Goal: Task Accomplishment & Management: Use online tool/utility

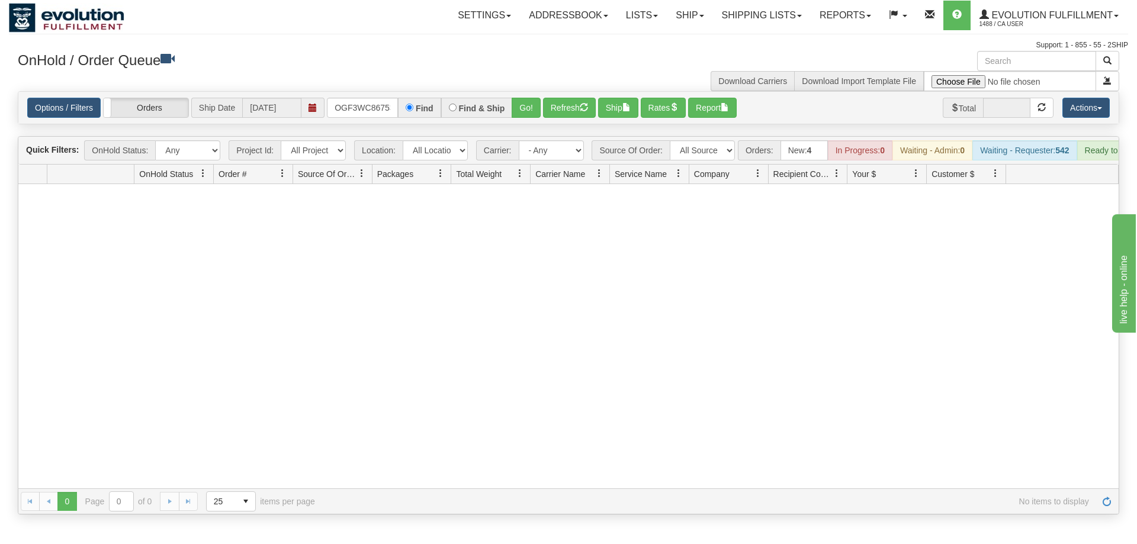
scroll to position [0, 11]
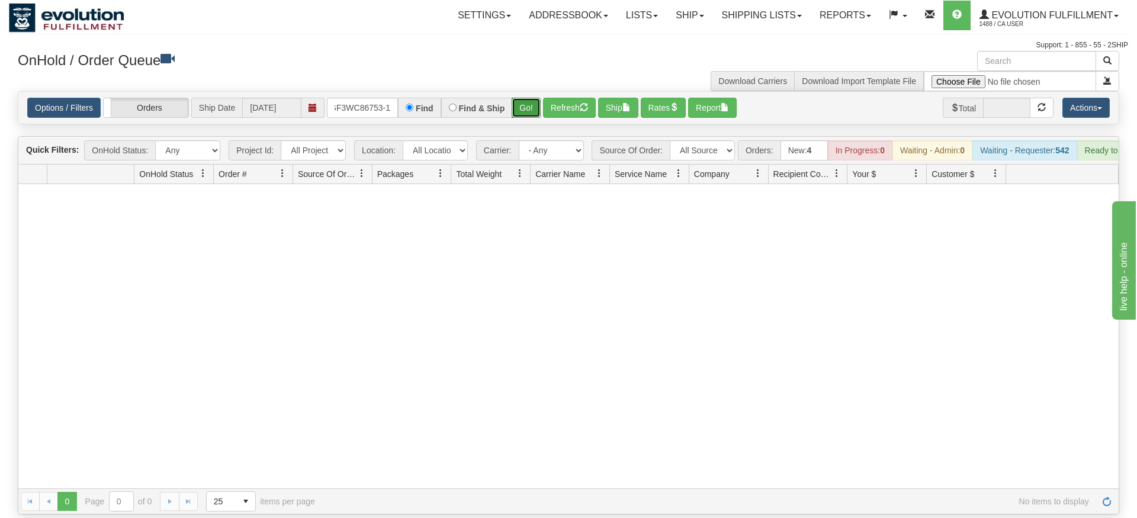
click at [519, 117] on div "Is equal to Is not equal to Contains Does not contains CAD USD EUR ZAR [PERSON_…" at bounding box center [568, 302] width 1119 height 423
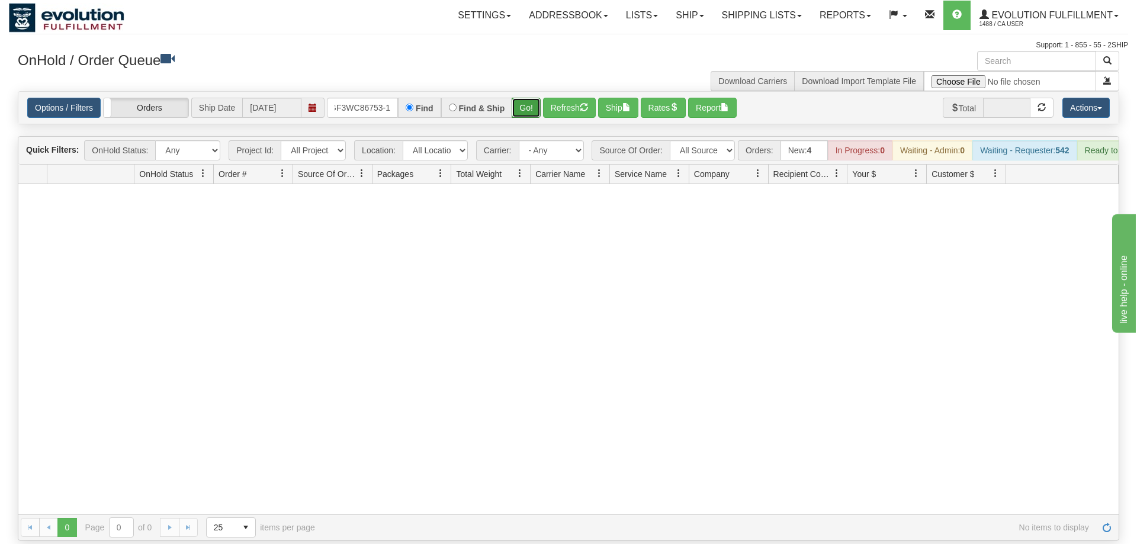
click at [528, 98] on button "Go!" at bounding box center [526, 108] width 29 height 20
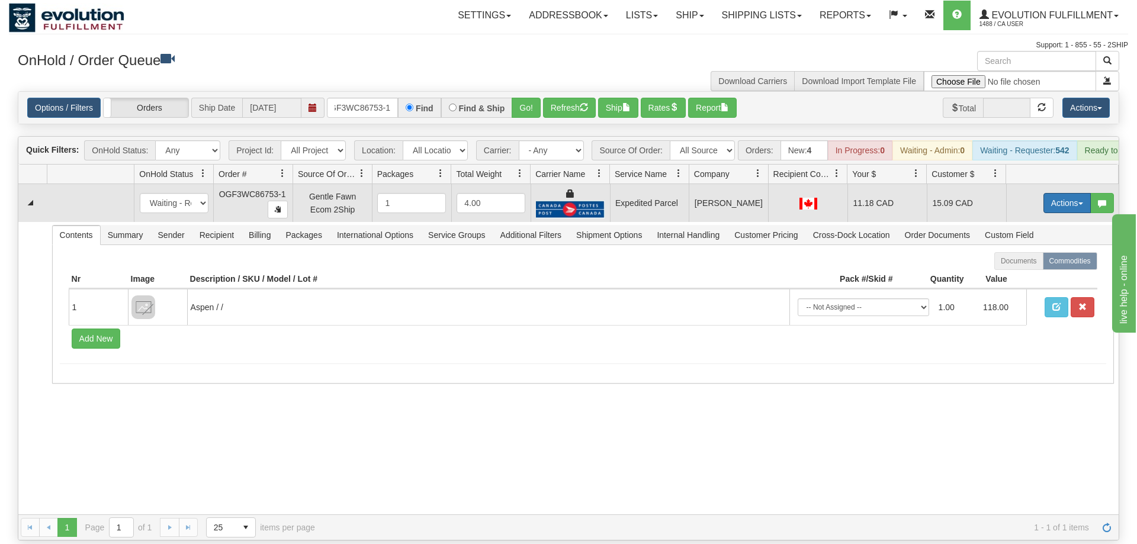
click at [1056, 193] on button "Actions" at bounding box center [1066, 203] width 47 height 20
click at [1033, 264] on link "Ship" at bounding box center [1042, 271] width 95 height 15
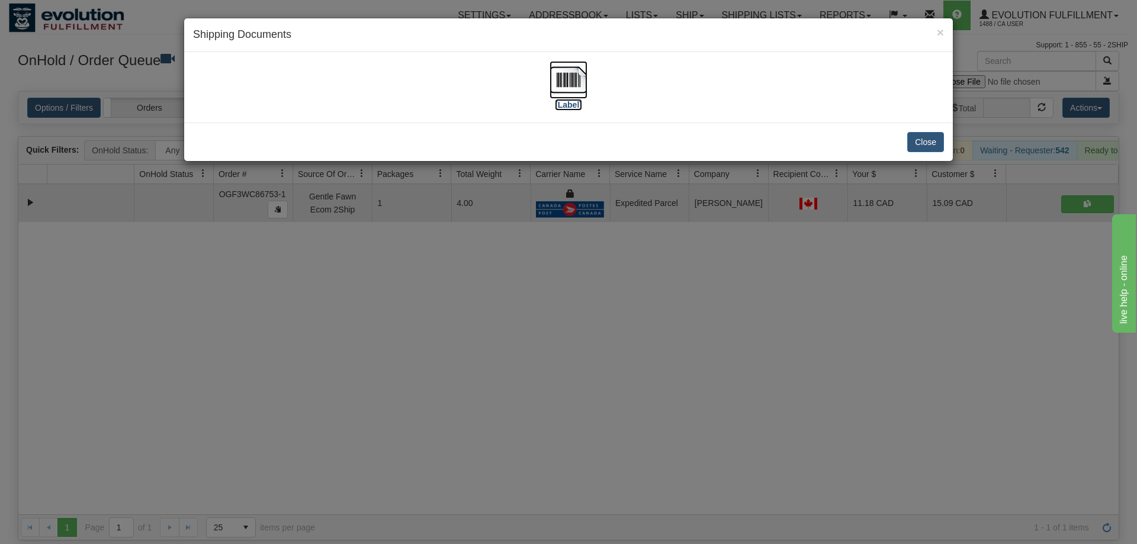
click at [567, 90] on img at bounding box center [569, 80] width 38 height 38
drag, startPoint x: 746, startPoint y: 308, endPoint x: 741, endPoint y: 298, distance: 10.9
click at [741, 298] on div "× Shipping Documents [Label] Close" at bounding box center [568, 272] width 1137 height 544
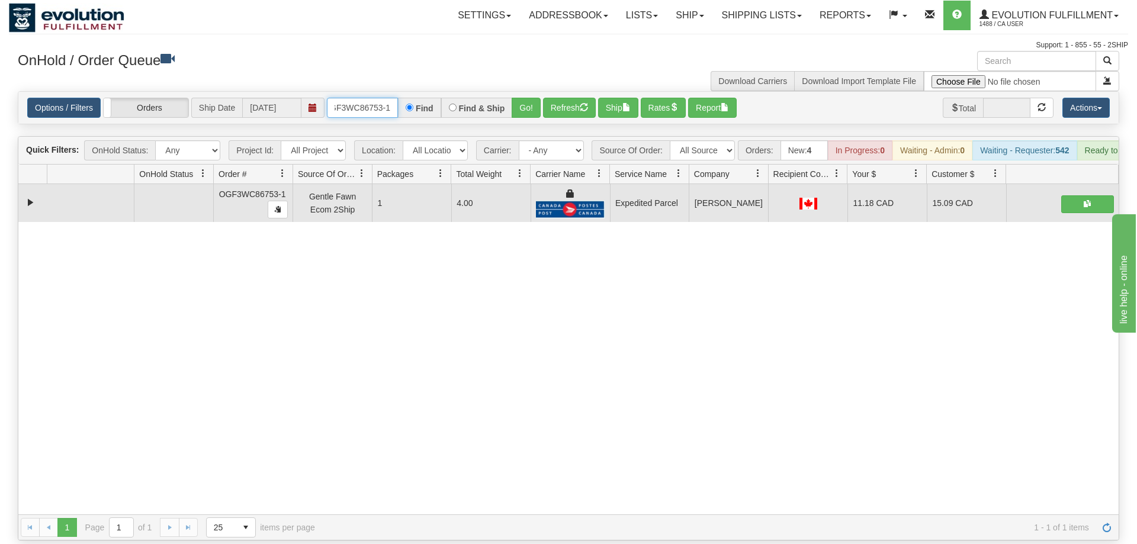
click at [366, 98] on input "OGF3WC86753-1" at bounding box center [362, 108] width 71 height 20
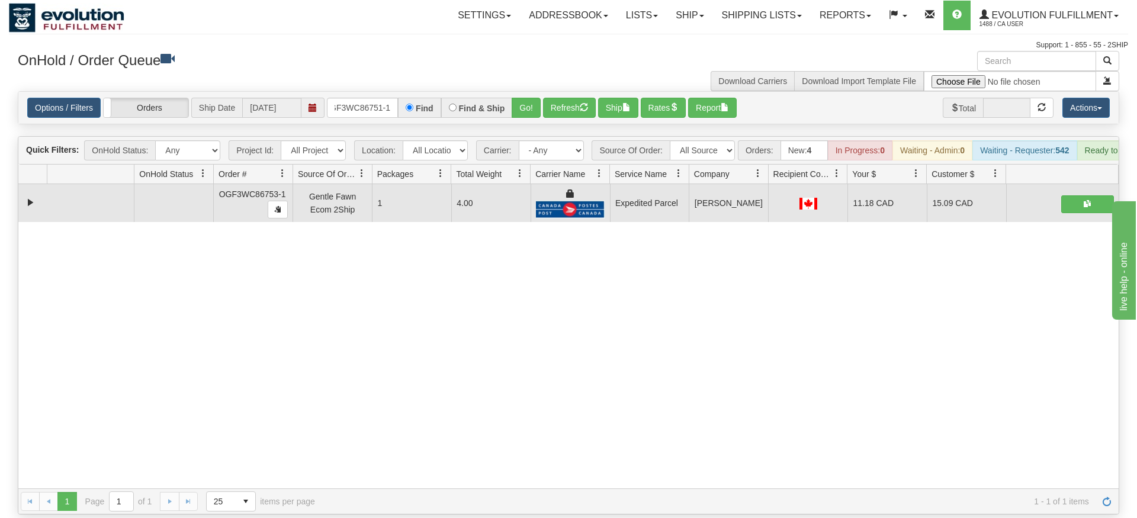
click at [511, 104] on div "Options / Filters Group Shipments Orders Ship Date 09/11/2025 OGF3WC86751-1 Fin…" at bounding box center [568, 108] width 1100 height 32
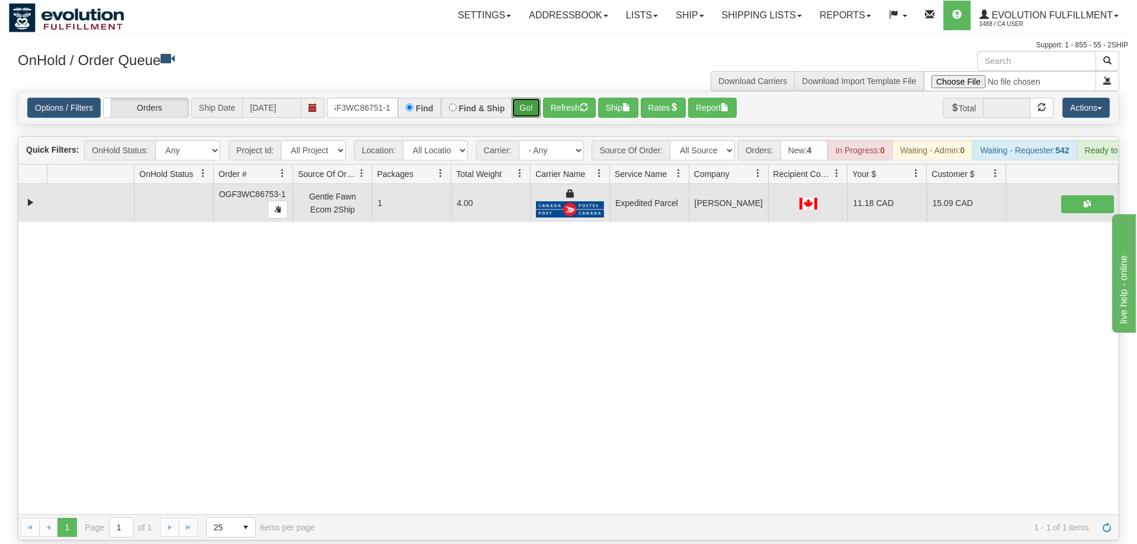
click at [525, 98] on button "Go!" at bounding box center [526, 108] width 29 height 20
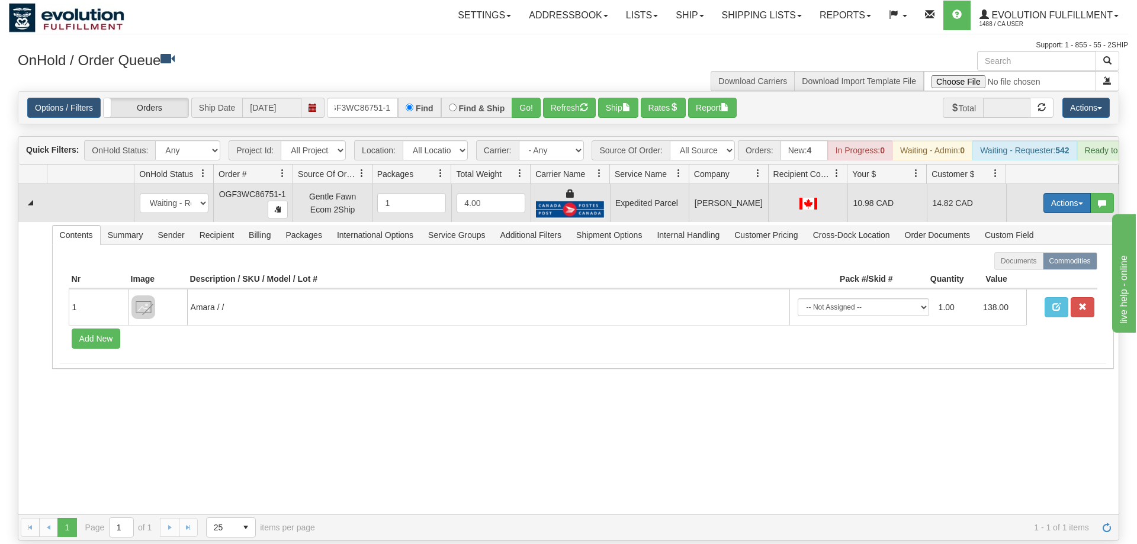
click at [1062, 193] on button "Actions" at bounding box center [1066, 203] width 47 height 20
click at [1033, 264] on link "Ship" at bounding box center [1042, 271] width 95 height 15
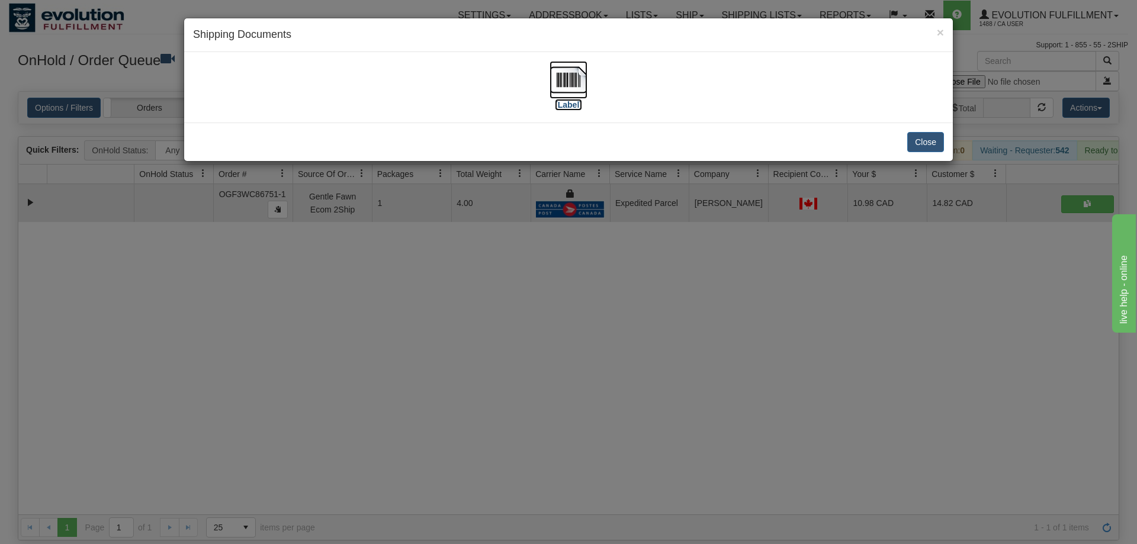
click at [557, 87] on img at bounding box center [569, 80] width 38 height 38
drag, startPoint x: 492, startPoint y: 342, endPoint x: 397, endPoint y: 180, distance: 188.2
click at [491, 335] on div "× Shipping Documents [Label] Close" at bounding box center [568, 272] width 1137 height 544
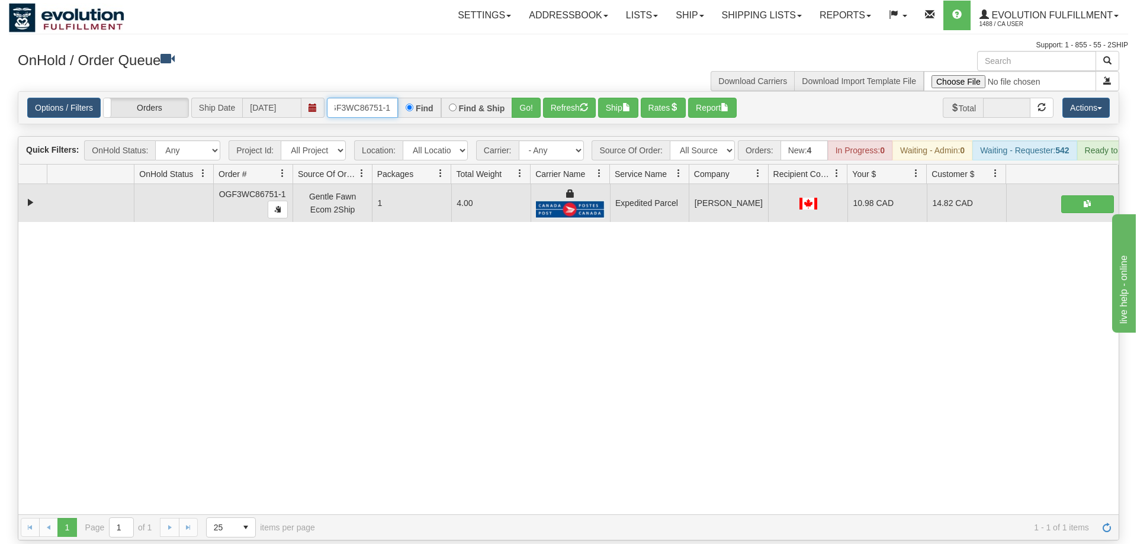
click at [374, 98] on input "OGF3WC86751-1" at bounding box center [362, 108] width 71 height 20
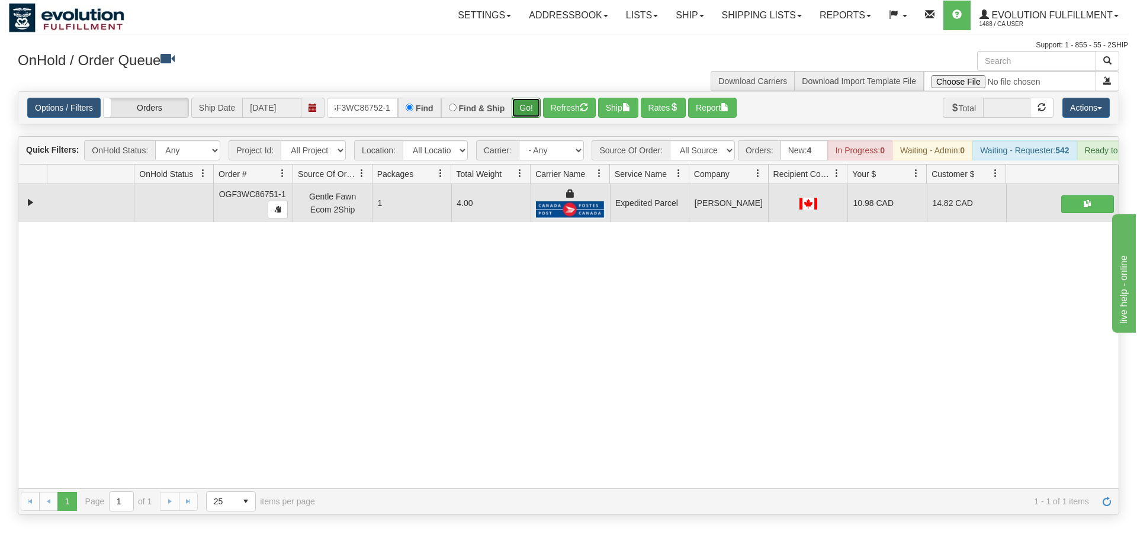
click at [529, 126] on div "Is equal to Is not equal to Contains Does not contains CAD USD EUR ZAR RON ANG …" at bounding box center [568, 302] width 1119 height 423
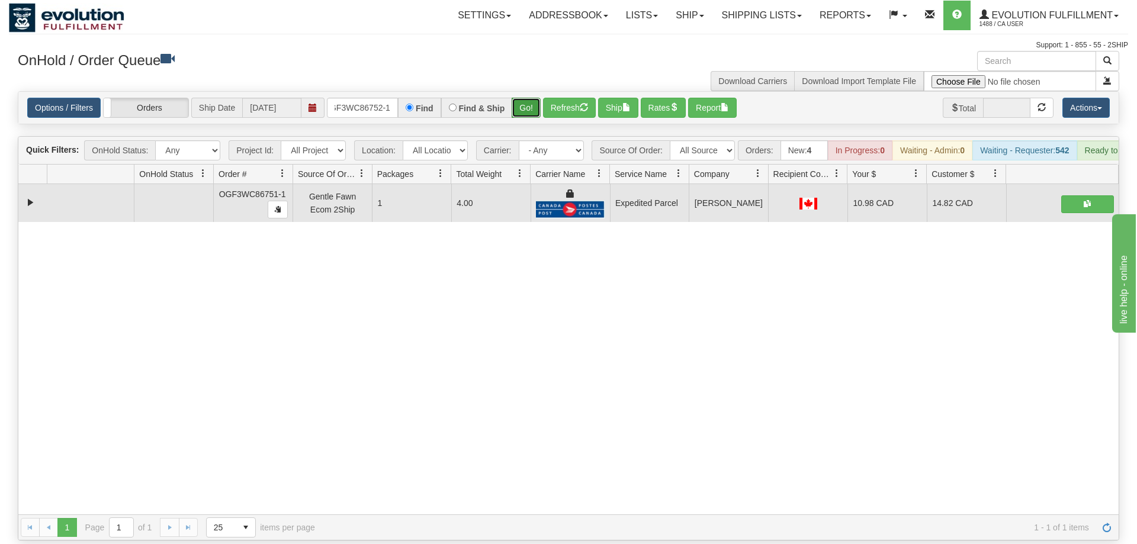
click at [516, 98] on button "Go!" at bounding box center [526, 108] width 29 height 20
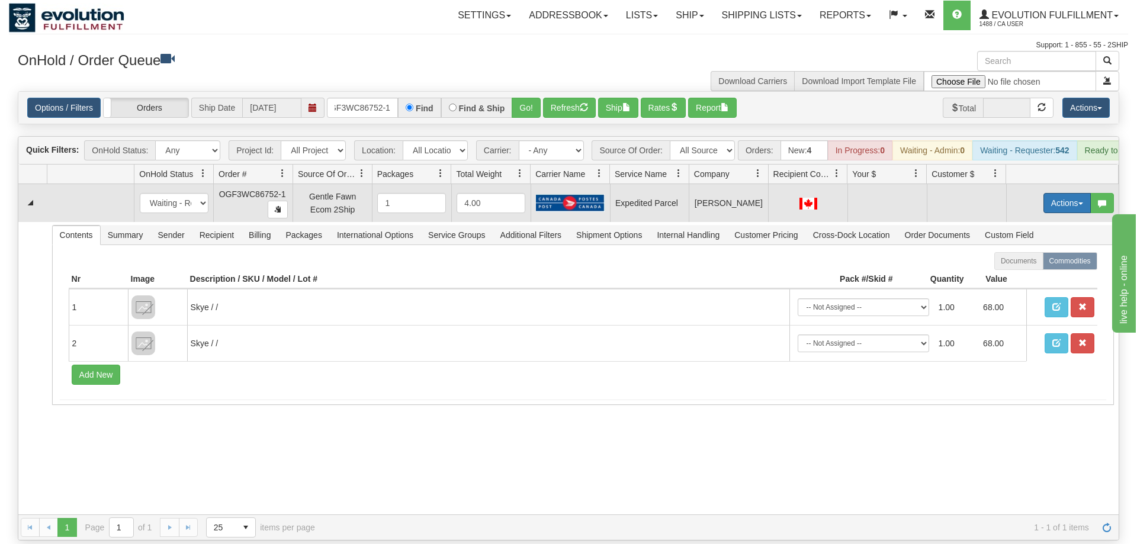
click at [1050, 193] on button "Actions" at bounding box center [1066, 203] width 47 height 20
click at [1040, 236] on span "Refresh Rates" at bounding box center [1037, 240] width 61 height 9
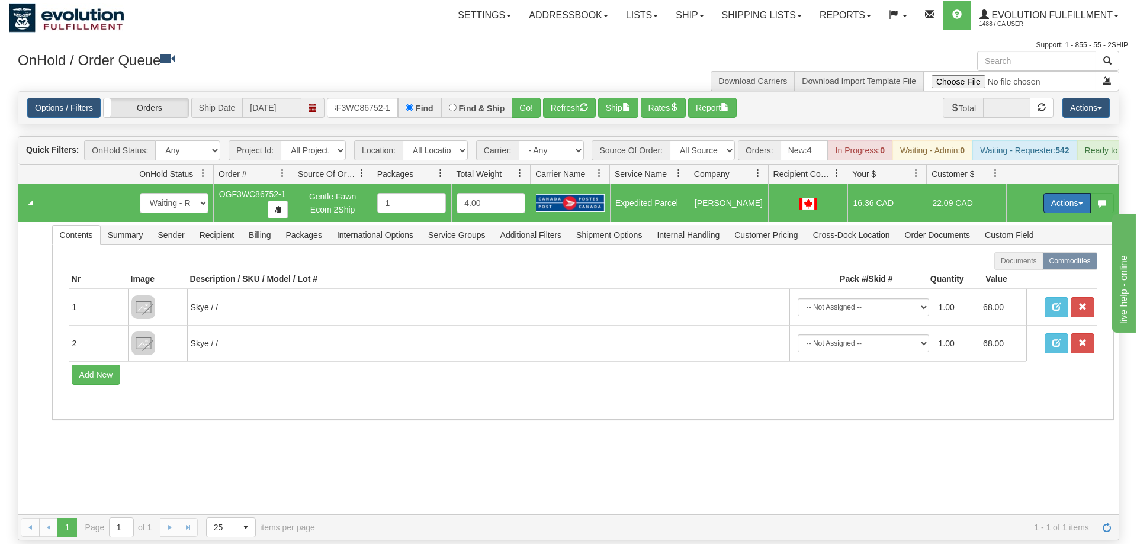
click at [1057, 193] on button "Actions" at bounding box center [1066, 203] width 47 height 20
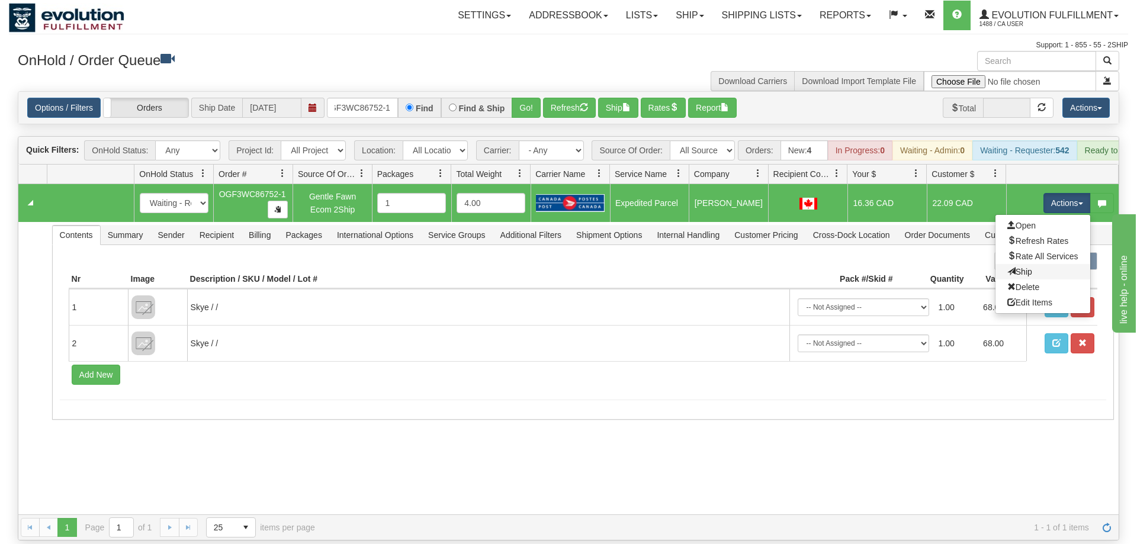
click at [1039, 264] on link "Ship" at bounding box center [1042, 271] width 95 height 15
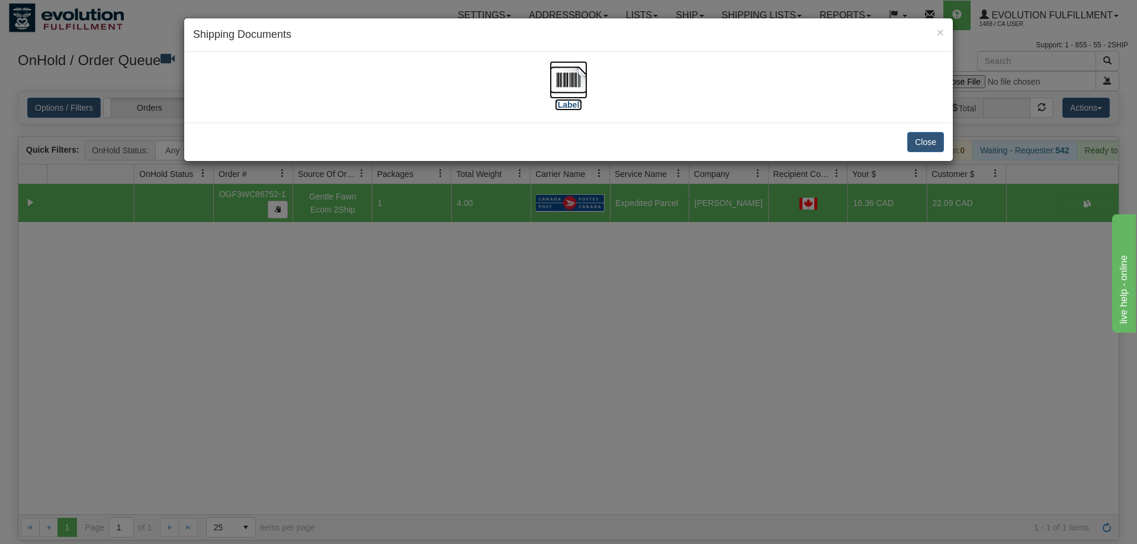
click at [554, 72] on img at bounding box center [569, 80] width 38 height 38
drag, startPoint x: 571, startPoint y: 372, endPoint x: 475, endPoint y: 285, distance: 130.0
click at [566, 365] on div "× Shipping Documents [Label] Close" at bounding box center [568, 272] width 1137 height 544
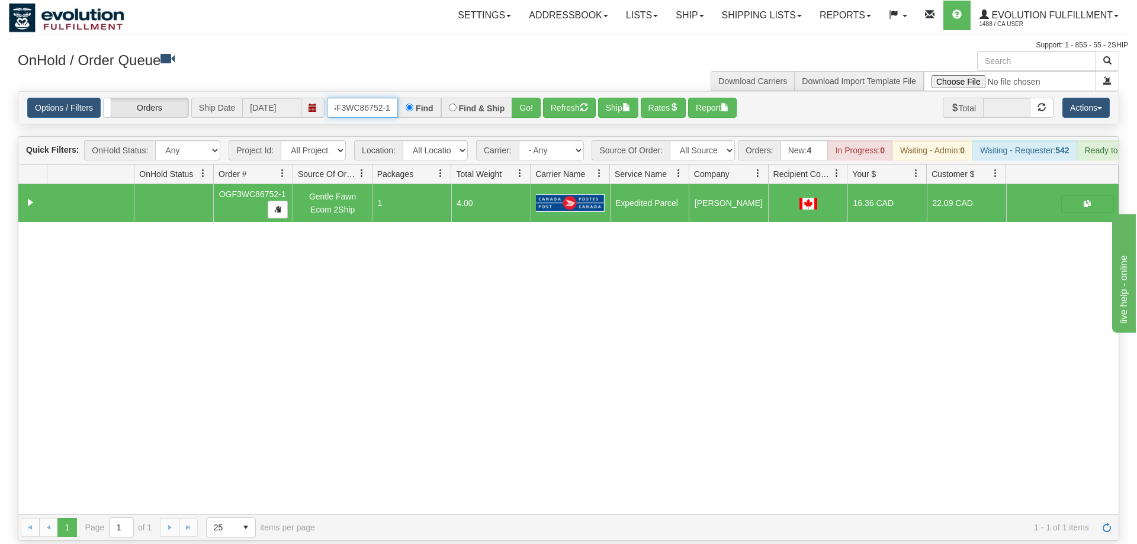
drag, startPoint x: 382, startPoint y: 92, endPoint x: 374, endPoint y: 92, distance: 7.7
click at [380, 98] on input "oGF3WC86752-1" at bounding box center [362, 108] width 71 height 20
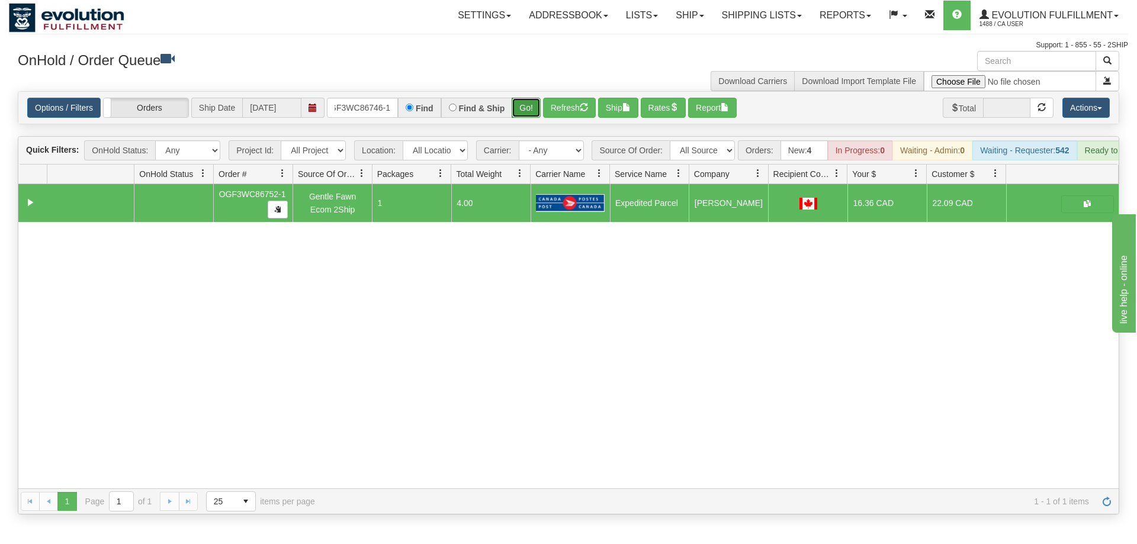
click at [526, 109] on div "Is equal to Is not equal to Contains Does not contains CAD USD EUR ZAR RON ANG …" at bounding box center [568, 302] width 1119 height 423
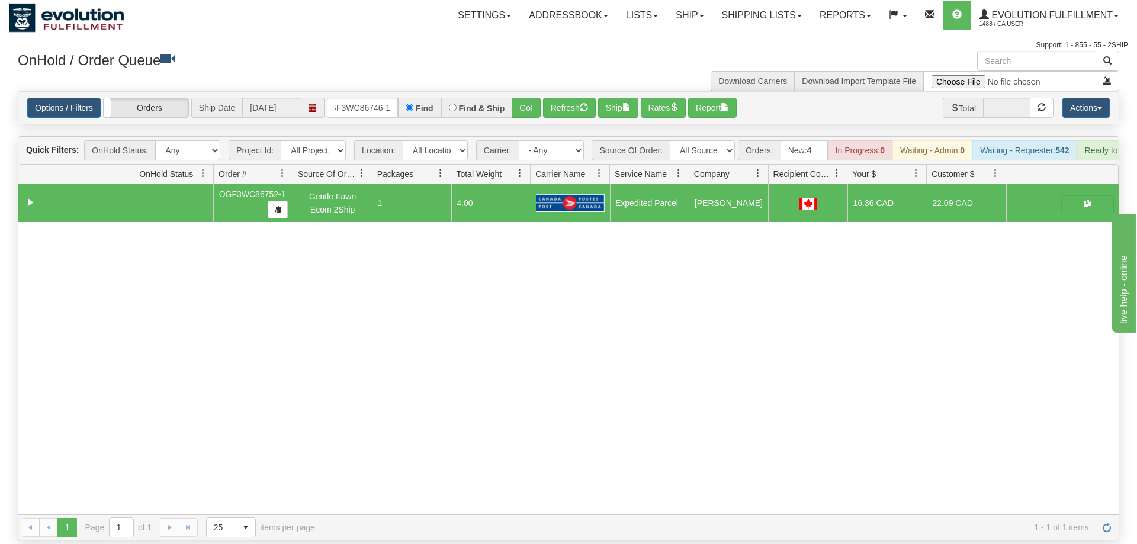
click at [525, 68] on h3 "OnHold / Order Queue" at bounding box center [289, 59] width 542 height 17
click at [524, 98] on button "Go!" at bounding box center [526, 108] width 29 height 20
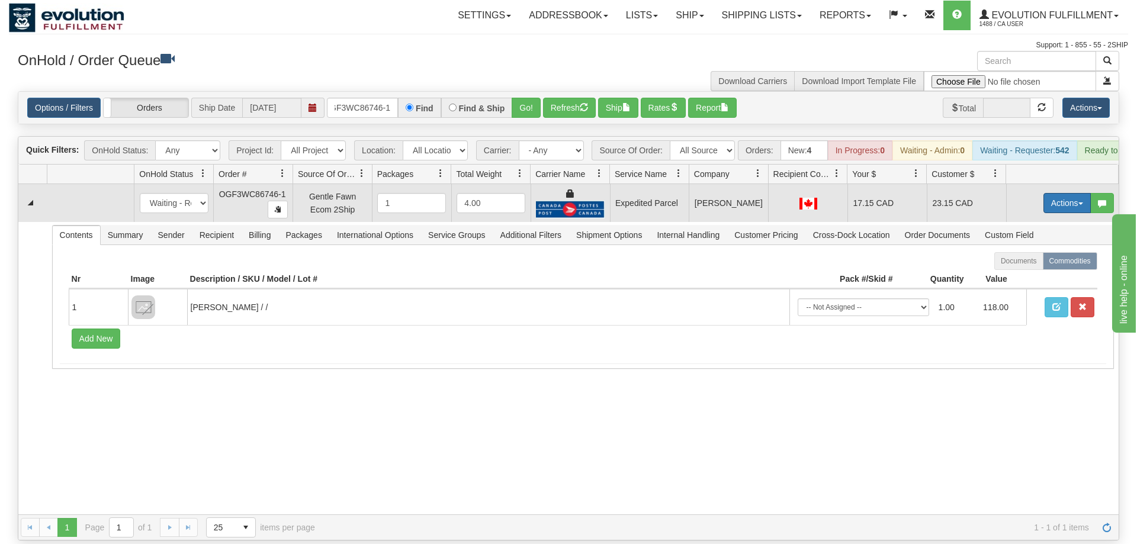
click at [1054, 193] on button "Actions" at bounding box center [1066, 203] width 47 height 20
click at [1049, 264] on link "Ship" at bounding box center [1042, 271] width 95 height 15
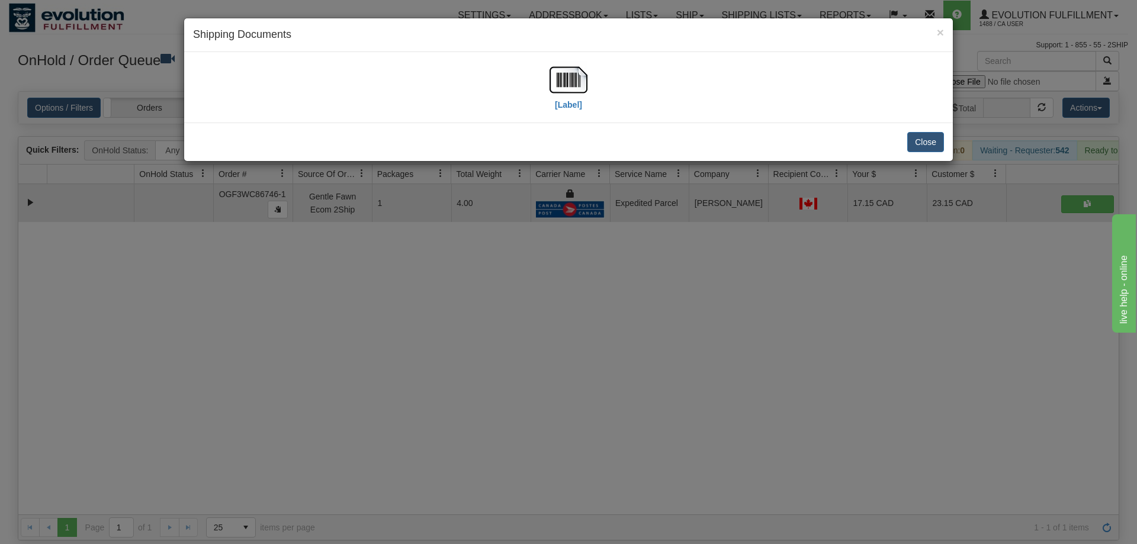
click at [539, 92] on div "[Label]" at bounding box center [568, 87] width 751 height 53
click at [573, 75] on img at bounding box center [569, 80] width 38 height 38
drag, startPoint x: 558, startPoint y: 363, endPoint x: 270, endPoint y: 90, distance: 396.7
click at [558, 361] on div "× Shipping Documents [Label] Close" at bounding box center [568, 272] width 1137 height 544
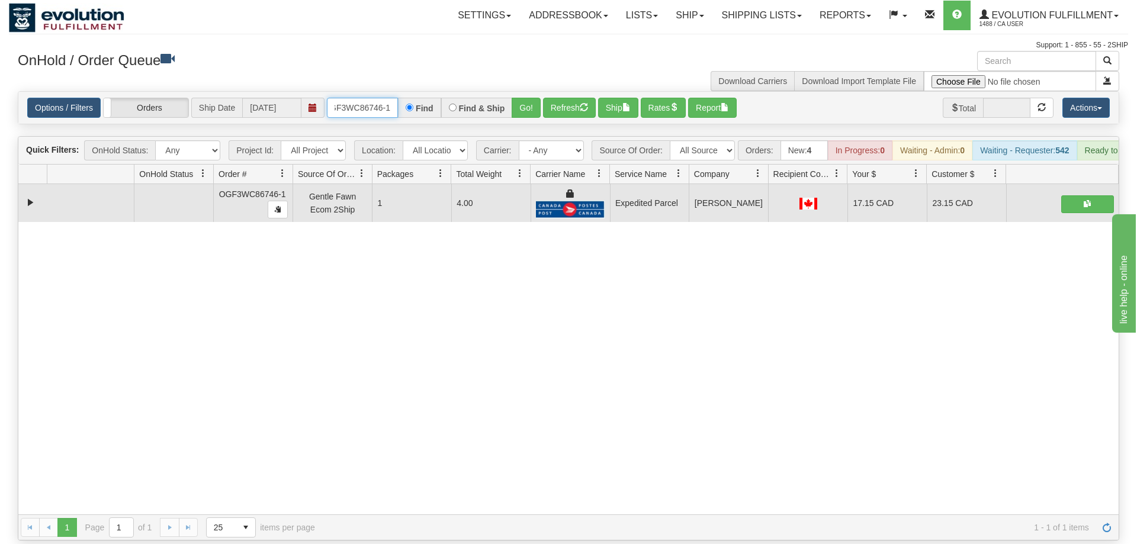
click at [368, 98] on input "OGF3WC86746-1" at bounding box center [362, 108] width 71 height 20
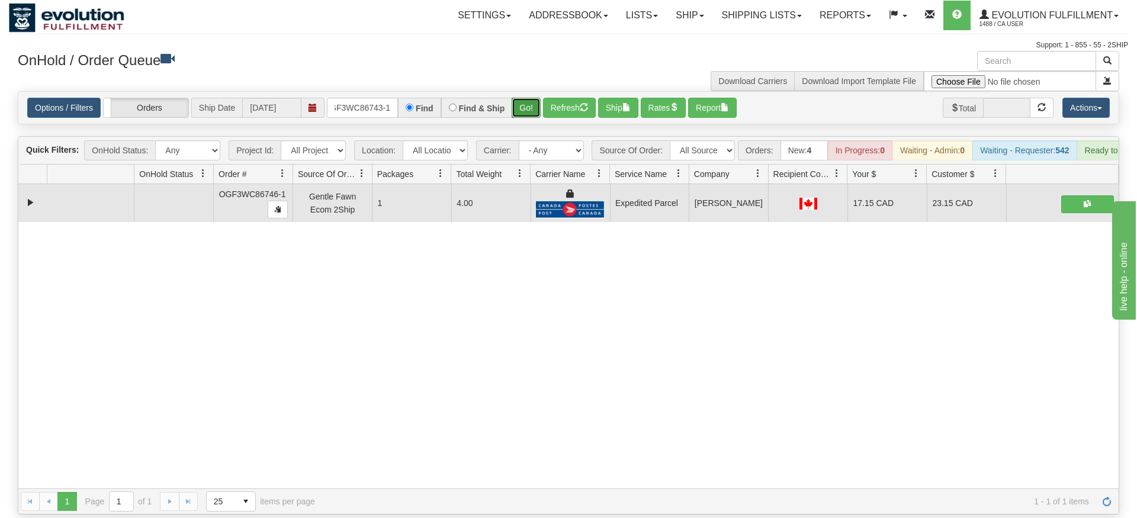
click at [529, 121] on div "Is equal to Is not equal to Contains Does not contains CAD USD EUR ZAR RON ANG …" at bounding box center [568, 302] width 1119 height 423
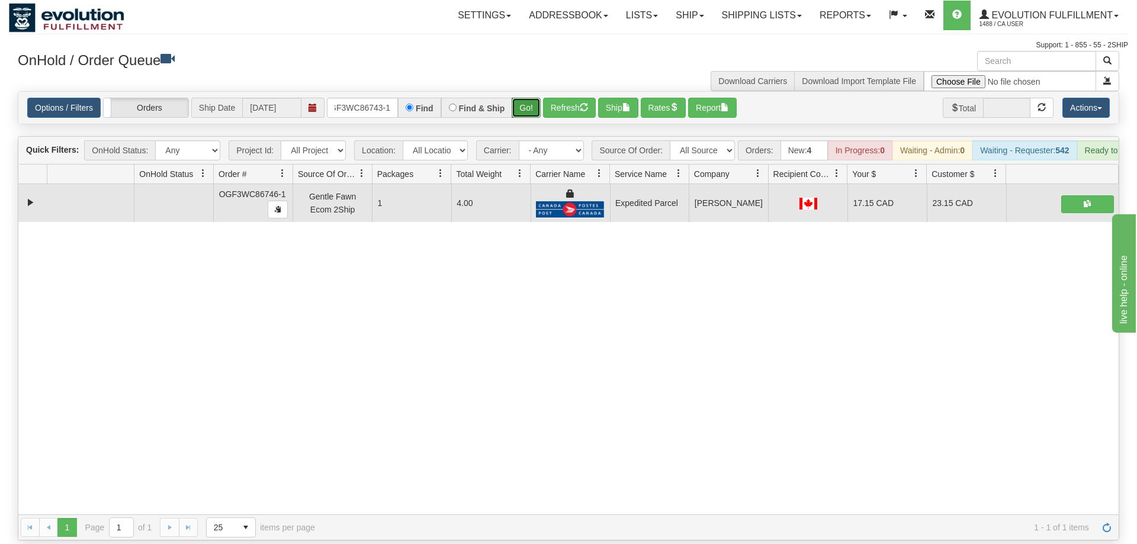
click at [523, 98] on button "Go!" at bounding box center [526, 108] width 29 height 20
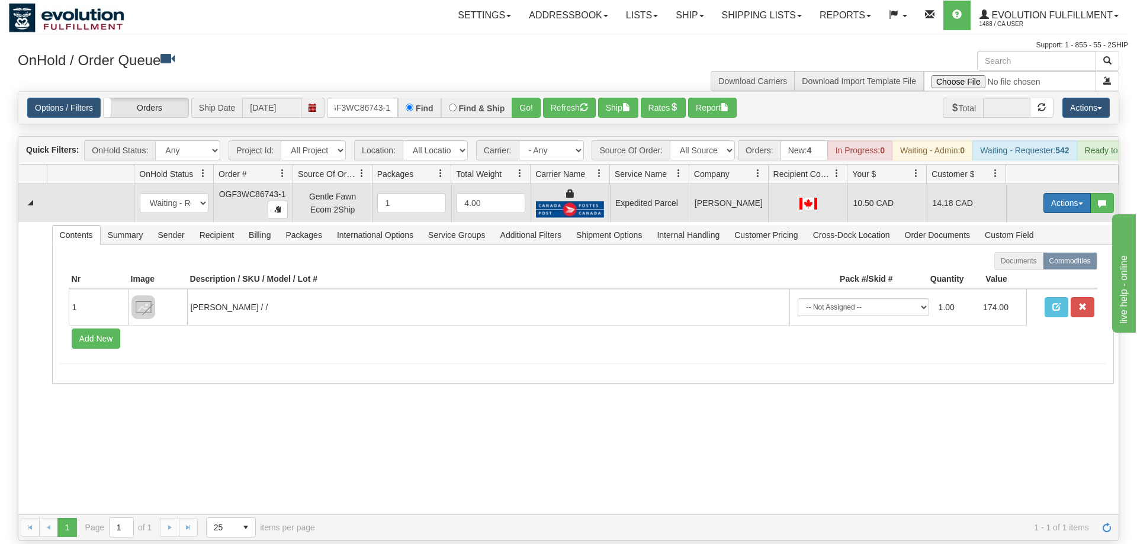
click at [1056, 193] on button "Actions" at bounding box center [1066, 203] width 47 height 20
click at [1033, 264] on link "Ship" at bounding box center [1042, 271] width 95 height 15
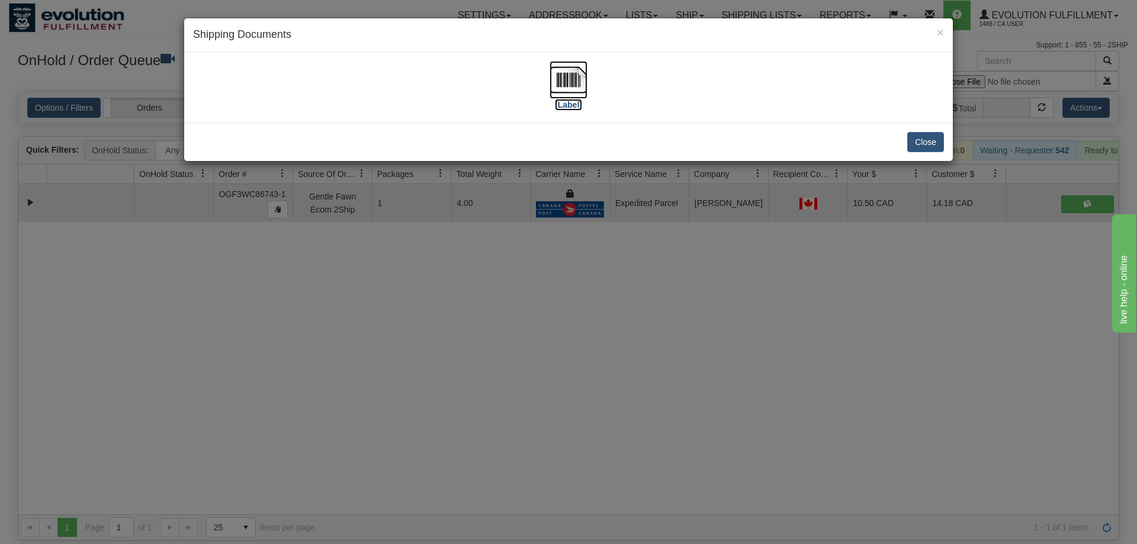
click at [580, 83] on img at bounding box center [569, 80] width 38 height 38
drag, startPoint x: 596, startPoint y: 320, endPoint x: 394, endPoint y: 69, distance: 322.2
click at [593, 304] on div "× Shipping Documents [Label] Close" at bounding box center [568, 272] width 1137 height 544
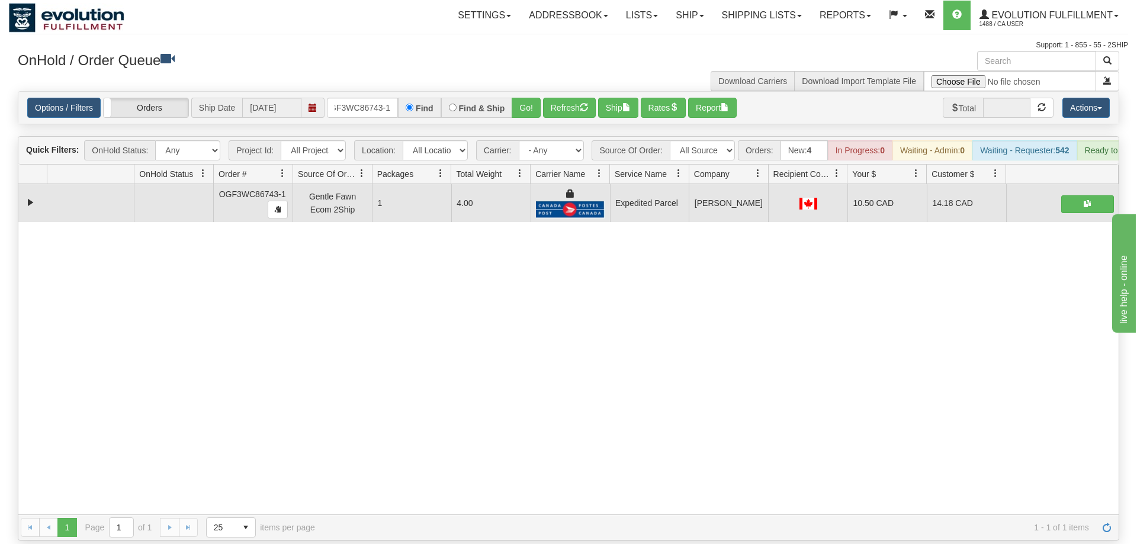
click at [356, 102] on div "Options / Filters Group Shipments Orders Ship Date 09/11/2025 OGF3WC86743-1 Fin…" at bounding box center [568, 108] width 1100 height 32
click at [363, 98] on input "OGF3WC86743-1" at bounding box center [362, 108] width 71 height 20
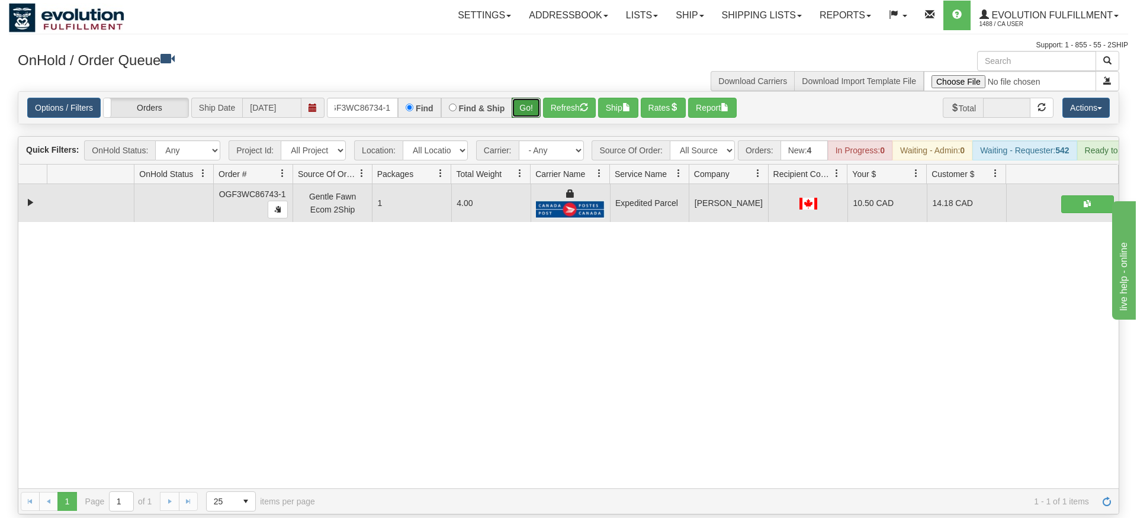
drag, startPoint x: 540, startPoint y: 92, endPoint x: 534, endPoint y: 105, distance: 15.1
click at [540, 117] on div "Is equal to Is not equal to Contains Does not contains CAD USD EUR ZAR RON ANG …" at bounding box center [568, 302] width 1119 height 423
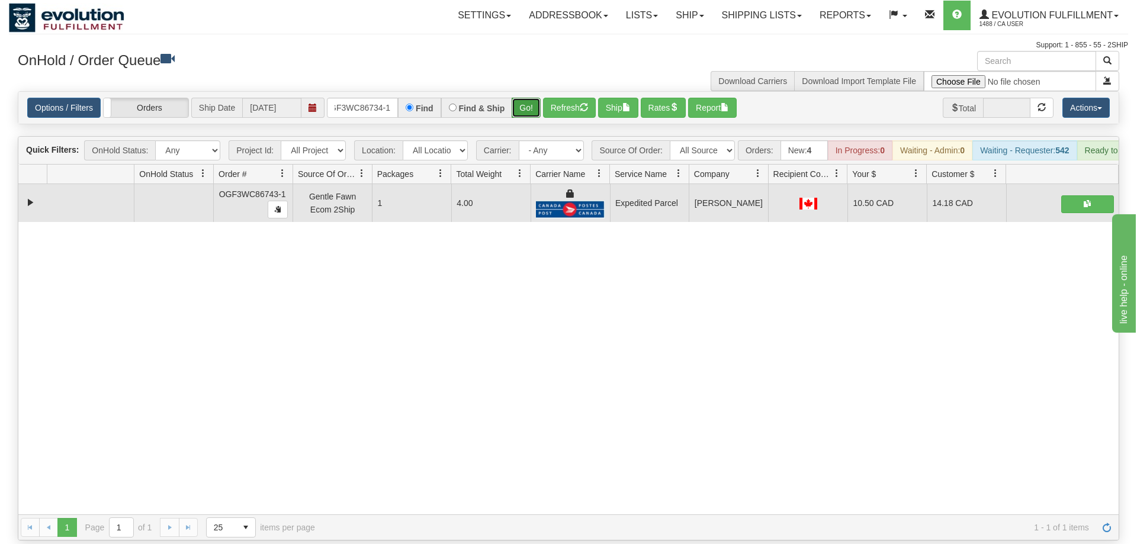
click at [531, 98] on button "Go!" at bounding box center [526, 108] width 29 height 20
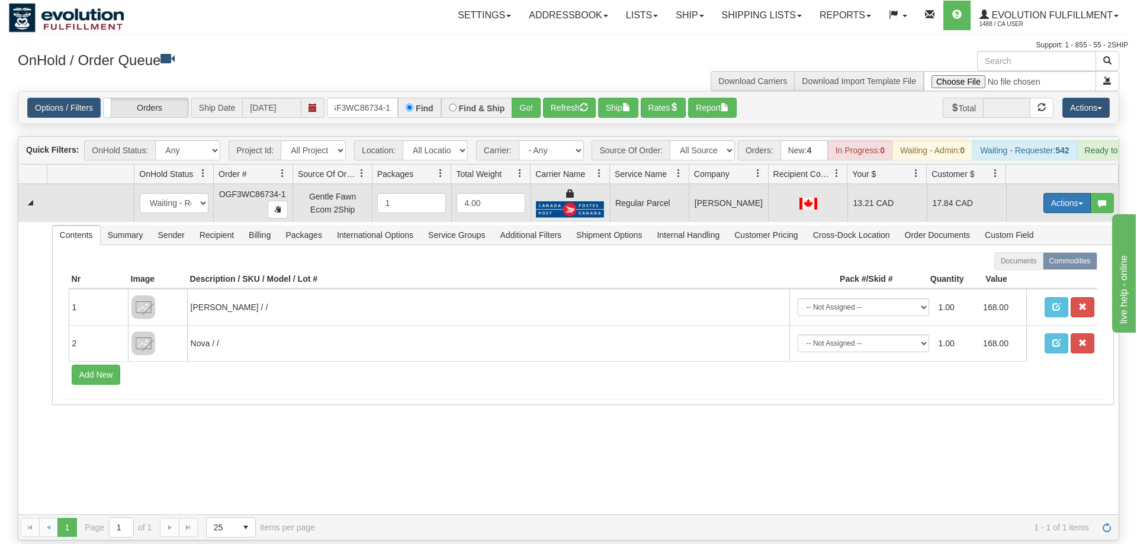
click at [1087, 193] on button "Actions" at bounding box center [1066, 203] width 47 height 20
click at [1042, 252] on span "Rate All Services" at bounding box center [1042, 256] width 71 height 9
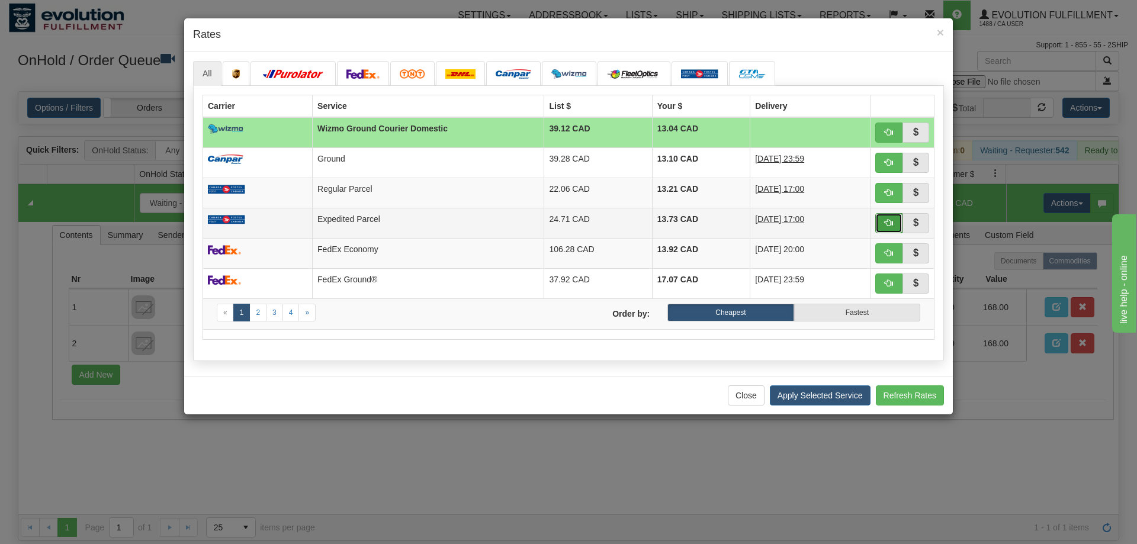
click at [888, 227] on span "button" at bounding box center [889, 223] width 8 height 8
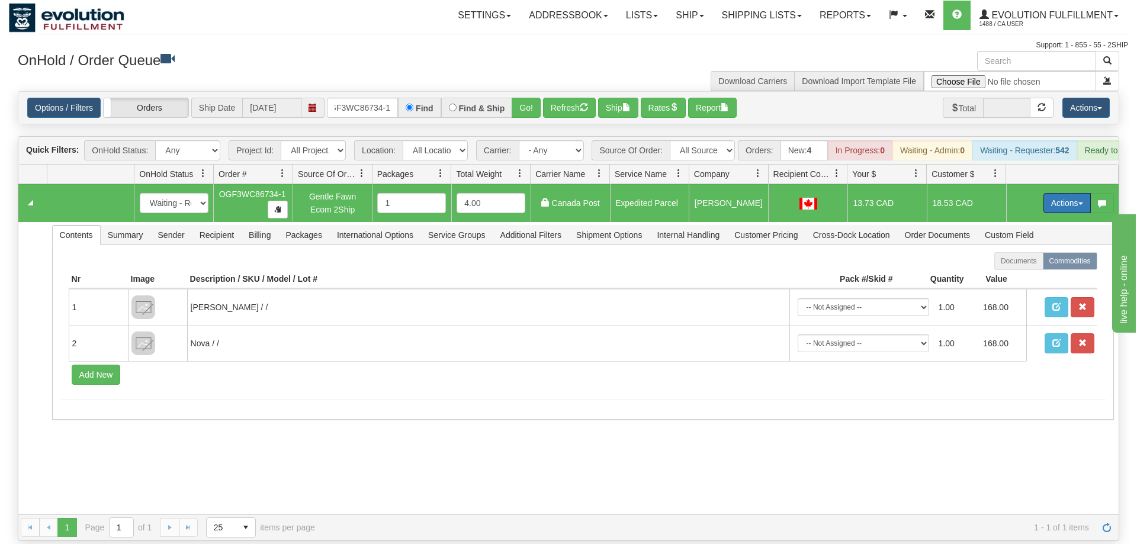
click at [1068, 193] on button "Actions" at bounding box center [1066, 203] width 47 height 20
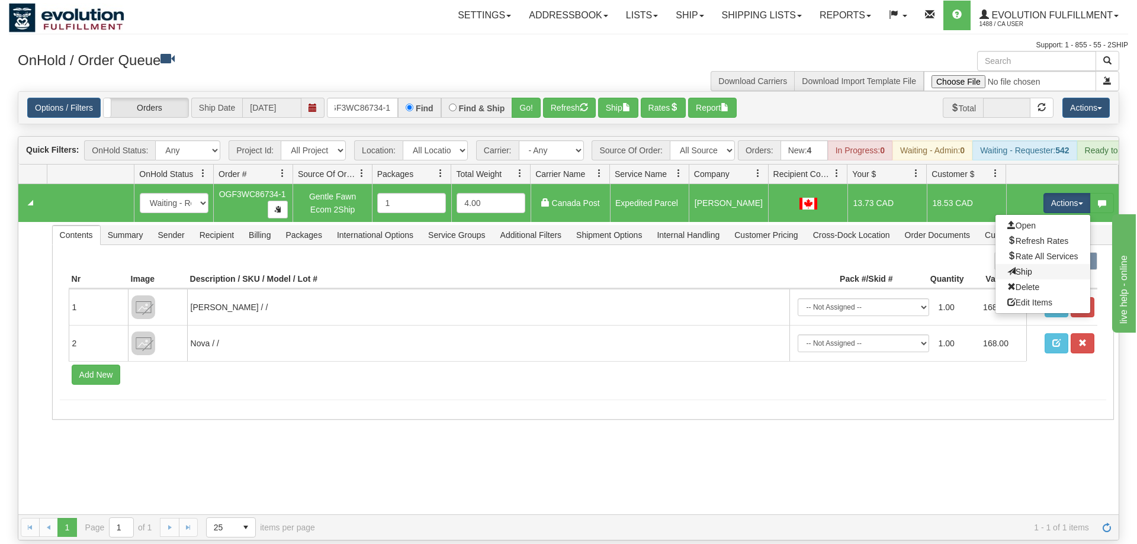
click at [1030, 264] on link "Ship" at bounding box center [1042, 271] width 95 height 15
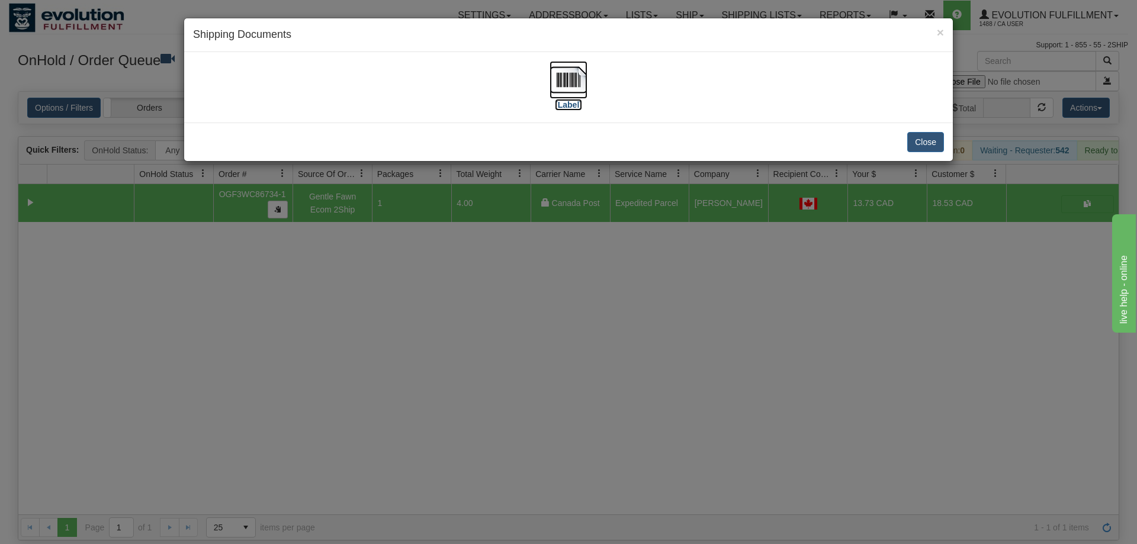
click at [555, 85] on img at bounding box center [569, 80] width 38 height 38
drag, startPoint x: 518, startPoint y: 518, endPoint x: 525, endPoint y: 490, distance: 28.7
click at [525, 490] on div "× Shipping Documents [Label] Close" at bounding box center [568, 272] width 1137 height 544
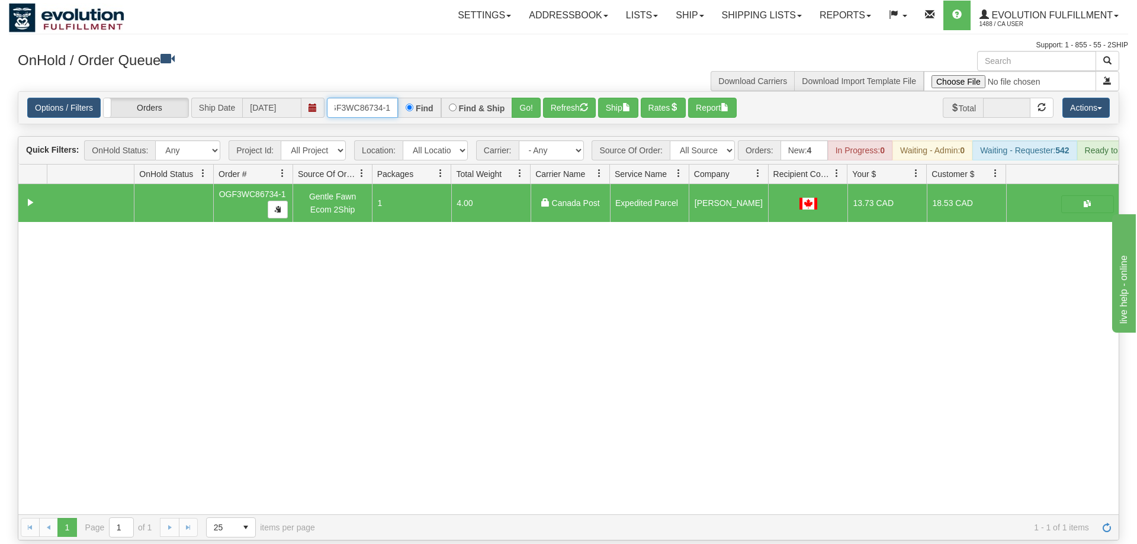
click at [367, 98] on input "OGF3WC86734-1" at bounding box center [362, 108] width 71 height 20
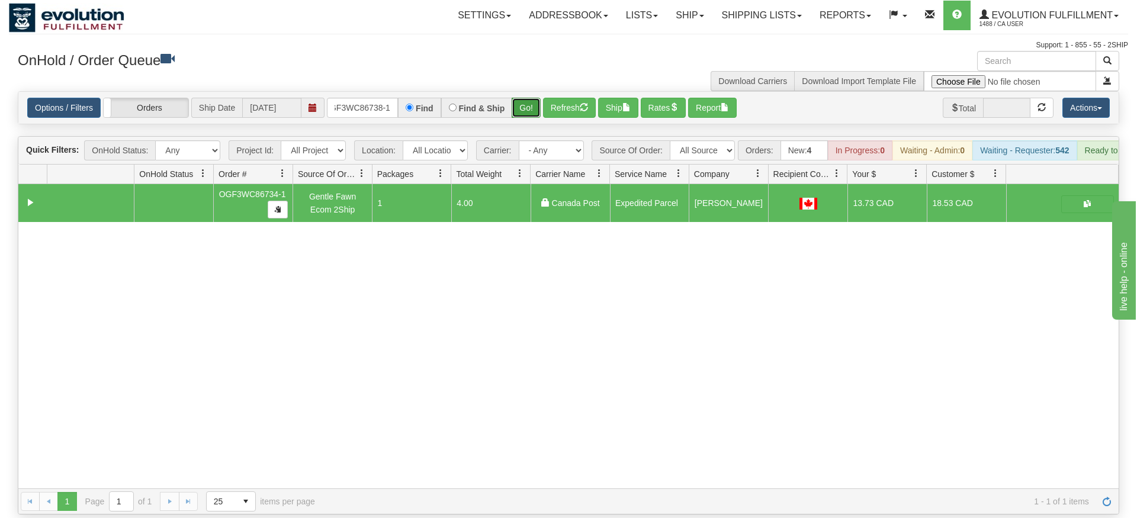
click at [530, 117] on div "Is equal to Is not equal to Contains Does not contains CAD USD EUR ZAR [PERSON_…" at bounding box center [568, 302] width 1119 height 423
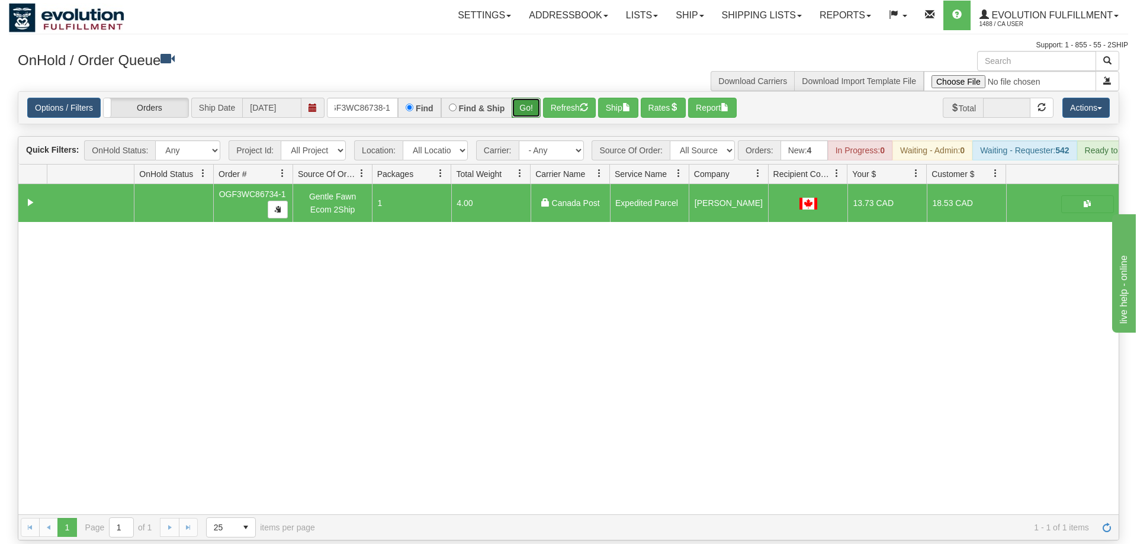
click at [532, 98] on button "Go!" at bounding box center [526, 108] width 29 height 20
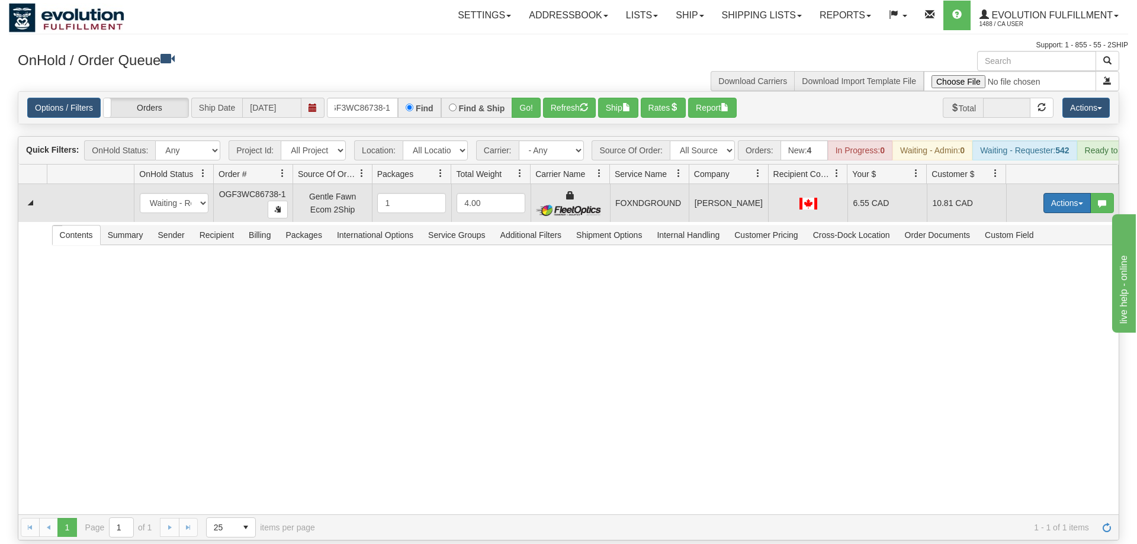
drag, startPoint x: 1034, startPoint y: 191, endPoint x: 1050, endPoint y: 182, distance: 18.0
click at [1036, 190] on td "Actions Open Refresh Rates Rate All Services Ship Delete Edit Items" at bounding box center [1062, 203] width 113 height 38
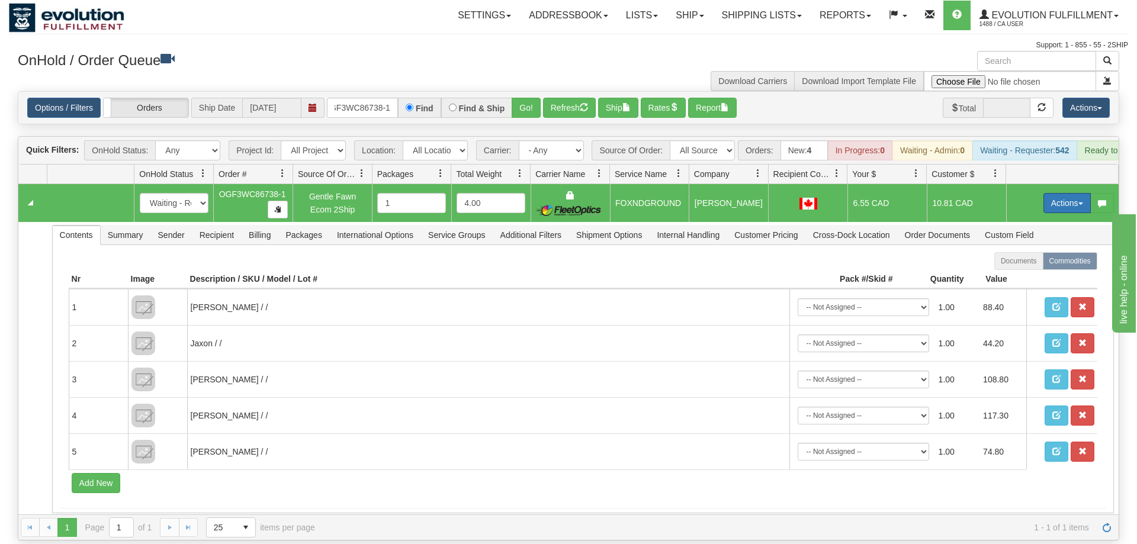
click at [1050, 193] on button "Actions" at bounding box center [1066, 203] width 47 height 20
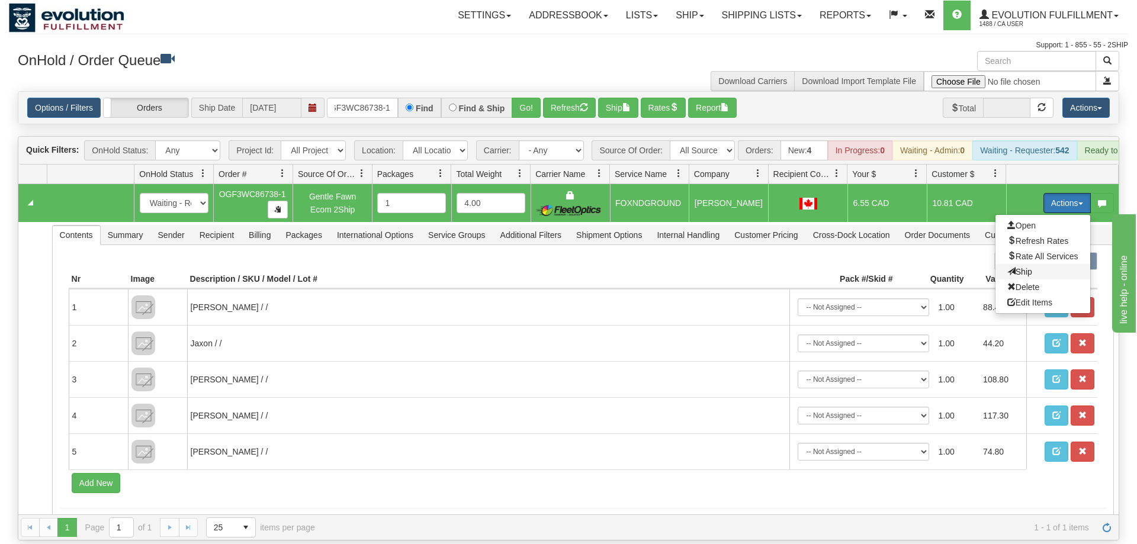
click at [1013, 267] on span "Ship" at bounding box center [1019, 271] width 25 height 9
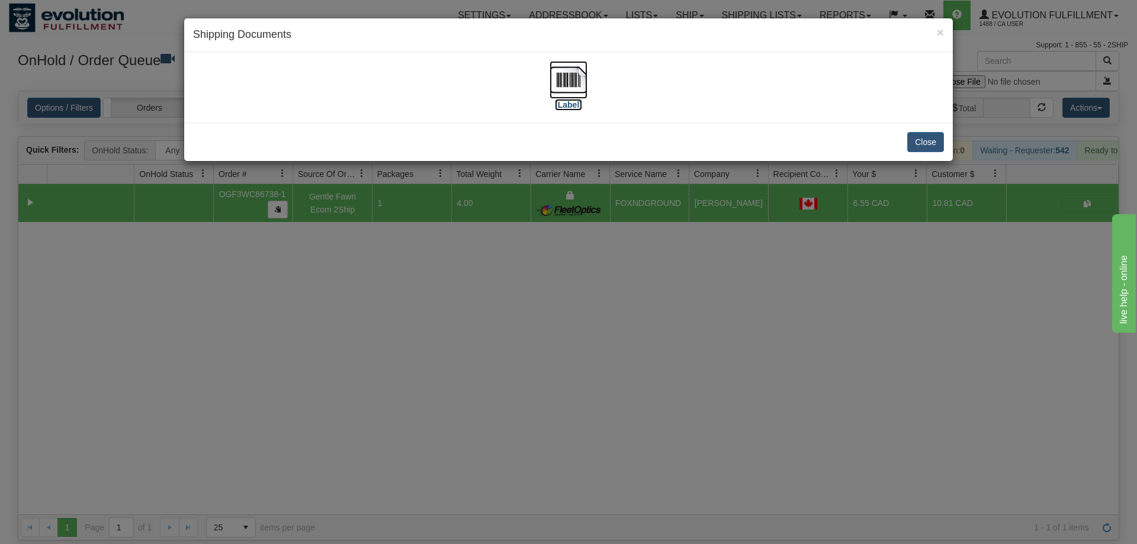
click at [580, 94] on img at bounding box center [569, 80] width 38 height 38
click at [507, 108] on div "[Label]" at bounding box center [568, 87] width 751 height 53
click at [415, 259] on div "× Shipping Documents [Label] Close" at bounding box center [568, 272] width 1137 height 544
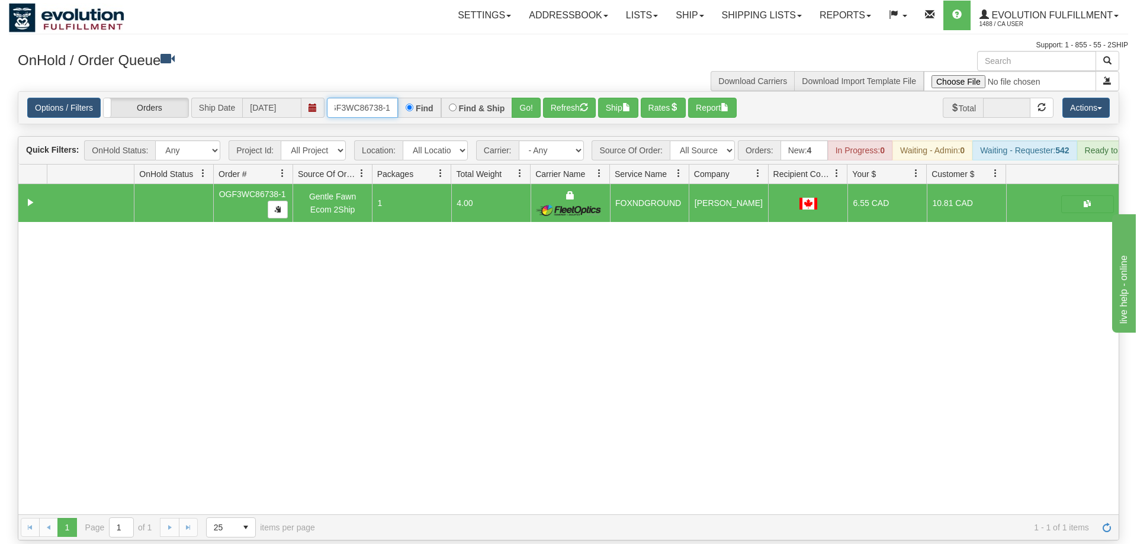
click at [367, 98] on input "oGF3WC86738-1" at bounding box center [362, 108] width 71 height 20
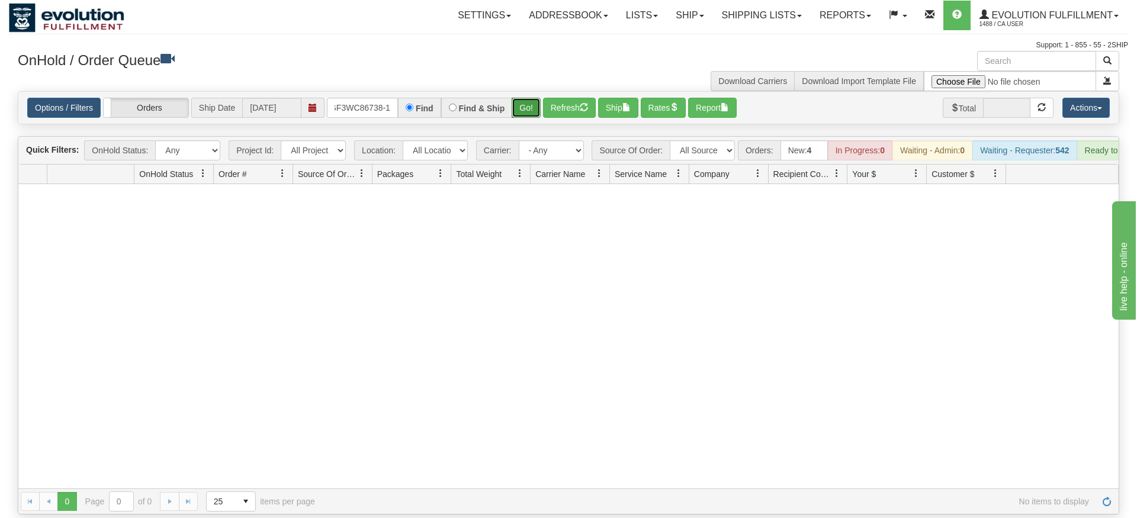
click at [536, 124] on div "Is equal to Is not equal to Contains Does not contains CAD USD EUR ZAR [PERSON_…" at bounding box center [568, 302] width 1119 height 423
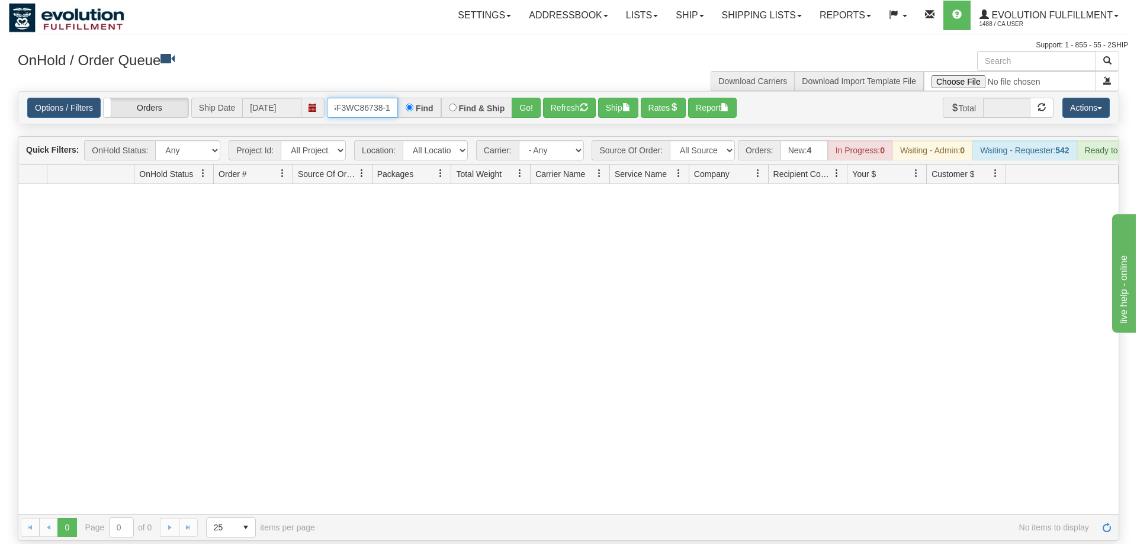
click at [369, 98] on input "oGF3WC86738-1" at bounding box center [362, 108] width 71 height 20
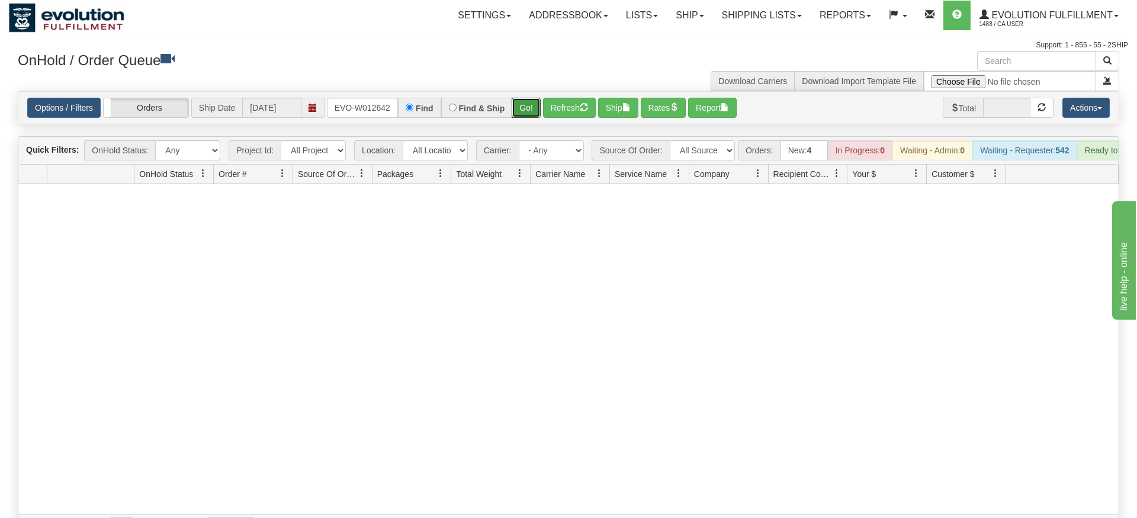
drag, startPoint x: 528, startPoint y: 93, endPoint x: 528, endPoint y: 118, distance: 24.9
click at [528, 118] on div "Is equal to Is not equal to Contains Does not contains CAD USD EUR ZAR [PERSON_…" at bounding box center [568, 315] width 1119 height 449
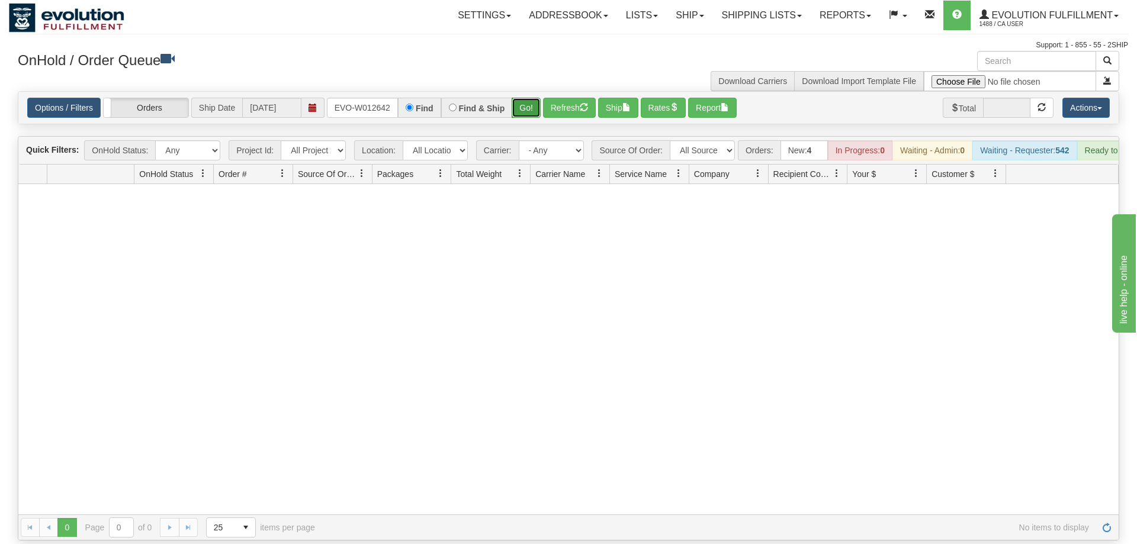
click at [532, 98] on button "Go!" at bounding box center [526, 108] width 29 height 20
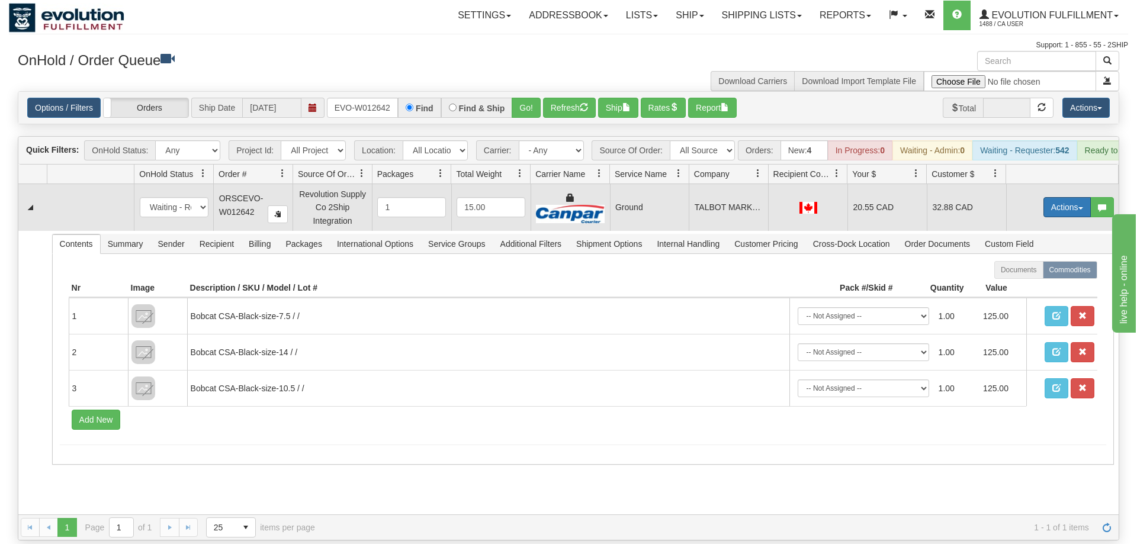
click at [1062, 197] on button "Actions" at bounding box center [1066, 207] width 47 height 20
click at [1011, 268] on link "Ship" at bounding box center [1042, 275] width 95 height 15
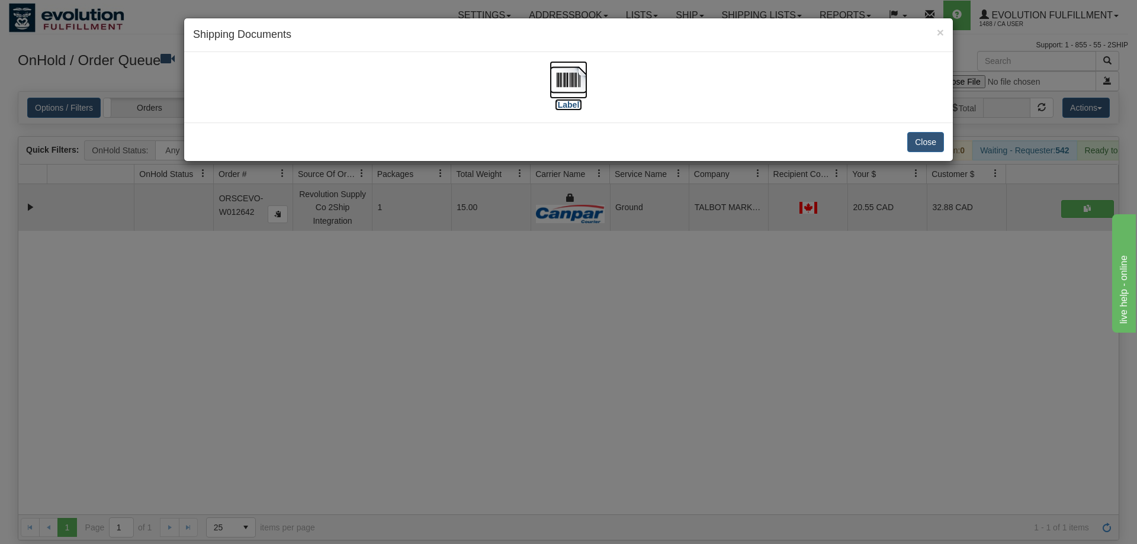
click at [578, 66] on img at bounding box center [569, 80] width 38 height 38
drag, startPoint x: 574, startPoint y: 235, endPoint x: 552, endPoint y: 196, distance: 44.8
click at [574, 234] on div "× Shipping Documents [Label] Close" at bounding box center [568, 272] width 1137 height 544
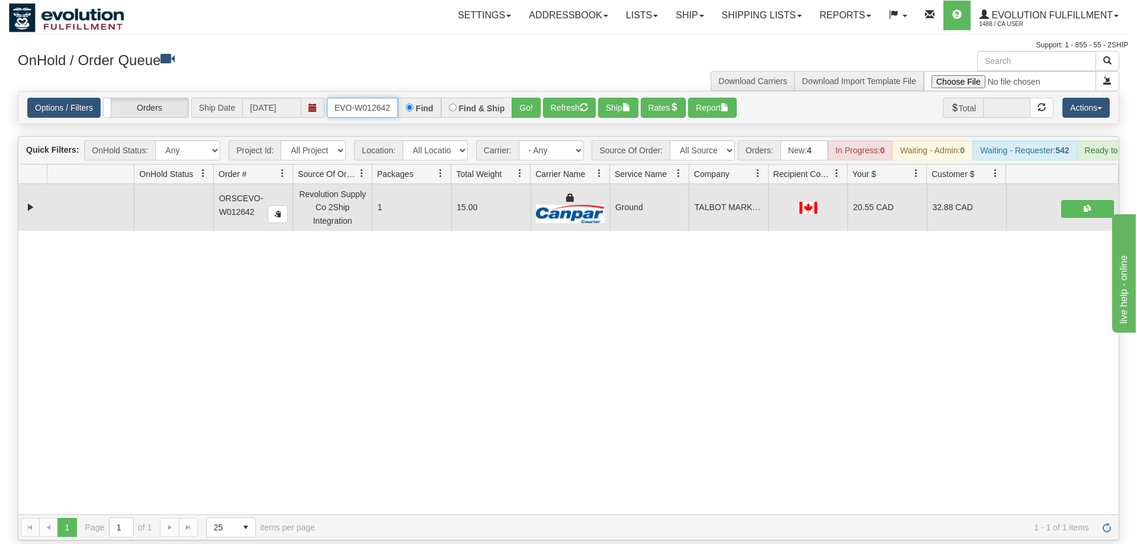
click at [382, 98] on input "ORSCEVO-W012642" at bounding box center [362, 108] width 71 height 20
drag, startPoint x: 362, startPoint y: 74, endPoint x: 352, endPoint y: 112, distance: 39.2
click at [361, 100] on div "Options / Filters Group Shipments Orders Ship Date 09/11/2025 OGF3WC86722-1 Fin…" at bounding box center [568, 107] width 1101 height 33
click at [369, 98] on input "OGF3WC86722-1" at bounding box center [362, 108] width 71 height 20
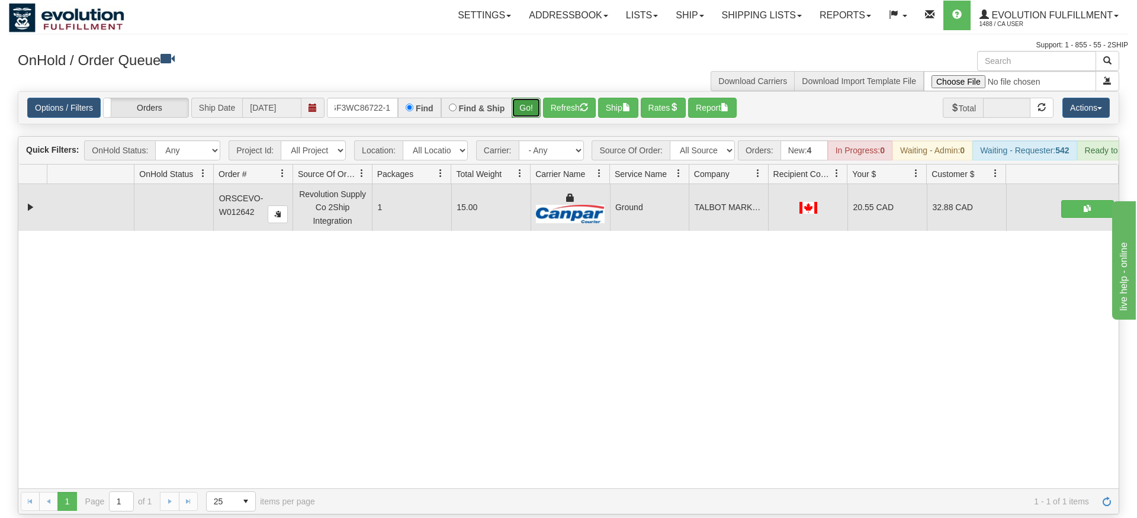
click at [526, 123] on div "Is equal to Is not equal to Contains Does not contains CAD USD EUR ZAR RON ANG …" at bounding box center [568, 302] width 1119 height 423
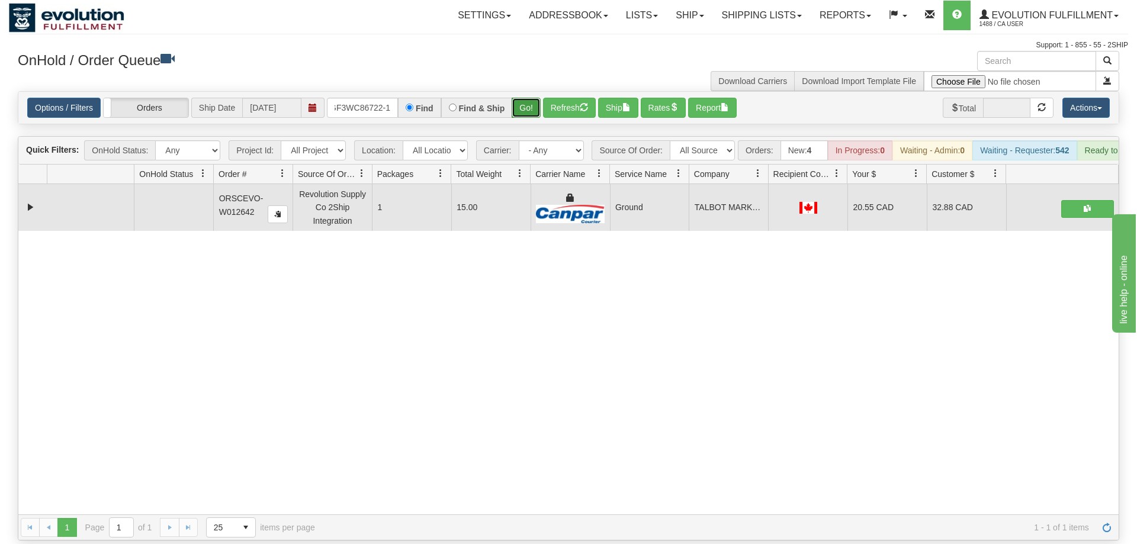
click at [531, 98] on button "Go!" at bounding box center [526, 108] width 29 height 20
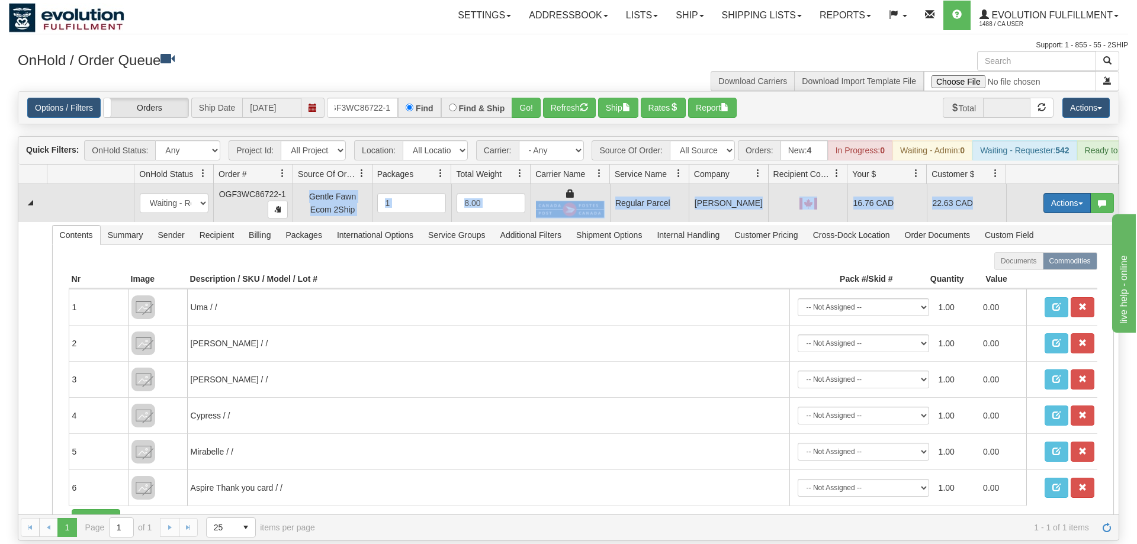
drag, startPoint x: 1068, startPoint y: 166, endPoint x: 1065, endPoint y: 180, distance: 13.9
click at [1067, 174] on div "Quick Filters: OnHold Status: Any New In Progress Waiting - Admin Waiting - Req…" at bounding box center [568, 338] width 1101 height 404
click at [1065, 193] on button "Actions" at bounding box center [1066, 203] width 47 height 20
click at [1047, 252] on span "Rate All Services" at bounding box center [1042, 256] width 71 height 9
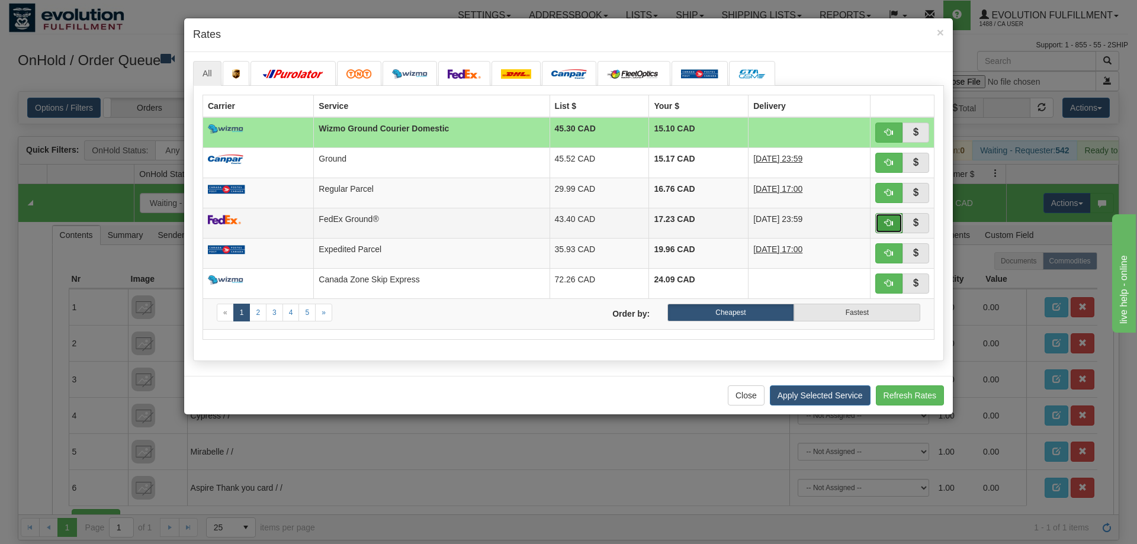
click at [885, 227] on span "button" at bounding box center [889, 223] width 8 height 8
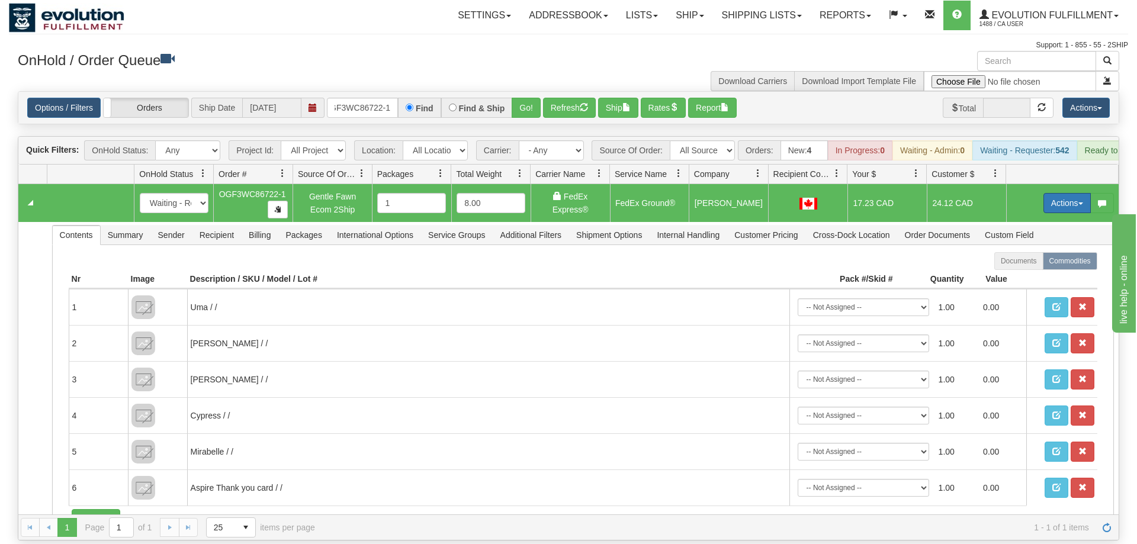
click at [1062, 193] on button "Actions" at bounding box center [1066, 203] width 47 height 20
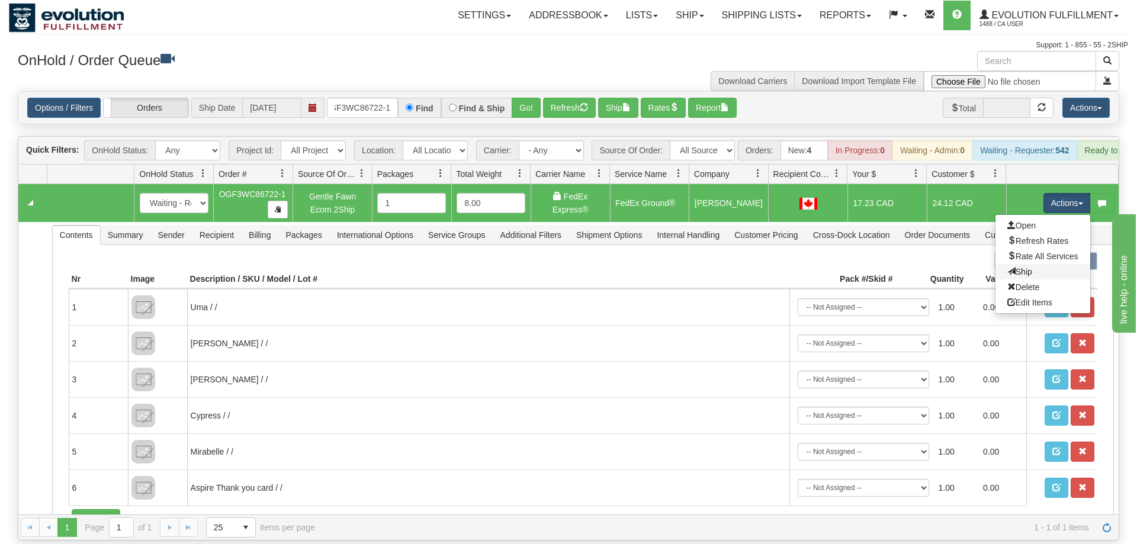
click at [1030, 264] on link "Ship" at bounding box center [1042, 271] width 95 height 15
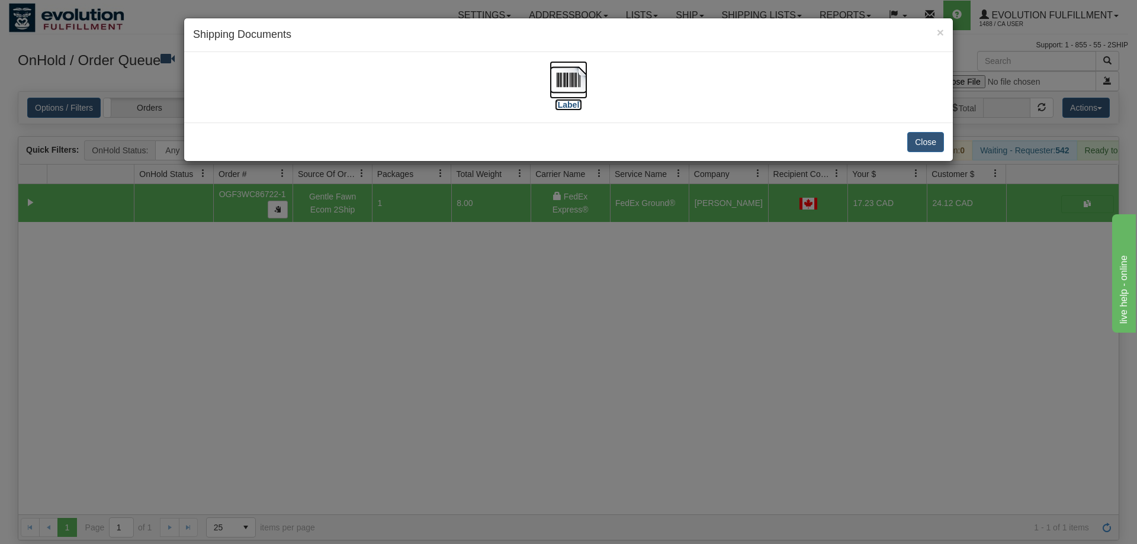
click at [562, 70] on img at bounding box center [569, 80] width 38 height 38
click at [532, 332] on div "× Shipping Documents [Label] Close" at bounding box center [568, 272] width 1137 height 544
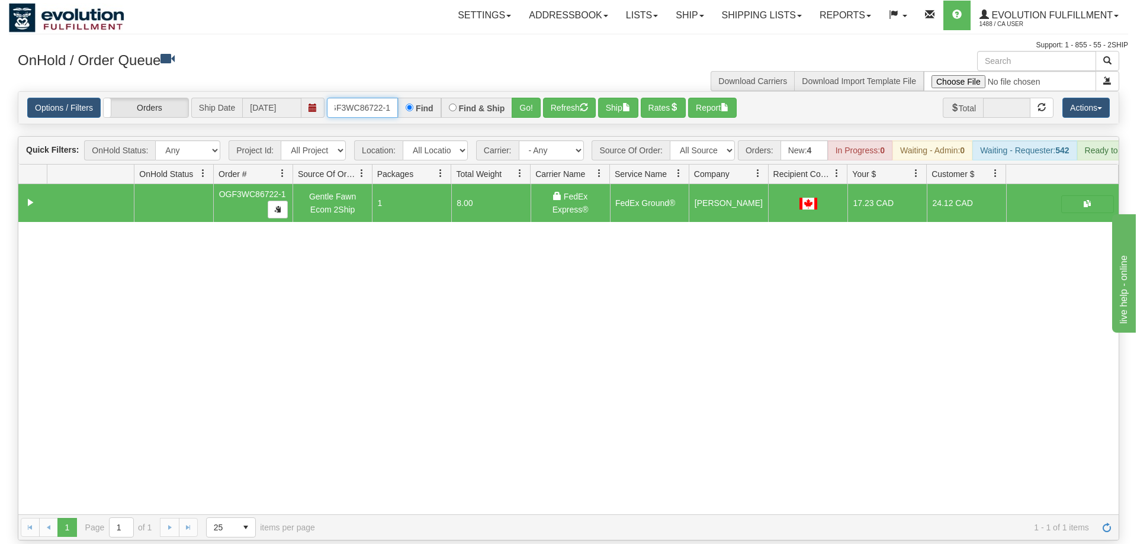
click at [356, 98] on input "OGF3WC86722-1" at bounding box center [362, 108] width 71 height 20
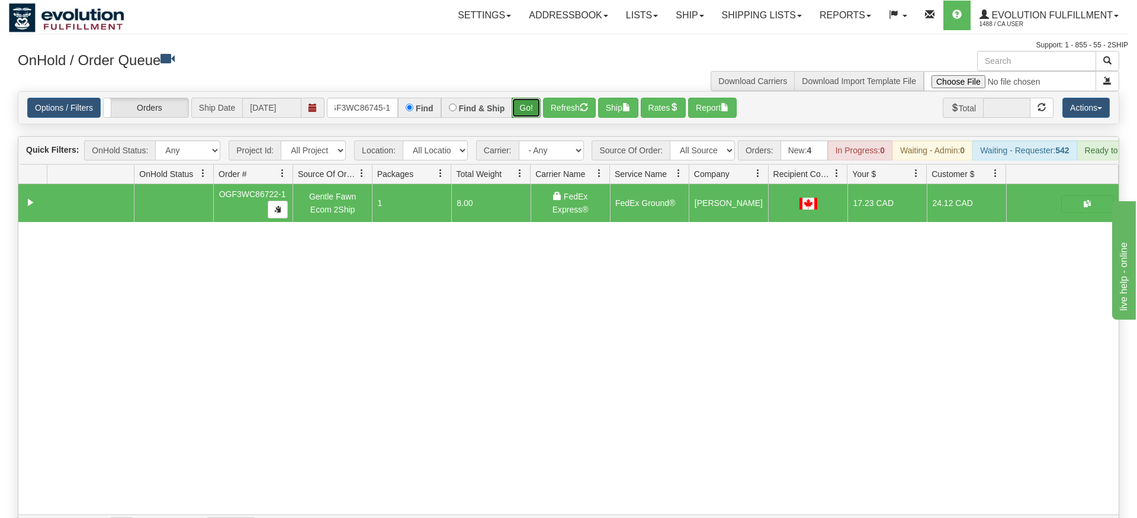
click at [527, 108] on div "Is equal to Is not equal to Contains Does not contains CAD USD EUR ZAR RON ANG …" at bounding box center [568, 315] width 1119 height 449
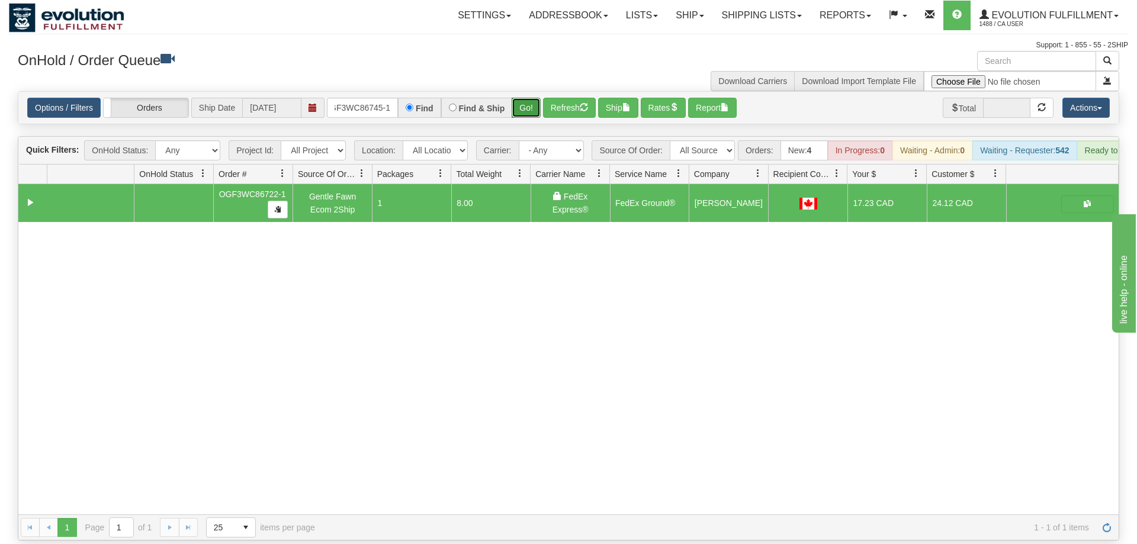
click at [528, 98] on button "Go!" at bounding box center [526, 108] width 29 height 20
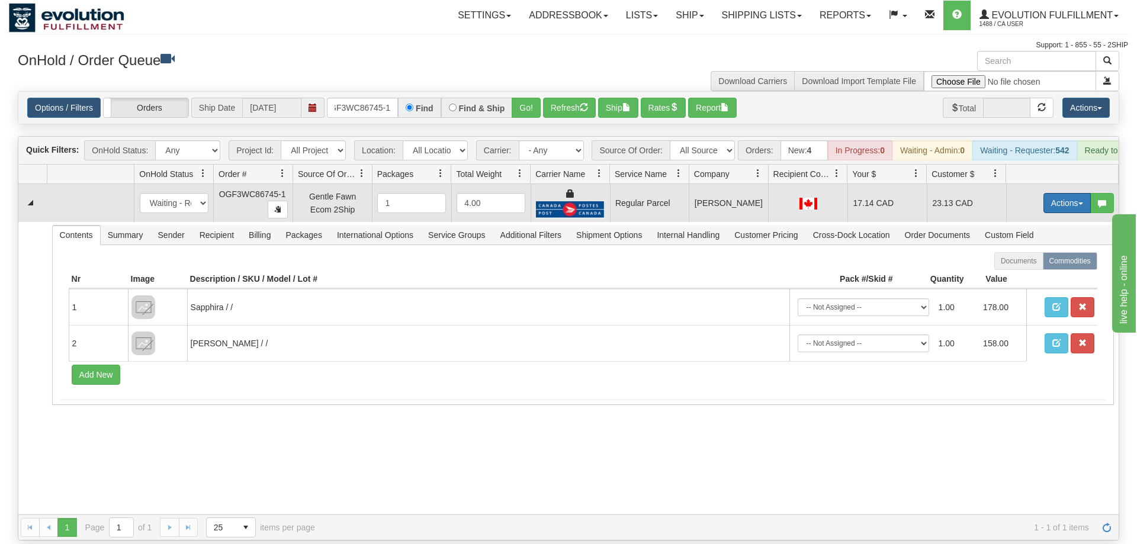
click at [1066, 193] on button "Actions" at bounding box center [1066, 203] width 47 height 20
click at [1040, 252] on span "Rate All Services" at bounding box center [1042, 256] width 71 height 9
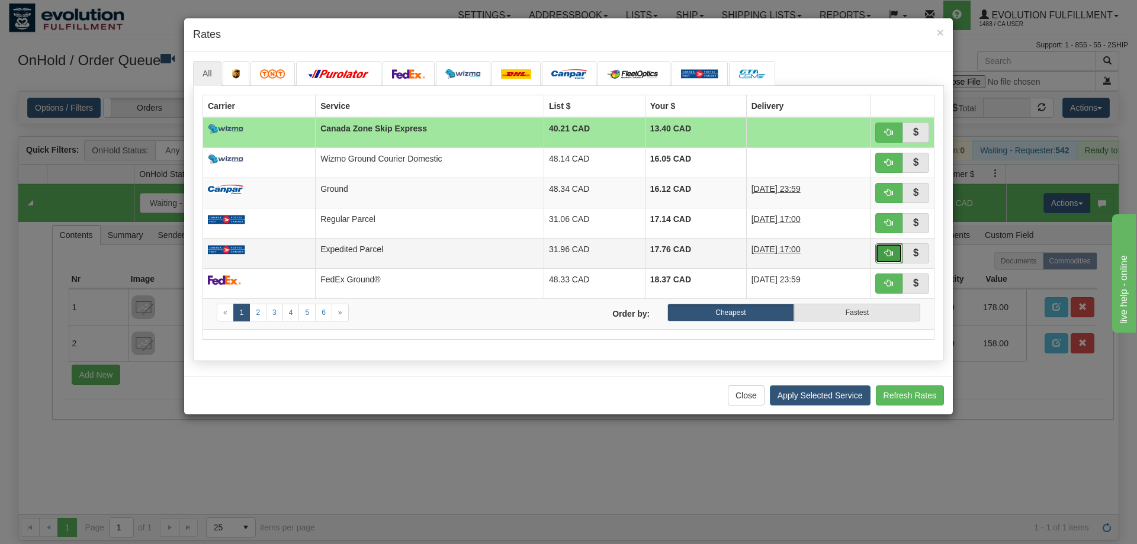
click at [892, 258] on button "button" at bounding box center [888, 253] width 27 height 20
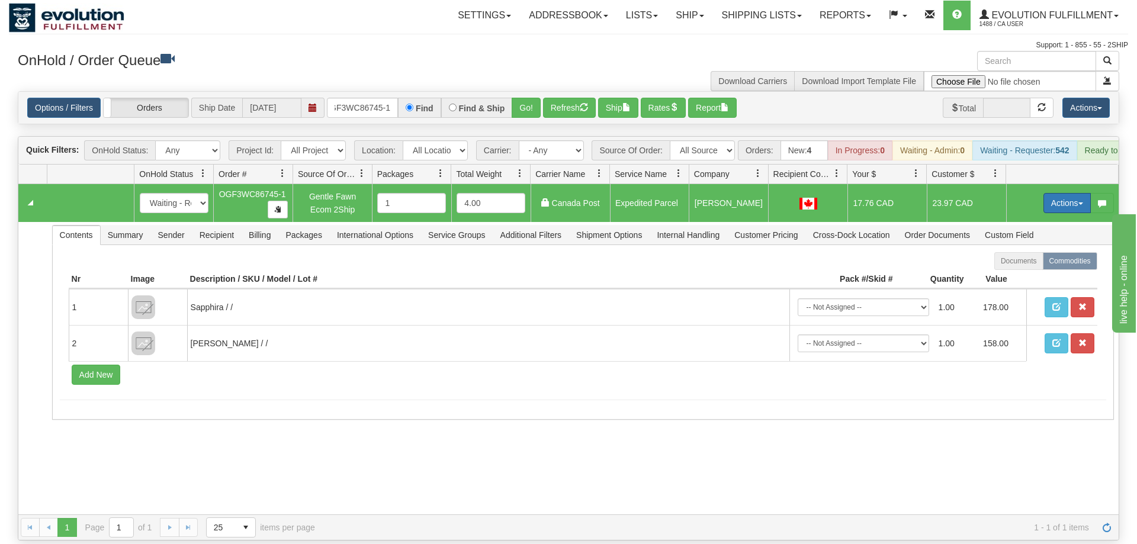
click at [1079, 193] on button "Actions" at bounding box center [1066, 203] width 47 height 20
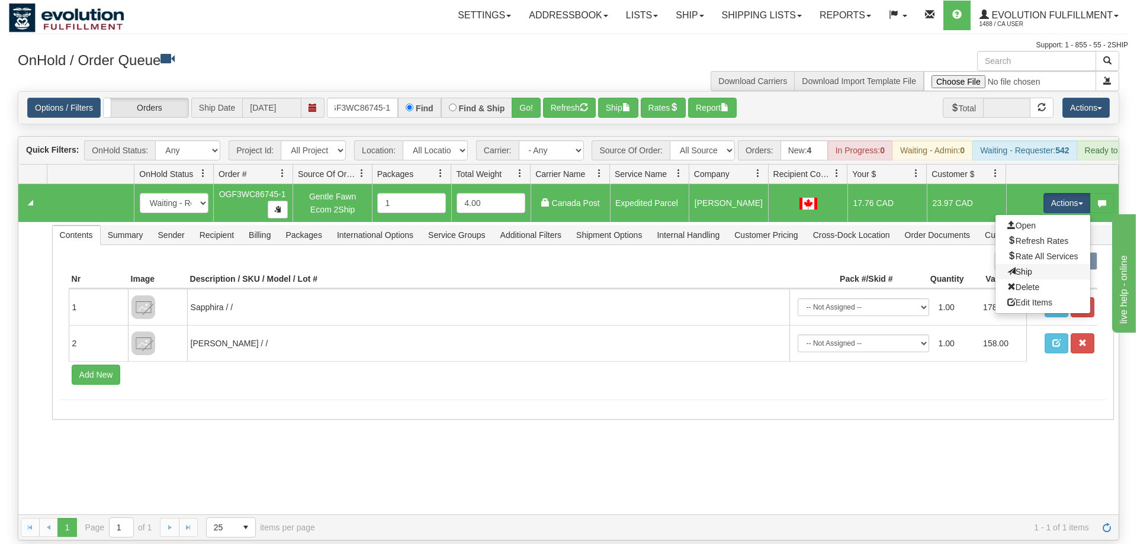
click at [1042, 264] on link "Ship" at bounding box center [1042, 271] width 95 height 15
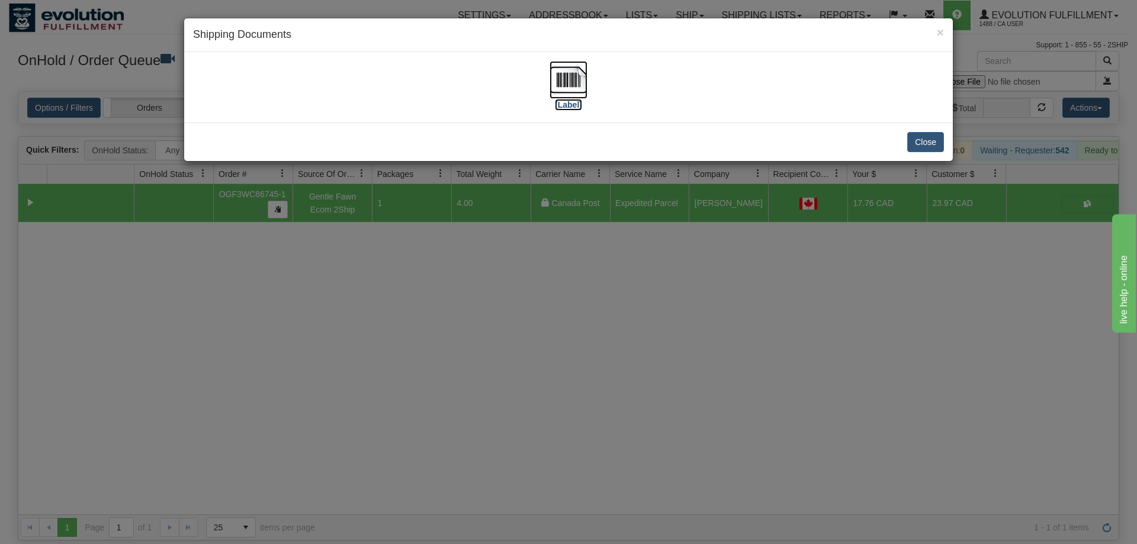
click at [582, 84] on img at bounding box center [569, 80] width 38 height 38
drag, startPoint x: 526, startPoint y: 311, endPoint x: 317, endPoint y: 20, distance: 358.2
click at [526, 301] on div "× Shipping Documents [Label] Close" at bounding box center [568, 272] width 1137 height 544
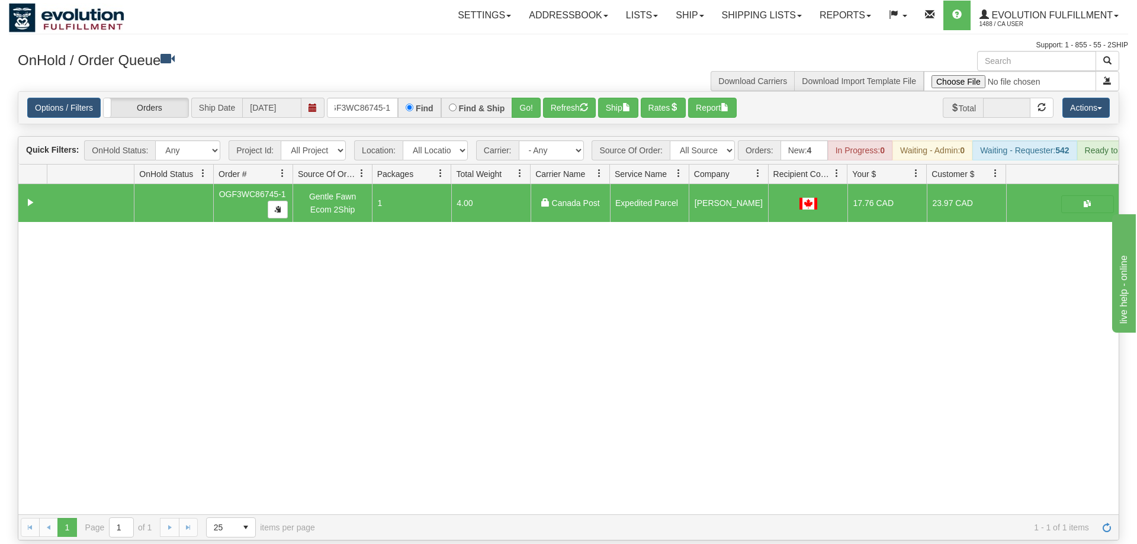
click at [348, 72] on div "OnHold / Order Queue" at bounding box center [289, 62] width 560 height 23
click at [354, 98] on input "OGF3WC86745-1" at bounding box center [362, 108] width 71 height 20
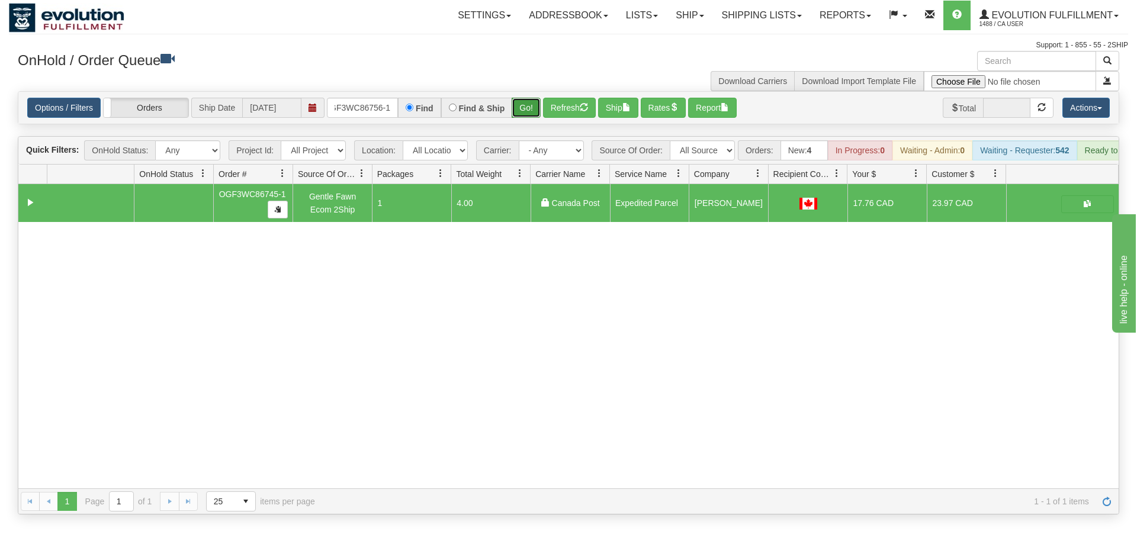
drag, startPoint x: 523, startPoint y: 88, endPoint x: 528, endPoint y: 94, distance: 8.1
click at [523, 114] on div "Is equal to Is not equal to Contains Does not contains CAD USD EUR ZAR RON ANG …" at bounding box center [568, 302] width 1119 height 423
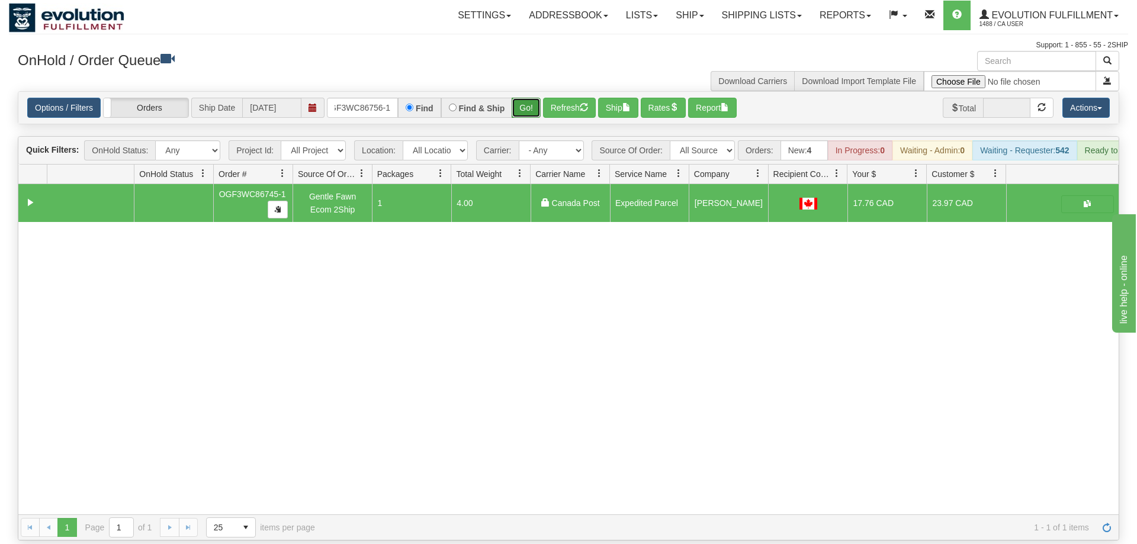
click at [529, 98] on button "Go!" at bounding box center [526, 108] width 29 height 20
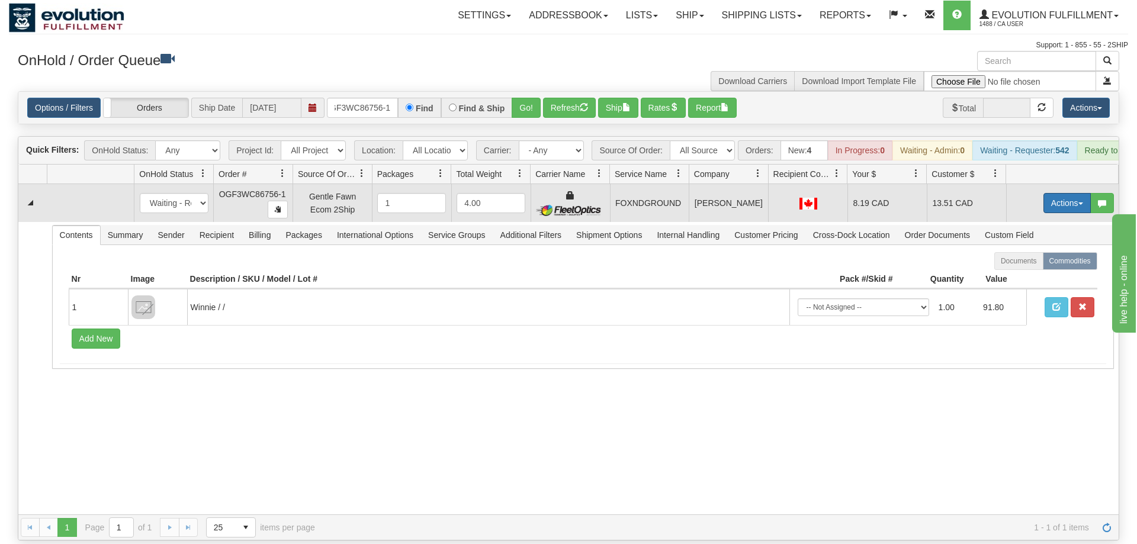
click at [1082, 193] on button "Actions" at bounding box center [1066, 203] width 47 height 20
click at [1024, 267] on span "Ship" at bounding box center [1019, 271] width 25 height 9
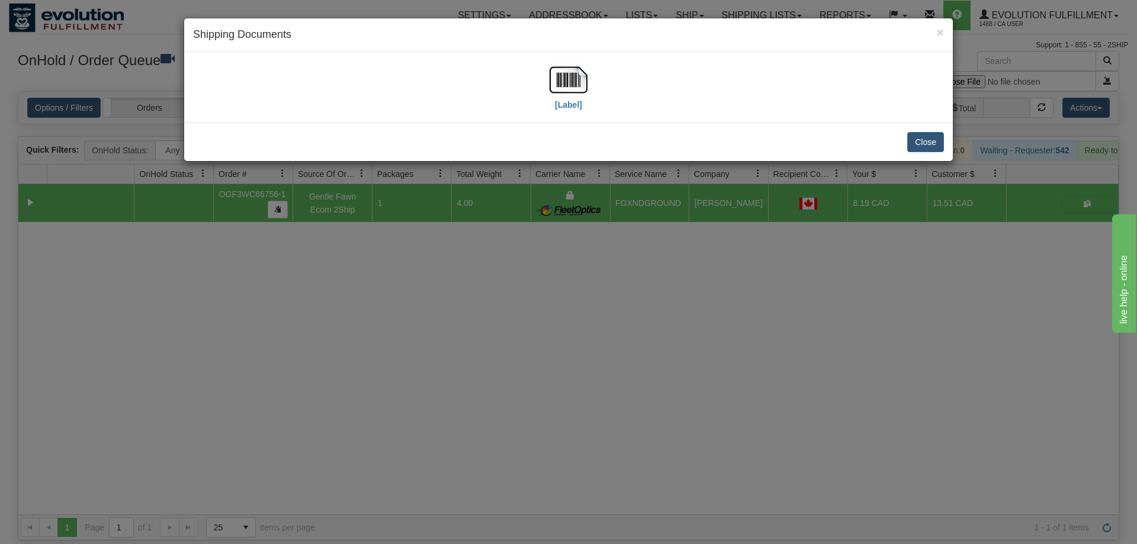
click at [549, 85] on div "[Label]" at bounding box center [568, 87] width 751 height 53
click at [558, 80] on img at bounding box center [569, 80] width 38 height 38
click at [644, 268] on div "× Shipping Documents [Label] Close" at bounding box center [568, 272] width 1137 height 544
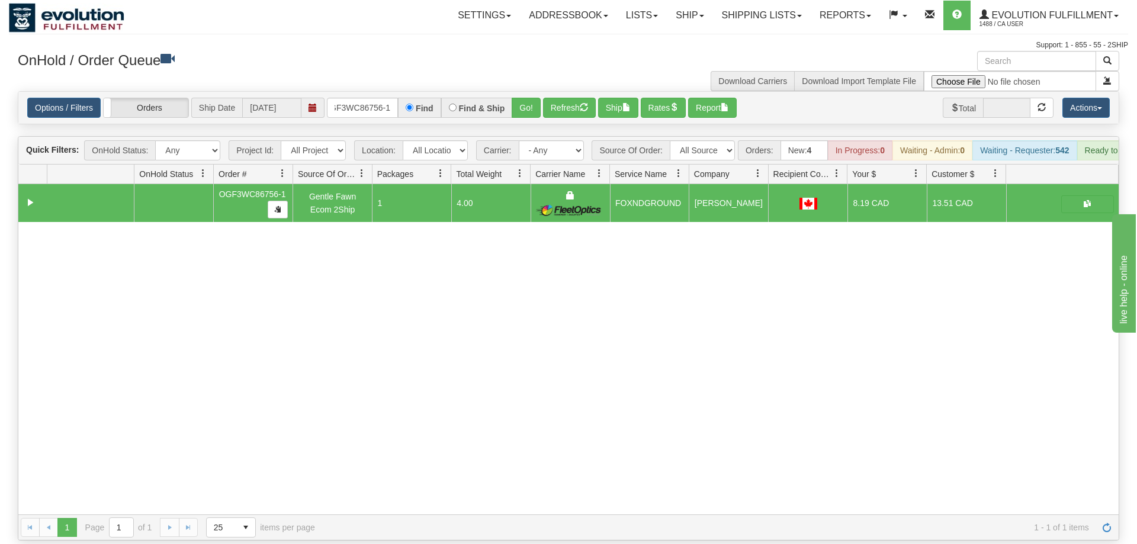
click at [349, 73] on div "OnHold / Order Queue" at bounding box center [289, 62] width 560 height 23
click at [354, 98] on input "OGF3WC86756-1" at bounding box center [362, 108] width 71 height 20
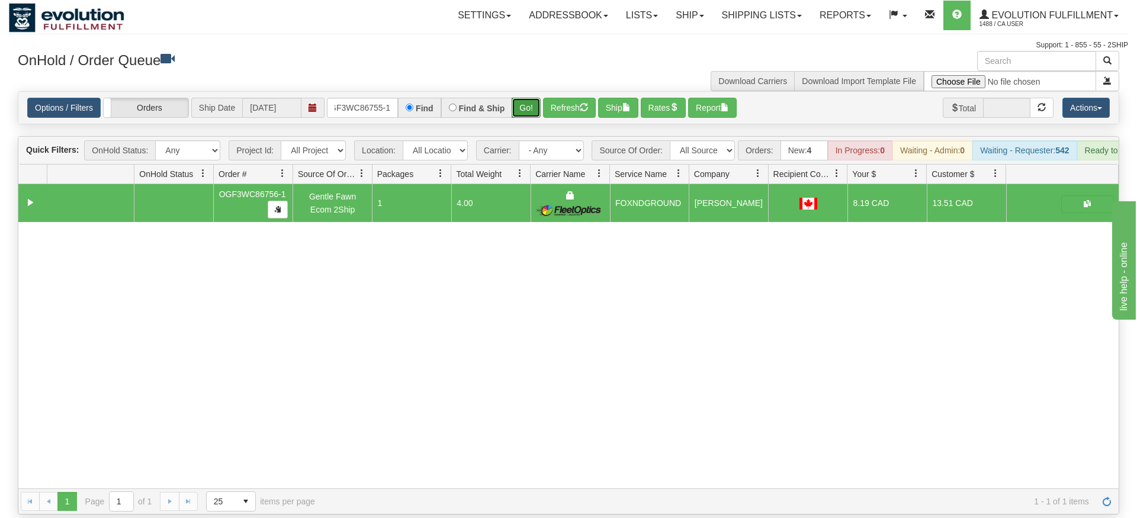
drag, startPoint x: 531, startPoint y: 111, endPoint x: 531, endPoint y: 99, distance: 11.9
click at [531, 111] on div "Is equal to Is not equal to Contains Does not contains CAD USD EUR ZAR RON ANG …" at bounding box center [568, 302] width 1119 height 423
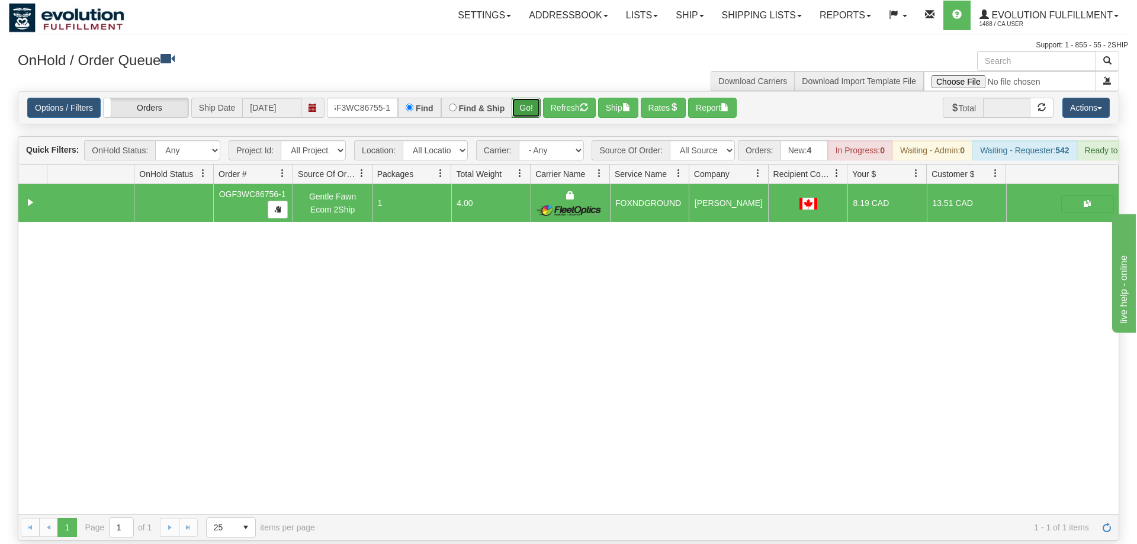
click at [531, 98] on button "Go!" at bounding box center [526, 108] width 29 height 20
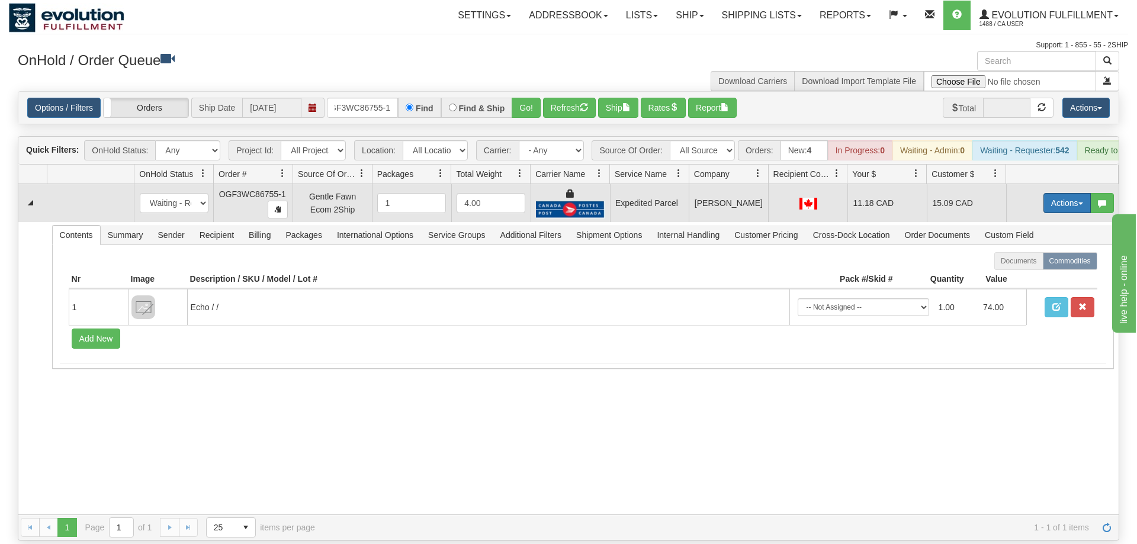
click at [1057, 193] on button "Actions" at bounding box center [1066, 203] width 47 height 20
click at [1020, 267] on span "Ship" at bounding box center [1019, 271] width 25 height 9
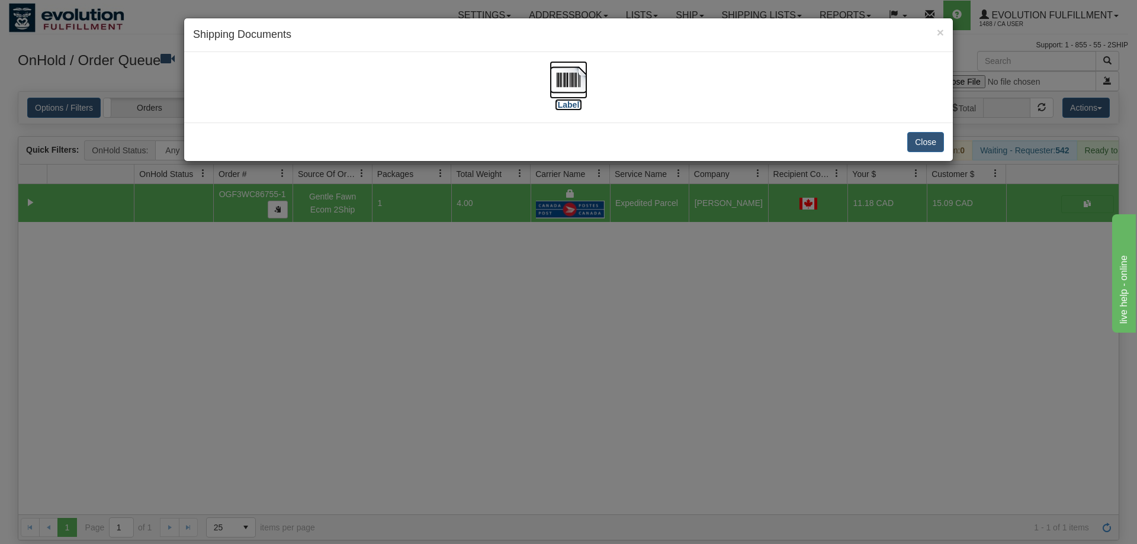
click at [565, 90] on img at bounding box center [569, 80] width 38 height 38
drag, startPoint x: 475, startPoint y: 259, endPoint x: 371, endPoint y: 50, distance: 233.0
click at [480, 239] on div "× Shipping Documents [Label] Close" at bounding box center [568, 272] width 1137 height 544
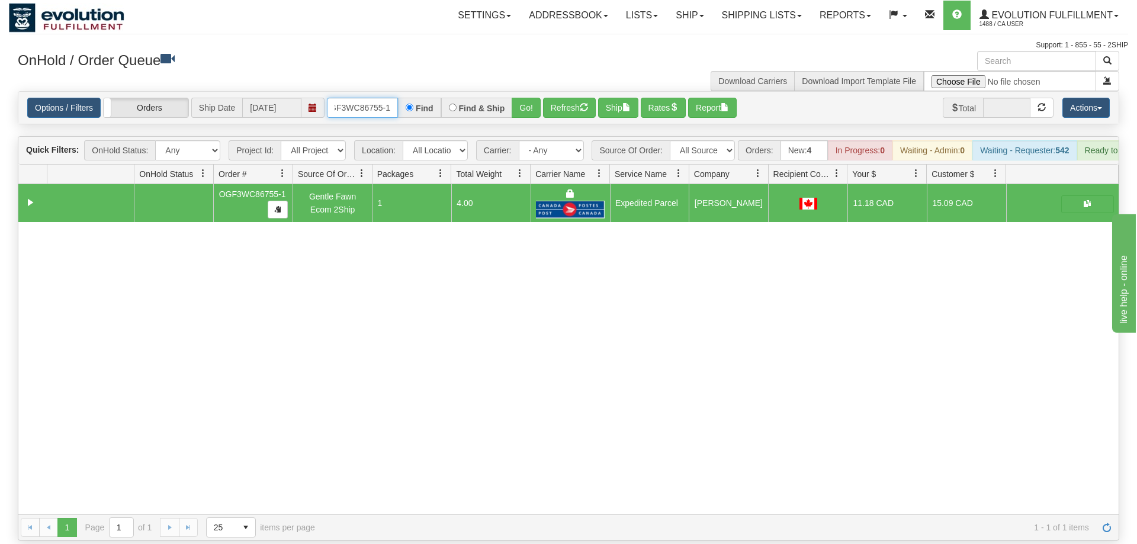
click at [371, 98] on input "OGF3WC86755-1" at bounding box center [362, 108] width 71 height 20
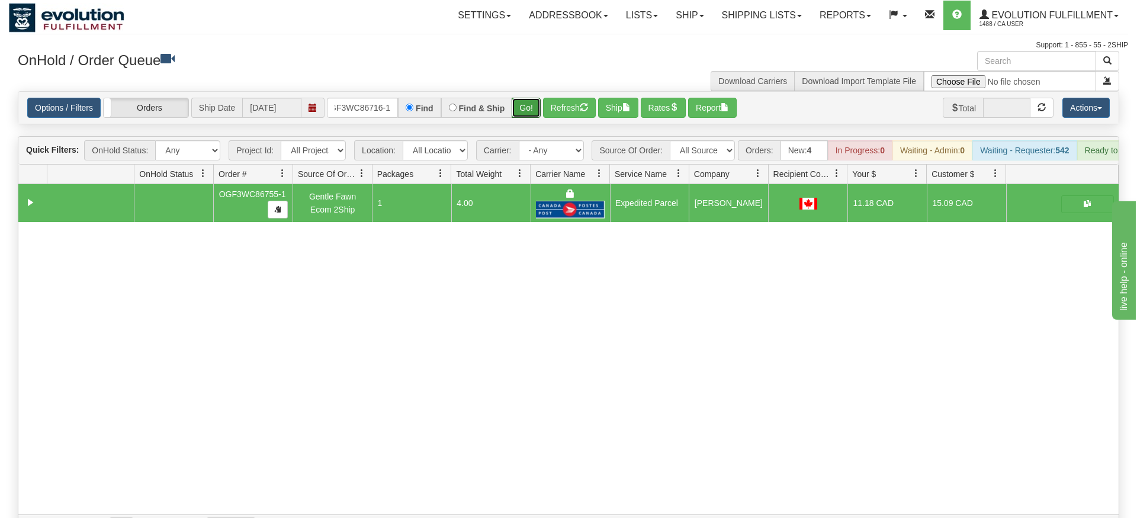
drag, startPoint x: 520, startPoint y: 123, endPoint x: 535, endPoint y: 91, distance: 35.2
click at [520, 123] on div "Is equal to Is not equal to Contains Does not contains CAD USD EUR ZAR RON ANG …" at bounding box center [568, 315] width 1119 height 449
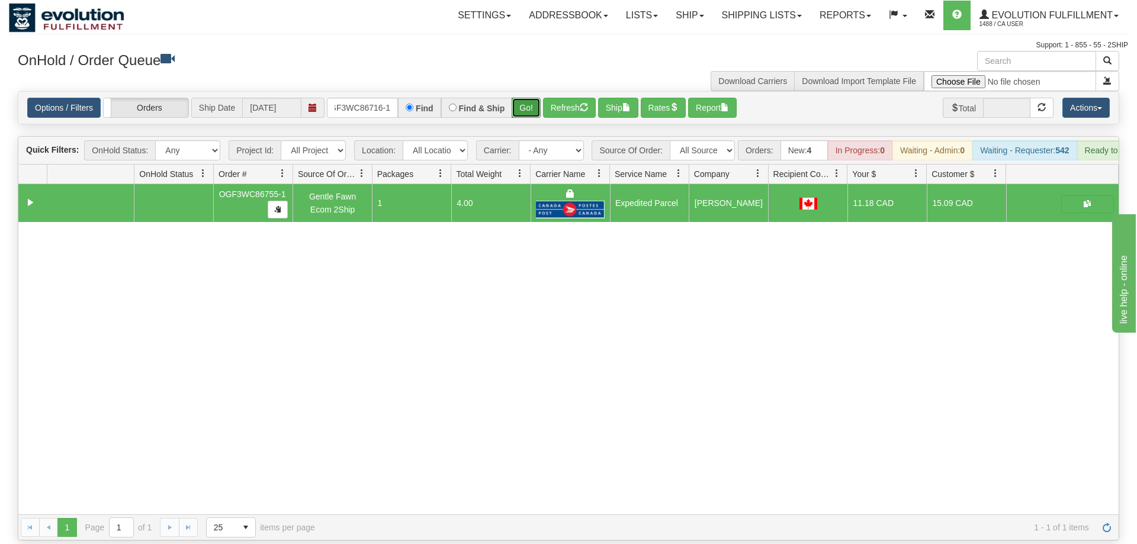
click at [535, 98] on button "Go!" at bounding box center [526, 108] width 29 height 20
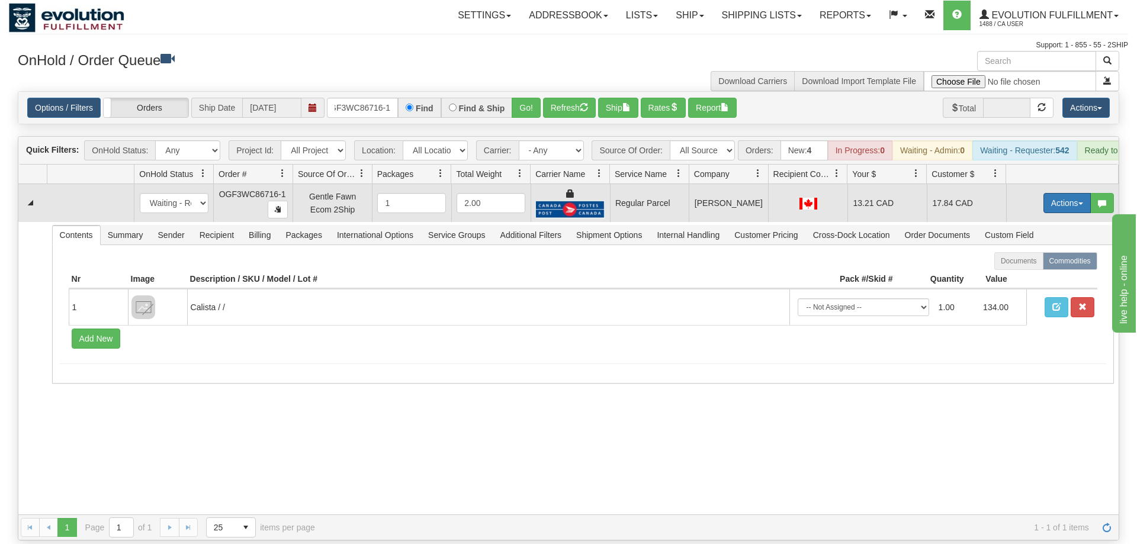
click at [1055, 193] on button "Actions" at bounding box center [1066, 203] width 47 height 20
click at [1024, 252] on span "Rate All Services" at bounding box center [1042, 256] width 71 height 9
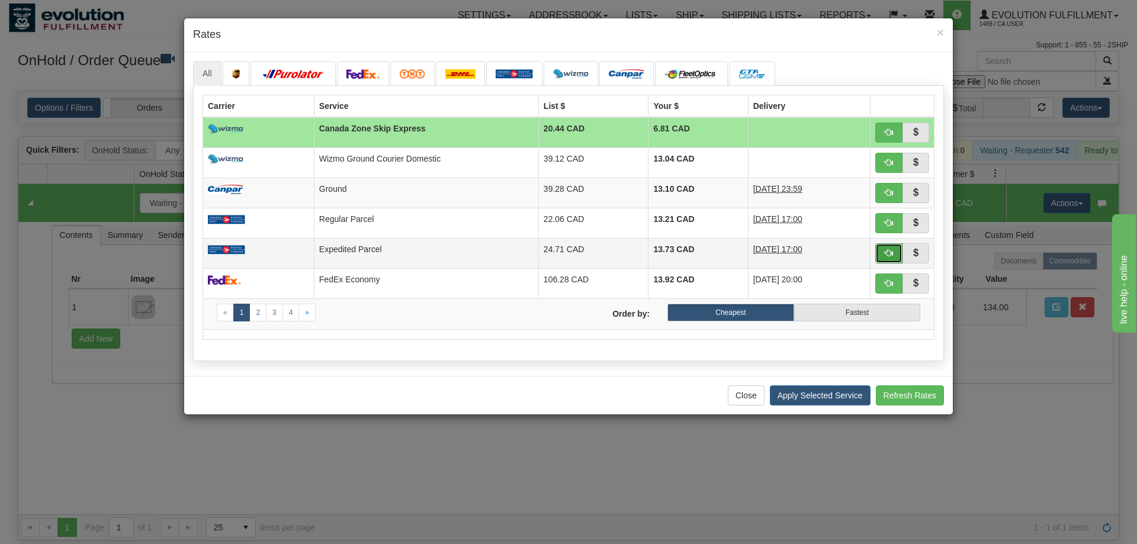
click at [894, 255] on button "button" at bounding box center [888, 253] width 27 height 20
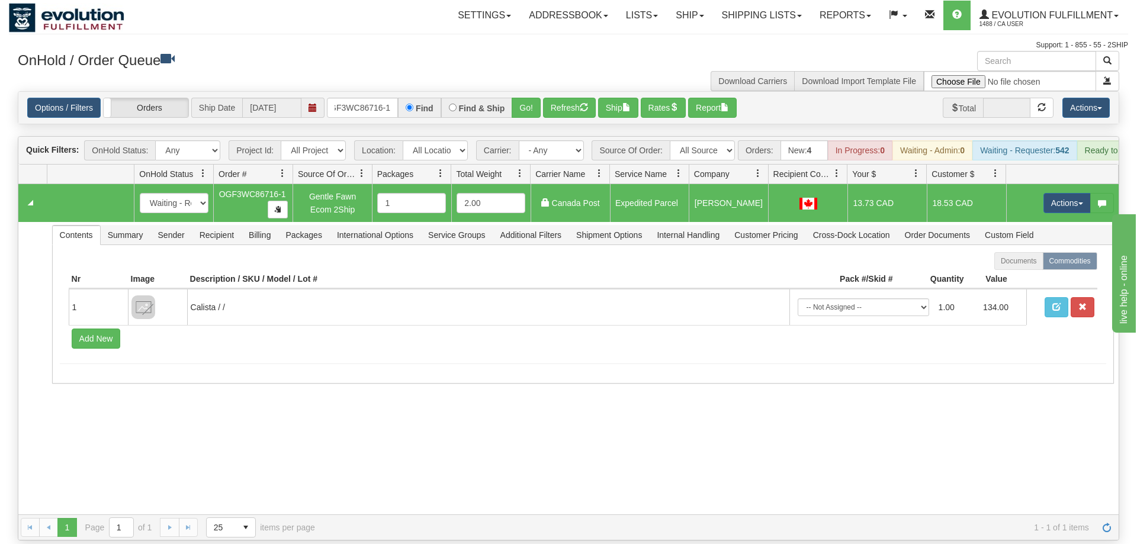
click at [1060, 184] on td "Actions Open Refresh Rates Rate All Services Ship Delete Edit Items" at bounding box center [1062, 203] width 113 height 38
click at [1054, 193] on button "Actions" at bounding box center [1066, 203] width 47 height 20
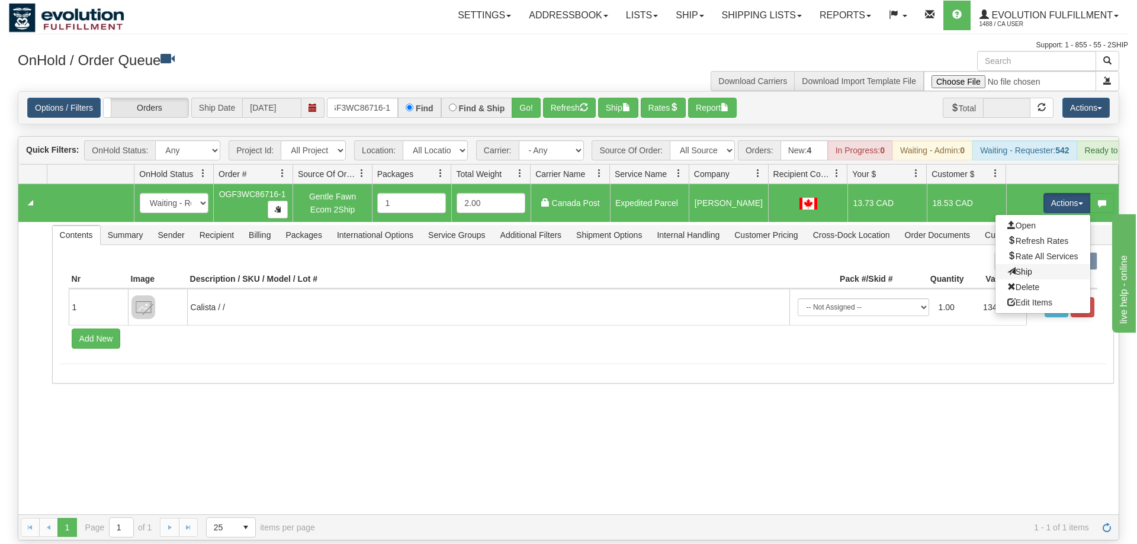
click at [1030, 264] on link "Ship" at bounding box center [1042, 271] width 95 height 15
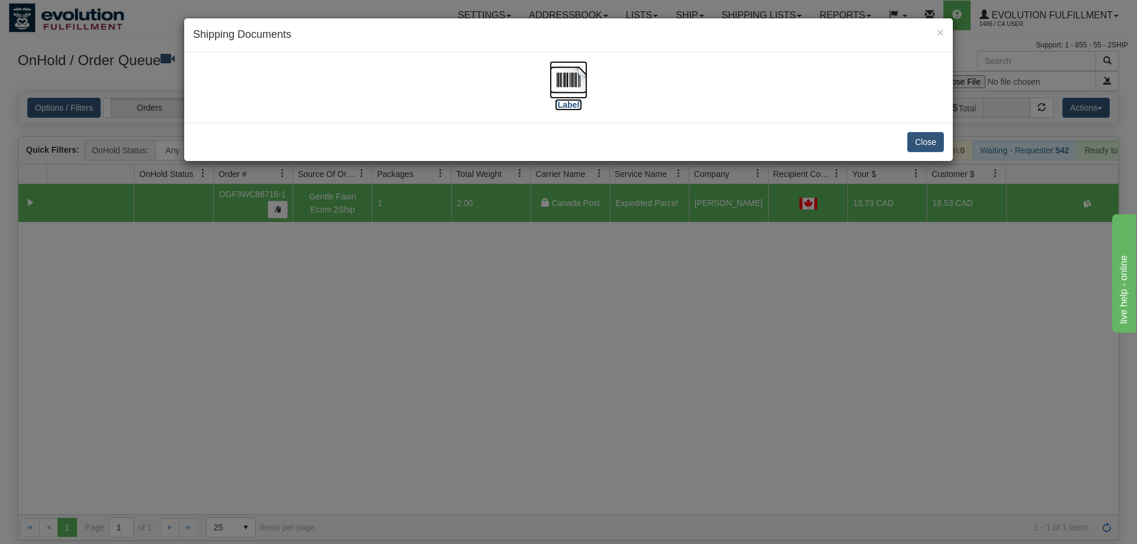
click at [551, 90] on img at bounding box center [569, 80] width 38 height 38
drag, startPoint x: 533, startPoint y: 339, endPoint x: 433, endPoint y: 130, distance: 231.5
click at [542, 329] on div "× Shipping Documents [Label] Close" at bounding box center [568, 272] width 1137 height 544
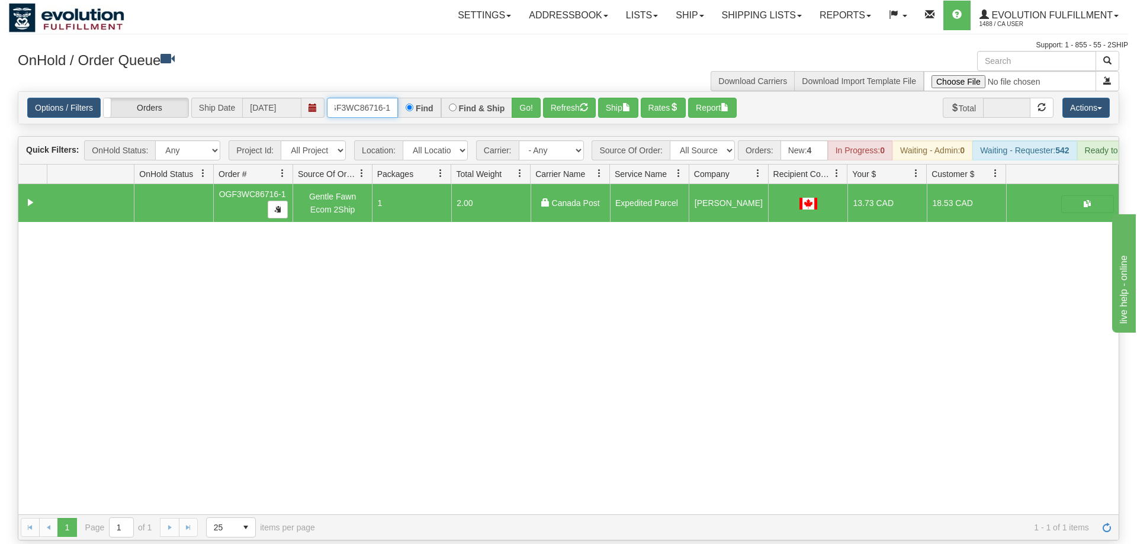
click at [364, 98] on input "OGF3WC86716-1" at bounding box center [362, 108] width 71 height 20
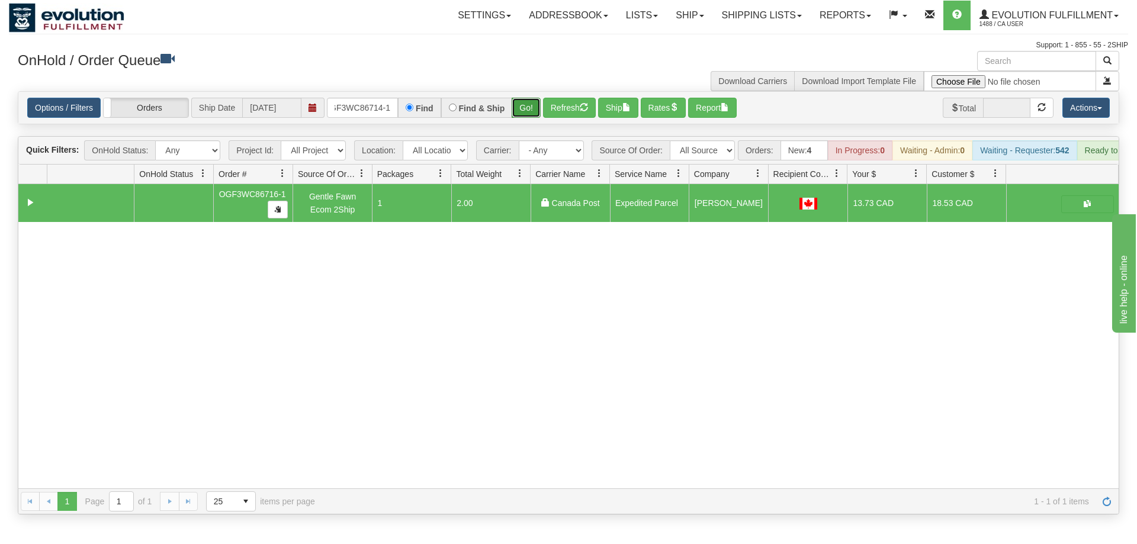
click at [531, 115] on div "Is equal to Is not equal to Contains Does not contains CAD USD EUR ZAR RON ANG …" at bounding box center [568, 302] width 1119 height 423
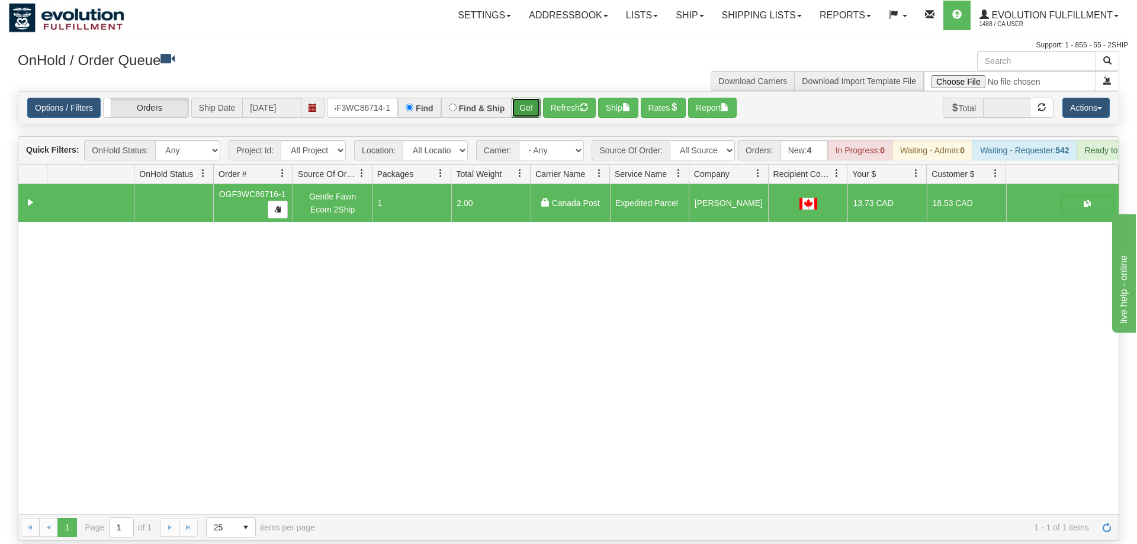
click at [532, 98] on button "Go!" at bounding box center [526, 108] width 29 height 20
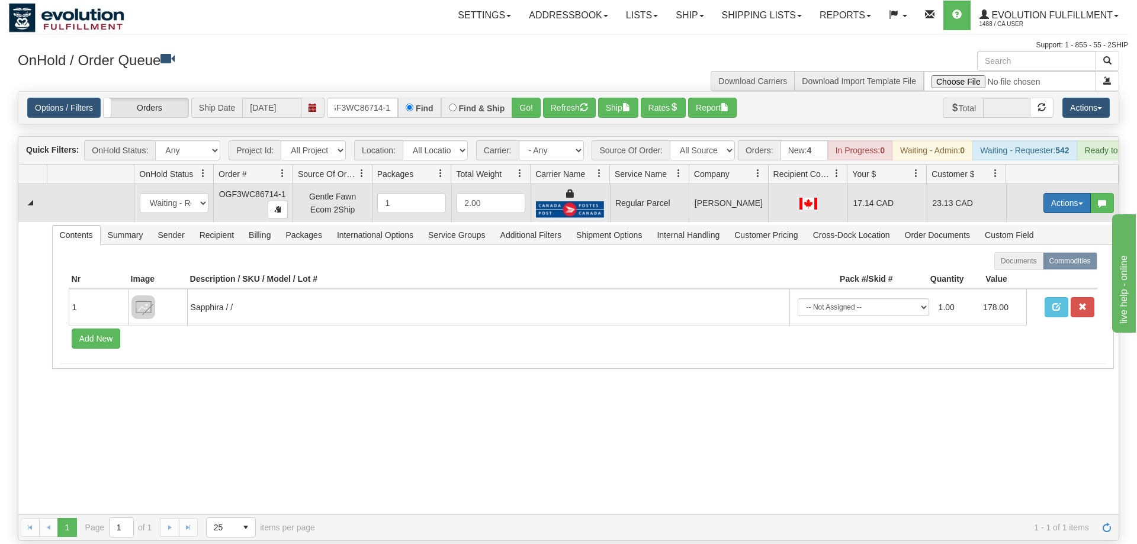
click at [1071, 193] on button "Actions" at bounding box center [1066, 203] width 47 height 20
click at [1039, 252] on span "Rate All Services" at bounding box center [1042, 256] width 71 height 9
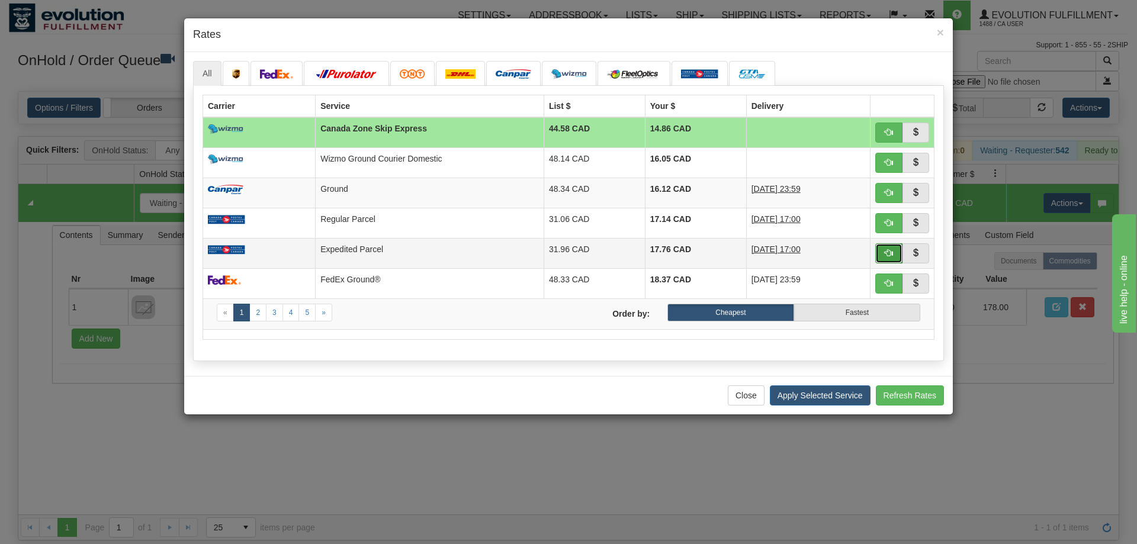
click at [899, 251] on button "button" at bounding box center [888, 253] width 27 height 20
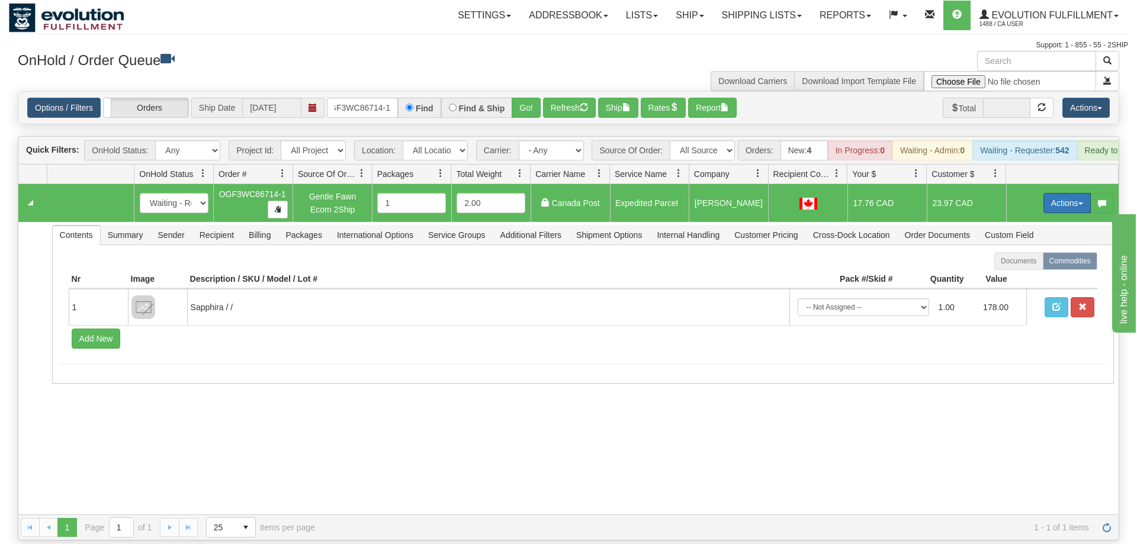
click at [1058, 193] on button "Actions" at bounding box center [1066, 203] width 47 height 20
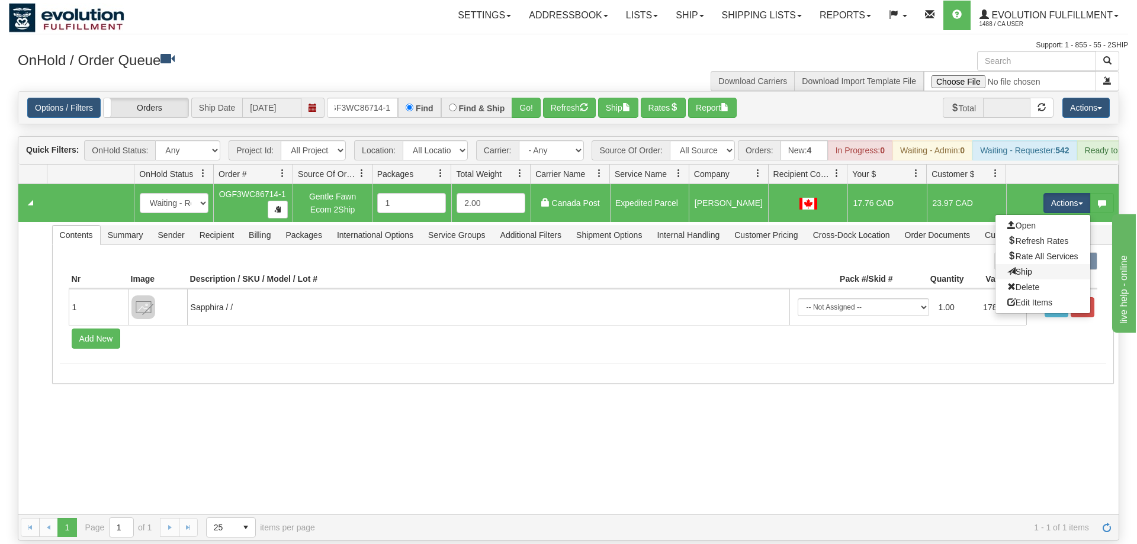
click at [1036, 264] on link "Ship" at bounding box center [1042, 271] width 95 height 15
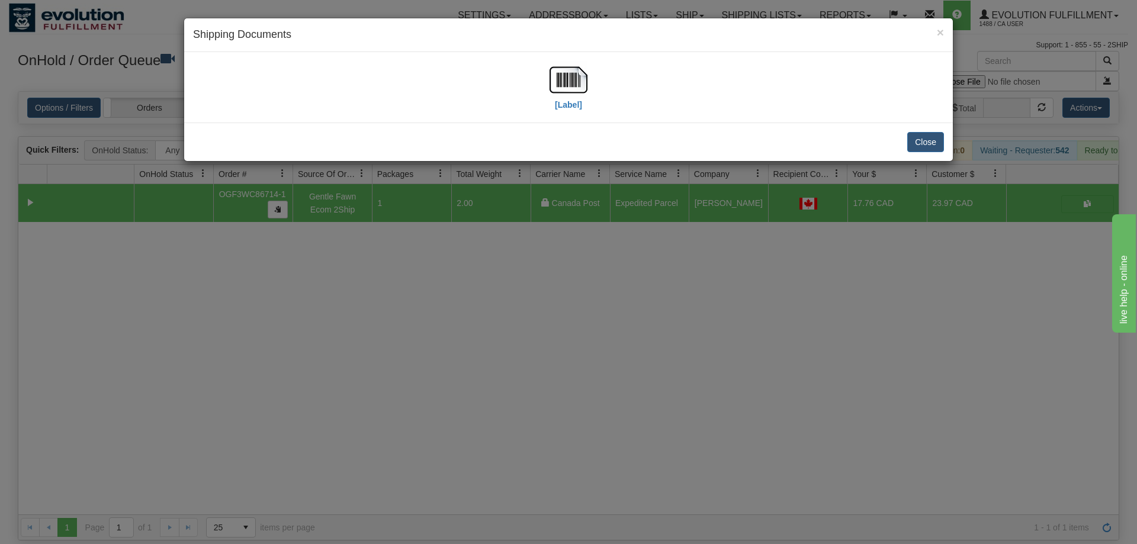
click at [590, 83] on div "[Label]" at bounding box center [568, 87] width 751 height 53
click at [579, 82] on img at bounding box center [569, 80] width 38 height 38
click at [610, 291] on div "× Shipping Documents [Label] Close" at bounding box center [568, 272] width 1137 height 544
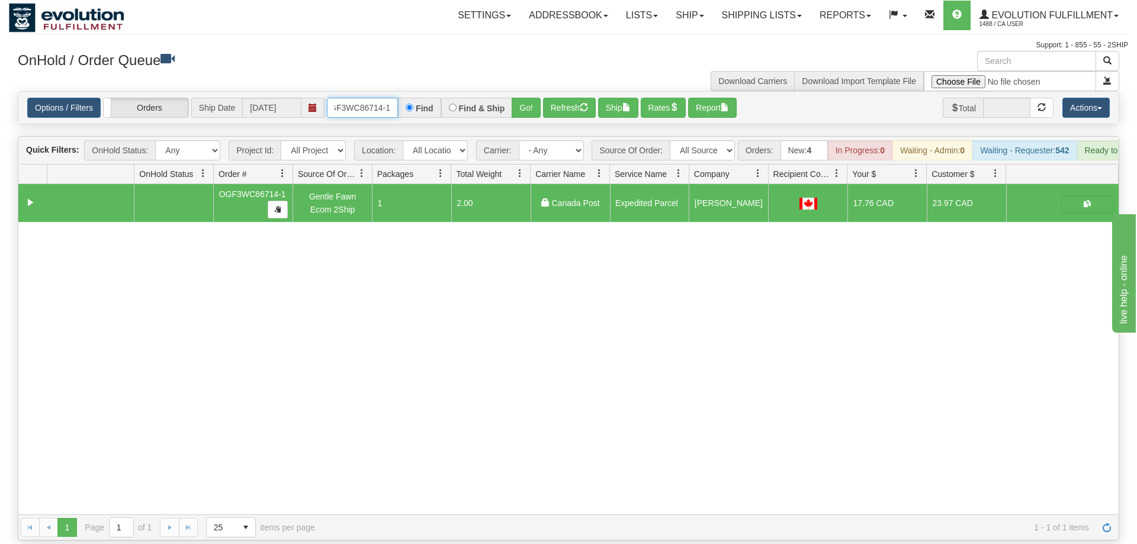
click at [367, 98] on input "OGF3WC86714-1" at bounding box center [362, 108] width 71 height 20
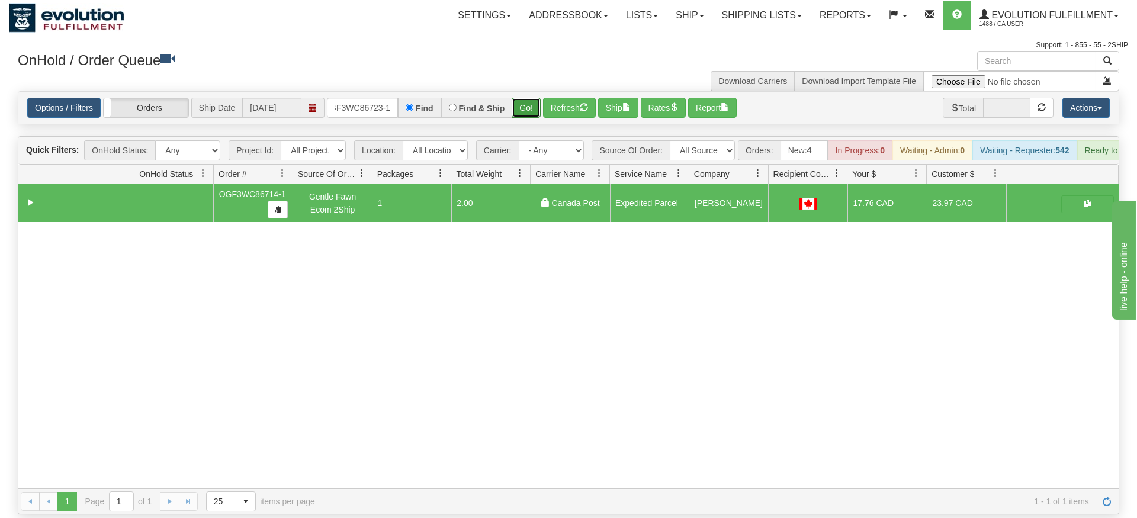
click at [527, 110] on div "Is equal to Is not equal to Contains Does not contains CAD USD EUR ZAR RON ANG …" at bounding box center [568, 302] width 1119 height 423
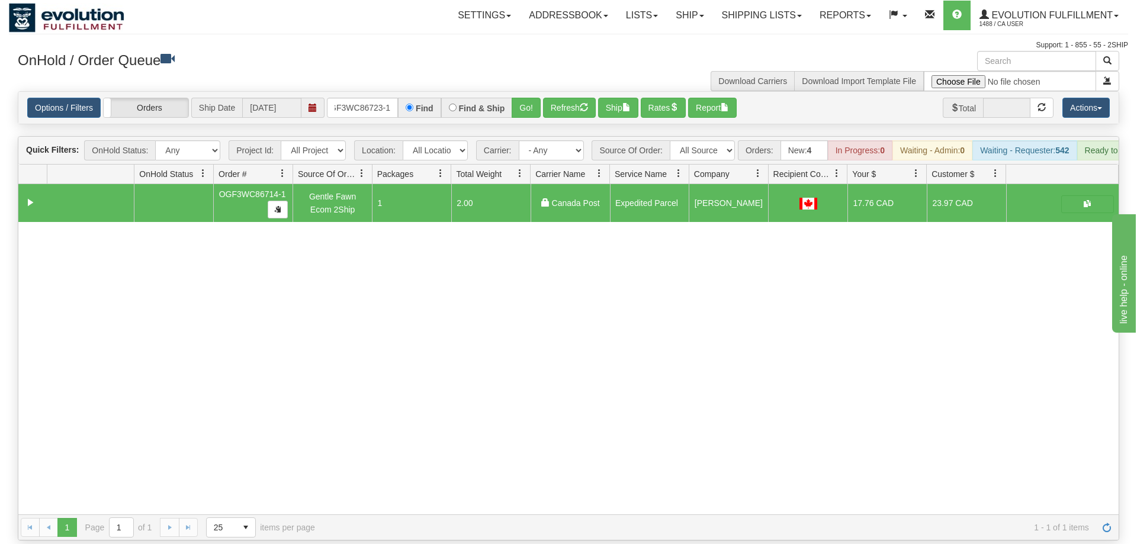
click at [528, 101] on div "Options / Filters Group Shipments Orders Ship Date 09/11/2025 OGF3WC86723-1 Fin…" at bounding box center [568, 108] width 1100 height 32
click at [530, 98] on button "Go!" at bounding box center [526, 108] width 29 height 20
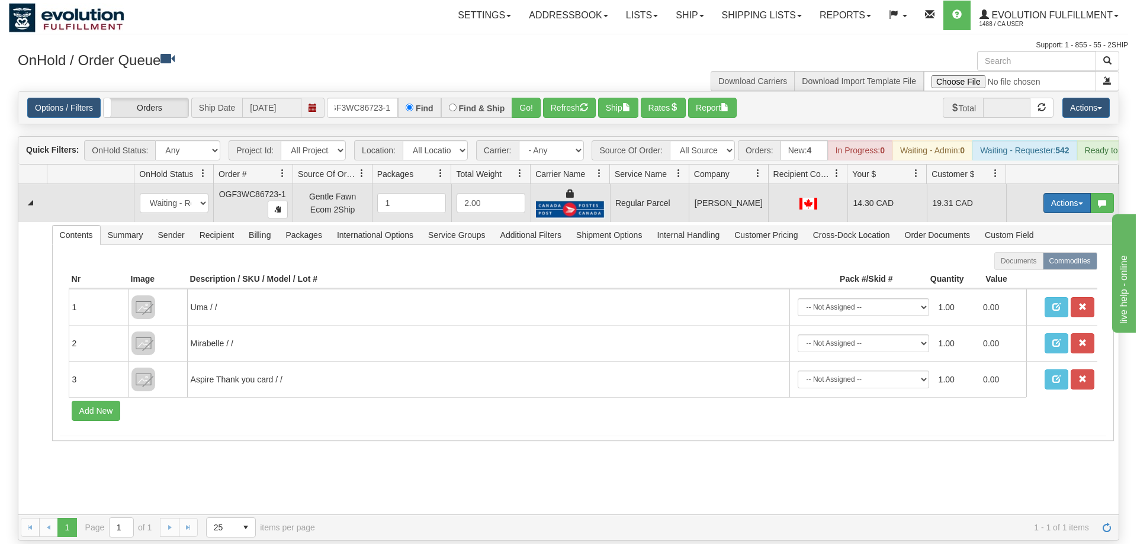
click at [1078, 193] on button "Actions" at bounding box center [1066, 203] width 47 height 20
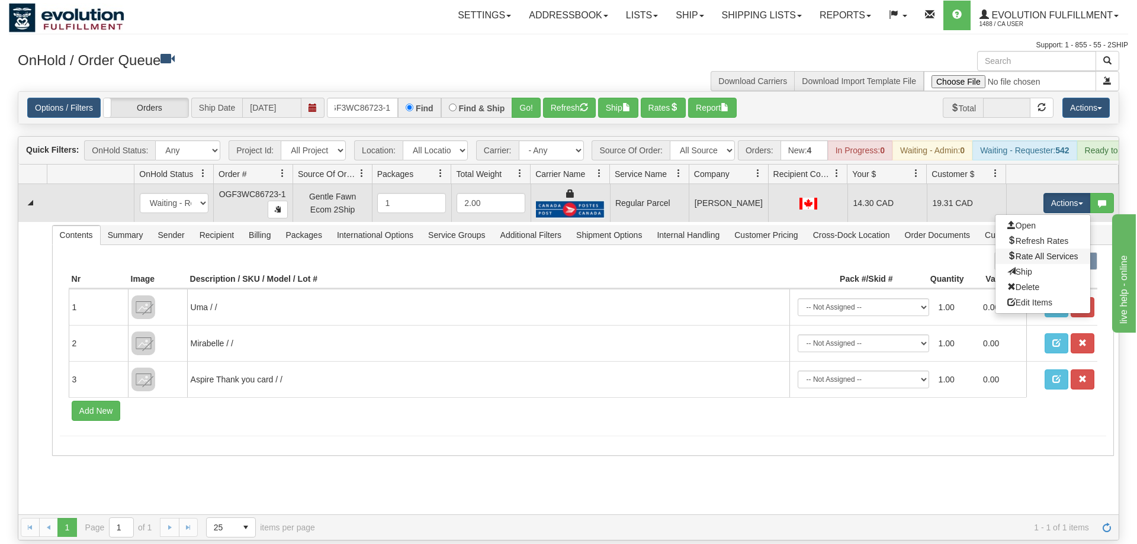
click at [1034, 249] on link "Rate All Services" at bounding box center [1042, 256] width 95 height 15
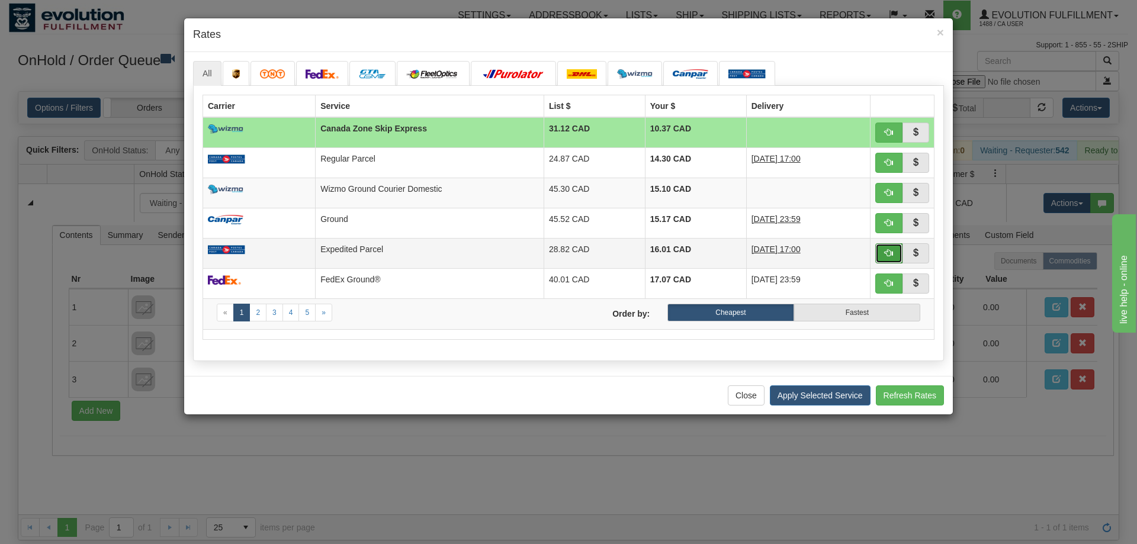
click at [898, 249] on button "button" at bounding box center [888, 253] width 27 height 20
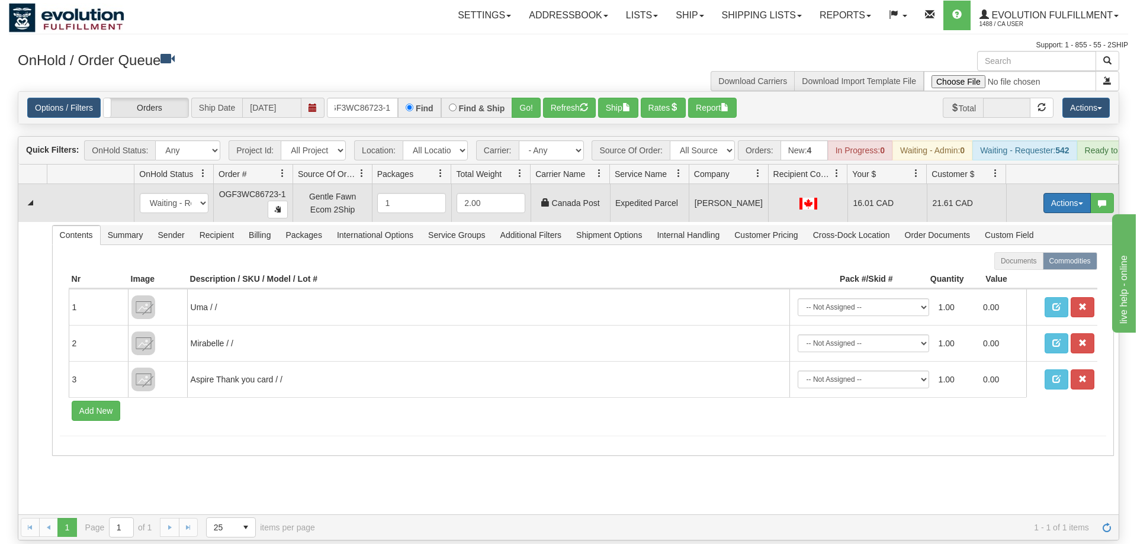
click at [1069, 193] on button "Actions" at bounding box center [1066, 203] width 47 height 20
click at [1034, 264] on link "Ship" at bounding box center [1042, 271] width 95 height 15
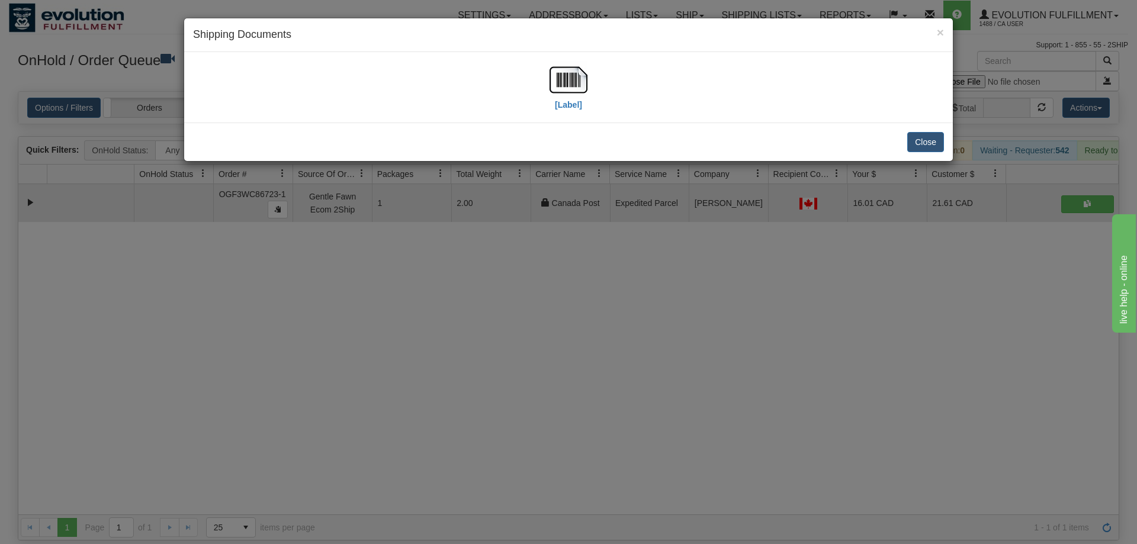
click at [541, 75] on div "[Label]" at bounding box center [568, 87] width 751 height 53
click at [563, 91] on img at bounding box center [569, 80] width 38 height 38
drag, startPoint x: 564, startPoint y: 281, endPoint x: 567, endPoint y: 272, distance: 9.2
click at [567, 272] on div "× Shipping Documents [Label] Close" at bounding box center [568, 272] width 1137 height 544
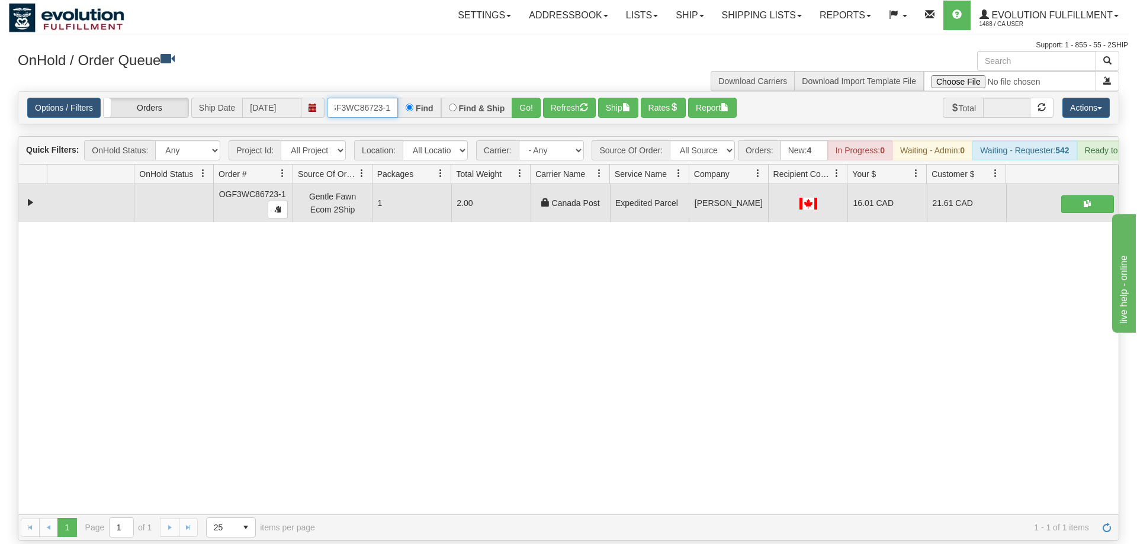
click at [365, 98] on input "OGF3WC86723-1" at bounding box center [362, 108] width 71 height 20
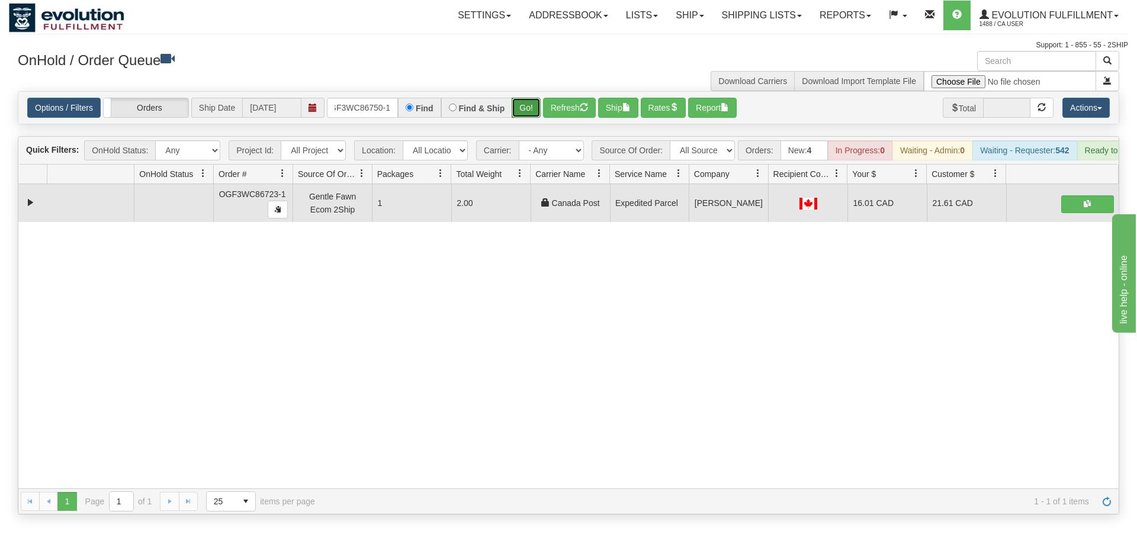
drag, startPoint x: 539, startPoint y: 86, endPoint x: 531, endPoint y: 91, distance: 9.8
click at [539, 113] on div "Is equal to Is not equal to Contains Does not contains CAD USD EUR ZAR RON ANG …" at bounding box center [568, 302] width 1119 height 423
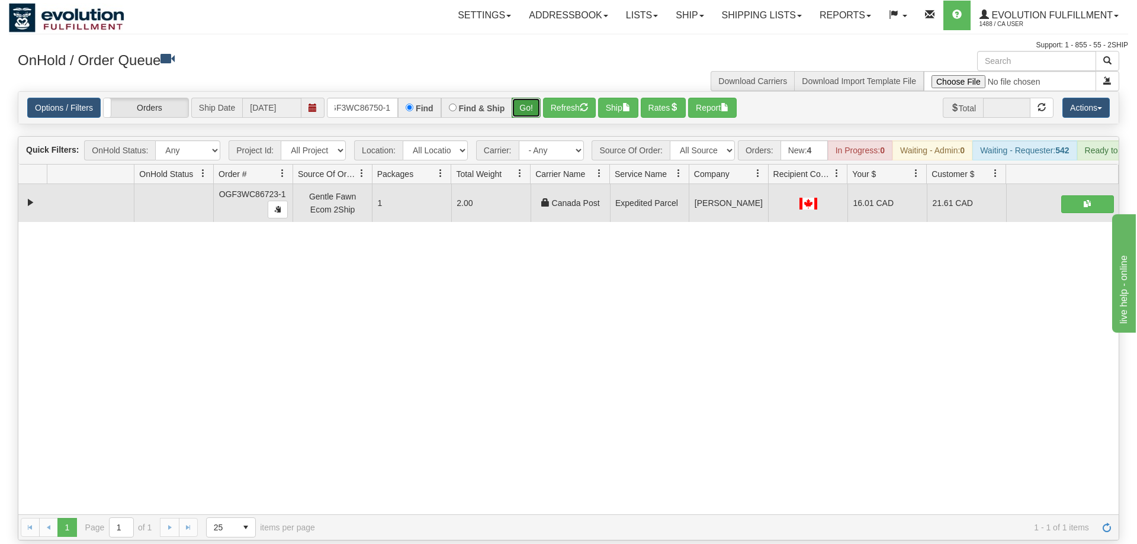
click at [531, 98] on button "Go!" at bounding box center [526, 108] width 29 height 20
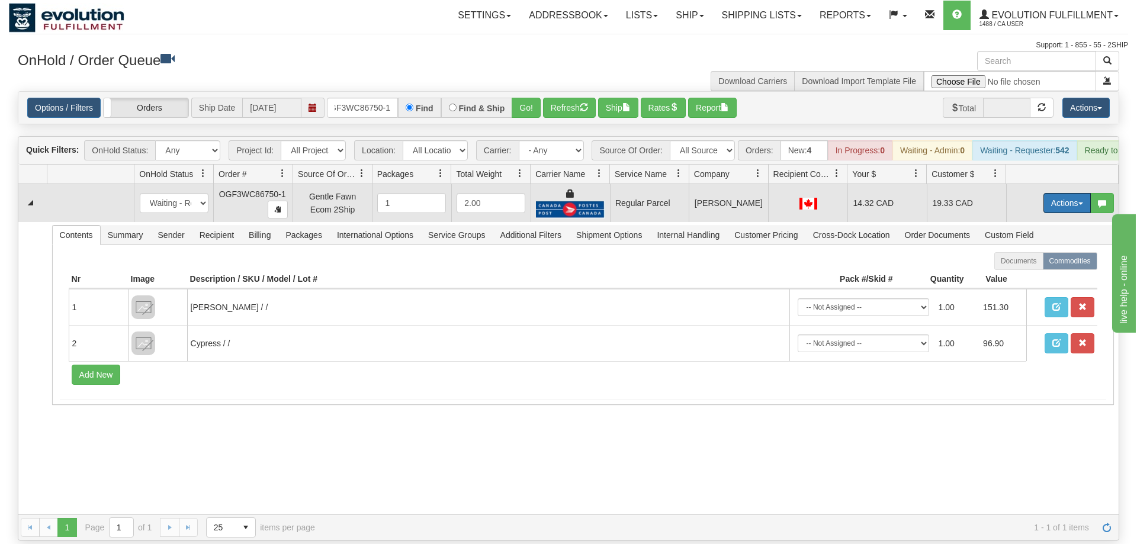
drag, startPoint x: 1058, startPoint y: 179, endPoint x: 1024, endPoint y: 224, distance: 57.1
click at [1058, 193] on button "Actions" at bounding box center [1066, 203] width 47 height 20
click at [1026, 252] on span "Rate All Services" at bounding box center [1042, 256] width 71 height 9
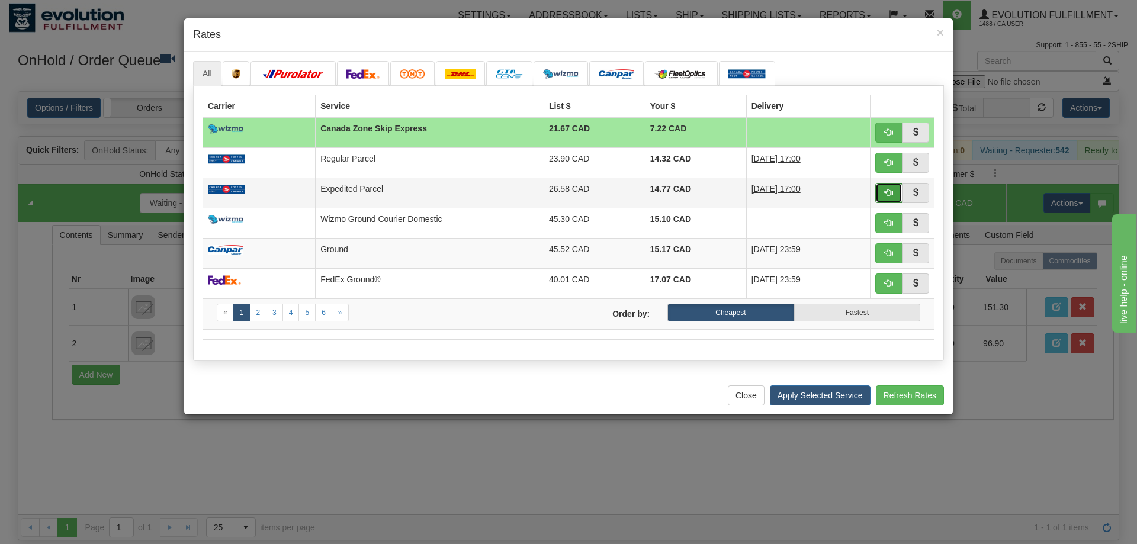
click at [885, 198] on button "button" at bounding box center [888, 193] width 27 height 20
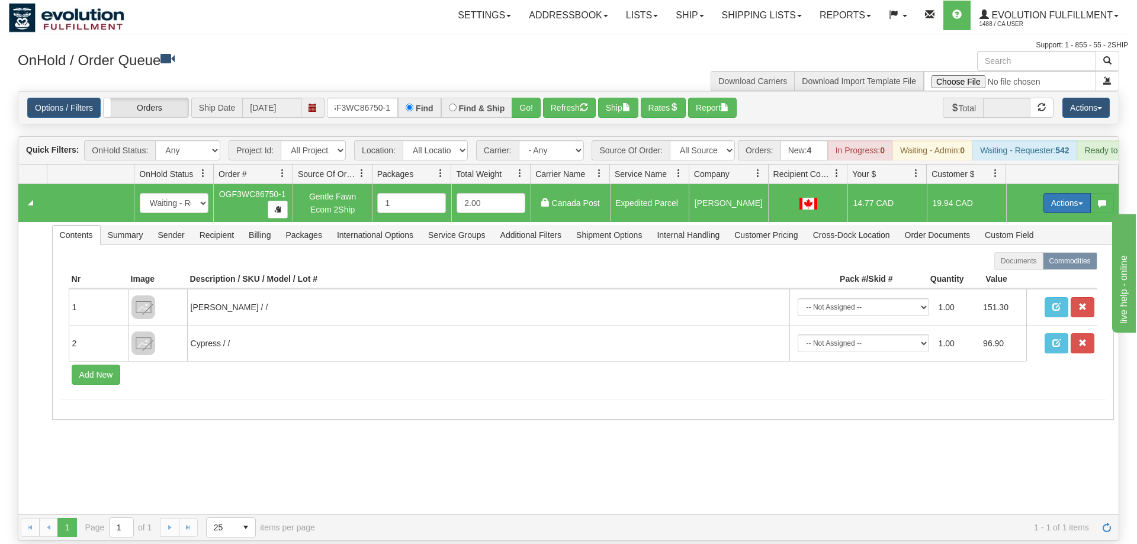
click at [1059, 193] on button "Actions" at bounding box center [1066, 203] width 47 height 20
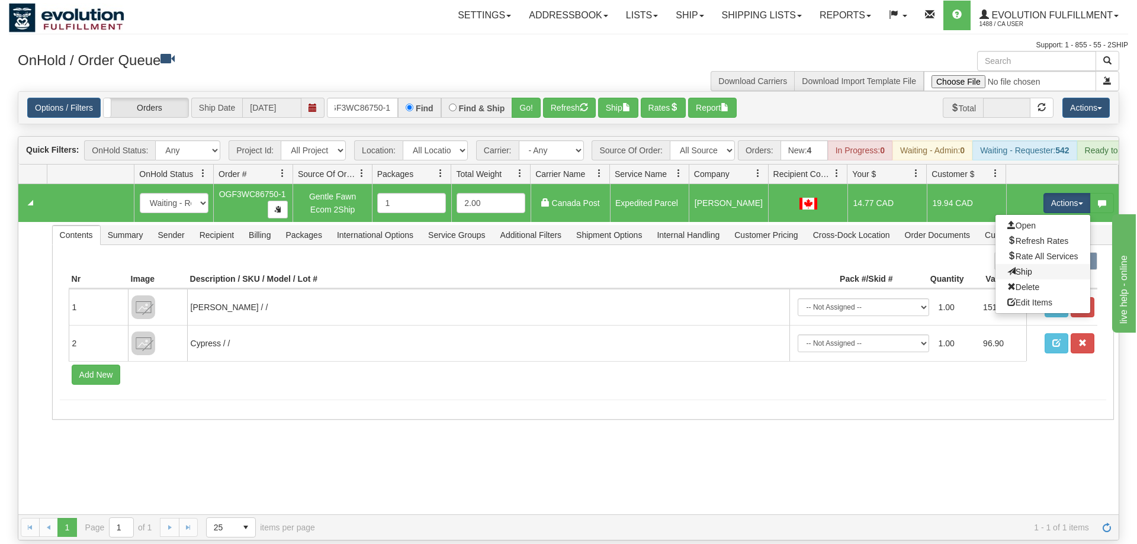
click at [1036, 264] on link "Ship" at bounding box center [1042, 271] width 95 height 15
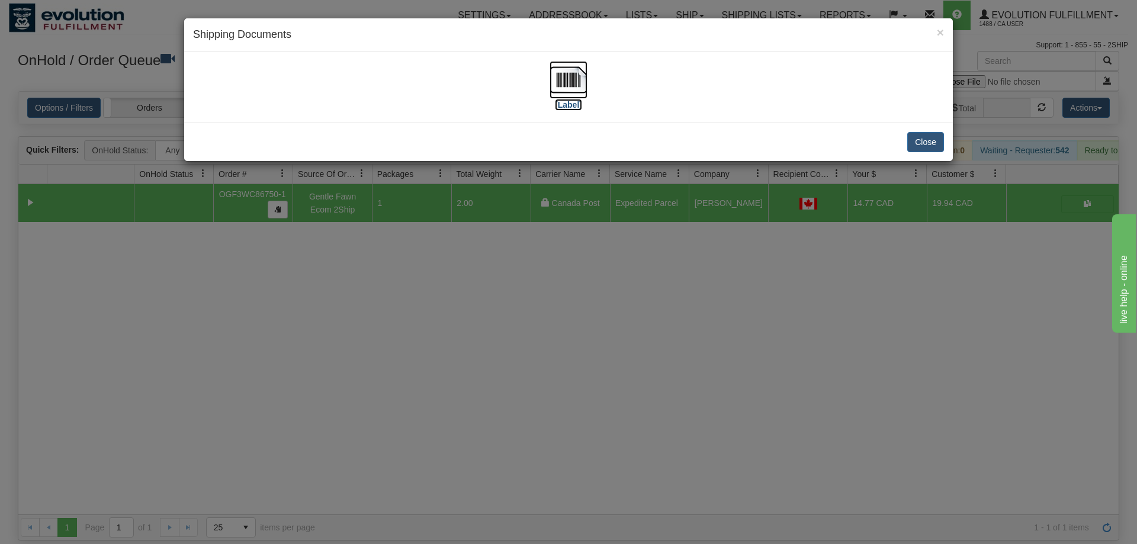
click at [556, 92] on img at bounding box center [569, 80] width 38 height 38
drag, startPoint x: 515, startPoint y: 355, endPoint x: 390, endPoint y: 169, distance: 224.0
click at [512, 354] on div "× Shipping Documents [Label] Close" at bounding box center [568, 272] width 1137 height 544
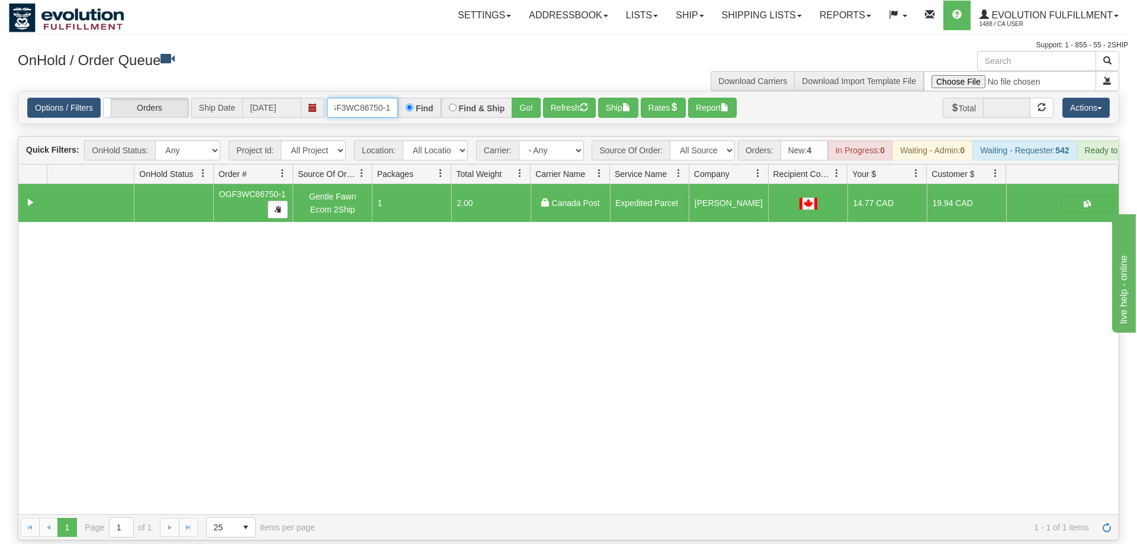
click at [362, 98] on input "OGF3WC86750-1" at bounding box center [362, 108] width 71 height 20
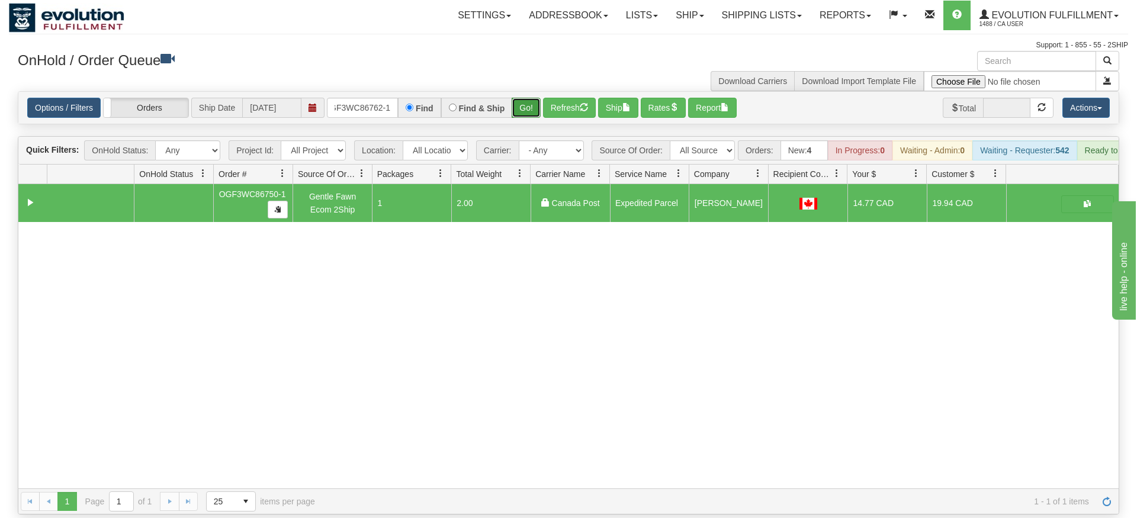
click at [532, 106] on div "Options / Filters Group Shipments Orders Ship Date 09/11/2025 OGF3WC86762-1 Fin…" at bounding box center [568, 108] width 1100 height 32
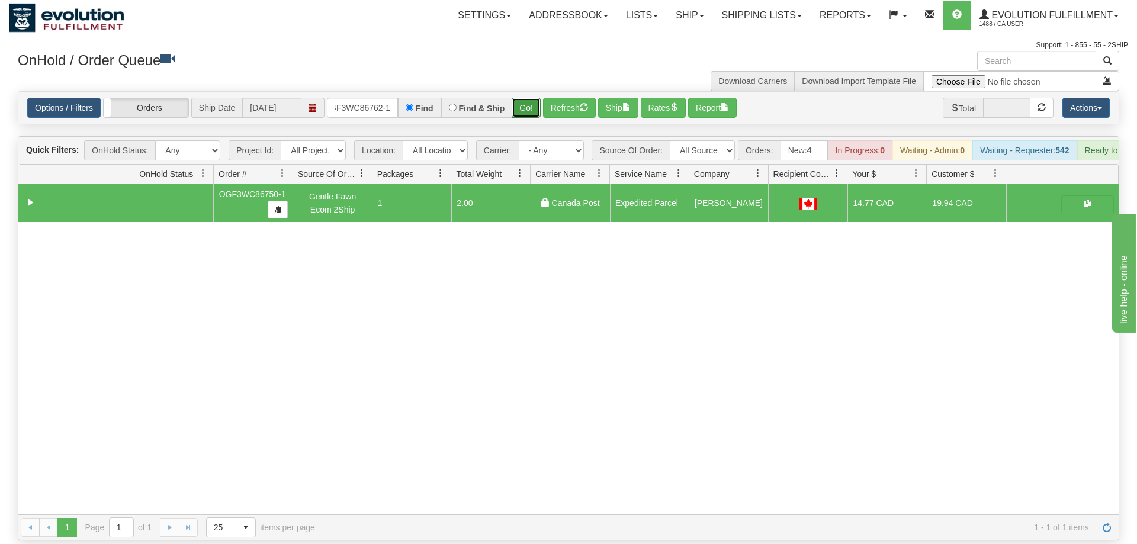
click at [529, 98] on button "Go!" at bounding box center [526, 108] width 29 height 20
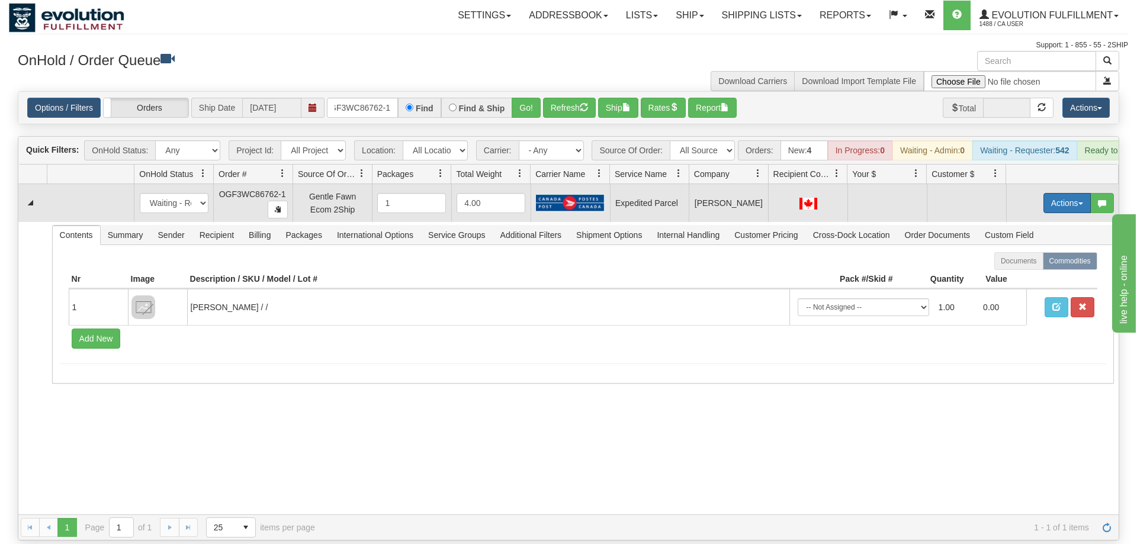
click at [1062, 193] on button "Actions" at bounding box center [1066, 203] width 47 height 20
click at [1036, 236] on span "Refresh Rates" at bounding box center [1037, 240] width 61 height 9
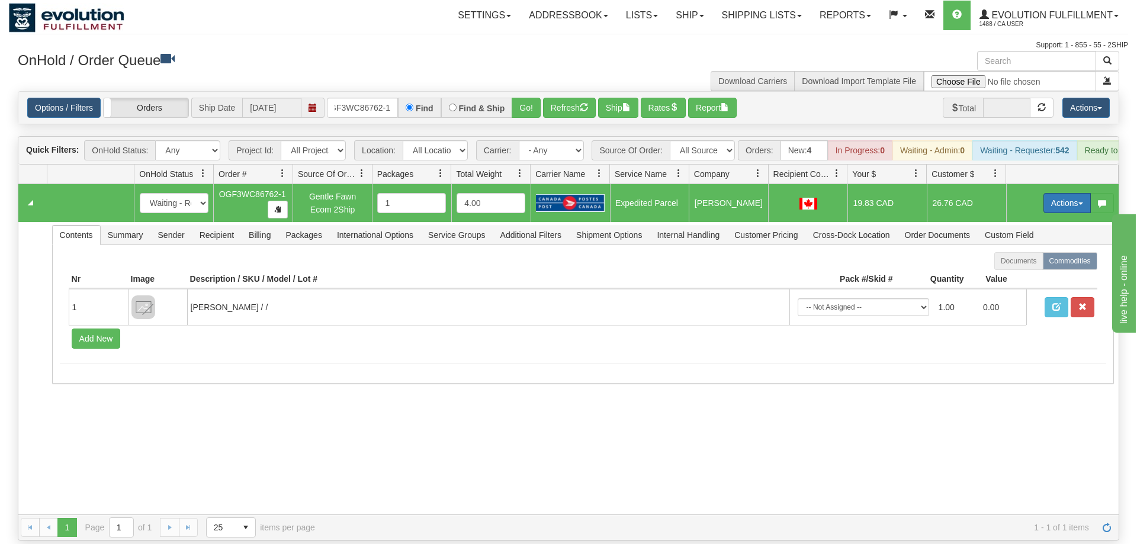
click at [1055, 193] on button "Actions" at bounding box center [1066, 203] width 47 height 20
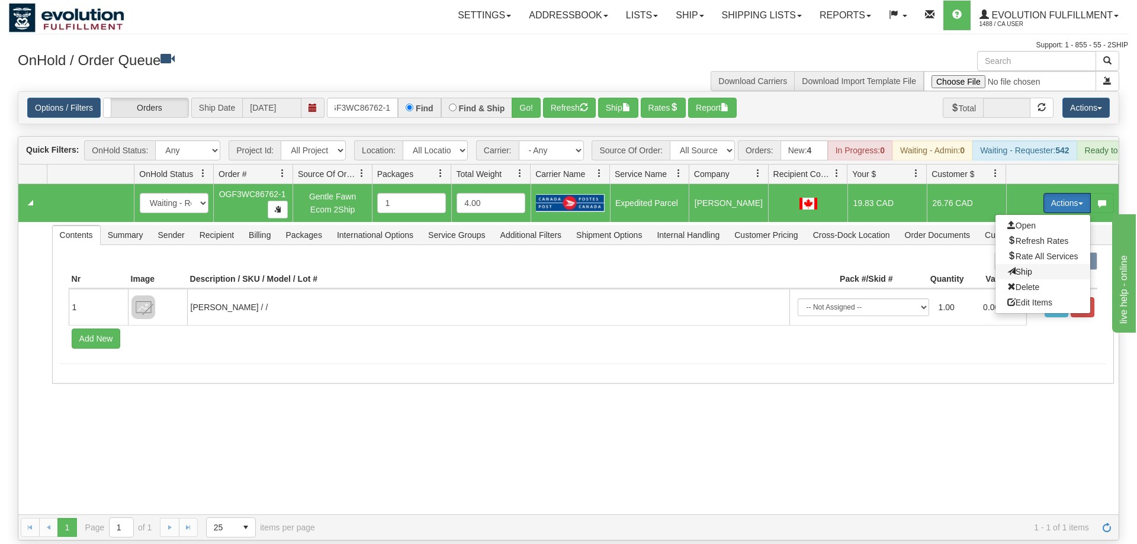
click at [1027, 267] on span "Ship" at bounding box center [1019, 271] width 25 height 9
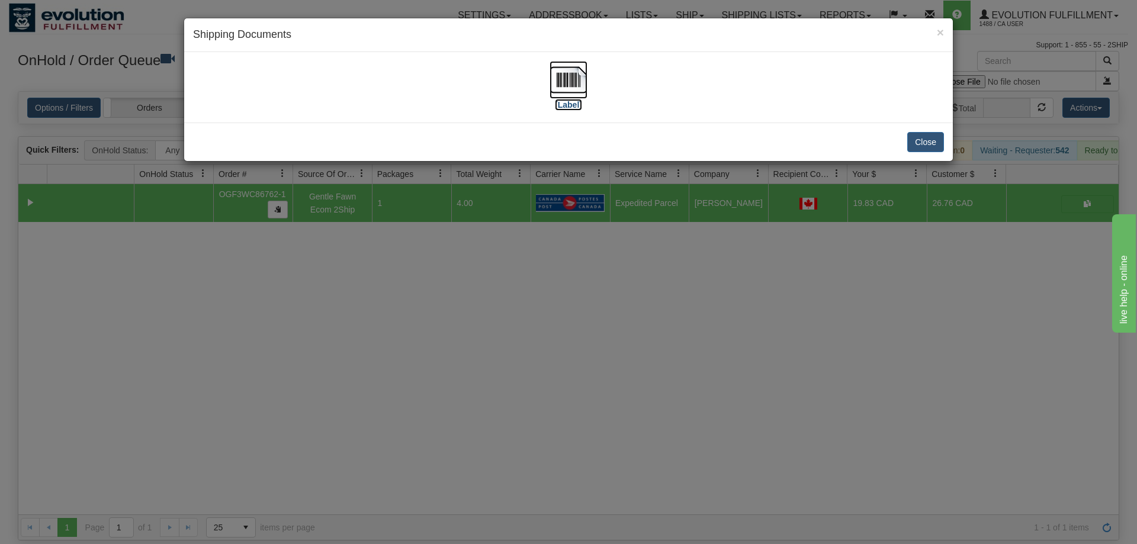
click at [579, 81] on img at bounding box center [569, 80] width 38 height 38
drag, startPoint x: 568, startPoint y: 319, endPoint x: 560, endPoint y: 307, distance: 14.9
click at [560, 307] on div "× Shipping Documents [Label] Close" at bounding box center [568, 272] width 1137 height 544
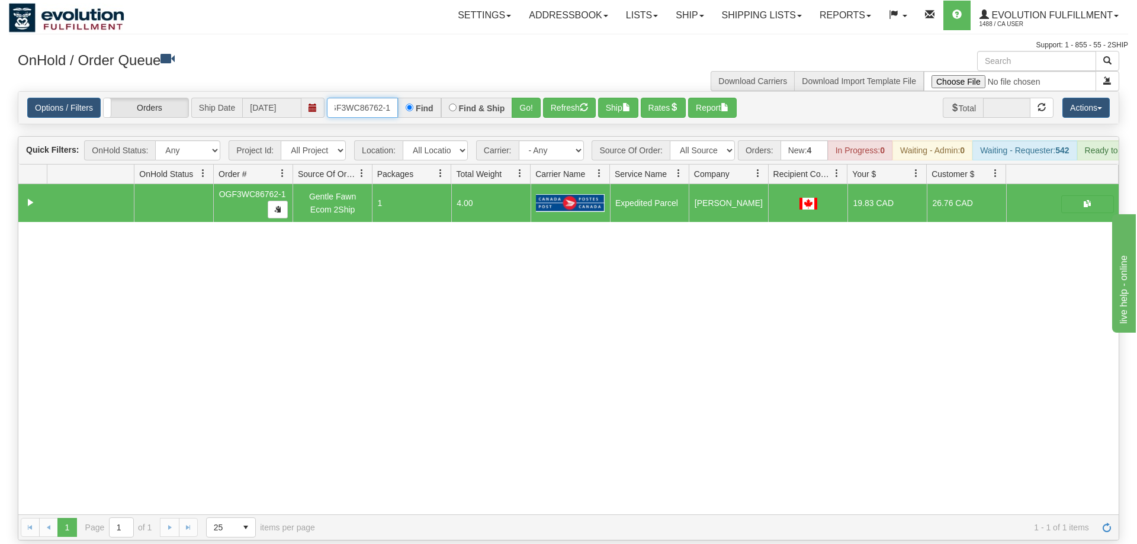
click at [387, 98] on input "OGF3WC86762-1" at bounding box center [362, 108] width 71 height 20
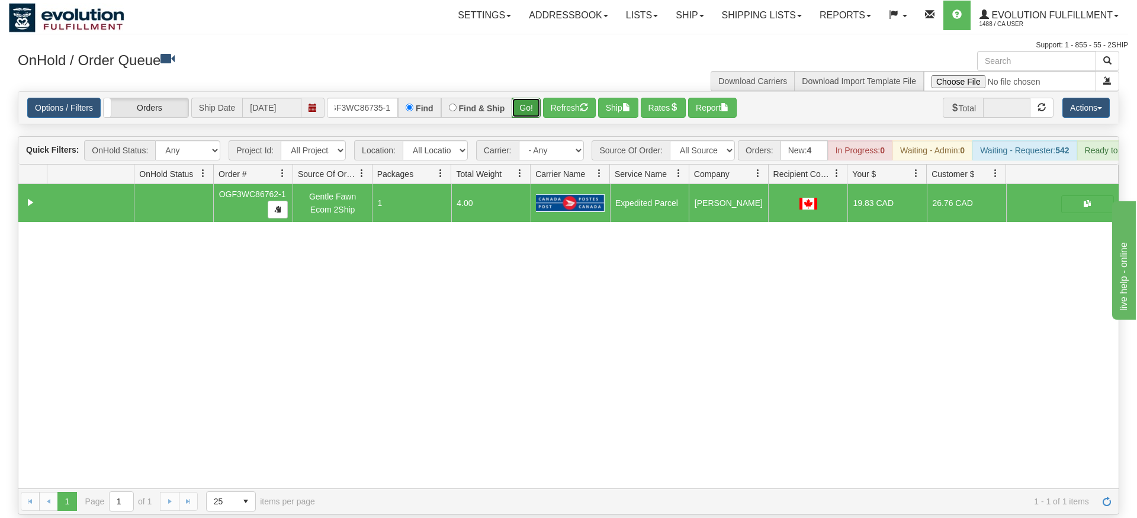
drag, startPoint x: 541, startPoint y: 97, endPoint x: 539, endPoint y: 117, distance: 20.2
click at [541, 123] on div "Is equal to Is not equal to Contains Does not contains CAD USD EUR ZAR RON ANG …" at bounding box center [568, 302] width 1119 height 423
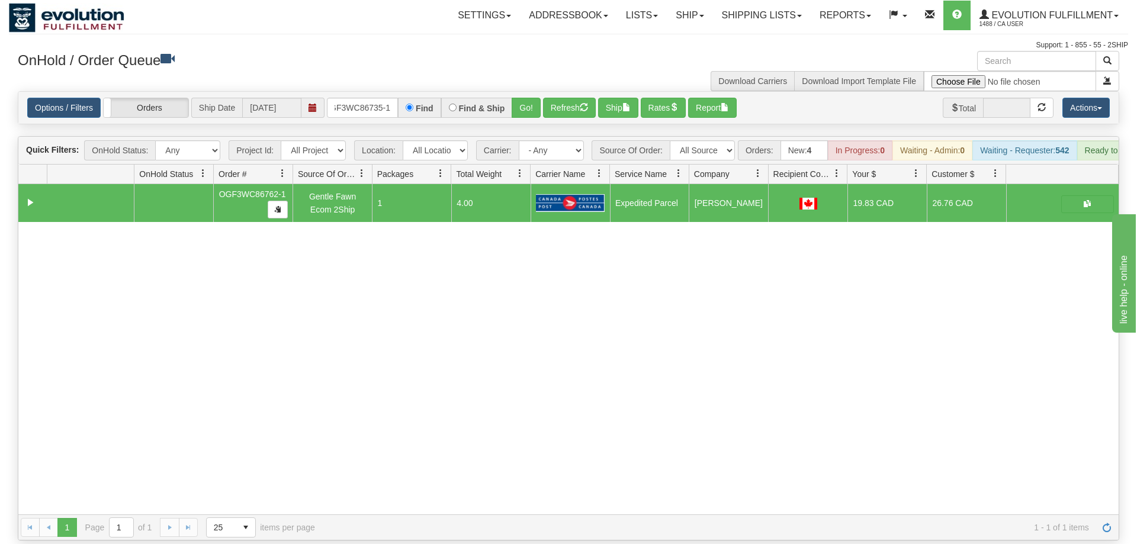
click at [537, 106] on div "Options / Filters Group Shipments Orders Ship Date 09/11/2025 OGF3WC86735-1 Fin…" at bounding box center [568, 108] width 1100 height 32
click at [539, 98] on button "Go!" at bounding box center [526, 108] width 29 height 20
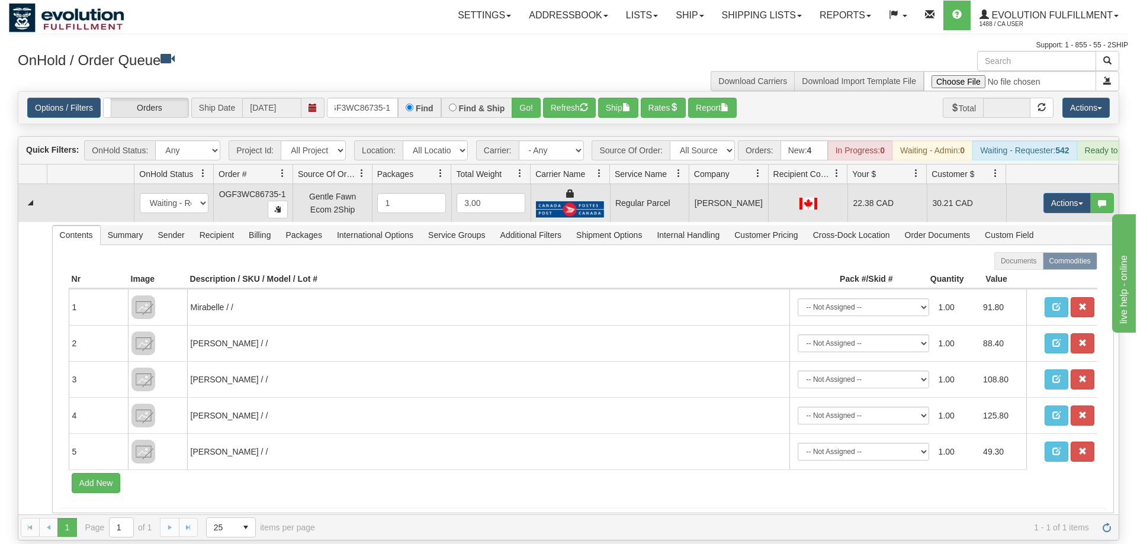
click at [1054, 184] on td "Actions Open Refresh Rates Rate All Services Ship Delete Edit Items" at bounding box center [1062, 203] width 113 height 38
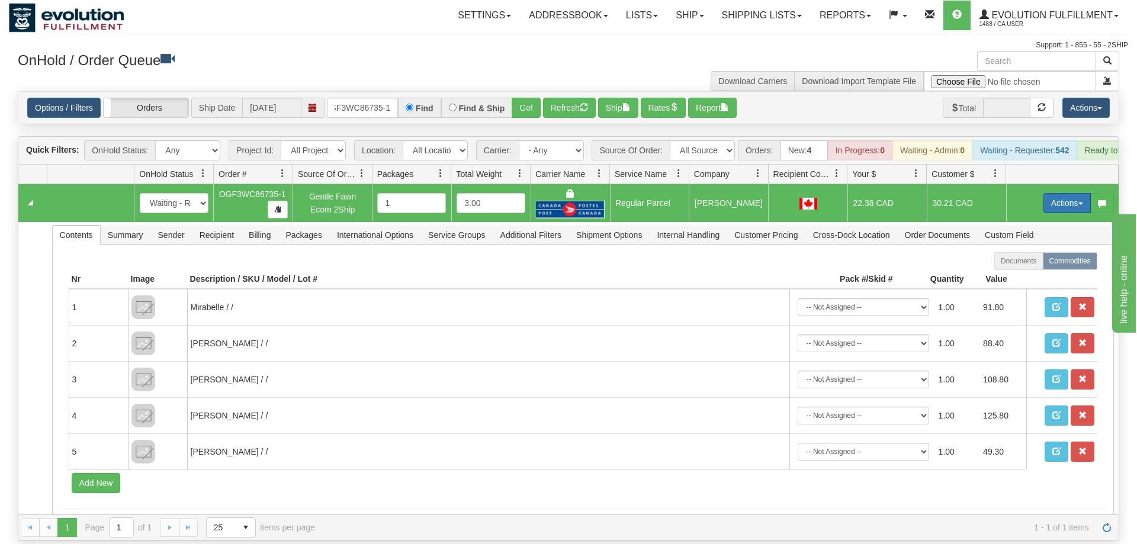
click at [1049, 193] on button "Actions" at bounding box center [1066, 203] width 47 height 20
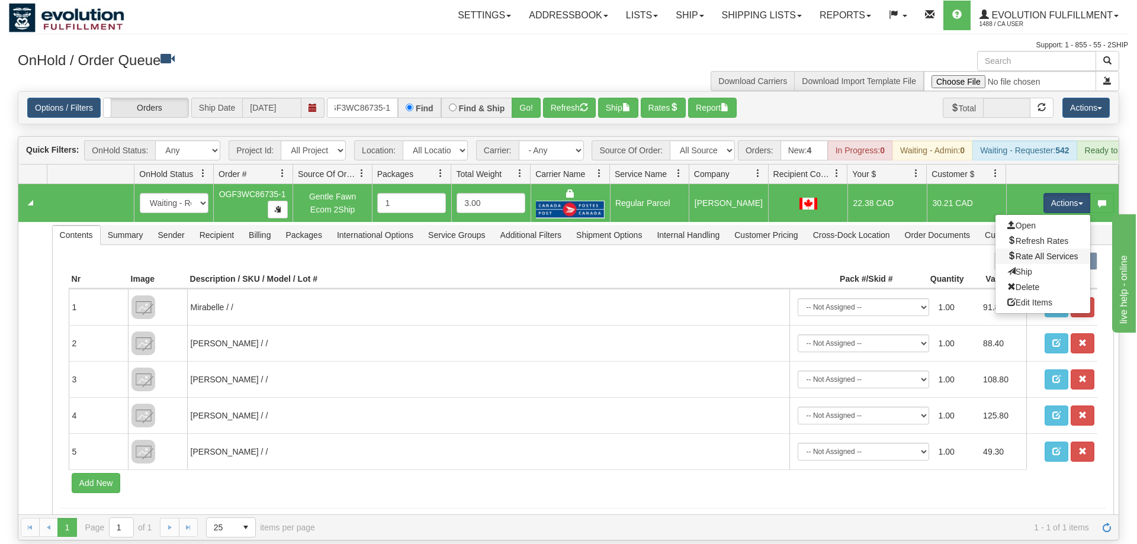
click at [1029, 249] on link "Rate All Services" at bounding box center [1042, 256] width 95 height 15
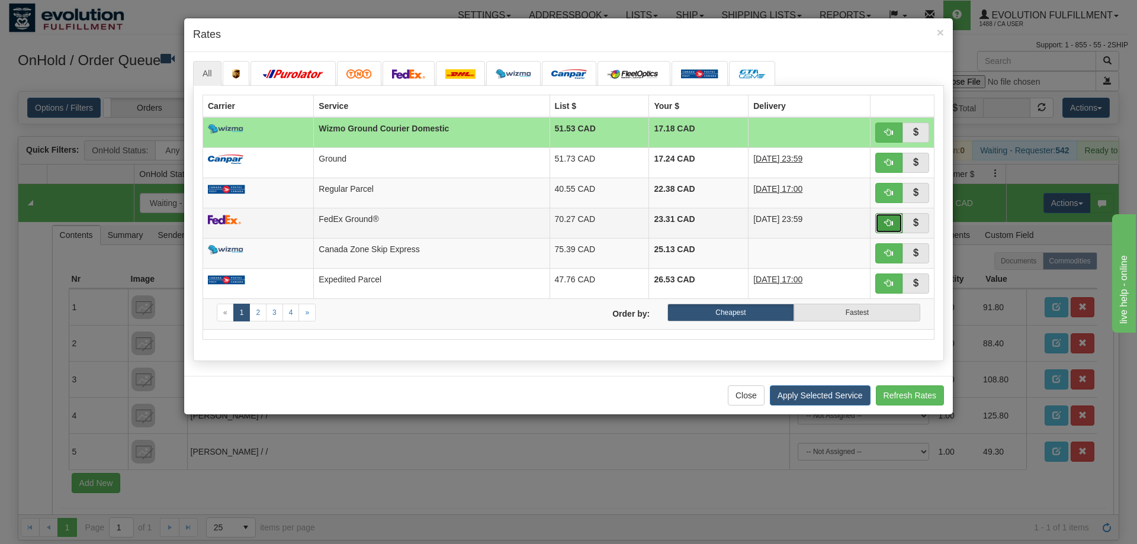
click at [886, 226] on span "button" at bounding box center [889, 223] width 8 height 8
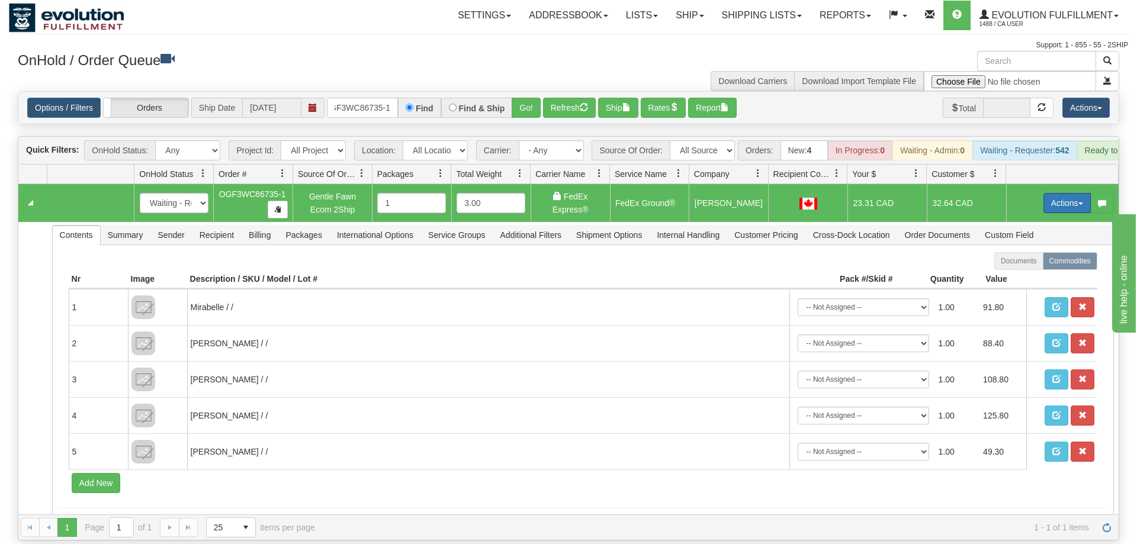
click at [1073, 193] on button "Actions" at bounding box center [1066, 203] width 47 height 20
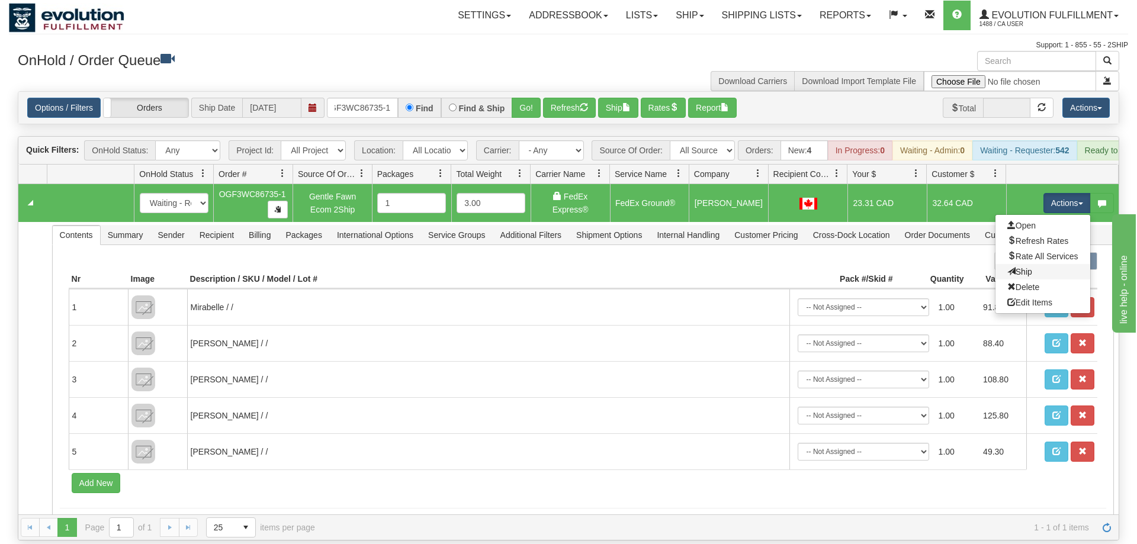
click at [1048, 264] on link "Ship" at bounding box center [1042, 271] width 95 height 15
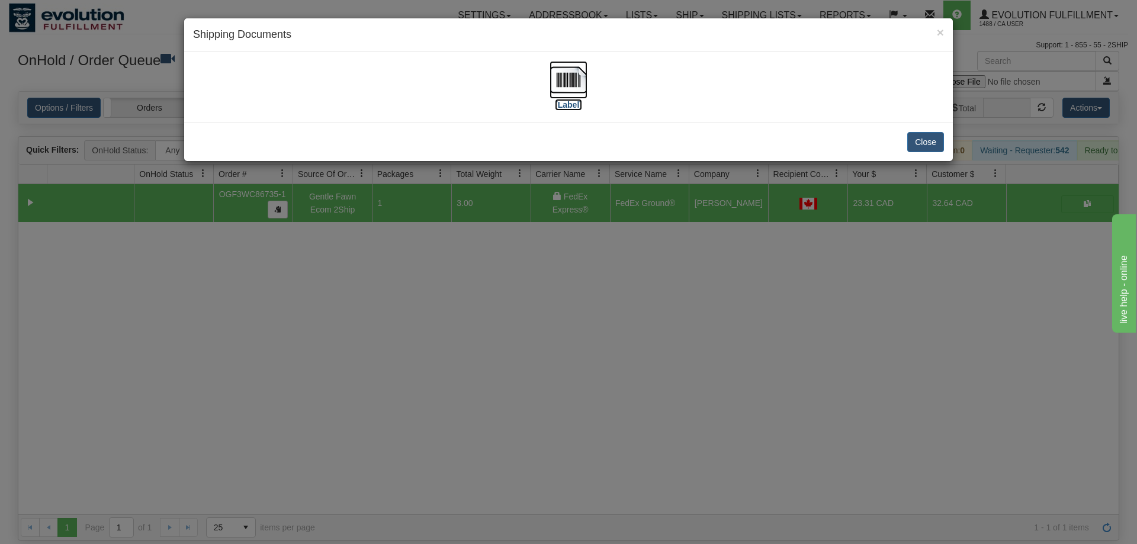
click at [573, 81] on img at bounding box center [569, 80] width 38 height 38
drag, startPoint x: 586, startPoint y: 335, endPoint x: 371, endPoint y: 205, distance: 251.5
click at [586, 327] on div "× Shipping Documents [Label] Close" at bounding box center [568, 272] width 1137 height 544
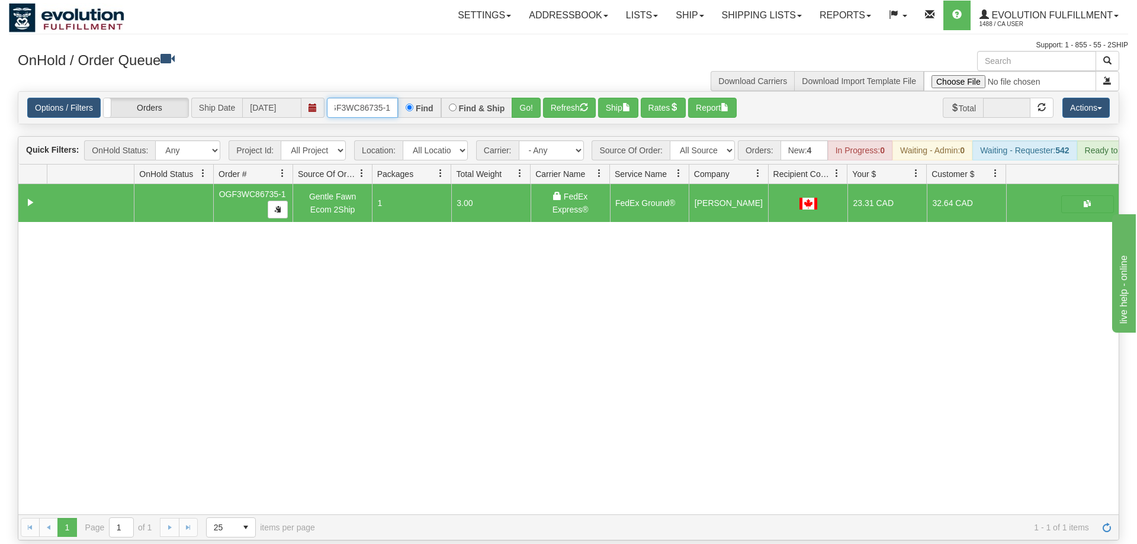
click at [352, 98] on input "OGF3WC86735-1" at bounding box center [362, 108] width 71 height 20
drag, startPoint x: 522, startPoint y: 82, endPoint x: 1108, endPoint y: 144, distance: 589.0
click at [522, 98] on button "Go!" at bounding box center [526, 108] width 29 height 20
click at [528, 63] on h3 "OnHold / Order Queue" at bounding box center [289, 59] width 542 height 17
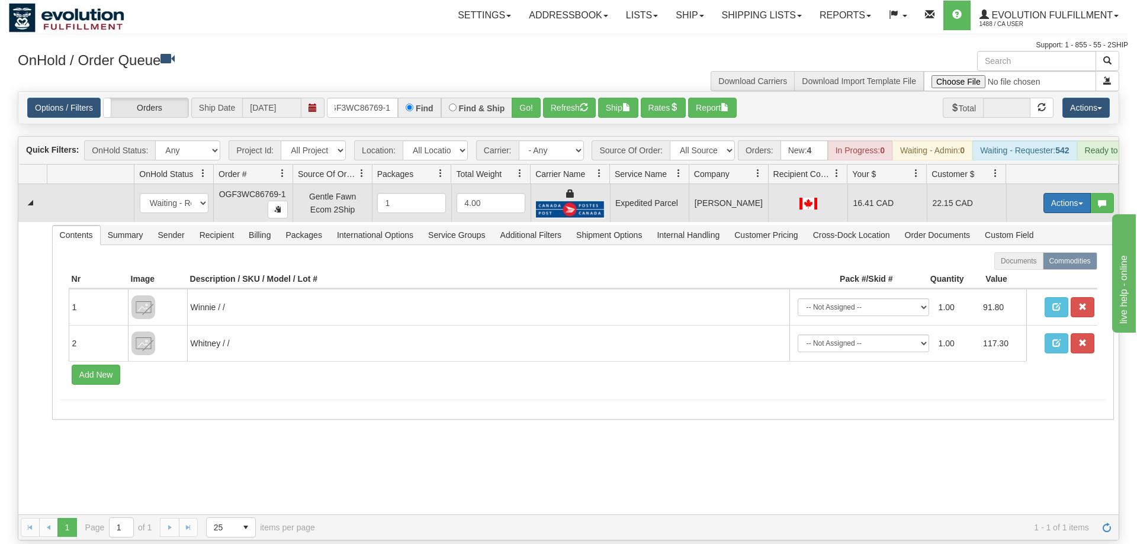
click at [1068, 193] on button "Actions" at bounding box center [1066, 203] width 47 height 20
click at [1029, 267] on span "Ship" at bounding box center [1019, 271] width 25 height 9
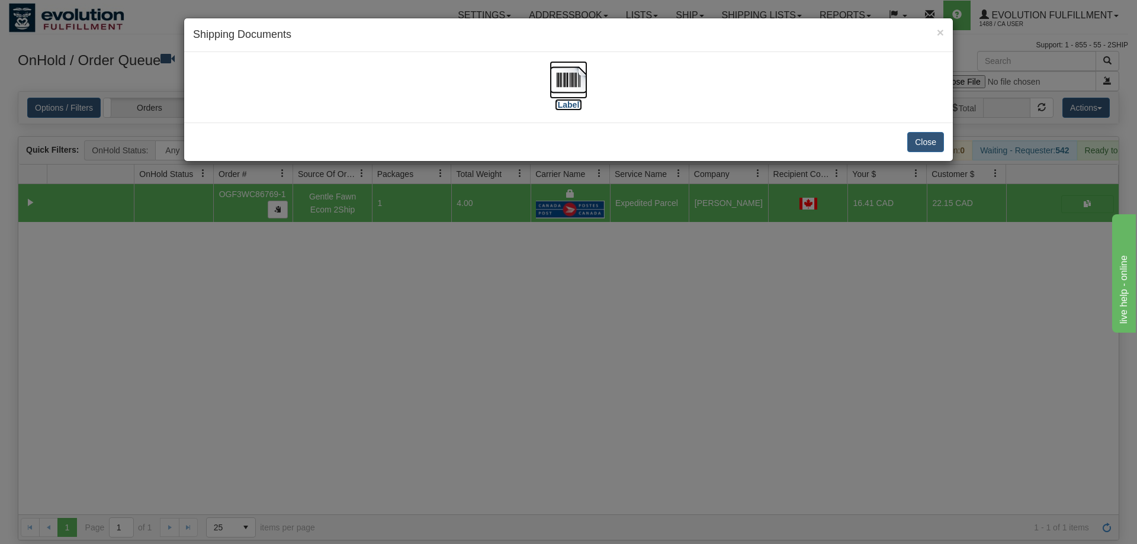
click at [581, 86] on img at bounding box center [569, 80] width 38 height 38
drag, startPoint x: 460, startPoint y: 449, endPoint x: 329, endPoint y: 52, distance: 419.1
click at [470, 427] on div "× Shipping Documents [Label] Close" at bounding box center [568, 272] width 1137 height 544
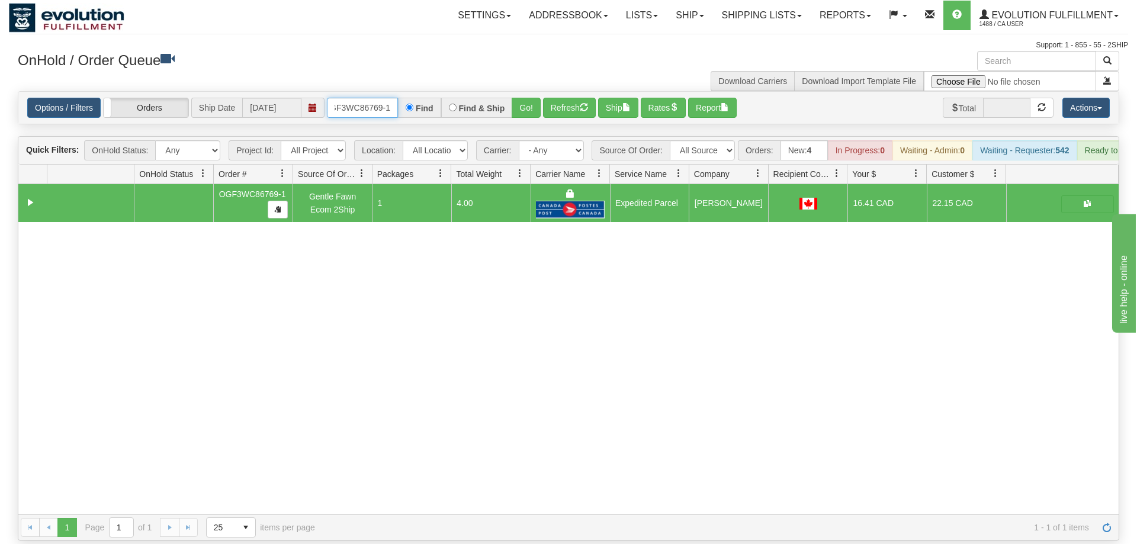
click at [364, 98] on input "OGF3WC86769-1" at bounding box center [362, 108] width 71 height 20
click at [381, 98] on input "OGF3WC86769-1" at bounding box center [362, 108] width 71 height 20
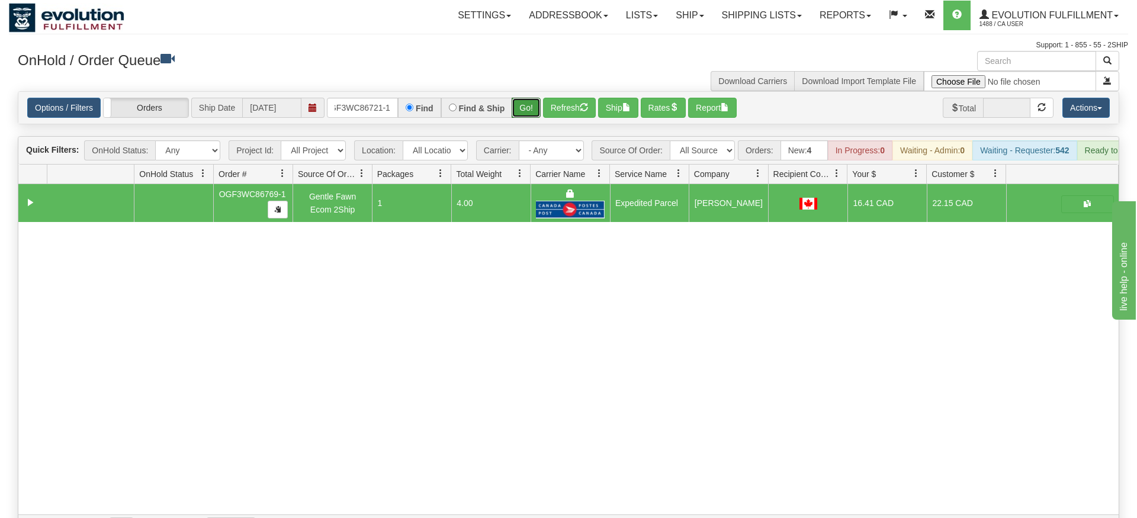
drag, startPoint x: 542, startPoint y: 90, endPoint x: 541, endPoint y: 108, distance: 17.8
click at [542, 113] on div "Is equal to Is not equal to Contains Does not contains CAD USD EUR ZAR RON ANG …" at bounding box center [568, 315] width 1119 height 449
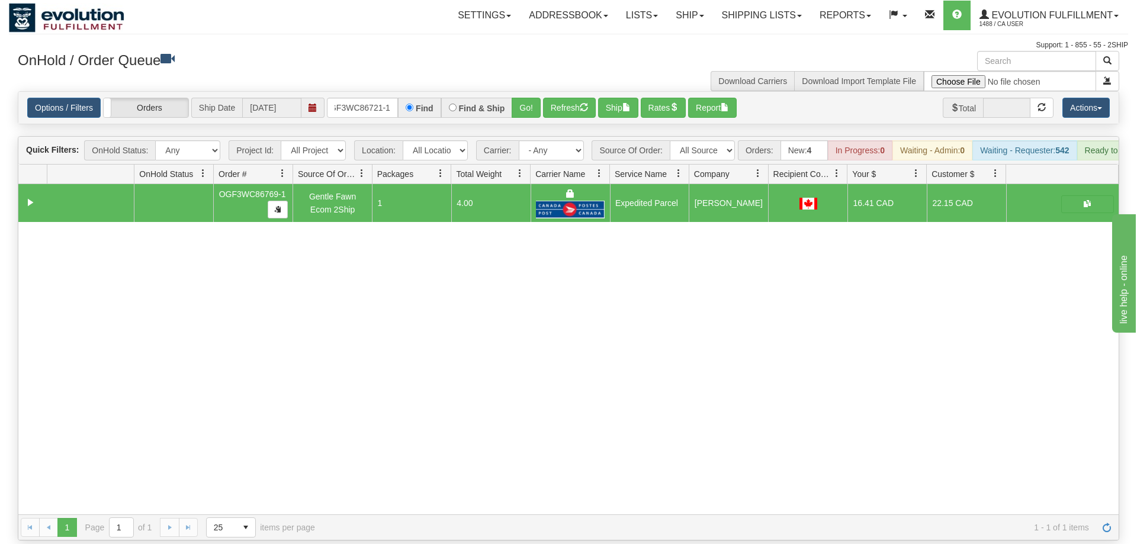
click at [534, 92] on div "Options / Filters Group Shipments Orders Ship Date 09/11/2025 oGF3WC86721-1 Fin…" at bounding box center [568, 108] width 1100 height 32
click at [530, 98] on button "Go!" at bounding box center [526, 108] width 29 height 20
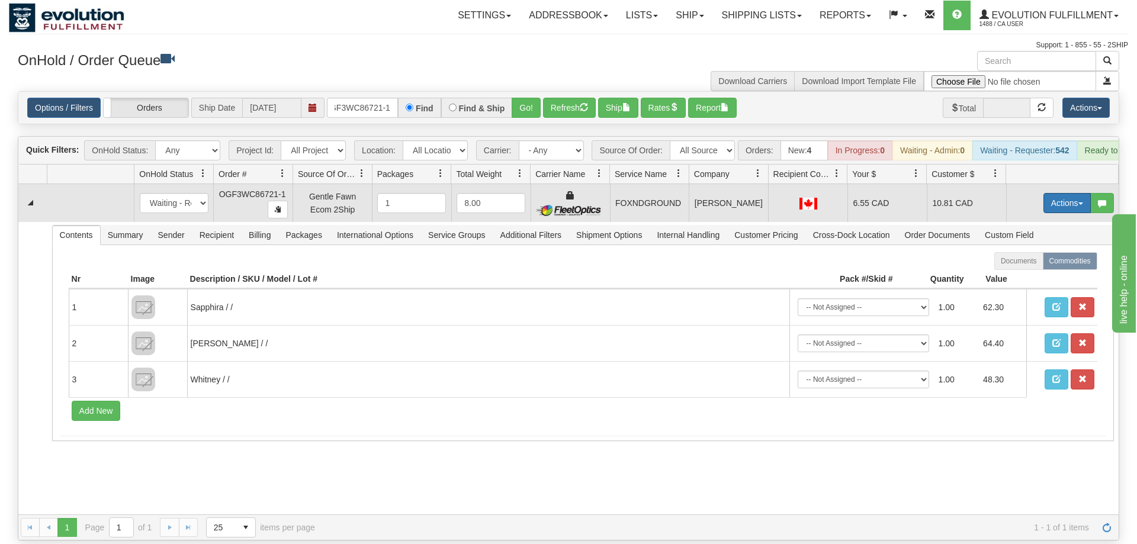
click at [1050, 193] on button "Actions" at bounding box center [1066, 203] width 47 height 20
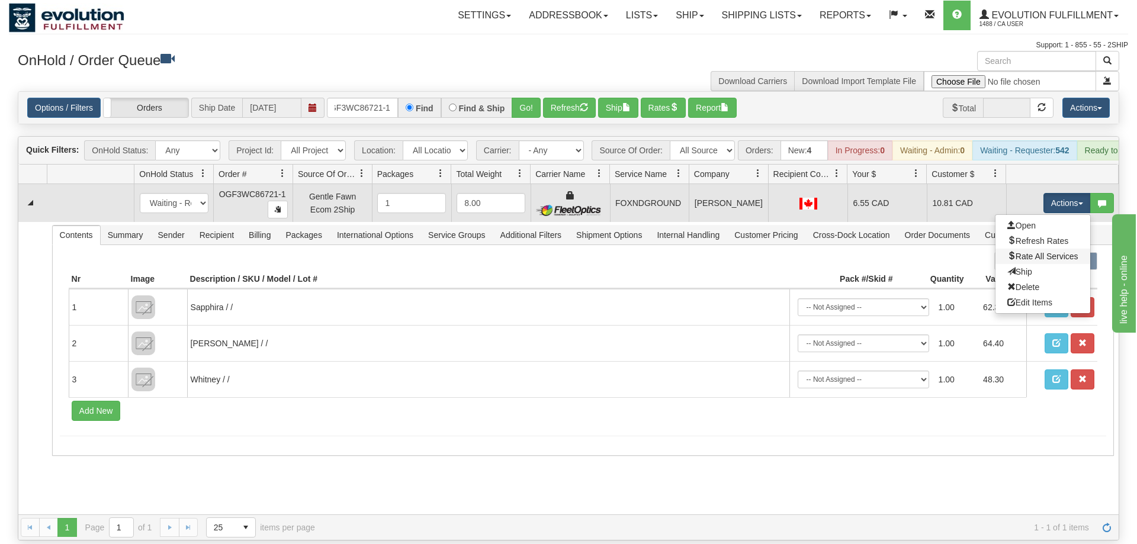
click at [1005, 249] on link "Rate All Services" at bounding box center [1042, 256] width 95 height 15
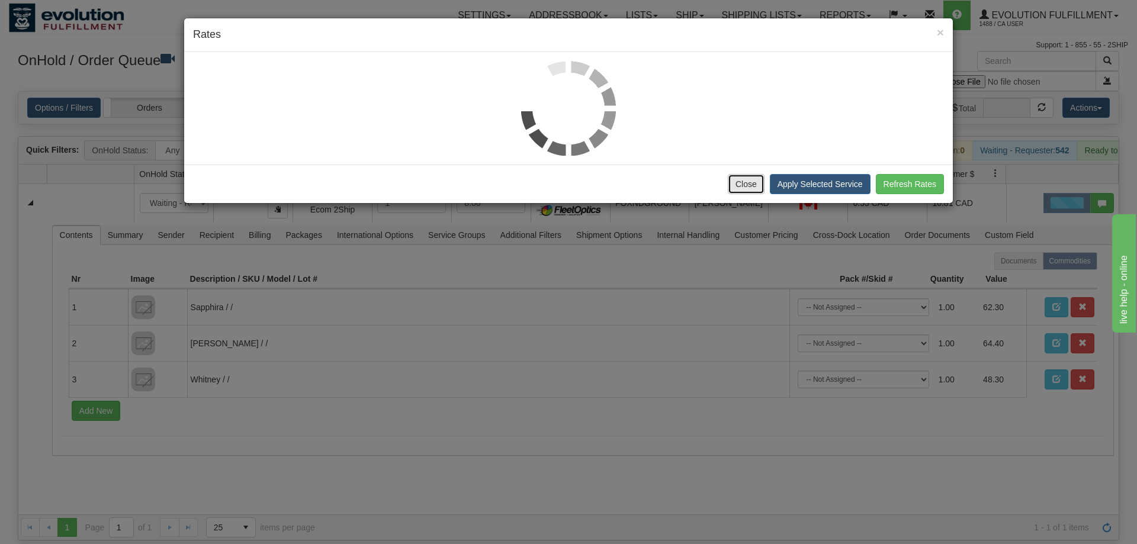
click at [757, 179] on button "Close" at bounding box center [746, 184] width 37 height 20
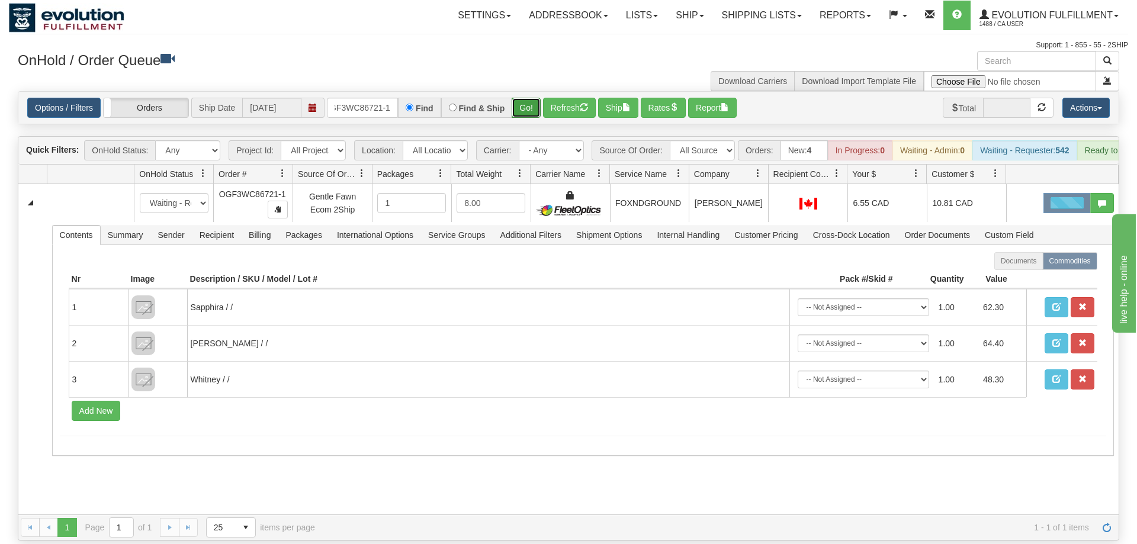
click at [521, 98] on button "Go!" at bounding box center [526, 108] width 29 height 20
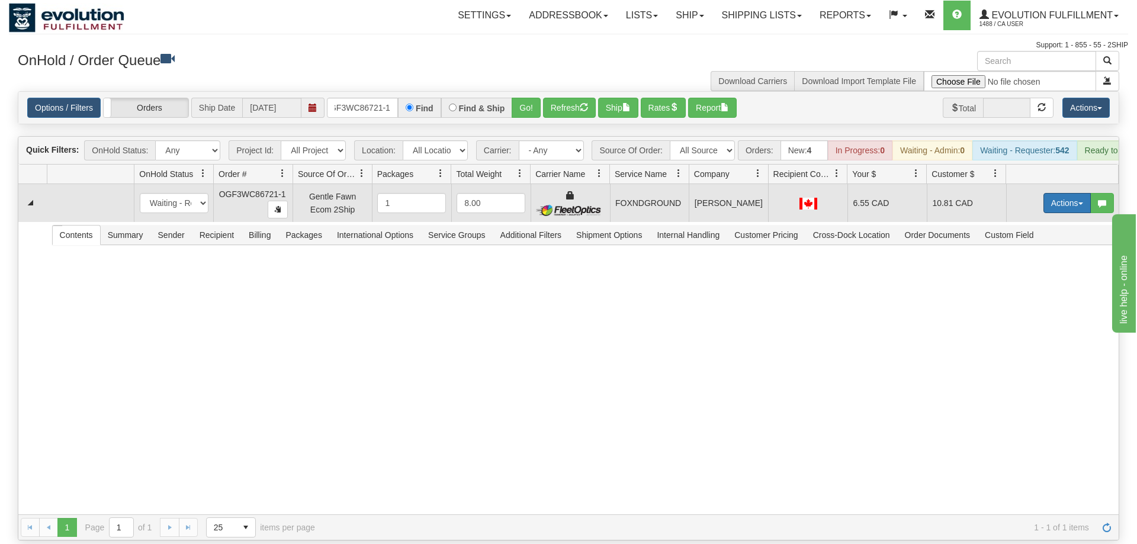
click at [1064, 193] on button "Actions" at bounding box center [1066, 203] width 47 height 20
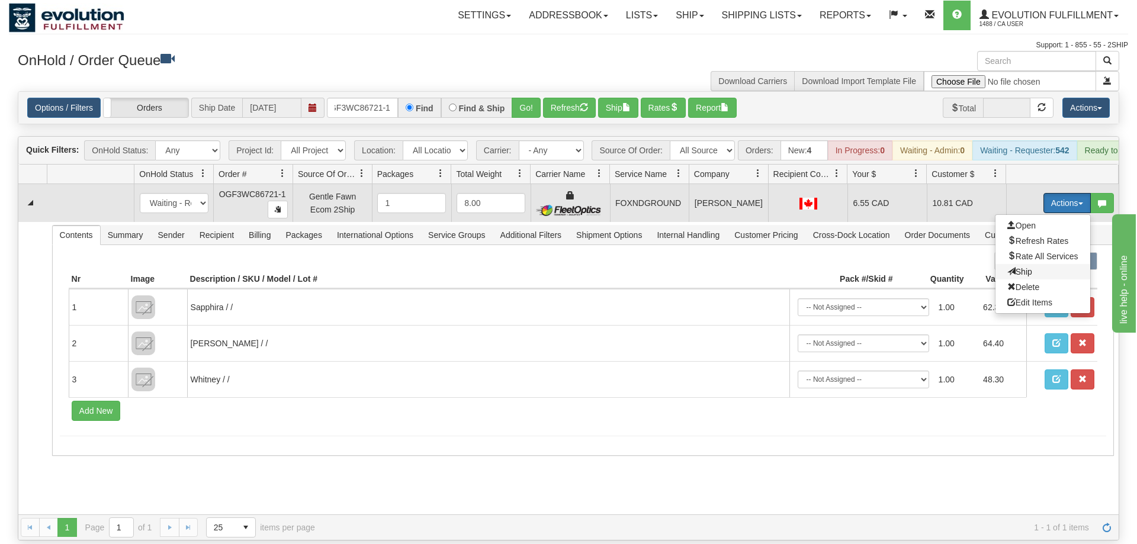
click at [1010, 267] on span "Ship" at bounding box center [1019, 271] width 25 height 9
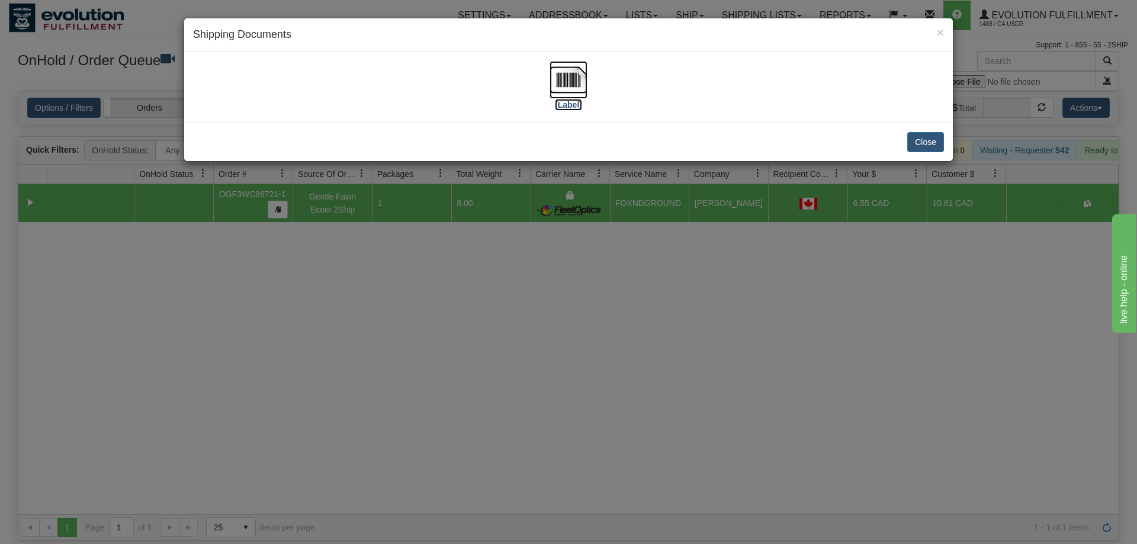
click at [583, 86] on img at bounding box center [569, 80] width 38 height 38
drag, startPoint x: 450, startPoint y: 313, endPoint x: 432, endPoint y: 279, distance: 38.4
click at [448, 301] on div "× Shipping Documents [Label] Close" at bounding box center [568, 272] width 1137 height 544
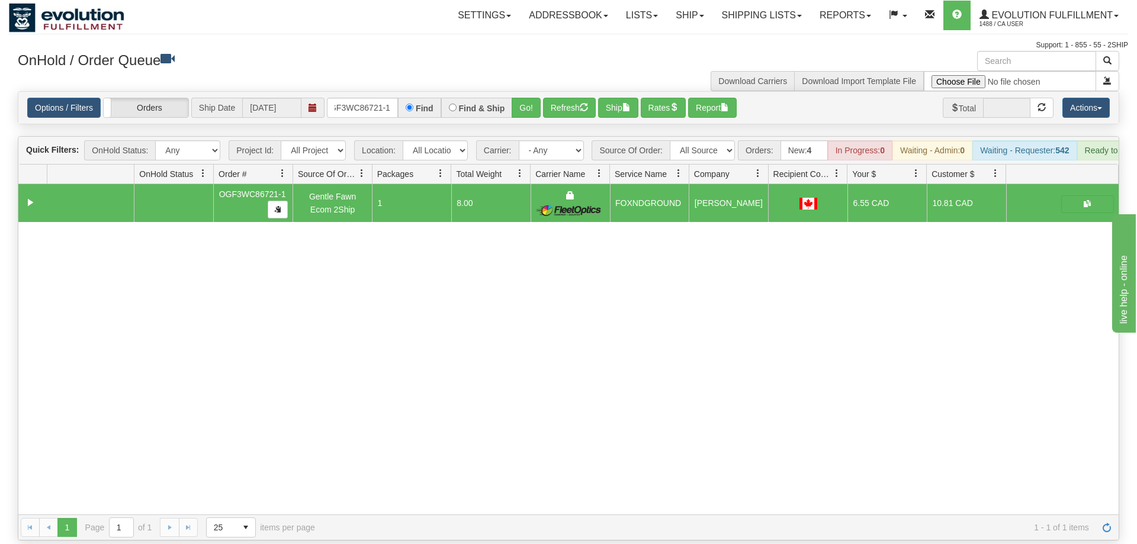
click at [358, 71] on div "OnHold / Order Queue" at bounding box center [289, 62] width 560 height 23
click at [367, 98] on input "oGF3WC86721-1" at bounding box center [362, 108] width 71 height 20
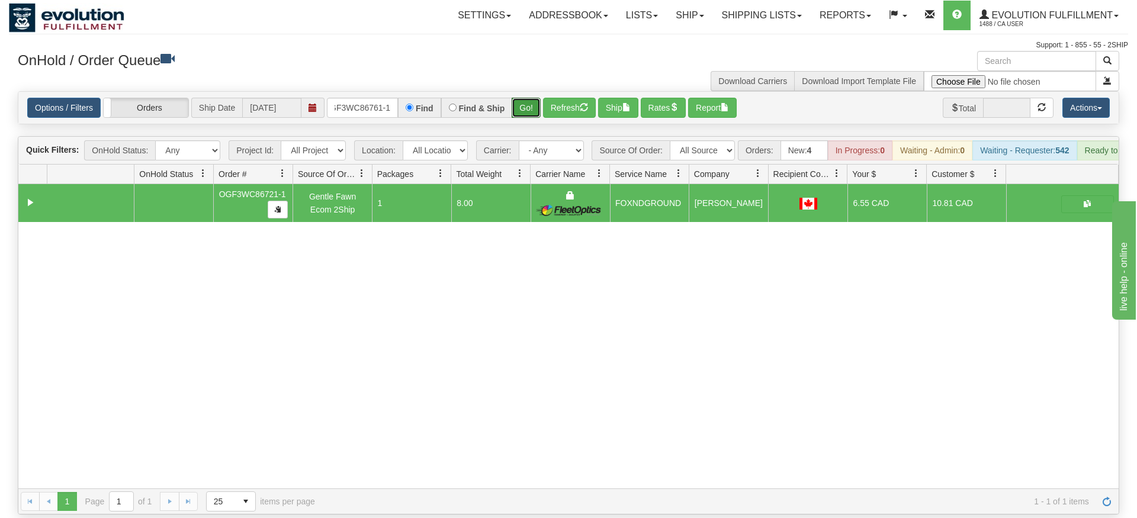
click at [525, 108] on div "Is equal to Is not equal to Contains Does not contains CAD USD EUR ZAR RON ANG …" at bounding box center [568, 302] width 1119 height 423
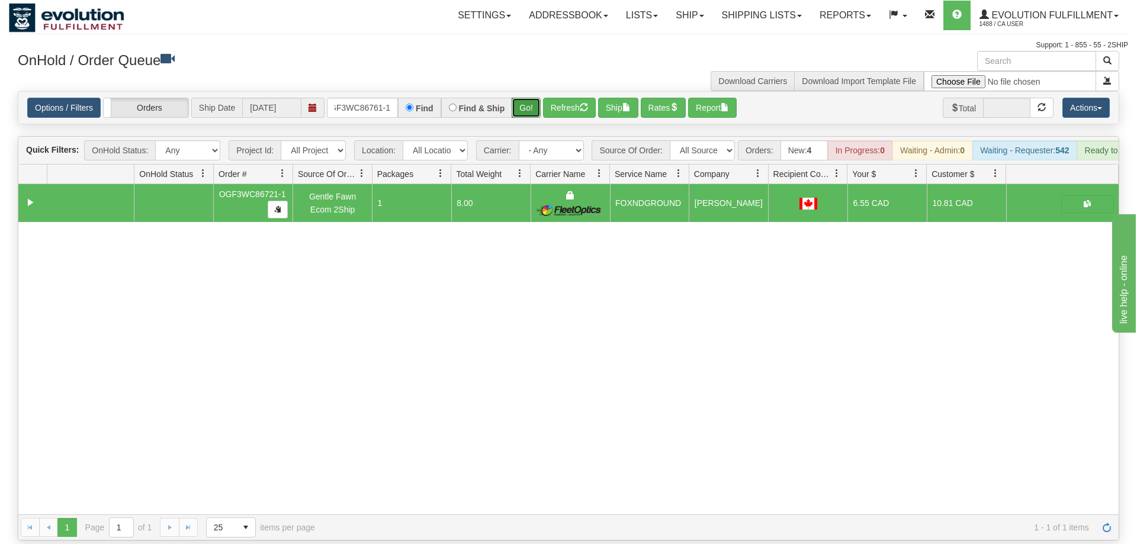
click at [528, 98] on button "Go!" at bounding box center [526, 108] width 29 height 20
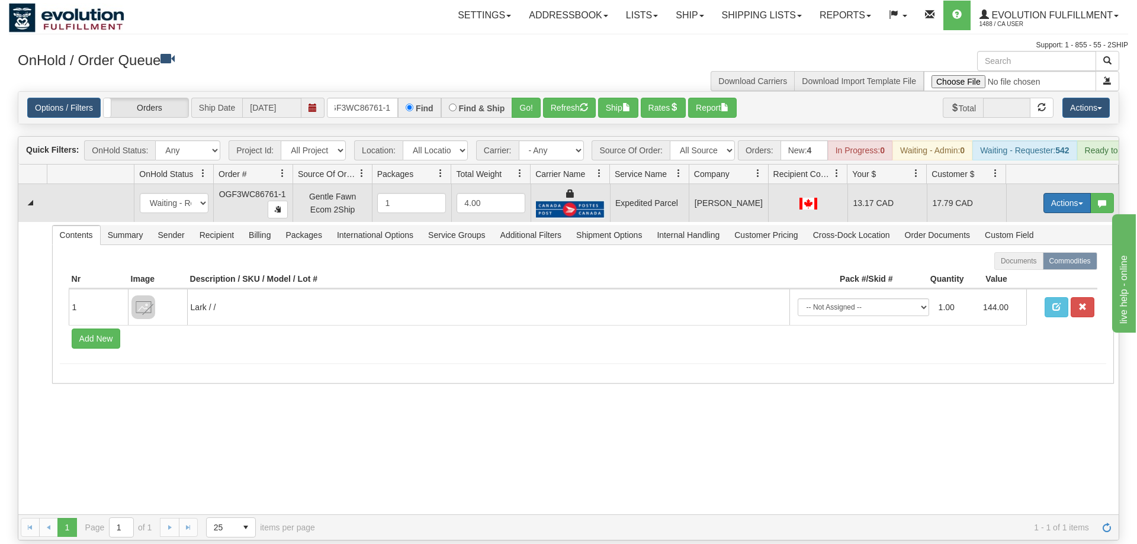
click at [1052, 193] on button "Actions" at bounding box center [1066, 203] width 47 height 20
click at [1018, 267] on span "Ship" at bounding box center [1019, 271] width 25 height 9
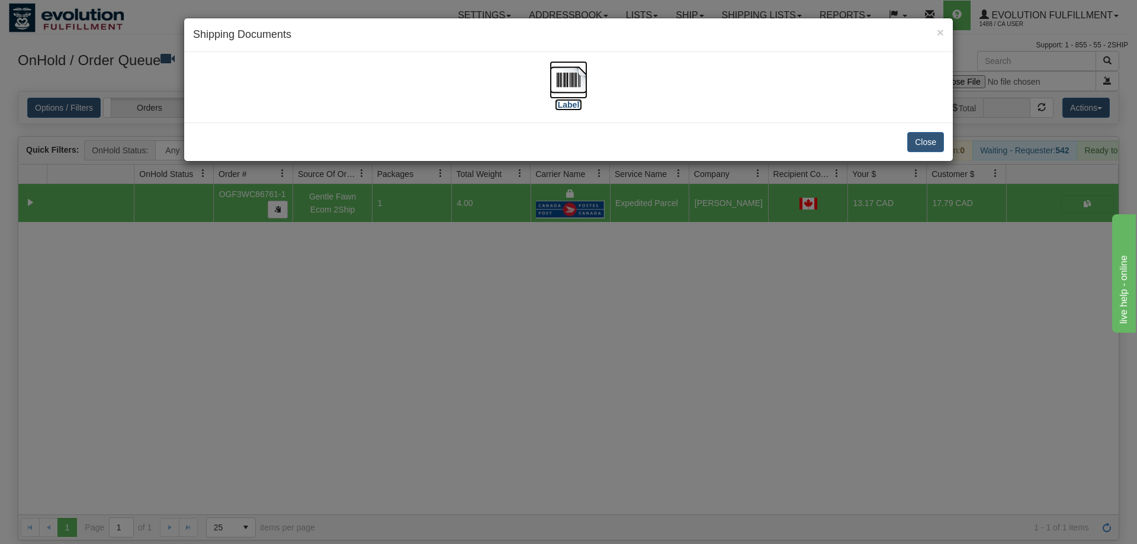
click at [587, 92] on img at bounding box center [569, 80] width 38 height 38
drag, startPoint x: 532, startPoint y: 339, endPoint x: 411, endPoint y: 198, distance: 186.1
click at [530, 335] on div "× Shipping Documents [Label] Close" at bounding box center [568, 272] width 1137 height 544
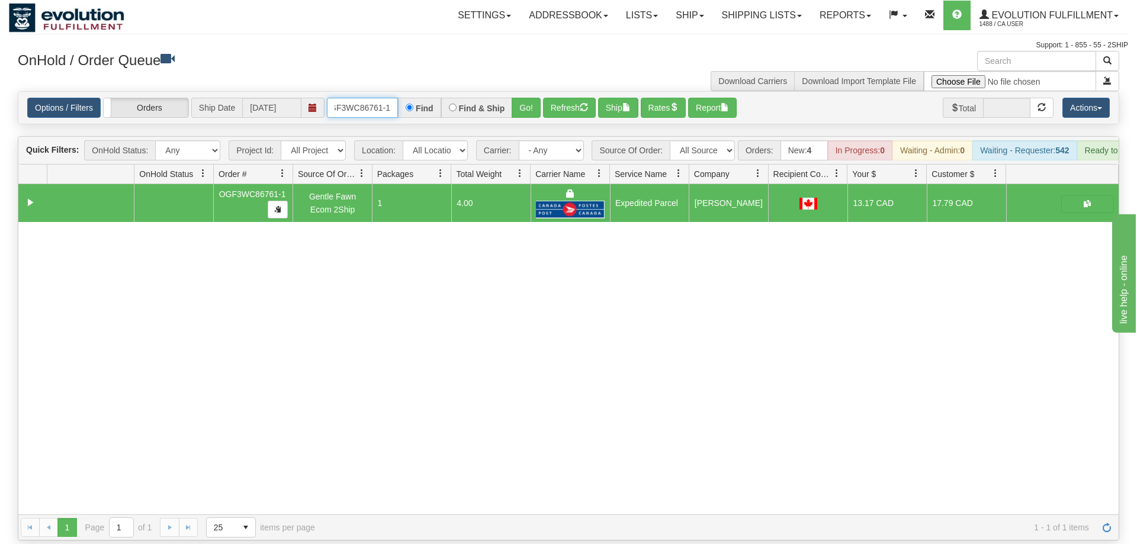
click at [378, 98] on input "OGF3WC86761-1" at bounding box center [362, 108] width 71 height 20
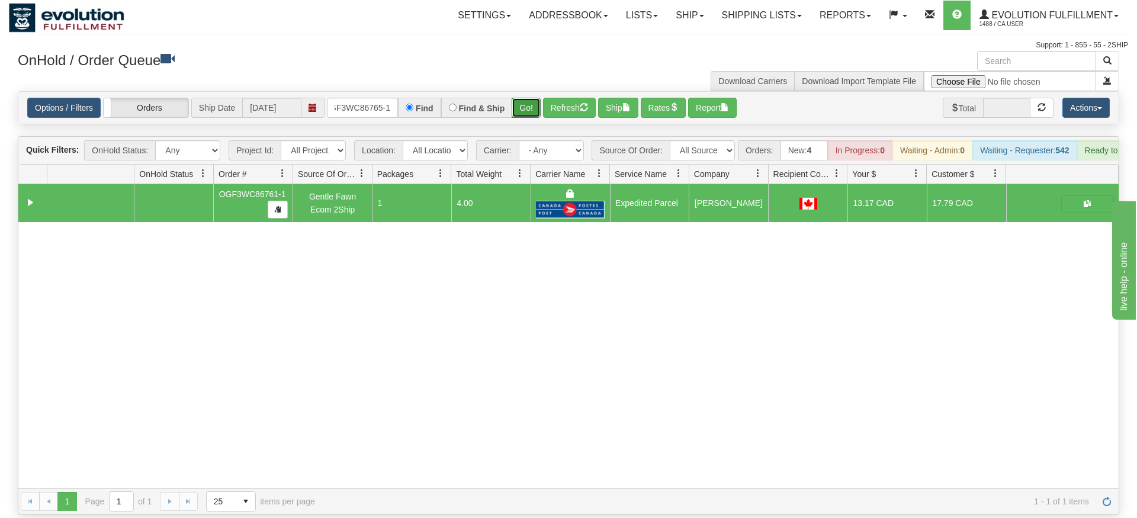
drag, startPoint x: 533, startPoint y: 84, endPoint x: 532, endPoint y: 110, distance: 26.1
click at [532, 110] on div "Is equal to Is not equal to Contains Does not contains CAD USD EUR ZAR RON ANG …" at bounding box center [568, 302] width 1119 height 423
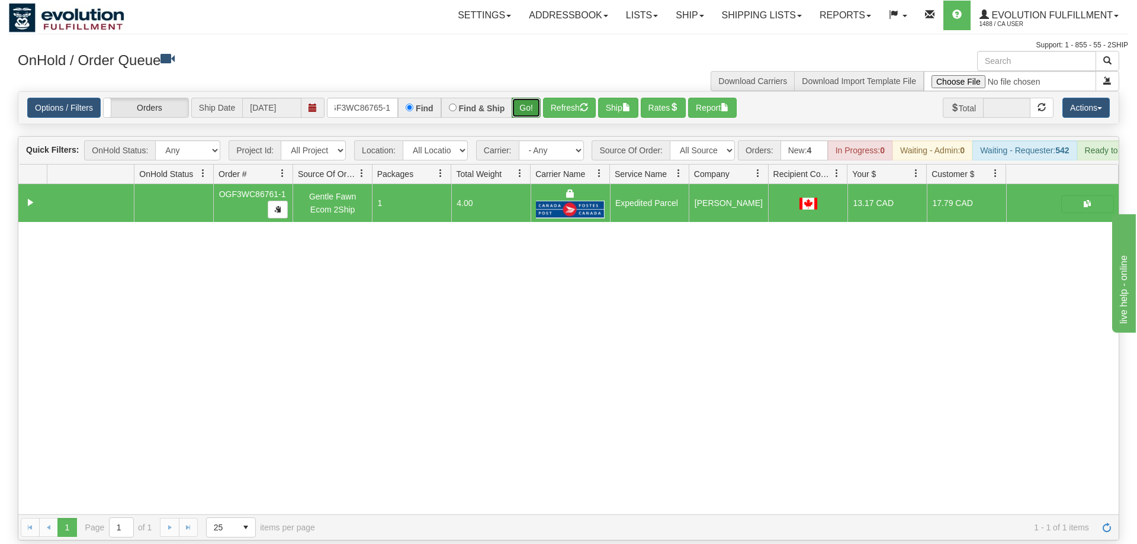
click at [524, 98] on button "Go!" at bounding box center [526, 108] width 29 height 20
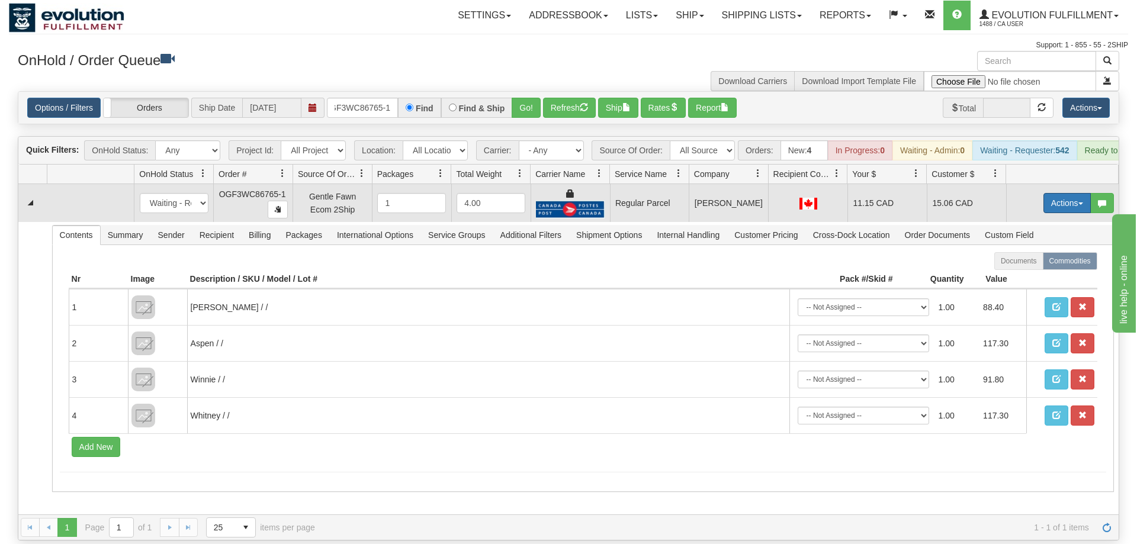
click at [1067, 193] on button "Actions" at bounding box center [1066, 203] width 47 height 20
click at [1027, 252] on span "Rate All Services" at bounding box center [1042, 256] width 71 height 9
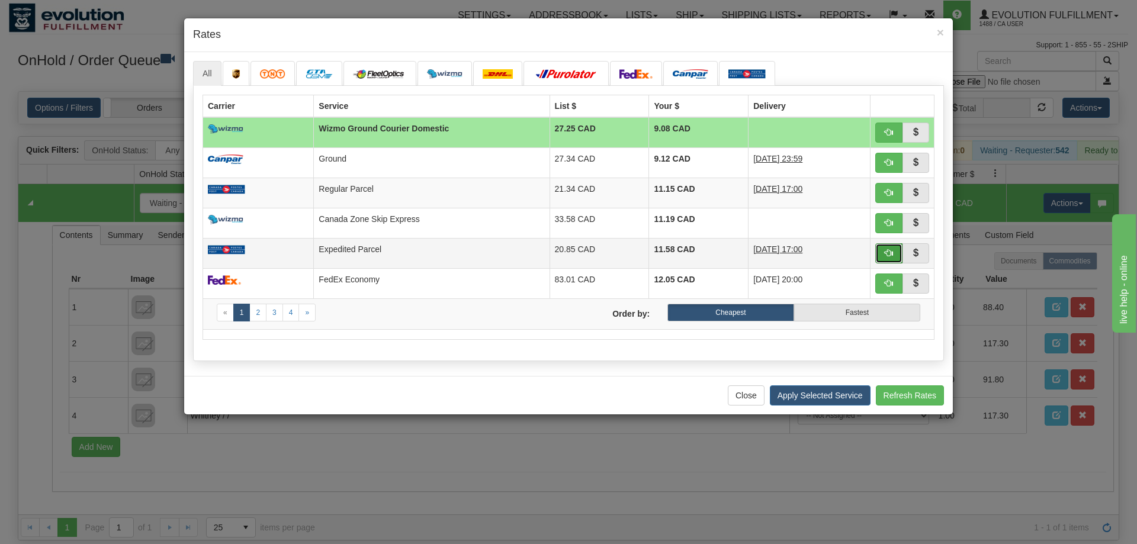
click at [886, 254] on span "button" at bounding box center [889, 253] width 8 height 8
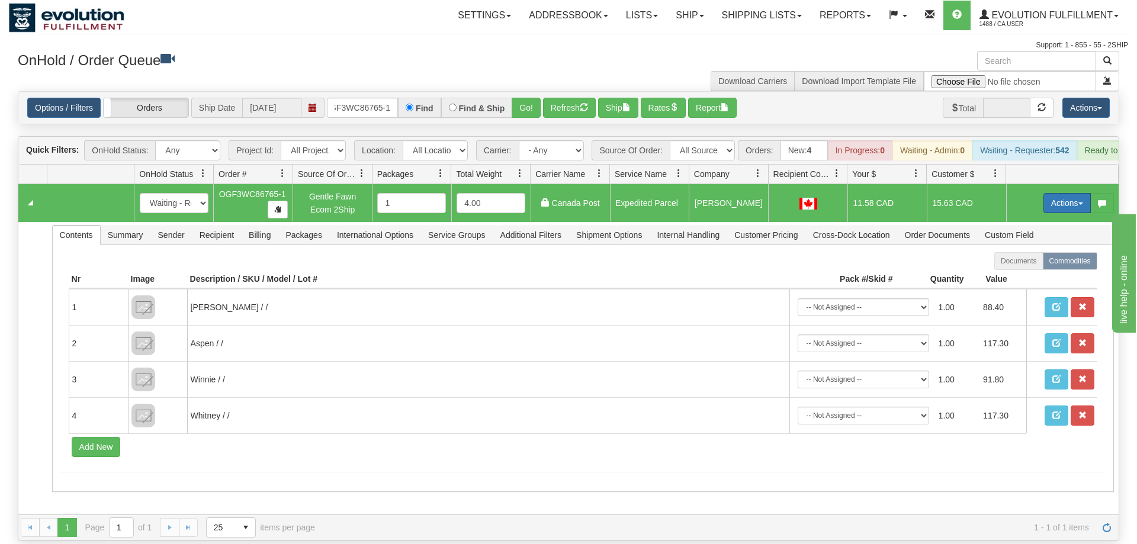
click at [1067, 193] on button "Actions" at bounding box center [1066, 203] width 47 height 20
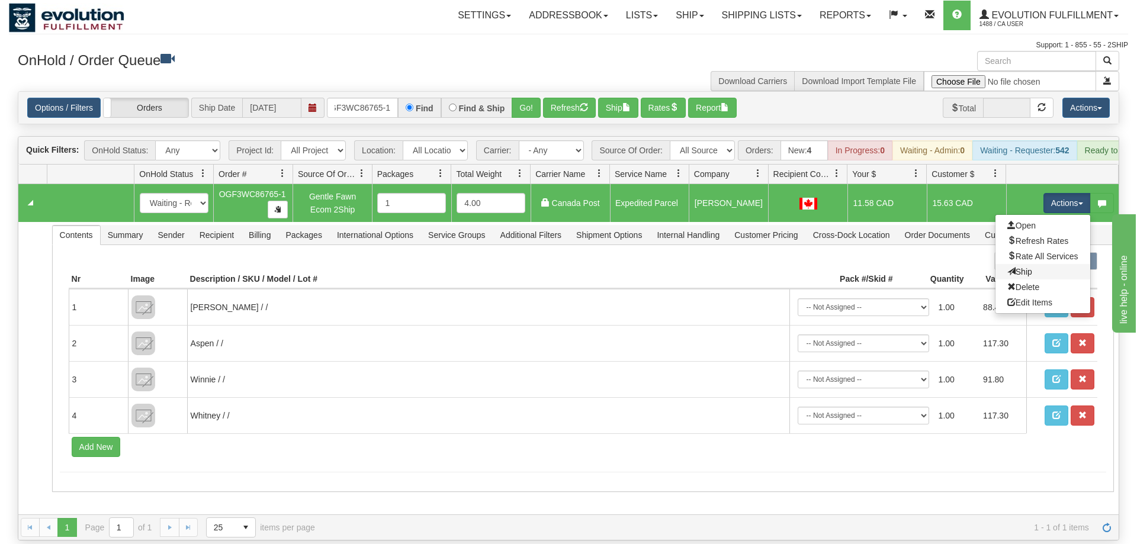
click at [1032, 264] on link "Ship" at bounding box center [1042, 271] width 95 height 15
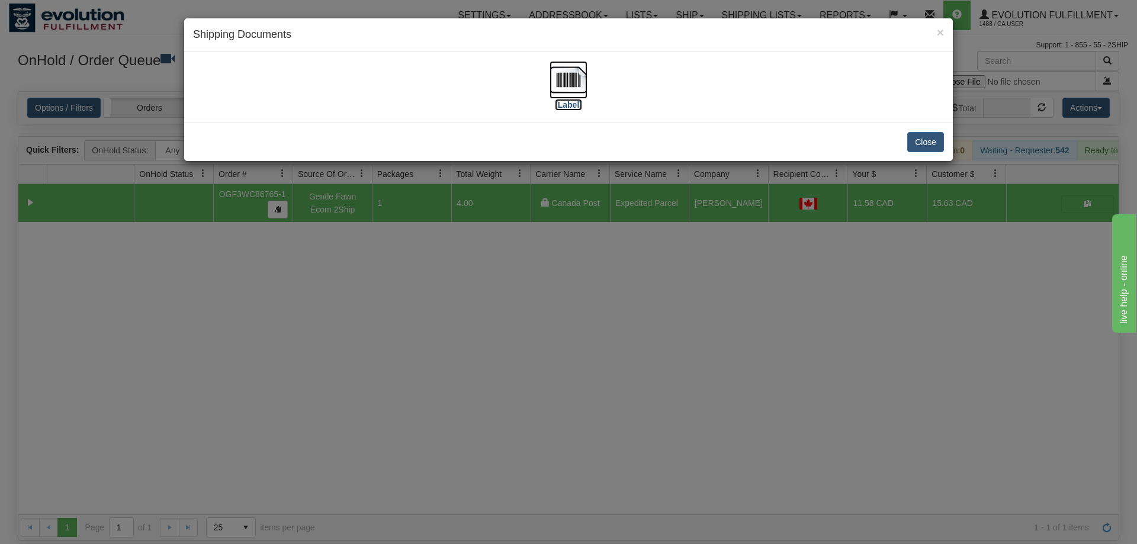
click at [567, 86] on img at bounding box center [569, 80] width 38 height 38
drag, startPoint x: 574, startPoint y: 400, endPoint x: 575, endPoint y: 382, distance: 18.4
click at [575, 382] on div "× Shipping Documents [Label] Close" at bounding box center [568, 272] width 1137 height 544
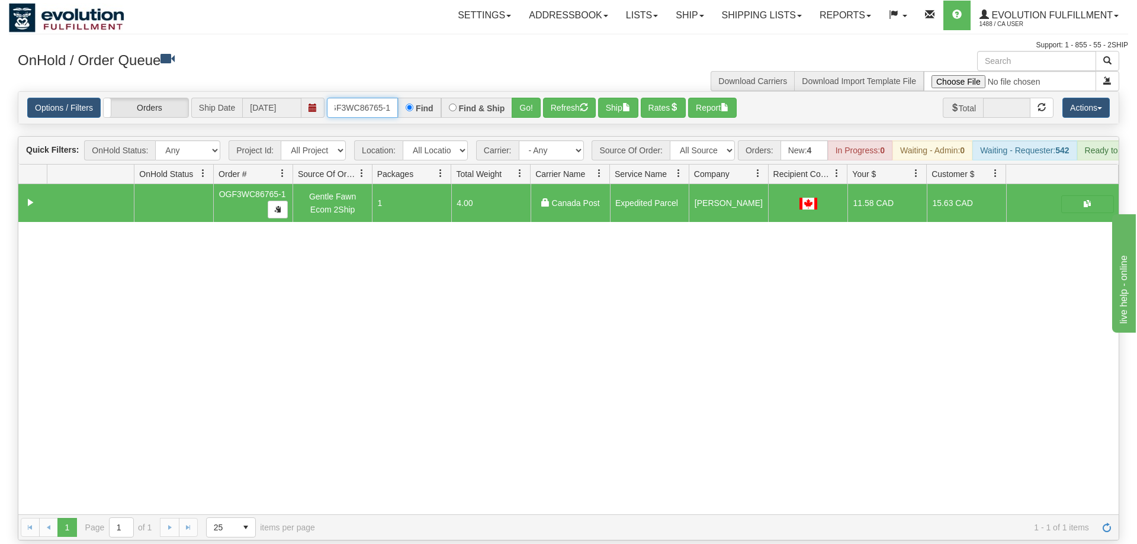
click at [365, 98] on input "OGF3WC86765-1" at bounding box center [362, 108] width 71 height 20
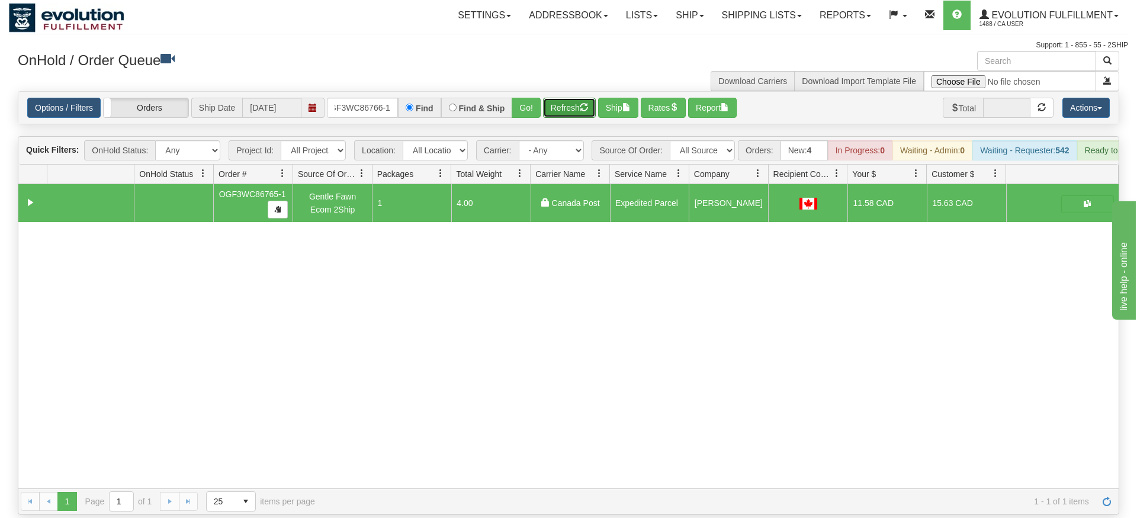
click at [553, 115] on div "Is equal to Is not equal to Contains Does not contains CAD USD EUR ZAR RON ANG …" at bounding box center [568, 302] width 1119 height 423
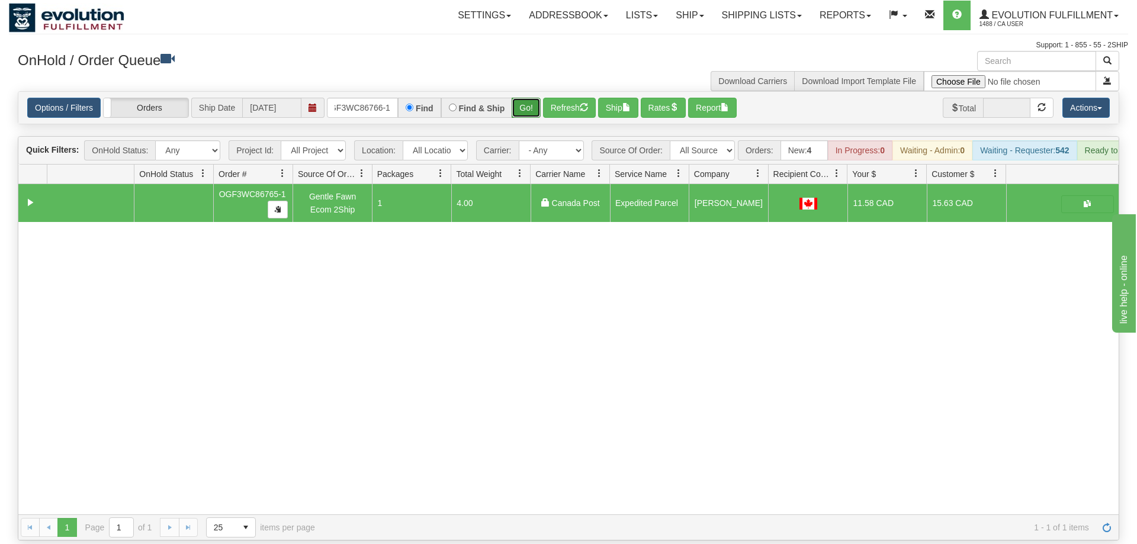
click at [534, 98] on button "Go!" at bounding box center [526, 108] width 29 height 20
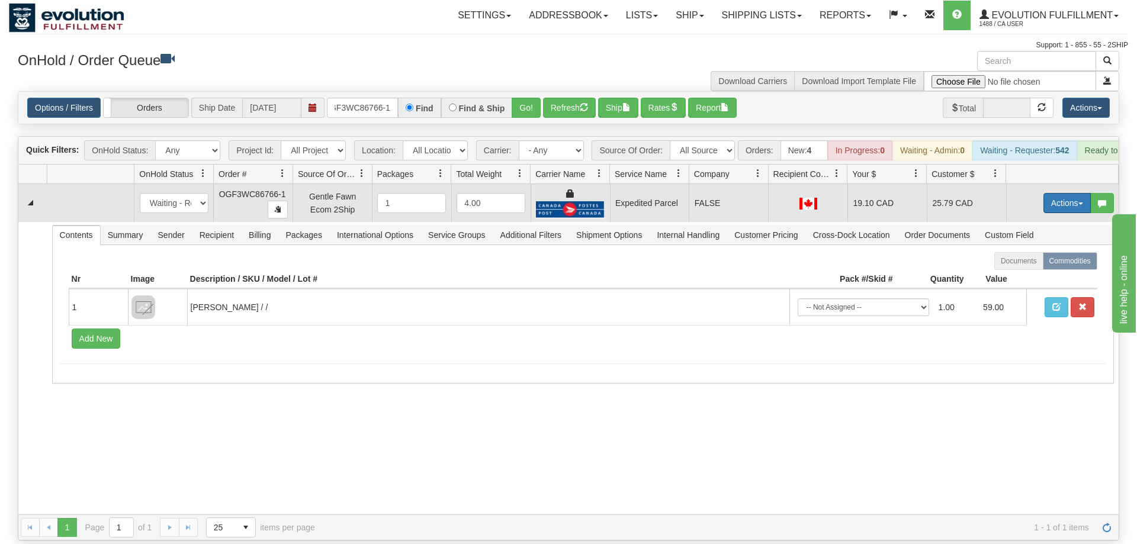
click at [1068, 194] on button "Actions" at bounding box center [1066, 203] width 47 height 20
click at [1025, 267] on span "Ship" at bounding box center [1019, 271] width 25 height 9
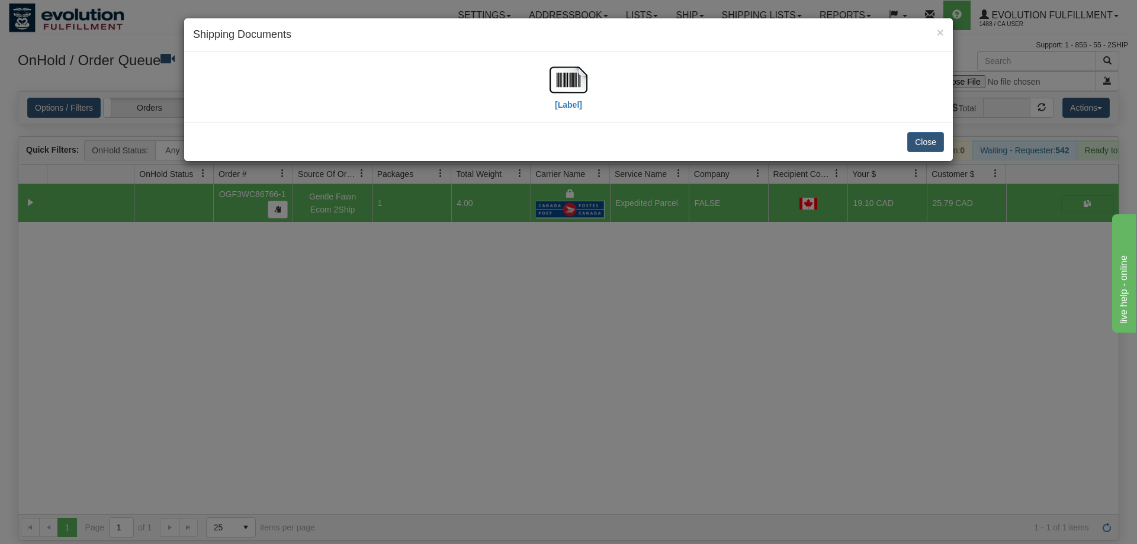
click at [588, 89] on div "[Label]" at bounding box center [568, 87] width 751 height 53
click at [577, 95] on img at bounding box center [569, 80] width 38 height 38
drag, startPoint x: 552, startPoint y: 355, endPoint x: 304, endPoint y: 40, distance: 401.1
click at [551, 340] on div "× Shipping Documents [Label] Close" at bounding box center [568, 272] width 1137 height 544
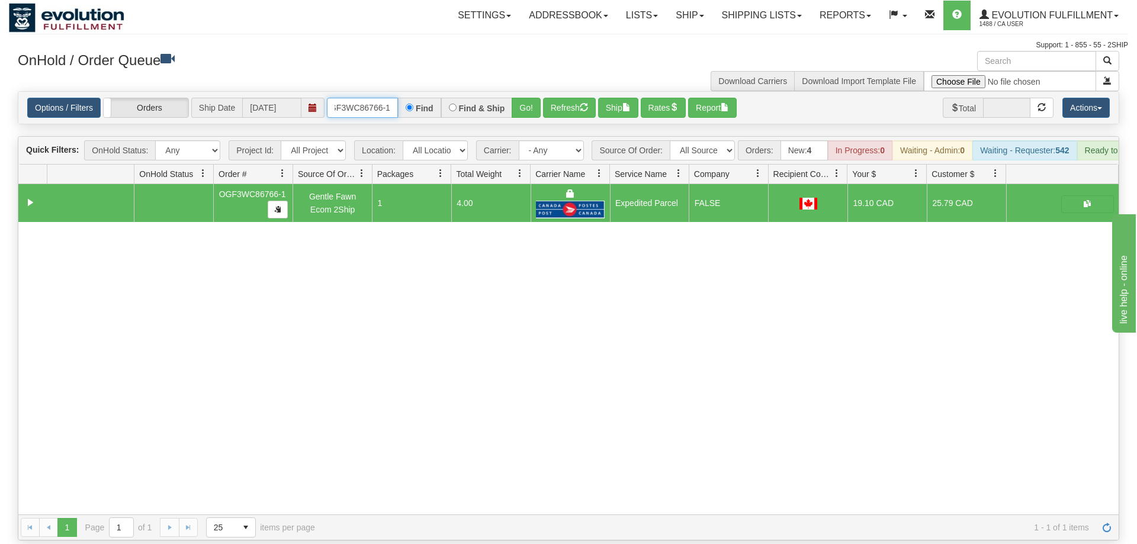
click at [360, 98] on input "oGF3WC86766-1" at bounding box center [362, 108] width 71 height 20
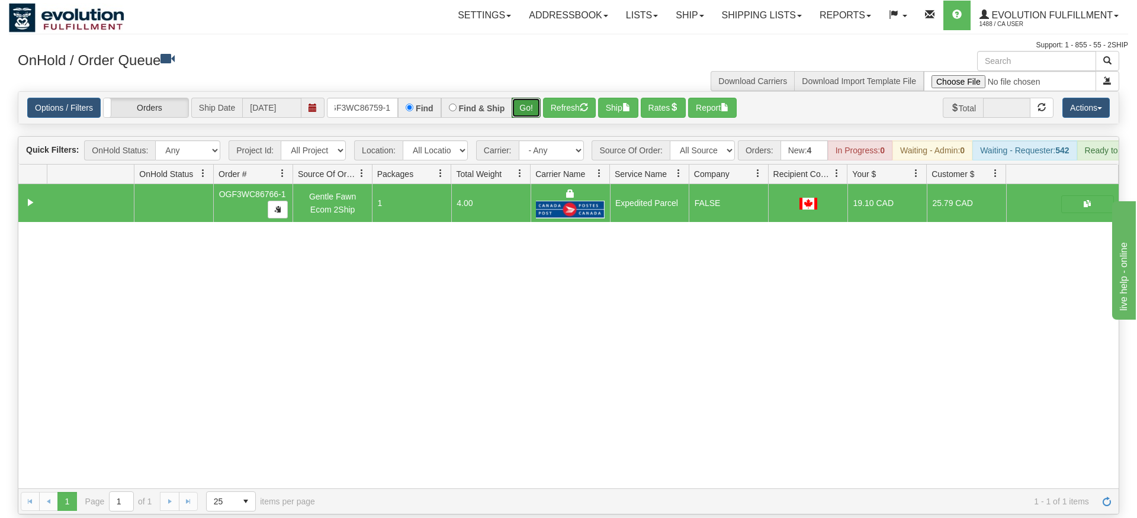
drag, startPoint x: 525, startPoint y: 81, endPoint x: 526, endPoint y: 107, distance: 26.1
click at [526, 107] on div "Options / Filters Group Shipments Orders Ship Date 09/11/2025 OGF3WC86759-1 Fin…" at bounding box center [568, 107] width 1101 height 33
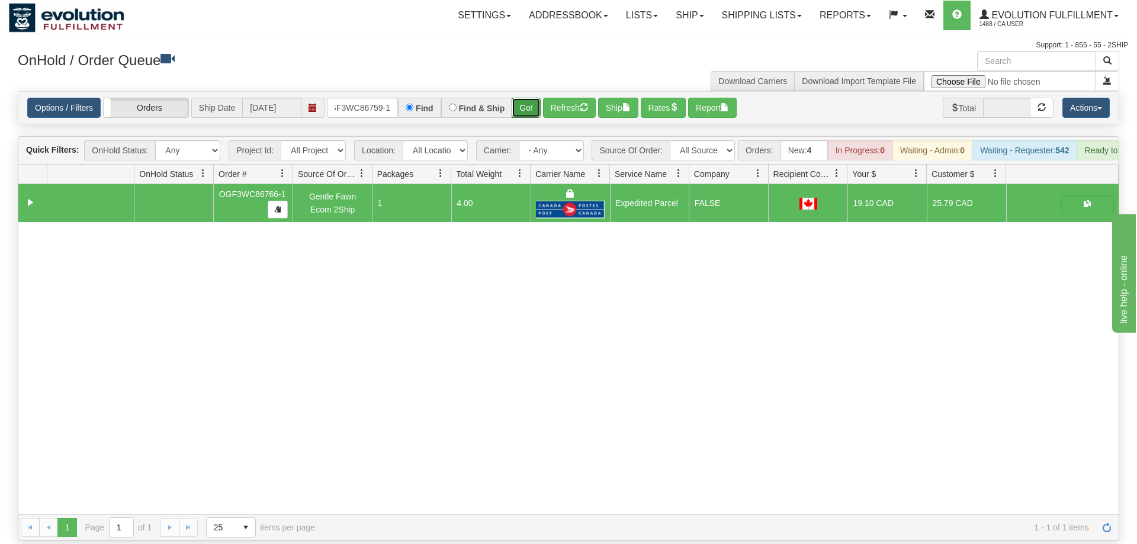
click at [529, 98] on button "Go!" at bounding box center [526, 108] width 29 height 20
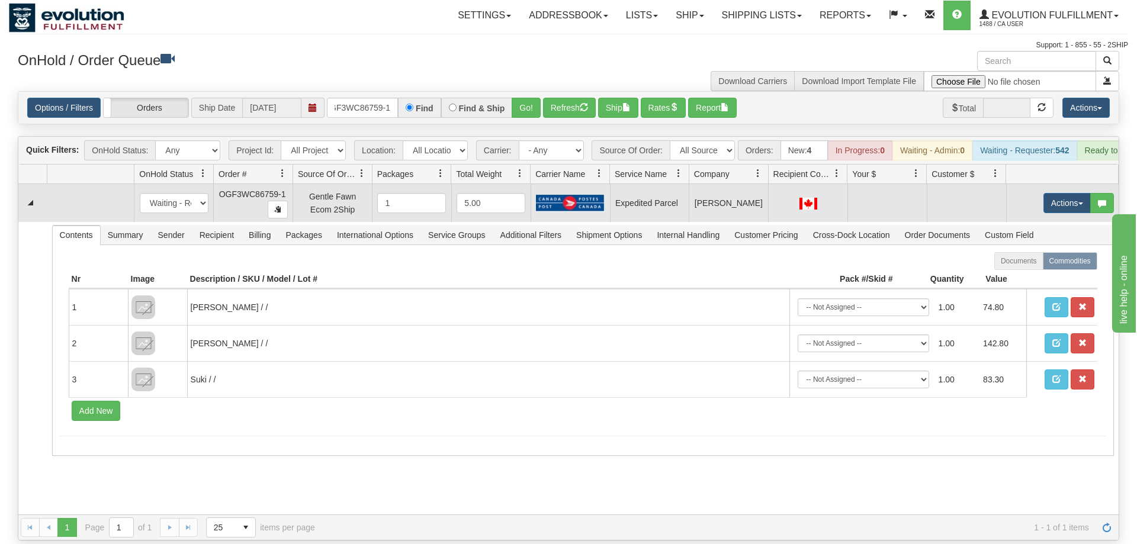
click at [1037, 184] on td "Actions Open Refresh Rates Rate All Services Ship Delete Edit Items" at bounding box center [1062, 203] width 113 height 38
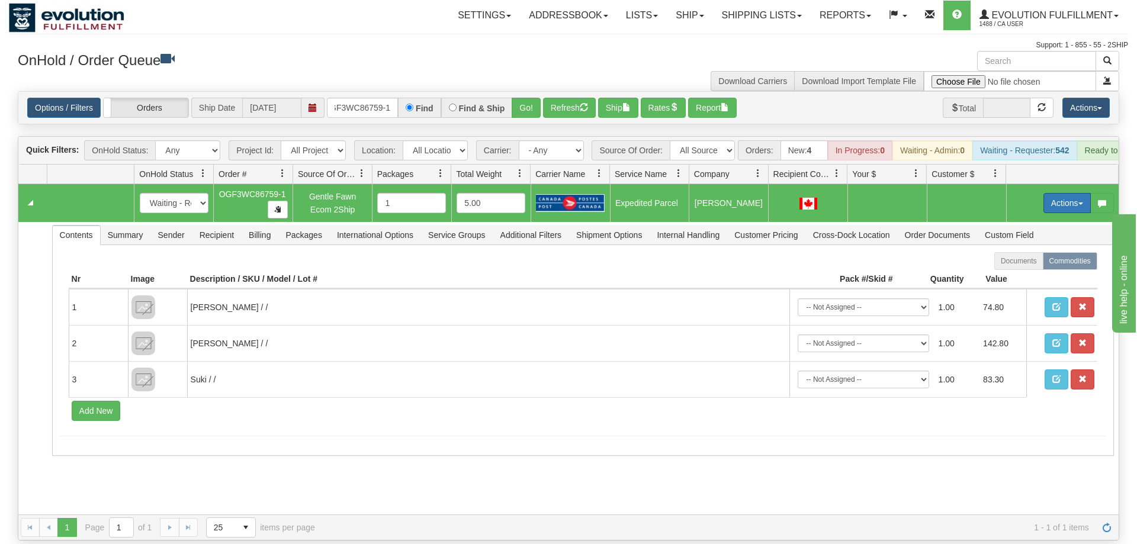
click at [1043, 193] on button "Actions" at bounding box center [1066, 203] width 47 height 20
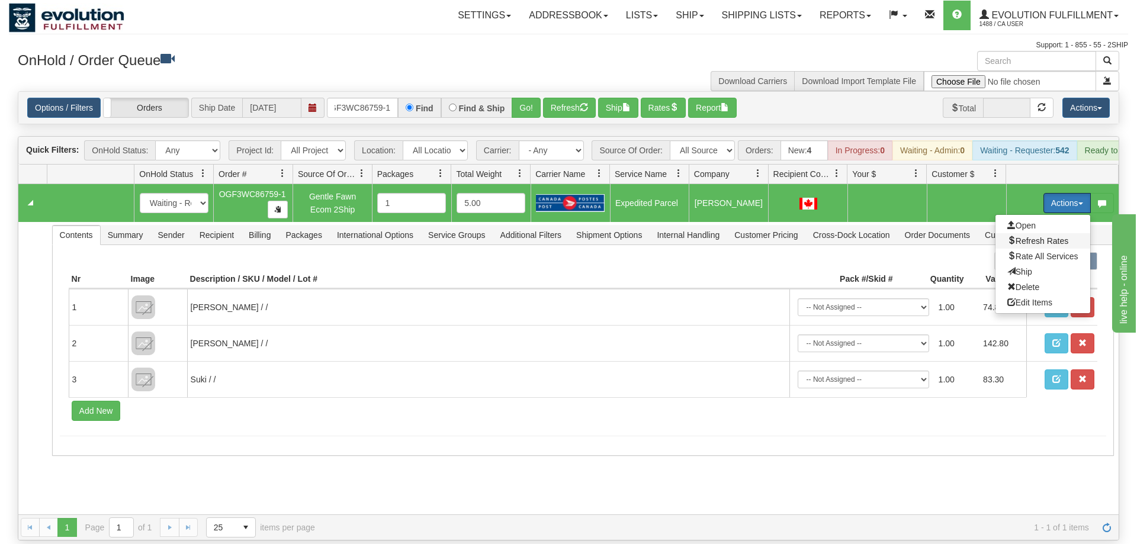
click at [1032, 236] on span "Refresh Rates" at bounding box center [1037, 240] width 61 height 9
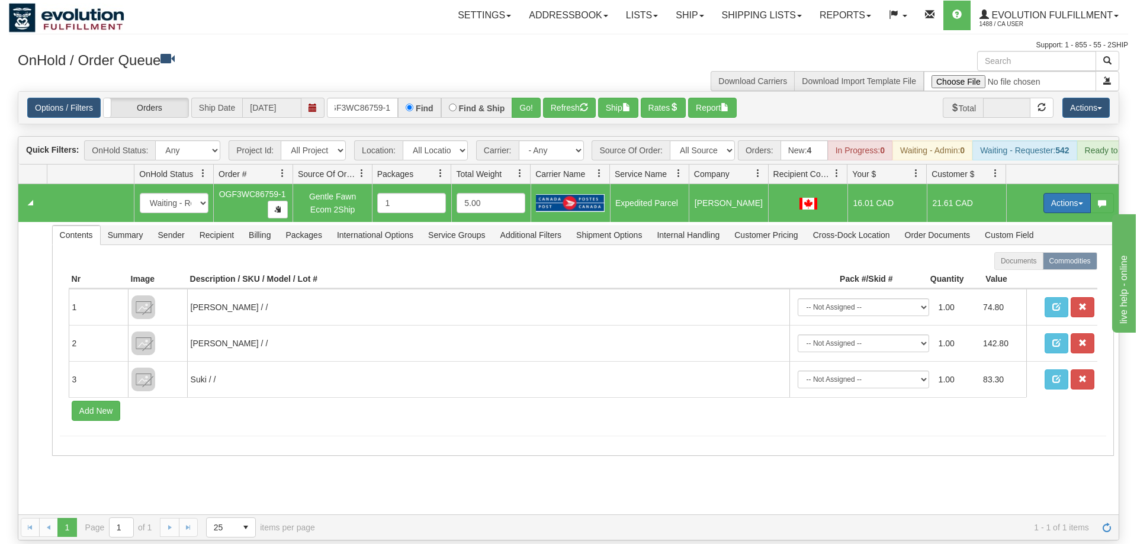
click at [1045, 193] on button "Actions" at bounding box center [1066, 203] width 47 height 20
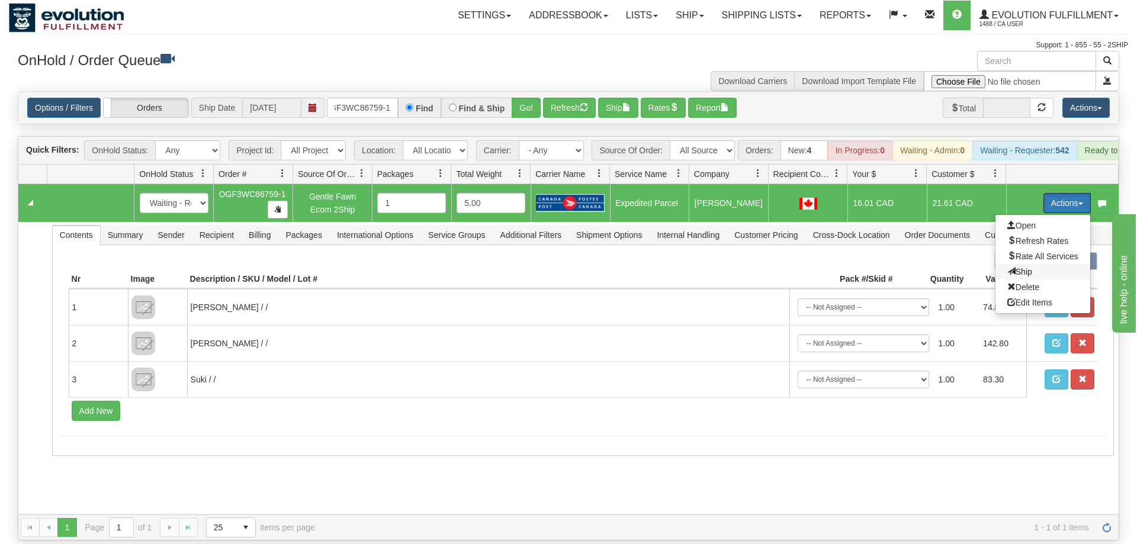
click at [1019, 267] on span "Ship" at bounding box center [1019, 271] width 25 height 9
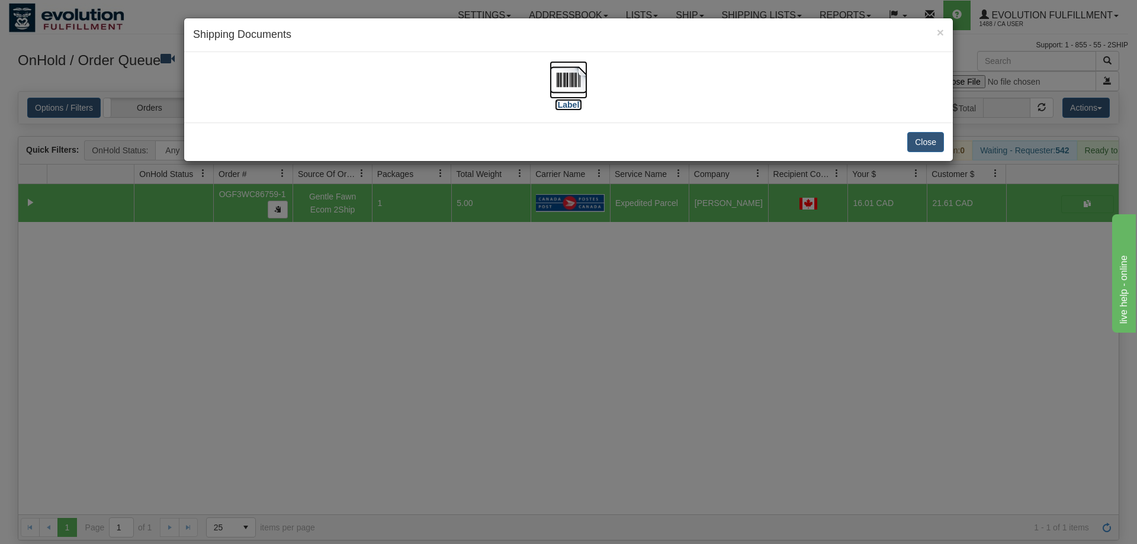
click at [583, 85] on img at bounding box center [569, 80] width 38 height 38
drag, startPoint x: 426, startPoint y: 434, endPoint x: 428, endPoint y: 407, distance: 27.3
click at [441, 424] on div "× Shipping Documents [Label] Close" at bounding box center [568, 272] width 1137 height 544
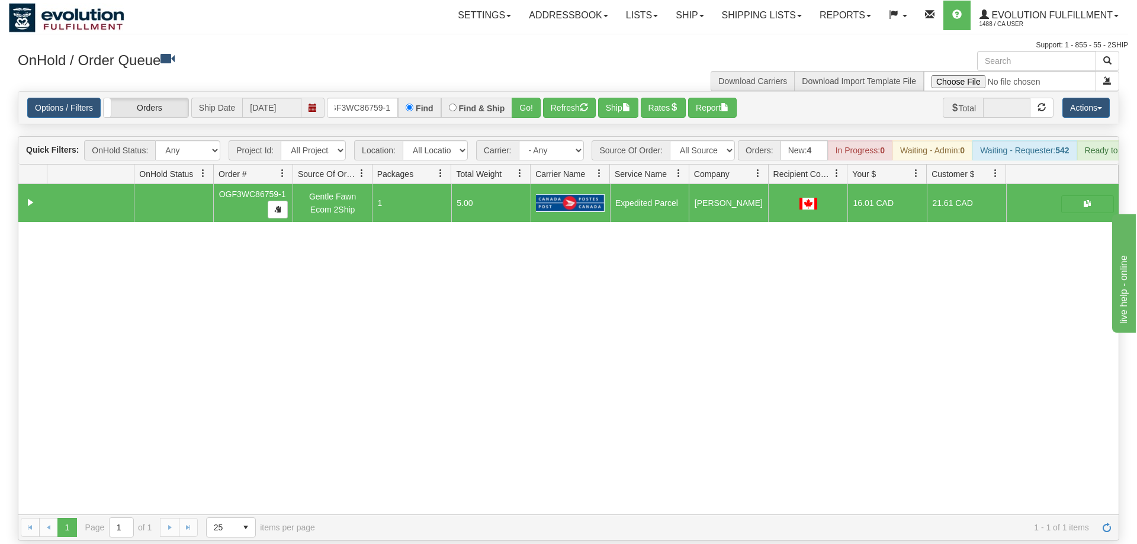
drag, startPoint x: 374, startPoint y: 101, endPoint x: 357, endPoint y: 100, distance: 16.6
click at [369, 101] on div "Options / Filters Group Shipments Orders Ship Date 09/11/2025 OGF3WC86759-1 Fin…" at bounding box center [568, 108] width 1100 height 32
click at [357, 98] on input "OGF3WC86759-1" at bounding box center [362, 108] width 71 height 20
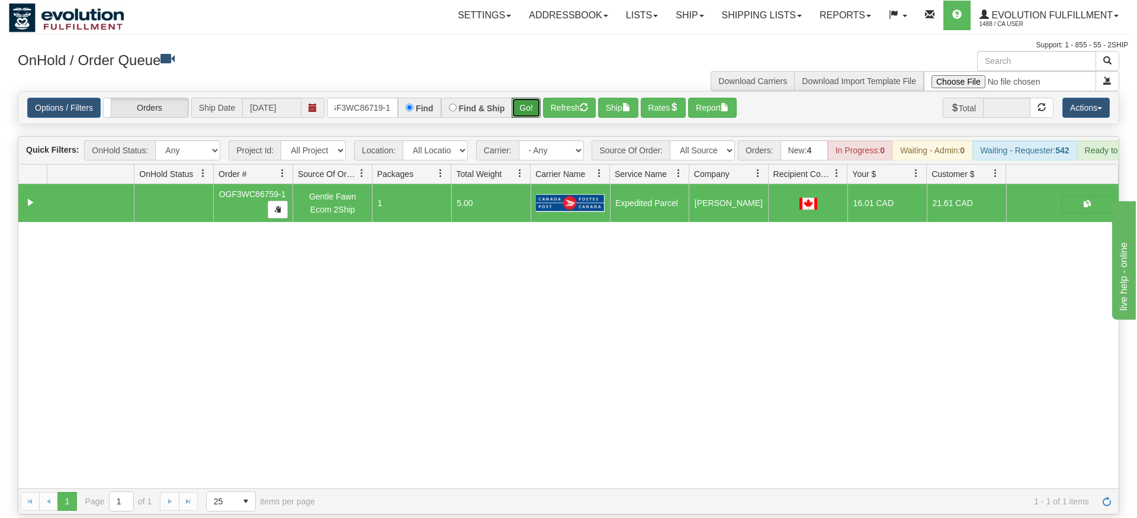
drag, startPoint x: 518, startPoint y: 95, endPoint x: 518, endPoint y: 121, distance: 25.5
click at [518, 121] on div "Is equal to Is not equal to Contains Does not contains CAD USD EUR ZAR [PERSON_…" at bounding box center [568, 302] width 1119 height 423
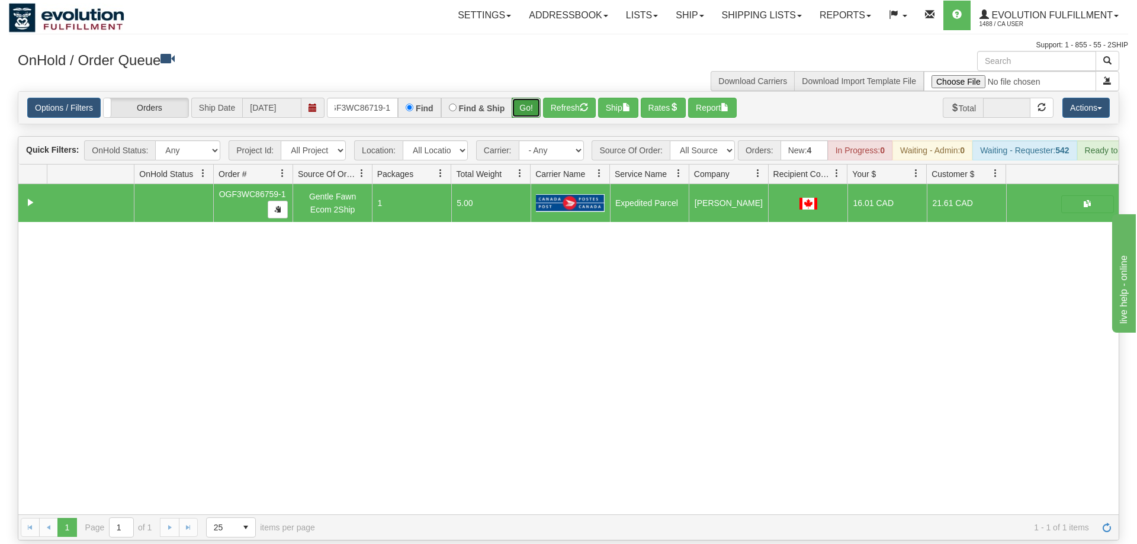
click at [518, 98] on button "Go!" at bounding box center [526, 108] width 29 height 20
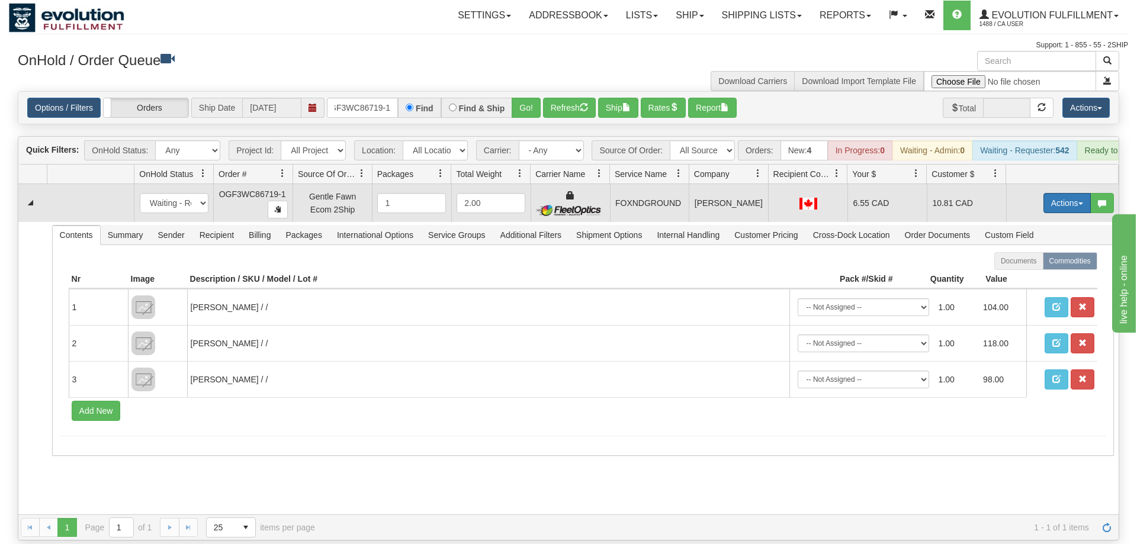
click at [1070, 193] on button "Actions" at bounding box center [1066, 203] width 47 height 20
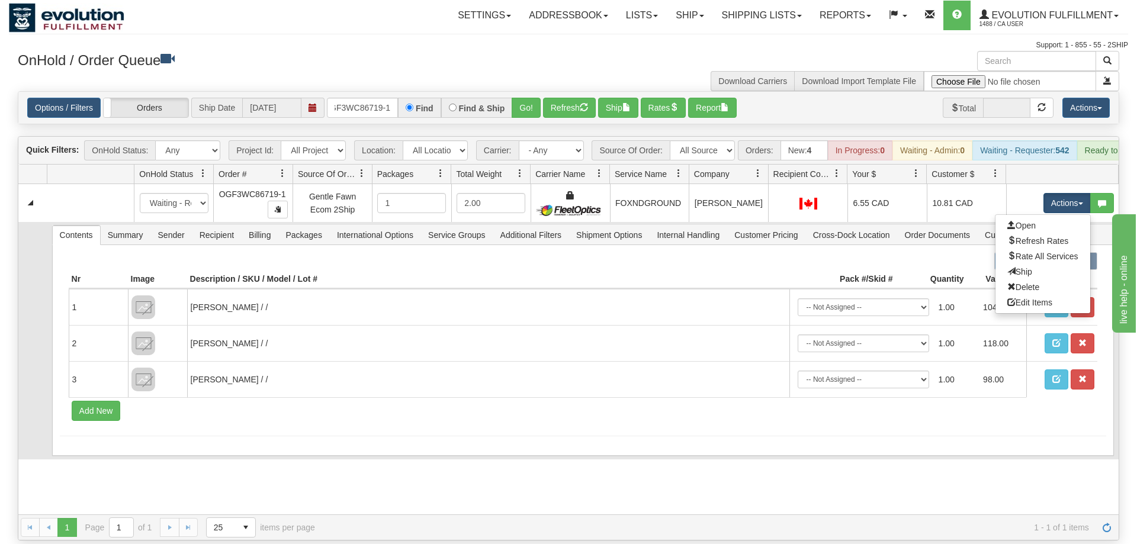
click at [1032, 264] on link "Ship" at bounding box center [1042, 271] width 95 height 15
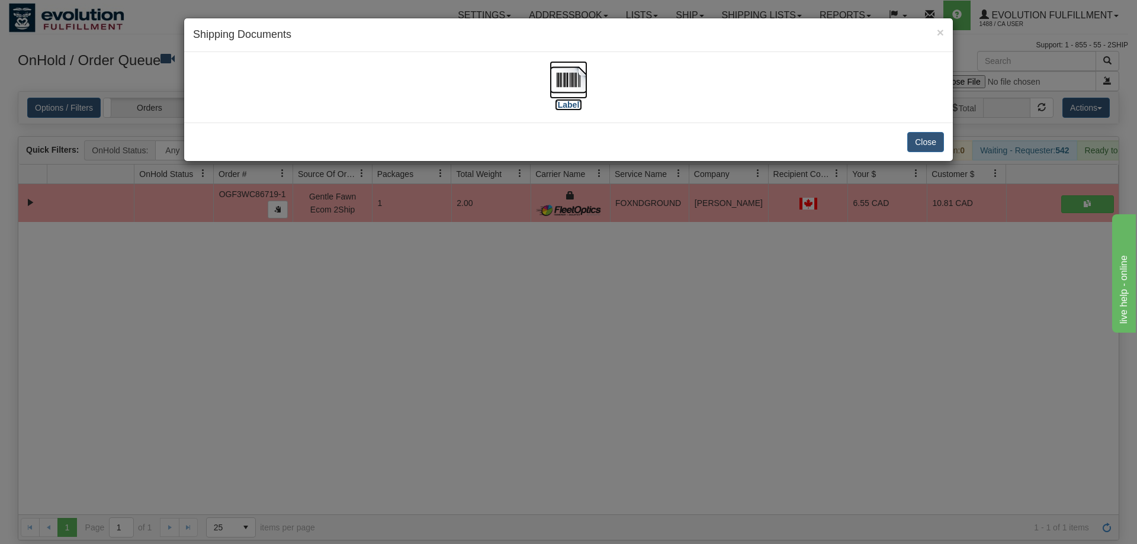
click at [576, 70] on img at bounding box center [569, 80] width 38 height 38
drag, startPoint x: 685, startPoint y: 374, endPoint x: 333, endPoint y: 1, distance: 512.7
click at [677, 343] on div "× Shipping Documents [Label] Close" at bounding box center [568, 272] width 1137 height 544
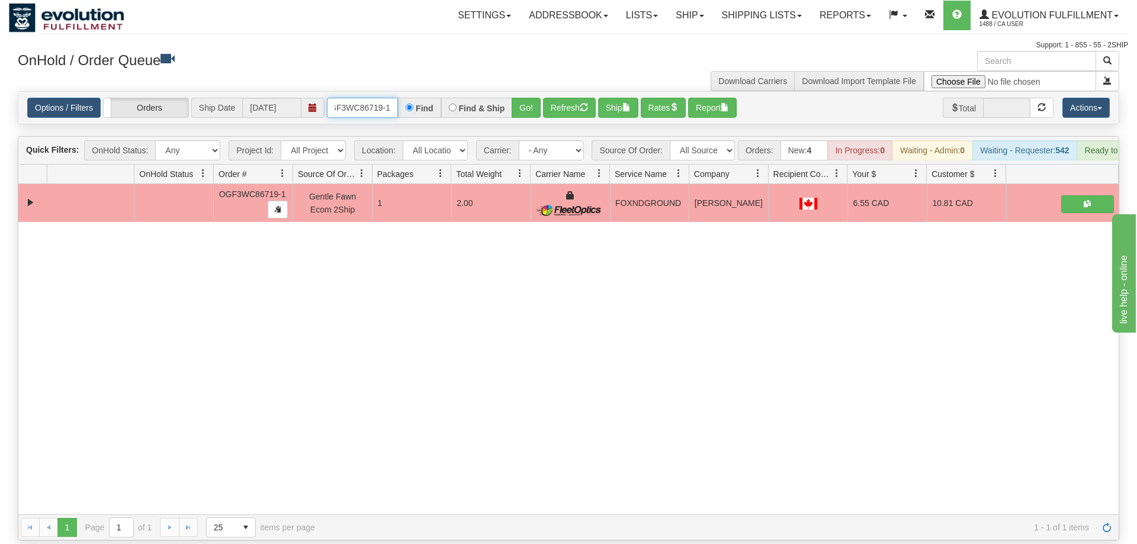
click at [355, 98] on input "OGF3WC86719-1" at bounding box center [362, 108] width 71 height 20
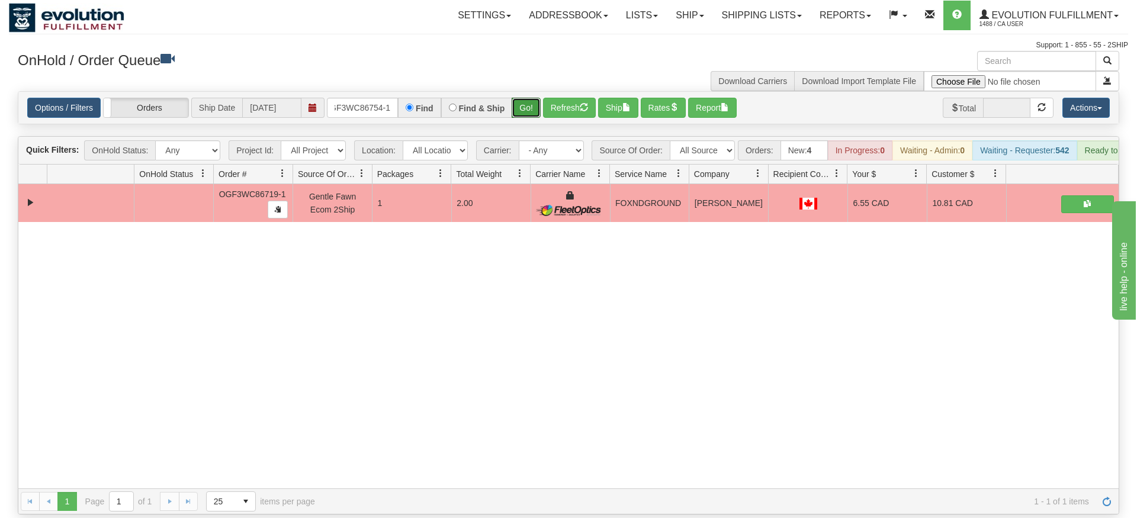
click at [528, 117] on div "Is equal to Is not equal to Contains Does not contains CAD USD EUR ZAR [PERSON_…" at bounding box center [568, 302] width 1119 height 423
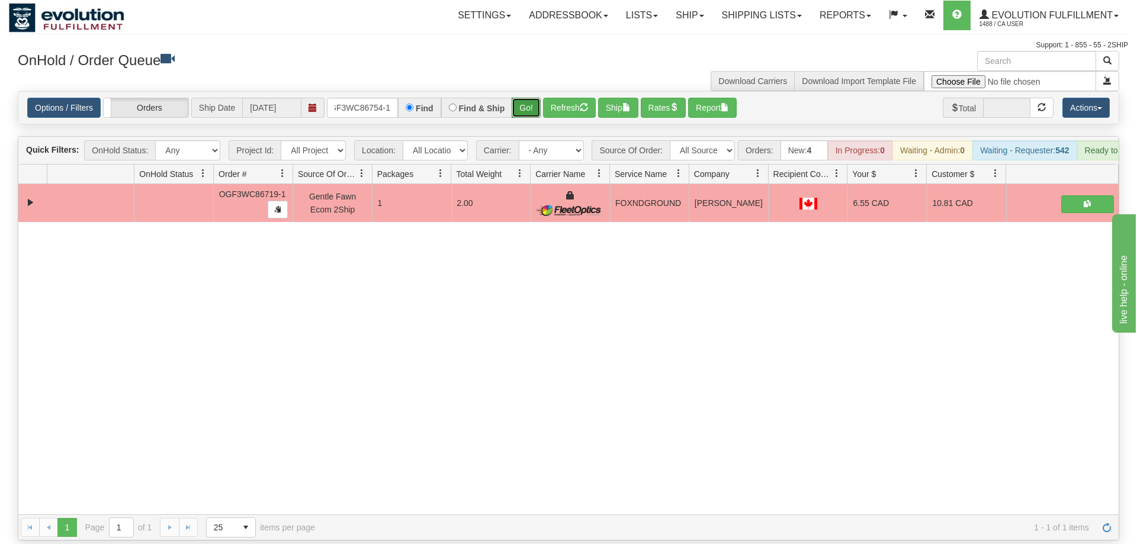
click at [520, 98] on button "Go!" at bounding box center [526, 108] width 29 height 20
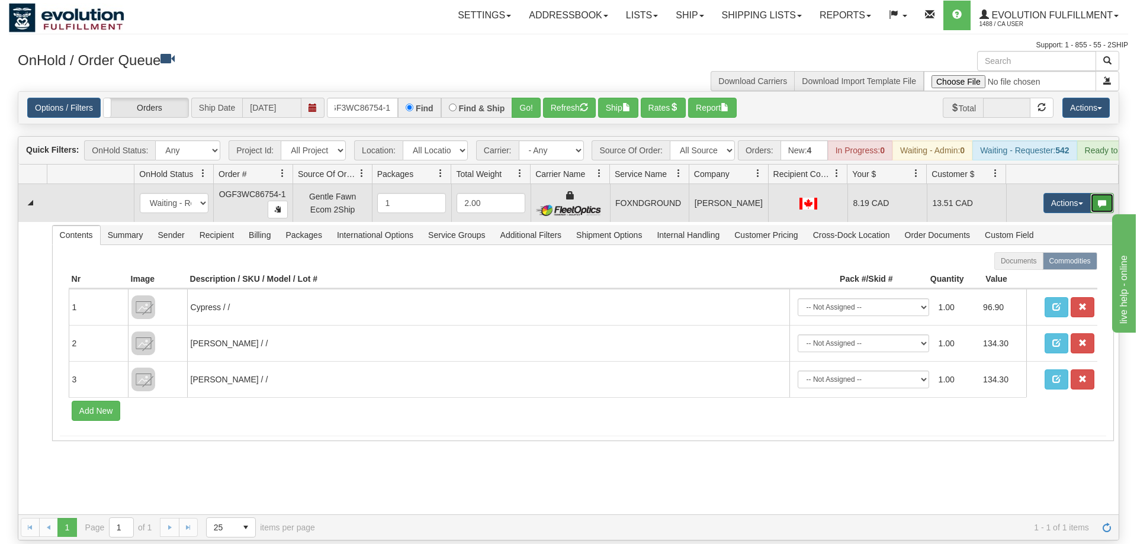
click at [1095, 193] on button "button" at bounding box center [1102, 203] width 24 height 20
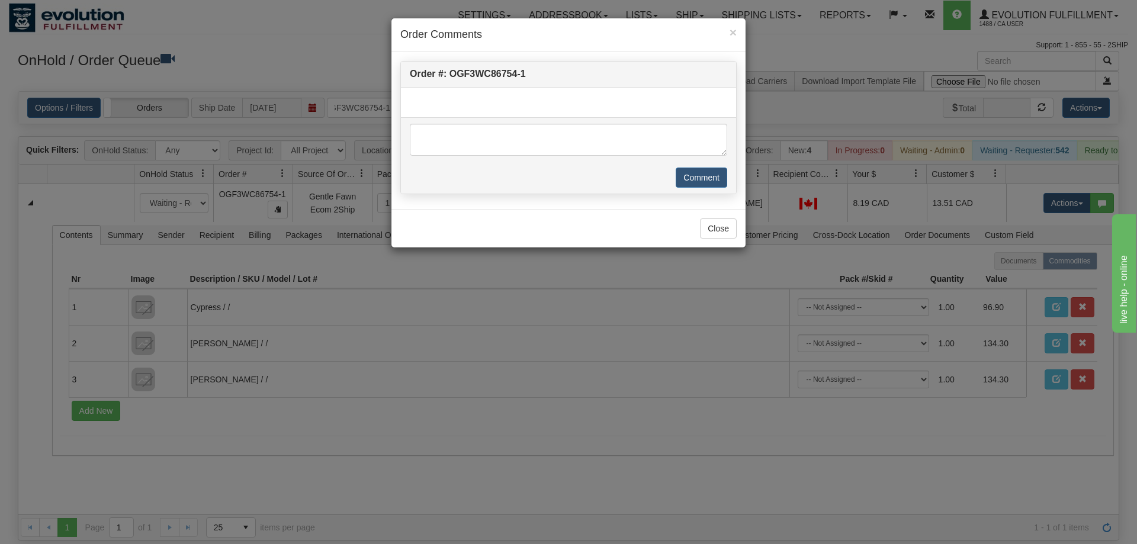
click at [1064, 188] on div "× Order Comments Order #: OGF3WC86754-1 Comment Close" at bounding box center [568, 272] width 1137 height 544
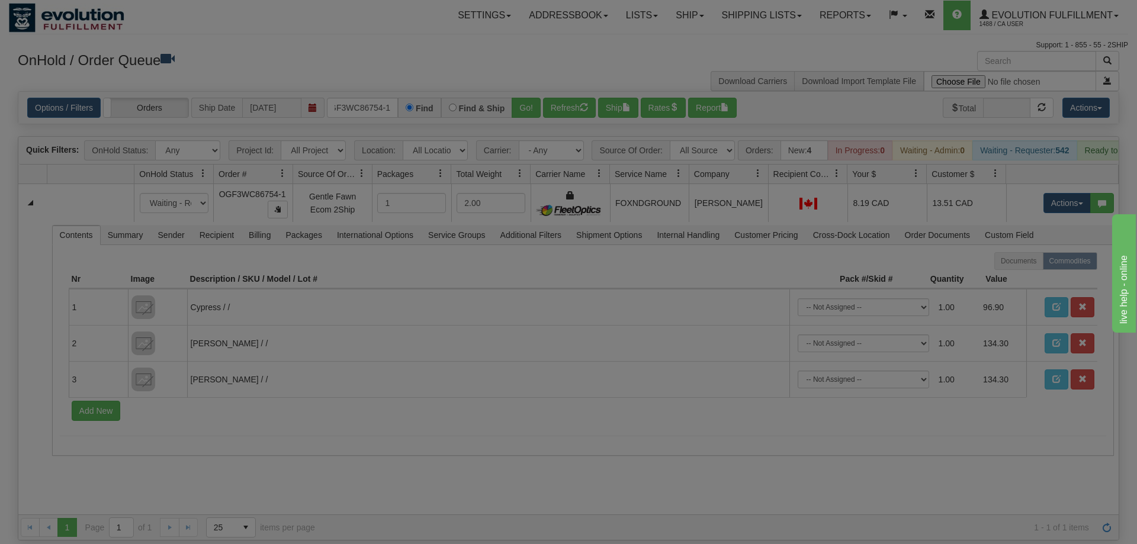
click at [1064, 188] on div at bounding box center [568, 272] width 1137 height 544
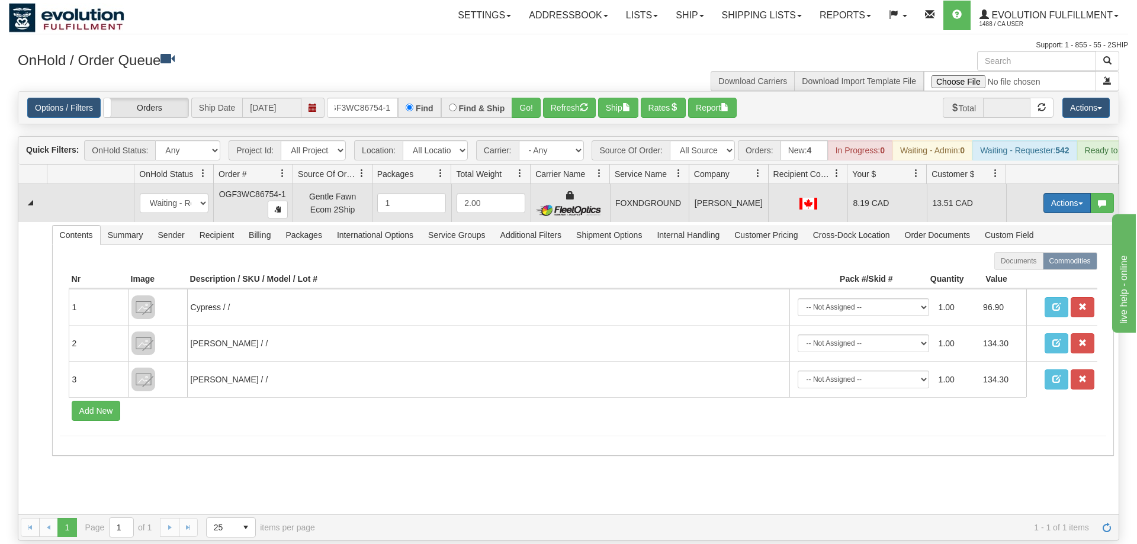
click at [1063, 193] on button "Actions" at bounding box center [1066, 203] width 47 height 20
click at [1015, 267] on span "Ship" at bounding box center [1019, 271] width 25 height 9
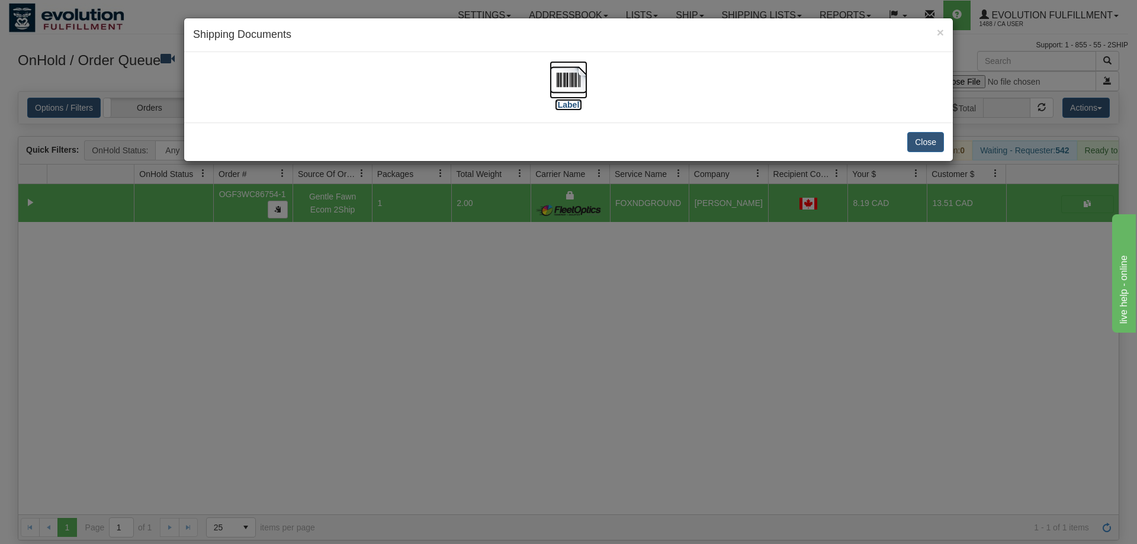
click at [555, 72] on img at bounding box center [569, 80] width 38 height 38
drag, startPoint x: 502, startPoint y: 377, endPoint x: 503, endPoint y: 362, distance: 14.9
click at [503, 362] on div "× Shipping Documents [Label] Close" at bounding box center [568, 272] width 1137 height 544
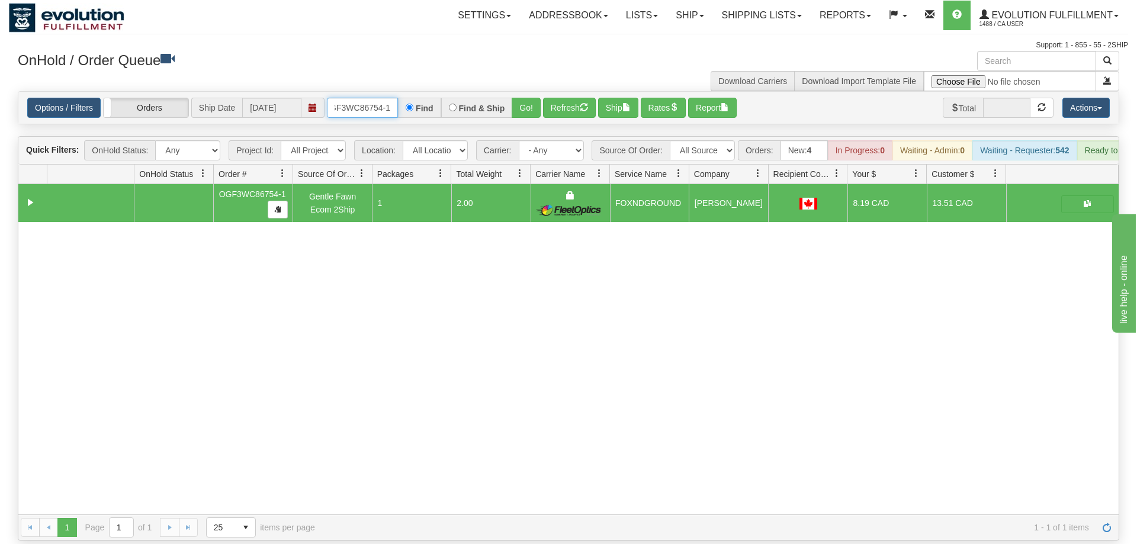
click at [358, 98] on input "OGF3WC86754-1" at bounding box center [362, 108] width 71 height 20
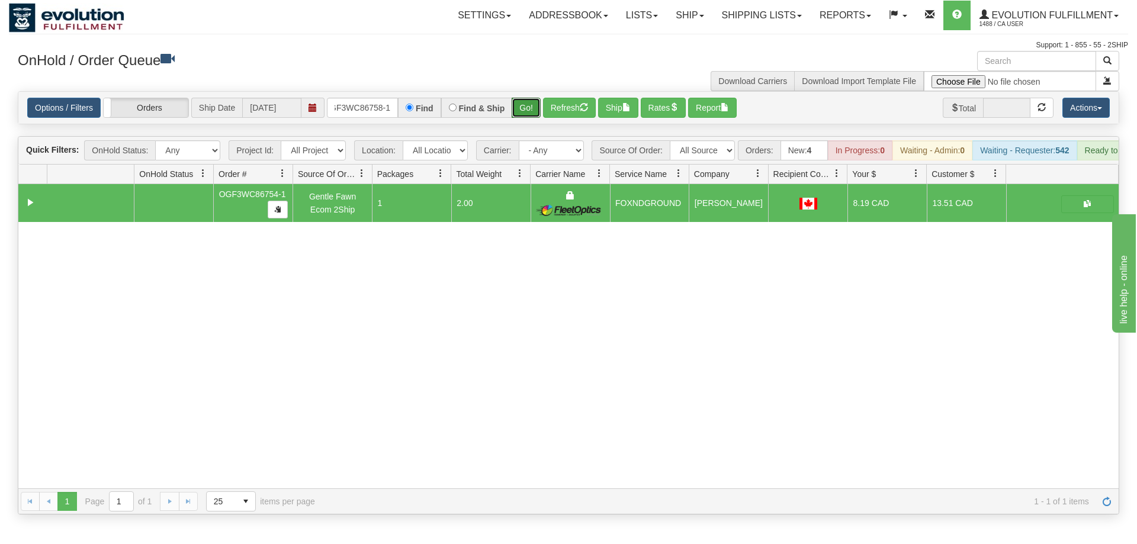
drag, startPoint x: 538, startPoint y: 98, endPoint x: 529, endPoint y: 118, distance: 21.7
click at [537, 124] on div "Is equal to Is not equal to Contains Does not contains CAD USD EUR ZAR RON ANG …" at bounding box center [568, 302] width 1119 height 423
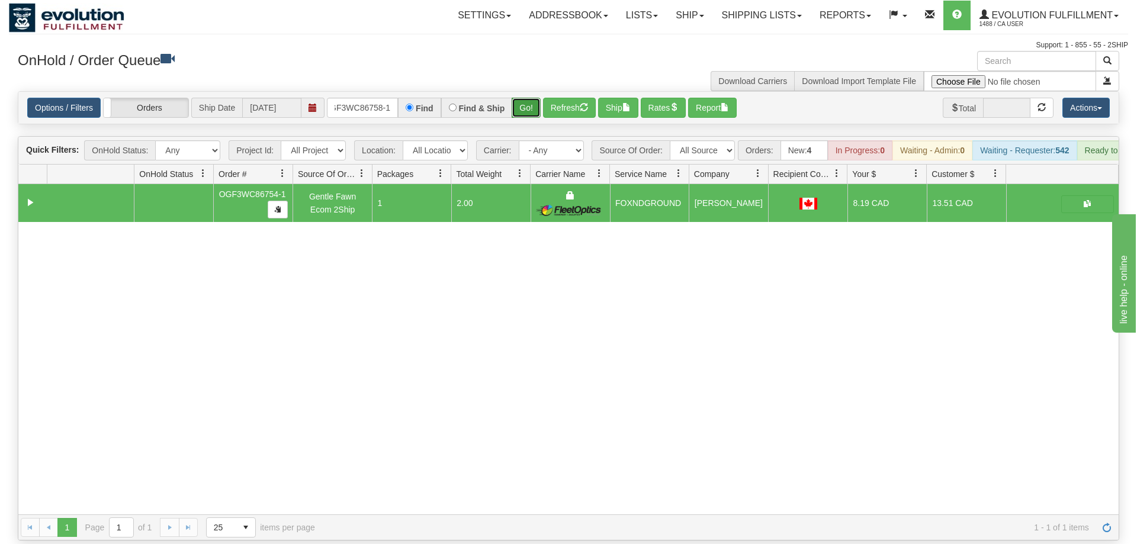
click at [522, 99] on button "Go!" at bounding box center [526, 108] width 29 height 20
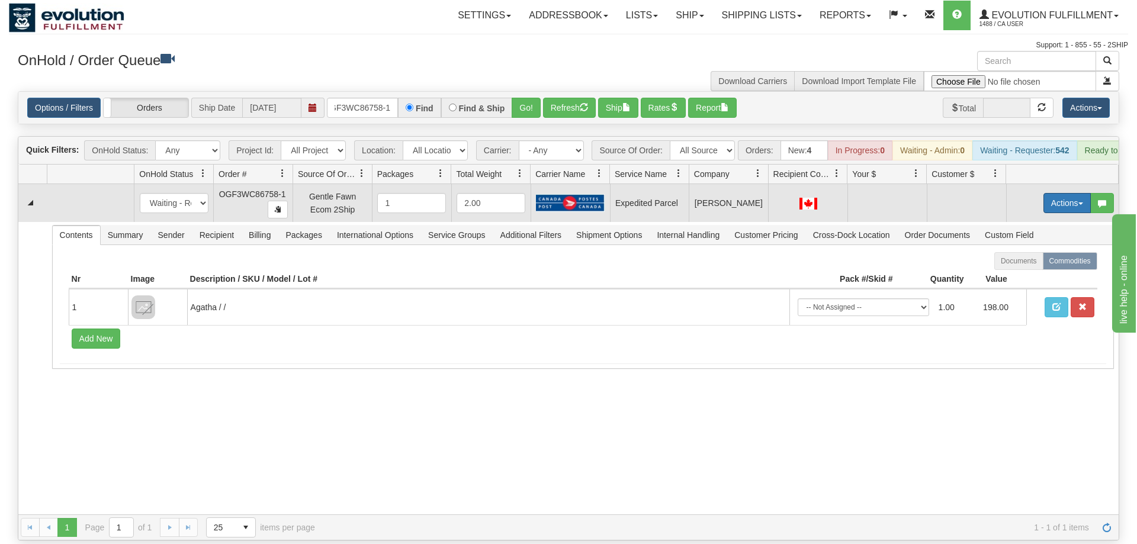
click at [1059, 193] on button "Actions" at bounding box center [1066, 203] width 47 height 20
click at [1053, 236] on span "Refresh Rates" at bounding box center [1037, 240] width 61 height 9
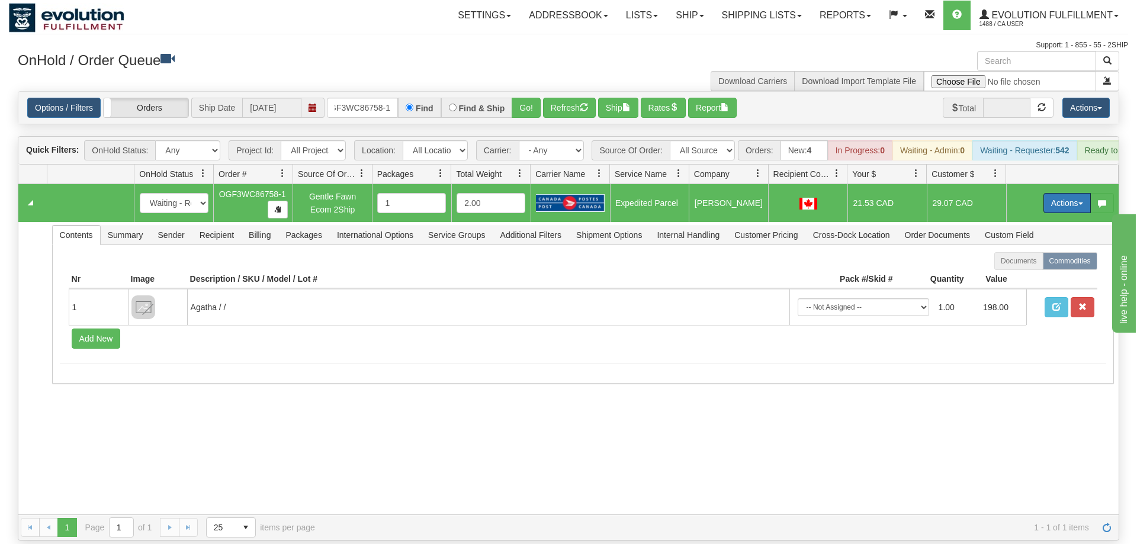
click at [1053, 193] on button "Actions" at bounding box center [1066, 203] width 47 height 20
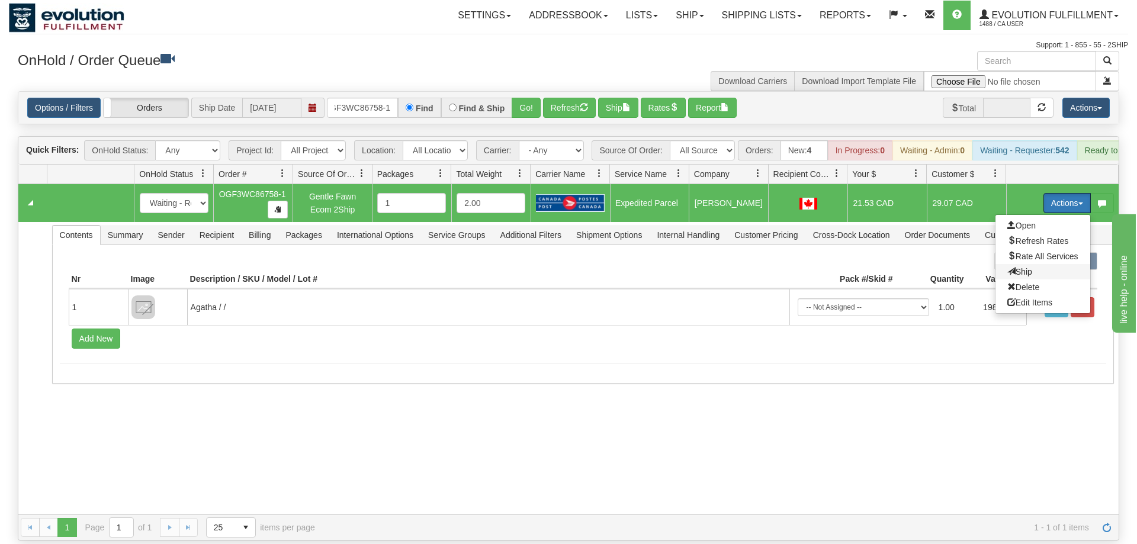
click at [1014, 267] on span "Ship" at bounding box center [1019, 271] width 25 height 9
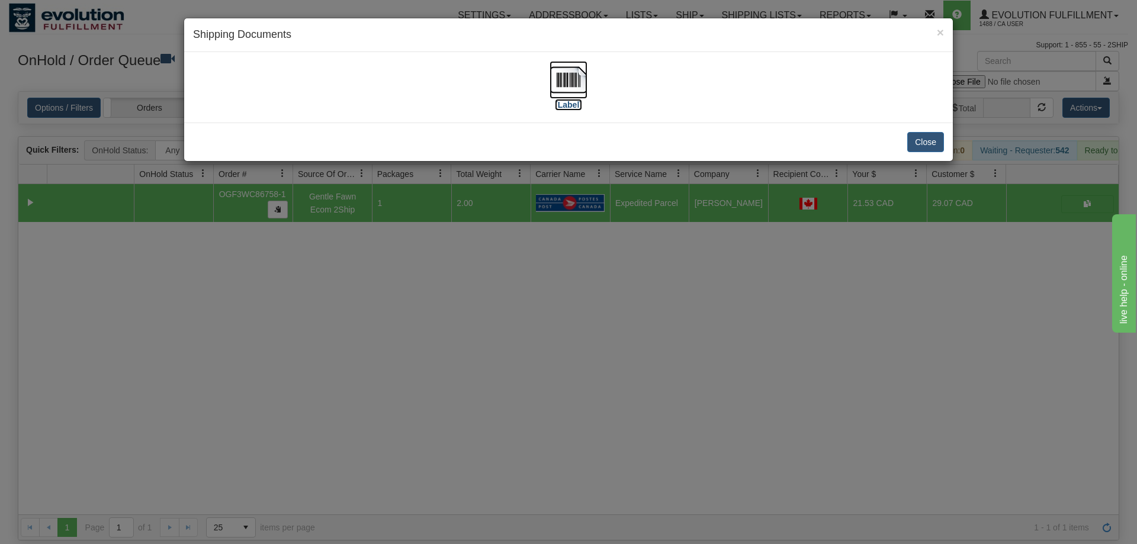
click at [580, 95] on img at bounding box center [569, 80] width 38 height 38
drag, startPoint x: 526, startPoint y: 355, endPoint x: 429, endPoint y: 62, distance: 309.0
click at [529, 324] on div "× Shipping Documents [Label] Close" at bounding box center [568, 272] width 1137 height 544
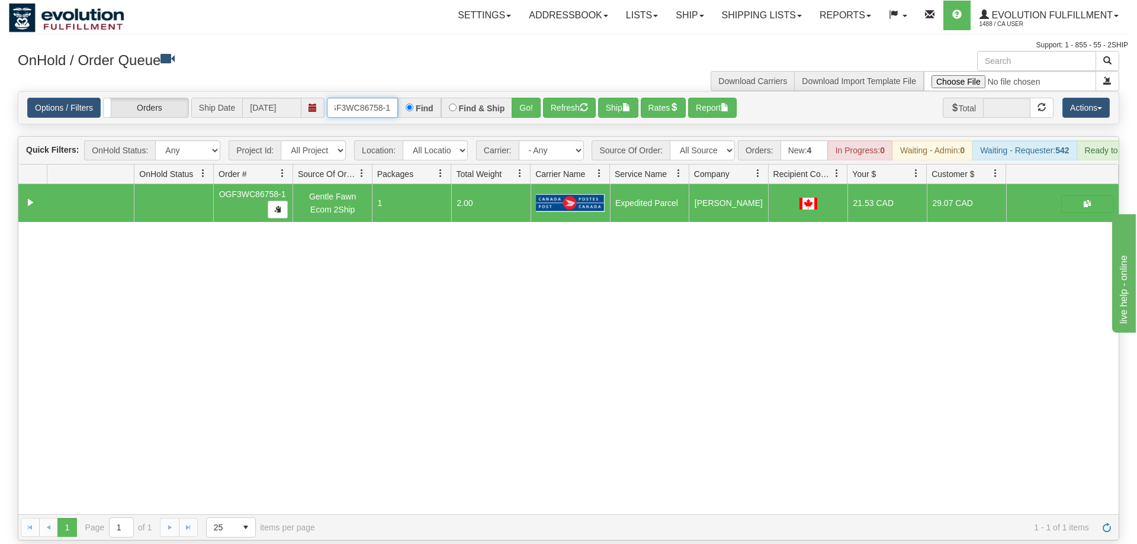
click at [388, 98] on input "OGF3WC86758-1" at bounding box center [362, 108] width 71 height 20
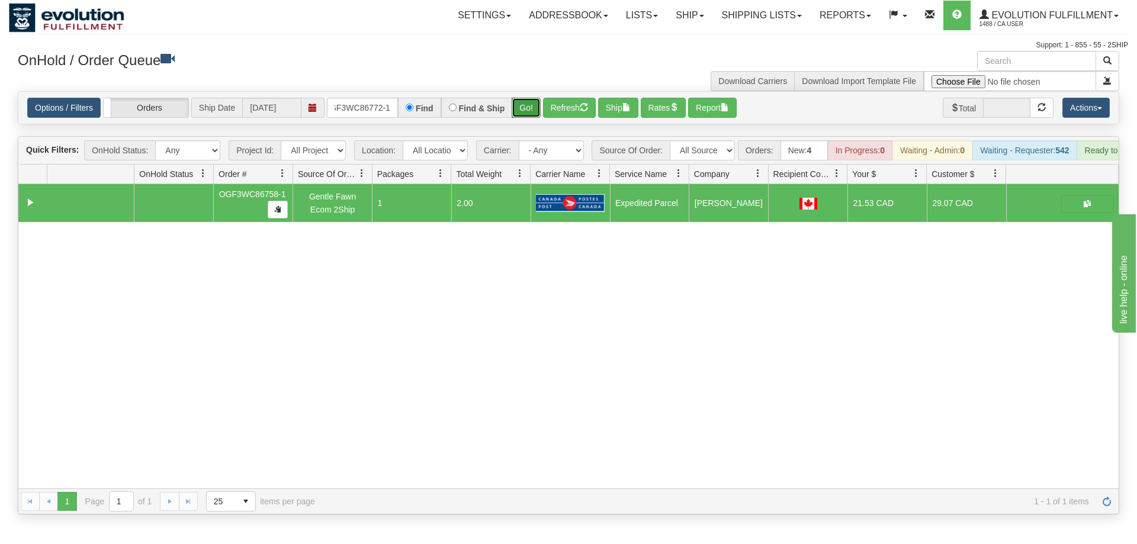
click at [532, 118] on div "Is equal to Is not equal to Contains Does not contains CAD USD EUR ZAR [PERSON_…" at bounding box center [568, 302] width 1119 height 423
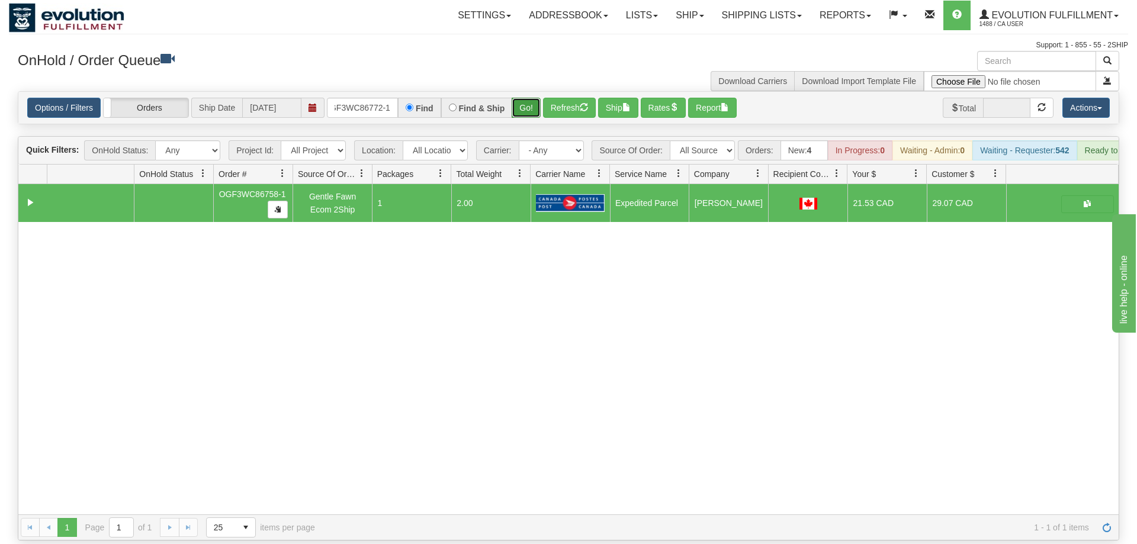
click at [536, 98] on button "Go!" at bounding box center [526, 108] width 29 height 20
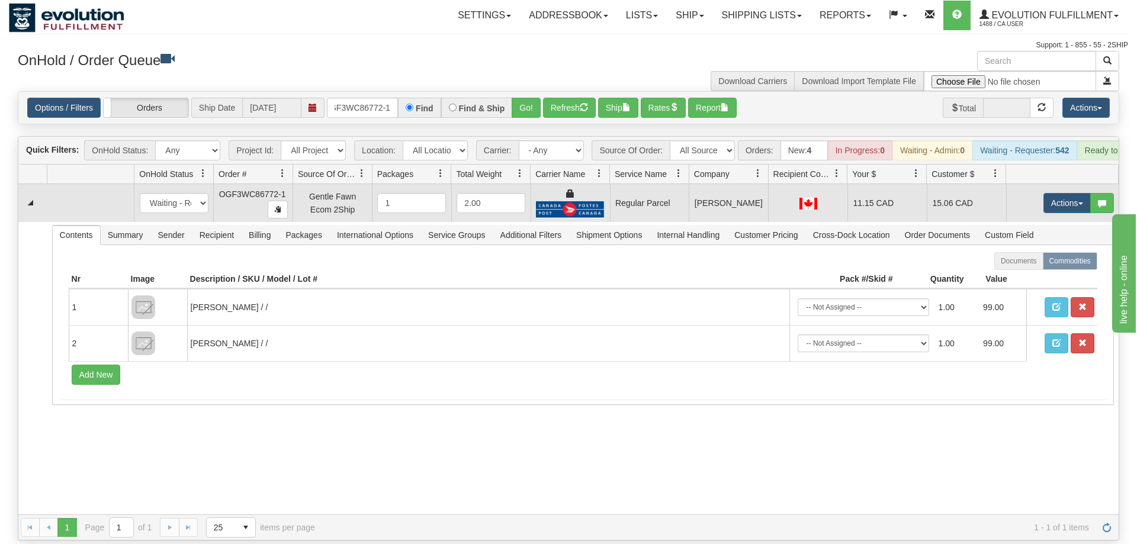
click at [1076, 200] on td "Actions Open Refresh Rates Rate All Services Ship Delete Edit Items" at bounding box center [1062, 203] width 113 height 38
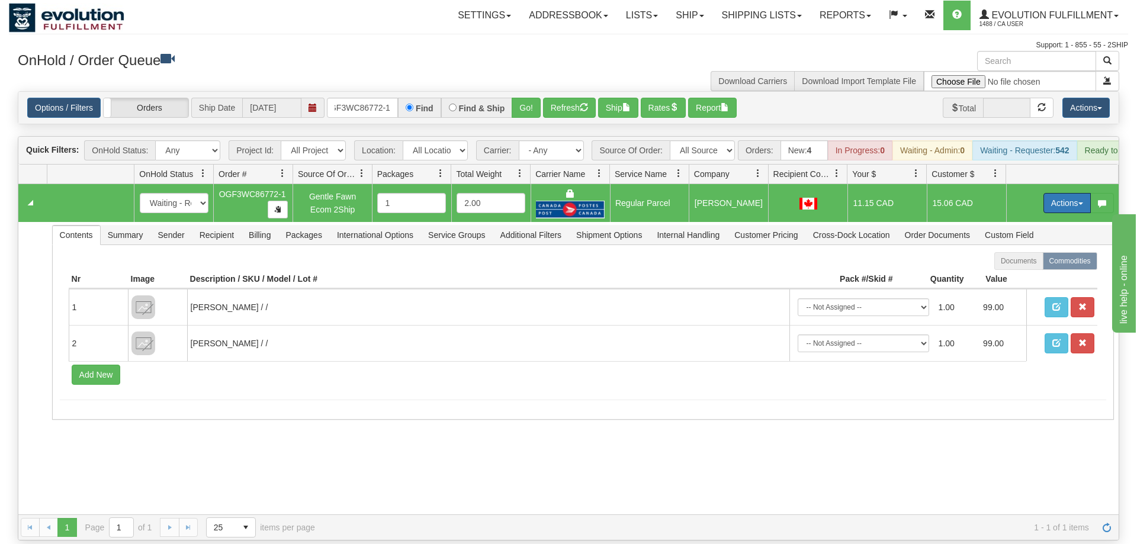
drag, startPoint x: 1065, startPoint y: 192, endPoint x: 1039, endPoint y: 232, distance: 47.6
click at [1063, 193] on button "Actions" at bounding box center [1066, 203] width 47 height 20
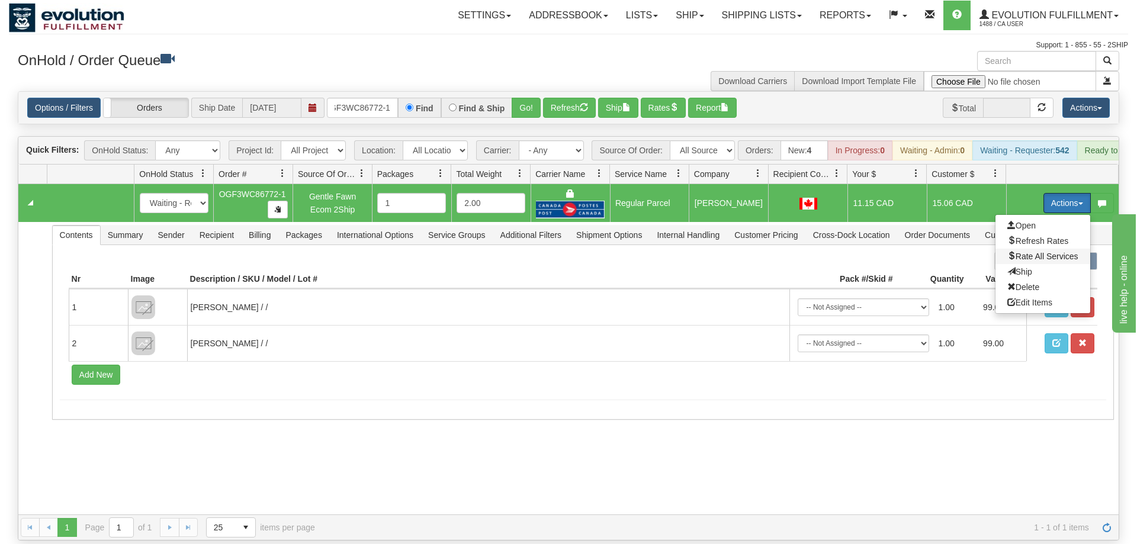
click at [1039, 252] on span "Rate All Services" at bounding box center [1042, 256] width 71 height 9
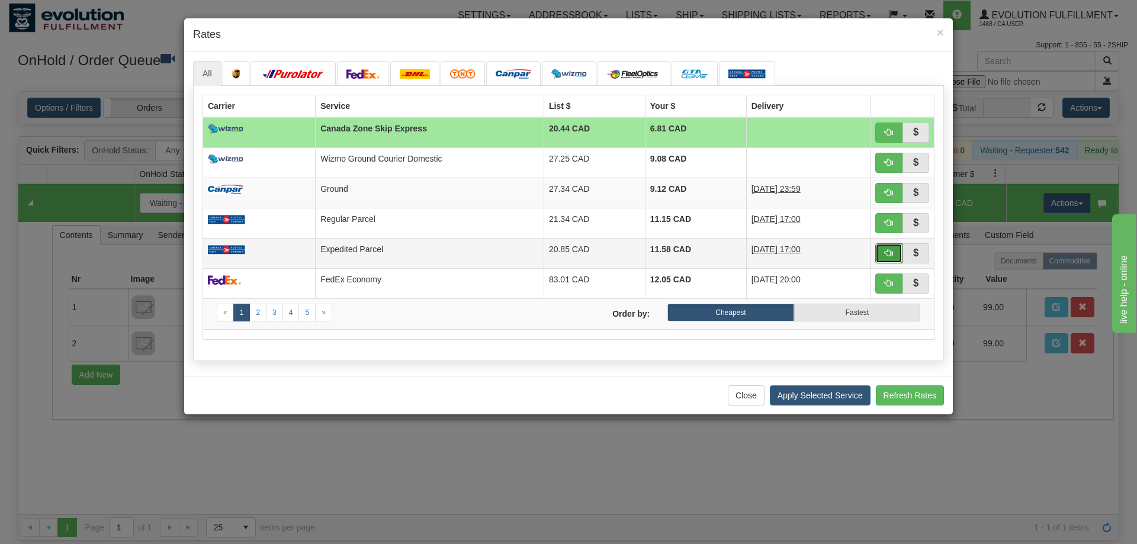
click at [886, 257] on span "button" at bounding box center [889, 253] width 8 height 8
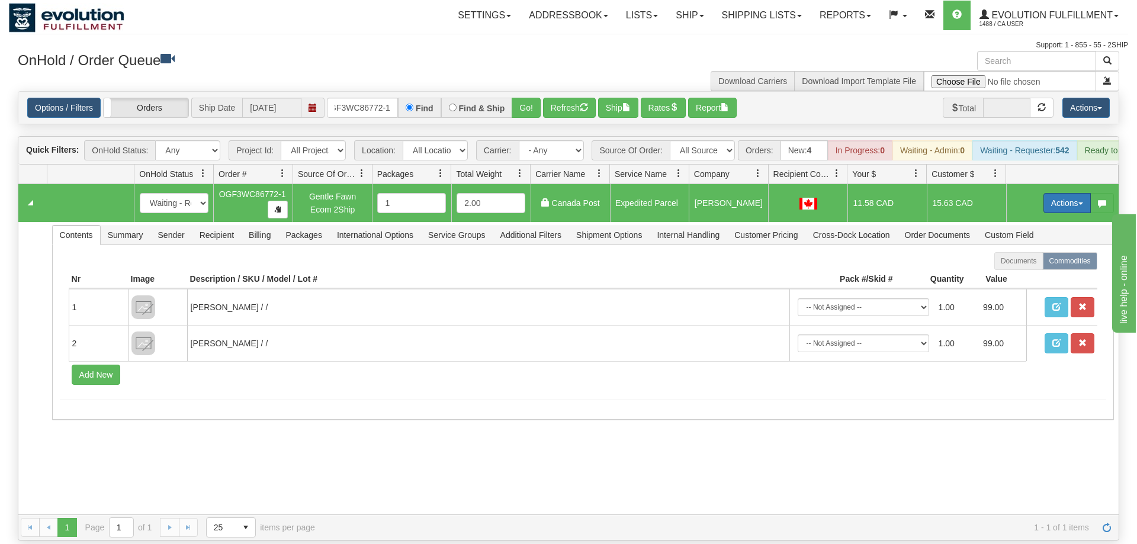
click at [1058, 194] on button "Actions" at bounding box center [1066, 203] width 47 height 20
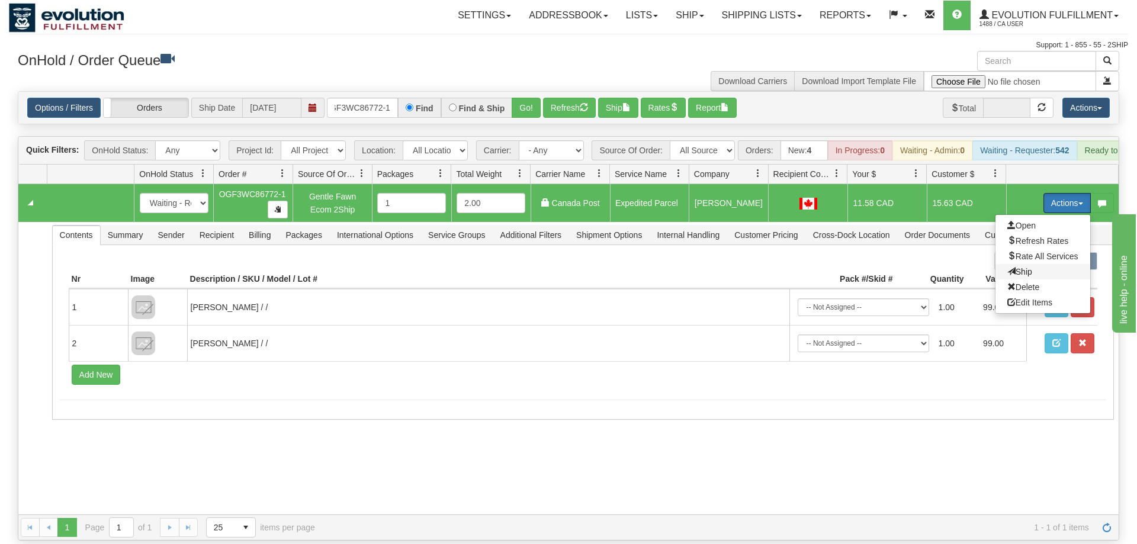
click at [1021, 267] on span "Ship" at bounding box center [1019, 271] width 25 height 9
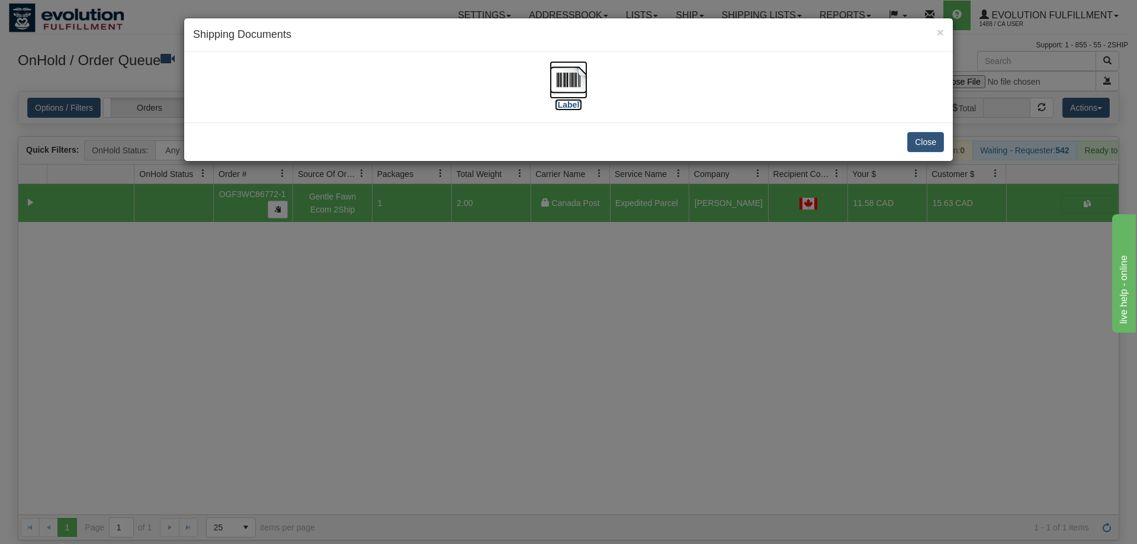
click at [571, 84] on img at bounding box center [569, 80] width 38 height 38
drag, startPoint x: 672, startPoint y: 250, endPoint x: 626, endPoint y: 86, distance: 169.8
click at [672, 249] on div "× Shipping Documents [Label] Close" at bounding box center [568, 272] width 1137 height 544
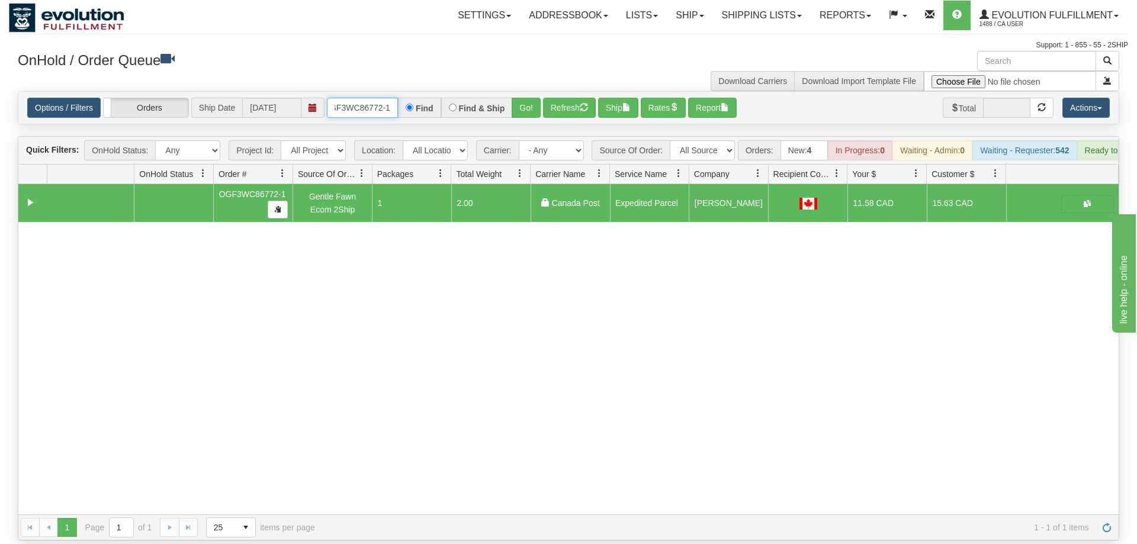
click at [375, 98] on input "oGF3WC86772-1" at bounding box center [362, 108] width 71 height 20
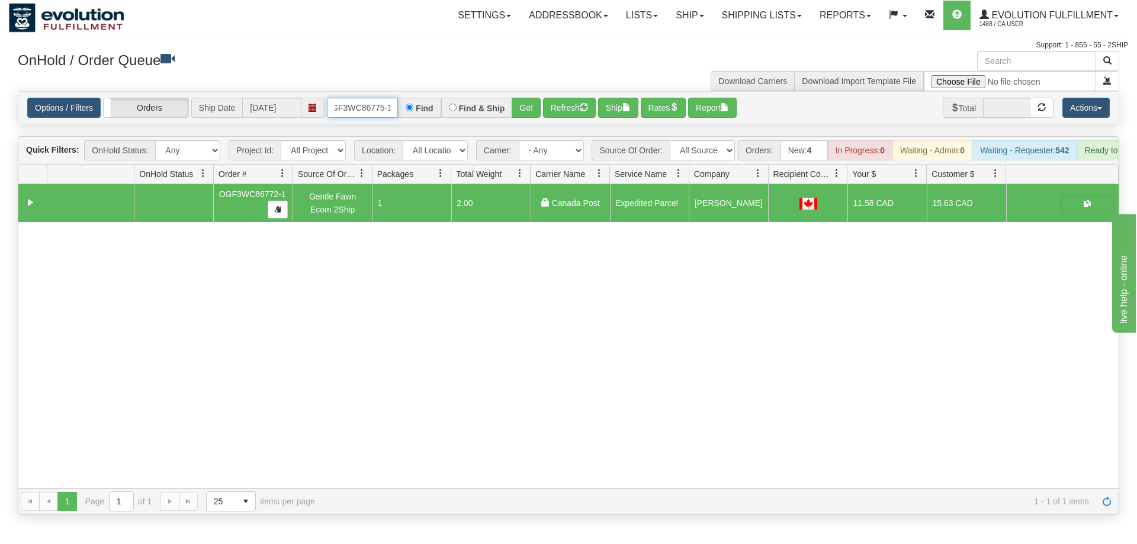
scroll to position [0, 11]
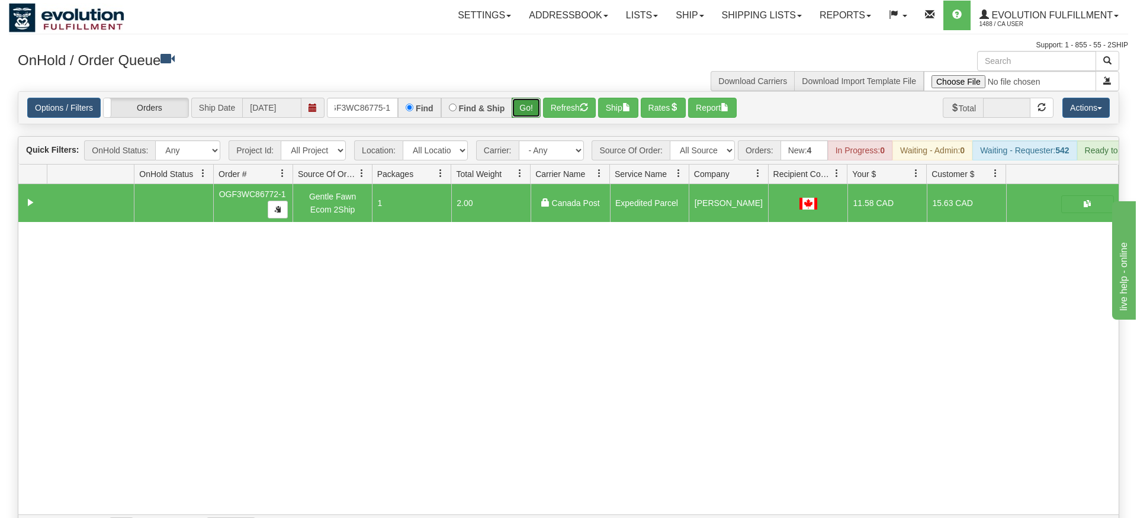
click at [524, 116] on div "Is equal to Is not equal to Contains Does not contains CAD USD EUR ZAR [PERSON_…" at bounding box center [568, 315] width 1119 height 449
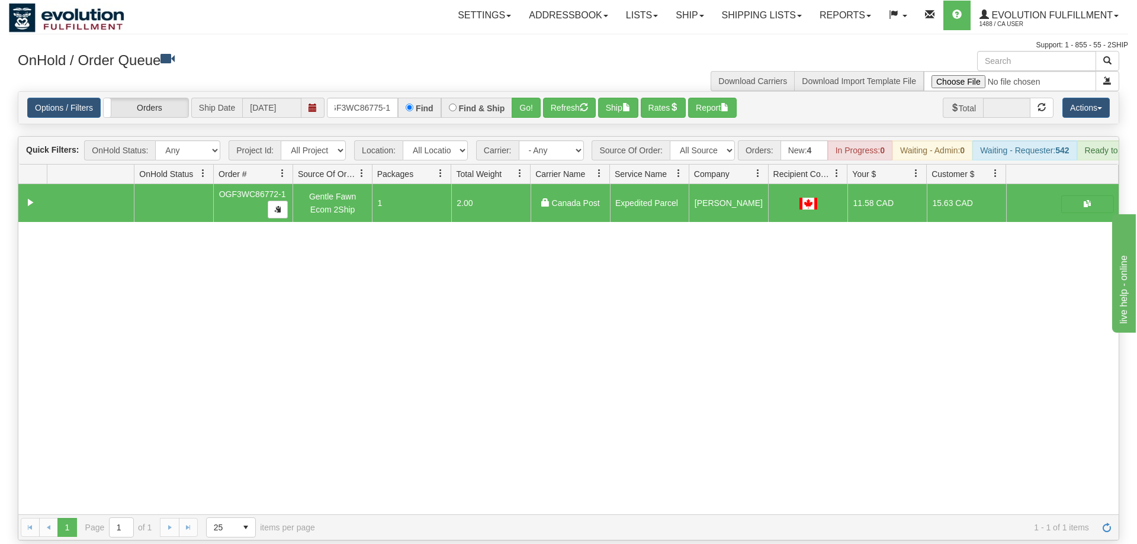
click at [528, 108] on div "Is equal to Is not equal to Contains Does not contains CAD USD EUR ZAR [PERSON_…" at bounding box center [568, 315] width 1119 height 449
click at [532, 98] on button "Go!" at bounding box center [526, 108] width 29 height 20
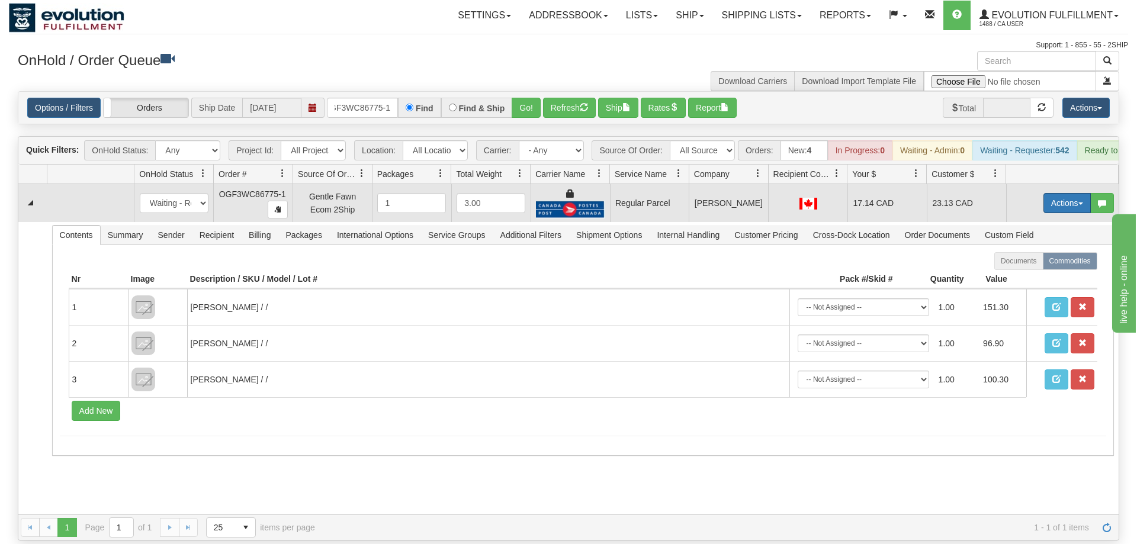
click at [1077, 193] on button "Actions" at bounding box center [1066, 203] width 47 height 20
click at [1059, 252] on span "Rate All Services" at bounding box center [1042, 256] width 71 height 9
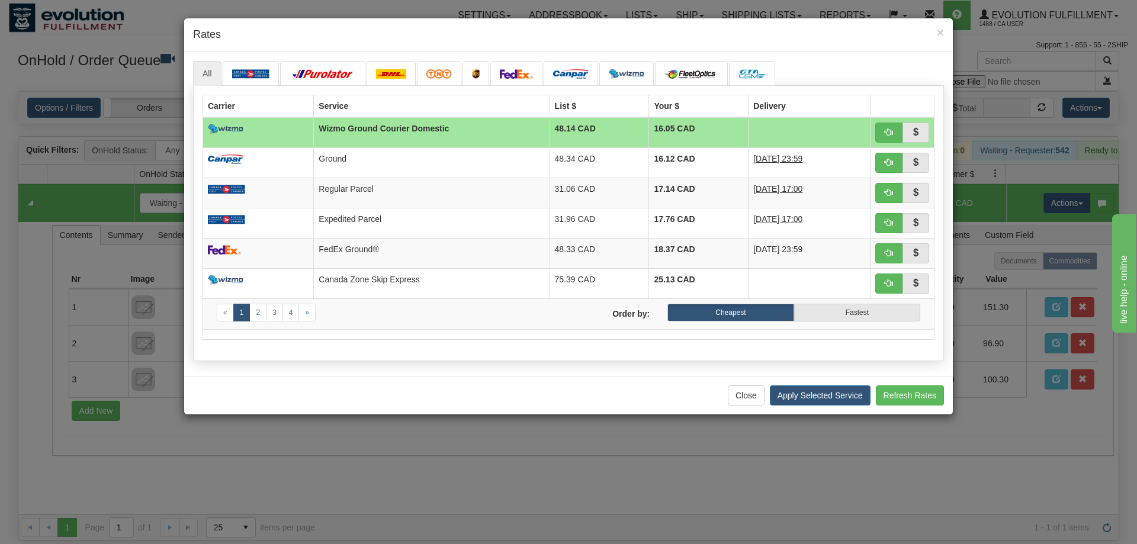
click at [343, 27] on div "× Rates" at bounding box center [568, 35] width 769 height 34
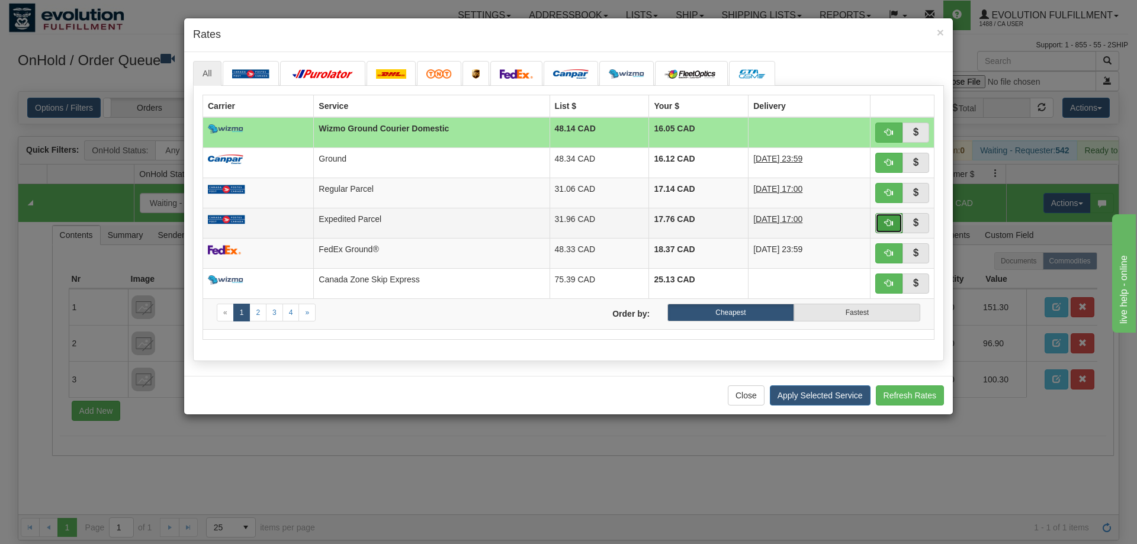
click at [883, 222] on button "button" at bounding box center [888, 223] width 27 height 20
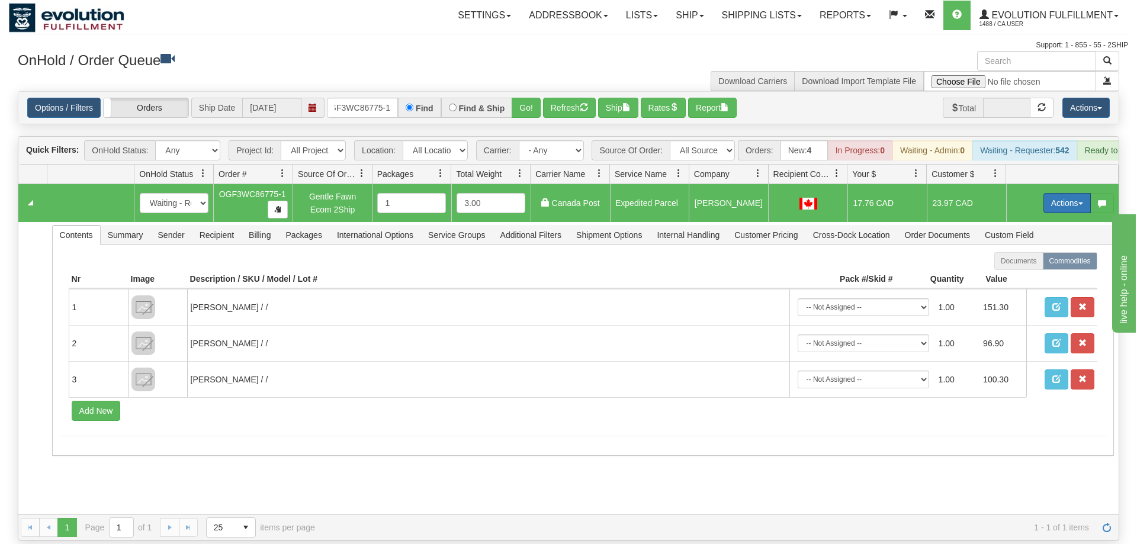
click at [1071, 193] on button "Actions" at bounding box center [1066, 203] width 47 height 20
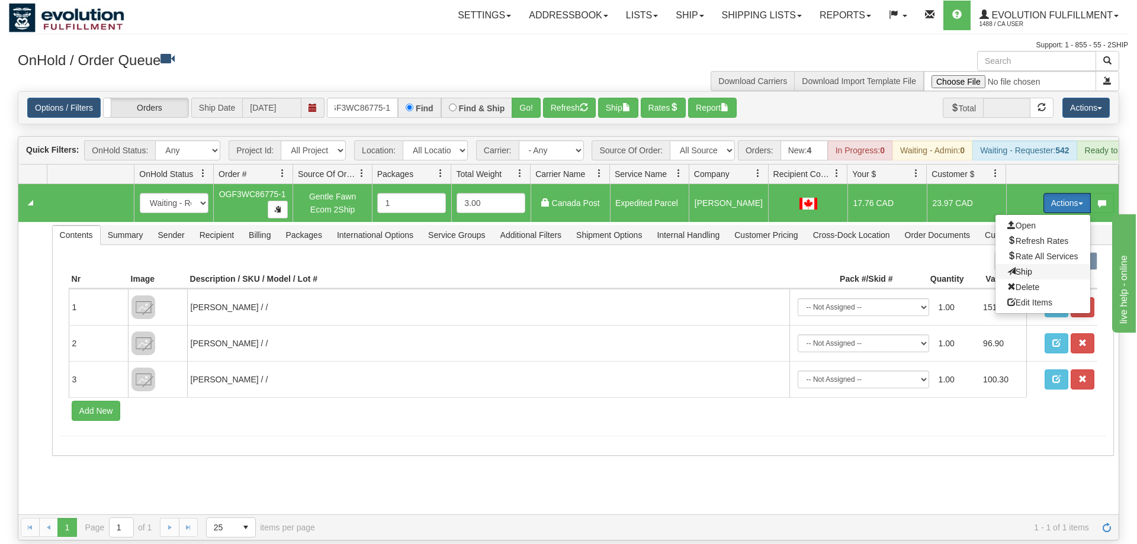
click at [1027, 267] on span "Ship" at bounding box center [1019, 271] width 25 height 9
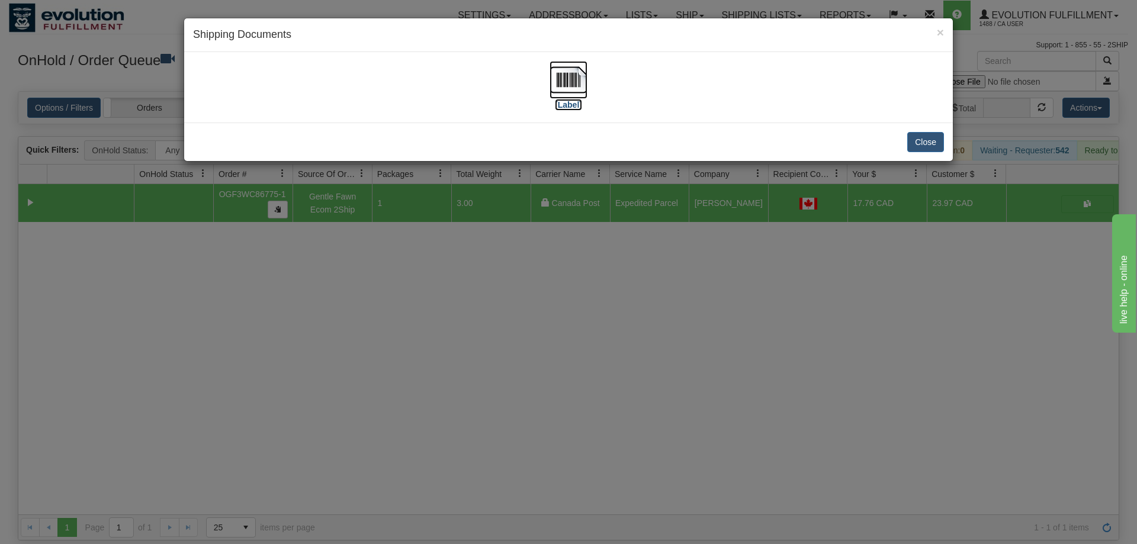
click at [567, 74] on img at bounding box center [569, 80] width 38 height 38
click at [690, 230] on div "× Shipping Documents [Label] Close" at bounding box center [568, 272] width 1137 height 544
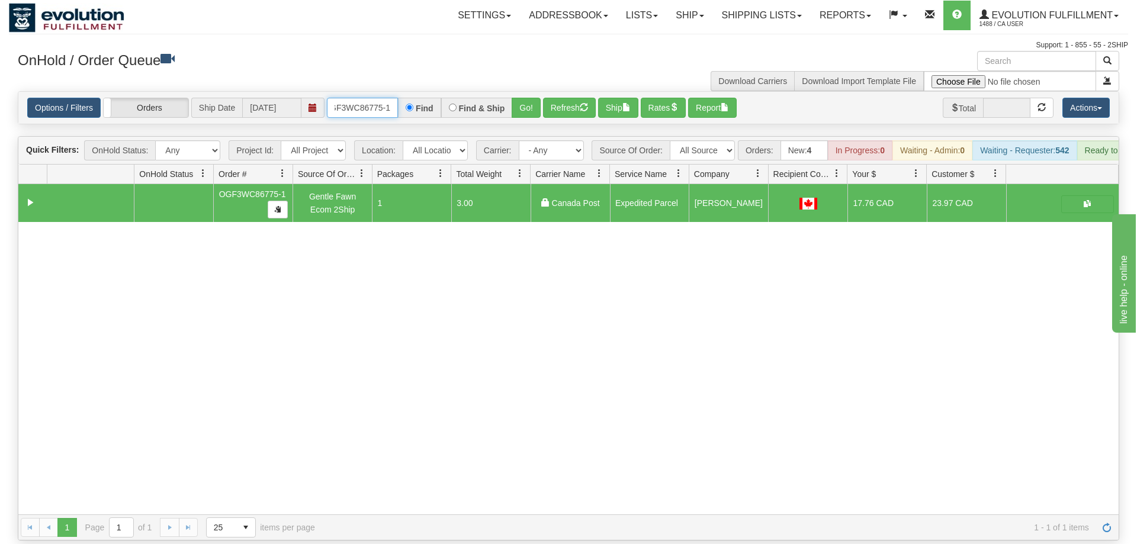
click at [368, 98] on input "OGF3WC86775-1" at bounding box center [362, 108] width 71 height 20
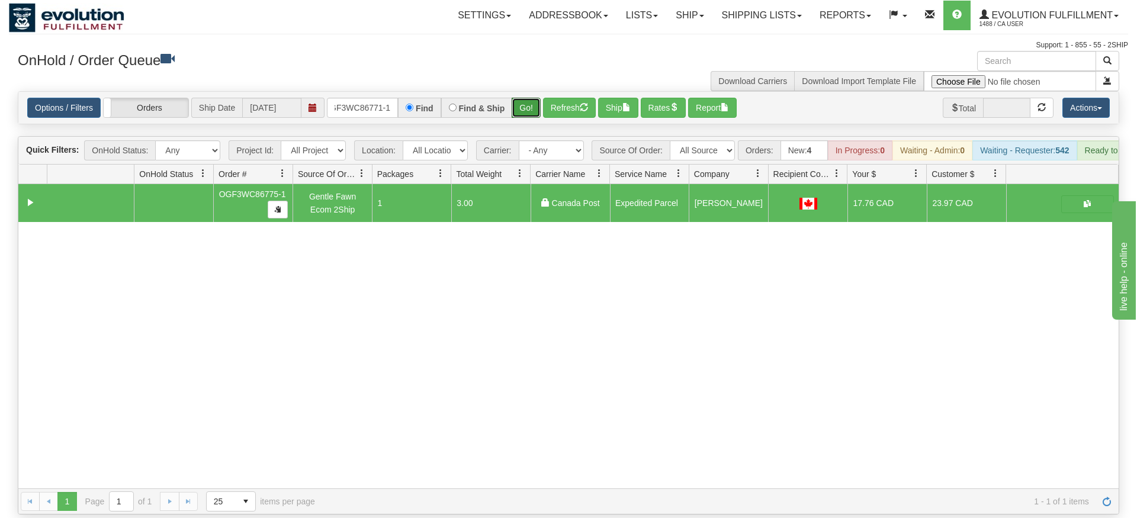
click at [524, 111] on div "Is equal to Is not equal to Contains Does not contains CAD USD EUR ZAR [PERSON_…" at bounding box center [568, 302] width 1119 height 423
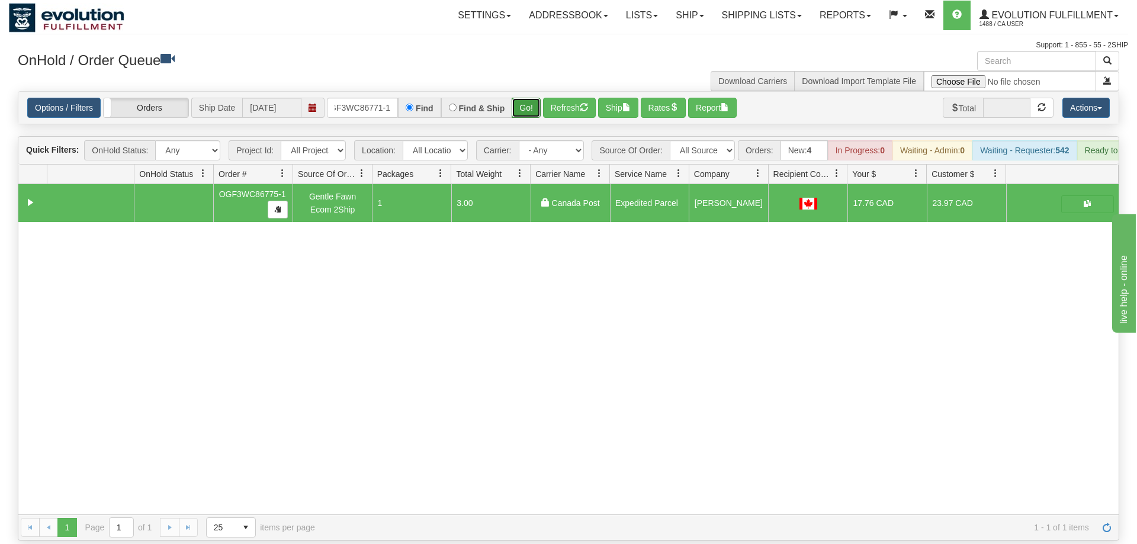
click at [527, 98] on button "Go!" at bounding box center [526, 108] width 29 height 20
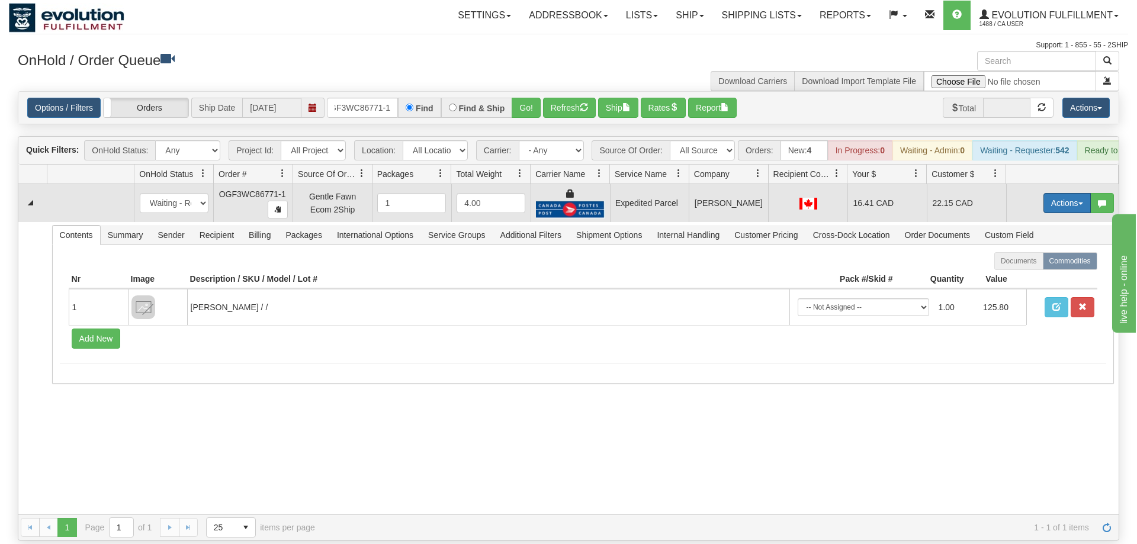
click at [1069, 193] on button "Actions" at bounding box center [1066, 203] width 47 height 20
click at [1042, 264] on link "Ship" at bounding box center [1042, 271] width 95 height 15
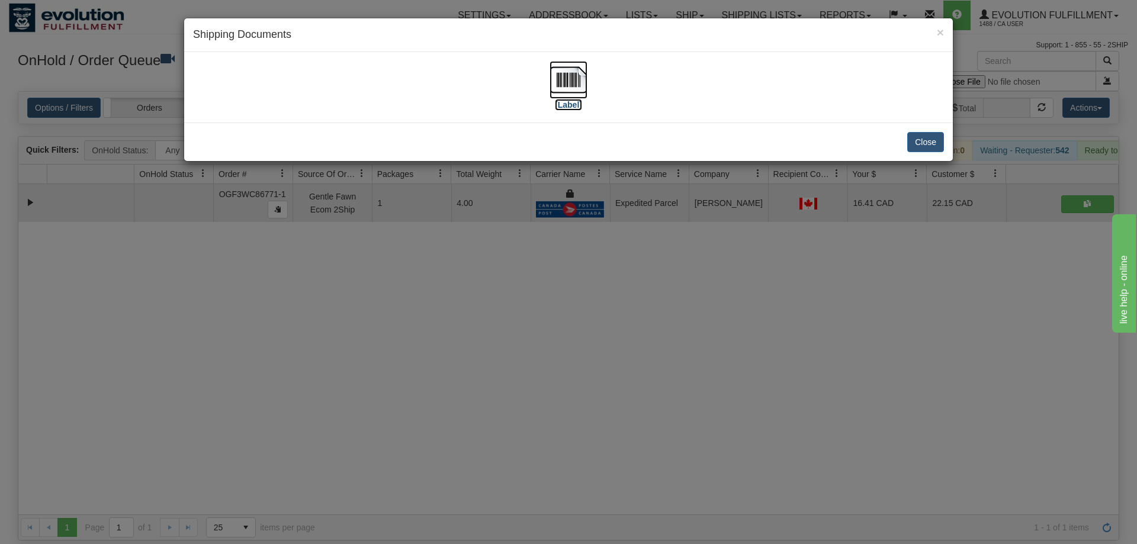
click at [565, 97] on img at bounding box center [569, 80] width 38 height 38
click at [572, 299] on div "× Shipping Documents [Label] Close" at bounding box center [568, 272] width 1137 height 544
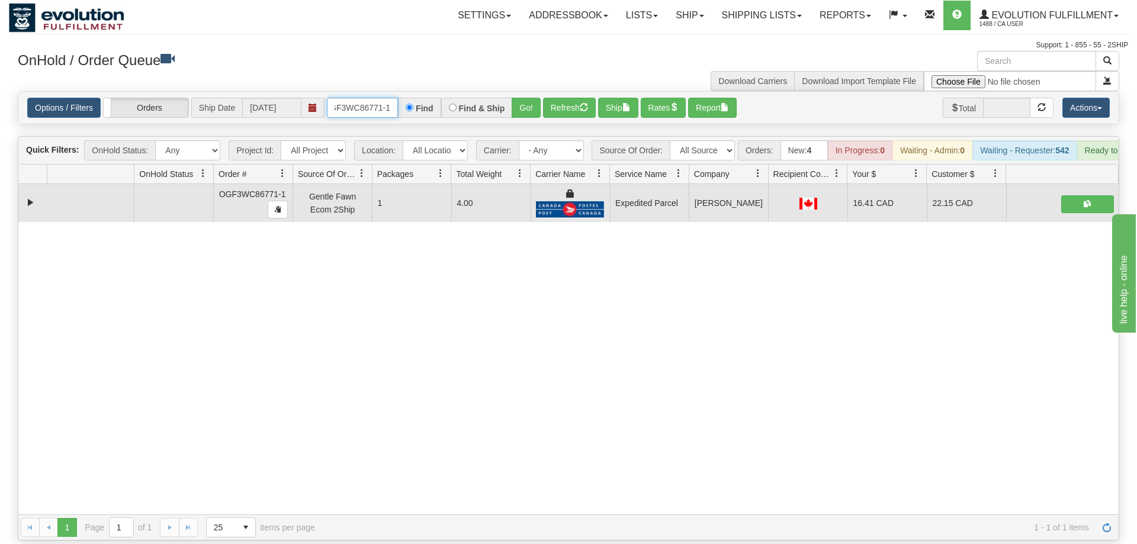
click at [369, 98] on input "OGF3WC86771-1" at bounding box center [362, 108] width 71 height 20
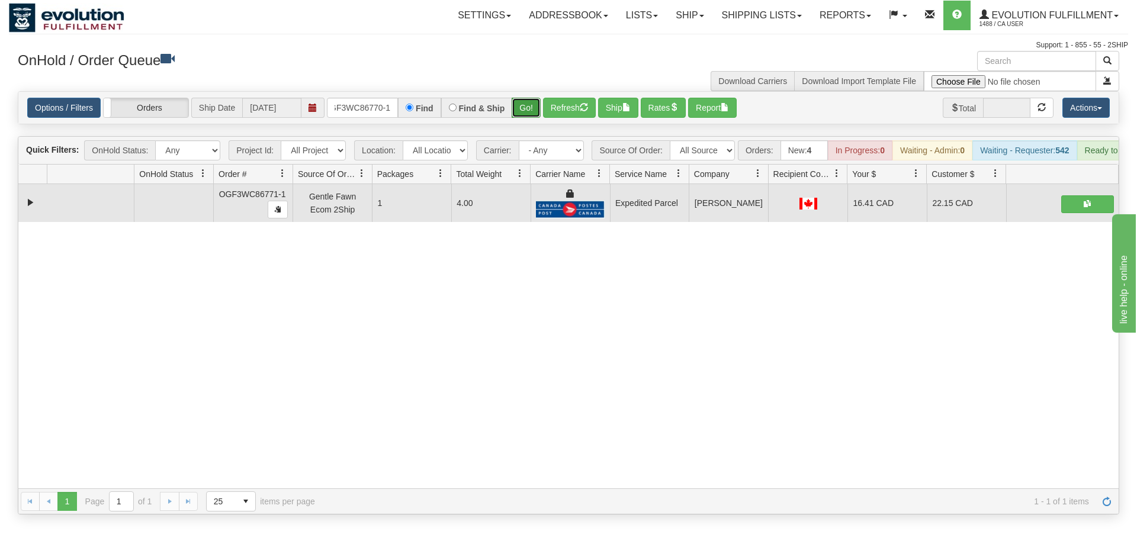
click at [519, 112] on div "Is equal to Is not equal to Contains Does not contains CAD USD EUR ZAR [PERSON_…" at bounding box center [568, 302] width 1119 height 423
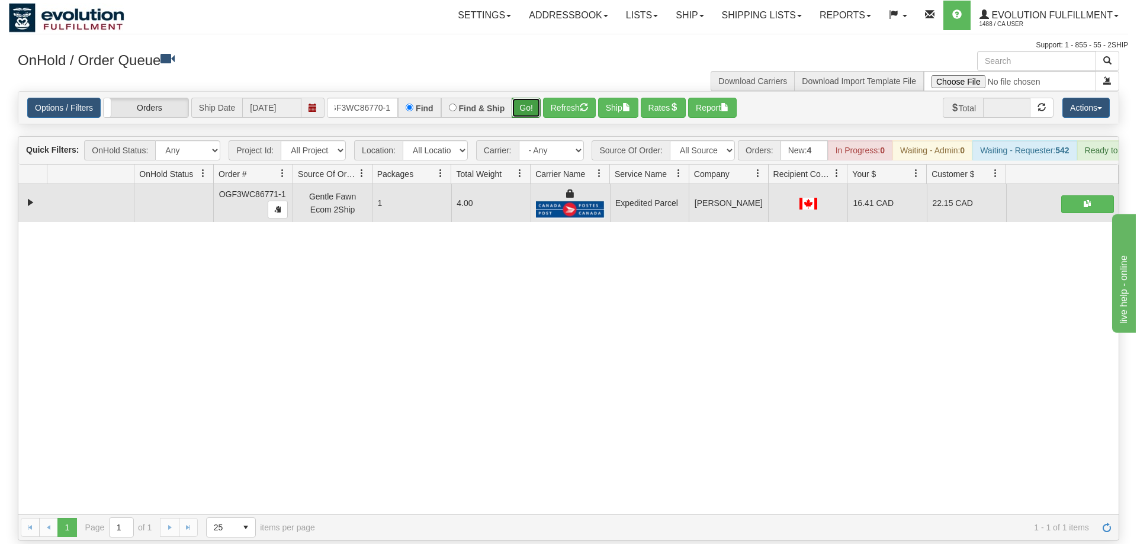
click at [525, 98] on button "Go!" at bounding box center [526, 108] width 29 height 20
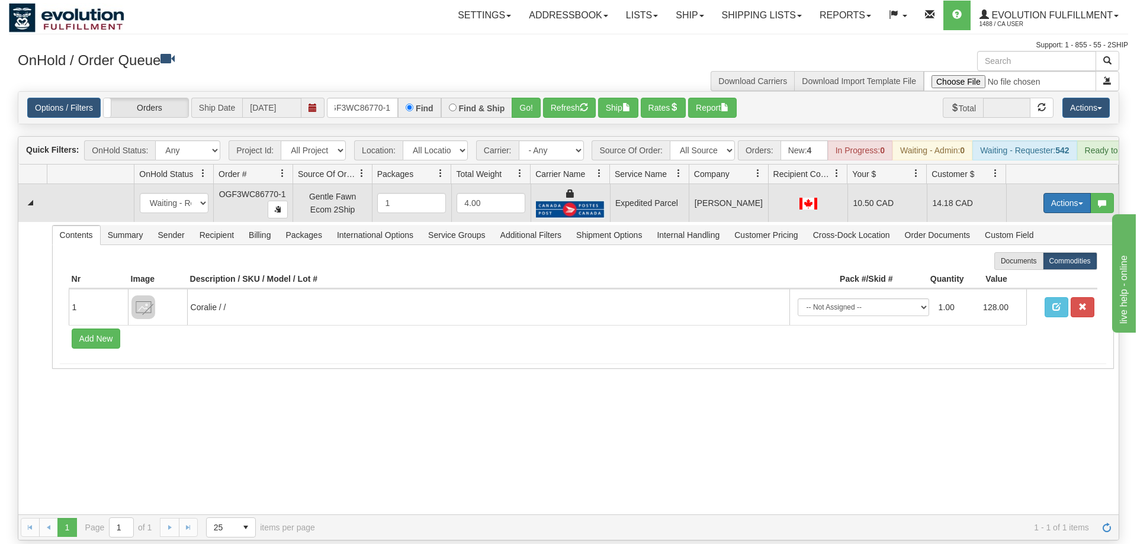
click at [1075, 193] on button "Actions" at bounding box center [1066, 203] width 47 height 20
click at [1043, 264] on link "Ship" at bounding box center [1042, 271] width 95 height 15
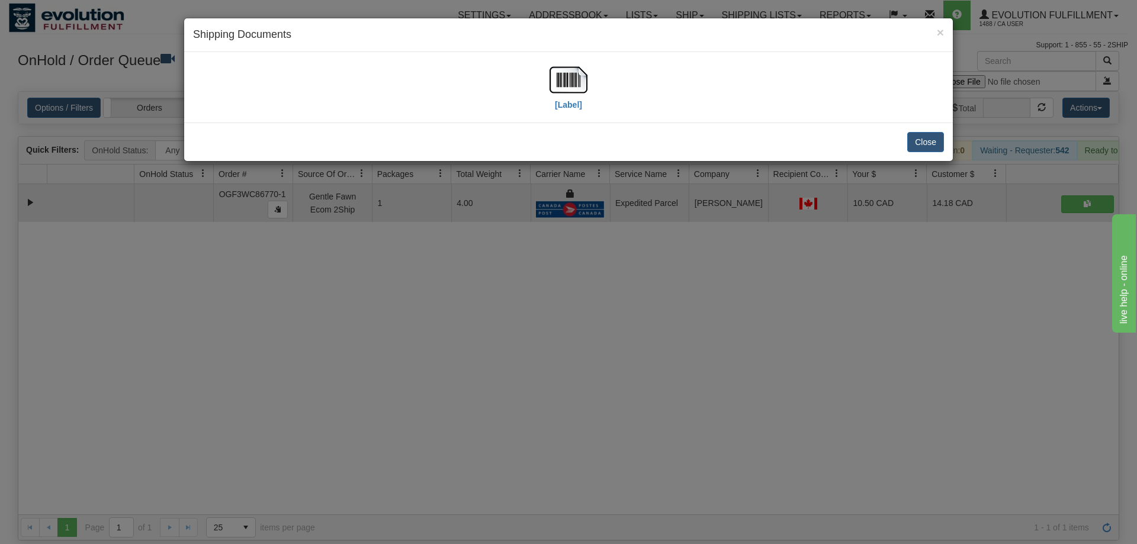
click at [539, 83] on div "[Label]" at bounding box center [568, 87] width 751 height 53
click at [566, 86] on img at bounding box center [569, 80] width 38 height 38
click at [519, 358] on div "× Shipping Documents [Label] Close" at bounding box center [568, 272] width 1137 height 544
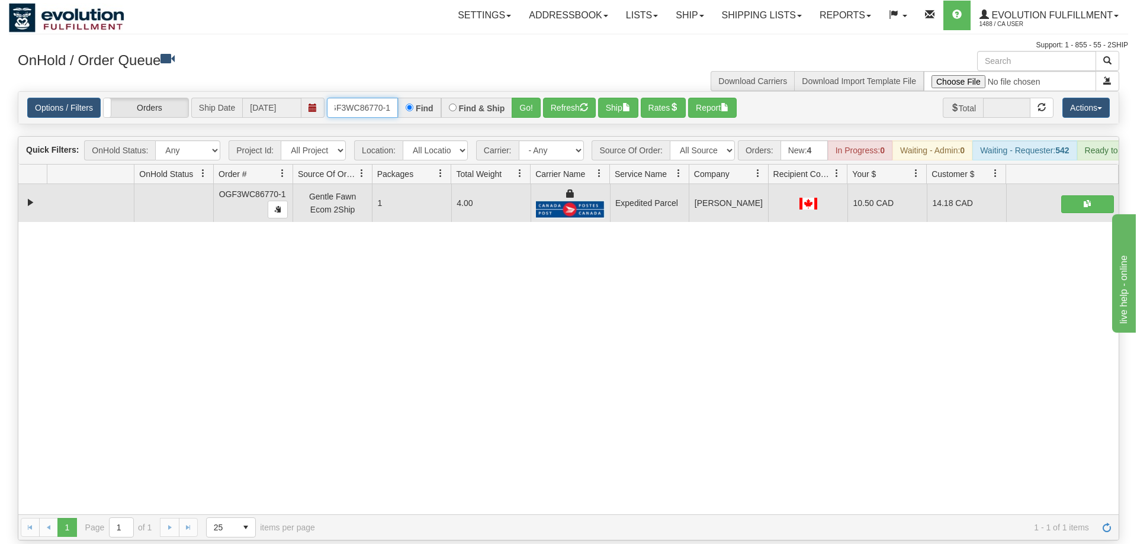
click at [377, 98] on input "OGF3WC86770-1" at bounding box center [362, 108] width 71 height 20
click at [349, 387] on div "31608274 EVOLUTION V3 91074512 91074513 OGF3WC86770-1 Gentle Fawn Ecom 2Ship 1 …" at bounding box center [568, 349] width 1100 height 330
click at [351, 98] on input "OGF3WC86770-1" at bounding box center [362, 108] width 71 height 20
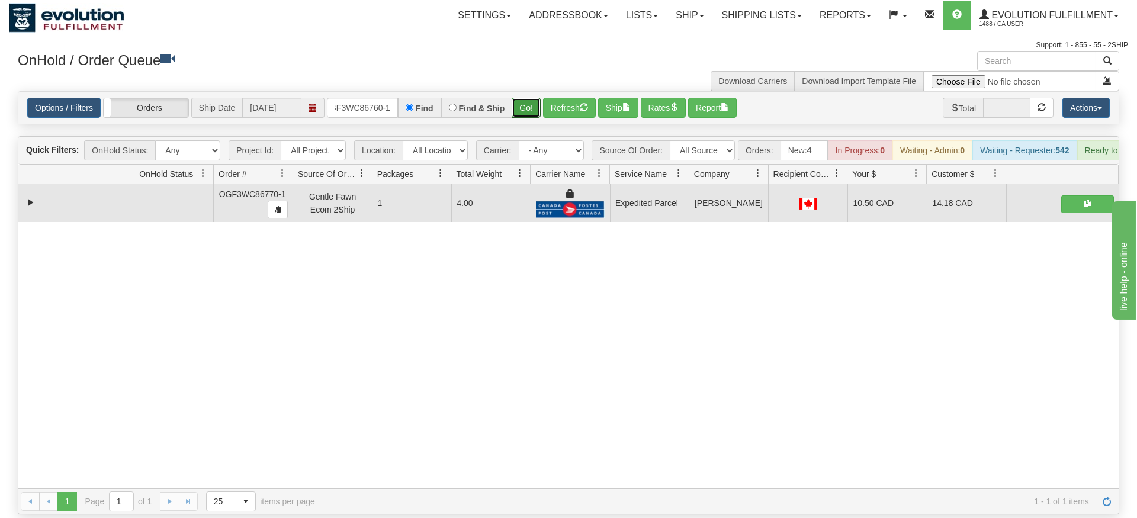
drag, startPoint x: 535, startPoint y: 86, endPoint x: 535, endPoint y: 103, distance: 17.2
click at [535, 110] on div "Is equal to Is not equal to Contains Does not contains CAD USD EUR ZAR RON ANG …" at bounding box center [568, 302] width 1119 height 423
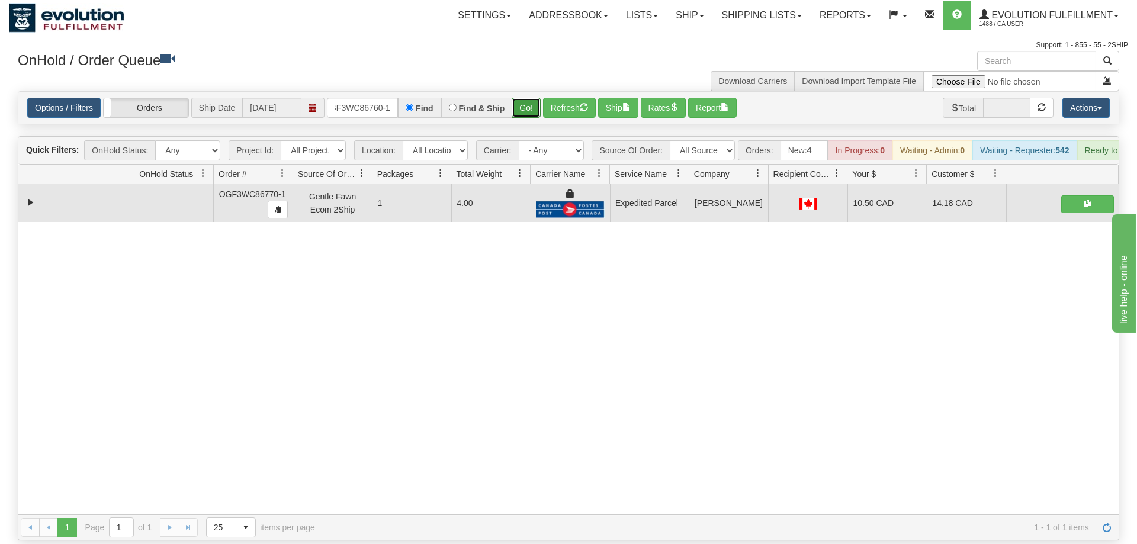
click at [535, 98] on button "Go!" at bounding box center [526, 108] width 29 height 20
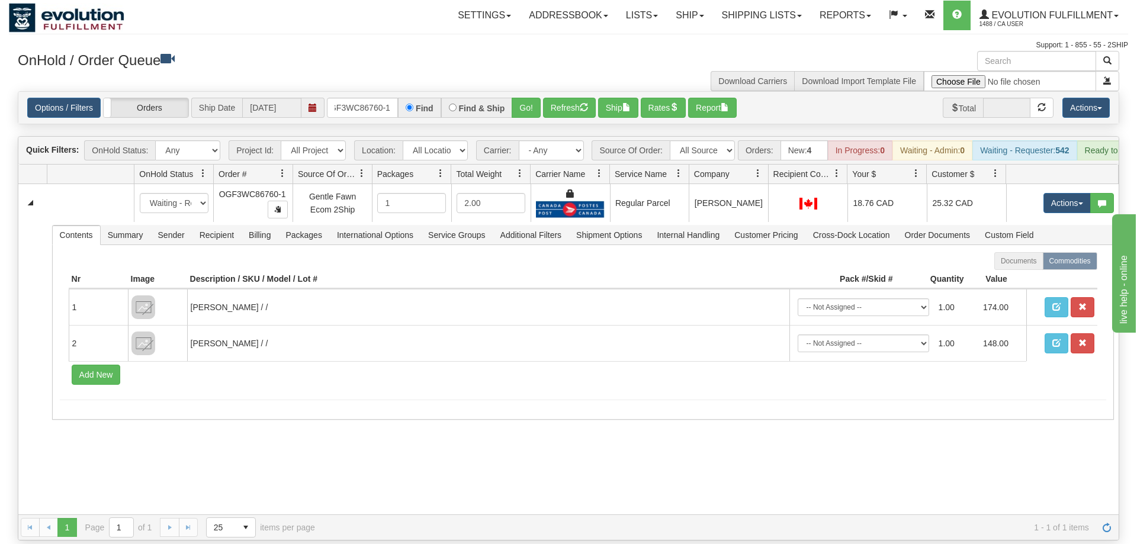
click at [136, 439] on div "31608354 EVOLUTION V3 91074810 91074811 New In Progress Waiting - Admin Waiting…" at bounding box center [568, 349] width 1100 height 330
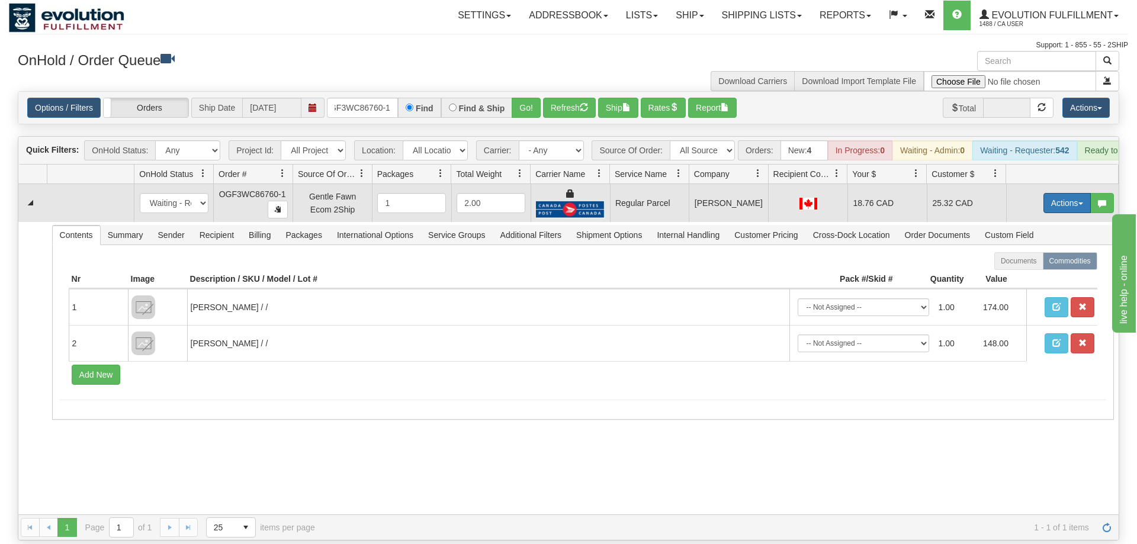
click at [1059, 193] on button "Actions" at bounding box center [1066, 203] width 47 height 20
click at [1045, 252] on span "Rate All Services" at bounding box center [1042, 256] width 71 height 9
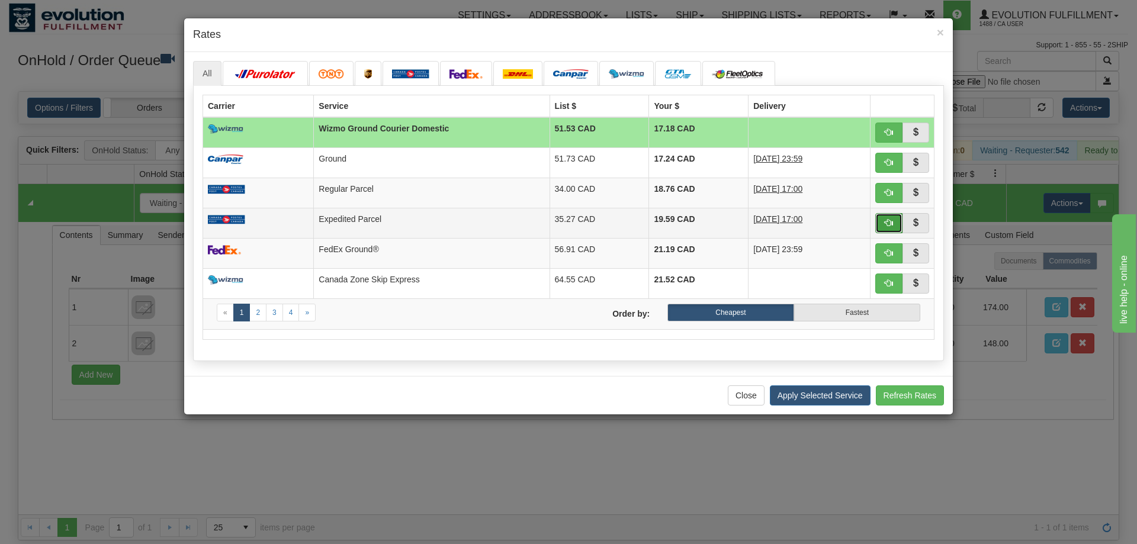
click at [890, 220] on button "button" at bounding box center [888, 223] width 27 height 20
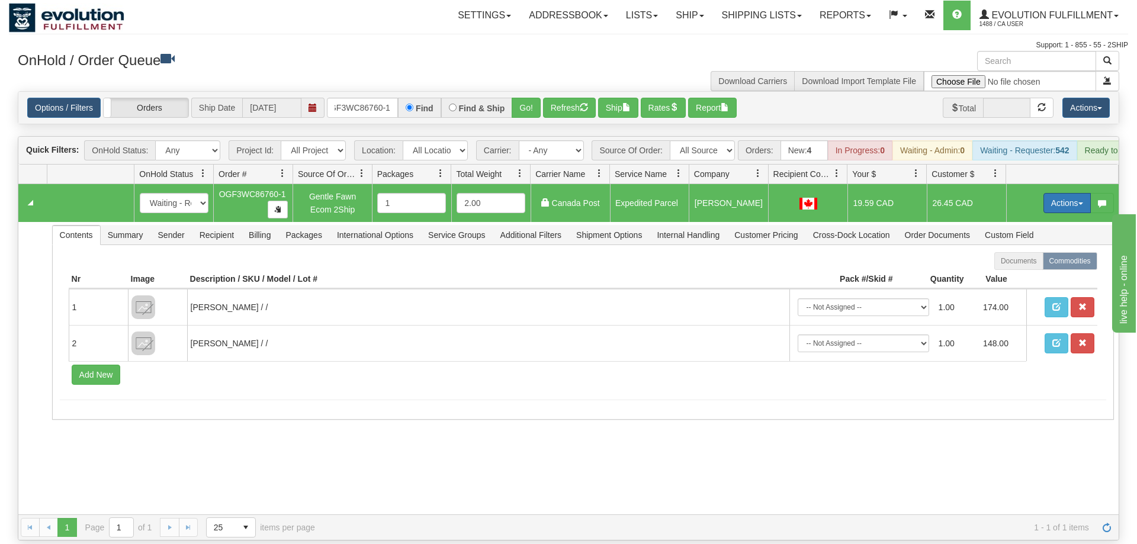
click at [1056, 193] on button "Actions" at bounding box center [1066, 203] width 47 height 20
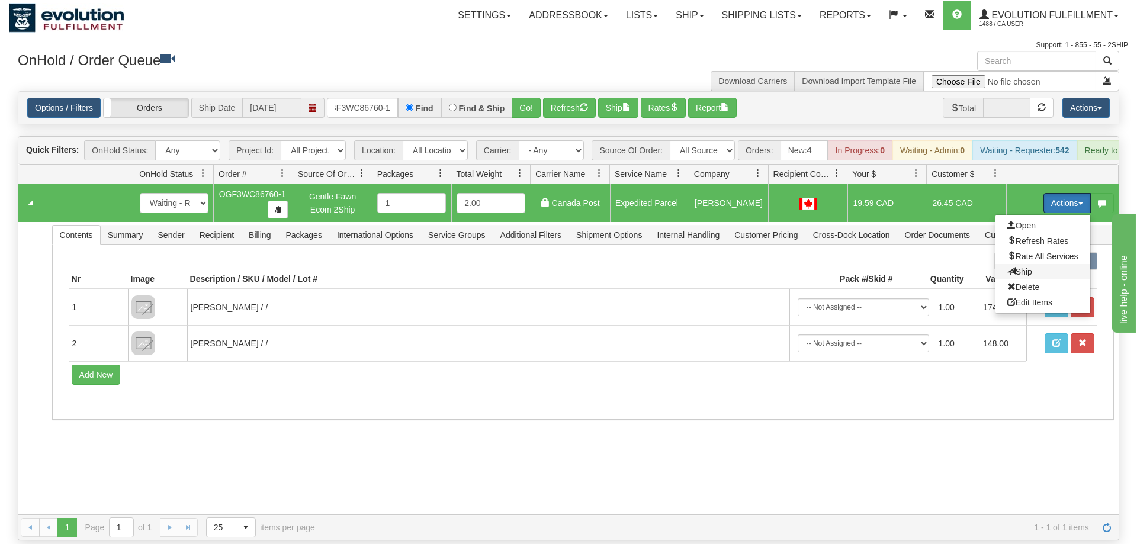
click at [1023, 267] on span "Ship" at bounding box center [1019, 271] width 25 height 9
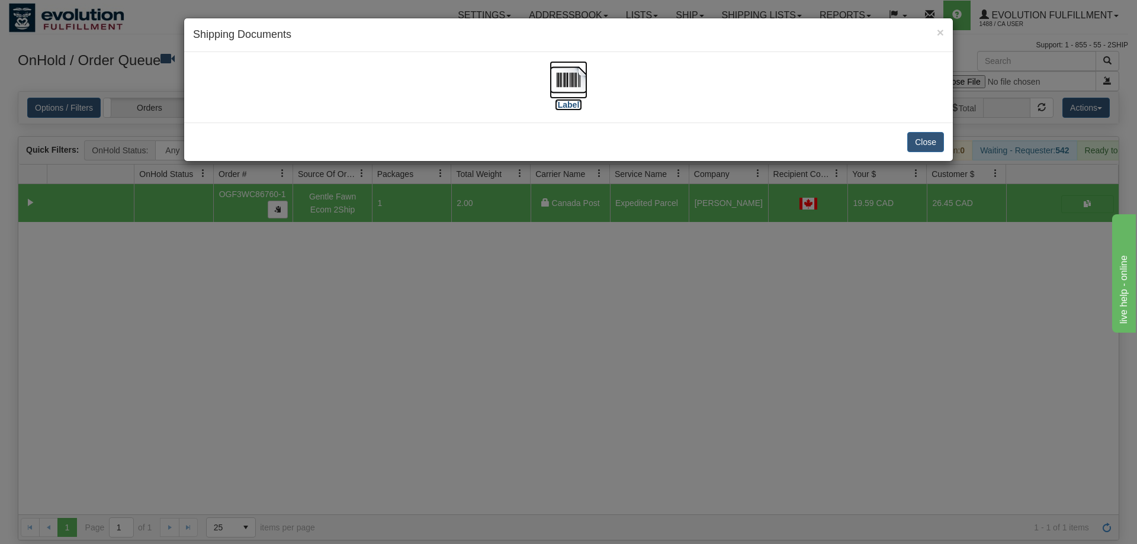
click at [561, 83] on img at bounding box center [569, 80] width 38 height 38
drag, startPoint x: 629, startPoint y: 299, endPoint x: 629, endPoint y: 284, distance: 15.4
click at [629, 294] on div "× Shipping Documents [Label] Close" at bounding box center [568, 272] width 1137 height 544
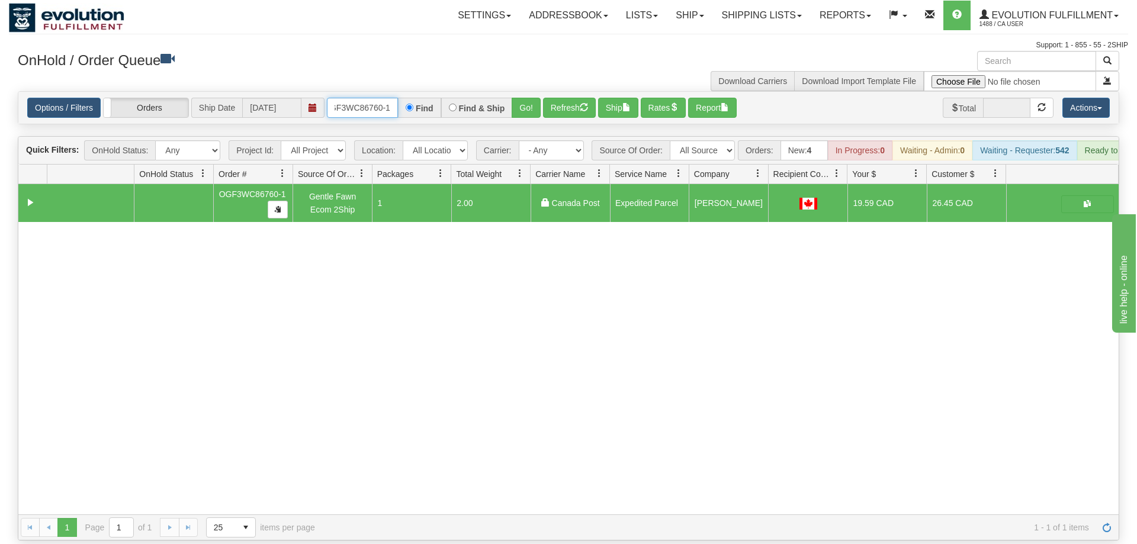
click at [378, 98] on input "oGF3WC86760-1" at bounding box center [362, 108] width 71 height 20
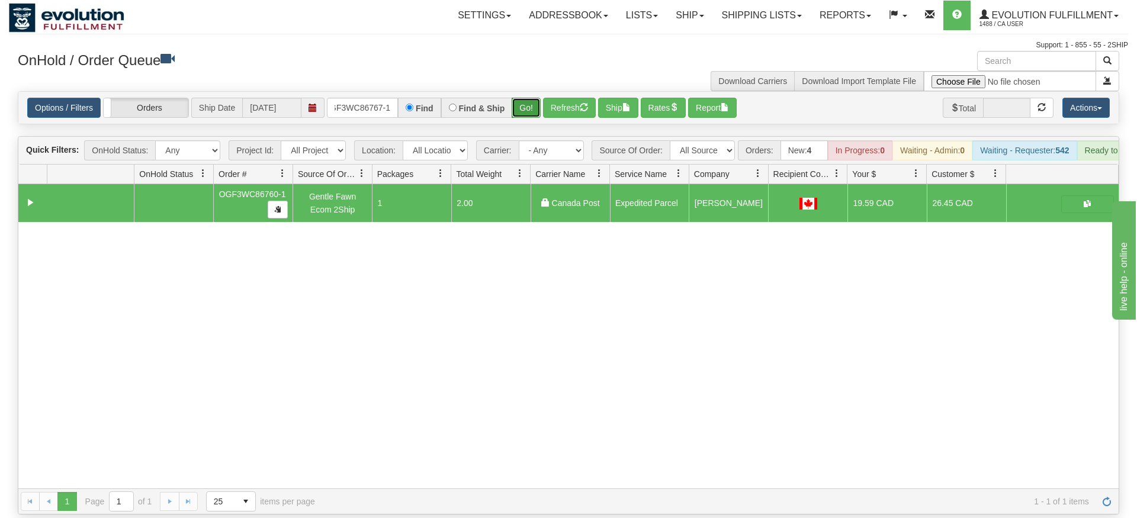
drag, startPoint x: 539, startPoint y: 99, endPoint x: 537, endPoint y: 93, distance: 6.8
click at [539, 119] on div "Is equal to Is not equal to Contains Does not contains CAD USD EUR ZAR RON ANG …" at bounding box center [568, 302] width 1119 height 423
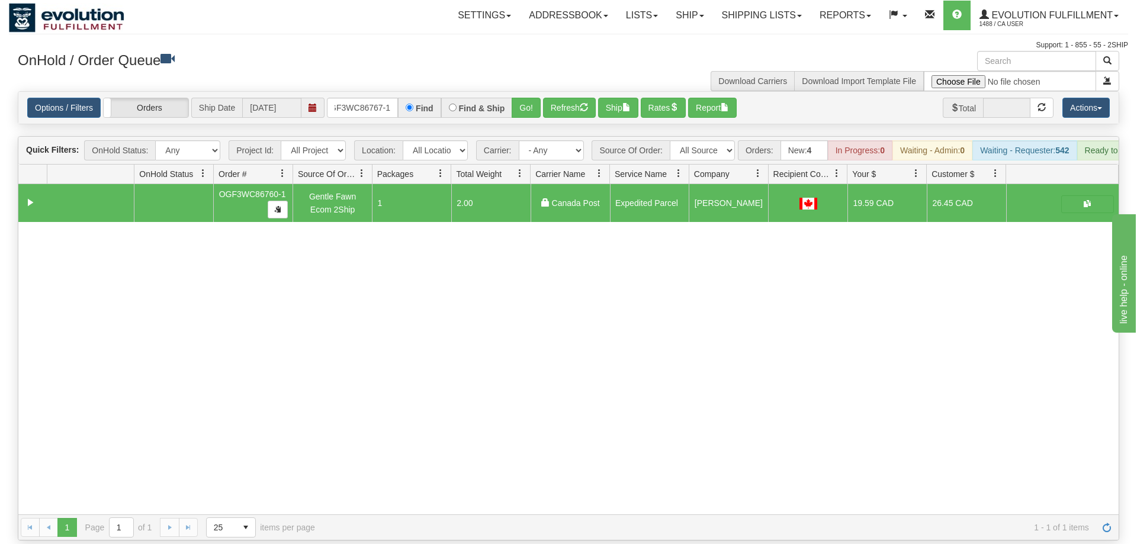
click at [536, 92] on div "Options / Filters Group Shipments Orders Ship Date 09/11/2025 OGF3WC86767-1 Fin…" at bounding box center [568, 108] width 1100 height 32
click at [522, 98] on button "Go!" at bounding box center [526, 108] width 29 height 20
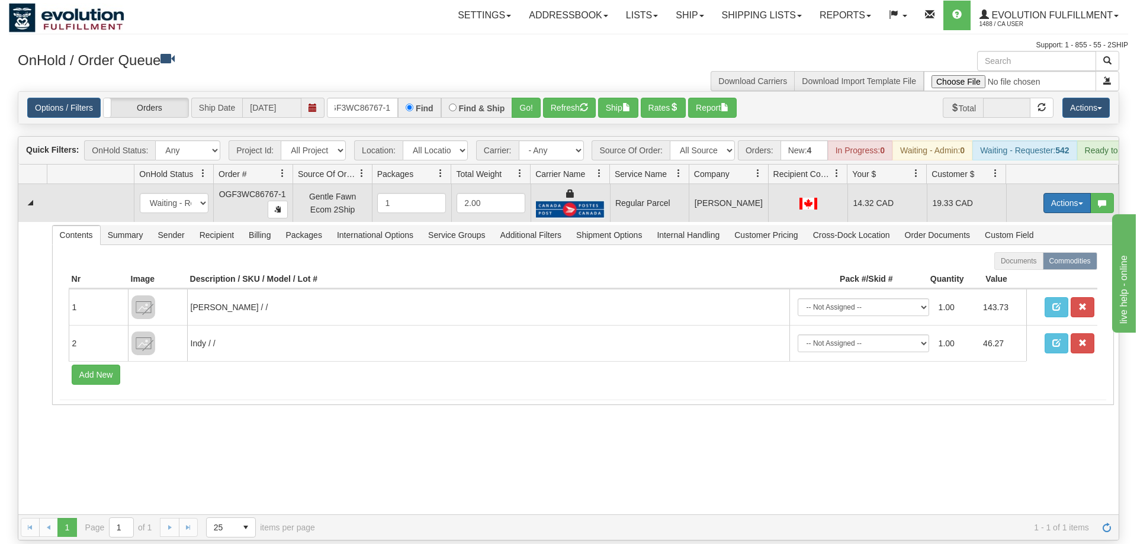
click at [1071, 193] on button "Actions" at bounding box center [1066, 203] width 47 height 20
click at [1051, 252] on span "Rate All Services" at bounding box center [1042, 256] width 71 height 9
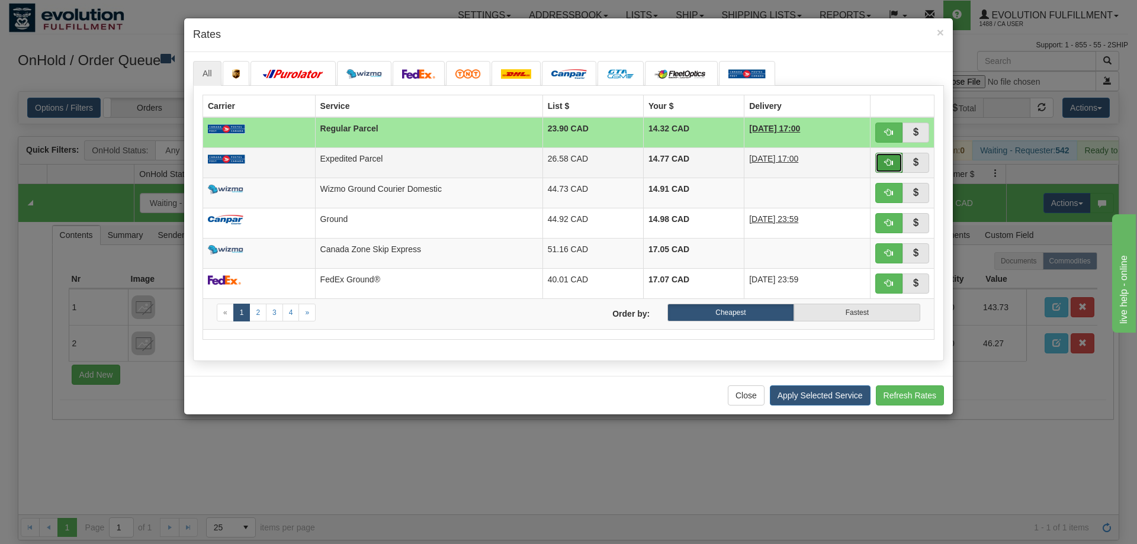
click at [900, 165] on button "button" at bounding box center [888, 163] width 27 height 20
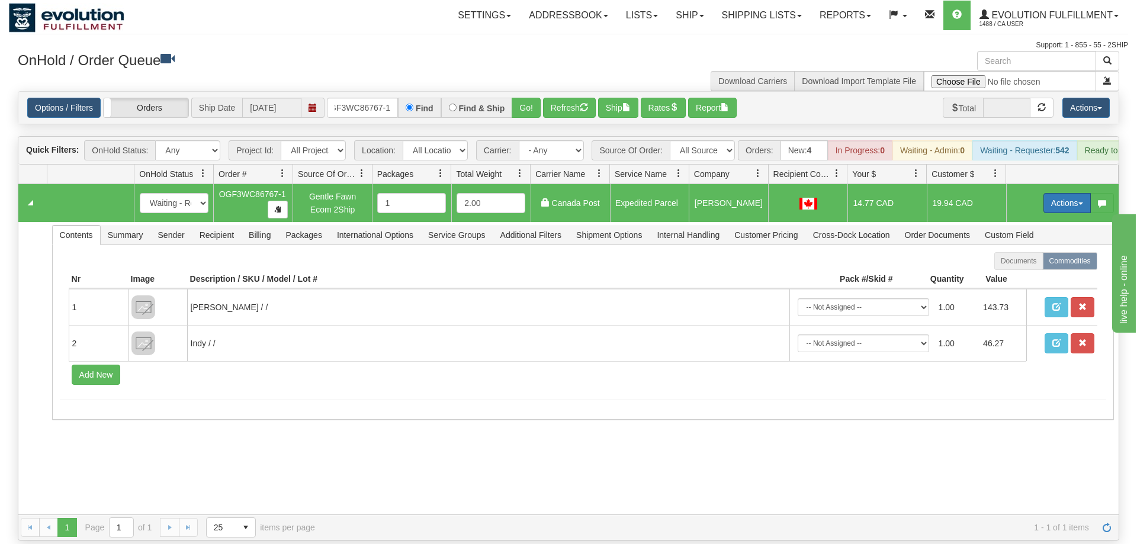
click at [1081, 203] on span "button" at bounding box center [1080, 204] width 5 height 2
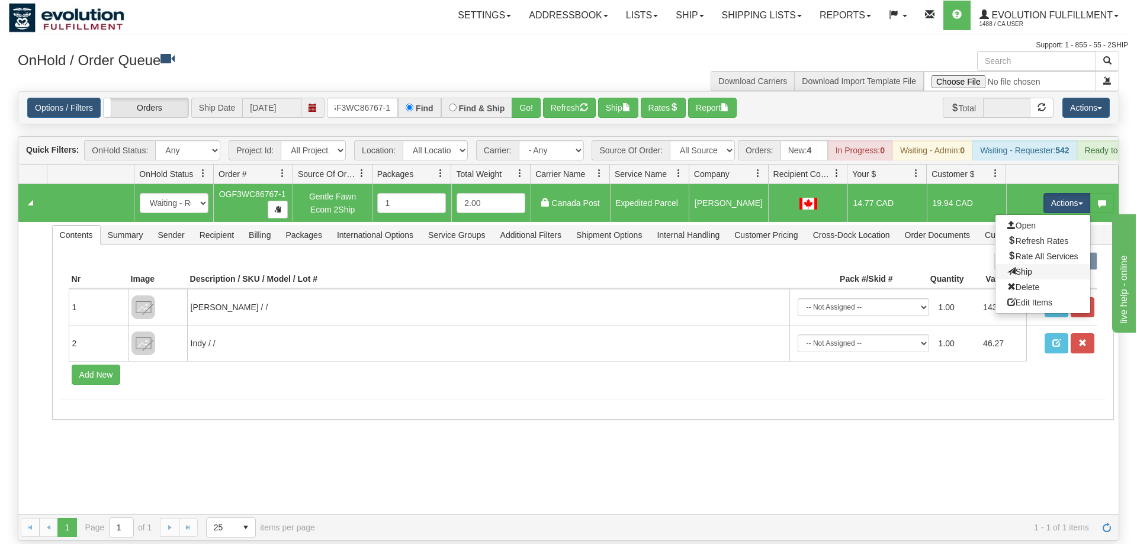
click at [1037, 264] on link "Ship" at bounding box center [1042, 271] width 95 height 15
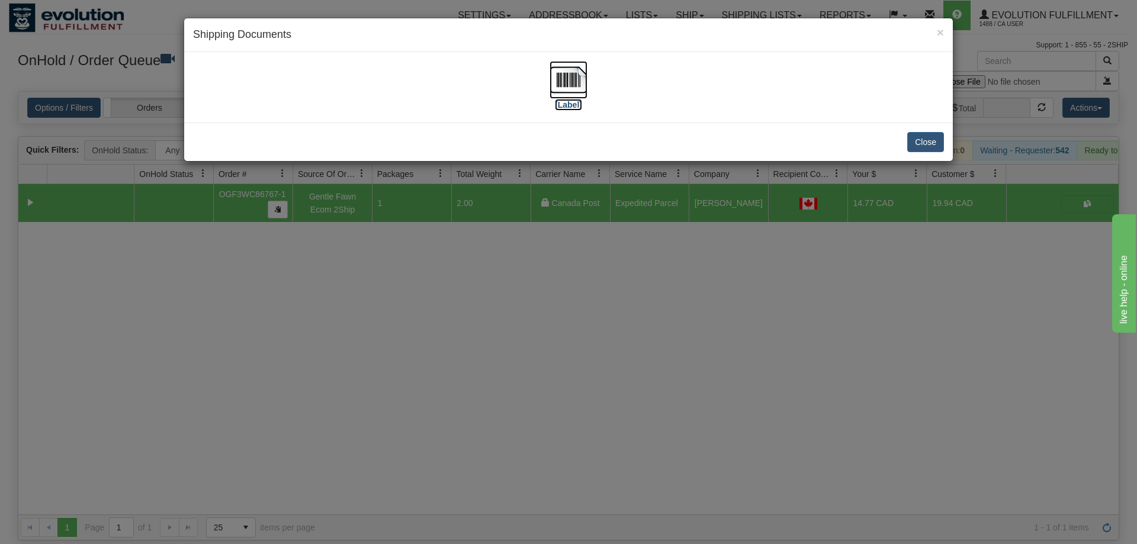
click at [578, 88] on img at bounding box center [569, 80] width 38 height 38
click at [515, 202] on div "× Shipping Documents [Label] Close" at bounding box center [568, 272] width 1137 height 544
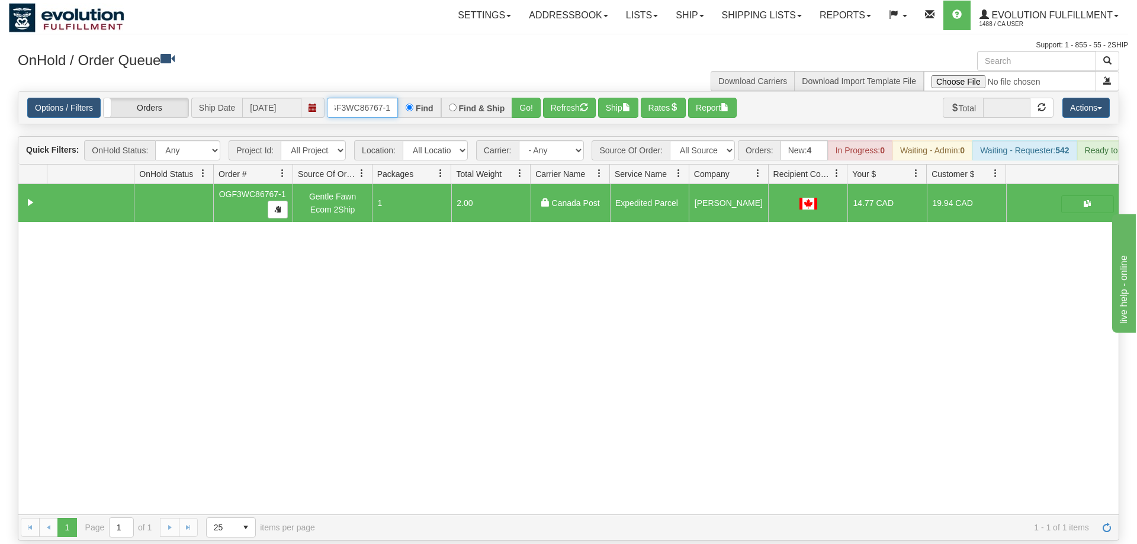
click at [334, 98] on input "OGF3WC86767-1" at bounding box center [362, 108] width 71 height 20
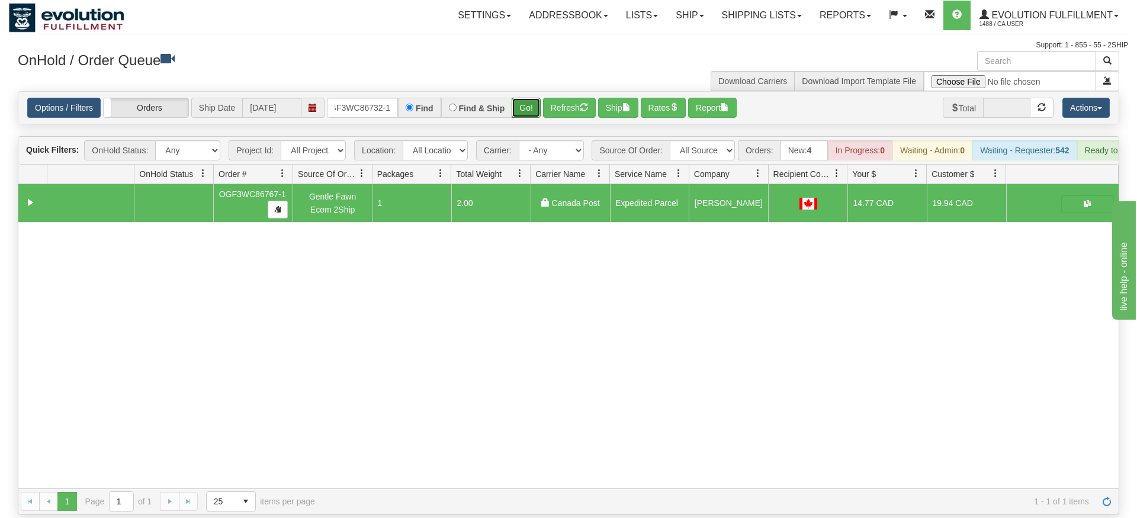
drag, startPoint x: 532, startPoint y: 118, endPoint x: 538, endPoint y: 85, distance: 34.4
click at [532, 116] on div "Is equal to Is not equal to Contains Does not contains CAD USD EUR ZAR [PERSON_…" at bounding box center [568, 302] width 1119 height 423
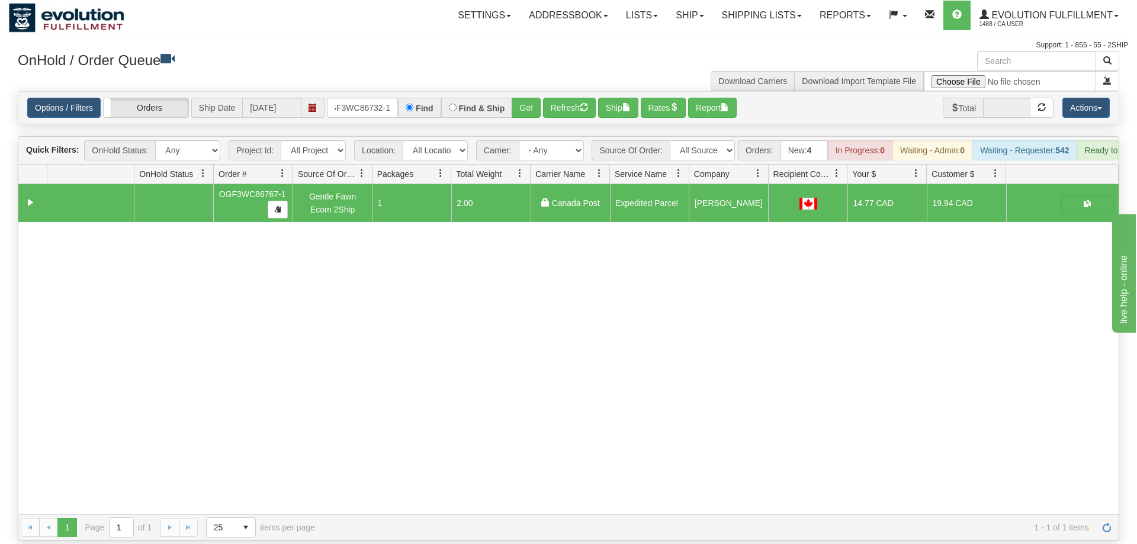
click at [541, 73] on div "OnHold / Order Queue" at bounding box center [289, 62] width 560 height 23
click at [526, 98] on button "Go!" at bounding box center [526, 108] width 29 height 20
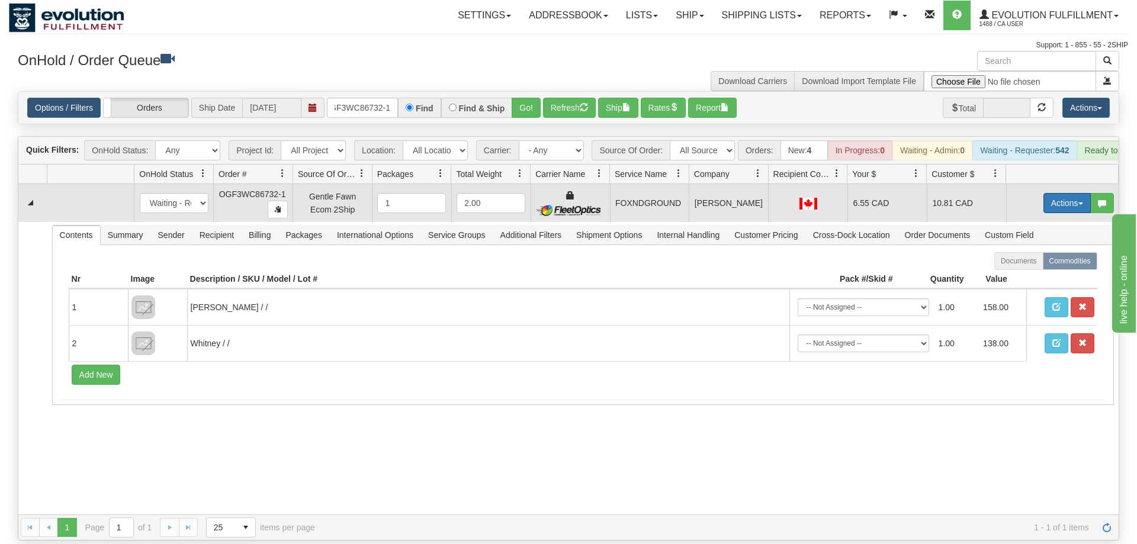
click at [1078, 193] on button "Actions" at bounding box center [1066, 203] width 47 height 20
click at [1037, 264] on link "Ship" at bounding box center [1042, 271] width 95 height 15
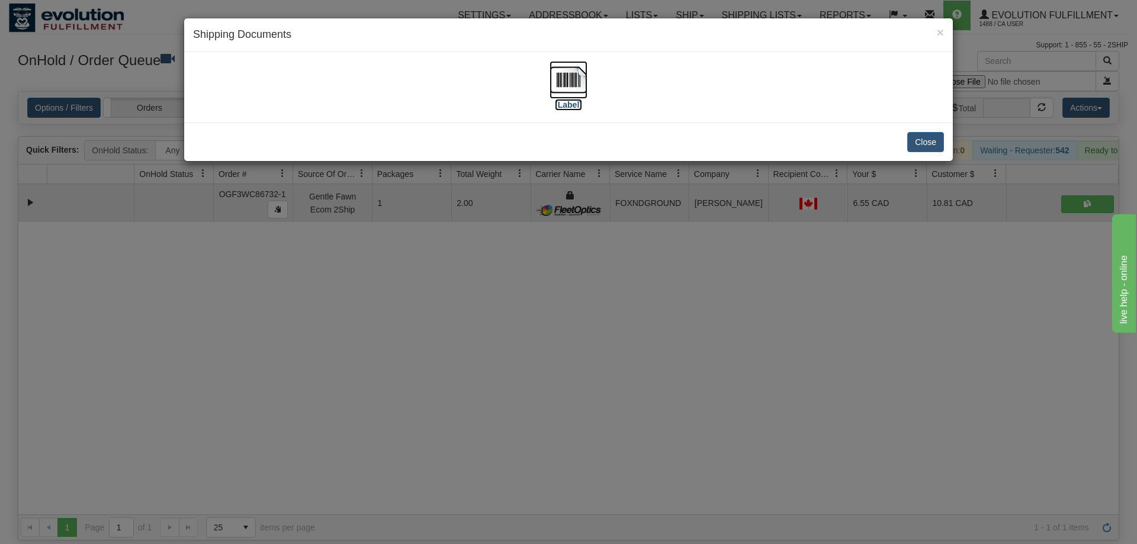
click at [570, 95] on img at bounding box center [569, 80] width 38 height 38
click at [596, 309] on div "× Shipping Documents [Label] Close" at bounding box center [568, 272] width 1137 height 544
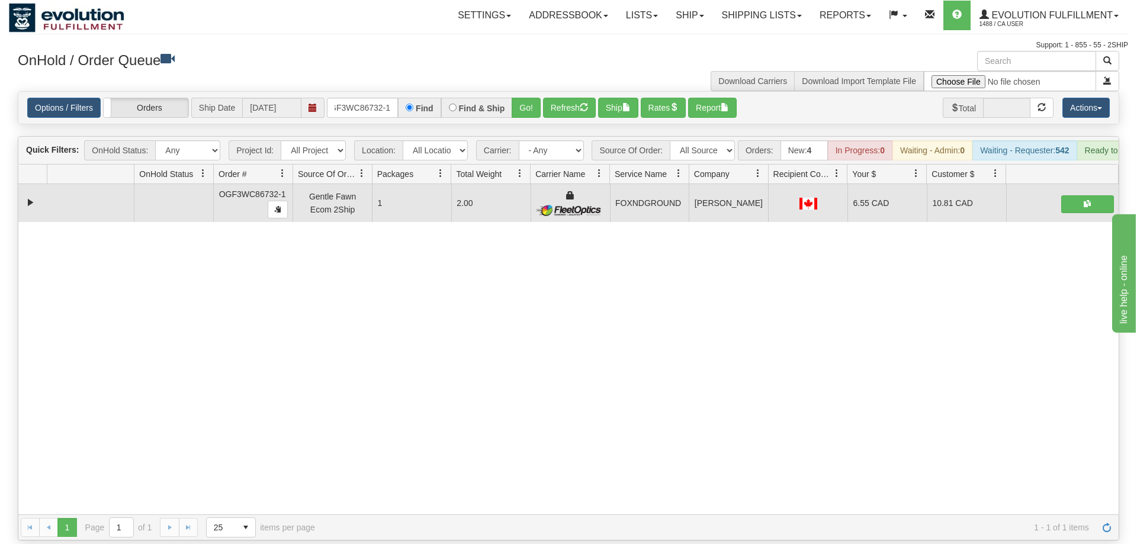
click at [352, 73] on div "OnHold / Order Queue" at bounding box center [289, 62] width 560 height 23
click at [354, 98] on input "OGF3WC86732-1" at bounding box center [362, 108] width 71 height 20
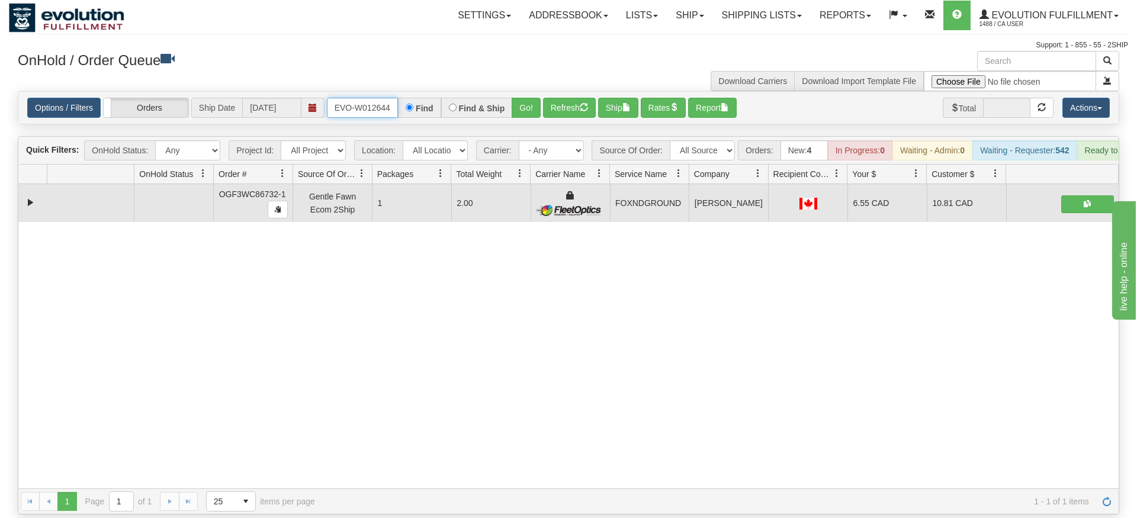
type input "ORSCEVO-W012644"
drag, startPoint x: 510, startPoint y: 128, endPoint x: 516, endPoint y: 118, distance: 11.7
click at [511, 128] on div "Is equal to Is not equal to Contains Does not contains CAD USD EUR ZAR [PERSON_…" at bounding box center [568, 302] width 1119 height 423
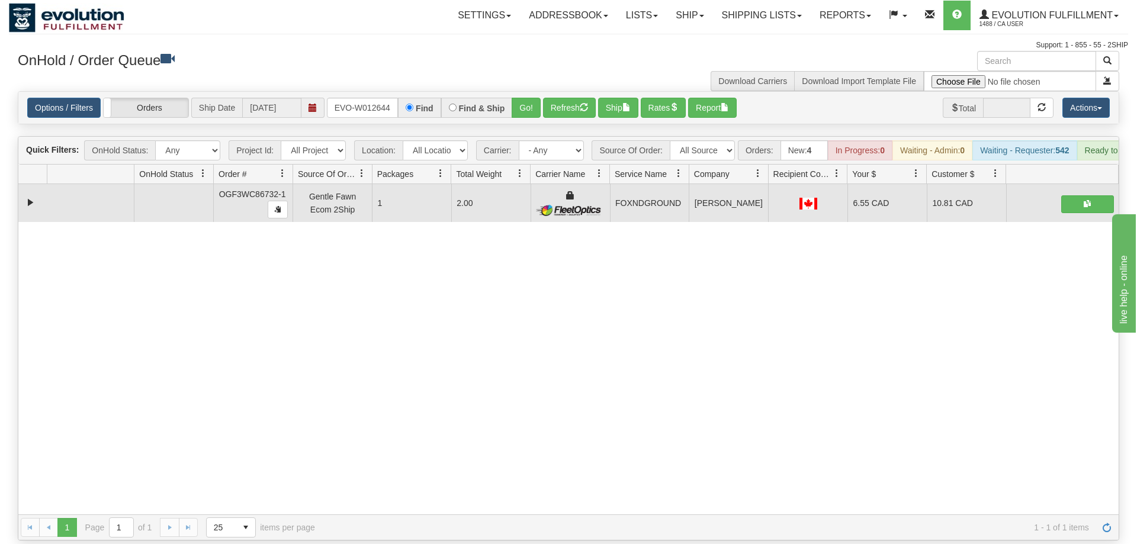
click at [526, 102] on div "Options / Filters Group Shipments Orders Ship Date 09/11/2025 ORSCEVO-W012644 F…" at bounding box center [568, 108] width 1100 height 32
click at [531, 98] on button "Go!" at bounding box center [526, 108] width 29 height 20
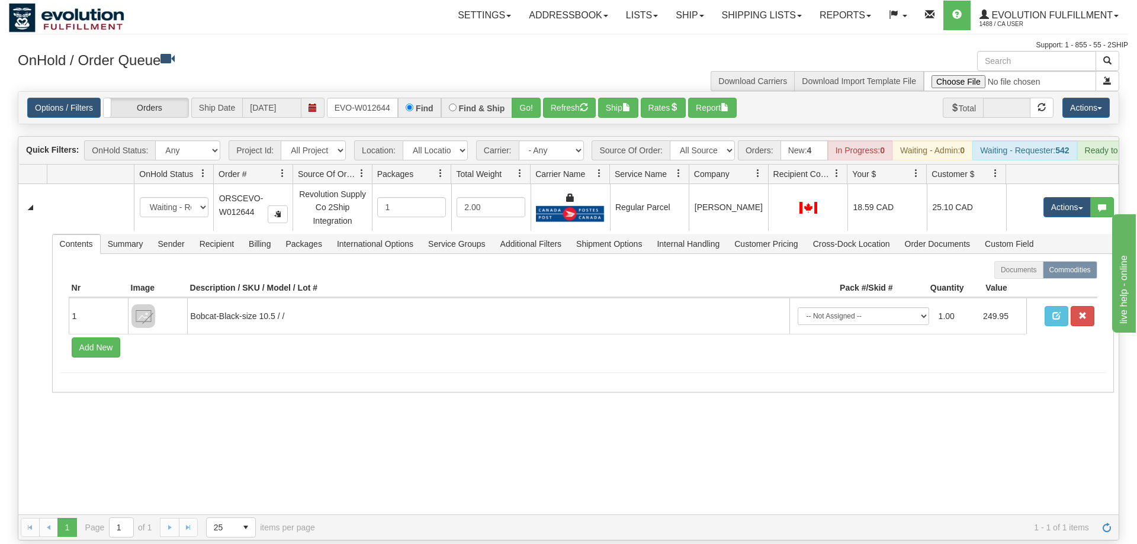
drag, startPoint x: 1048, startPoint y: 412, endPoint x: 1053, endPoint y: 402, distance: 10.9
click at [1052, 405] on div "31608376 EVOLUTION V3 91074928 91074929 New In Progress Waiting - Admin Waiting…" at bounding box center [568, 349] width 1100 height 330
click at [369, 98] on input "ORSCEVO-W012644" at bounding box center [362, 108] width 71 height 20
click at [56, 98] on link "Options / Filters" at bounding box center [63, 108] width 73 height 20
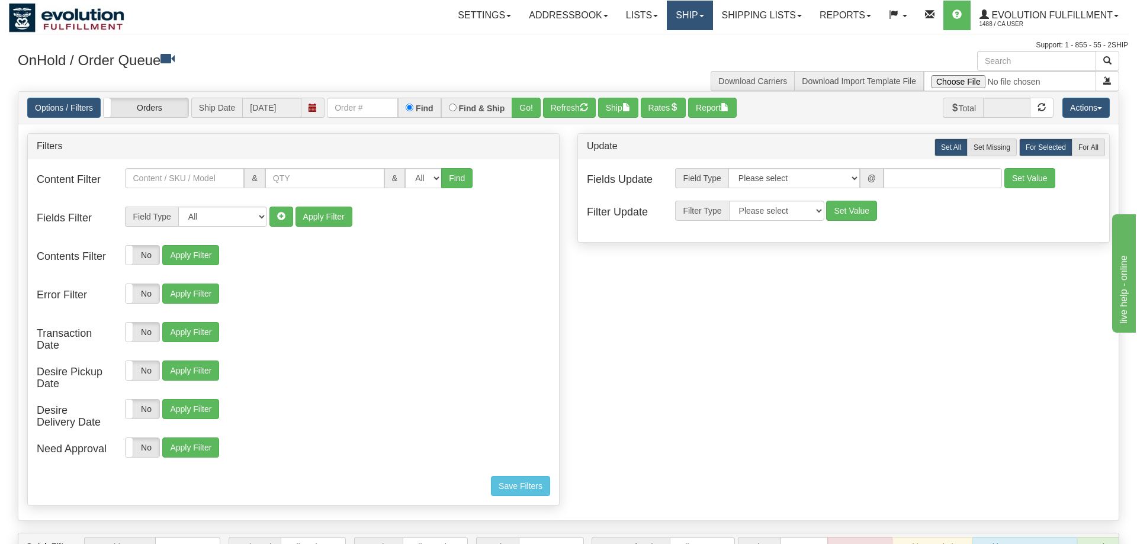
click at [677, 8] on link "Ship" at bounding box center [690, 16] width 46 height 30
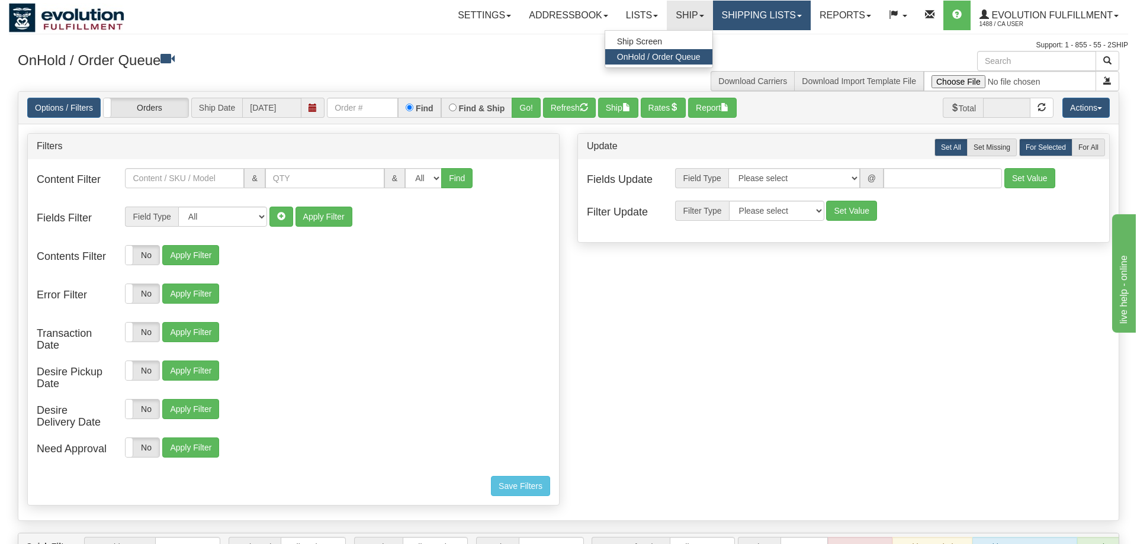
click at [772, 16] on link "Shipping lists" at bounding box center [762, 16] width 98 height 30
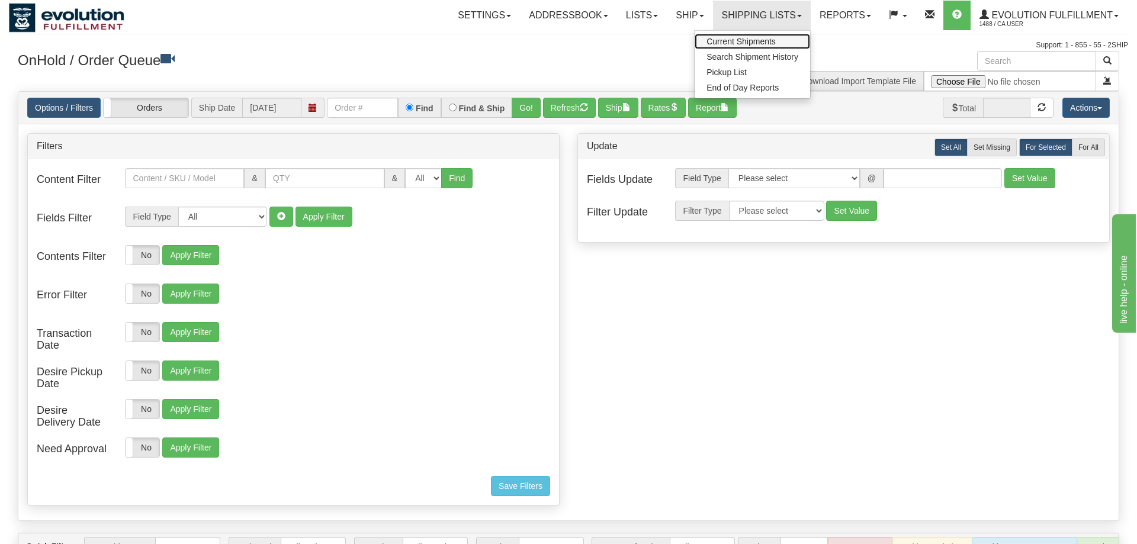
click at [740, 41] on span "Current Shipments" at bounding box center [740, 41] width 69 height 9
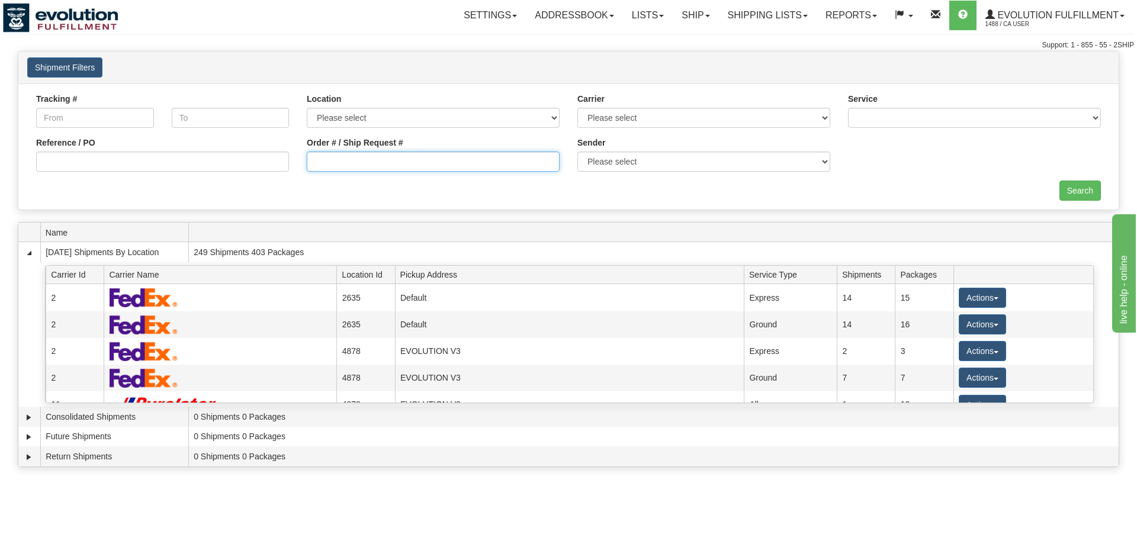
click at [337, 164] on input "Order # / Ship Request #" at bounding box center [433, 162] width 253 height 20
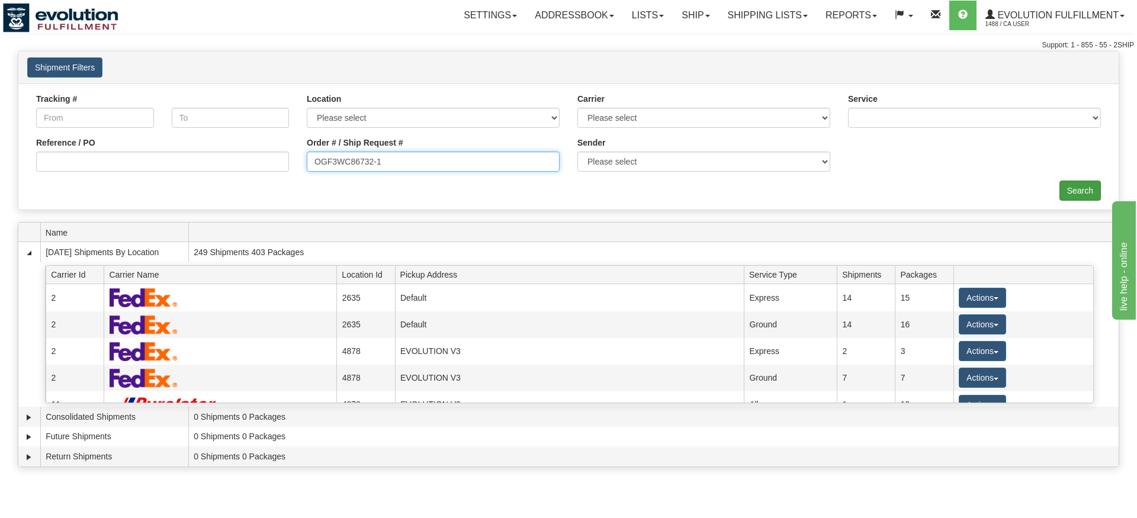
type input "OGF3WC86732-1"
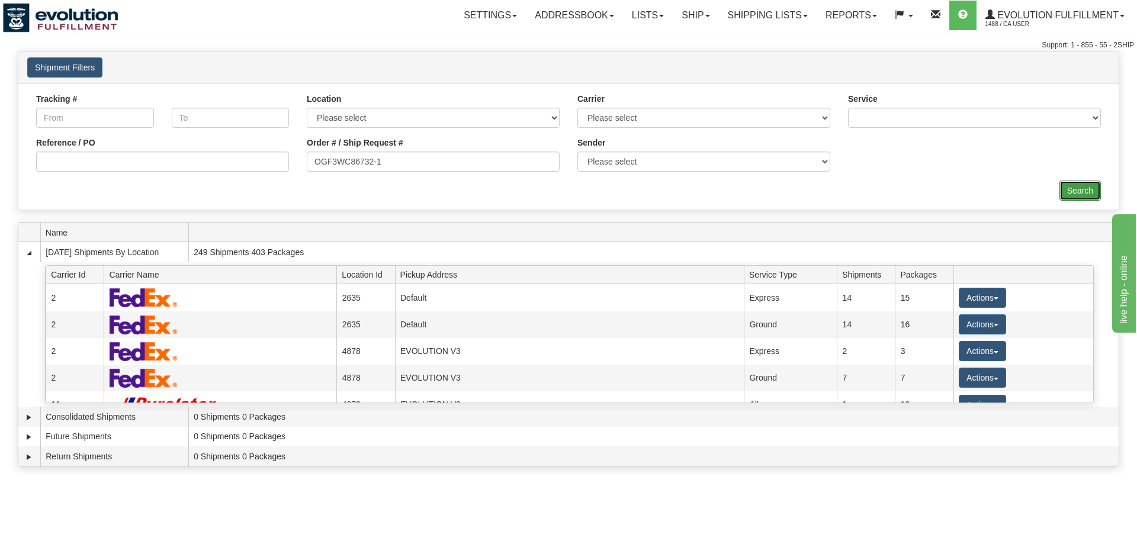
click at [1087, 219] on div "× Request Pickup Close × Closing Shipments Close × Your documents are ready Lab…" at bounding box center [568, 262] width 1137 height 422
click at [1091, 188] on input "Search" at bounding box center [1079, 191] width 41 height 20
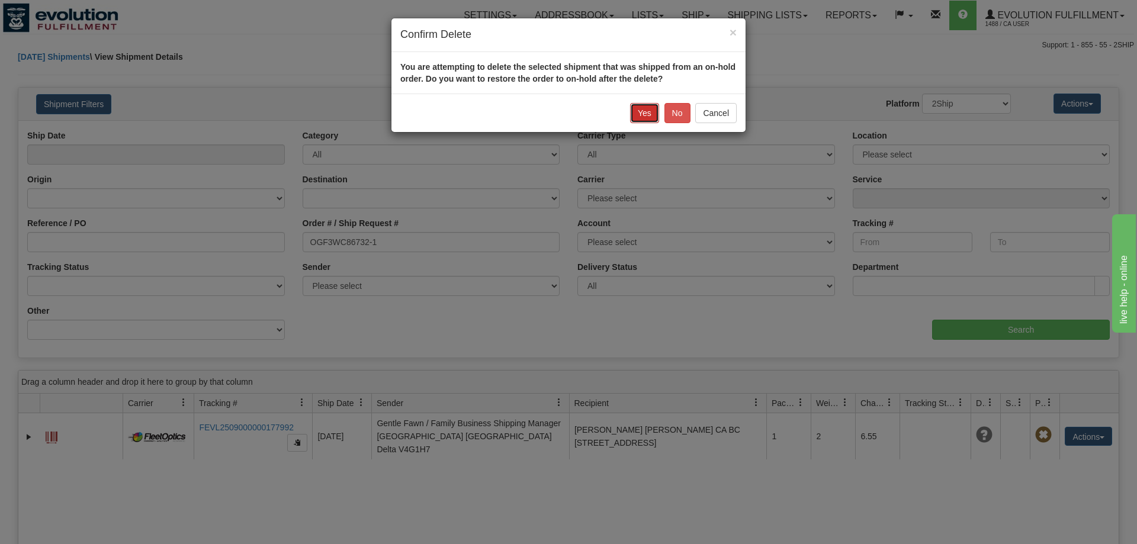
click at [634, 115] on button "Yes" at bounding box center [644, 113] width 29 height 20
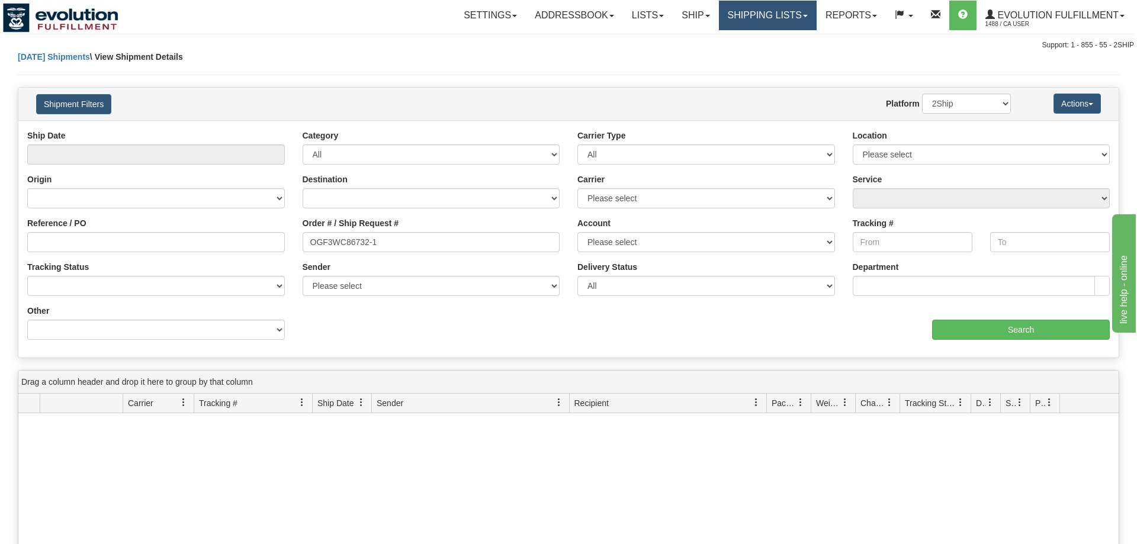
click at [721, 16] on link "Shipping lists" at bounding box center [768, 16] width 98 height 30
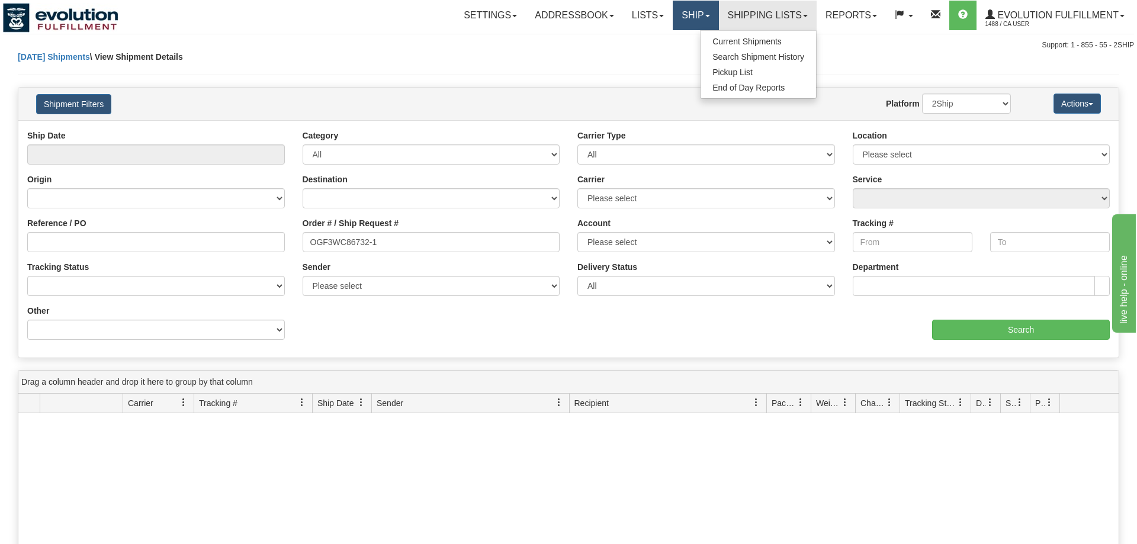
click at [698, 15] on link "Ship" at bounding box center [696, 16] width 46 height 30
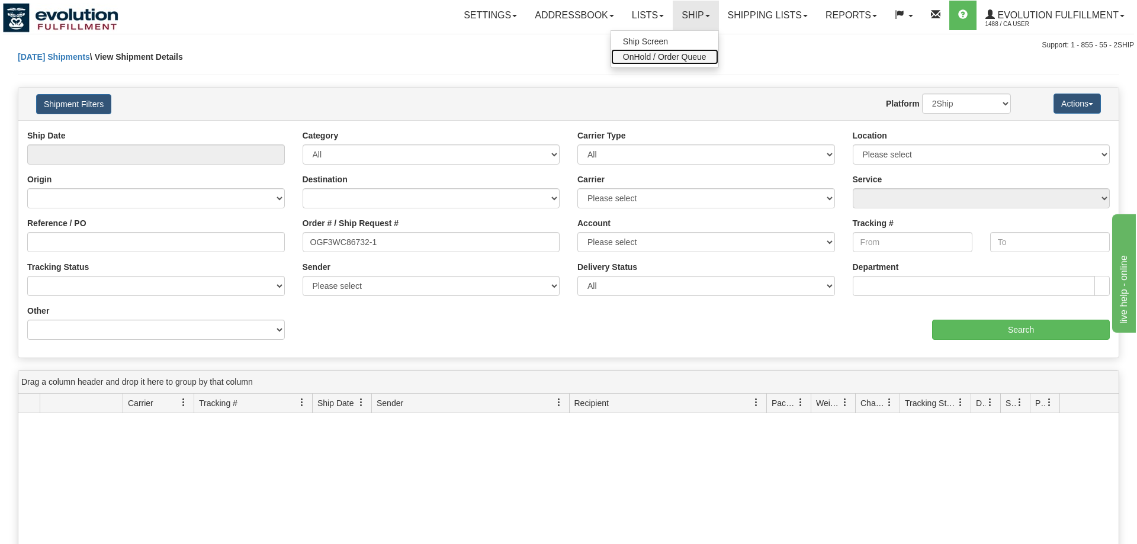
click at [673, 56] on span "OnHold / Order Queue" at bounding box center [664, 56] width 83 height 9
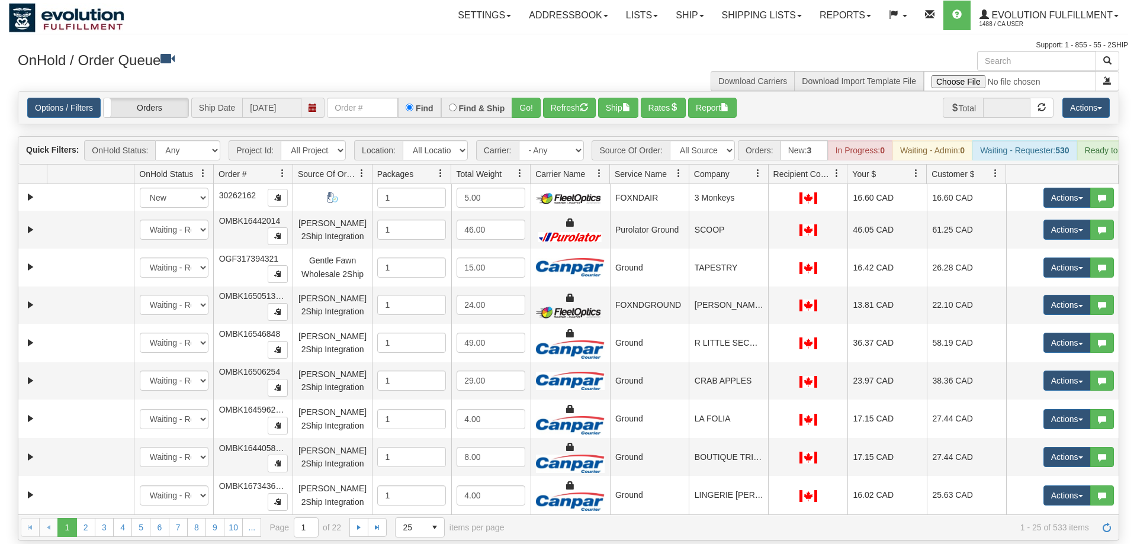
click at [352, 105] on div "Options / Filters Group Shipments Orders Ship Date 09/11/2025 Find Find & Ship …" at bounding box center [568, 108] width 1100 height 32
click at [356, 104] on div "Options / Filters Group Shipments Orders Ship Date 09/11/2025 Find Find & Ship …" at bounding box center [568, 108] width 1100 height 32
click at [356, 99] on input "text" at bounding box center [362, 108] width 71 height 20
click at [78, 98] on link "Options / Filters" at bounding box center [63, 108] width 73 height 20
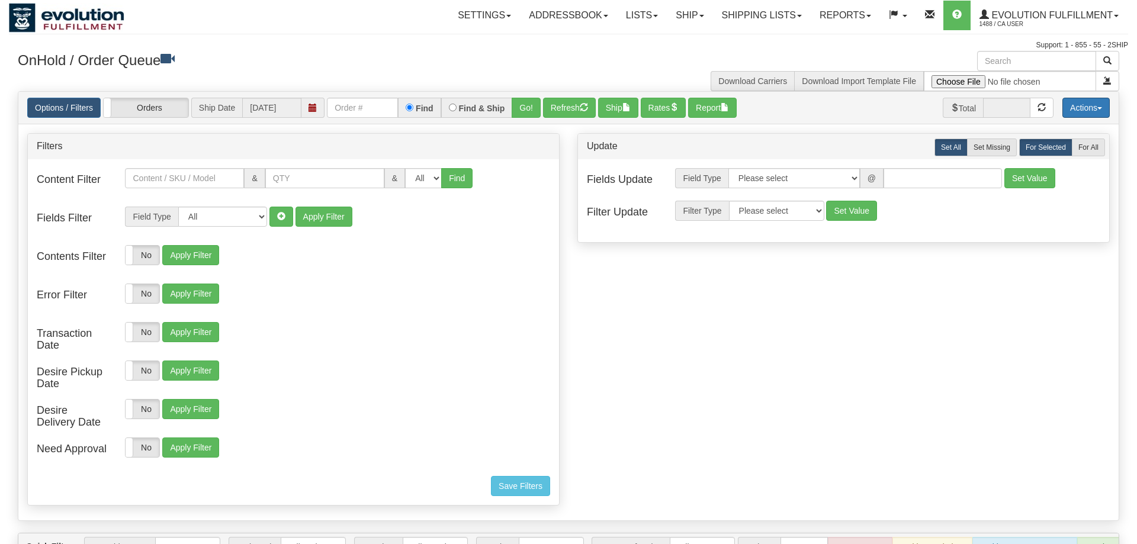
click at [1098, 98] on button "Actions" at bounding box center [1085, 108] width 47 height 20
click at [1094, 98] on button "Actions" at bounding box center [1085, 108] width 47 height 20
click at [715, 27] on link "Shipping lists" at bounding box center [762, 16] width 98 height 30
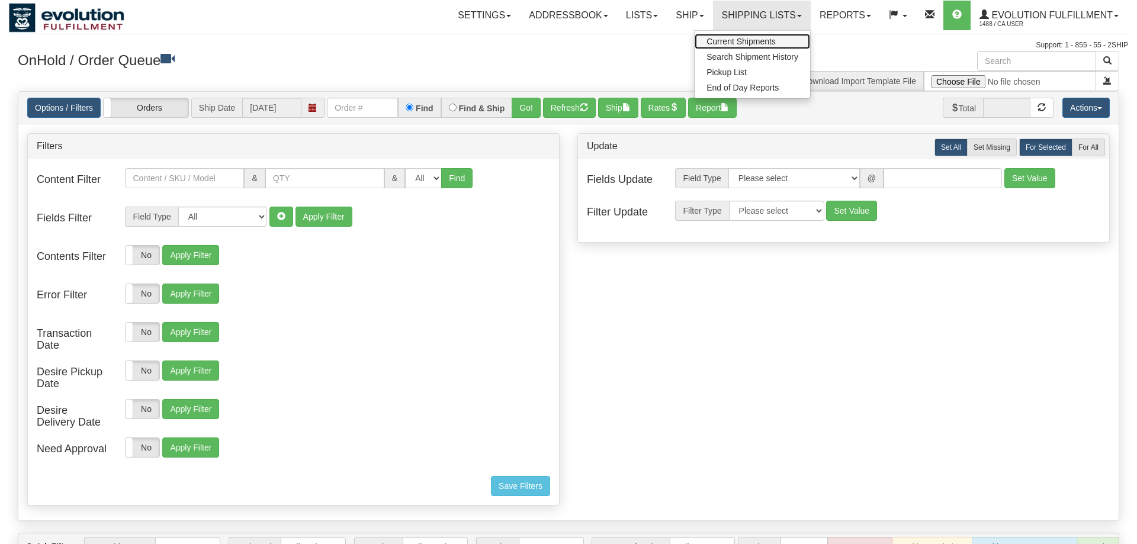
click at [740, 44] on span "Current Shipments" at bounding box center [740, 41] width 69 height 9
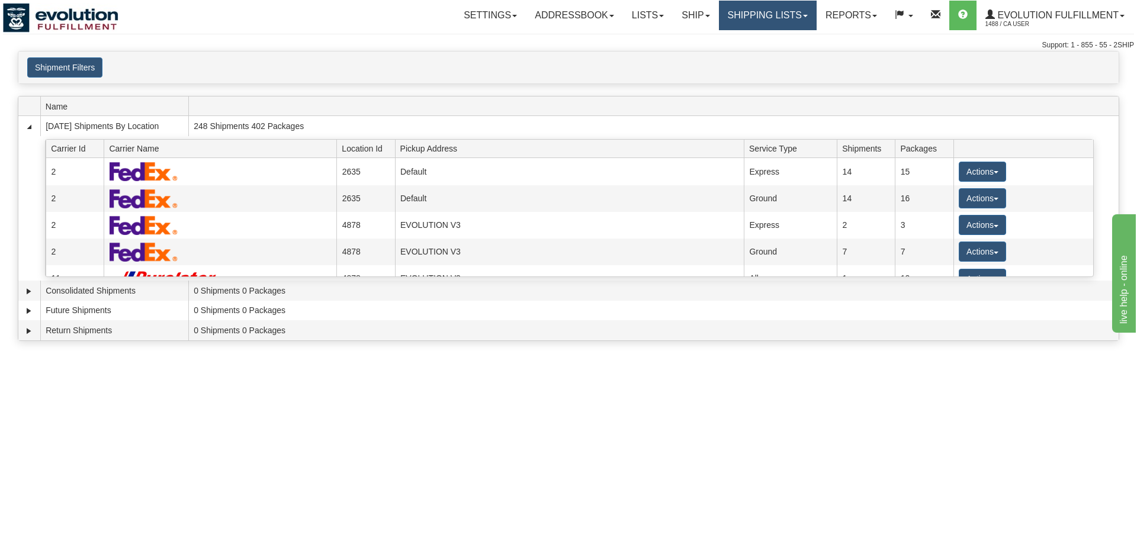
click at [724, 24] on link "Shipping lists" at bounding box center [768, 16] width 98 height 30
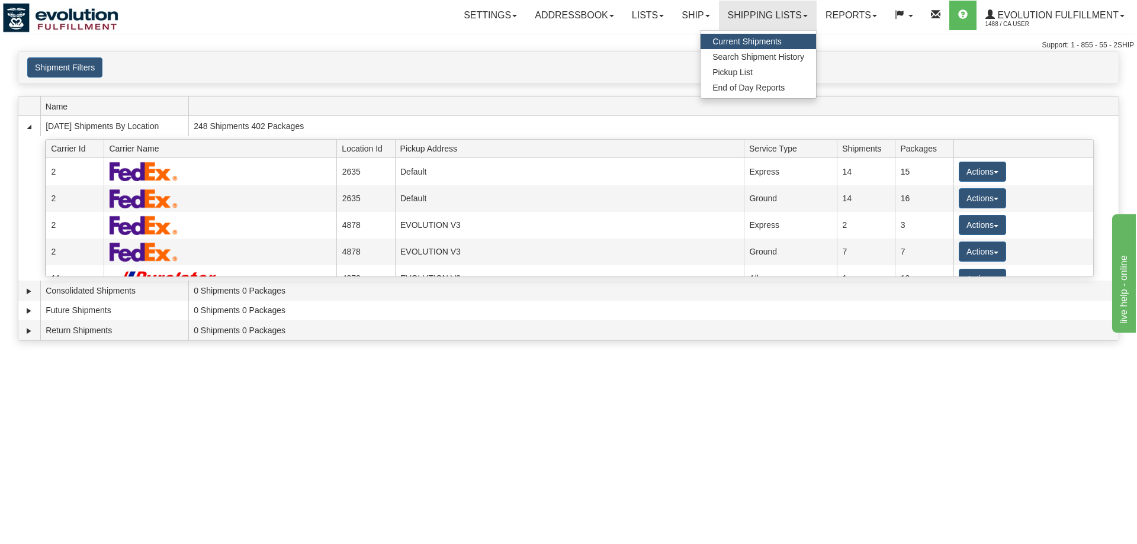
click at [728, 42] on span "Current Shipments" at bounding box center [746, 41] width 69 height 9
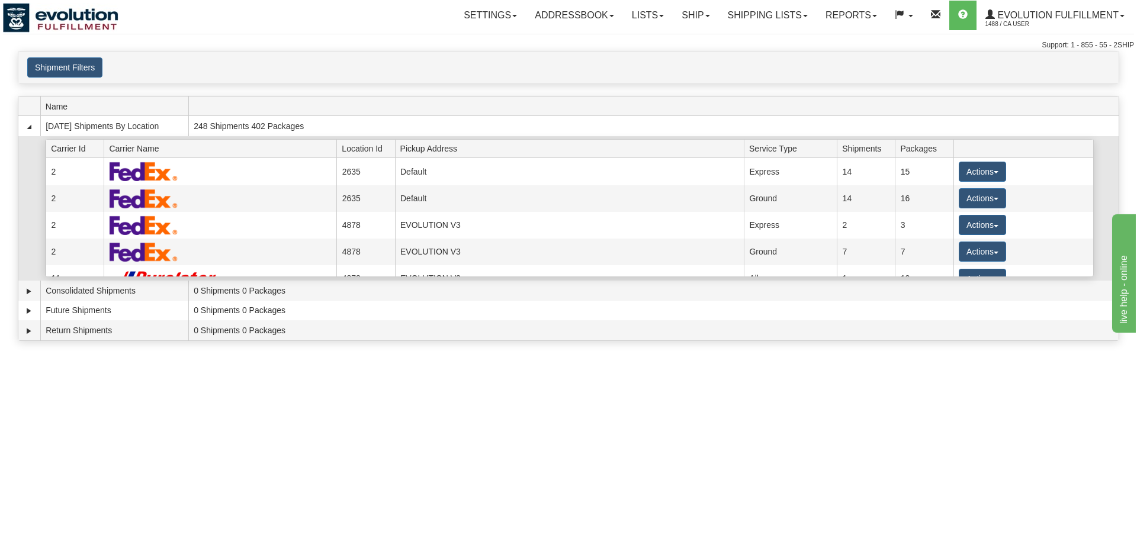
drag, startPoint x: 985, startPoint y: 407, endPoint x: 288, endPoint y: 142, distance: 745.5
click at [989, 403] on div "Toggle navigation Settings Shipping Preferences Fields Preferences New Recipien…" at bounding box center [568, 272] width 1137 height 544
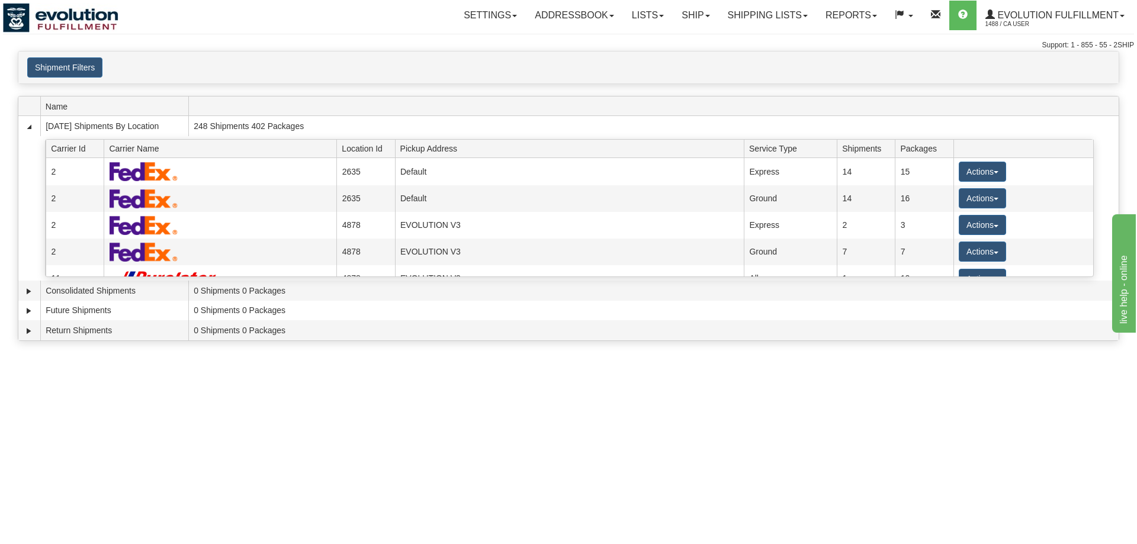
drag, startPoint x: 971, startPoint y: 436, endPoint x: 828, endPoint y: 381, distance: 153.3
click at [971, 435] on div "Toggle navigation Settings Shipping Preferences Fields Preferences New Recipien…" at bounding box center [568, 272] width 1137 height 544
click at [60, 63] on button "Shipment Filters" at bounding box center [64, 67] width 75 height 20
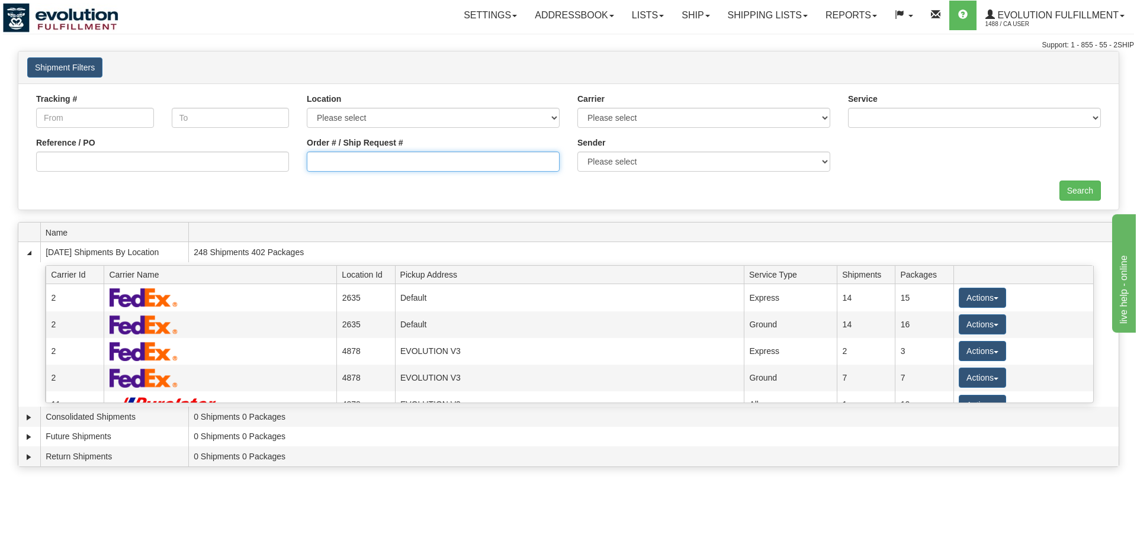
click at [346, 159] on input "Order # / Ship Request #" at bounding box center [433, 162] width 253 height 20
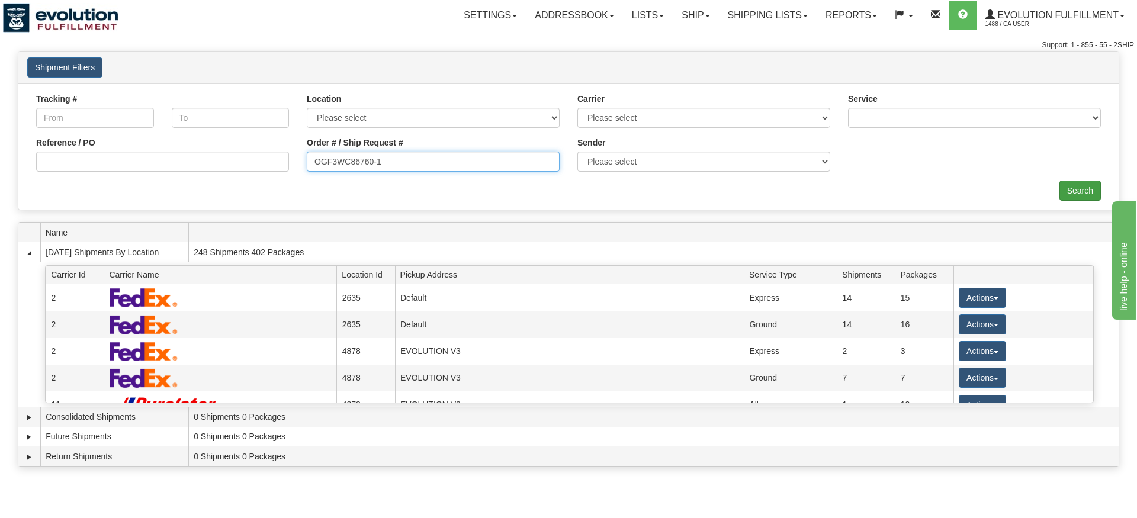
type input "OGF3WC86760-1"
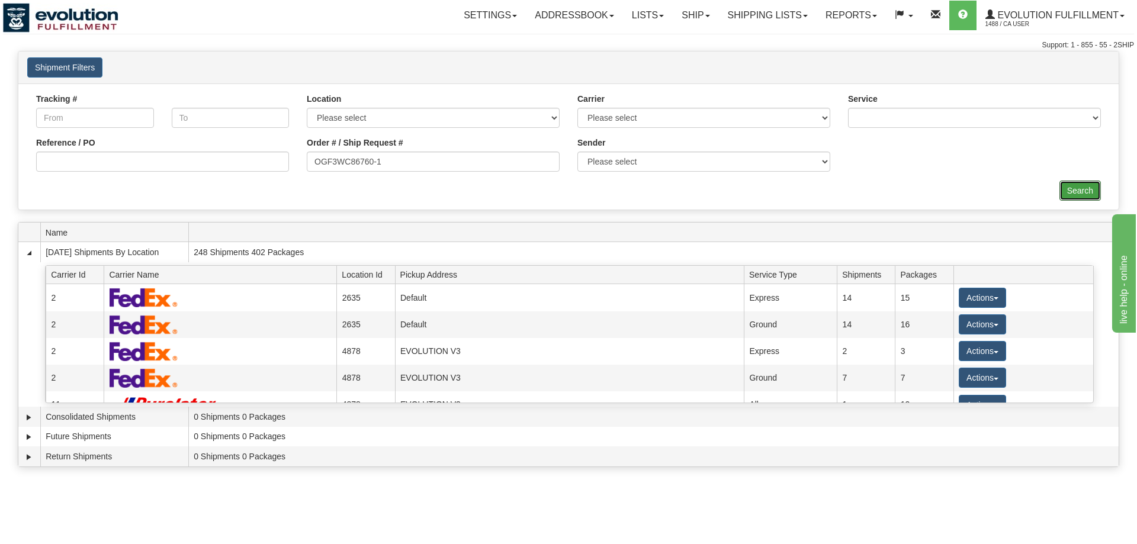
drag, startPoint x: 1096, startPoint y: 182, endPoint x: 1092, endPoint y: 204, distance: 22.3
click at [1095, 207] on div "Tracking # Tracking To Location Please select Default Evolution US EVOLUTION V3…" at bounding box center [568, 146] width 1100 height 126
click at [1078, 179] on div "Tracking # Tracking To Location Please select Default Evolution US EVOLUTION V3…" at bounding box center [568, 146] width 1100 height 126
click at [1085, 189] on input "Search" at bounding box center [1079, 191] width 41 height 20
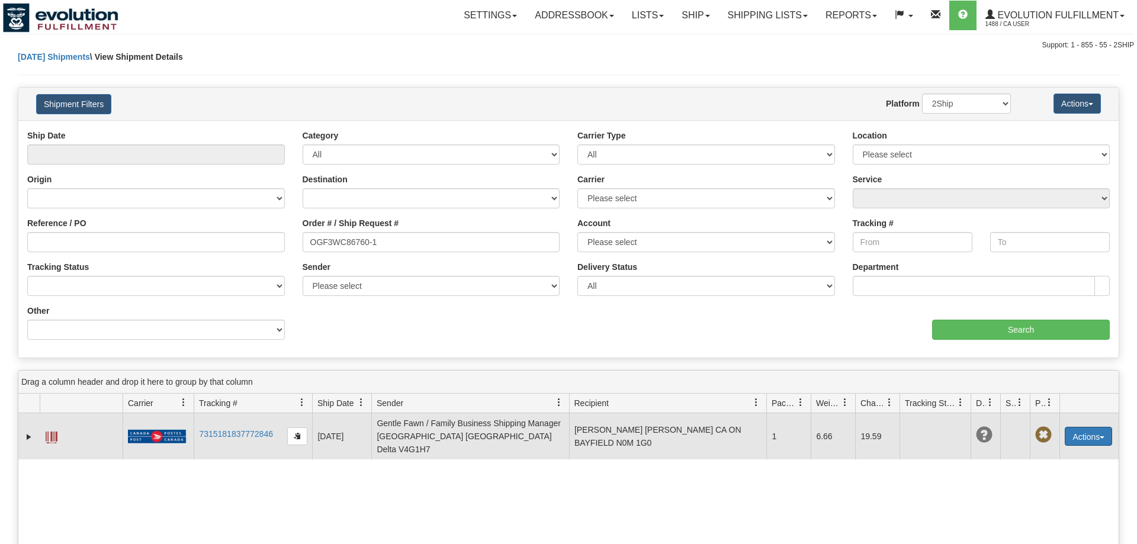
scroll to position [60, 0]
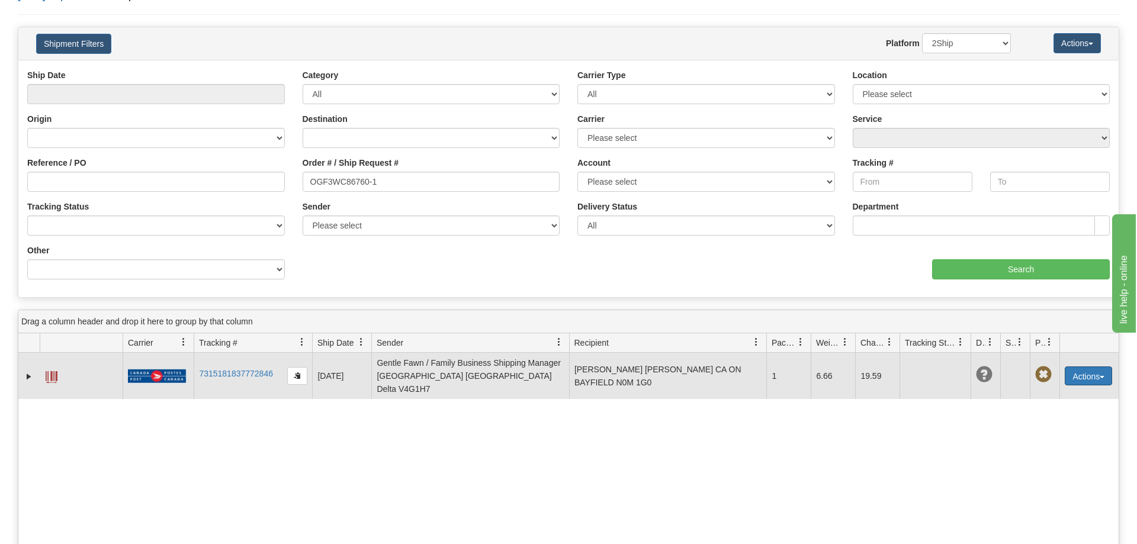
click at [1084, 367] on button "Actions" at bounding box center [1088, 376] width 47 height 19
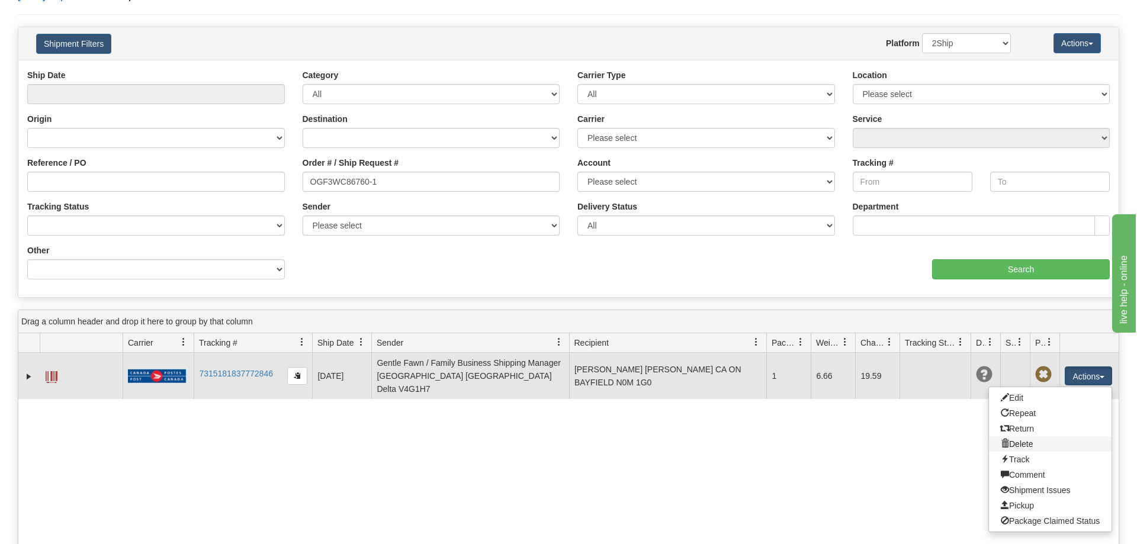
click at [1032, 439] on link "Delete" at bounding box center [1050, 443] width 123 height 15
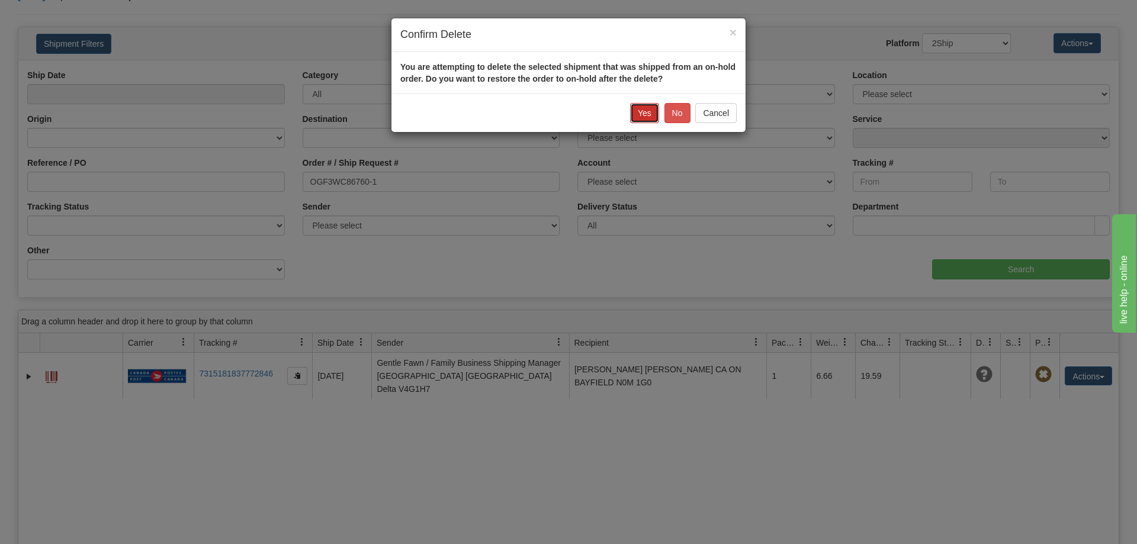
click at [636, 110] on button "Yes" at bounding box center [644, 113] width 29 height 20
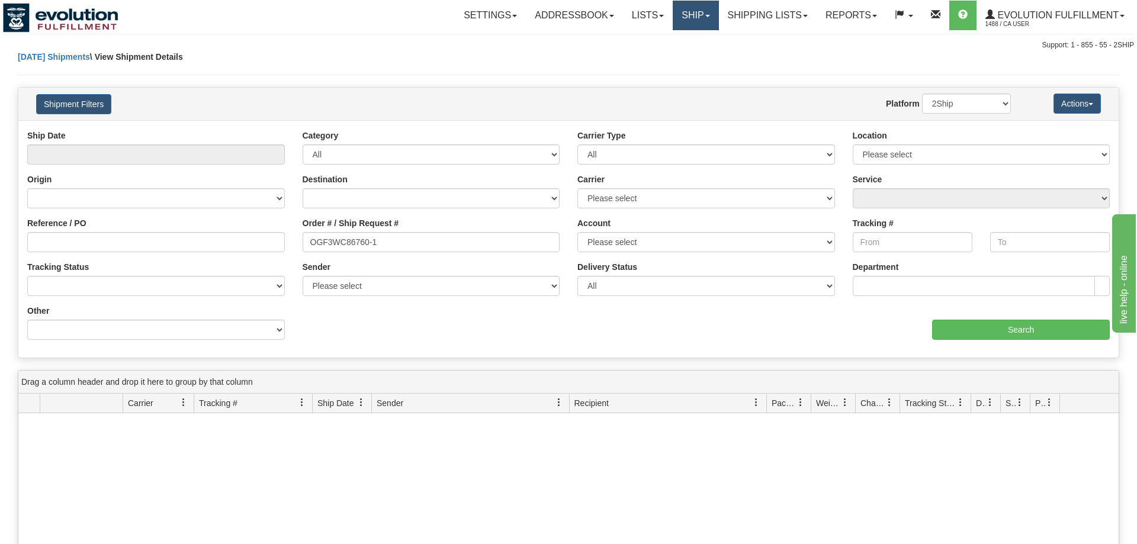
click at [695, 22] on link "Ship" at bounding box center [696, 16] width 46 height 30
click at [686, 59] on span "OnHold / Order Queue" at bounding box center [664, 56] width 83 height 9
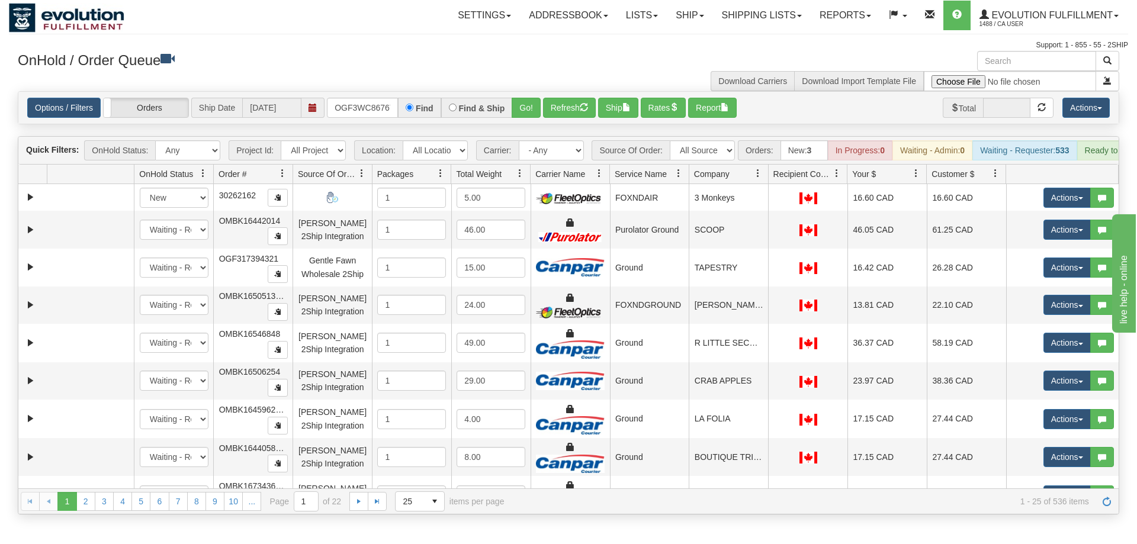
scroll to position [0, 11]
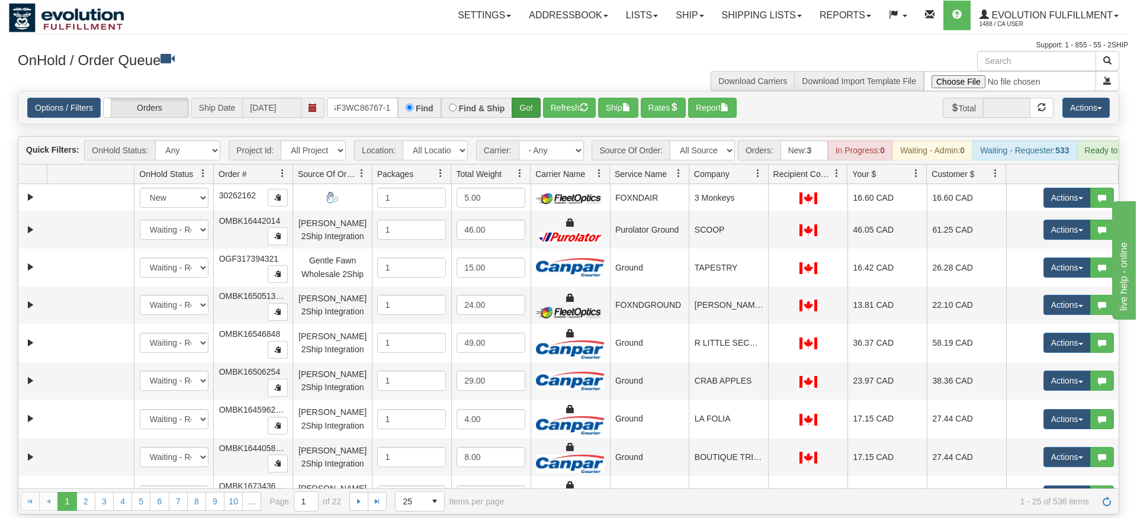
type input "OGF3WC86767-1"
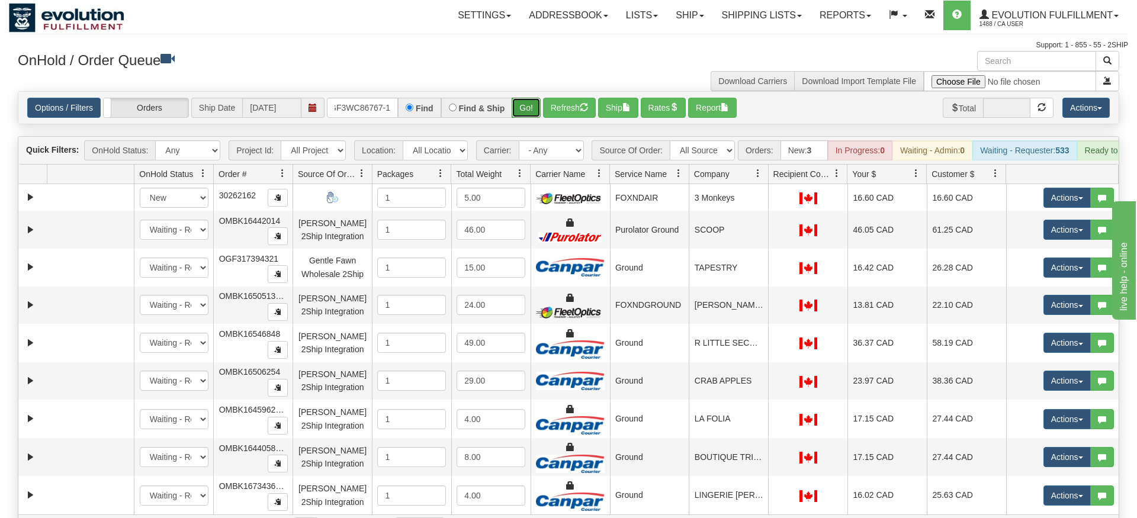
click at [528, 121] on div "Is equal to Is not equal to Contains Does not contains CAD USD EUR ZAR RON ANG …" at bounding box center [568, 315] width 1119 height 449
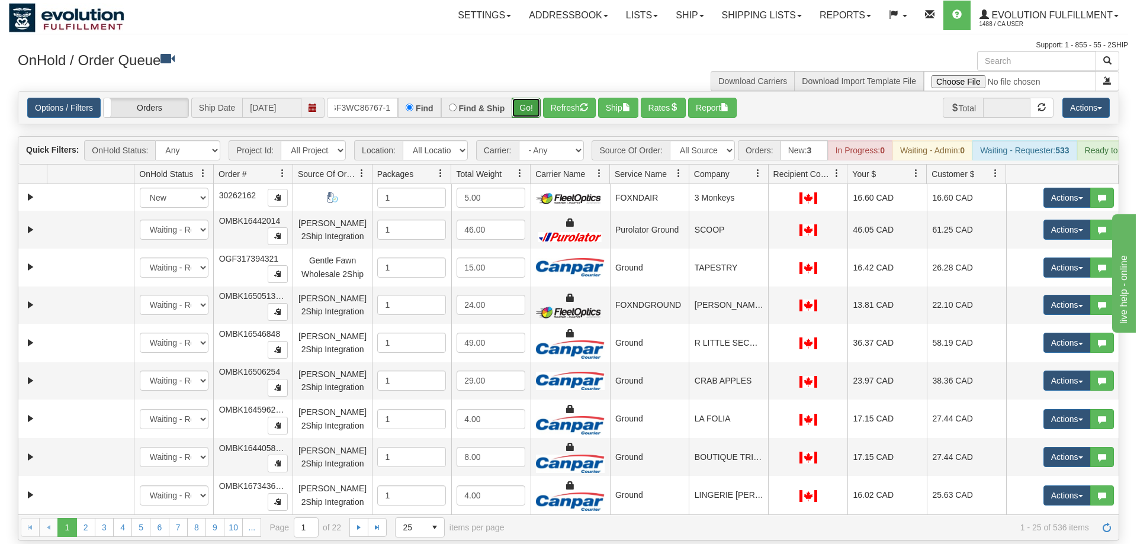
click at [525, 98] on button "Go!" at bounding box center [526, 108] width 29 height 20
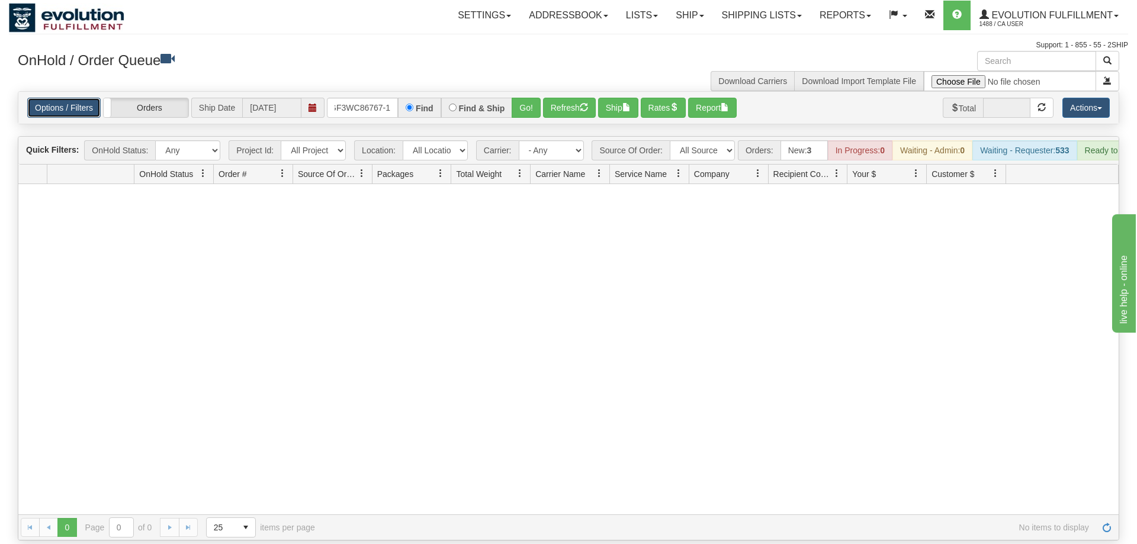
click at [54, 98] on link "Options / Filters" at bounding box center [63, 108] width 73 height 20
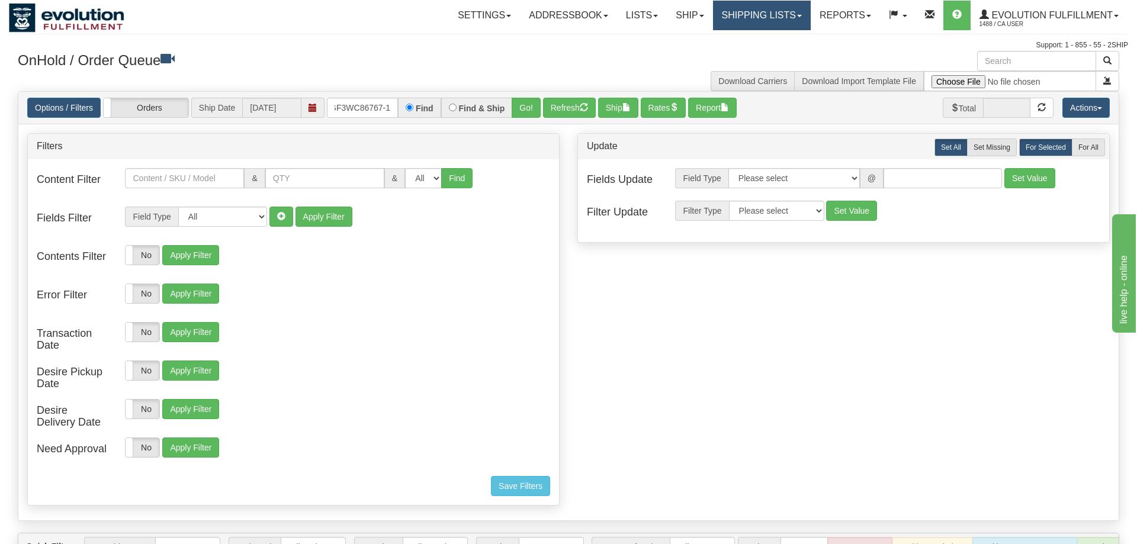
click at [728, 15] on link "Shipping lists" at bounding box center [762, 16] width 98 height 30
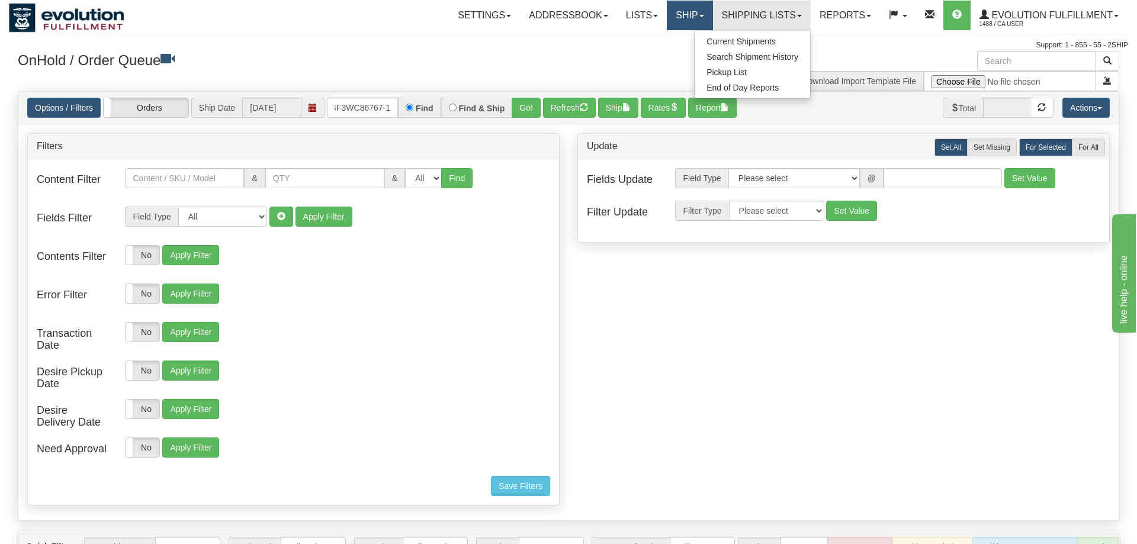
click at [680, 2] on link "Ship" at bounding box center [690, 16] width 46 height 30
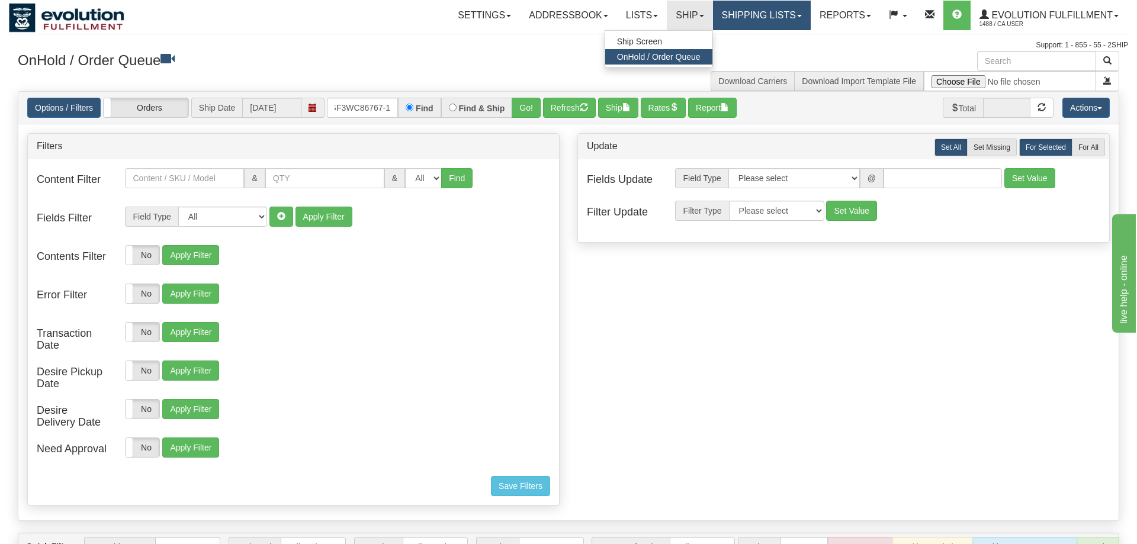
click at [722, 10] on link "Shipping lists" at bounding box center [762, 16] width 98 height 30
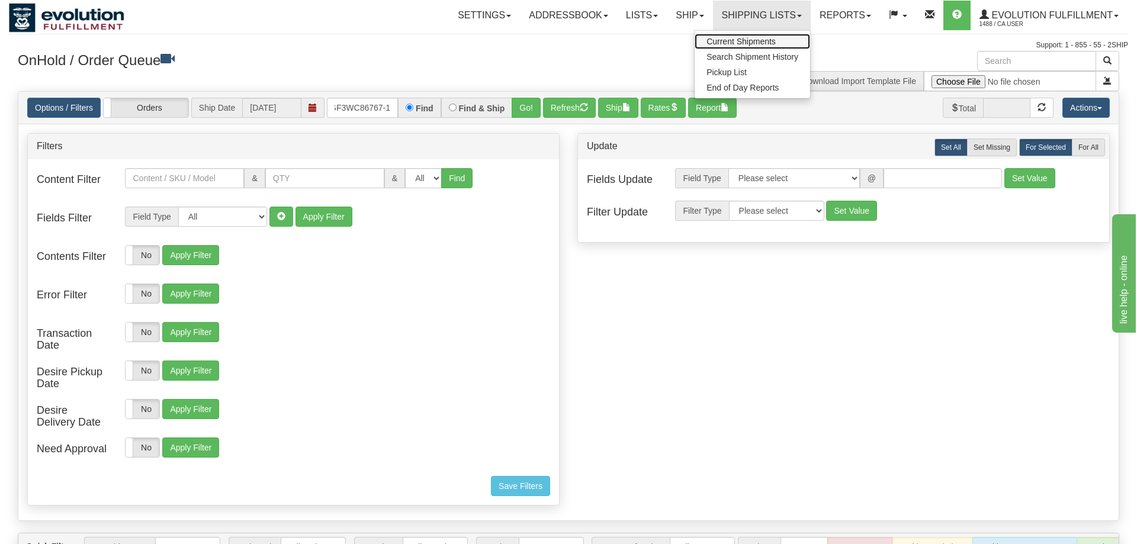
click at [740, 43] on span "Current Shipments" at bounding box center [740, 41] width 69 height 9
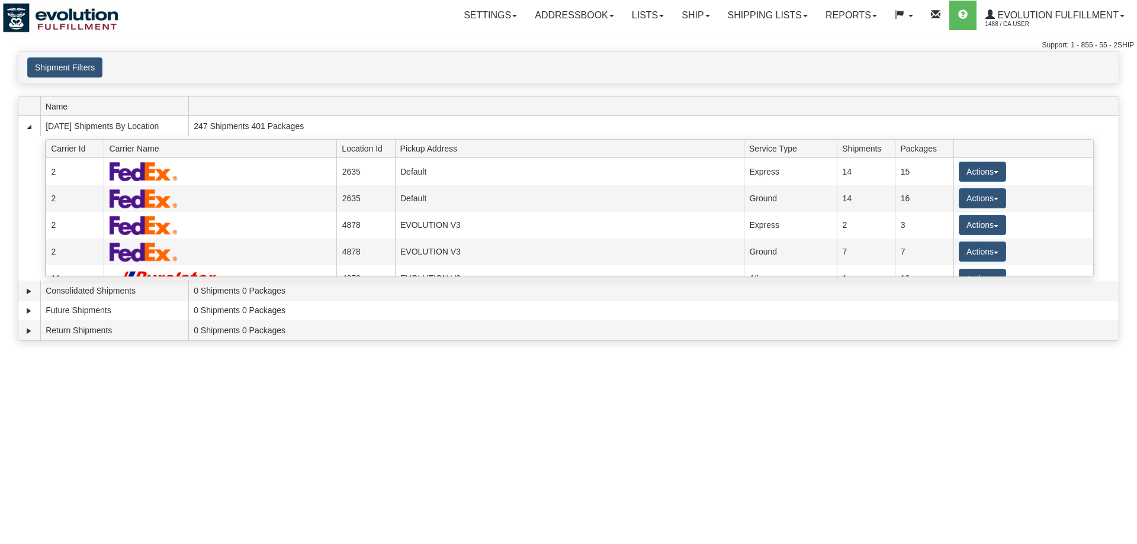
click at [75, 68] on button "Shipment Filters" at bounding box center [64, 67] width 75 height 20
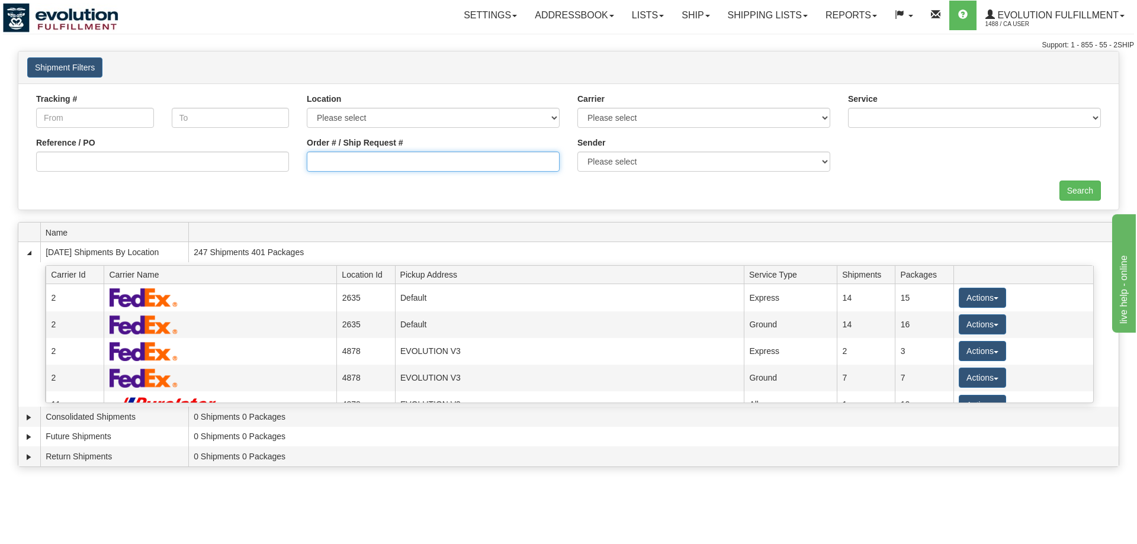
click at [509, 162] on input "Order # / Ship Request #" at bounding box center [433, 162] width 253 height 20
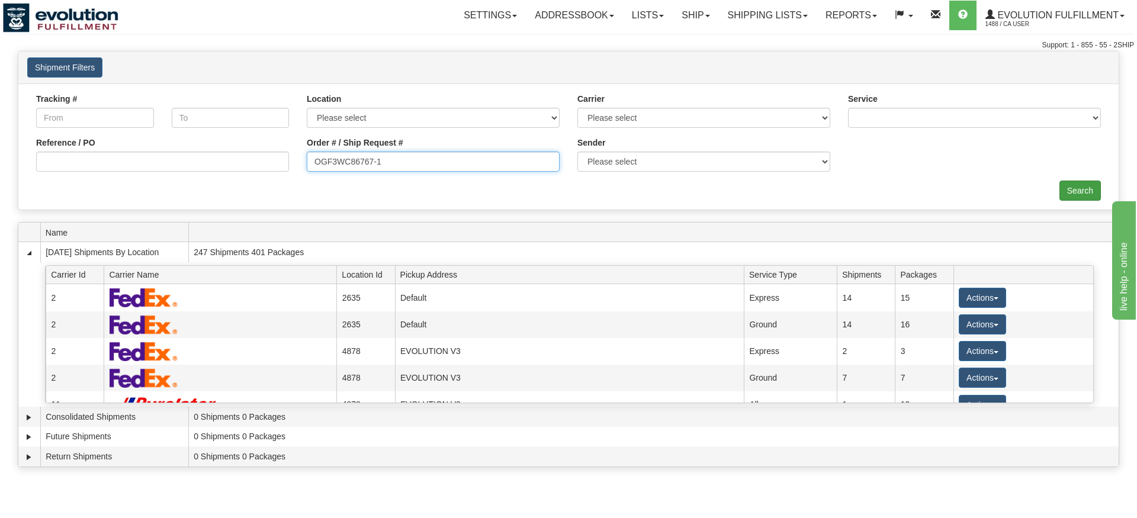
type input "OGF3WC86767-1"
click at [1081, 217] on div "× Request Pickup Close × Closing Shipments Close × Your documents are ready Lab…" at bounding box center [568, 262] width 1137 height 422
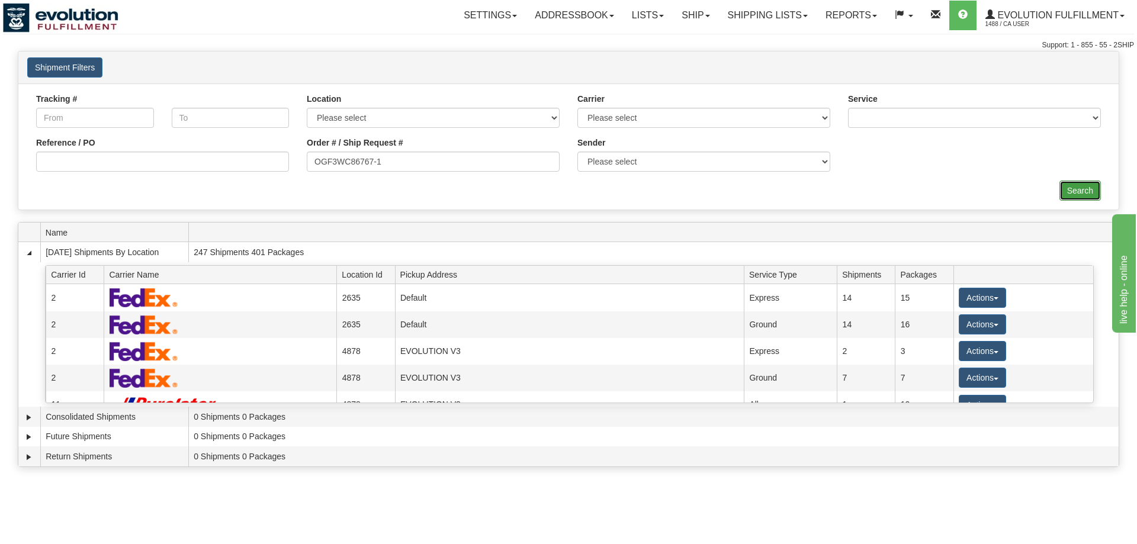
click at [1075, 184] on input "Search" at bounding box center [1079, 191] width 41 height 20
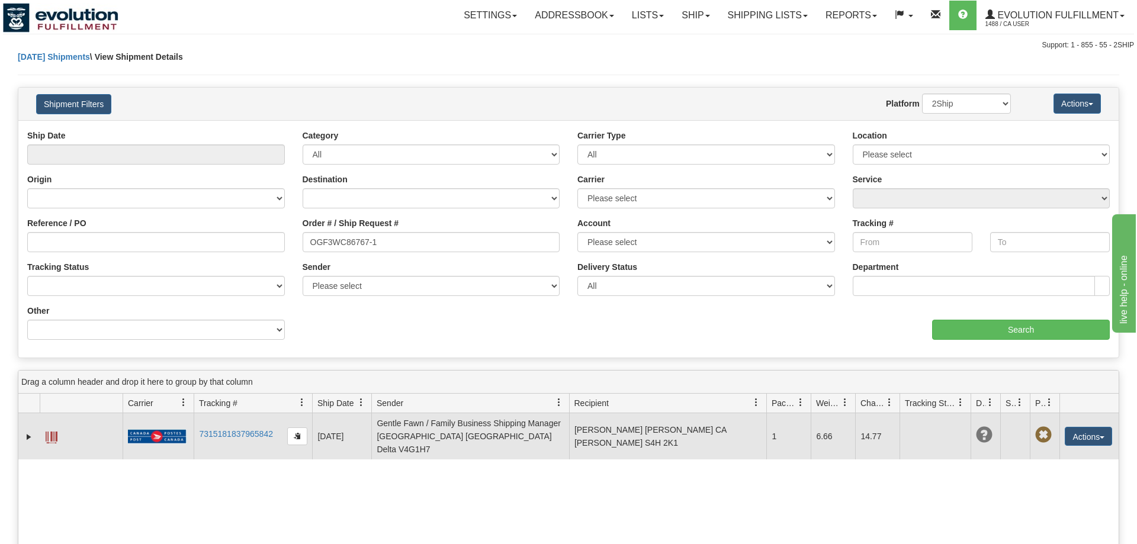
click at [1071, 420] on td "Actions Edit Repeat Return Delete Track Comment Shipment Issues Pickup Package …" at bounding box center [1088, 436] width 59 height 46
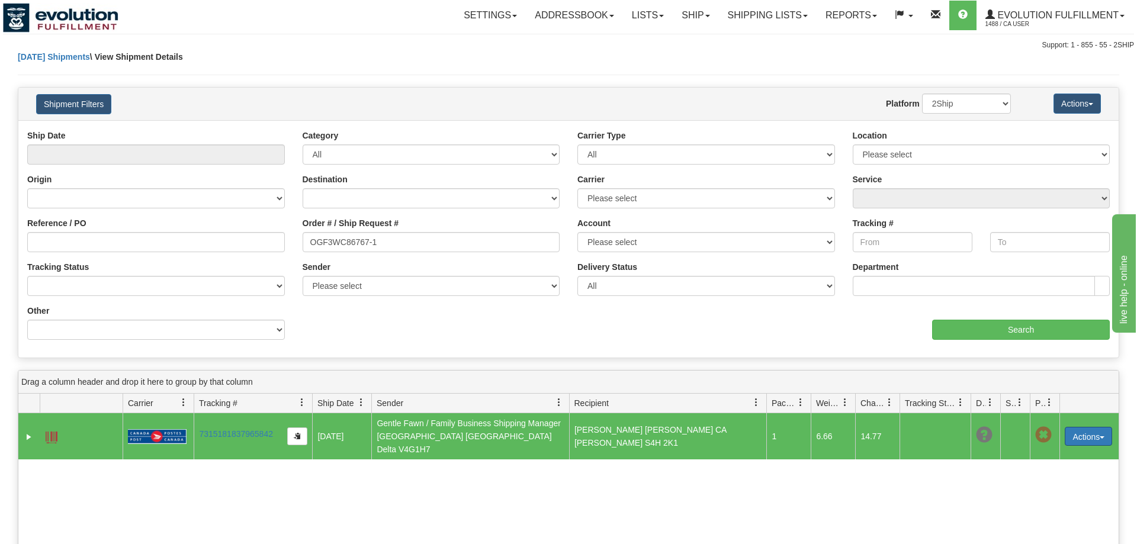
click at [1075, 427] on button "Actions" at bounding box center [1088, 436] width 47 height 19
click at [1049, 499] on link "Delete" at bounding box center [1050, 504] width 123 height 15
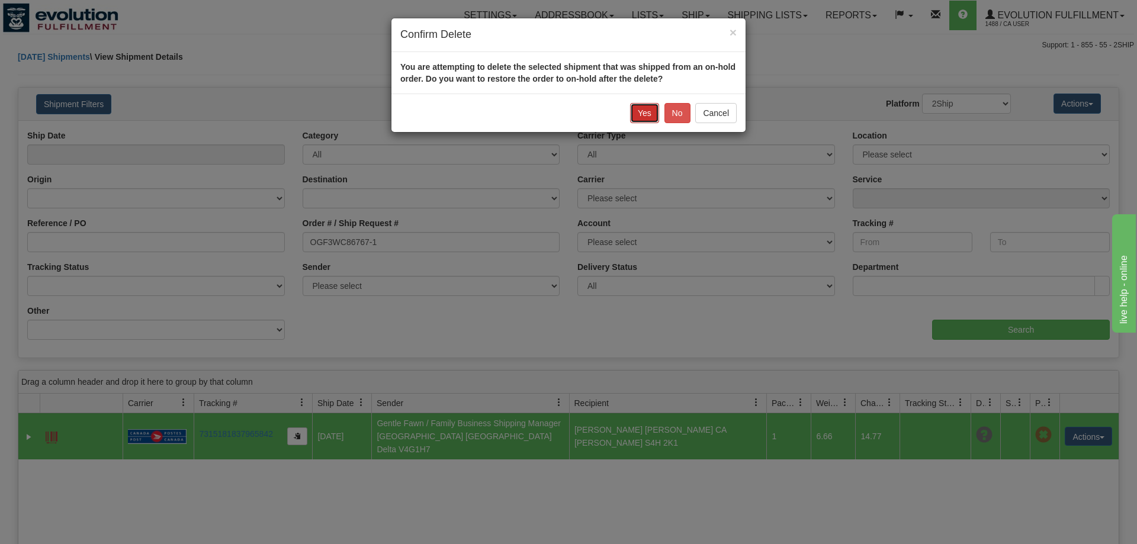
click at [638, 120] on button "Yes" at bounding box center [644, 113] width 29 height 20
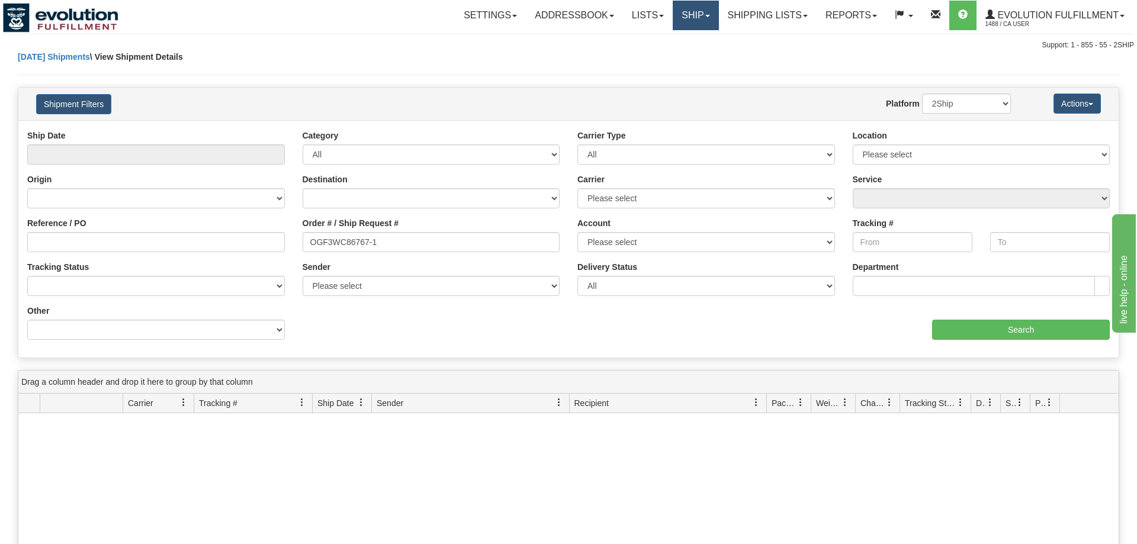
click at [698, 18] on link "Ship" at bounding box center [696, 16] width 46 height 30
drag, startPoint x: 277, startPoint y: 62, endPoint x: 170, endPoint y: 343, distance: 301.0
click at [277, 63] on div "Today Shipments \ View Shipment Details" at bounding box center [568, 69] width 1101 height 36
drag, startPoint x: 385, startPoint y: 246, endPoint x: 37, endPoint y: 274, distance: 349.9
click at [303, 252] on input "OGF3WC86767-1" at bounding box center [432, 242] width 258 height 20
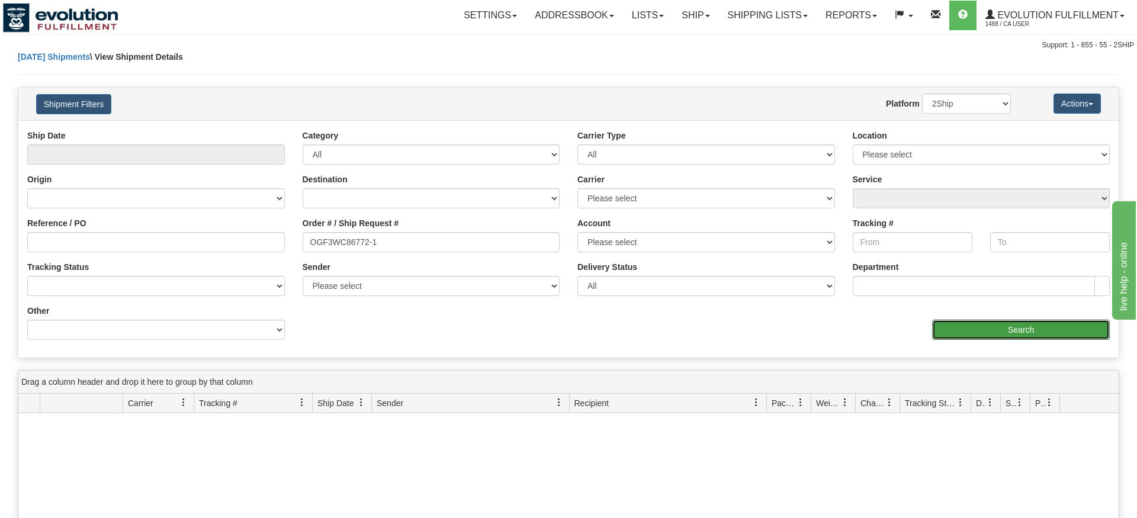
click at [1034, 365] on div "Please wait... × Confirm Delete Delete Cancel × Confirm Delete You are attempti…" at bounding box center [568, 411] width 1137 height 721
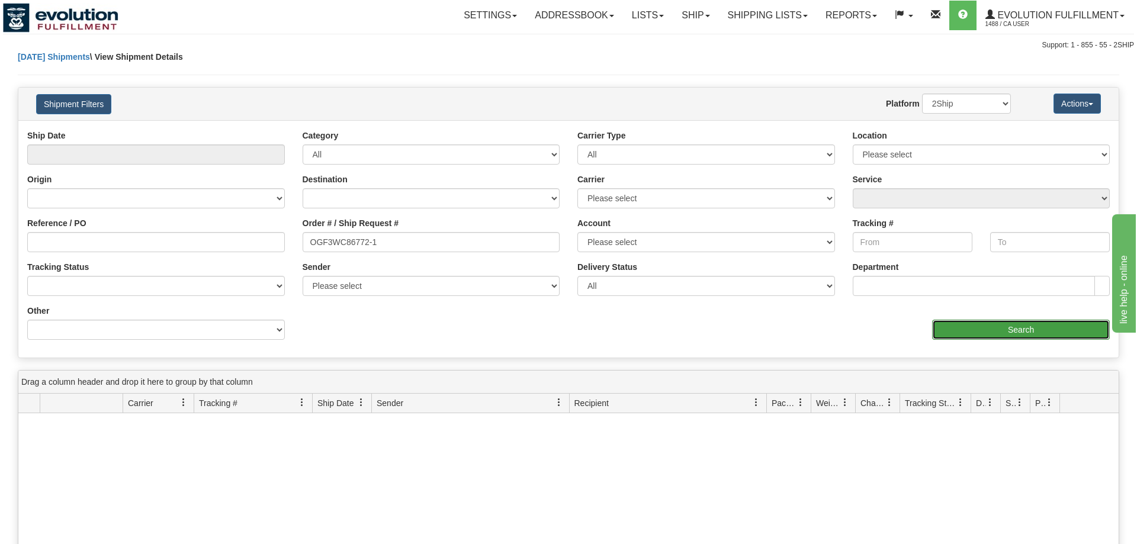
click at [1029, 333] on input "Search" at bounding box center [1021, 330] width 178 height 20
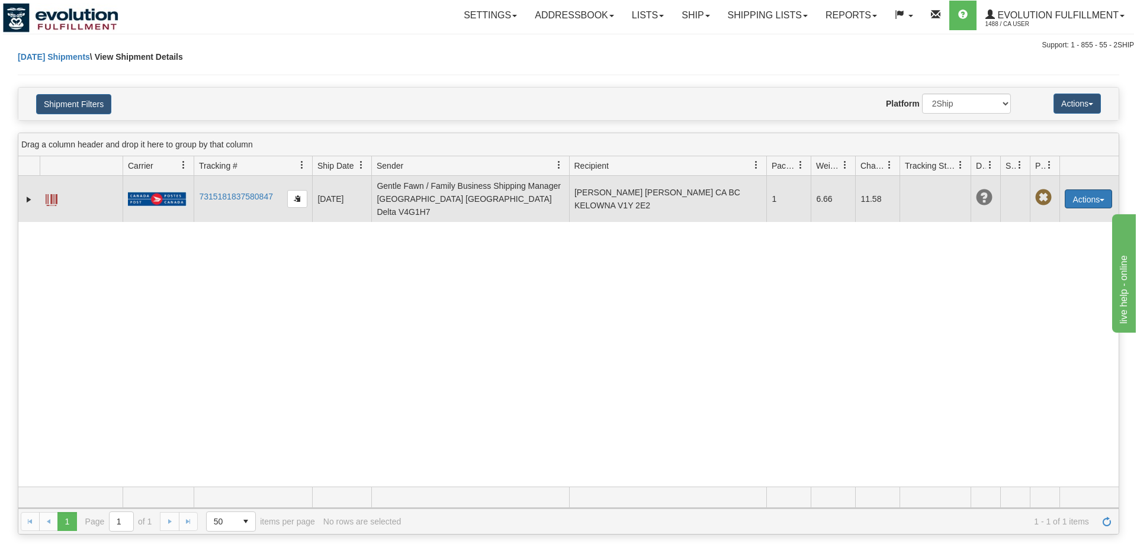
click at [1110, 194] on button "Actions" at bounding box center [1088, 198] width 47 height 19
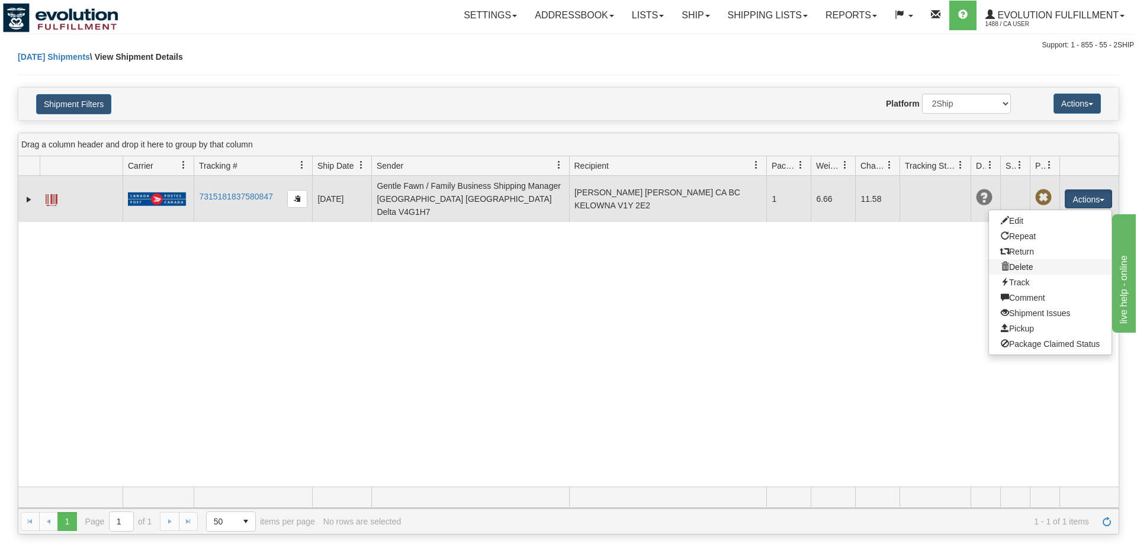
click at [1044, 261] on link "Delete" at bounding box center [1050, 266] width 123 height 15
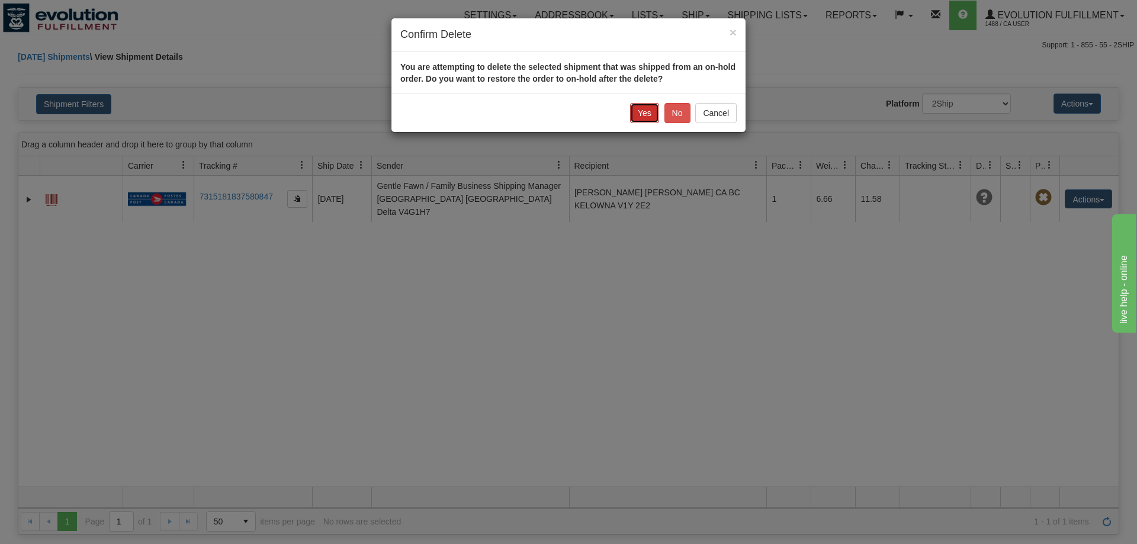
click at [646, 112] on button "Yes" at bounding box center [644, 113] width 29 height 20
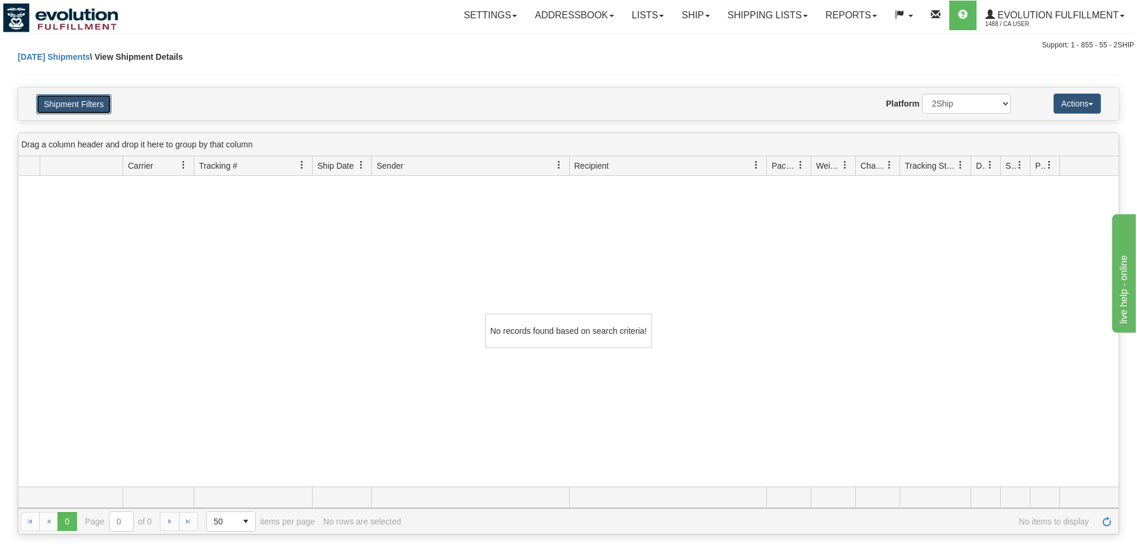
click at [98, 101] on button "Shipment Filters" at bounding box center [73, 104] width 75 height 20
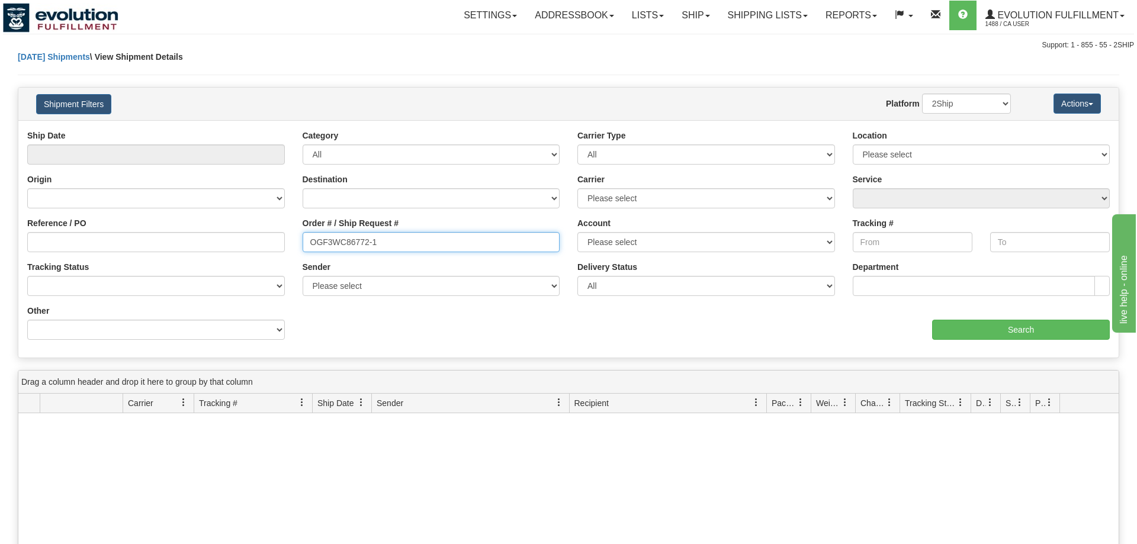
drag, startPoint x: 384, startPoint y: 246, endPoint x: 0, endPoint y: 258, distance: 383.9
click at [303, 252] on input "OGF3WC86772-1" at bounding box center [432, 242] width 258 height 20
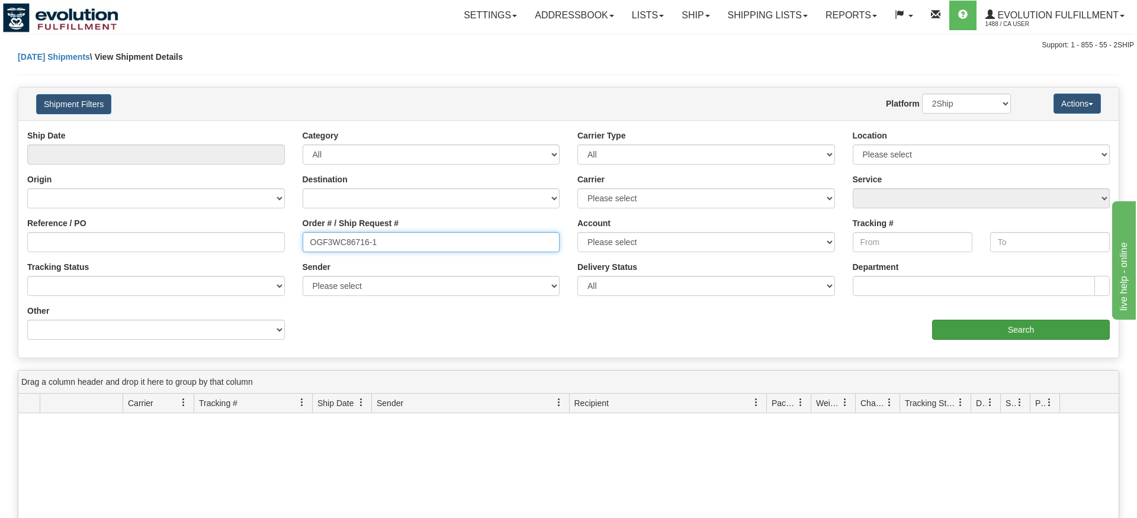
type input "OGF3WC86716-1"
click at [1021, 356] on div "Ship Date Category All Inbound Outbound Carrier Type All Most Common Small Pack…" at bounding box center [568, 238] width 1100 height 237
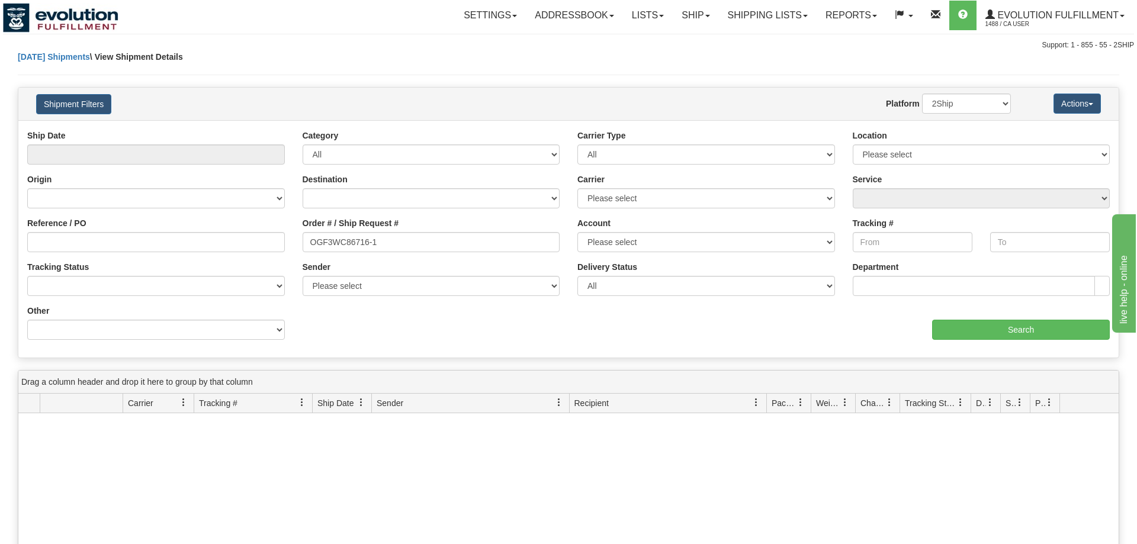
click at [1007, 312] on div "aaa Search" at bounding box center [843, 322] width 550 height 35
click at [1013, 320] on input "Search" at bounding box center [1021, 330] width 178 height 20
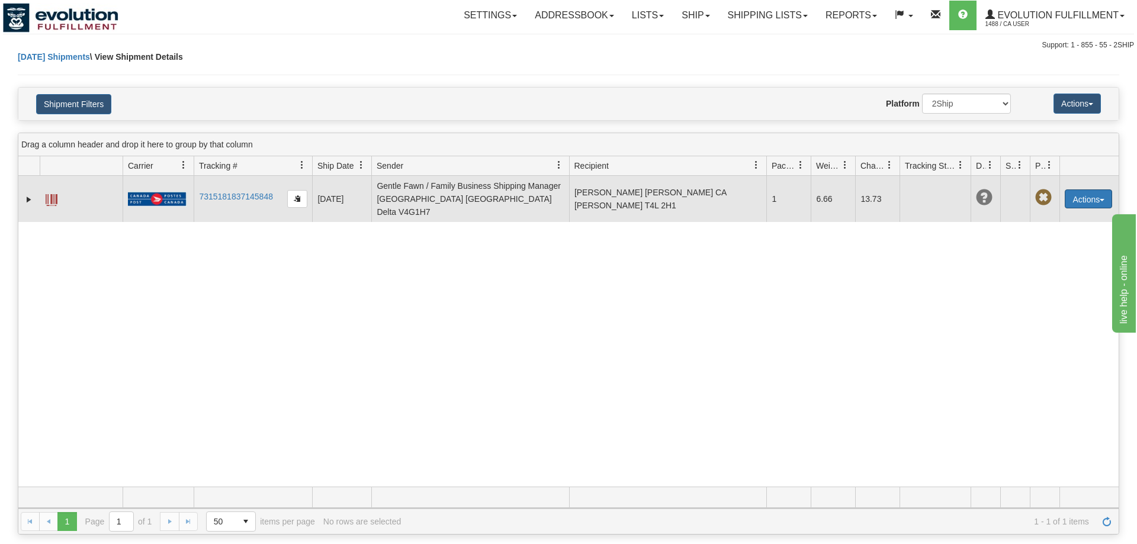
click at [1100, 195] on button "Actions" at bounding box center [1088, 198] width 47 height 19
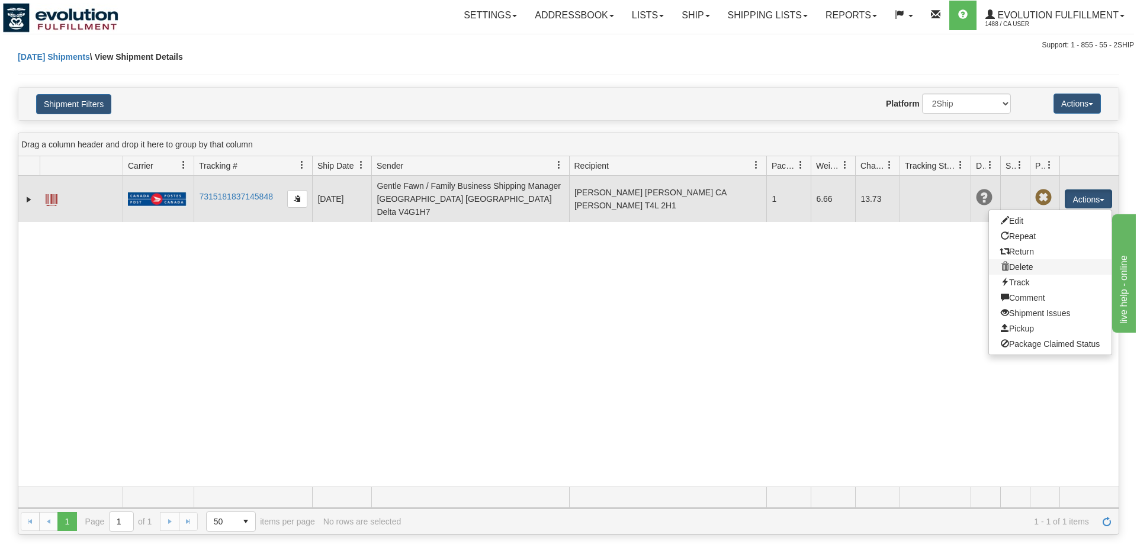
click at [1061, 259] on link "Delete" at bounding box center [1050, 266] width 123 height 15
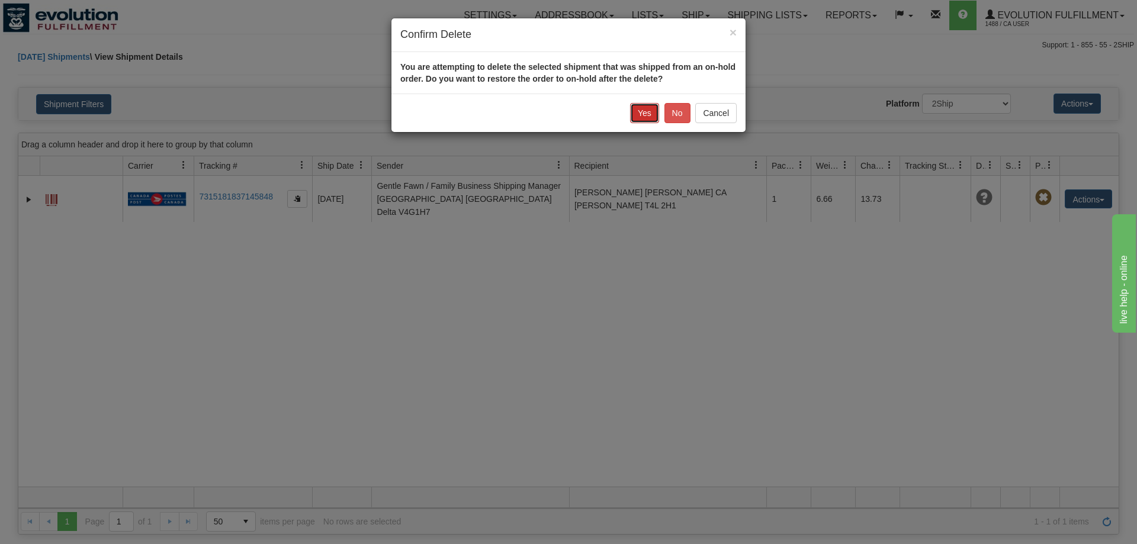
click at [641, 113] on button "Yes" at bounding box center [644, 113] width 29 height 20
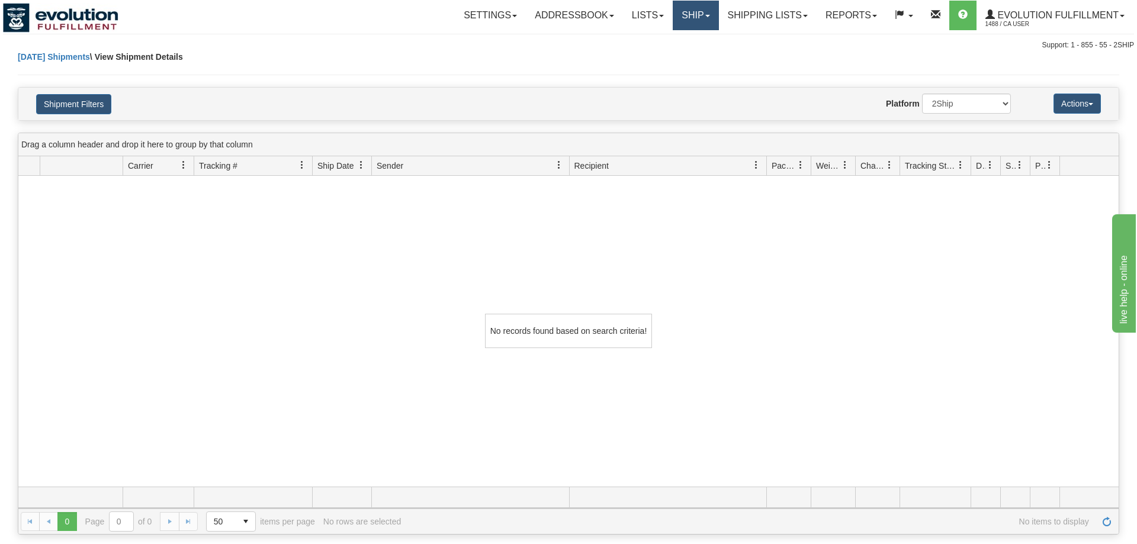
click at [690, 21] on link "Ship" at bounding box center [696, 16] width 46 height 30
click at [635, 15] on link "Lists" at bounding box center [648, 16] width 50 height 30
click at [654, 14] on link "Lists" at bounding box center [648, 16] width 50 height 30
click at [659, 21] on link "Lists" at bounding box center [648, 16] width 50 height 30
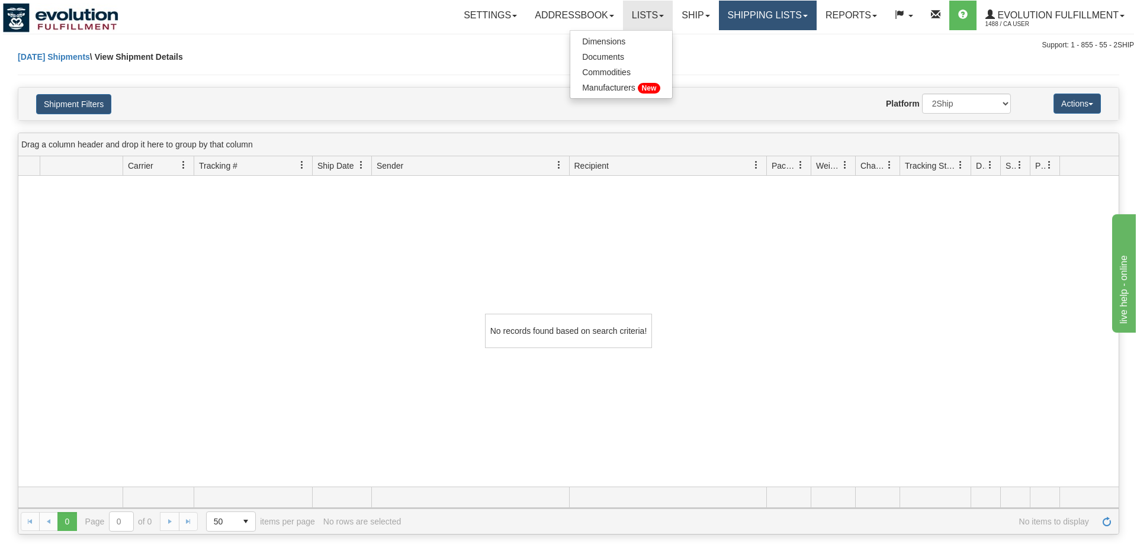
click at [728, 9] on link "Shipping lists" at bounding box center [768, 16] width 98 height 30
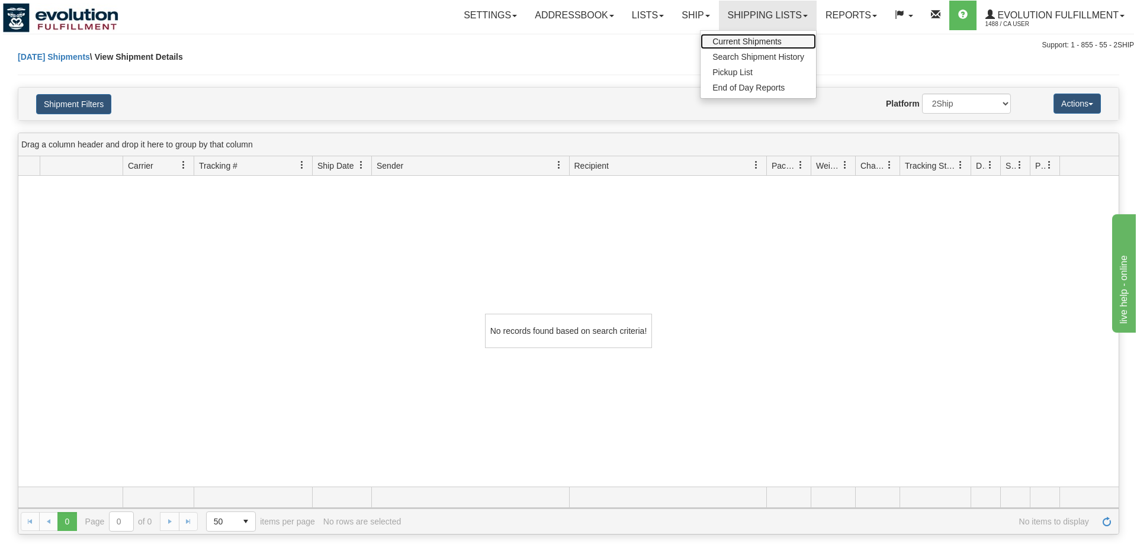
click at [746, 43] on span "Current Shipments" at bounding box center [746, 41] width 69 height 9
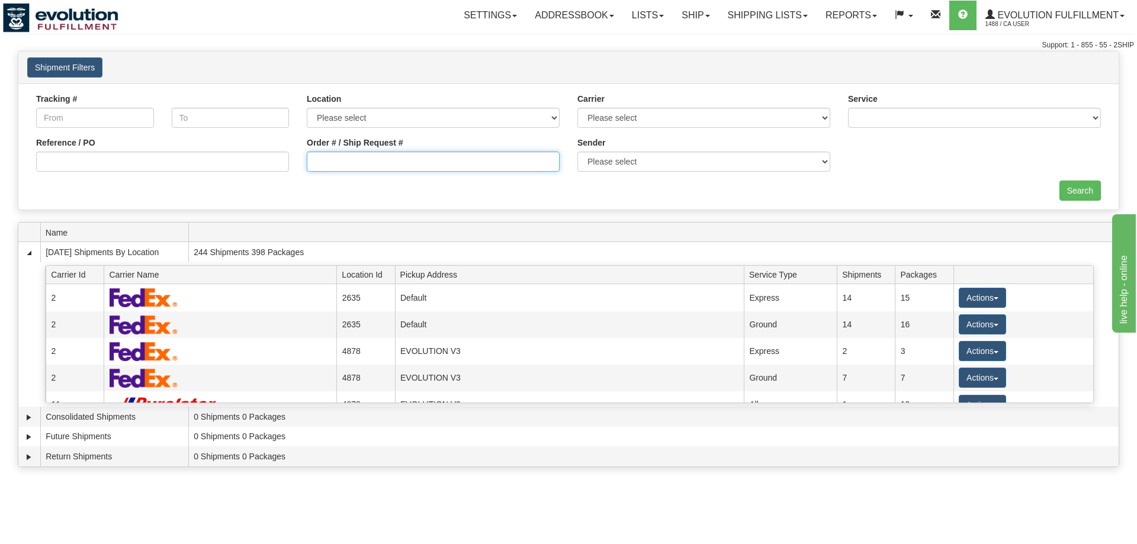
click at [358, 166] on input "Order # / Ship Request #" at bounding box center [433, 162] width 253 height 20
type input "6758-1"
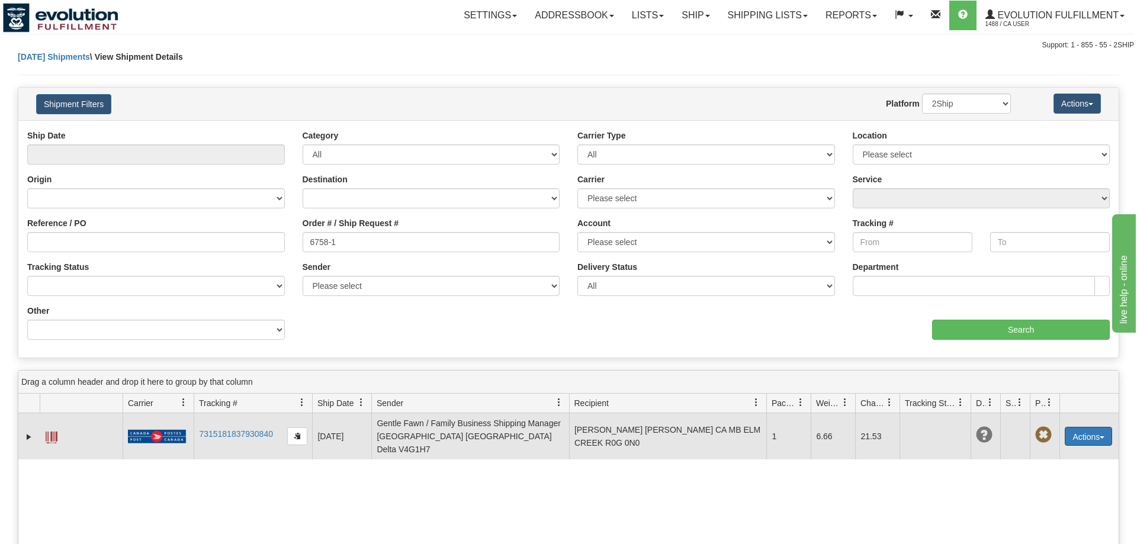
click at [1077, 429] on button "Actions" at bounding box center [1088, 436] width 47 height 19
click at [1055, 497] on link "Delete" at bounding box center [1050, 504] width 123 height 15
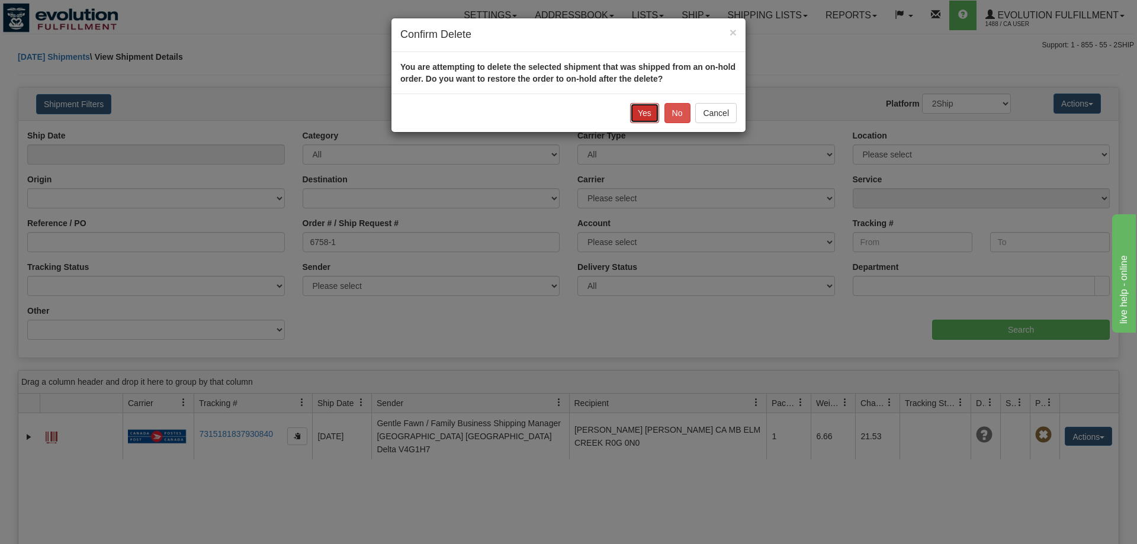
click at [644, 110] on button "Yes" at bounding box center [644, 113] width 29 height 20
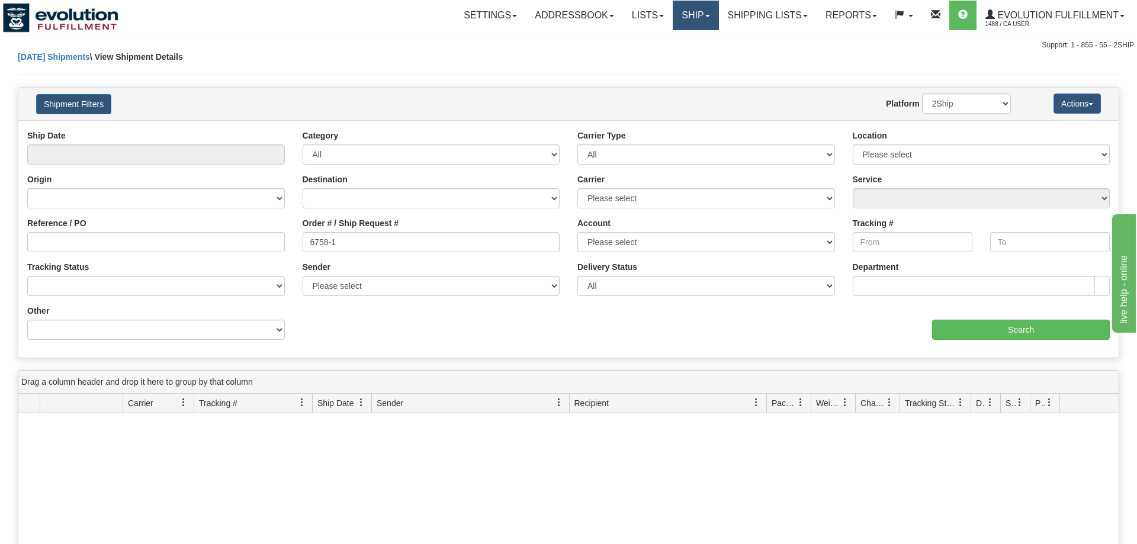
click at [689, 23] on link "Ship" at bounding box center [696, 16] width 46 height 30
click at [772, 11] on link "Shipping lists" at bounding box center [768, 16] width 98 height 30
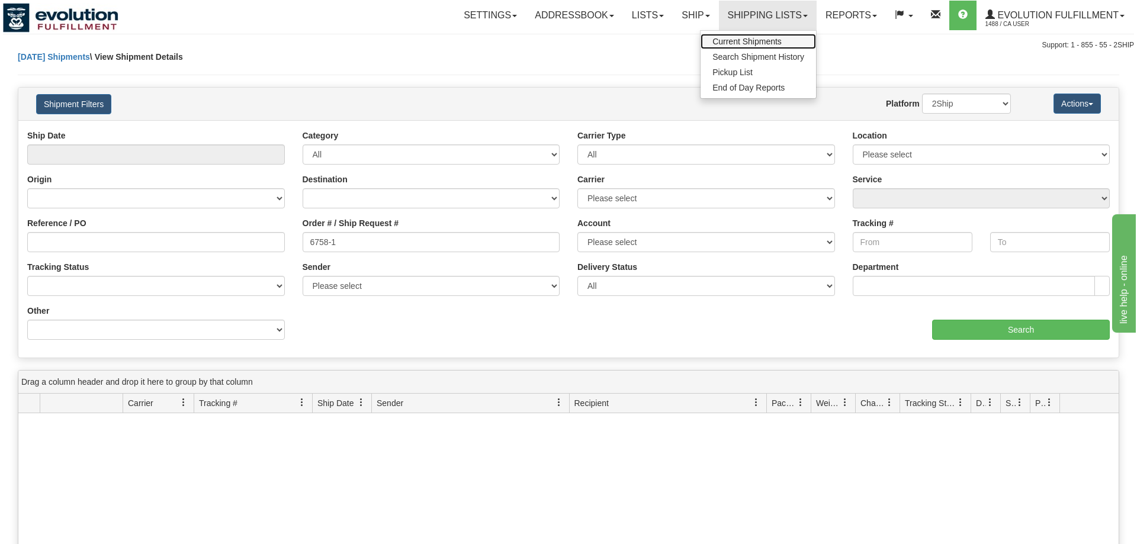
click at [770, 41] on span "Current Shipments" at bounding box center [746, 41] width 69 height 9
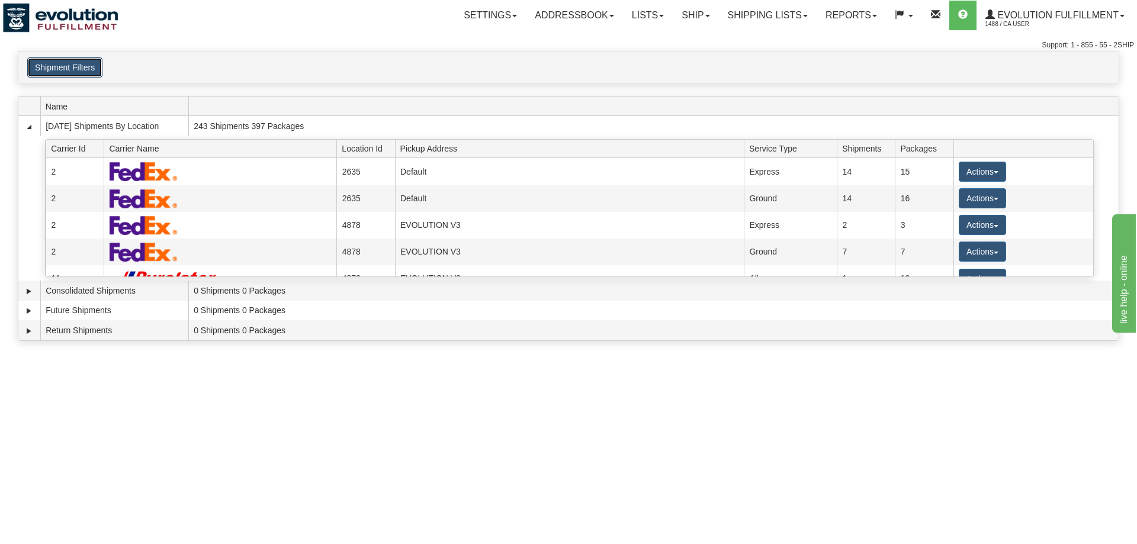
click at [82, 70] on button "Shipment Filters" at bounding box center [64, 67] width 75 height 20
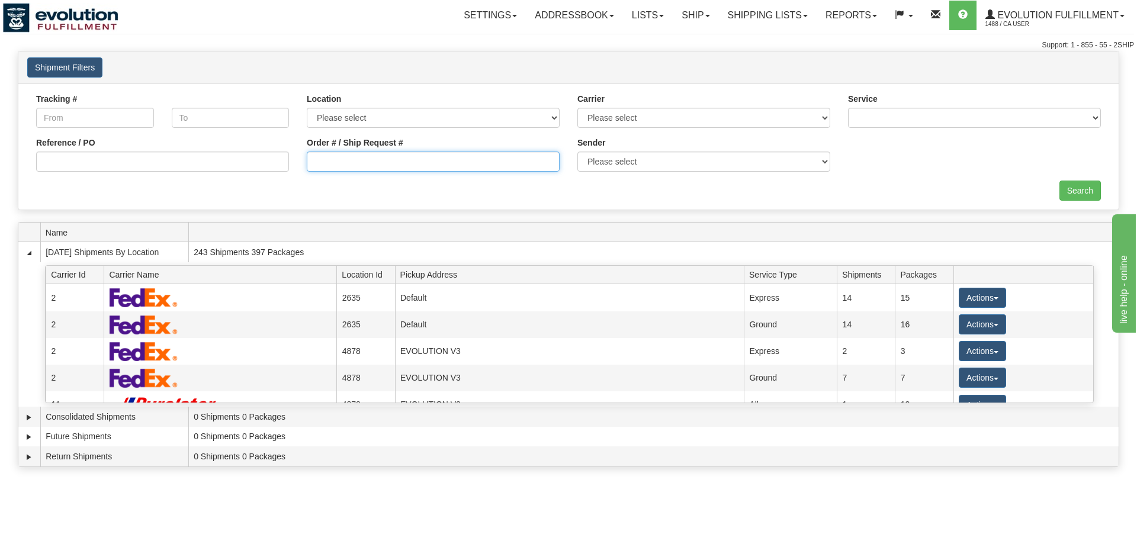
click at [433, 162] on input "Order # / Ship Request #" at bounding box center [433, 162] width 253 height 20
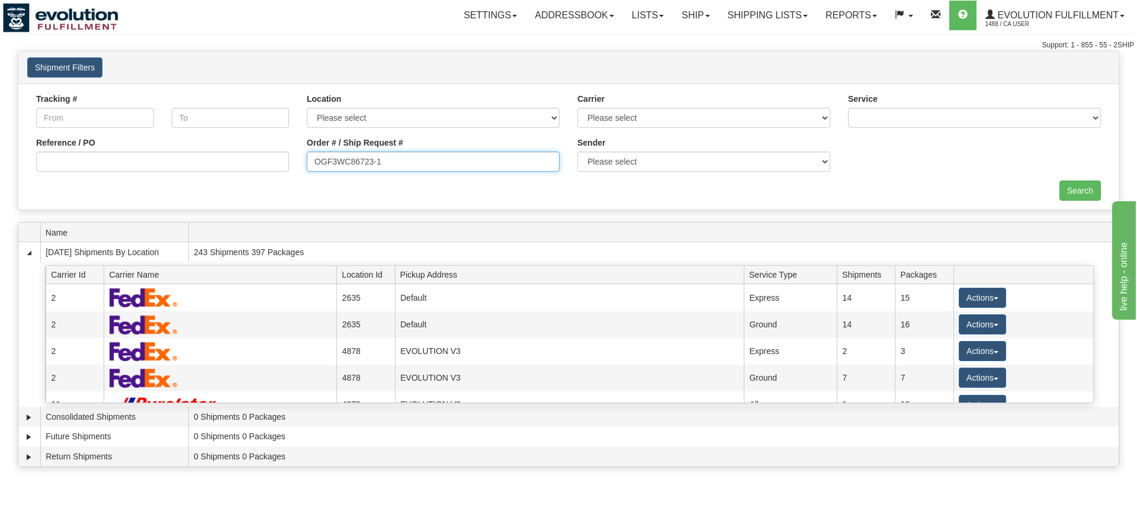
type input "OGF3WC86723-1"
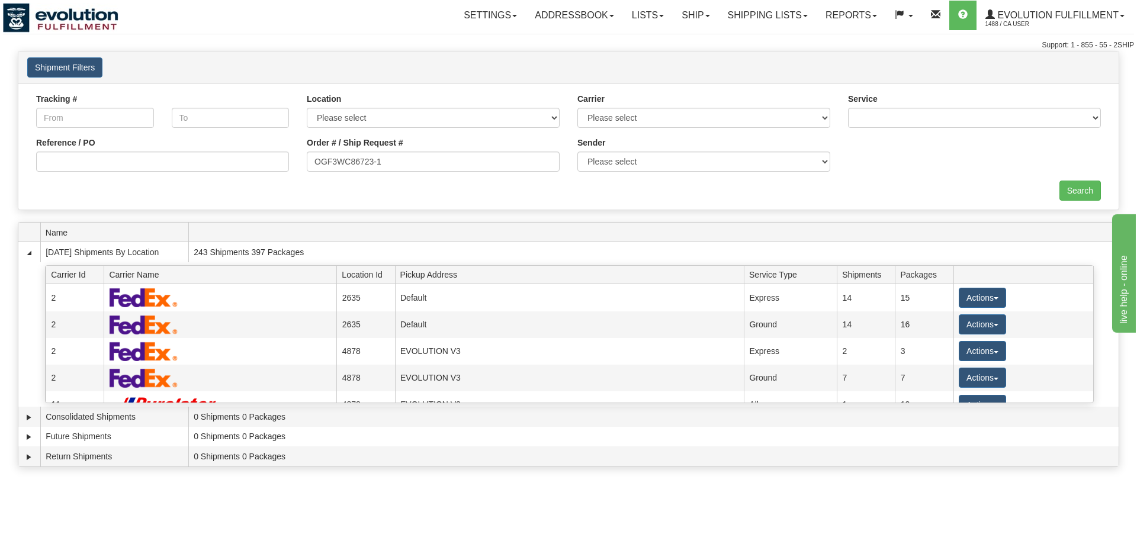
click at [1079, 205] on div "Tracking # Tracking To Location Please select Default Evolution US EVOLUTION V3…" at bounding box center [568, 146] width 1100 height 126
click at [1076, 175] on div "Tracking # Tracking To Location Please select Default Evolution US EVOLUTION V3…" at bounding box center [568, 146] width 1100 height 126
click at [1088, 192] on input "Search" at bounding box center [1079, 191] width 41 height 20
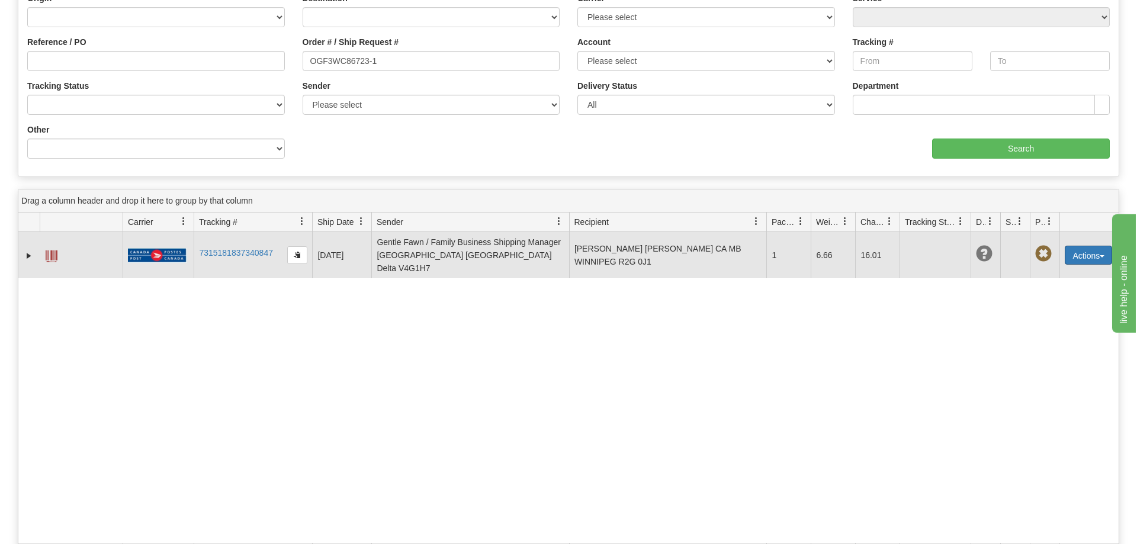
click at [1088, 248] on button "Actions" at bounding box center [1088, 255] width 47 height 19
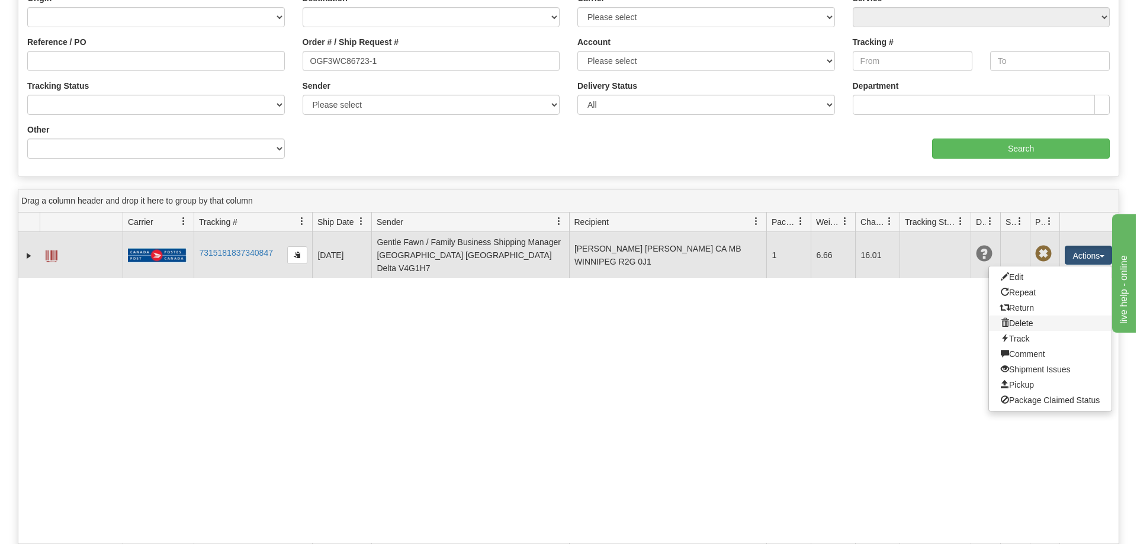
click at [1040, 316] on link "Delete" at bounding box center [1050, 323] width 123 height 15
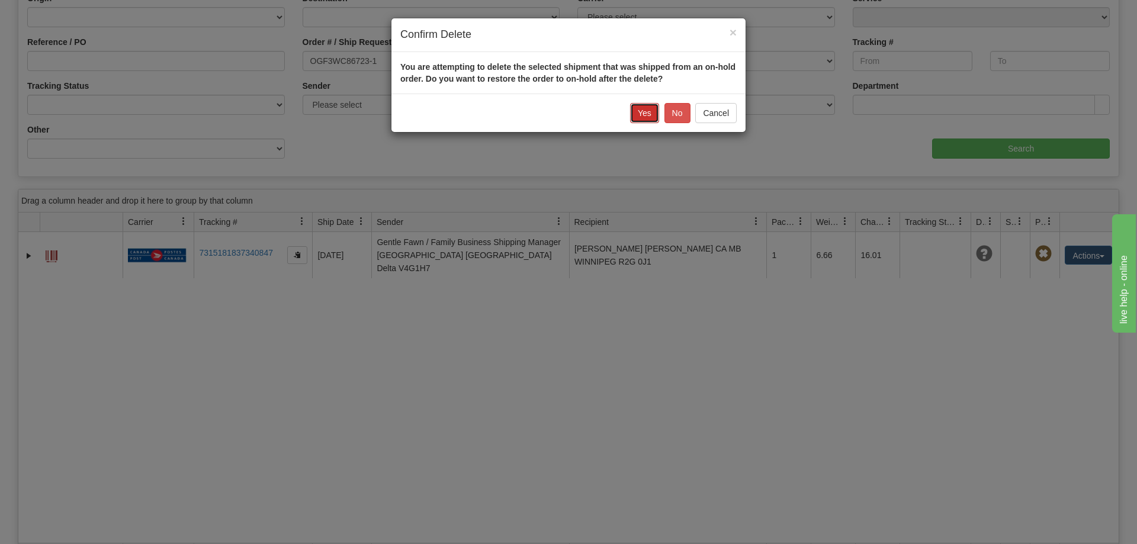
click at [640, 113] on button "Yes" at bounding box center [644, 113] width 29 height 20
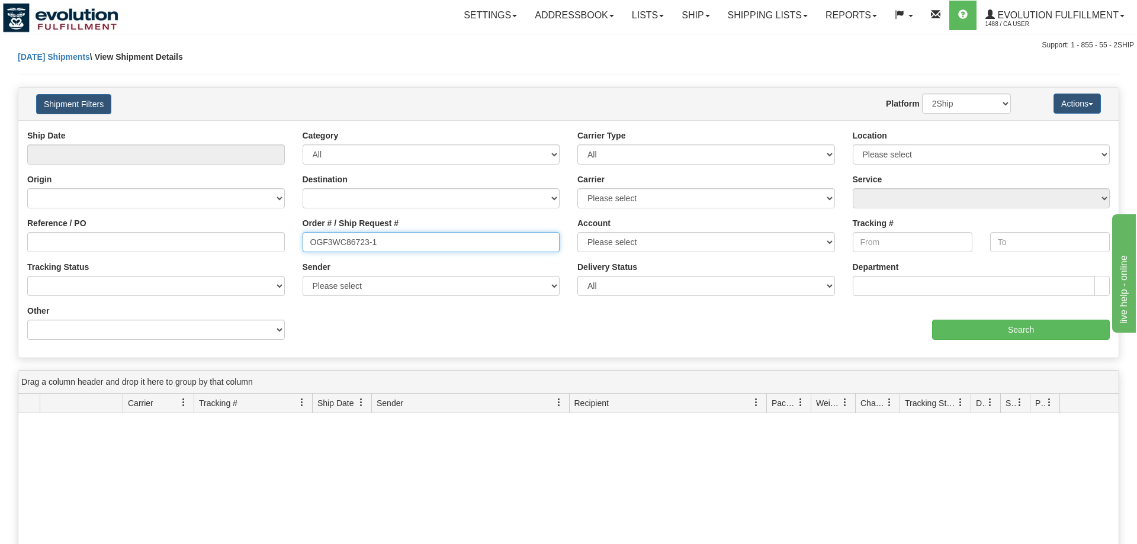
drag, startPoint x: 117, startPoint y: 230, endPoint x: 7, endPoint y: 214, distance: 111.9
click at [303, 232] on input "OGF3WC86723-1" at bounding box center [432, 242] width 258 height 20
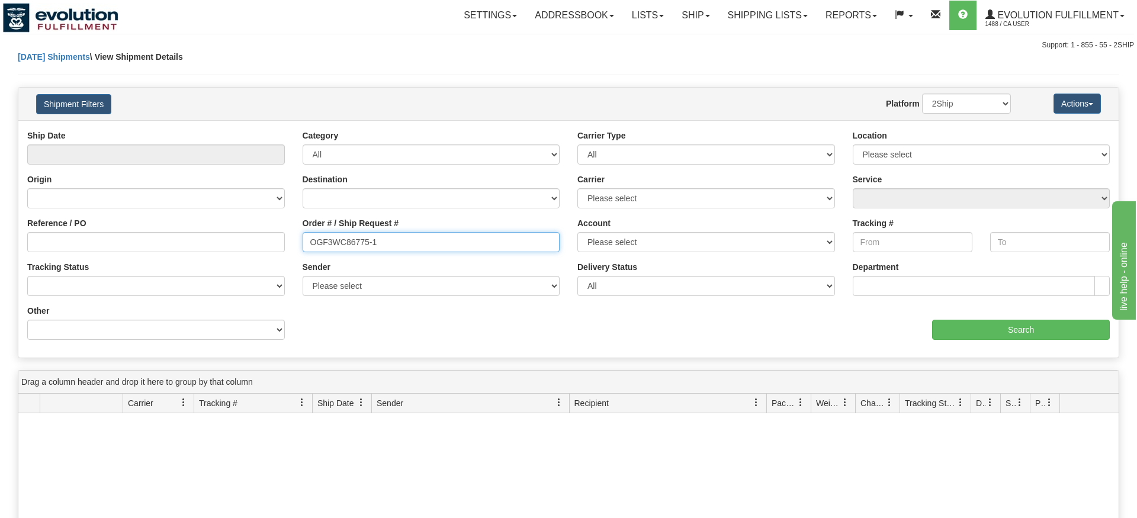
type input "OGF3WC86775-1"
drag, startPoint x: 1044, startPoint y: 358, endPoint x: 1043, endPoint y: 348, distance: 10.7
click at [1044, 380] on div "Please wait... × Confirm Delete Delete Cancel × Confirm Delete You are attempti…" at bounding box center [568, 398] width 1137 height 695
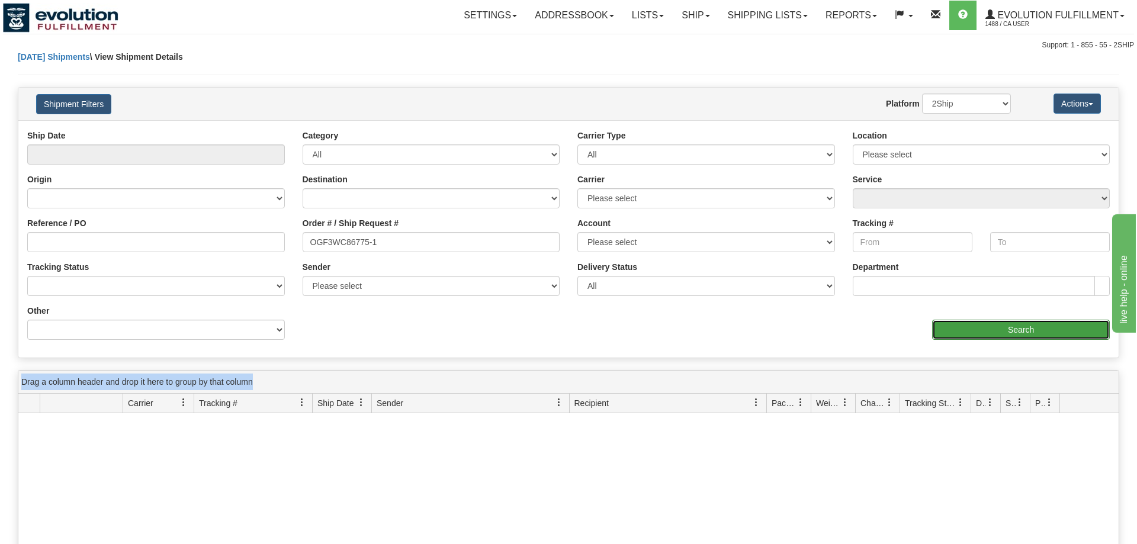
click at [1040, 324] on input "Search" at bounding box center [1021, 330] width 178 height 20
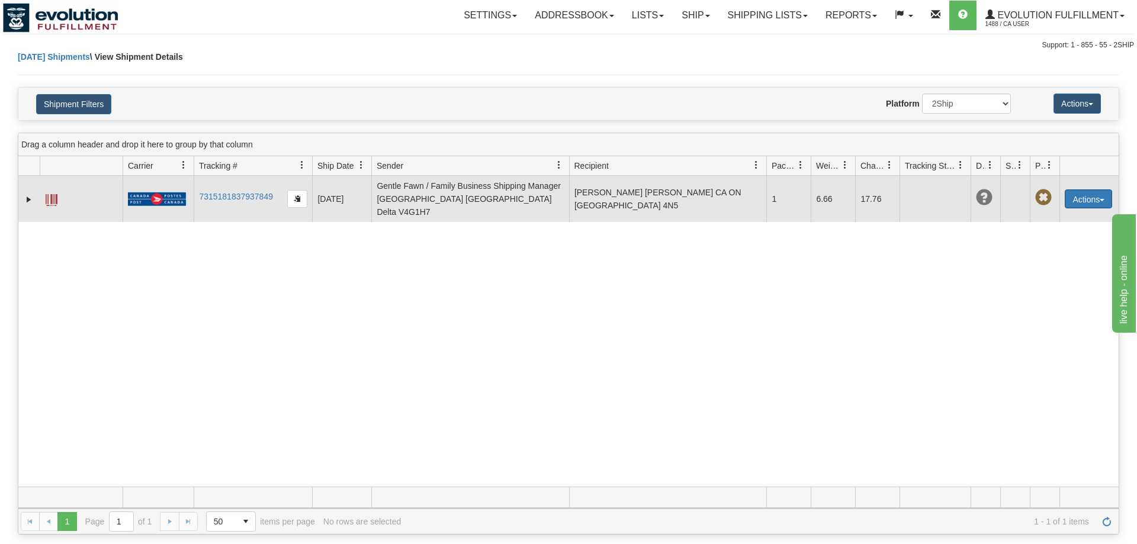
click at [1104, 190] on button "Actions" at bounding box center [1088, 198] width 47 height 19
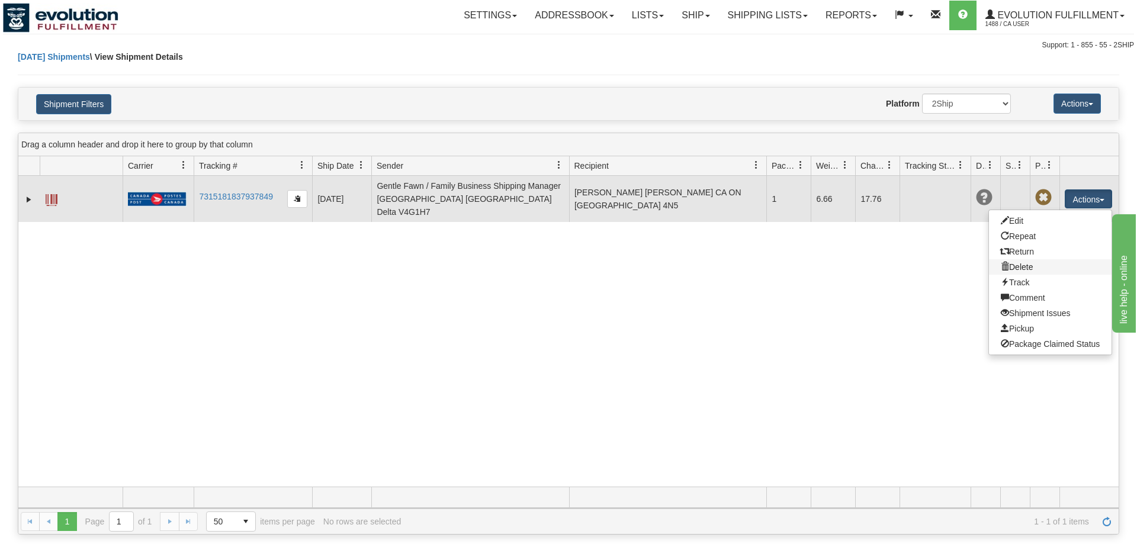
click at [1034, 262] on link "Delete" at bounding box center [1050, 266] width 123 height 15
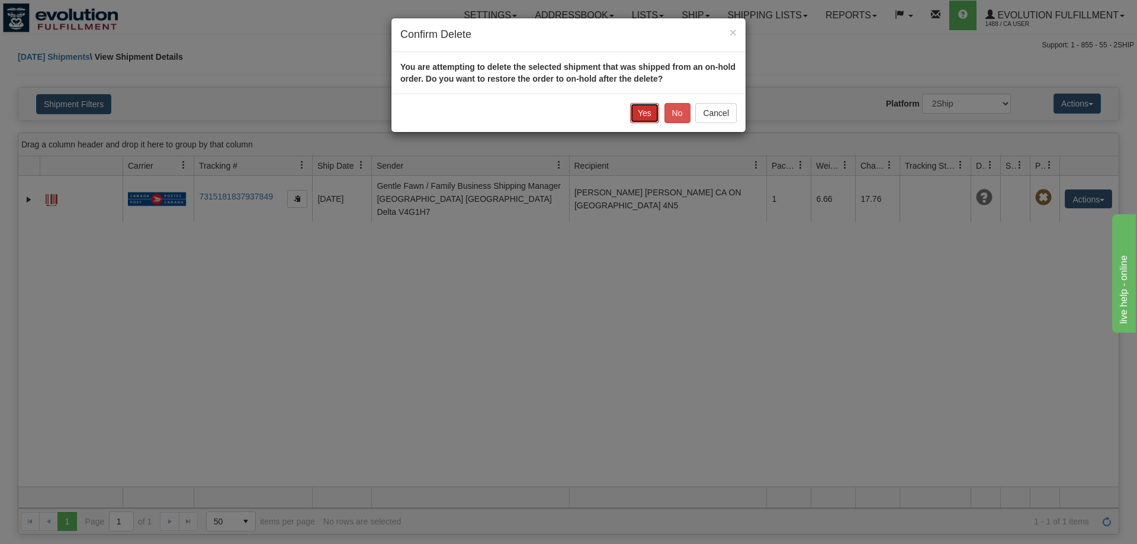
click at [639, 113] on button "Yes" at bounding box center [644, 113] width 29 height 20
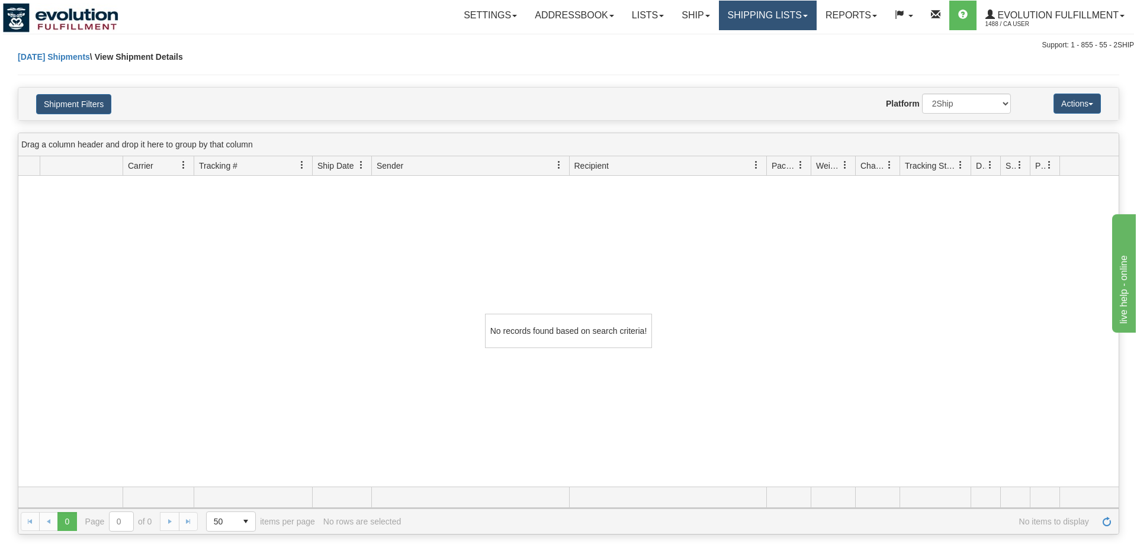
click at [748, 15] on link "Shipping lists" at bounding box center [768, 16] width 98 height 30
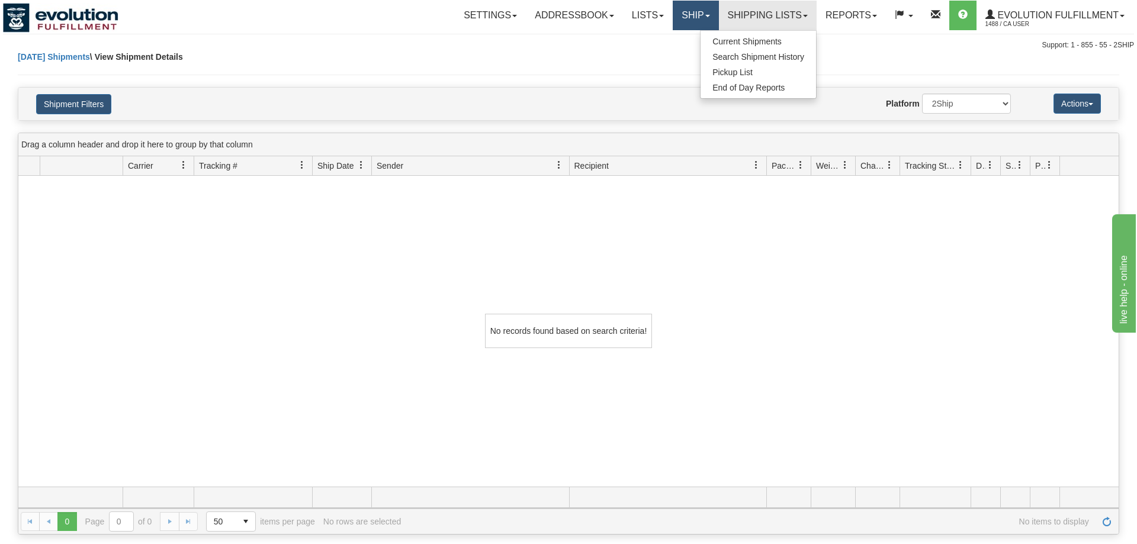
click at [696, 9] on link "Ship" at bounding box center [696, 16] width 46 height 30
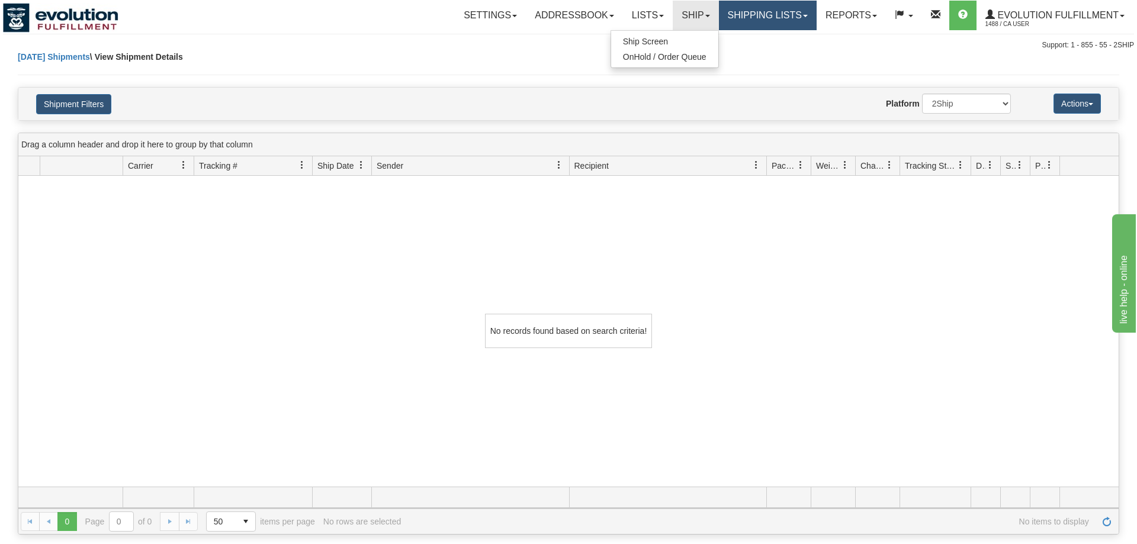
click at [776, 14] on link "Shipping lists" at bounding box center [768, 16] width 98 height 30
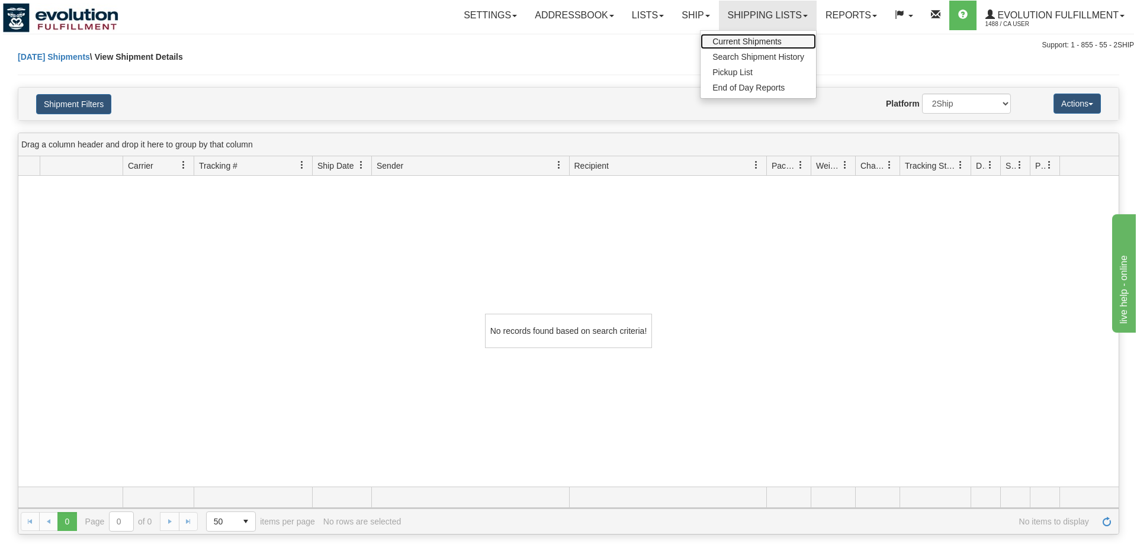
click at [776, 40] on span "Current Shipments" at bounding box center [746, 41] width 69 height 9
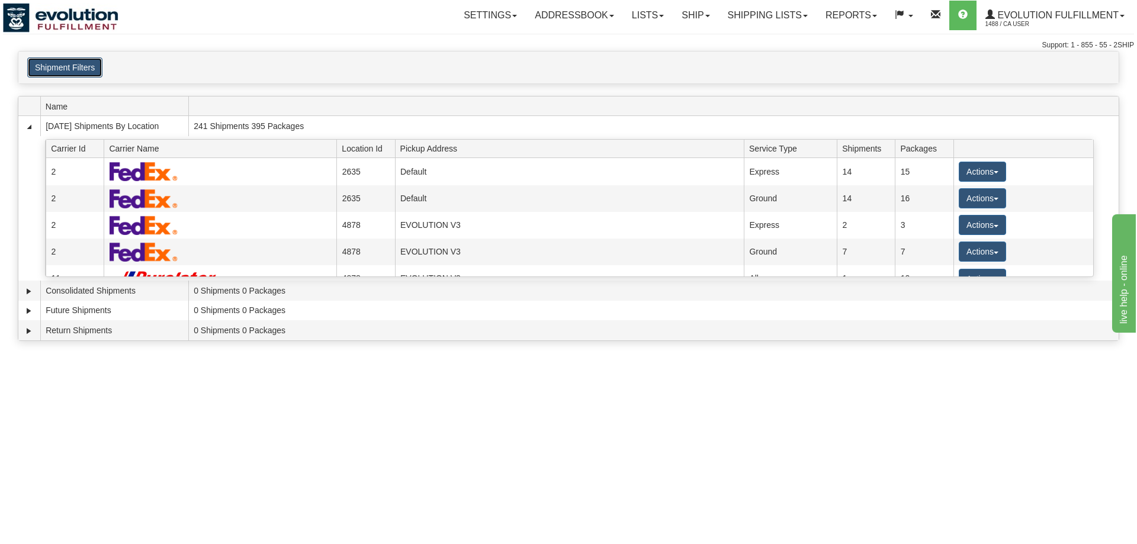
click at [91, 69] on button "Shipment Filters" at bounding box center [64, 67] width 75 height 20
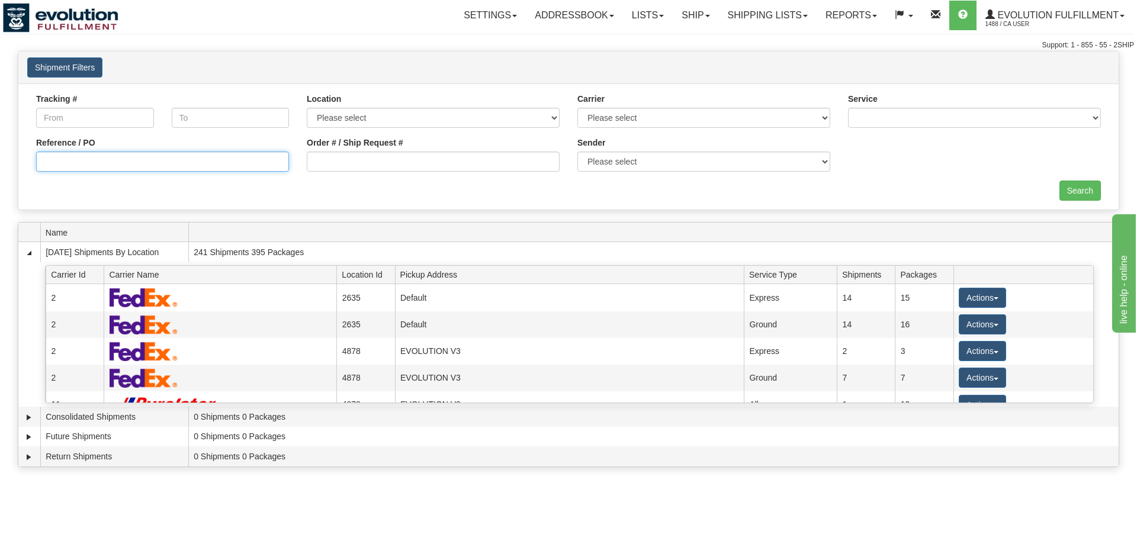
click at [123, 161] on input "Reference / PO" at bounding box center [162, 162] width 253 height 20
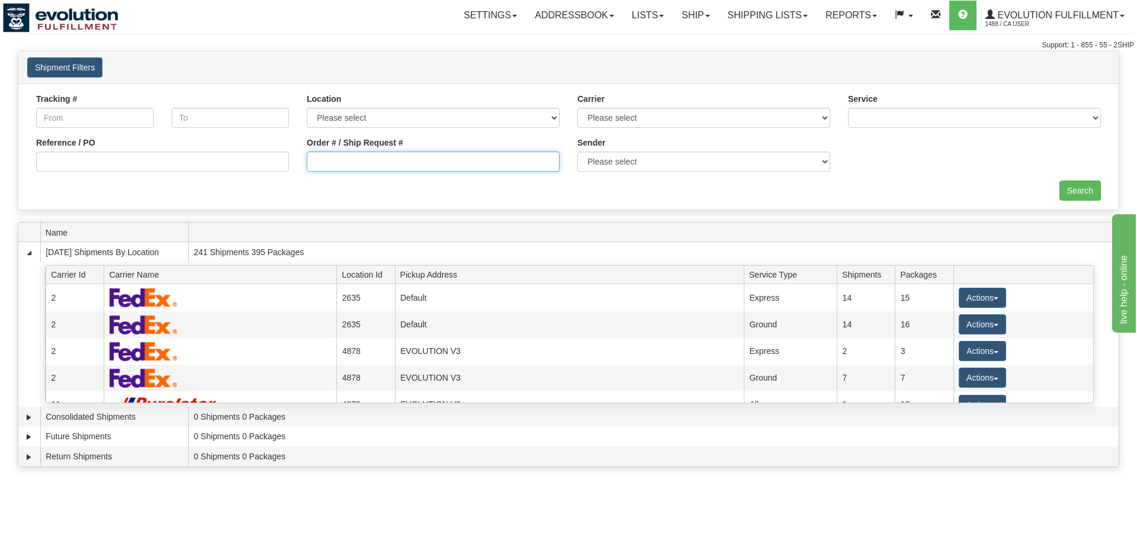
click at [460, 160] on input "Order # / Ship Request #" at bounding box center [433, 162] width 253 height 20
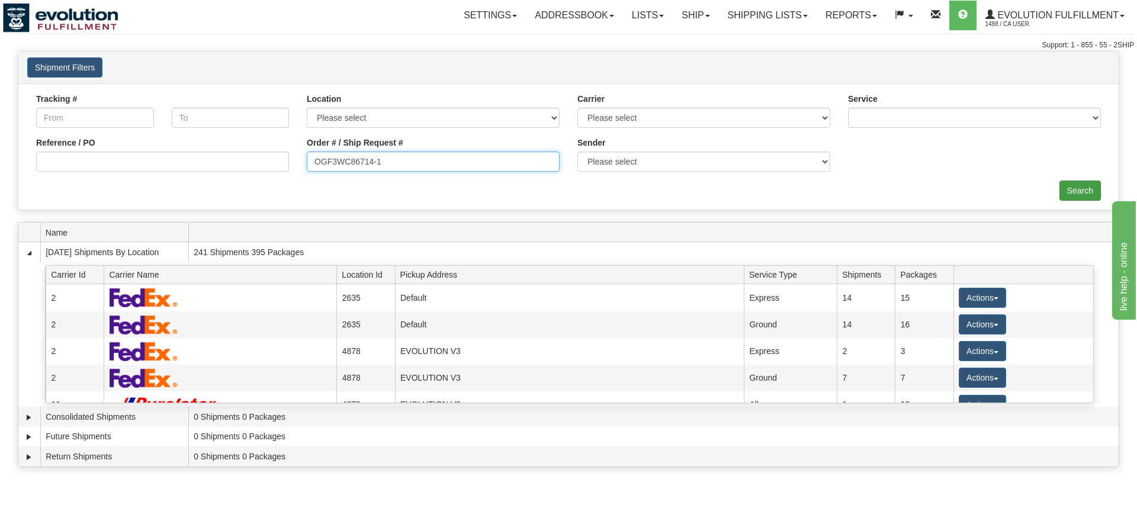
type input "OGF3WC86714-1"
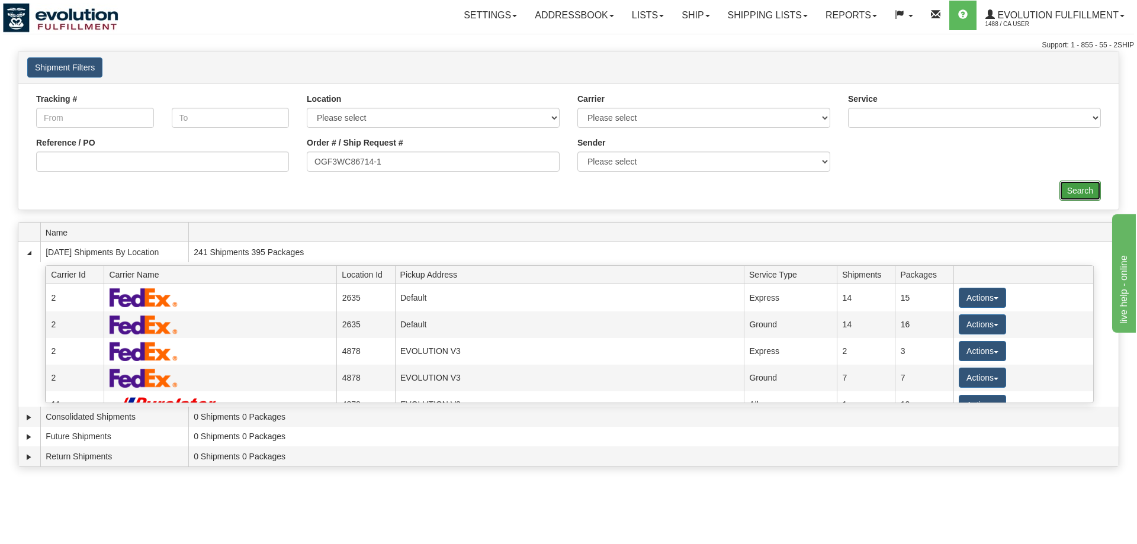
click at [1079, 212] on div "× Request Pickup Close × Closing Shipments Close × Your documents are ready Lab…" at bounding box center [568, 262] width 1137 height 422
click at [1072, 188] on input "Search" at bounding box center [1079, 191] width 41 height 20
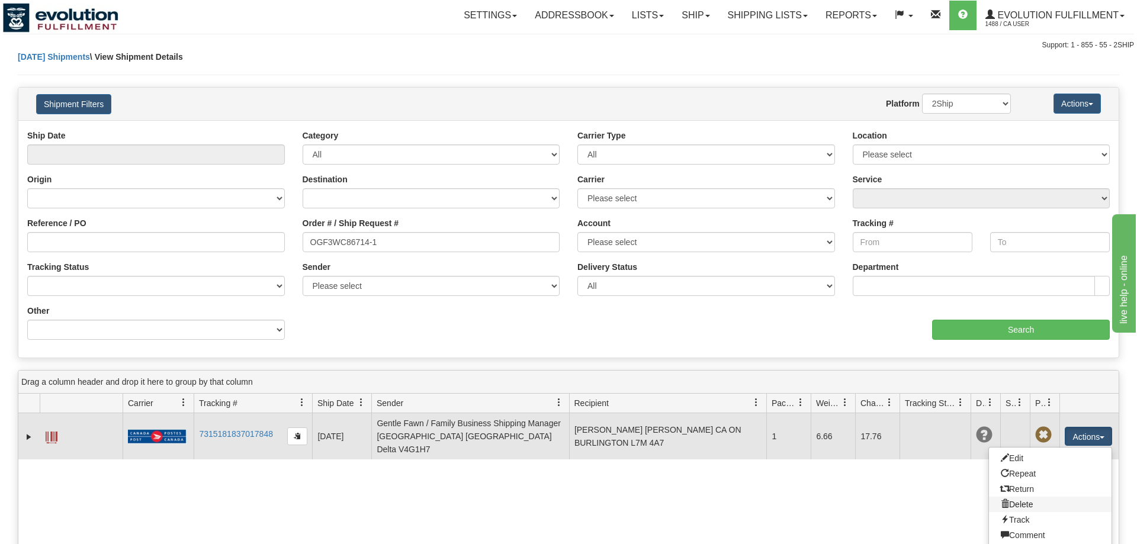
click at [1052, 497] on link "Delete" at bounding box center [1050, 504] width 123 height 15
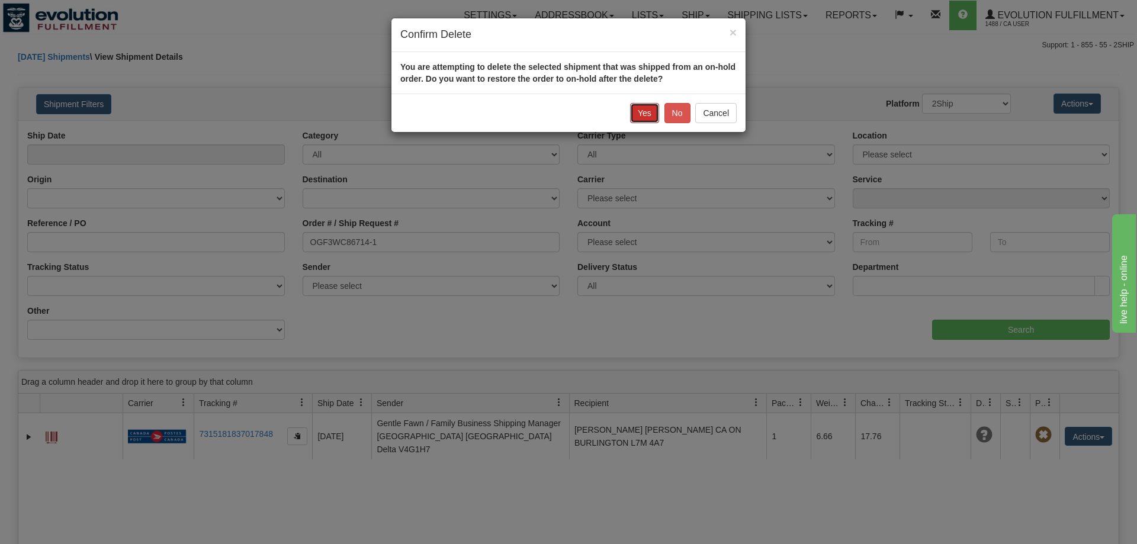
click at [640, 108] on button "Yes" at bounding box center [644, 113] width 29 height 20
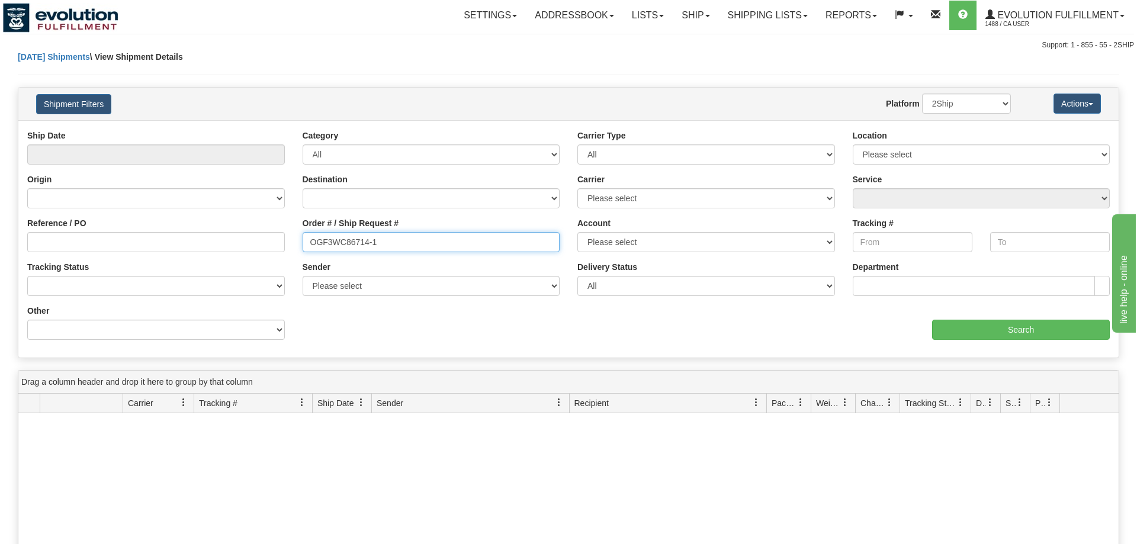
drag, startPoint x: 399, startPoint y: 236, endPoint x: 234, endPoint y: 246, distance: 165.0
click at [303, 246] on input "OGF3WC86714-1" at bounding box center [432, 242] width 258 height 20
type input "86750-1"
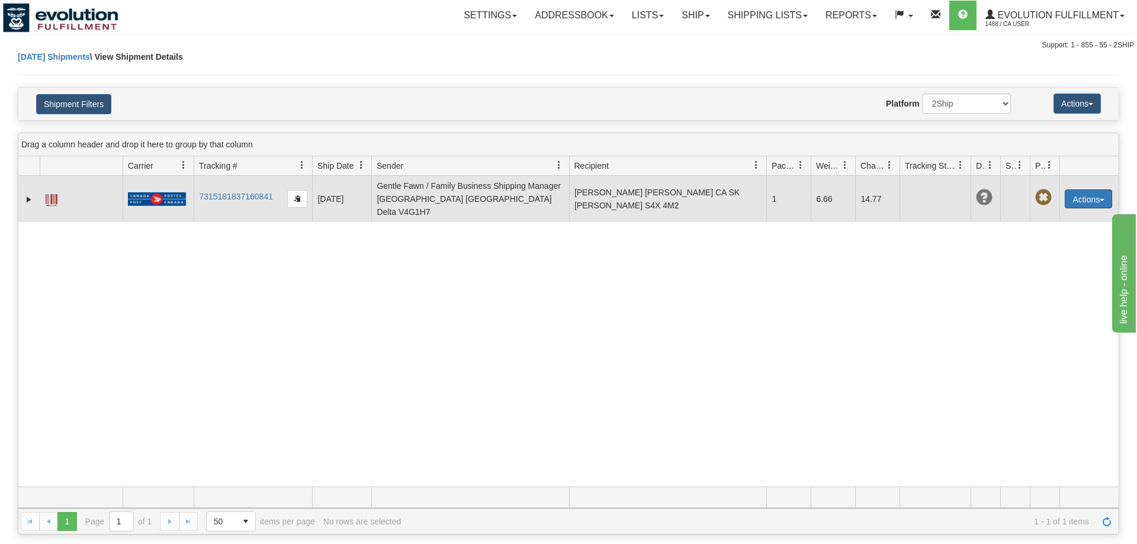
click at [1103, 196] on button "Actions" at bounding box center [1088, 198] width 47 height 19
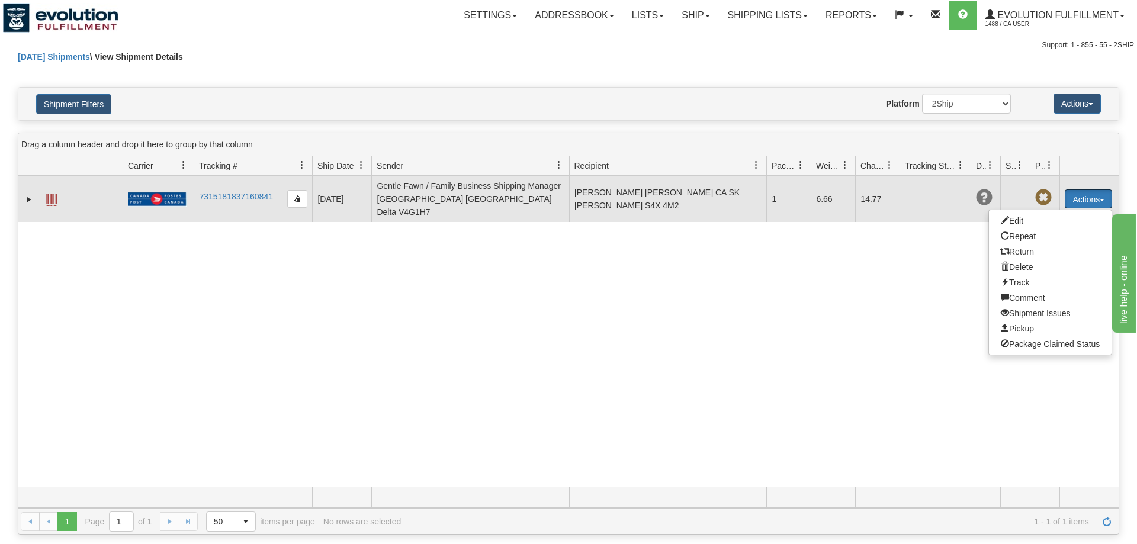
click at [1103, 196] on button "Actions" at bounding box center [1088, 198] width 47 height 19
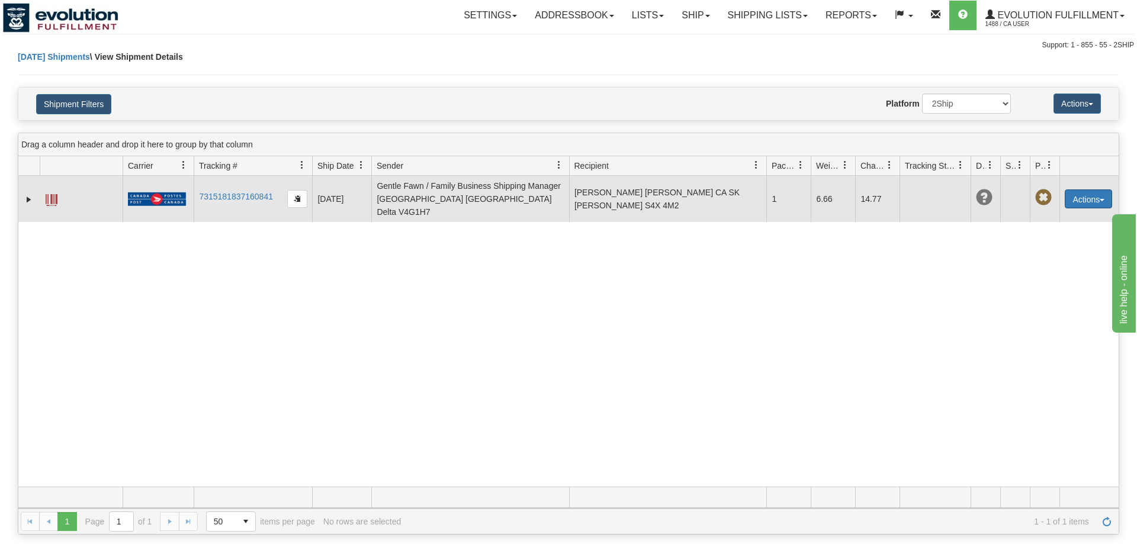
click at [1090, 198] on button "Actions" at bounding box center [1088, 198] width 47 height 19
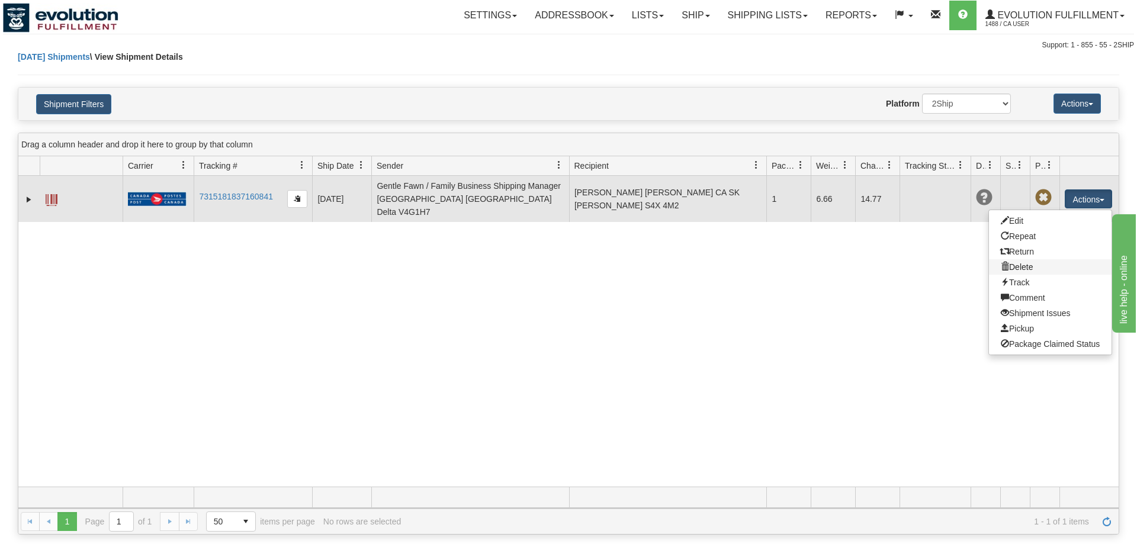
click at [1064, 261] on link "Delete" at bounding box center [1050, 266] width 123 height 15
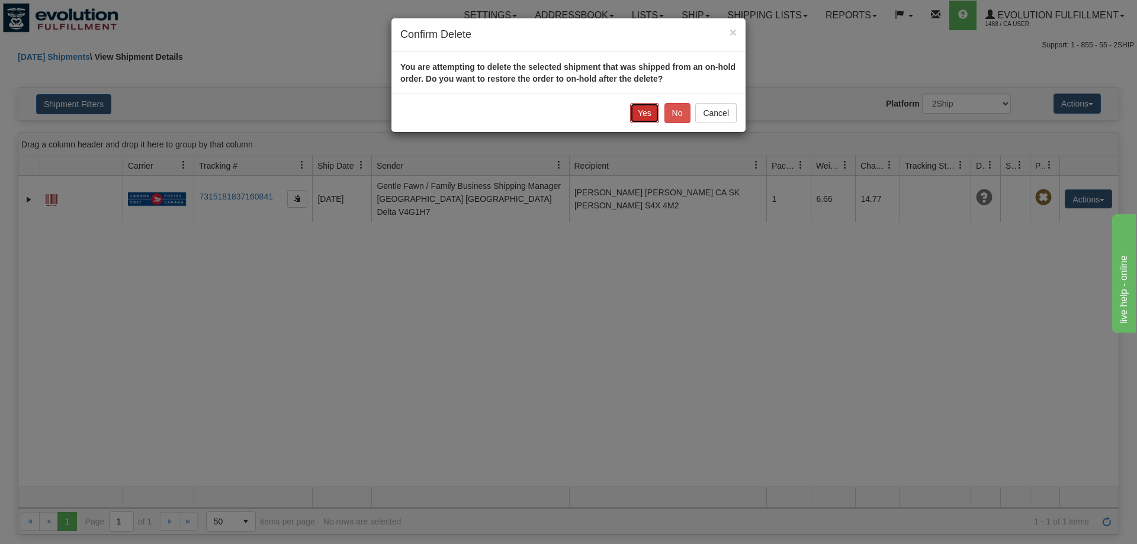
click at [640, 108] on button "Yes" at bounding box center [644, 113] width 29 height 20
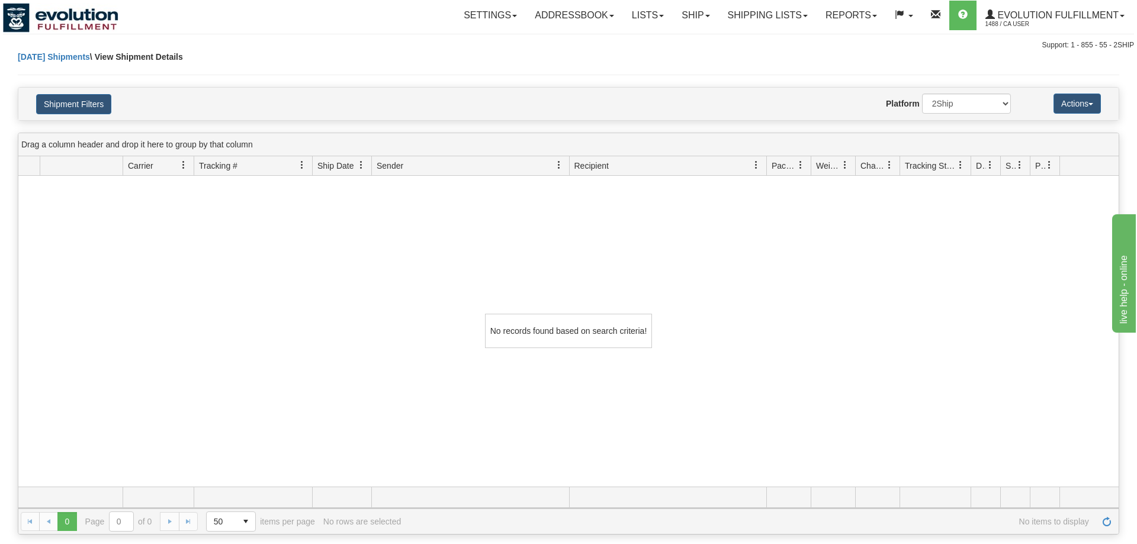
click at [696, 30] on nav "Toggle navigation Settings Shipping Preferences Fields Preferences New Groups" at bounding box center [667, 15] width 934 height 31
click at [696, 20] on link "Ship" at bounding box center [696, 16] width 46 height 30
click at [756, 17] on link "Shipping lists" at bounding box center [768, 16] width 98 height 30
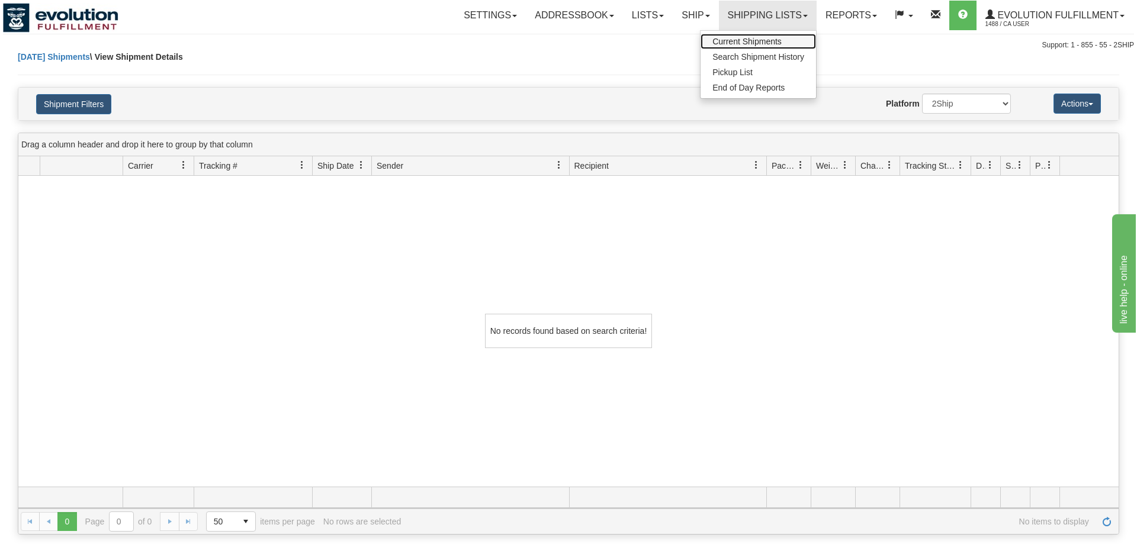
click at [774, 36] on link "Current Shipments" at bounding box center [758, 41] width 115 height 15
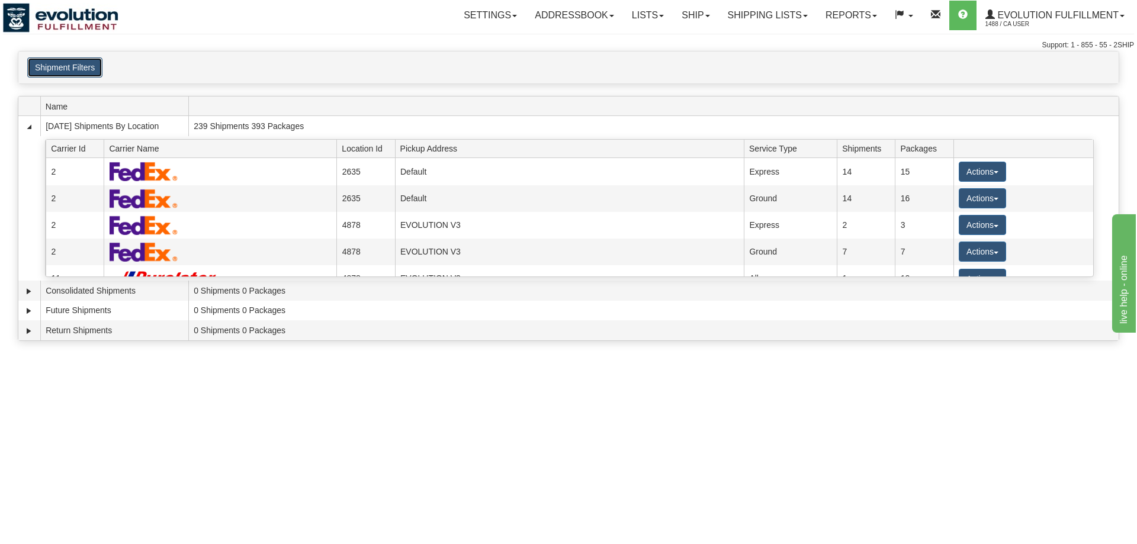
click at [47, 72] on button "Shipment Filters" at bounding box center [64, 67] width 75 height 20
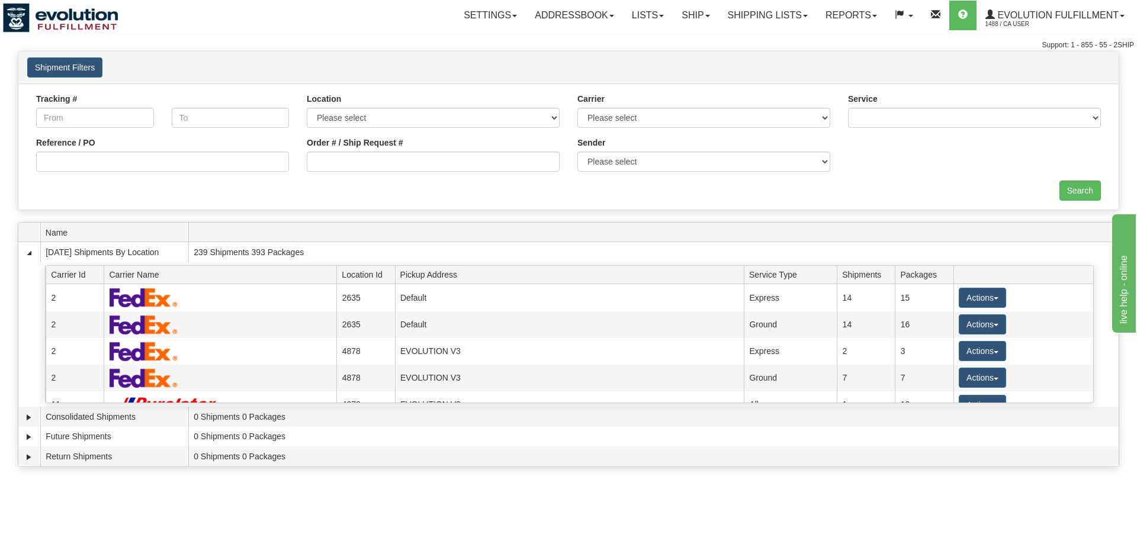
click at [492, 172] on div "Order # / Ship Request #" at bounding box center [433, 159] width 271 height 44
click at [484, 168] on input "Order # / Ship Request #" at bounding box center [433, 162] width 253 height 20
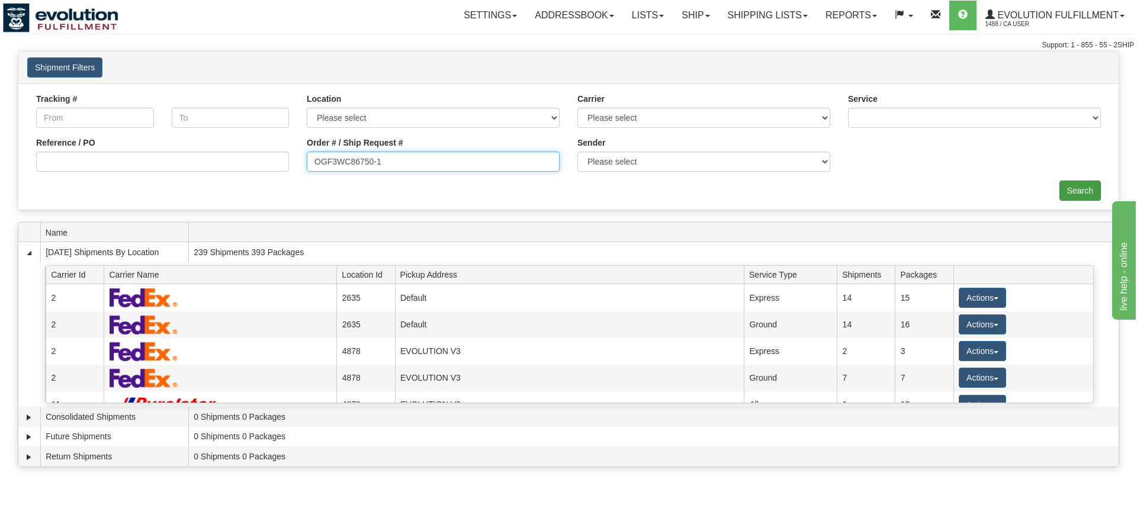
type input "OGF3WC86750-1"
click at [1074, 224] on div "× Request Pickup Close × Closing Shipments Close × Your documents are ready Lab…" at bounding box center [568, 262] width 1137 height 422
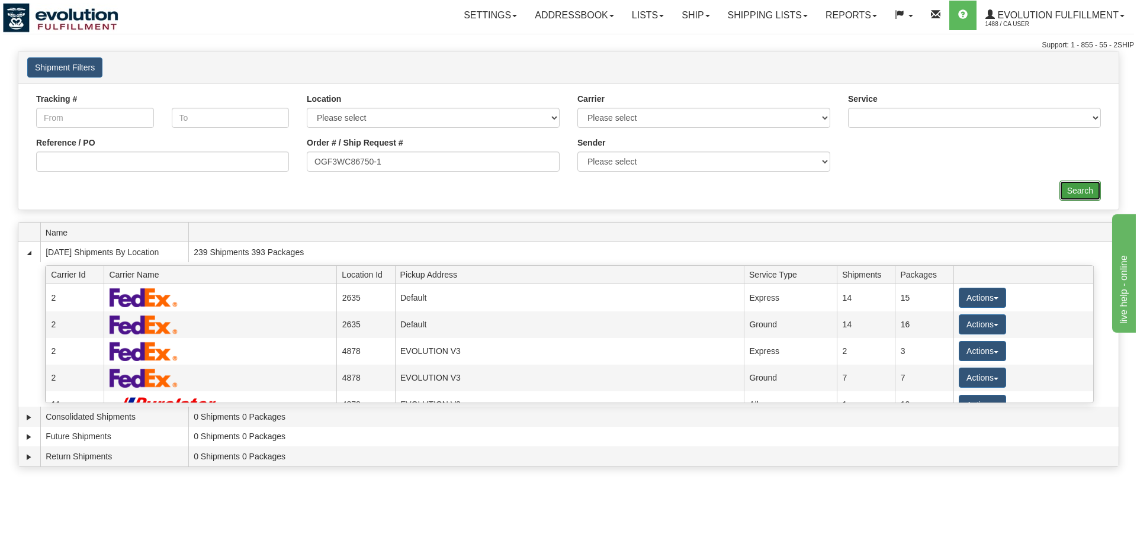
click at [1076, 192] on input "Search" at bounding box center [1079, 191] width 41 height 20
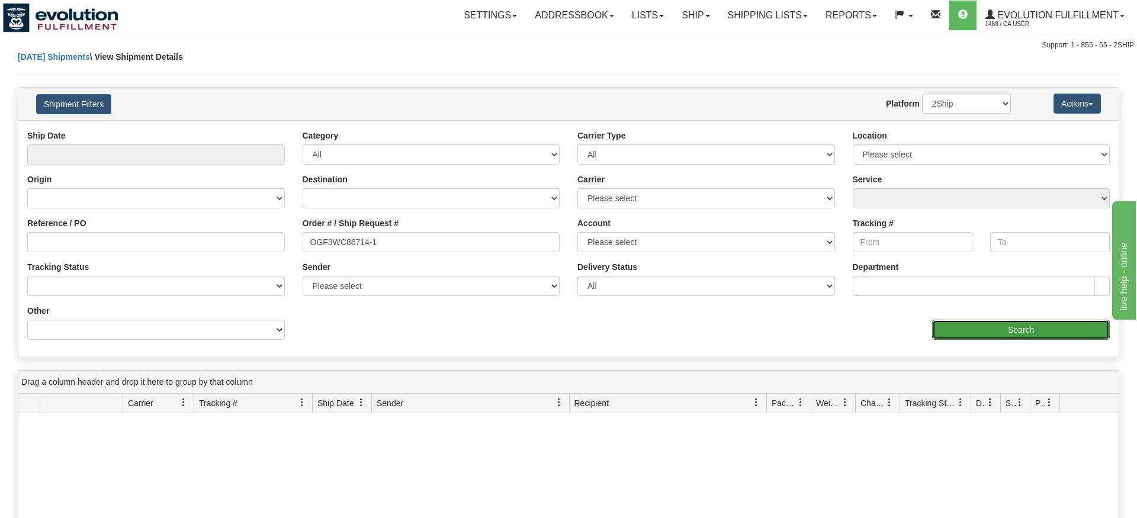
click at [1021, 361] on div "Please wait... × Confirm Delete Delete Cancel × Confirm Delete Yes No Cancel × …" at bounding box center [568, 398] width 1137 height 695
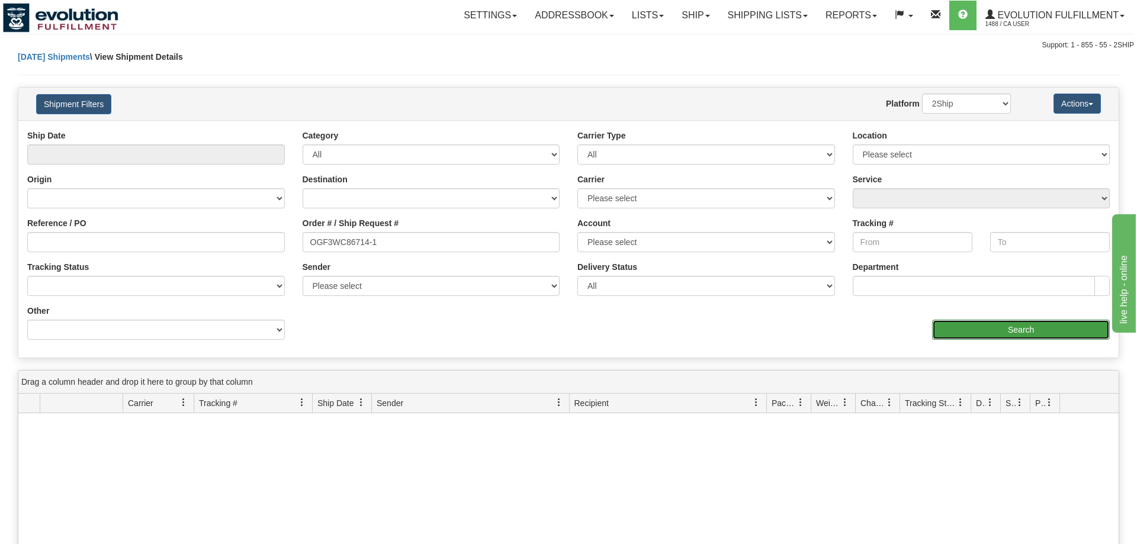
click at [1020, 326] on input "Search" at bounding box center [1021, 330] width 178 height 20
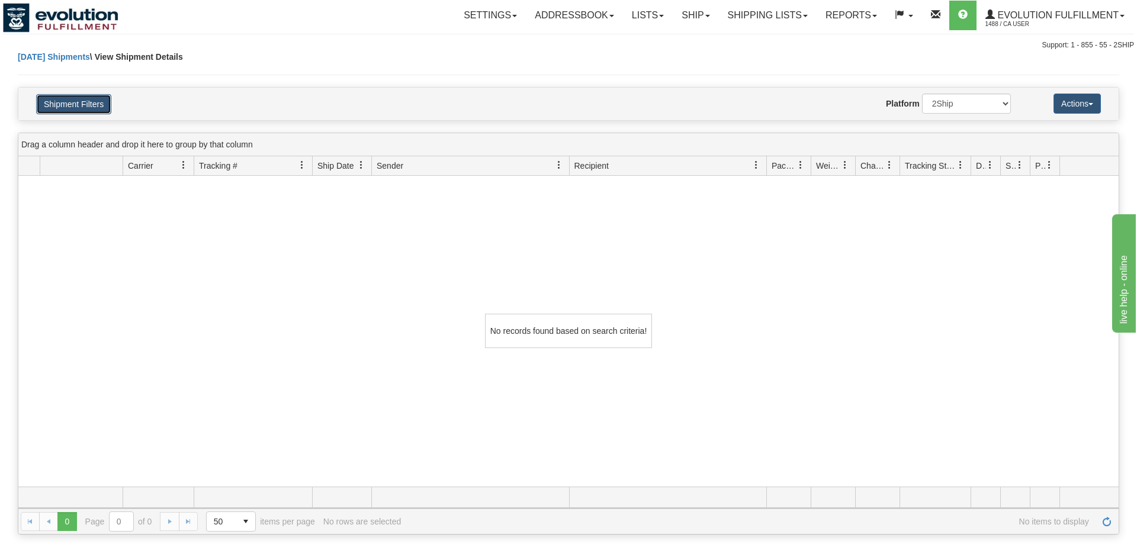
click at [82, 102] on button "Shipment Filters" at bounding box center [73, 104] width 75 height 20
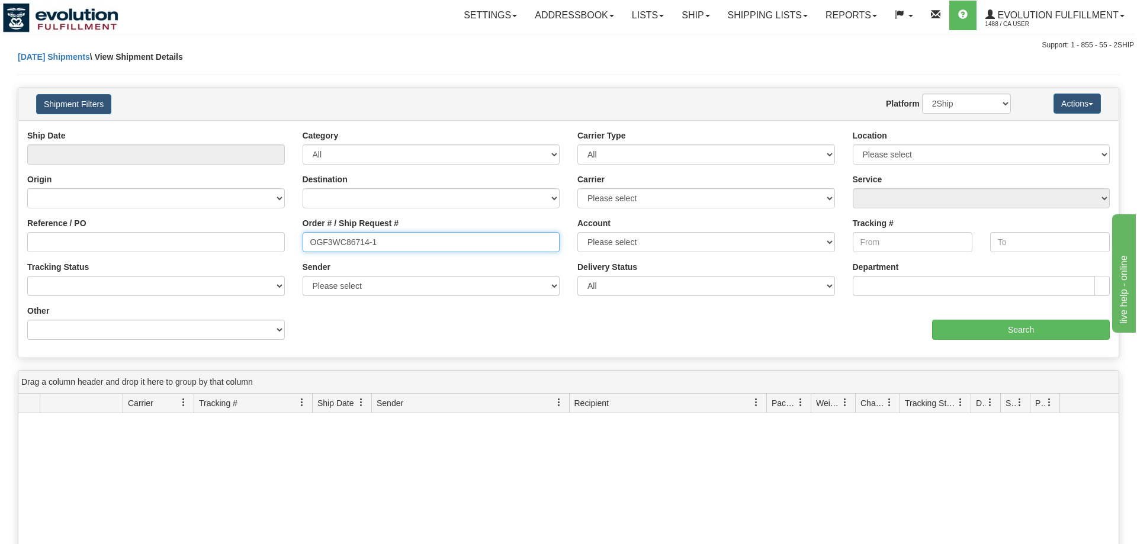
drag, startPoint x: 381, startPoint y: 242, endPoint x: 60, endPoint y: 243, distance: 321.5
click at [303, 243] on input "OGF3WC86714-1" at bounding box center [432, 242] width 258 height 20
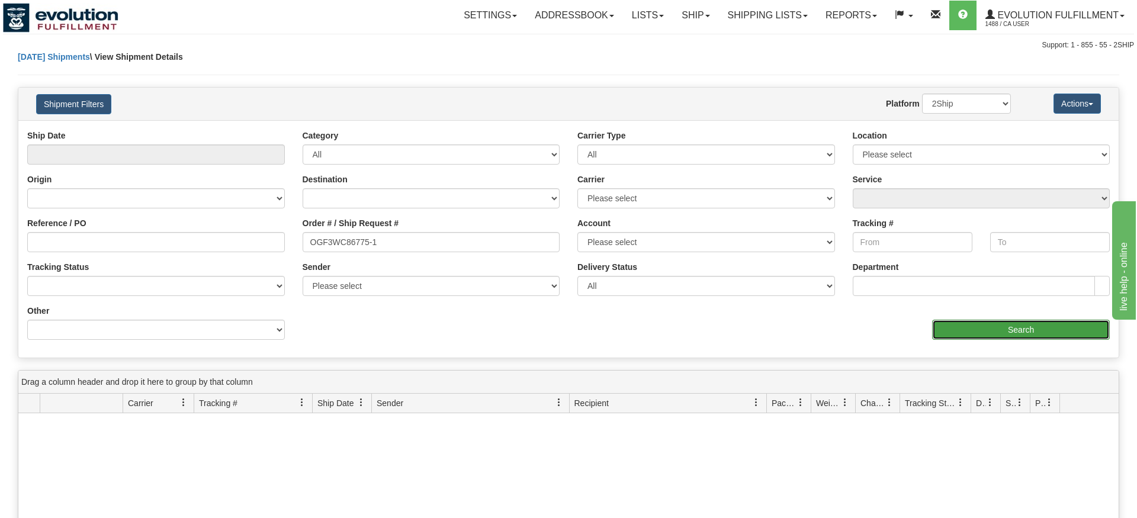
click at [1034, 352] on div "Ship Date Category All Inbound Outbound Carrier Type All Most Common Small Pack…" at bounding box center [568, 238] width 1100 height 237
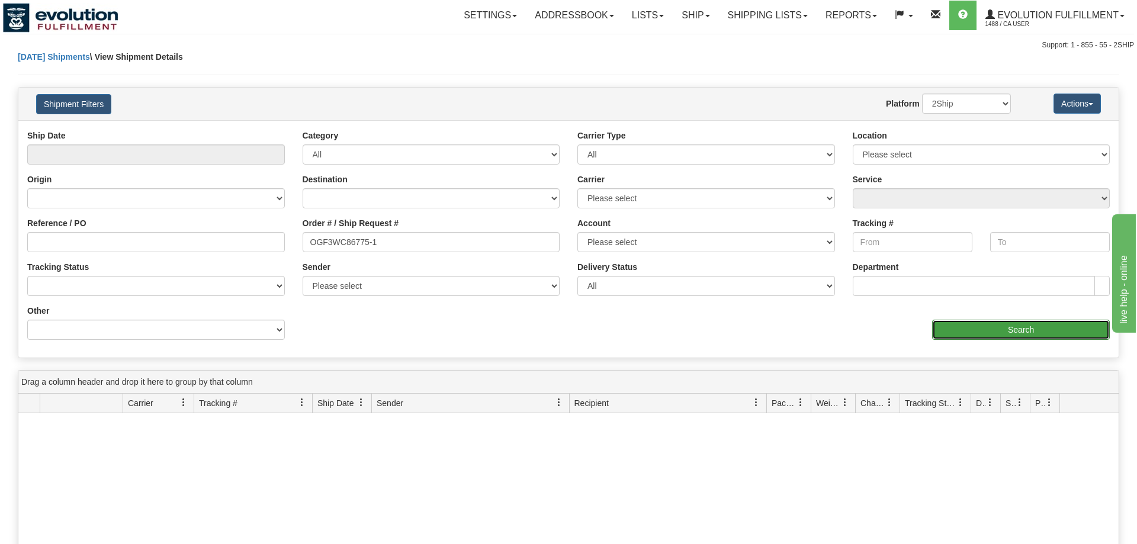
click at [1019, 321] on input "Search" at bounding box center [1021, 330] width 178 height 20
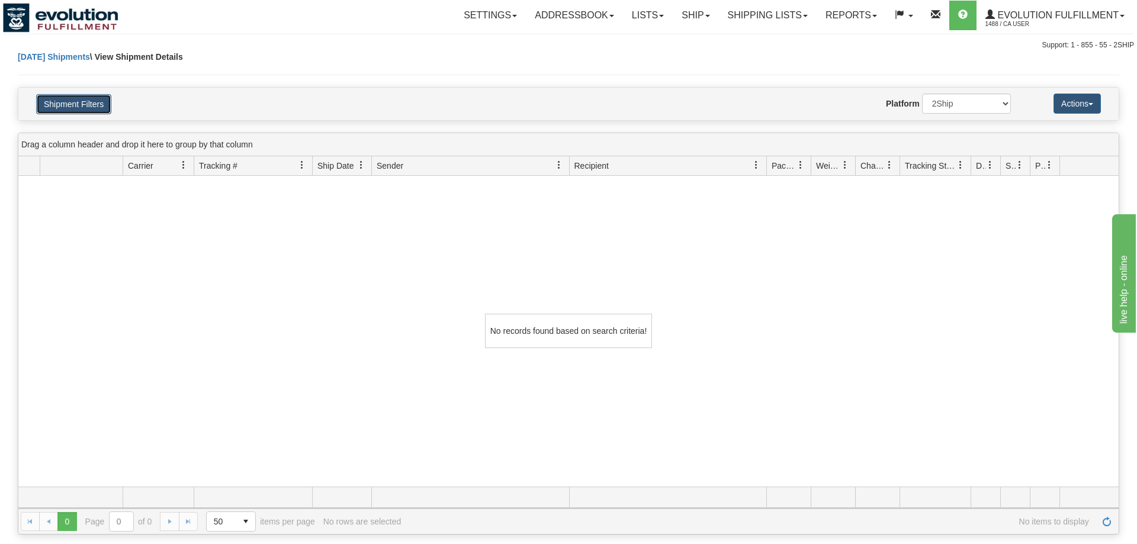
click at [69, 98] on button "Shipment Filters" at bounding box center [73, 104] width 75 height 20
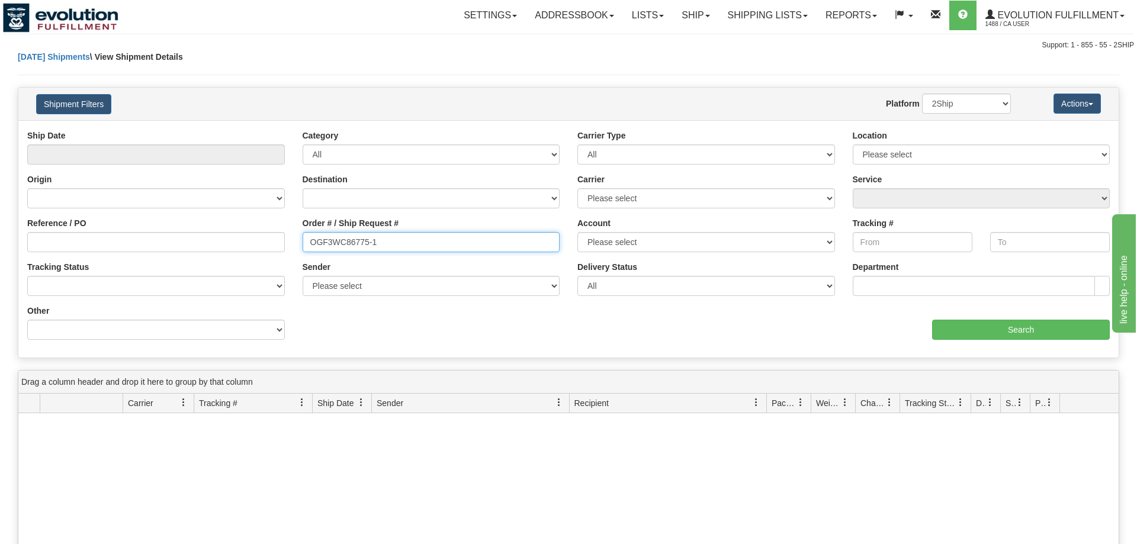
drag, startPoint x: 345, startPoint y: 240, endPoint x: 4, endPoint y: 233, distance: 340.6
click at [303, 234] on input "OGF3WC86775-1" at bounding box center [432, 242] width 258 height 20
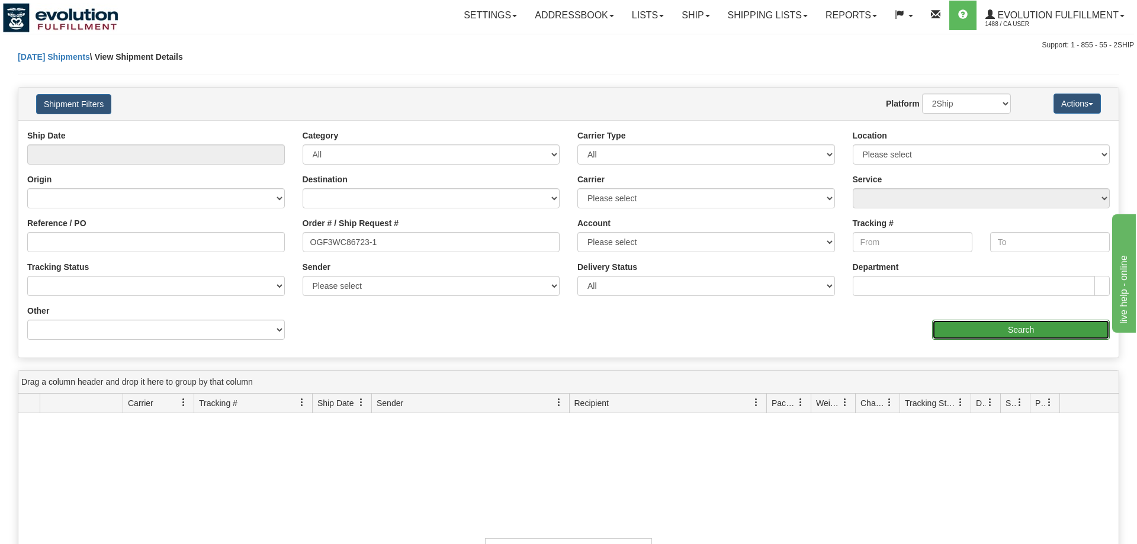
drag, startPoint x: 1018, startPoint y: 332, endPoint x: 1016, endPoint y: 346, distance: 15.0
click at [1017, 357] on div "Ship Date Category All Inbound Outbound Carrier Type All Most Common Small Pack…" at bounding box center [568, 238] width 1100 height 237
click at [1016, 342] on div "Ship Date Category All Inbound Outbound Carrier Type All Most Common Small Pack…" at bounding box center [568, 239] width 1100 height 219
click at [1016, 333] on input "Search" at bounding box center [1021, 330] width 178 height 20
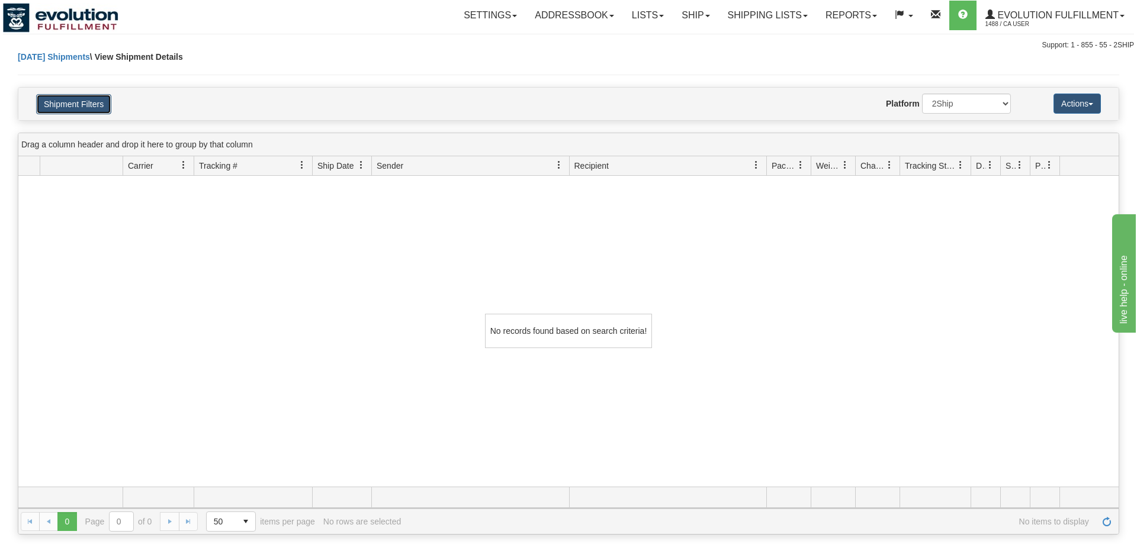
click at [92, 105] on button "Shipment Filters" at bounding box center [73, 104] width 75 height 20
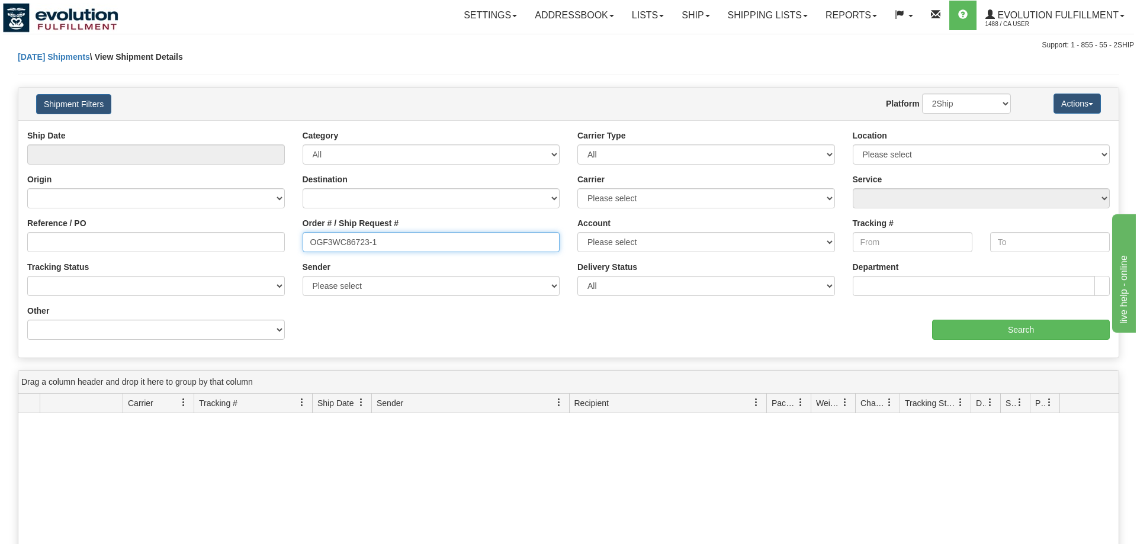
drag, startPoint x: 387, startPoint y: 242, endPoint x: 0, endPoint y: 234, distance: 386.8
click at [303, 234] on input "OGF3WC86723-1" at bounding box center [432, 242] width 258 height 20
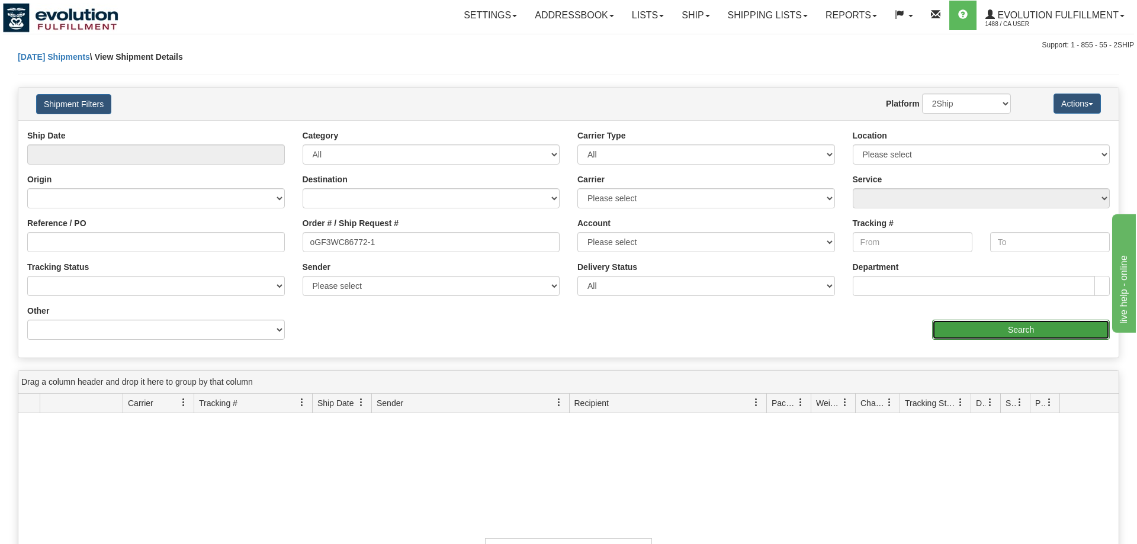
drag, startPoint x: 1034, startPoint y: 330, endPoint x: 1034, endPoint y: 337, distance: 7.1
click at [1034, 355] on div "Ship Date Category All Inbound Outbound Carrier Type All Most Common Small Pack…" at bounding box center [568, 238] width 1100 height 237
click at [1032, 331] on input "Search" at bounding box center [1021, 330] width 178 height 20
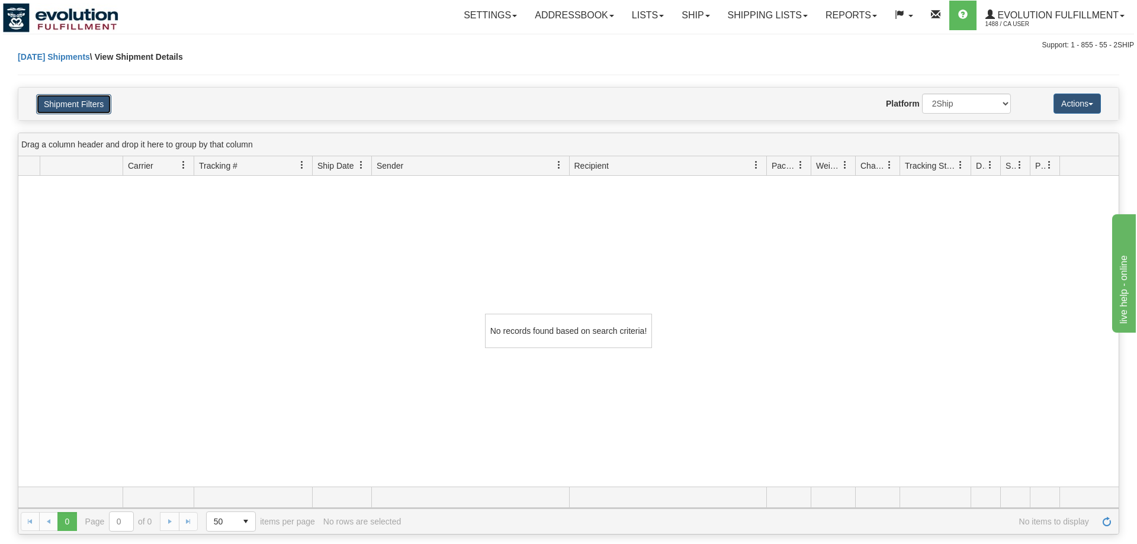
click at [95, 108] on button "Shipment Filters" at bounding box center [73, 104] width 75 height 20
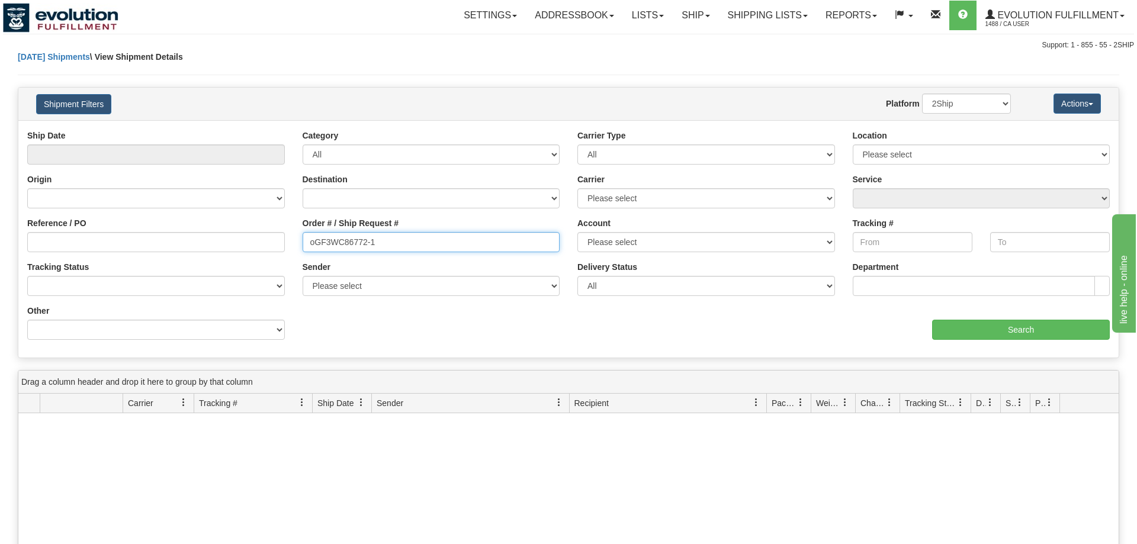
drag, startPoint x: 435, startPoint y: 240, endPoint x: 4, endPoint y: 236, distance: 431.1
click at [303, 236] on input "oGF3WC86772-1" at bounding box center [432, 242] width 258 height 20
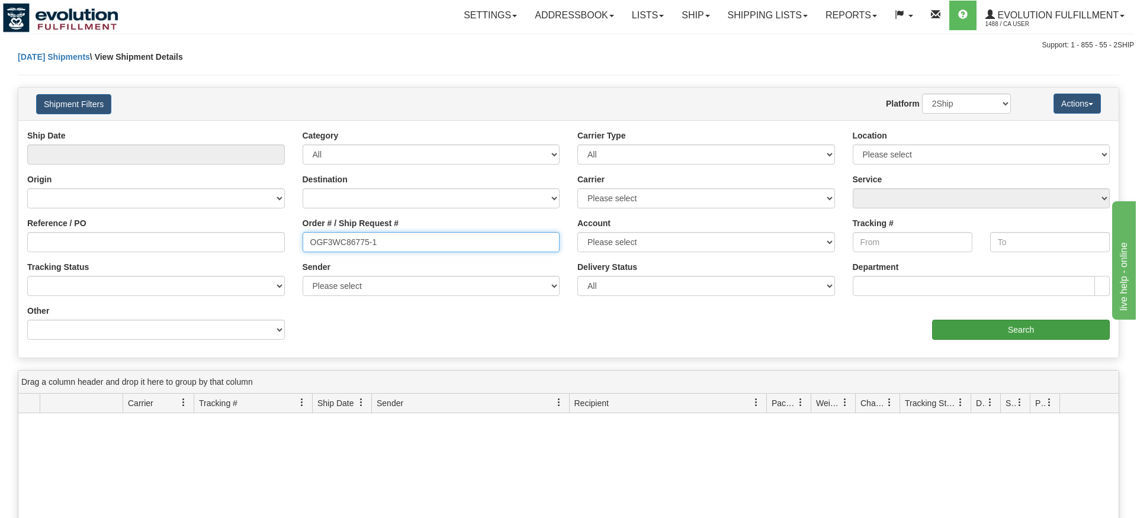
type input "OGF3WC86775-1"
click at [1023, 366] on div "Please wait... × Confirm Delete Delete Cancel × Confirm Delete Yes No Cancel × …" at bounding box center [568, 398] width 1137 height 695
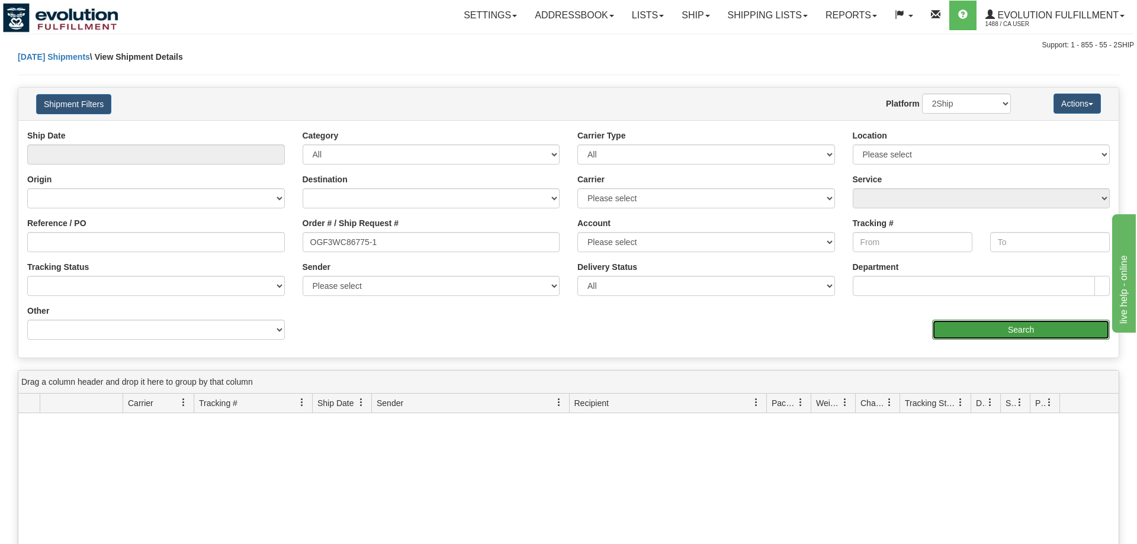
click at [1032, 334] on input "Search" at bounding box center [1021, 330] width 178 height 20
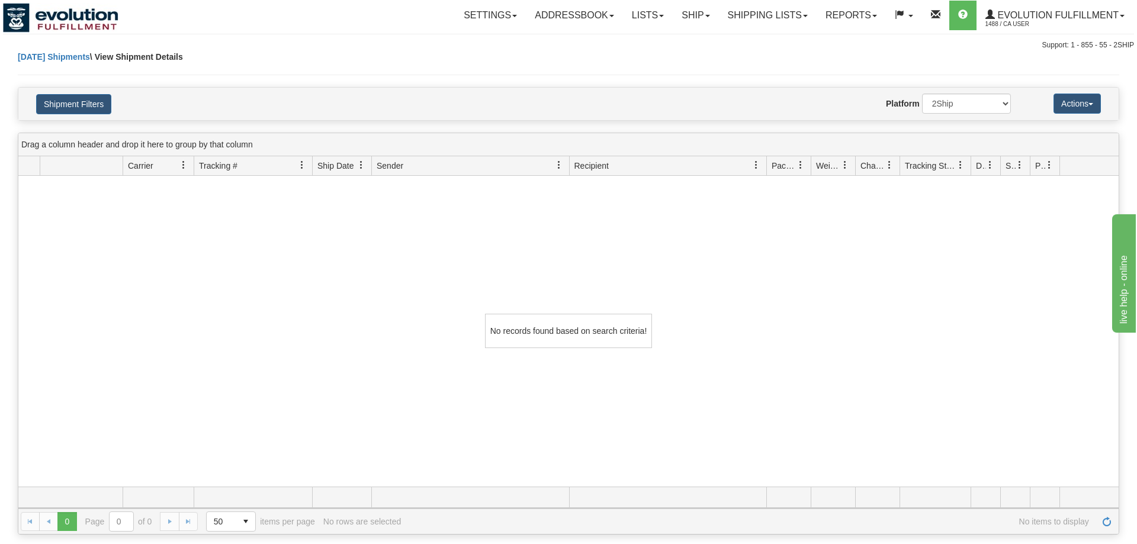
click at [750, 332] on div "No records found based on search criteria!" at bounding box center [568, 331] width 1100 height 311
click at [81, 114] on button "Shipment Filters" at bounding box center [73, 104] width 75 height 20
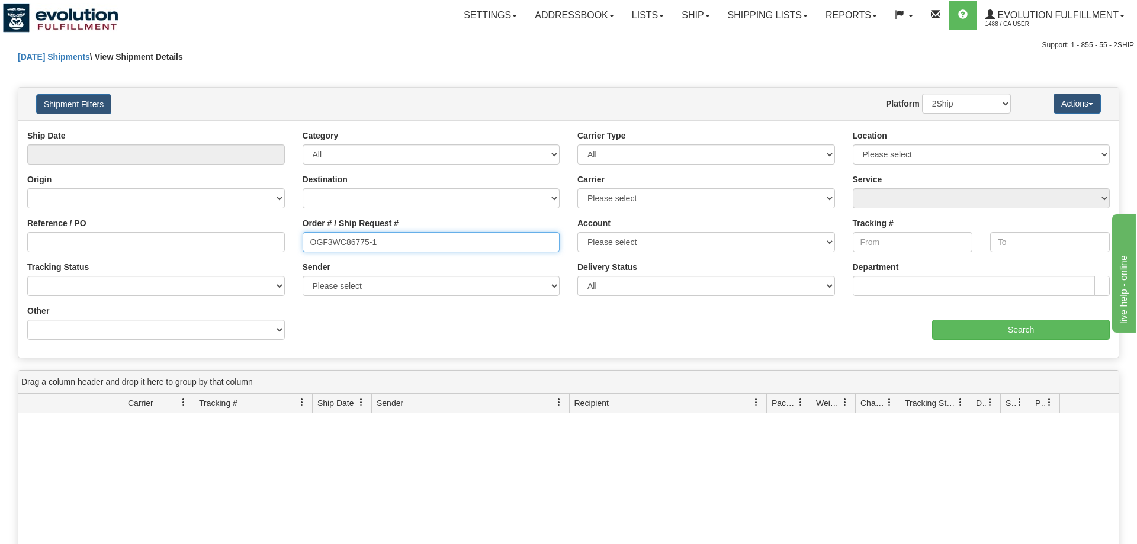
drag, startPoint x: 396, startPoint y: 242, endPoint x: 2, endPoint y: 182, distance: 398.4
click at [303, 232] on input "OGF3WC86775-1" at bounding box center [432, 242] width 258 height 20
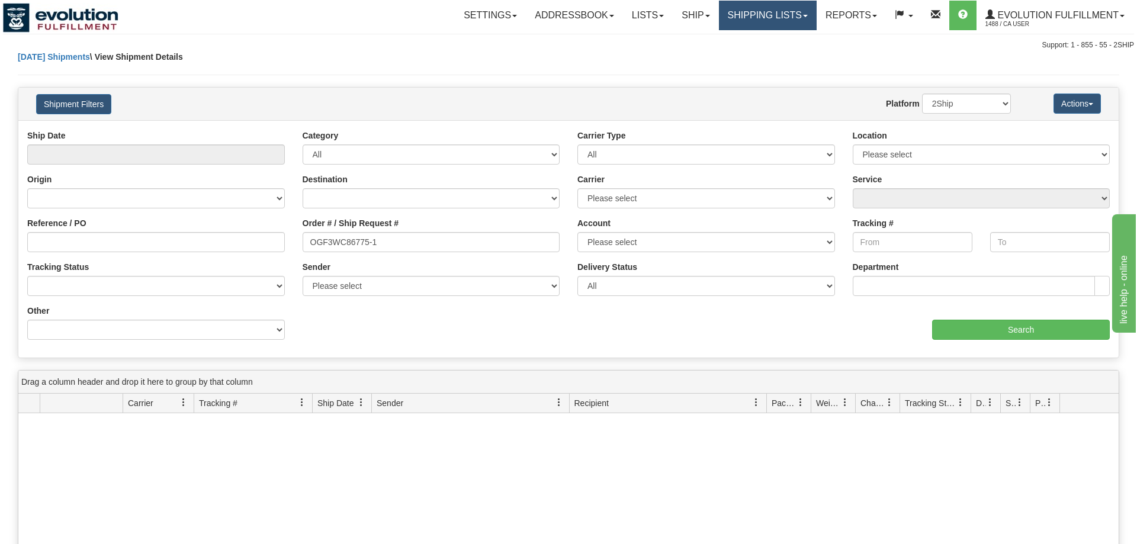
click at [783, 21] on link "Shipping lists" at bounding box center [768, 16] width 98 height 30
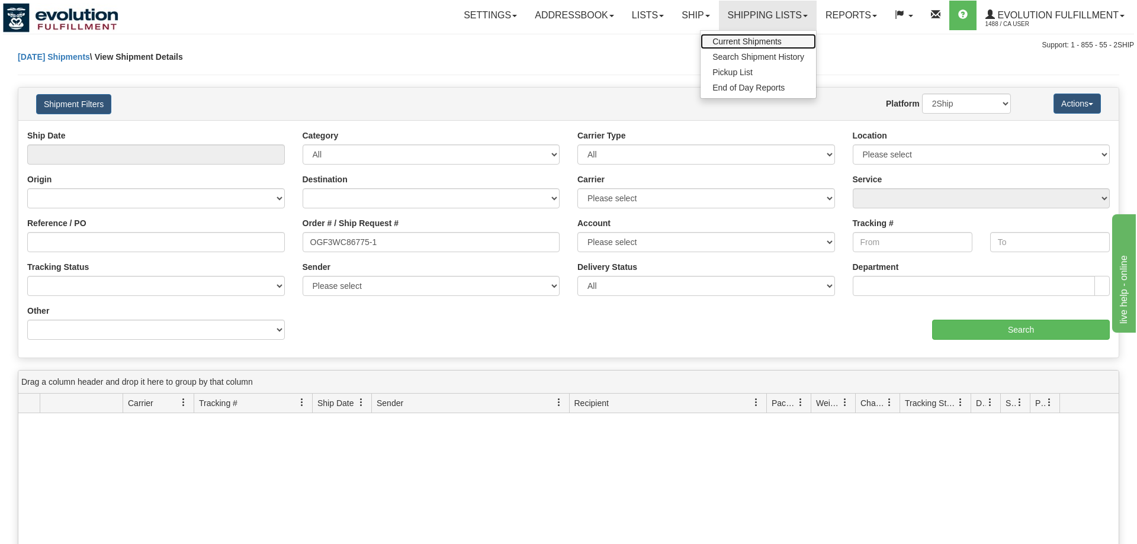
click at [778, 38] on span "Current Shipments" at bounding box center [746, 41] width 69 height 9
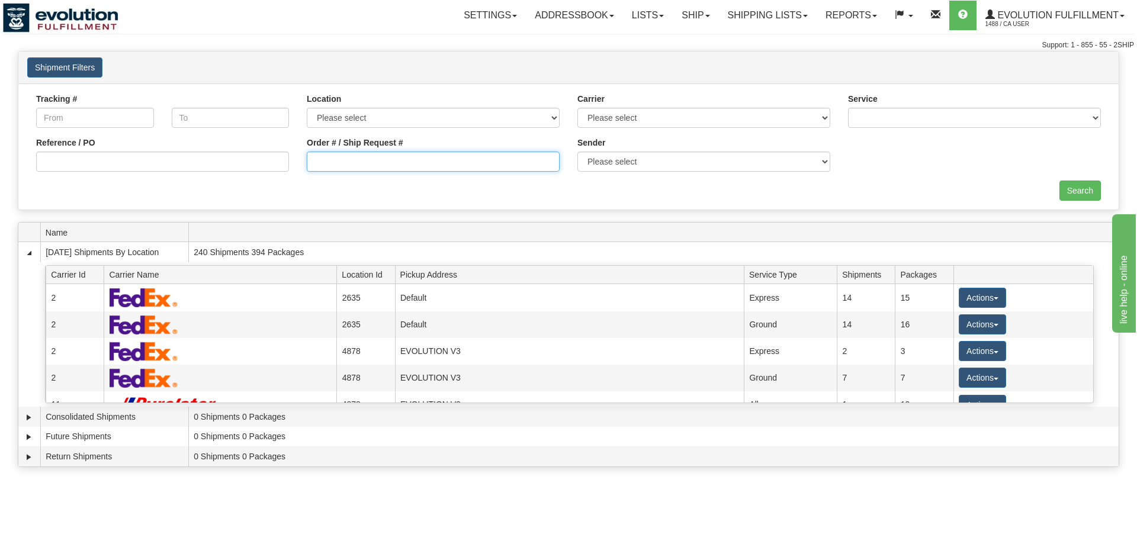
click at [354, 164] on input "Order # / Ship Request #" at bounding box center [433, 162] width 253 height 20
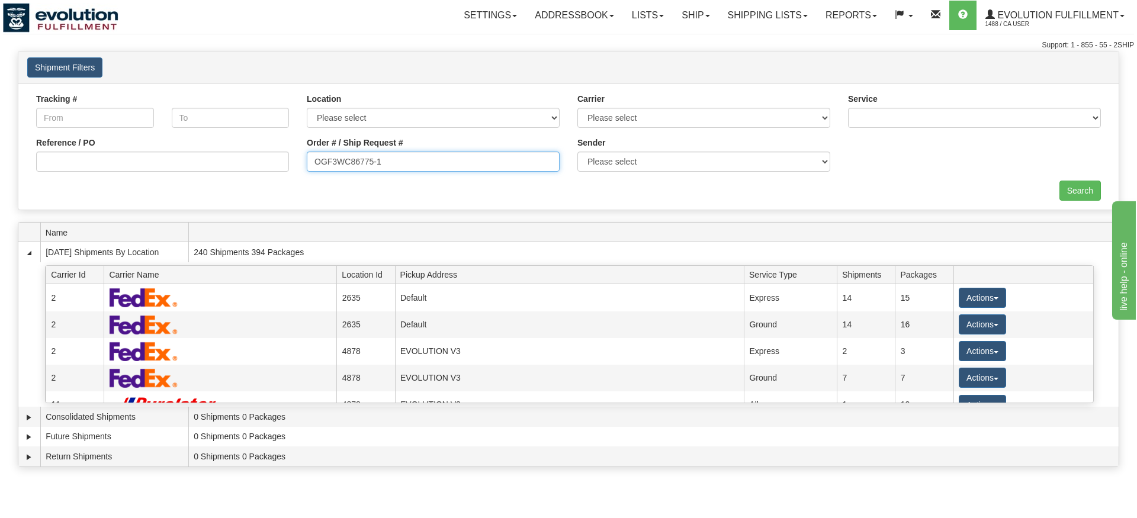
type input "OGF3WC86775-1"
click at [1085, 211] on div "× Request Pickup Close × Closing Shipments Close × Your documents are ready Lab…" at bounding box center [568, 262] width 1137 height 422
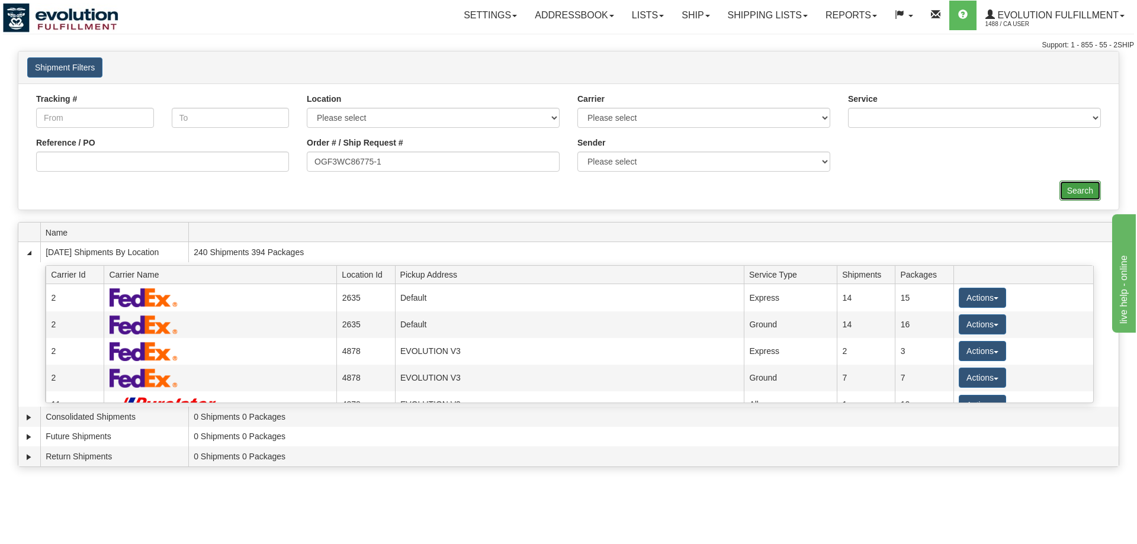
click at [1082, 194] on input "Search" at bounding box center [1079, 191] width 41 height 20
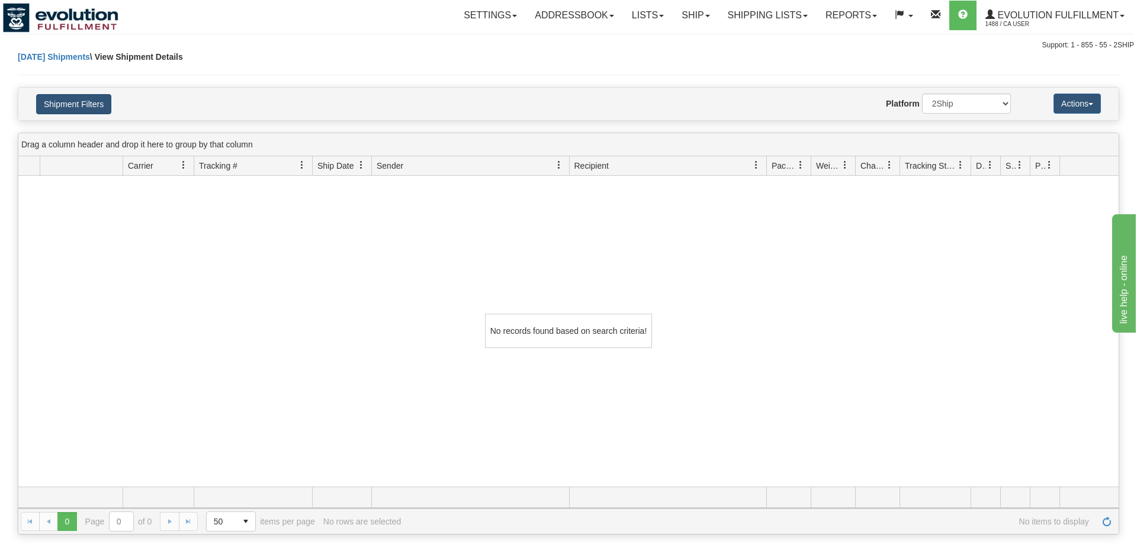
click at [54, 108] on button "Shipment Filters" at bounding box center [73, 104] width 75 height 20
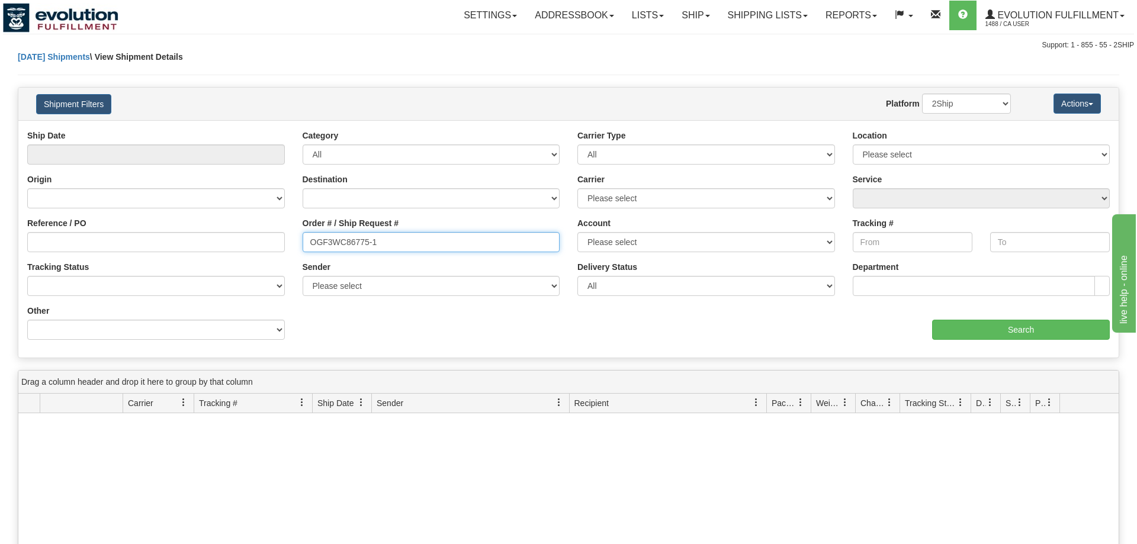
drag, startPoint x: 390, startPoint y: 239, endPoint x: 38, endPoint y: 210, distance: 352.9
click at [303, 232] on input "OGF3WC86775-1" at bounding box center [432, 242] width 258 height 20
click at [1009, 365] on div "Please wait... × Confirm Delete Delete Cancel × Confirm Delete Yes No Cancel × …" at bounding box center [568, 411] width 1137 height 721
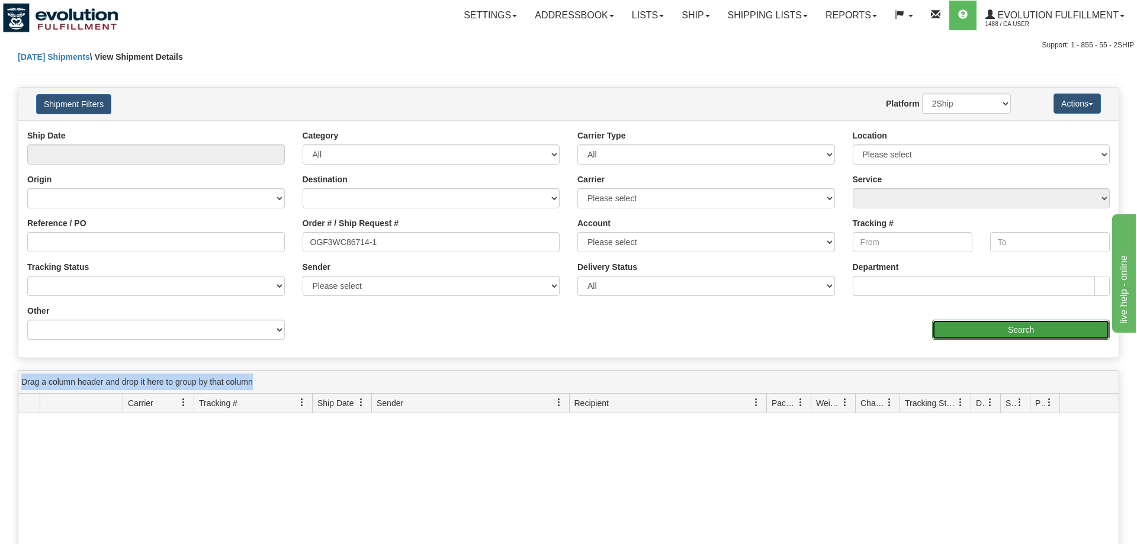
click at [1011, 333] on input "Search" at bounding box center [1021, 330] width 178 height 20
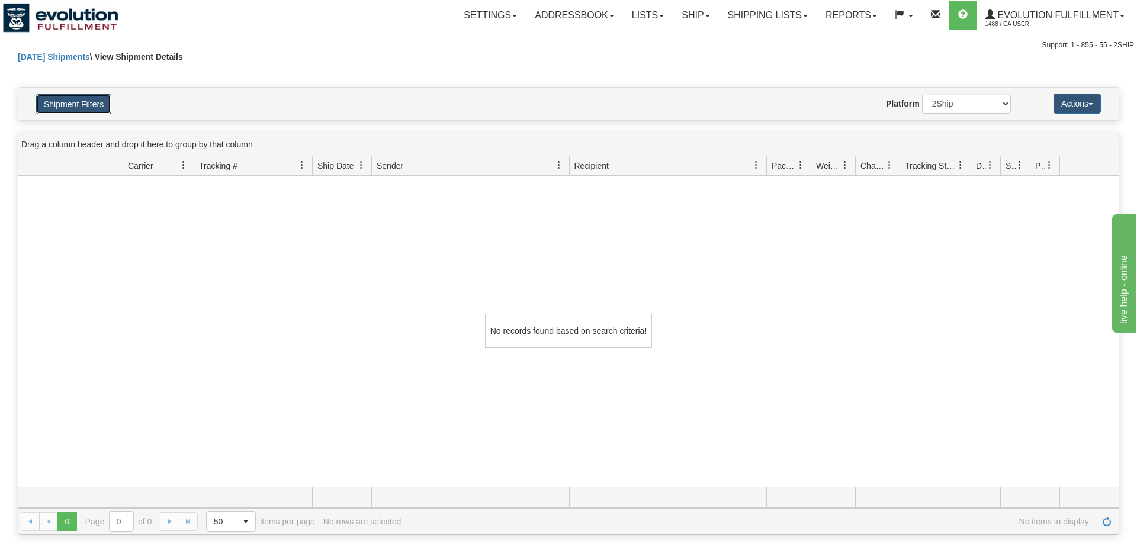
click at [89, 104] on button "Shipment Filters" at bounding box center [73, 104] width 75 height 20
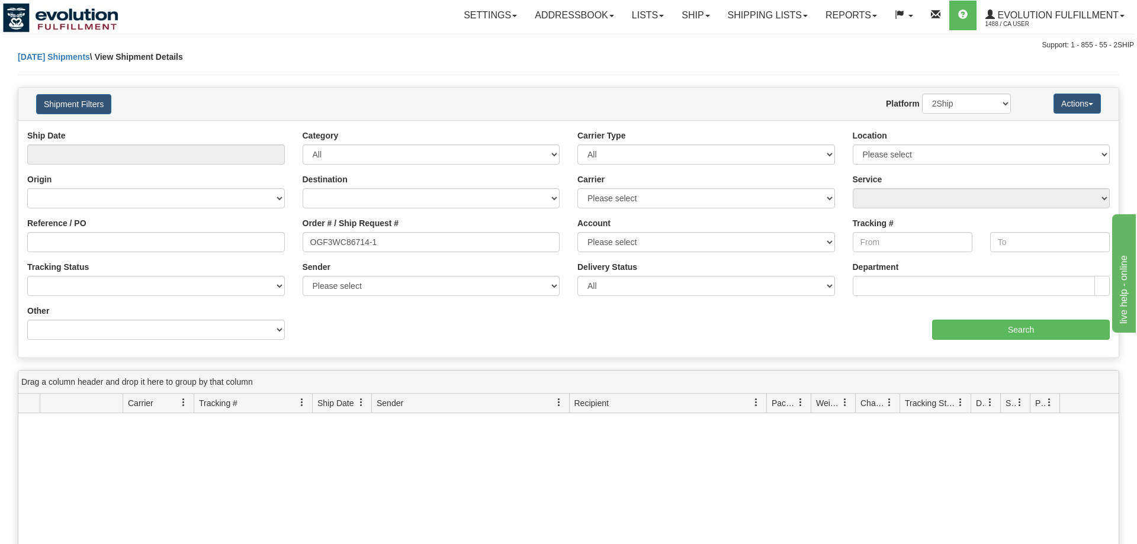
drag, startPoint x: 409, startPoint y: 232, endPoint x: 95, endPoint y: 236, distance: 313.9
click at [95, 130] on div "Reference / PO Order # / Ship Request # OGF3WC86714-1 Account Please select Can…" at bounding box center [568, 130] width 1100 height 0
drag, startPoint x: 423, startPoint y: 234, endPoint x: 191, endPoint y: 238, distance: 231.6
click at [303, 238] on input "OGF3WC86714-1" at bounding box center [432, 242] width 258 height 20
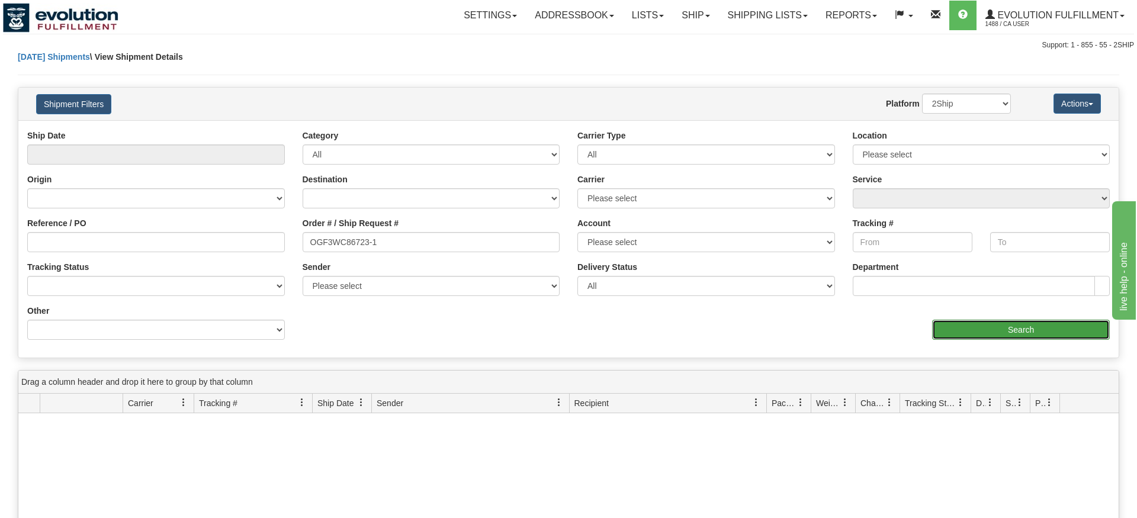
click at [1002, 361] on div "Please wait... × Confirm Delete Delete Cancel × Confirm Delete Yes No Cancel × …" at bounding box center [568, 411] width 1137 height 721
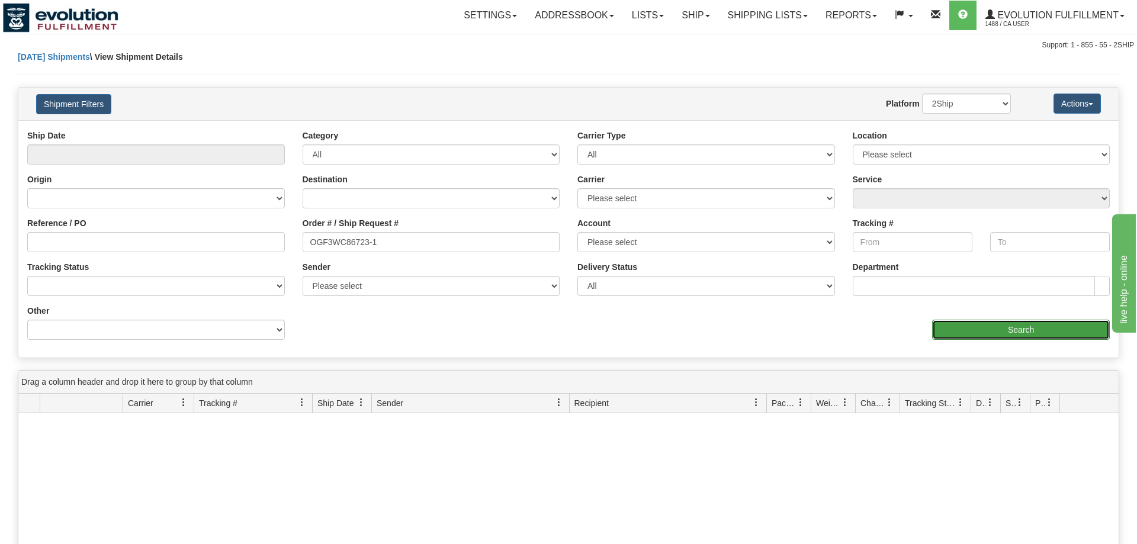
click at [992, 322] on input "Search" at bounding box center [1021, 330] width 178 height 20
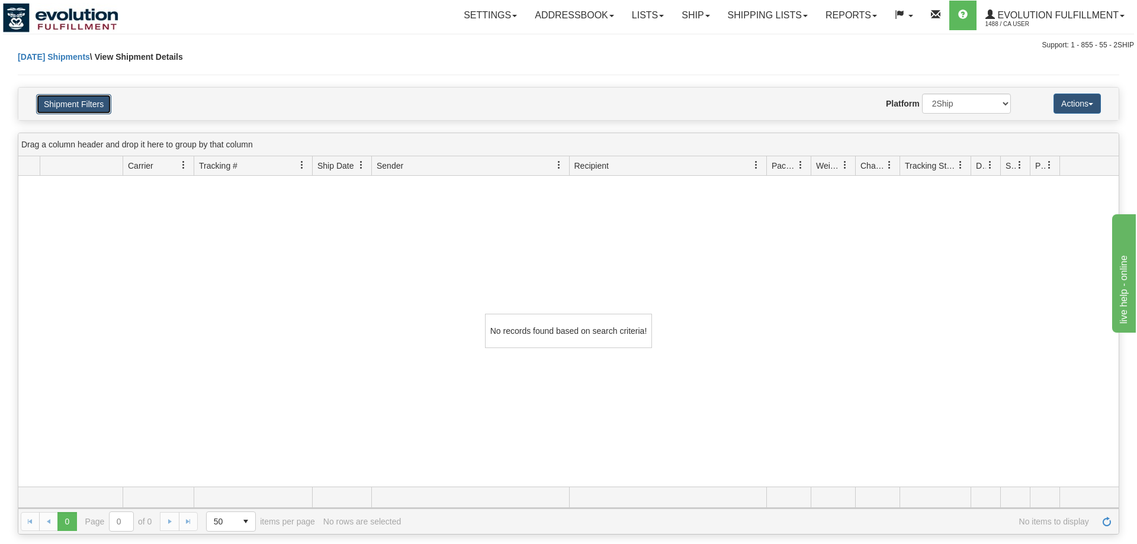
click at [47, 106] on button "Shipment Filters" at bounding box center [73, 104] width 75 height 20
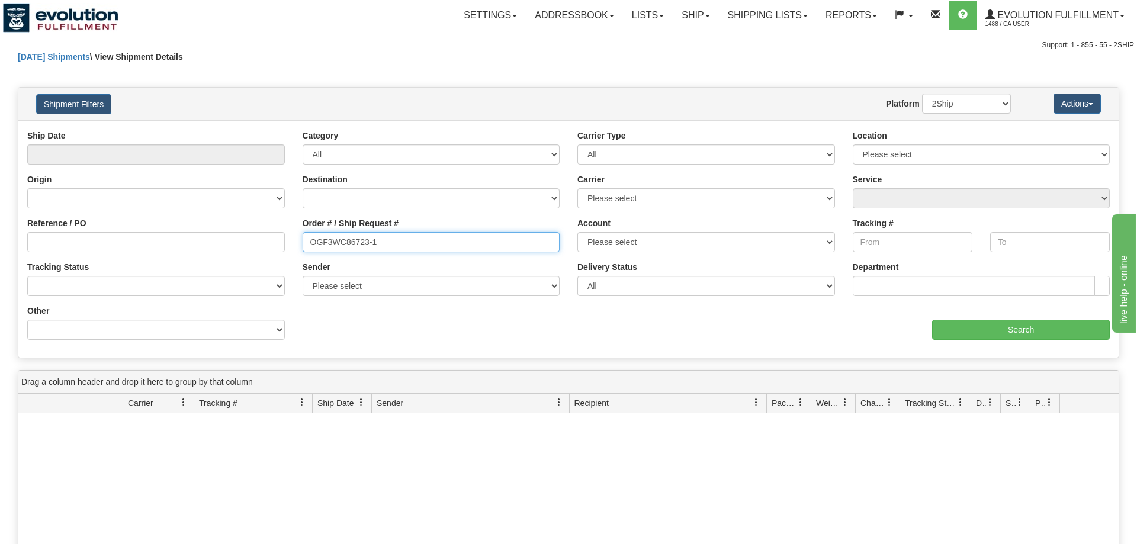
drag, startPoint x: 378, startPoint y: 246, endPoint x: 53, endPoint y: 260, distance: 325.4
click at [303, 252] on input "OGF3WC86723-1" at bounding box center [432, 242] width 258 height 20
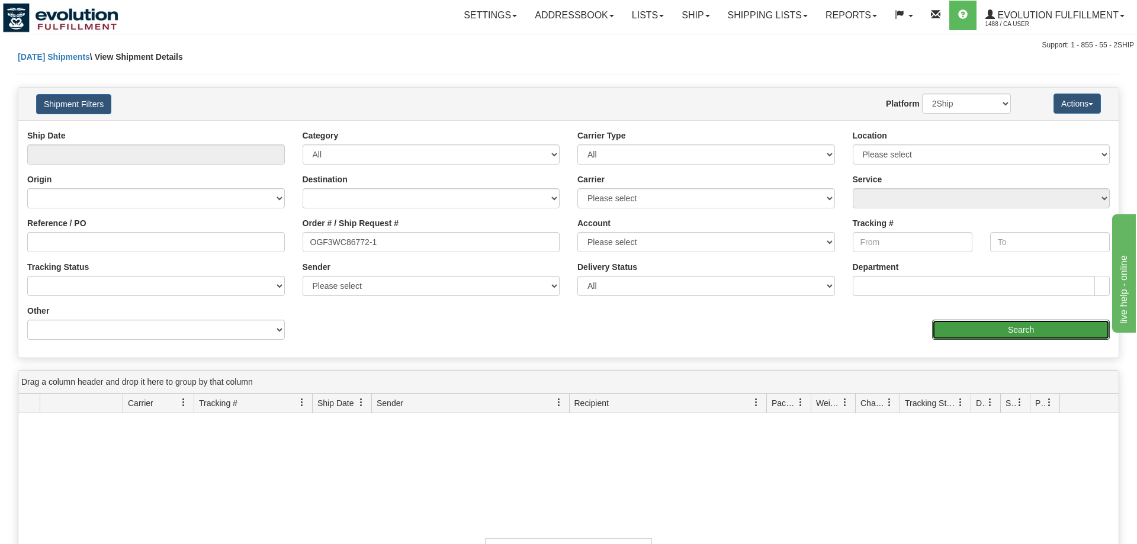
drag, startPoint x: 947, startPoint y: 334, endPoint x: 953, endPoint y: 349, distance: 16.5
click at [950, 358] on div "Shipment Filters Website Agent Nothing selected Client User Platform 2Ship Impo…" at bounding box center [568, 222] width 1101 height 271
click at [959, 326] on input "Search" at bounding box center [1021, 330] width 178 height 20
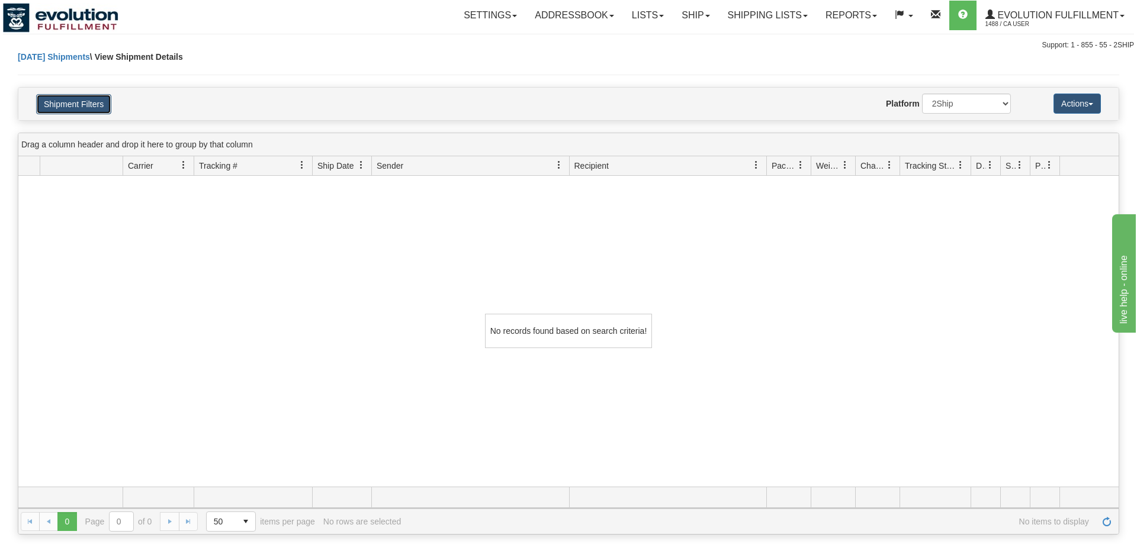
click at [85, 107] on button "Shipment Filters" at bounding box center [73, 104] width 75 height 20
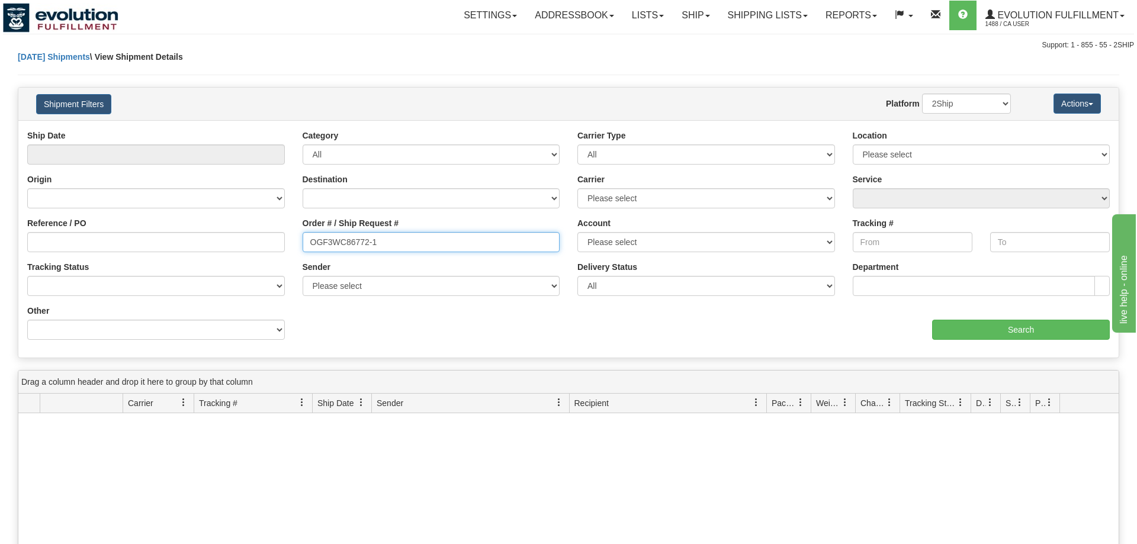
drag, startPoint x: 413, startPoint y: 246, endPoint x: 162, endPoint y: 252, distance: 251.7
click at [303, 252] on input "OGF3WC86772-1" at bounding box center [432, 242] width 258 height 20
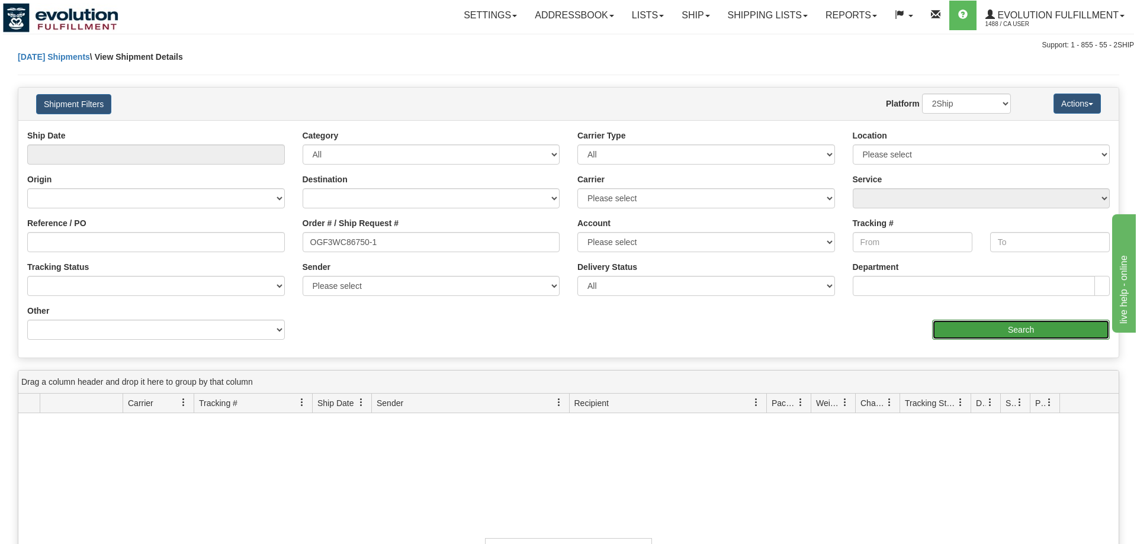
click at [1013, 356] on div "Ship Date Category All Inbound Outbound Carrier Type All Most Common Small Pack…" at bounding box center [568, 238] width 1100 height 237
click at [1012, 323] on input "Search" at bounding box center [1021, 330] width 178 height 20
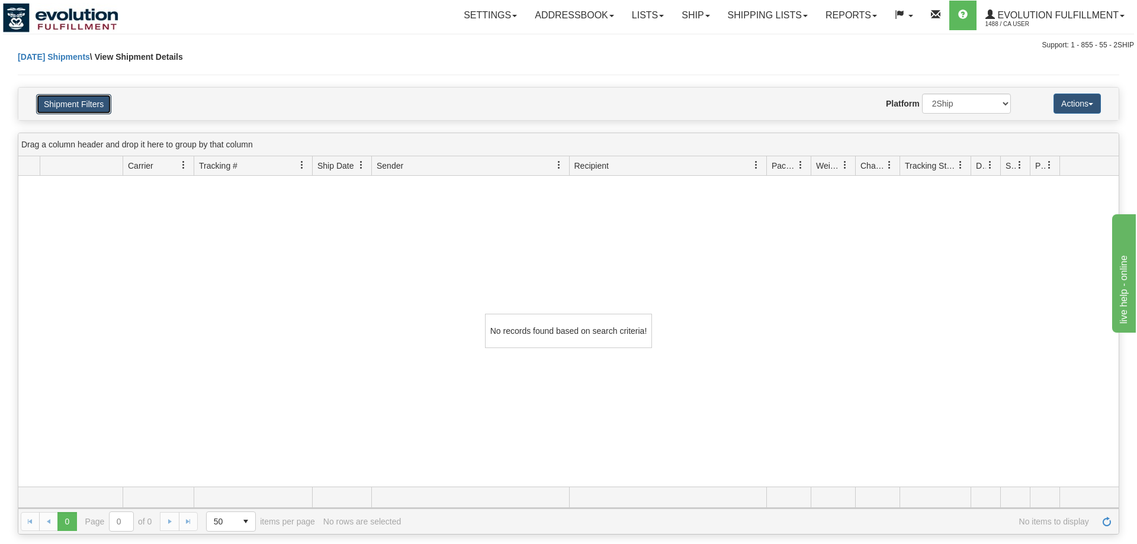
click at [74, 102] on button "Shipment Filters" at bounding box center [73, 104] width 75 height 20
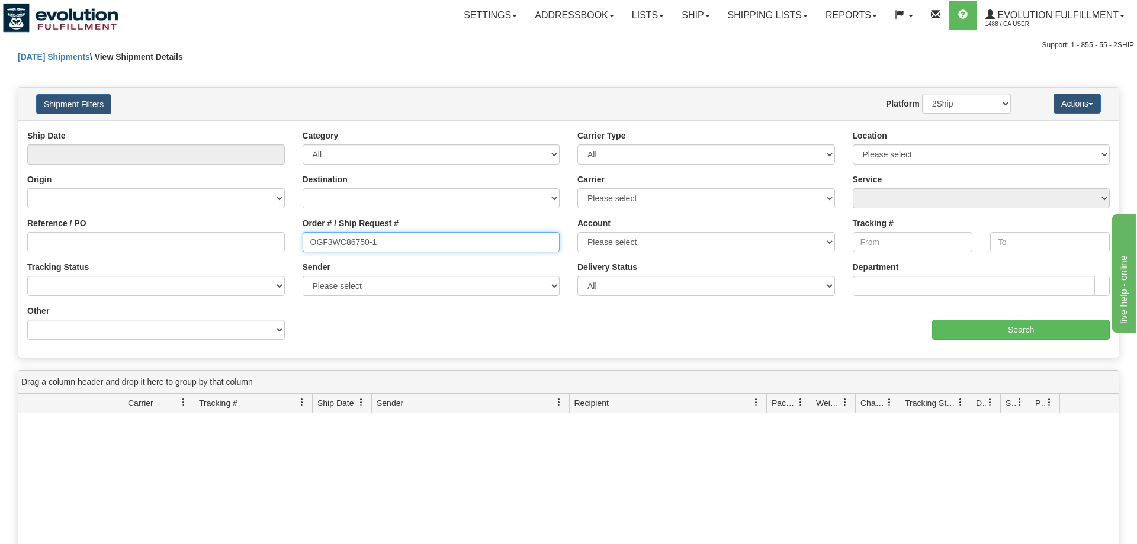
drag, startPoint x: 289, startPoint y: 242, endPoint x: 18, endPoint y: 239, distance: 270.6
click at [303, 239] on input "OGF3WC86750-1" at bounding box center [432, 242] width 258 height 20
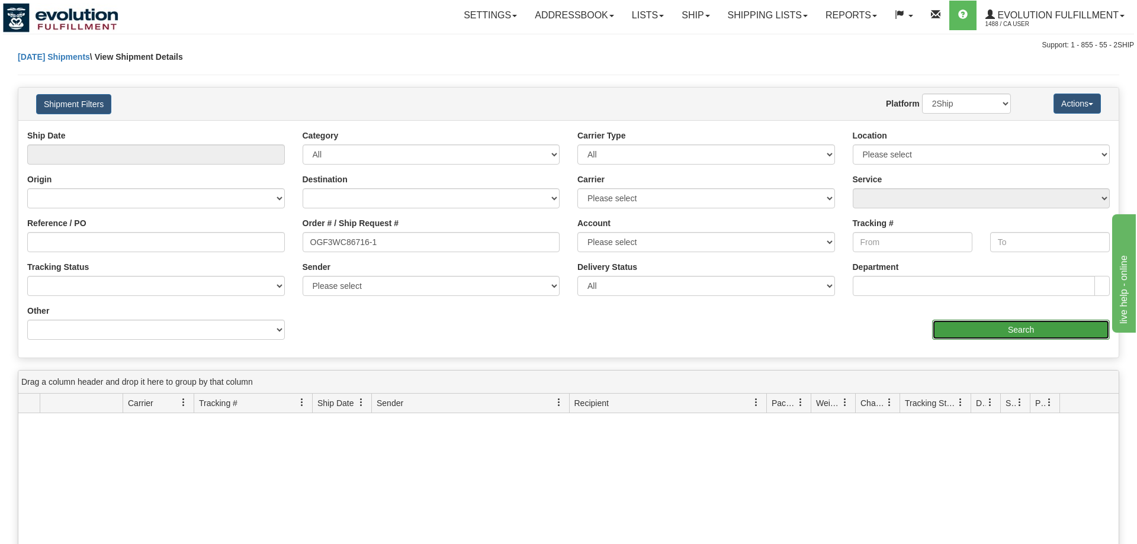
click at [1030, 356] on div "Ship Date Category All Inbound Outbound Carrier Type All Most Common Small Pack…" at bounding box center [568, 238] width 1100 height 237
click at [1019, 336] on input "Search" at bounding box center [1021, 330] width 178 height 20
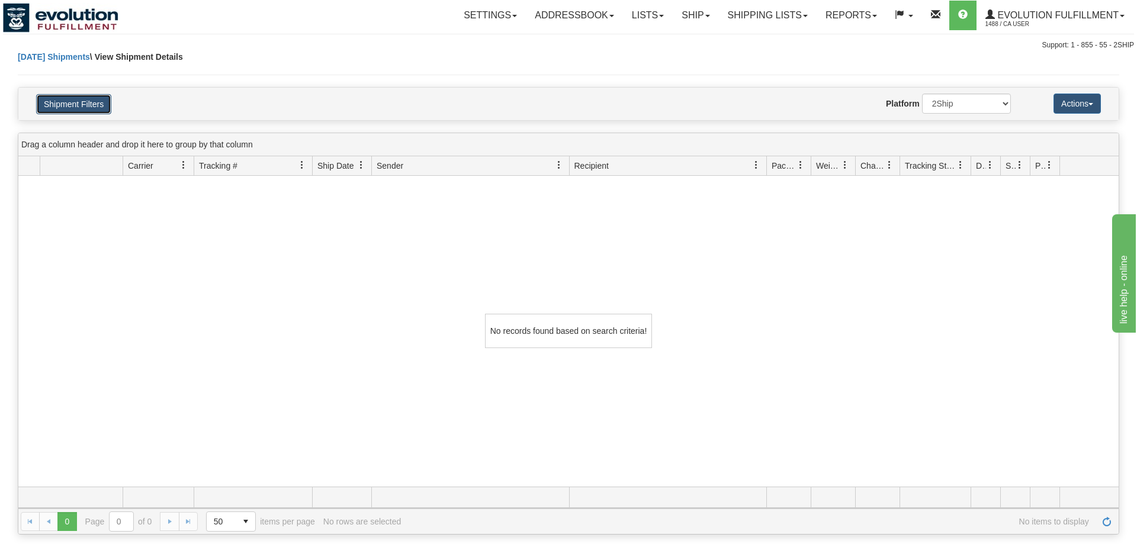
click at [92, 107] on button "Shipment Filters" at bounding box center [73, 104] width 75 height 20
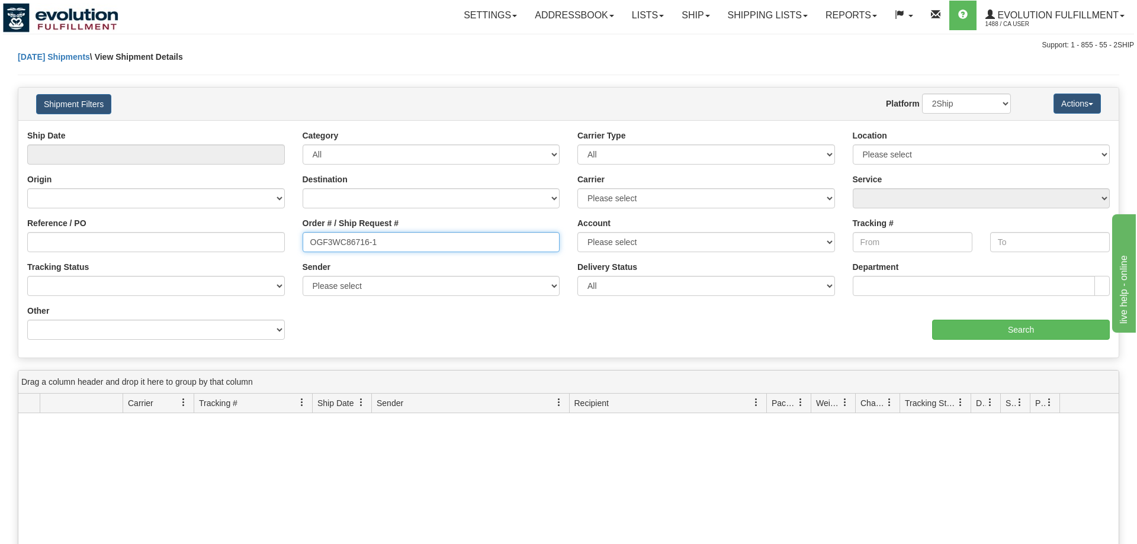
drag, startPoint x: 385, startPoint y: 239, endPoint x: 0, endPoint y: 279, distance: 387.6
click at [303, 252] on input "OGF3WC86716-1" at bounding box center [432, 242] width 258 height 20
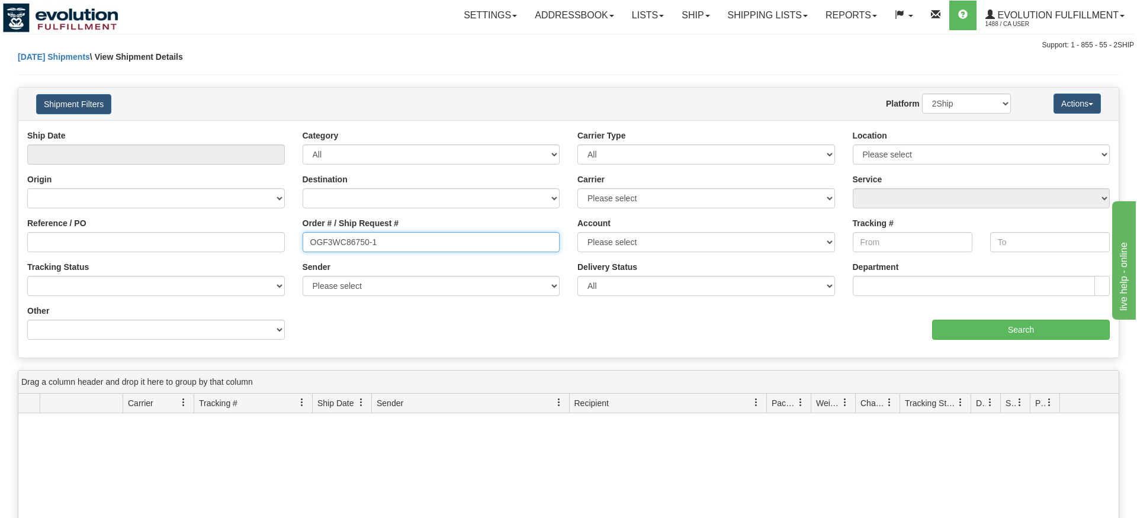
type input "OGF3WC86750-1"
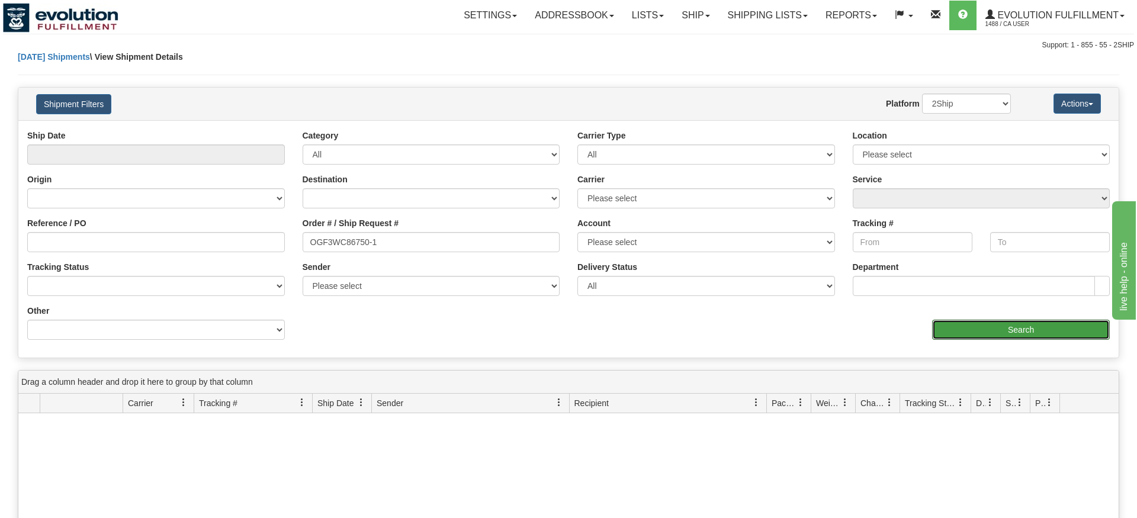
click at [1009, 356] on div "Ship Date Category All Inbound Outbound Carrier Type All Most Common Small Pack…" at bounding box center [568, 238] width 1100 height 237
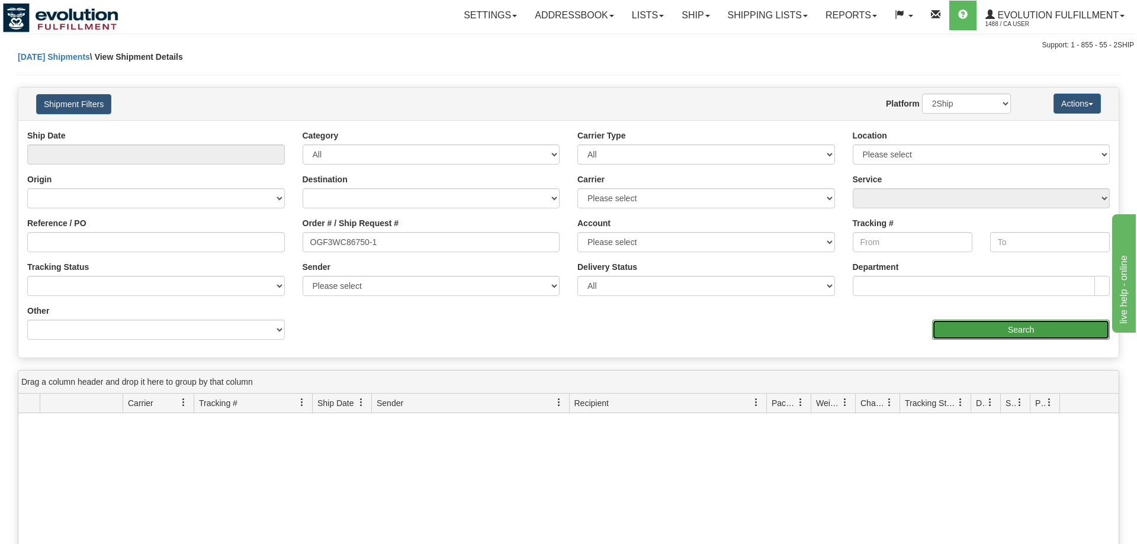
click at [1008, 329] on input "Search" at bounding box center [1021, 330] width 178 height 20
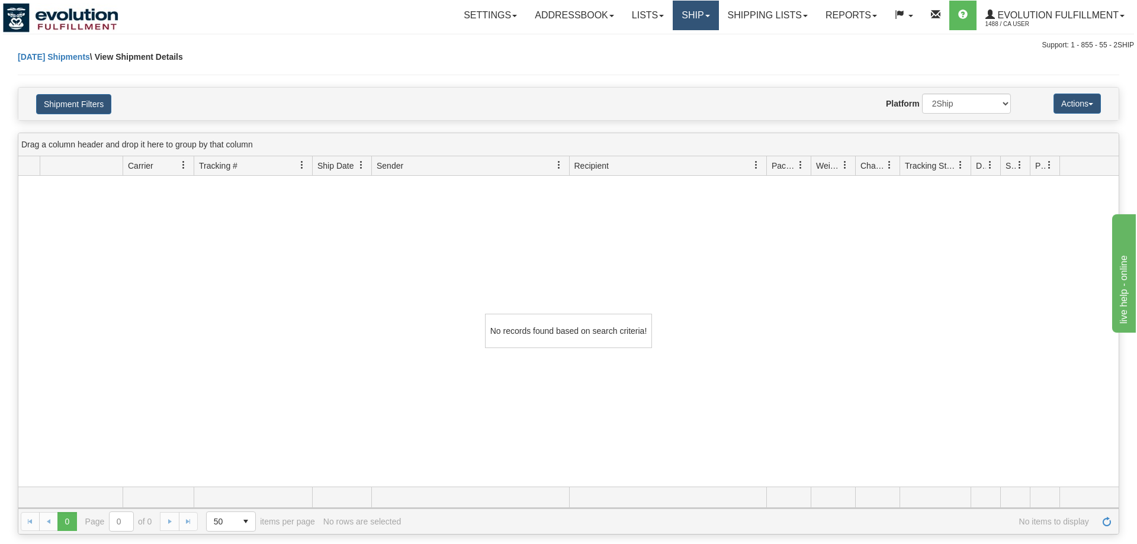
click at [686, 20] on link "Ship" at bounding box center [696, 16] width 46 height 30
click at [737, 14] on link "Shipping lists" at bounding box center [768, 16] width 98 height 30
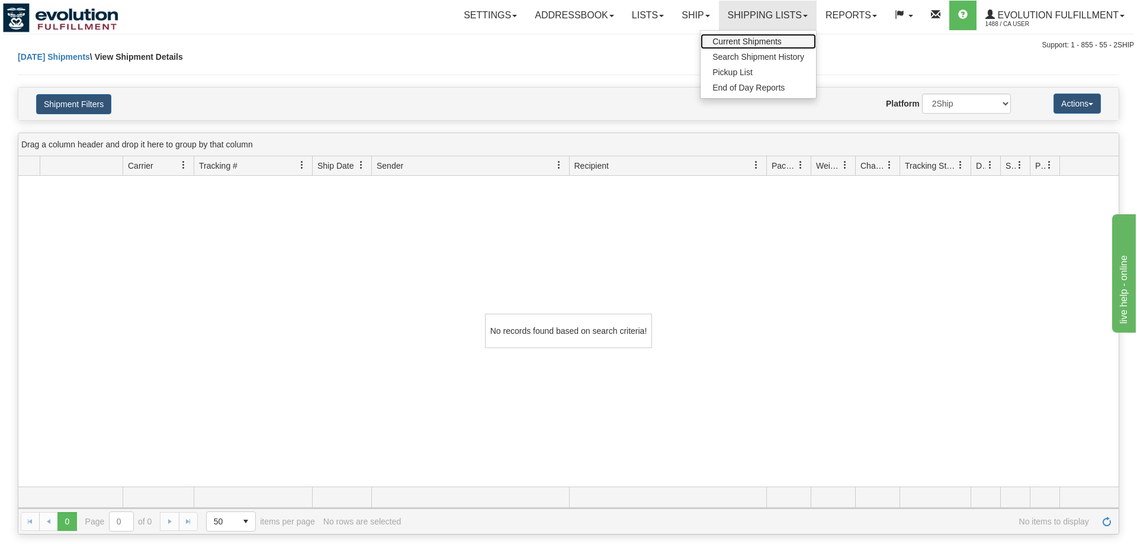
click at [744, 39] on span "Current Shipments" at bounding box center [746, 41] width 69 height 9
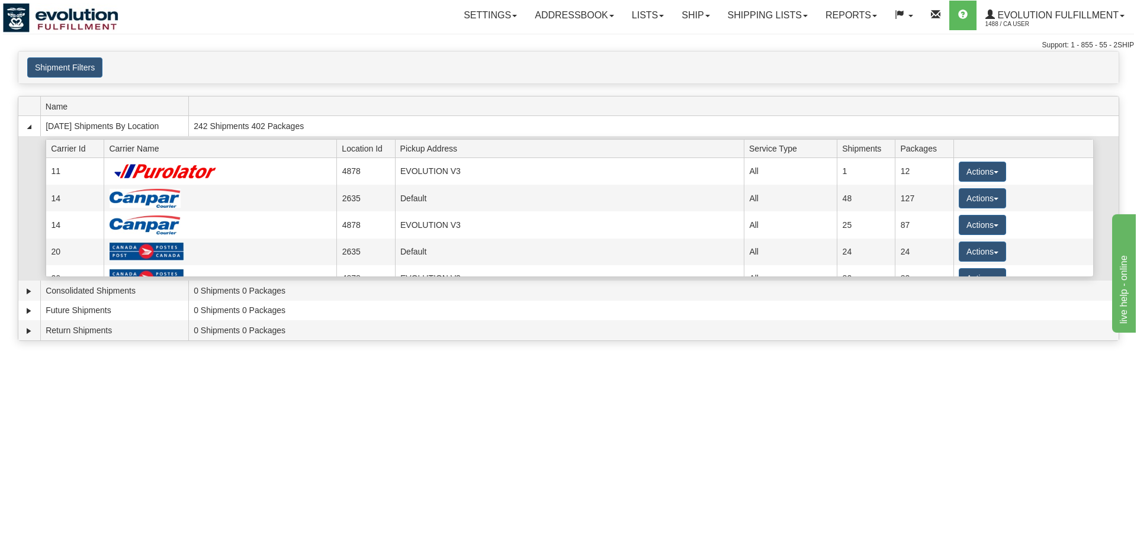
scroll to position [114, 0]
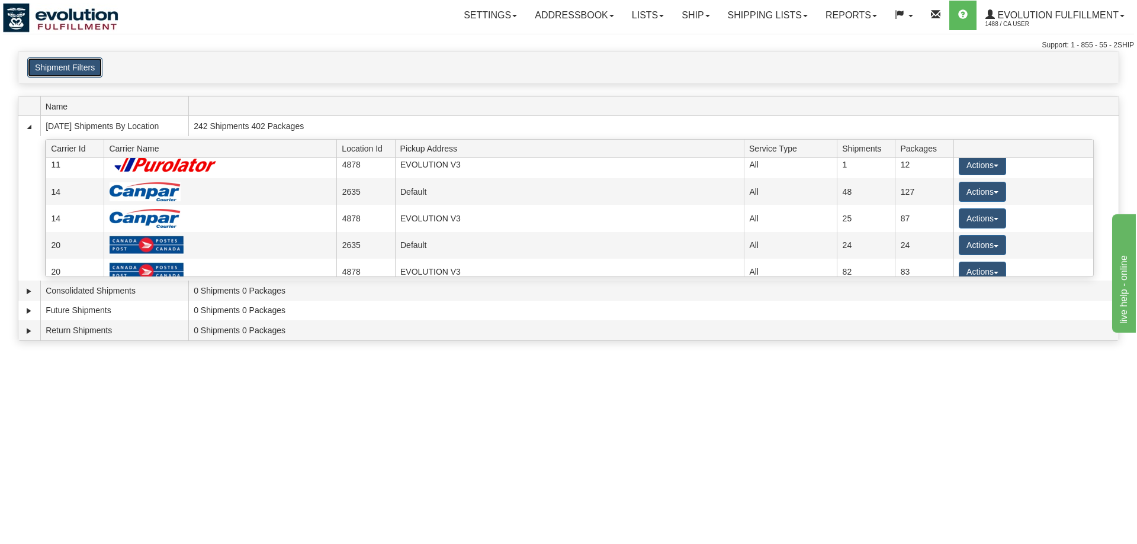
click at [91, 70] on button "Shipment Filters" at bounding box center [64, 67] width 75 height 20
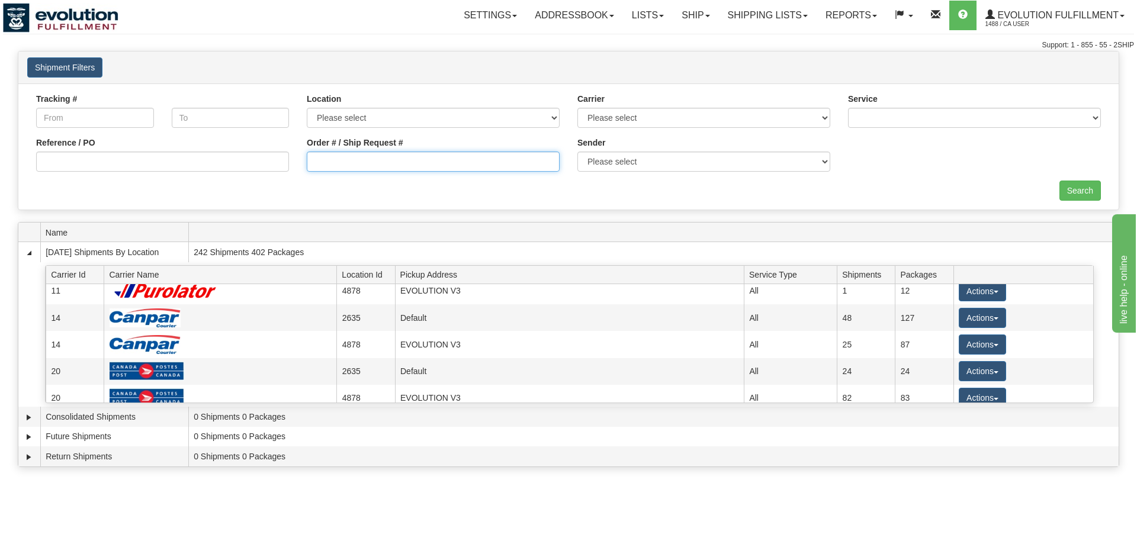
click at [461, 169] on input "Order # / Ship Request #" at bounding box center [433, 162] width 253 height 20
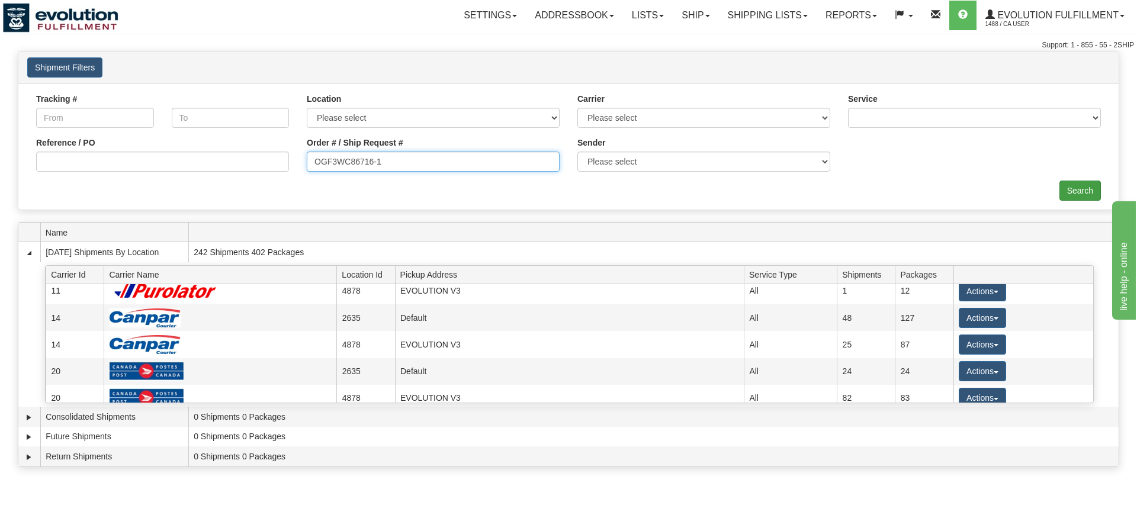
type input "OGF3WC86716-1"
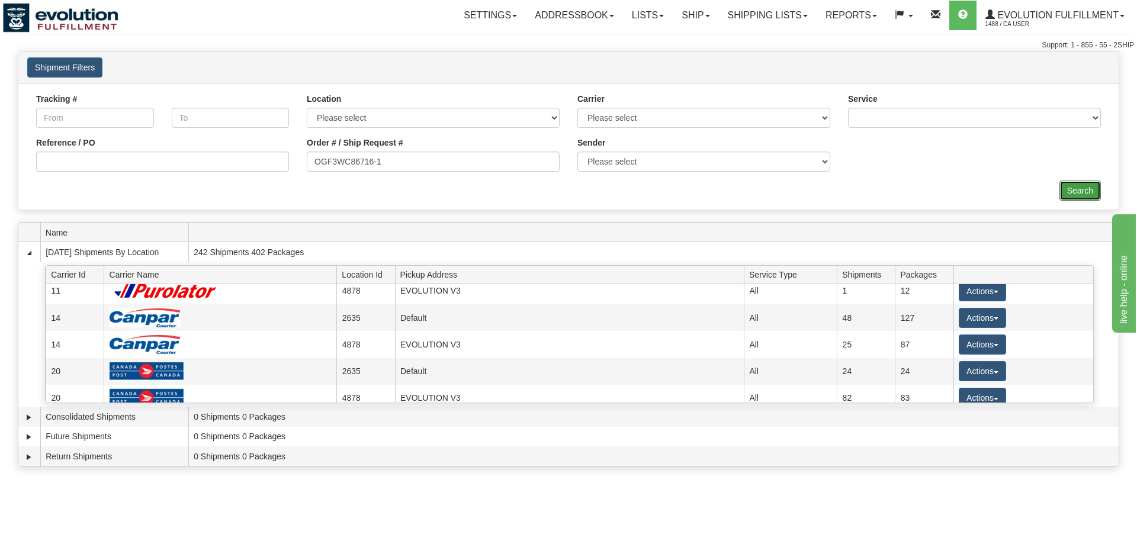
drag, startPoint x: 1077, startPoint y: 187, endPoint x: 1077, endPoint y: 194, distance: 7.7
click at [1078, 213] on div "× Request Pickup Close × Closing Shipments Close × Your documents are ready Lab…" at bounding box center [568, 262] width 1137 height 422
click at [1077, 194] on input "Search" at bounding box center [1079, 191] width 41 height 20
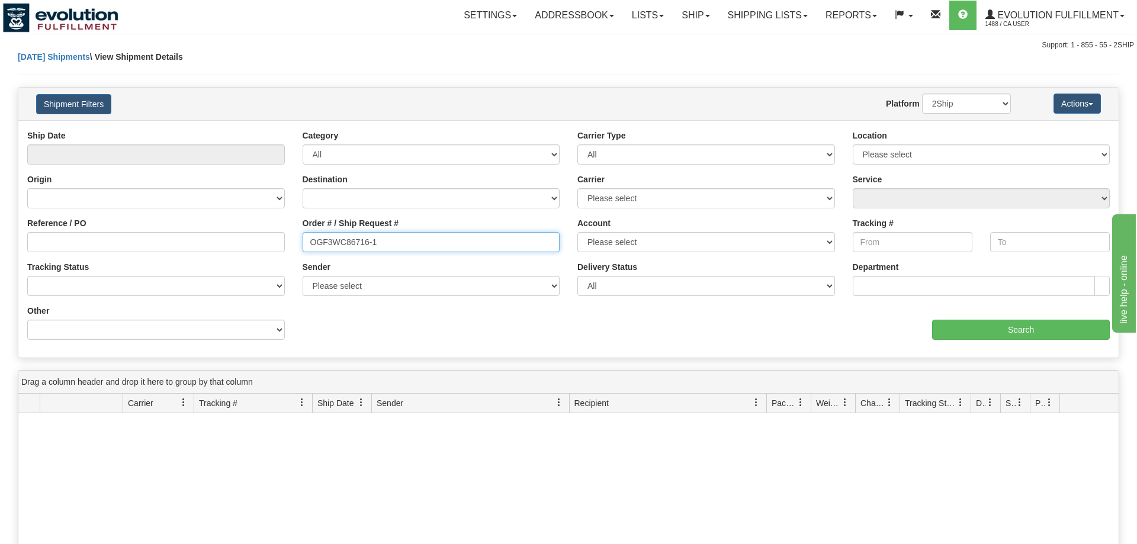
drag, startPoint x: 78, startPoint y: 237, endPoint x: 31, endPoint y: 252, distance: 48.3
click at [303, 252] on input "OGF3WC86716-1" at bounding box center [432, 242] width 258 height 20
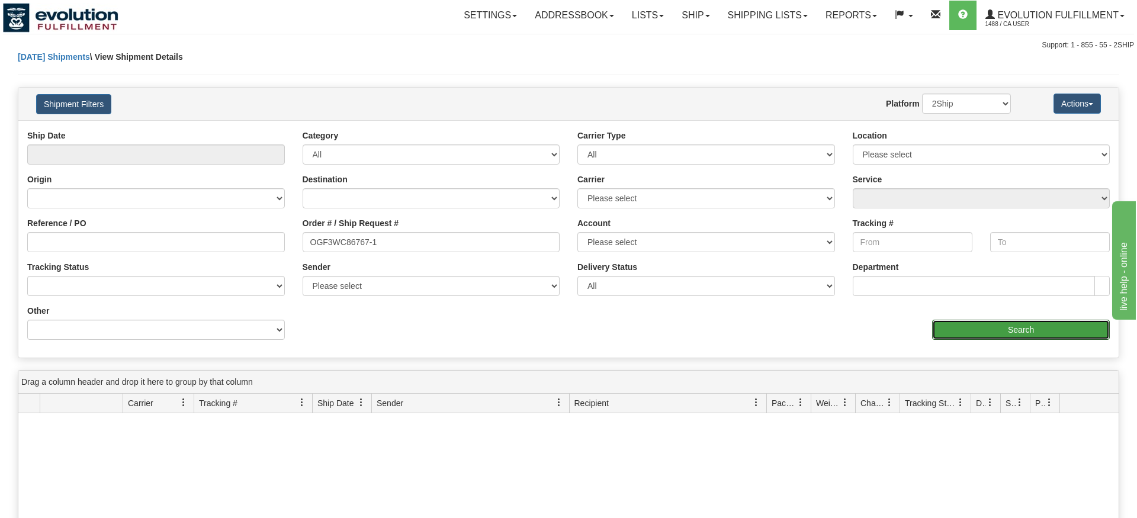
click at [975, 357] on div "Ship Date Category All Inbound Outbound Carrier Type All Most Common Small Pack…" at bounding box center [568, 238] width 1100 height 237
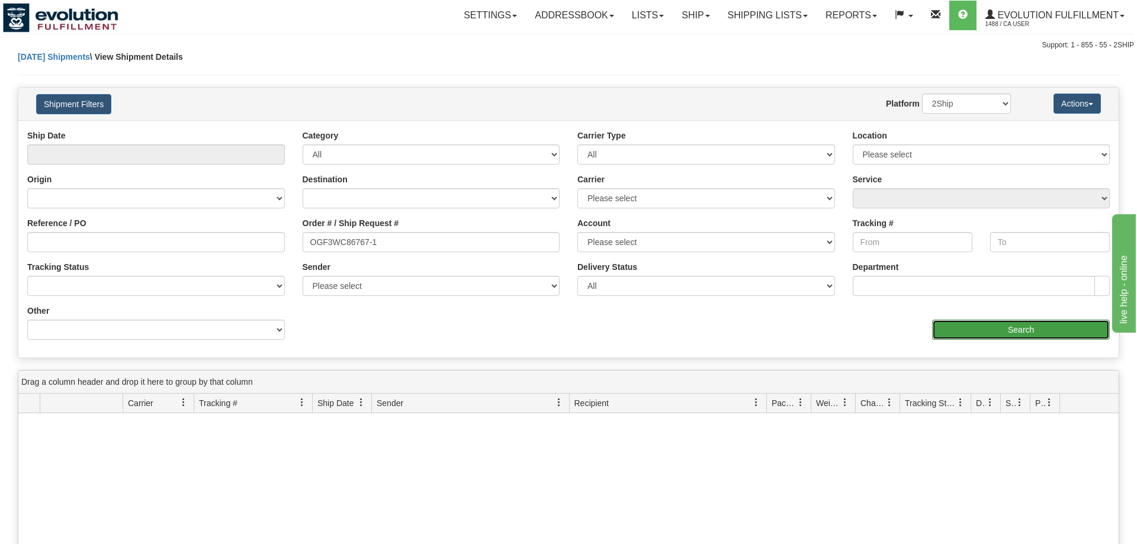
click at [962, 335] on input "Search" at bounding box center [1021, 330] width 178 height 20
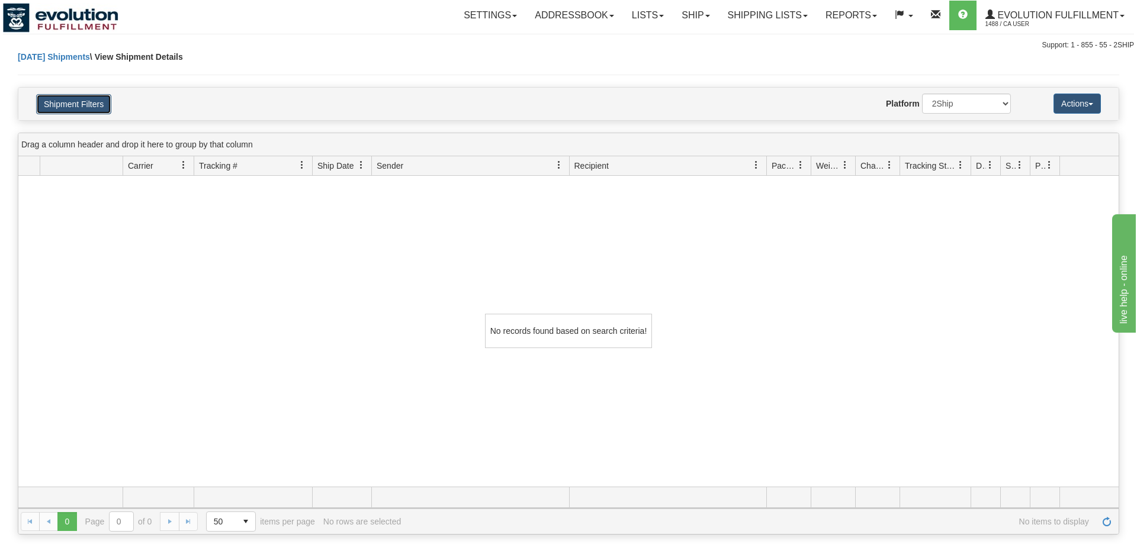
click at [81, 105] on button "Shipment Filters" at bounding box center [73, 104] width 75 height 20
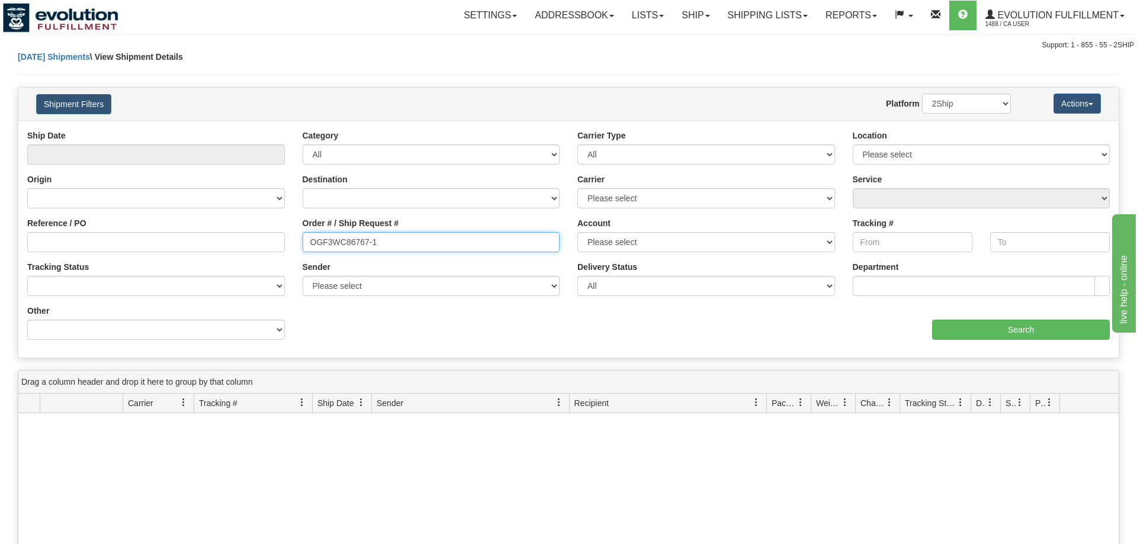
drag, startPoint x: 405, startPoint y: 242, endPoint x: 0, endPoint y: 243, distance: 405.0
click at [303, 243] on input "OGF3WC86767-1" at bounding box center [432, 242] width 258 height 20
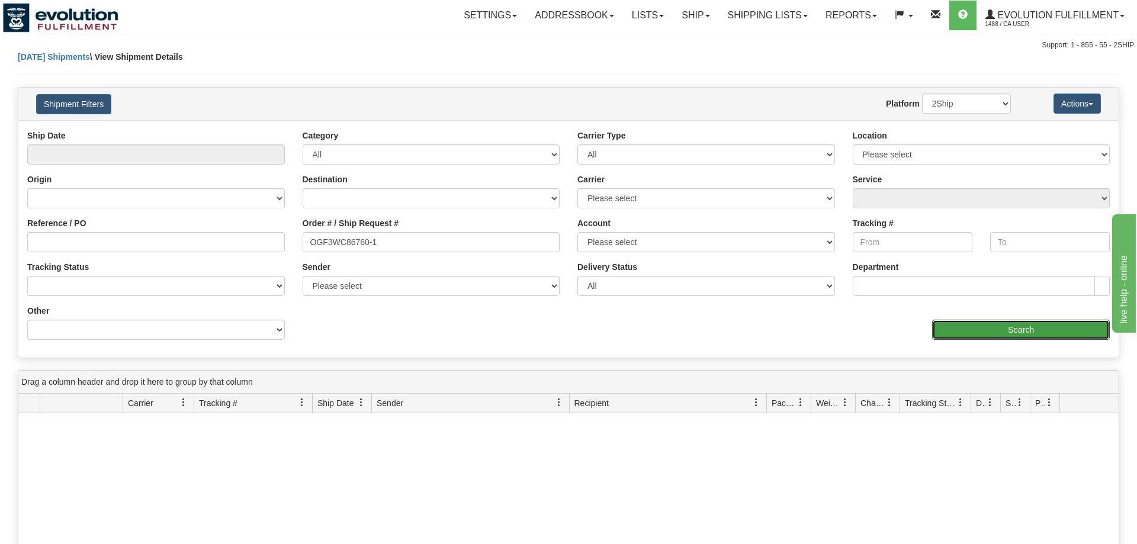
drag, startPoint x: 997, startPoint y: 349, endPoint x: 989, endPoint y: 351, distance: 7.2
click at [991, 351] on div "Ship Date Category All Inbound Outbound Carrier Type All Most Common Small Pack…" at bounding box center [568, 238] width 1100 height 237
click at [984, 338] on input "Search" at bounding box center [1021, 330] width 178 height 20
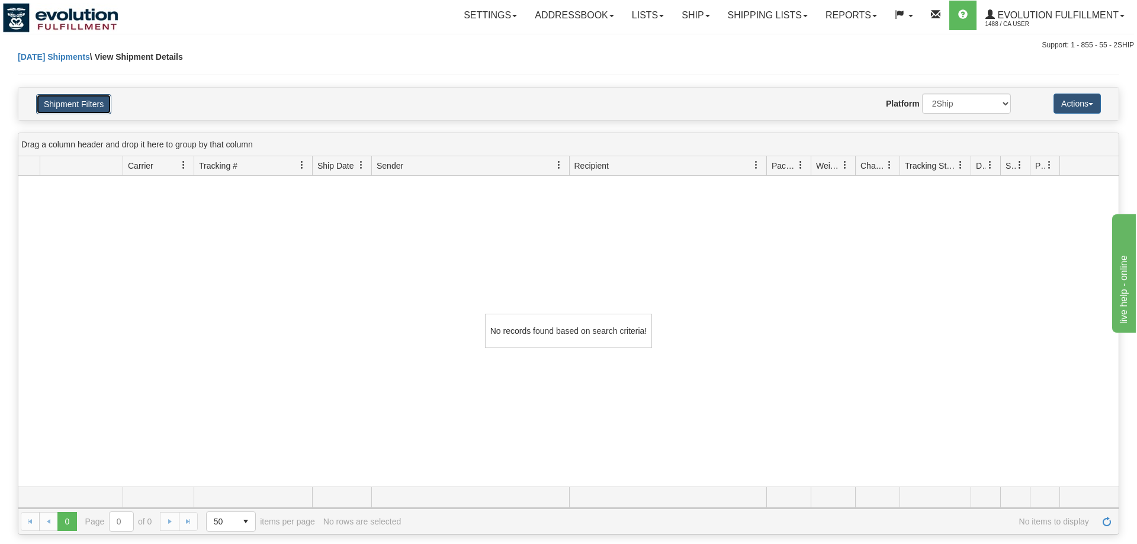
click at [85, 106] on button "Shipment Filters" at bounding box center [73, 104] width 75 height 20
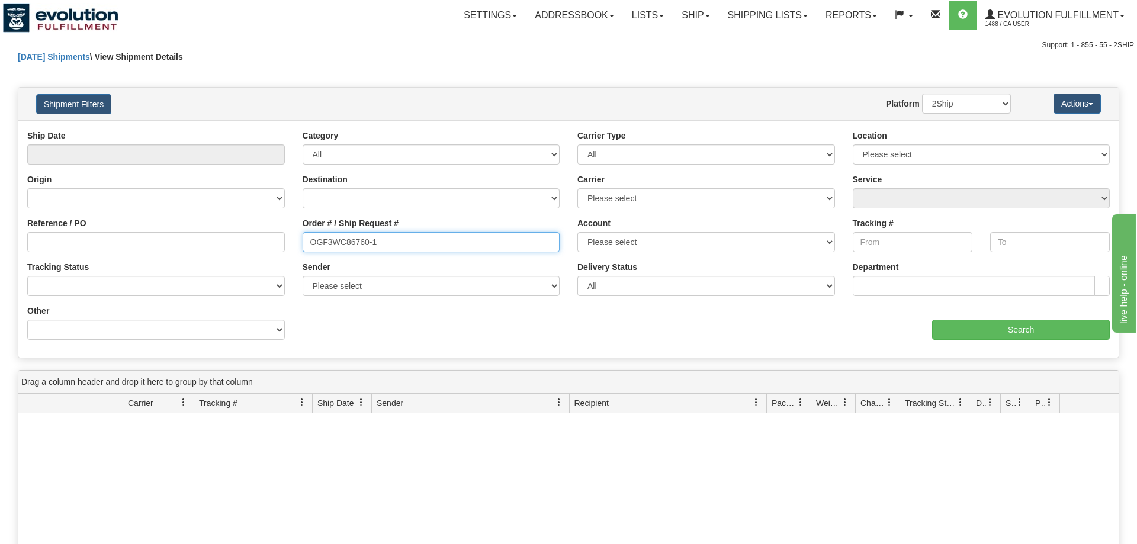
drag, startPoint x: 120, startPoint y: 262, endPoint x: 47, endPoint y: 261, distance: 72.3
click at [303, 252] on input "OGF3WC86760-1" at bounding box center [432, 242] width 258 height 20
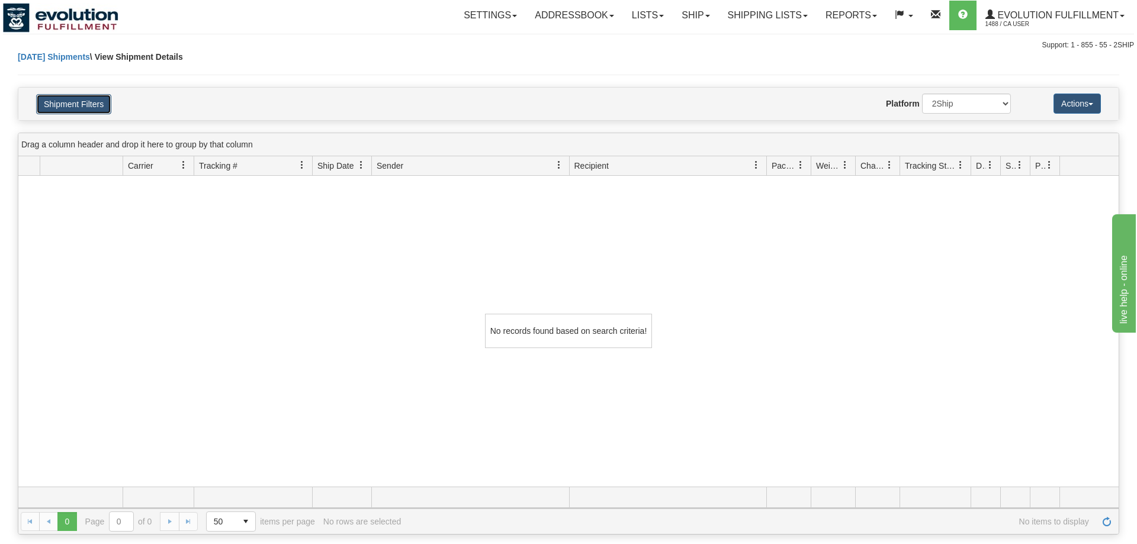
click at [97, 108] on button "Shipment Filters" at bounding box center [73, 104] width 75 height 20
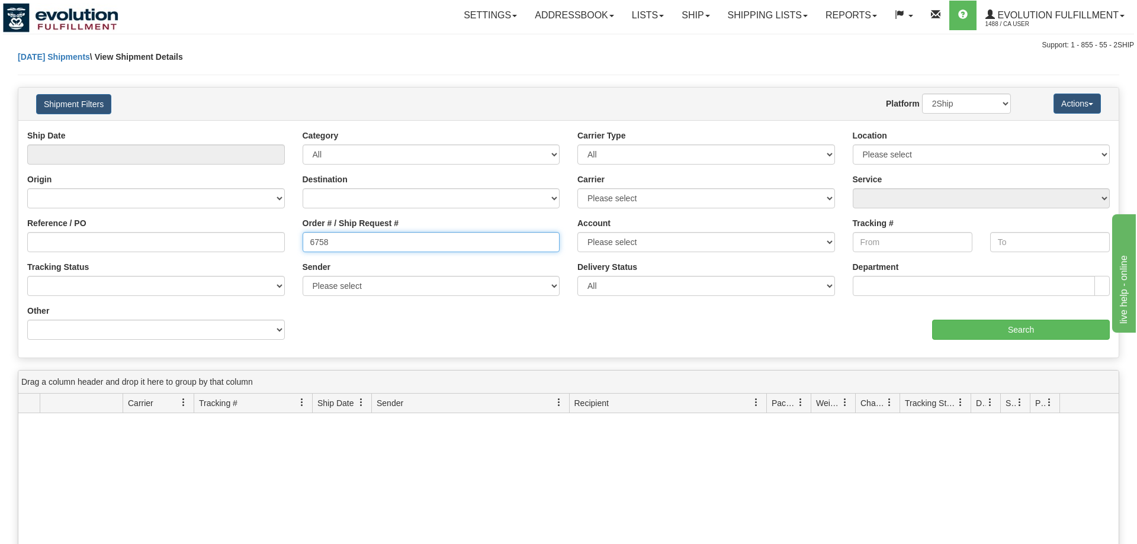
drag, startPoint x: 465, startPoint y: 243, endPoint x: 0, endPoint y: 225, distance: 465.2
click at [303, 232] on input "6758" at bounding box center [432, 242] width 258 height 20
type input "6732"
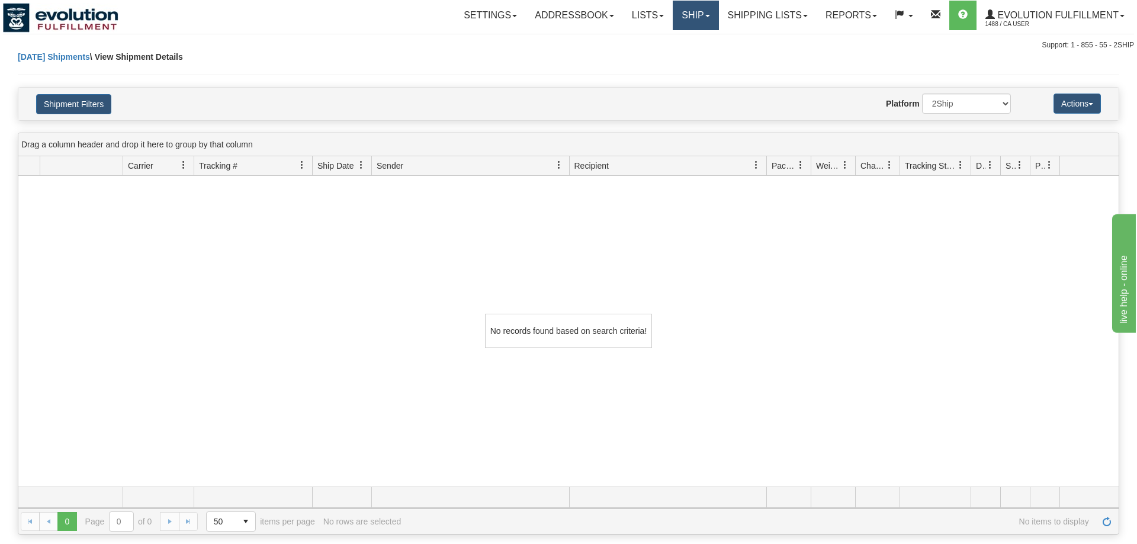
click at [702, 11] on link "Ship" at bounding box center [696, 16] width 46 height 30
click at [675, 60] on span "OnHold / Order Queue" at bounding box center [664, 56] width 83 height 9
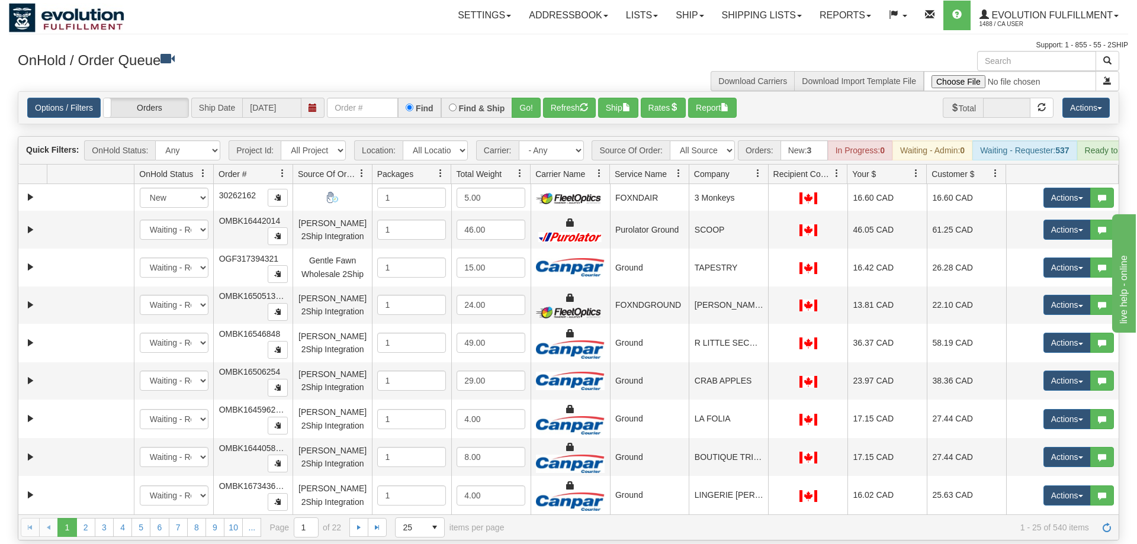
click at [360, 98] on input "text" at bounding box center [362, 108] width 71 height 20
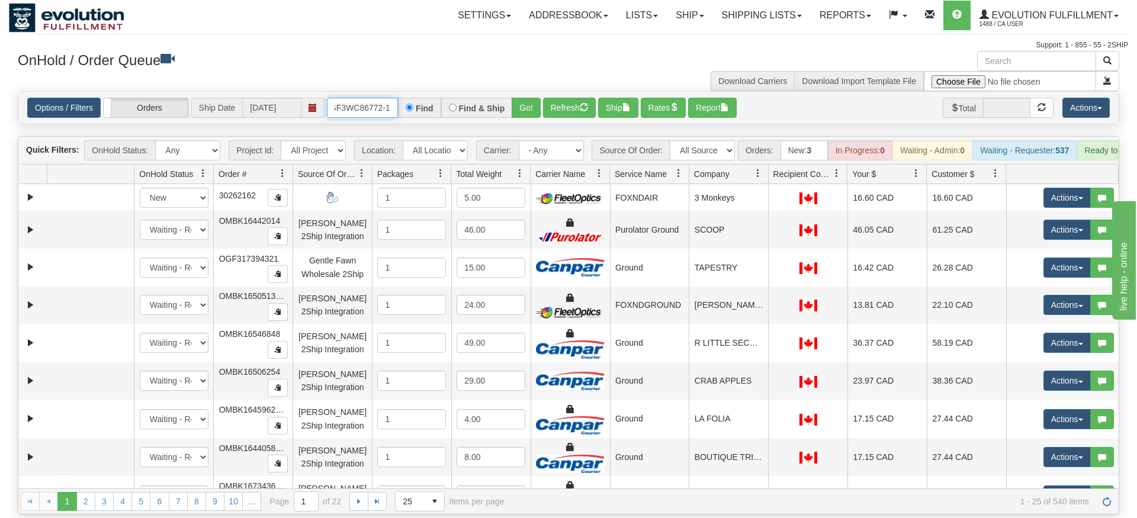
type input "OGF3WC86772-1OGF3WC86772-1"
drag, startPoint x: 513, startPoint y: 98, endPoint x: 518, endPoint y: 118, distance: 20.7
click at [518, 118] on div "Is equal to Is not equal to Contains Does not contains CAD USD EUR ZAR [PERSON_…" at bounding box center [568, 302] width 1119 height 423
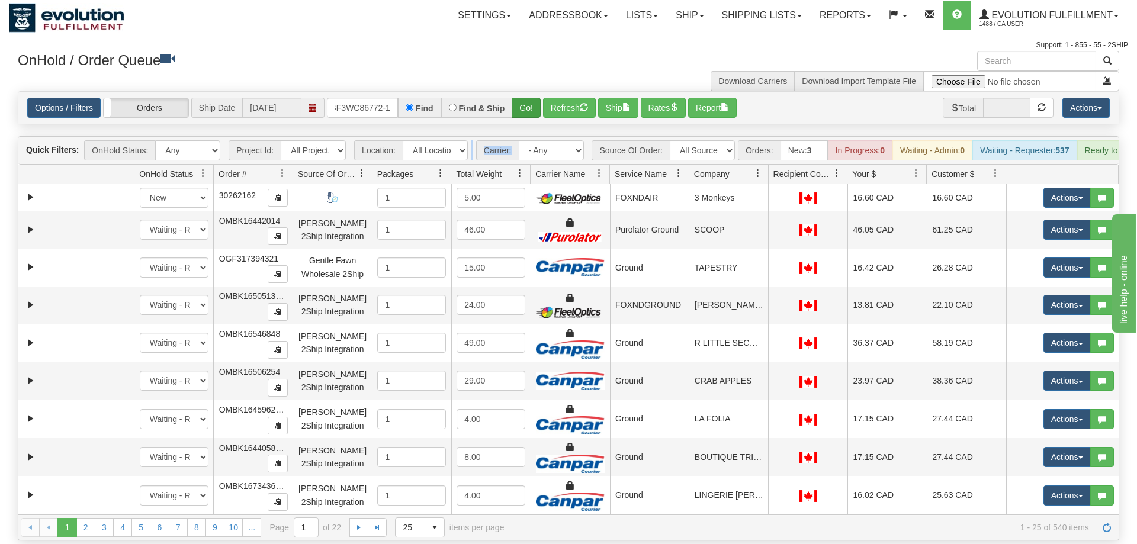
drag, startPoint x: 523, startPoint y: 108, endPoint x: 526, endPoint y: 93, distance: 15.7
click at [523, 107] on div "Is equal to Is not equal to Contains Does not contains CAD USD EUR ZAR [PERSON_…" at bounding box center [568, 315] width 1119 height 449
click at [526, 98] on button "Go!" at bounding box center [526, 108] width 29 height 20
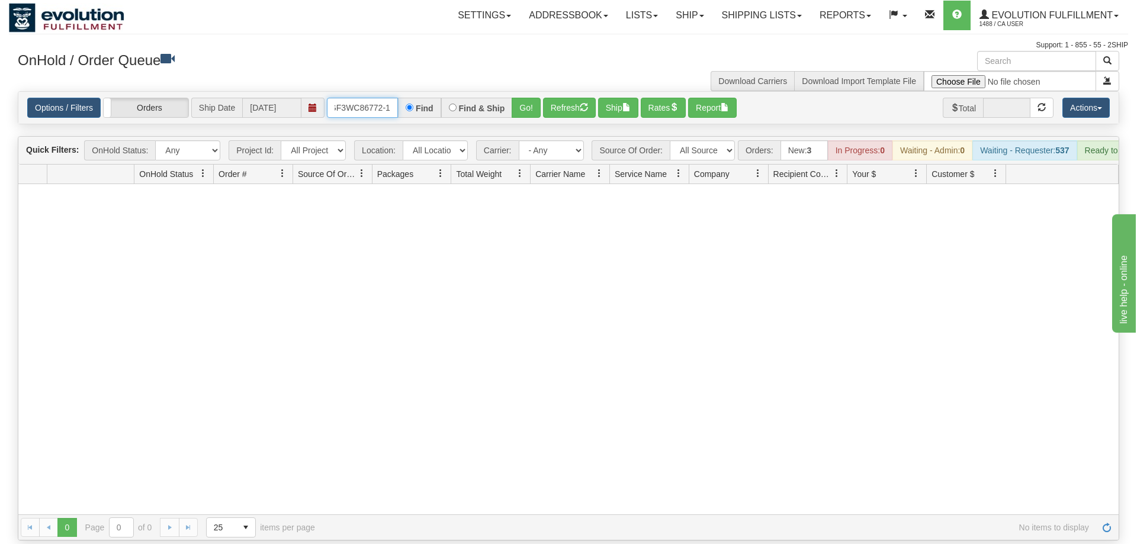
scroll to position [0, 0]
drag, startPoint x: 390, startPoint y: 92, endPoint x: 163, endPoint y: 92, distance: 227.4
click at [327, 98] on input "OGF3WC86772-1OGF3WC86772-1" at bounding box center [362, 108] width 71 height 20
click at [353, 98] on input "OGF3WC86772-1OGF3WC86772-1" at bounding box center [362, 108] width 71 height 20
click at [368, 98] on input "OGF3WC86772-1OGF3WC86772-1" at bounding box center [362, 108] width 71 height 20
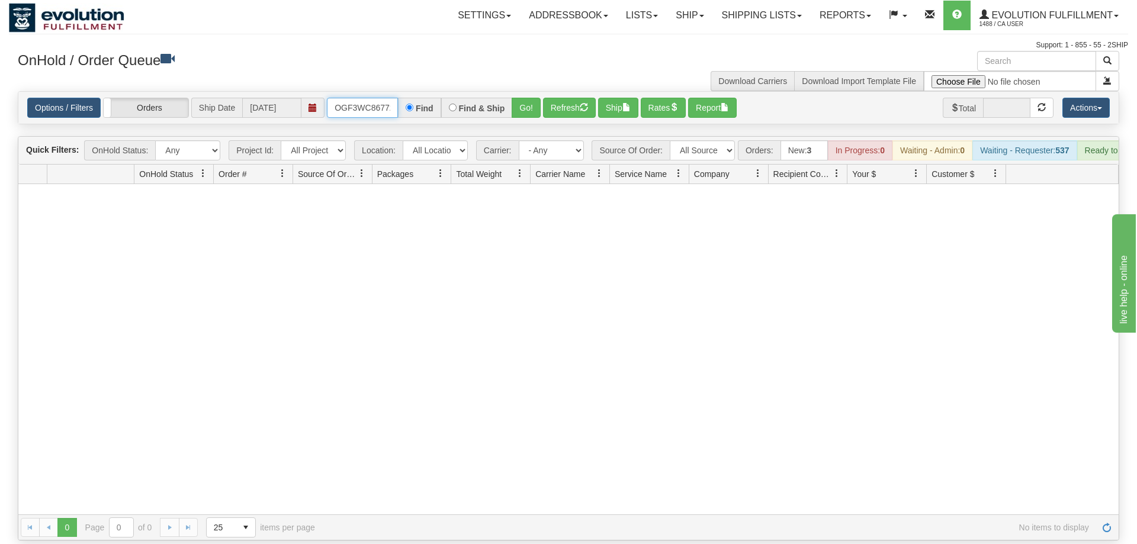
click at [368, 98] on input "OGF3WC86772-1OGF3WC86772-1" at bounding box center [362, 108] width 71 height 20
click at [757, 15] on link "Shipping lists" at bounding box center [762, 16] width 98 height 30
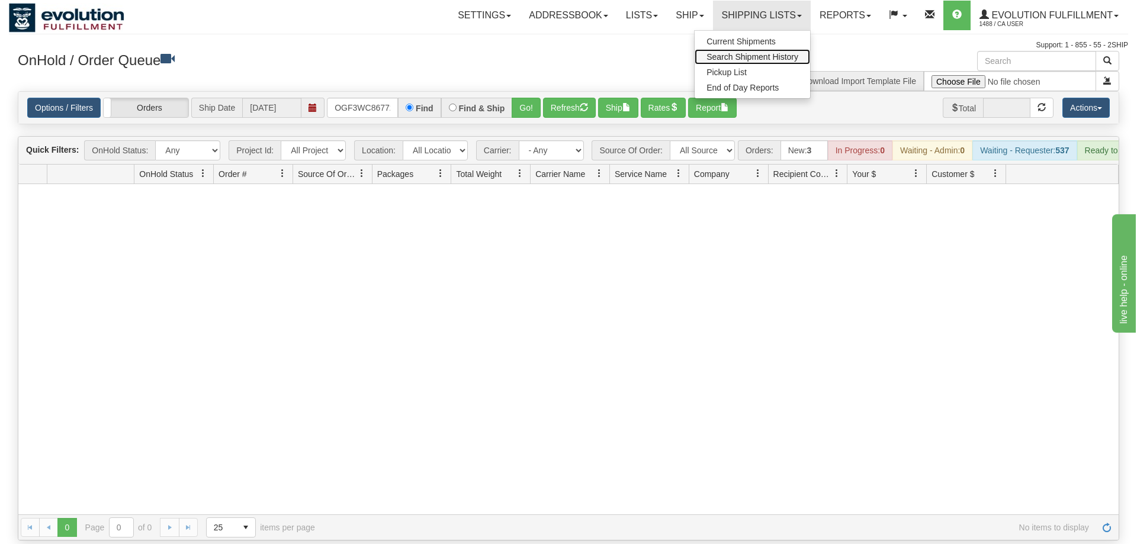
click at [740, 53] on span "Search Shipment History" at bounding box center [752, 56] width 92 height 9
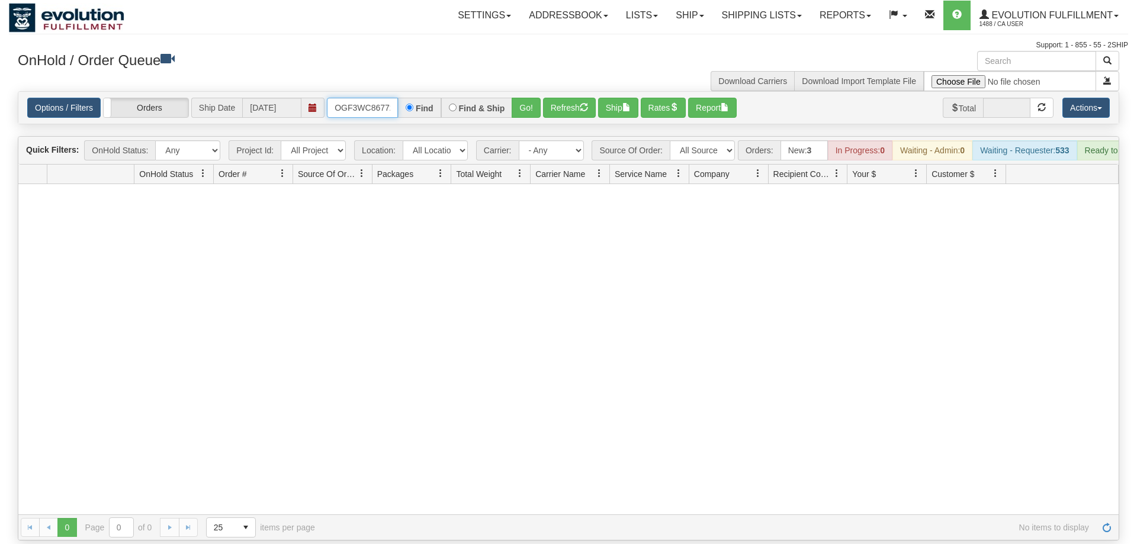
drag, startPoint x: 348, startPoint y: 94, endPoint x: 284, endPoint y: 94, distance: 64.0
click at [327, 98] on input "OGF3WC86772-1OGF3WC86772-1" at bounding box center [362, 108] width 71 height 20
drag, startPoint x: 387, startPoint y: 92, endPoint x: 499, endPoint y: 72, distance: 113.7
click at [398, 98] on input "C86772-1OGF3WC86772-1" at bounding box center [362, 108] width 71 height 20
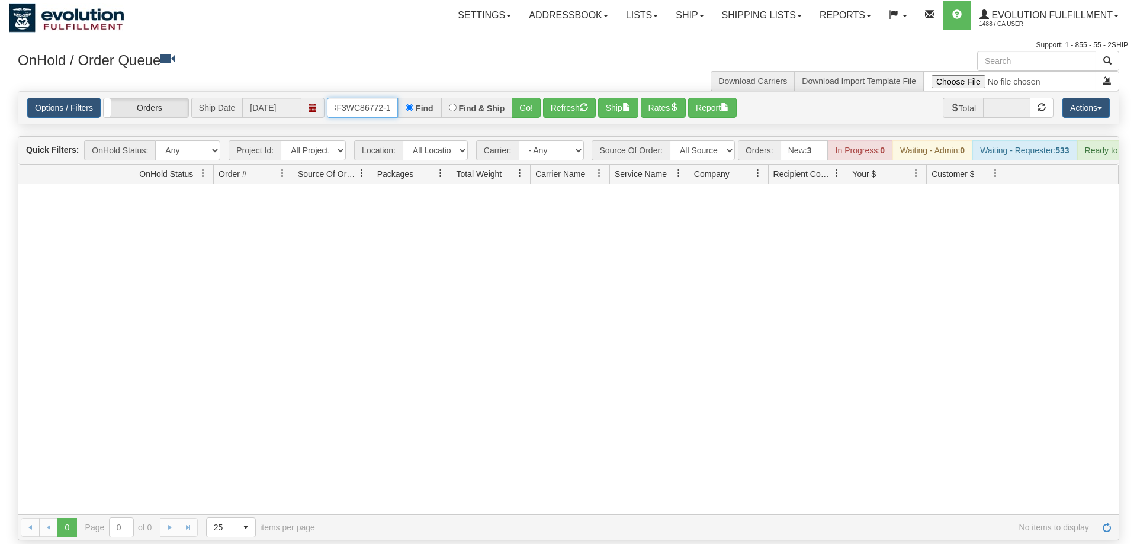
click at [384, 98] on input "C86772-1OGF3WC86772-1" at bounding box center [362, 108] width 71 height 20
drag, startPoint x: 390, startPoint y: 91, endPoint x: 371, endPoint y: 114, distance: 30.0
click at [371, 114] on input "C86772-1OGF3WC86772-1" at bounding box center [362, 108] width 71 height 20
type input "C86772-1"
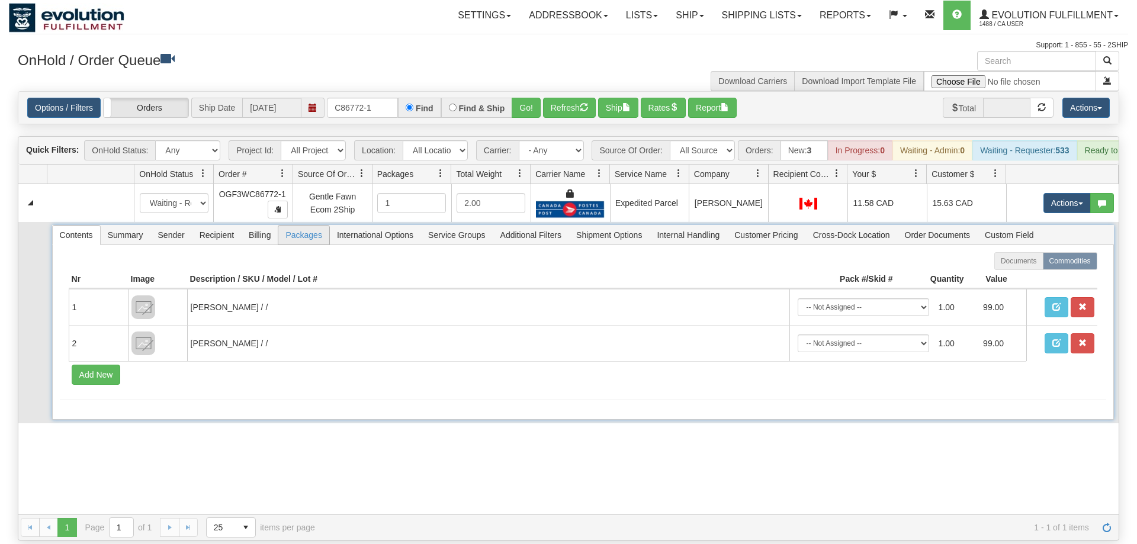
click at [298, 226] on span "Packages" at bounding box center [303, 235] width 50 height 19
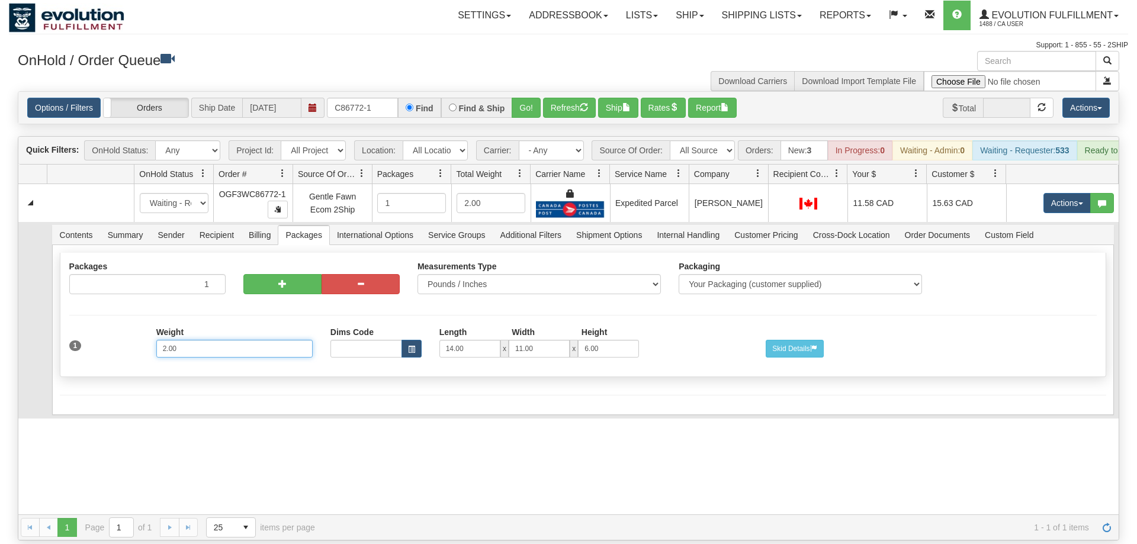
drag, startPoint x: 213, startPoint y: 333, endPoint x: 0, endPoint y: 334, distance: 213.2
click at [156, 340] on input "2.00" at bounding box center [234, 349] width 156 height 18
type input "3"
click at [283, 365] on div "Shipment Level Pack / Skid Level Packages 1 1 Measurements Type Packaging" at bounding box center [583, 317] width 1046 height 131
click at [80, 407] on button "Save" at bounding box center [77, 417] width 34 height 20
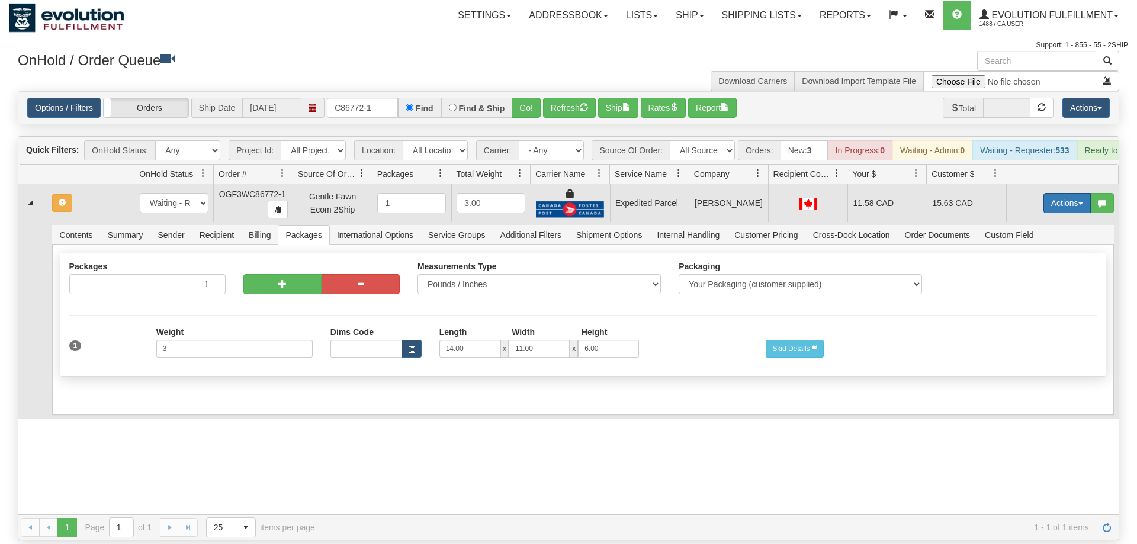
click at [1082, 193] on button "Actions" at bounding box center [1066, 203] width 47 height 20
click at [1041, 236] on span "Refresh Rates" at bounding box center [1037, 240] width 61 height 9
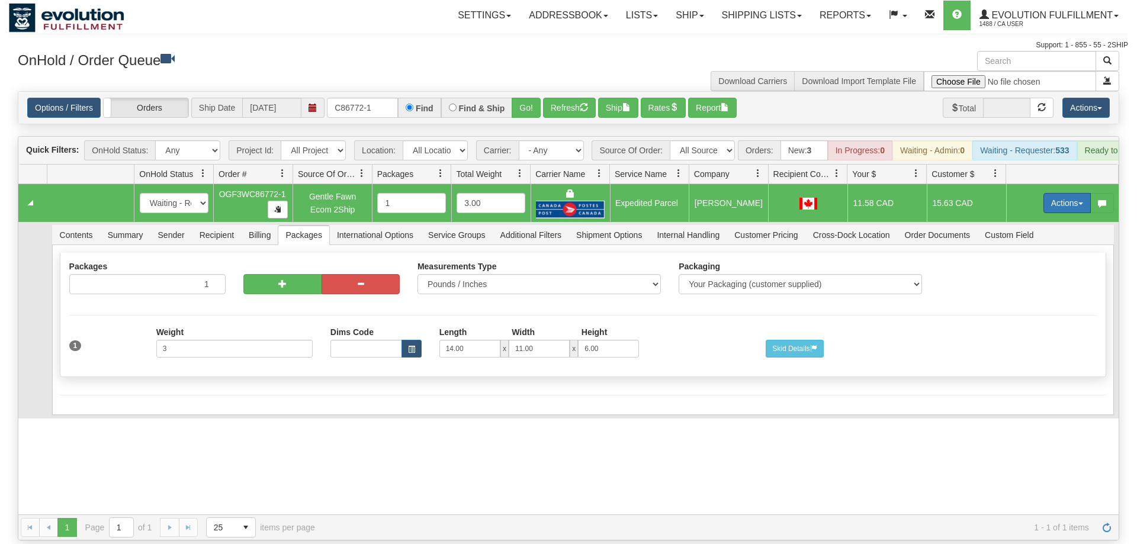
click at [1074, 193] on button "Actions" at bounding box center [1066, 203] width 47 height 20
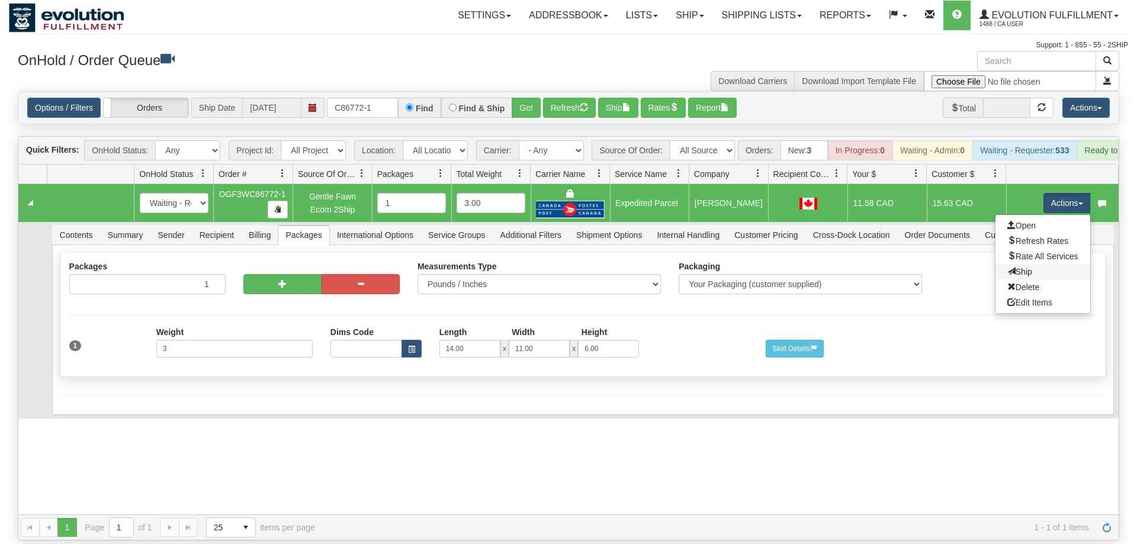
click at [1034, 264] on link "Ship" at bounding box center [1042, 271] width 95 height 15
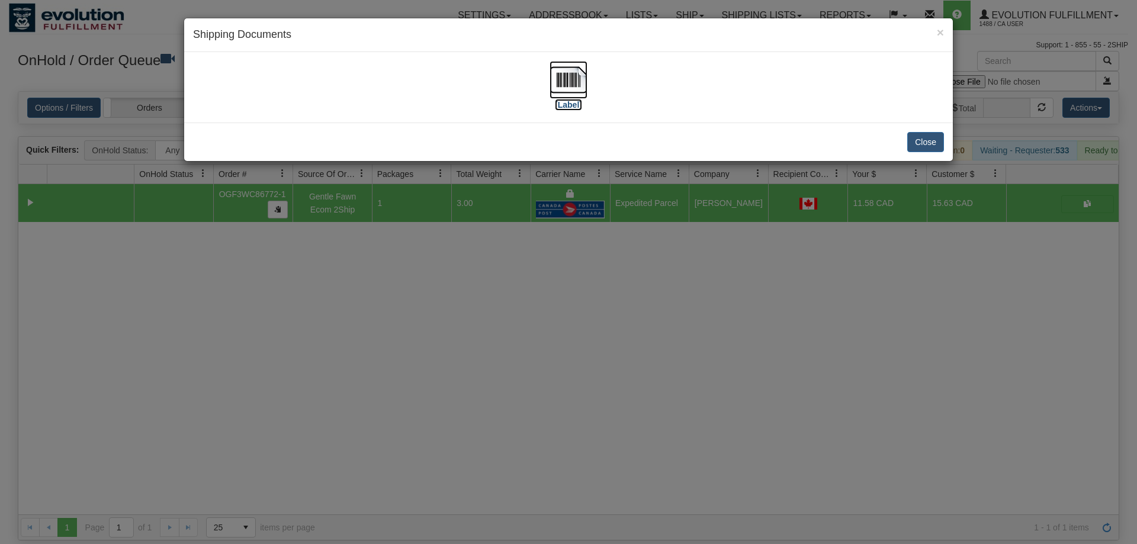
click at [573, 89] on img at bounding box center [569, 80] width 38 height 38
click at [412, 233] on div "× Shipping Documents [Label] Close" at bounding box center [568, 272] width 1137 height 544
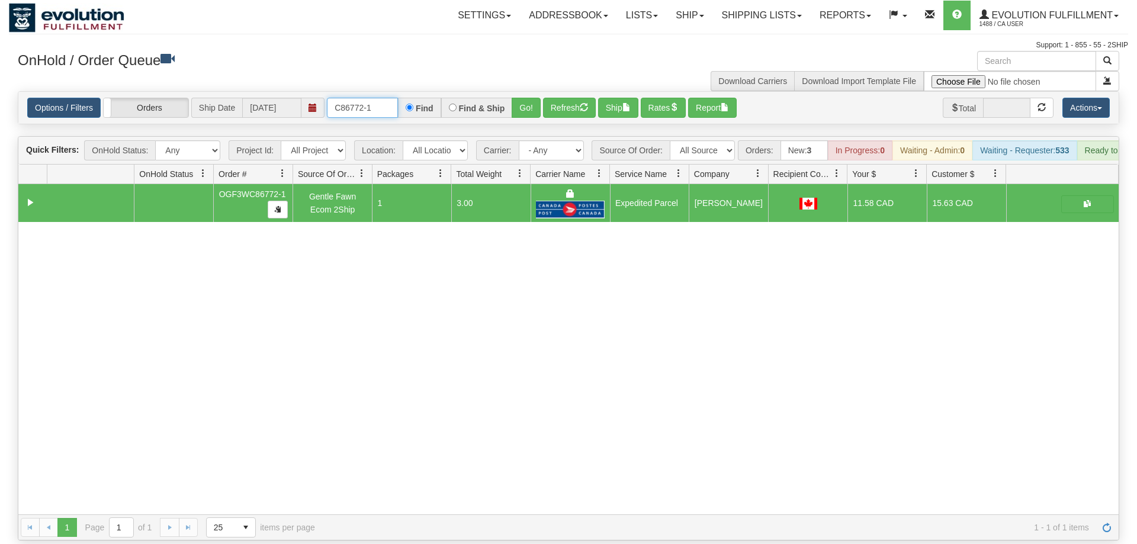
click at [365, 98] on input "C86772-1" at bounding box center [362, 108] width 71 height 20
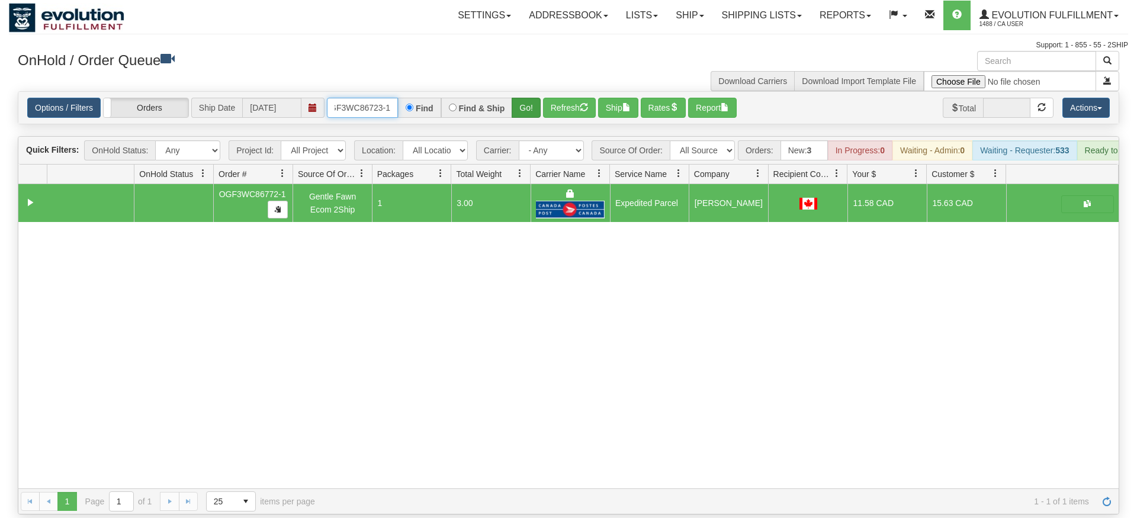
type input "OGF3WC86723-1"
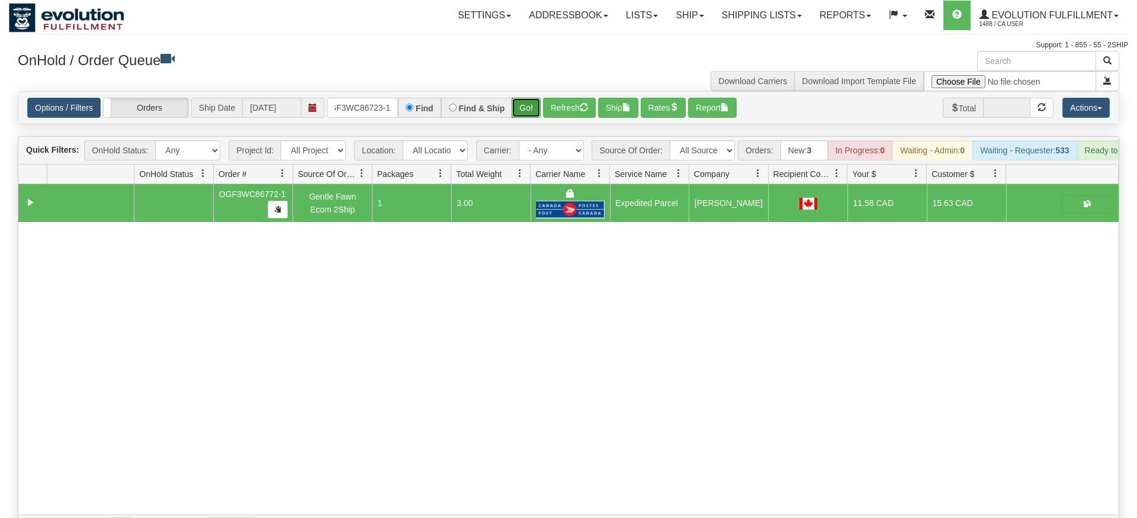
drag, startPoint x: 525, startPoint y: 94, endPoint x: 522, endPoint y: 106, distance: 12.1
click at [523, 118] on div "Is equal to Is not equal to Contains Does not contains CAD USD EUR ZAR [PERSON_…" at bounding box center [568, 315] width 1119 height 449
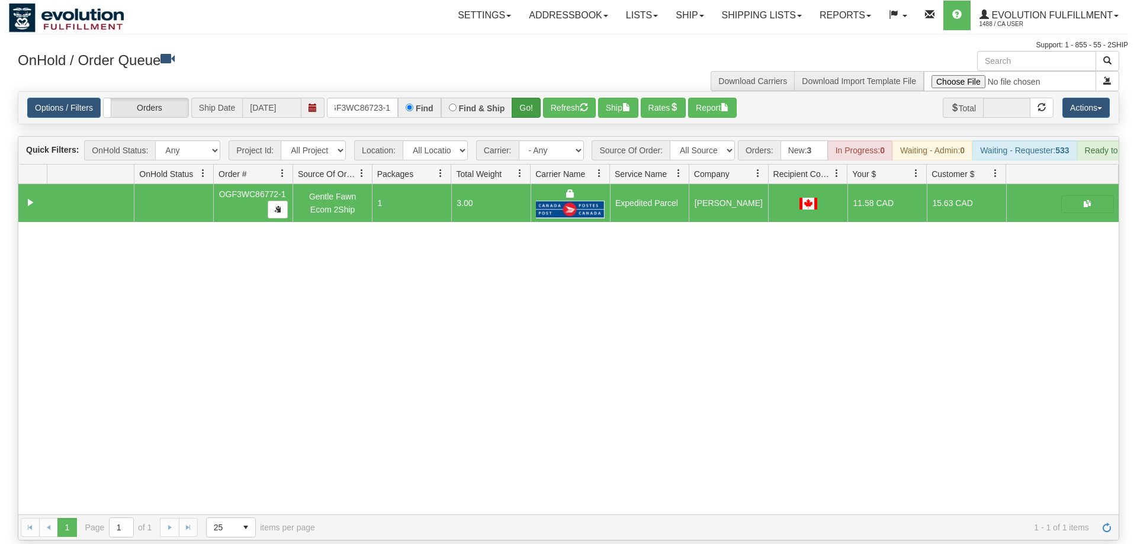
drag, startPoint x: 522, startPoint y: 106, endPoint x: 526, endPoint y: 92, distance: 14.1
click at [522, 102] on div "Options / Filters Group Shipments Orders Ship Date [DATE] OGF3WC86723-1 Find Fi…" at bounding box center [568, 108] width 1100 height 32
click at [527, 98] on button "Go!" at bounding box center [526, 108] width 29 height 20
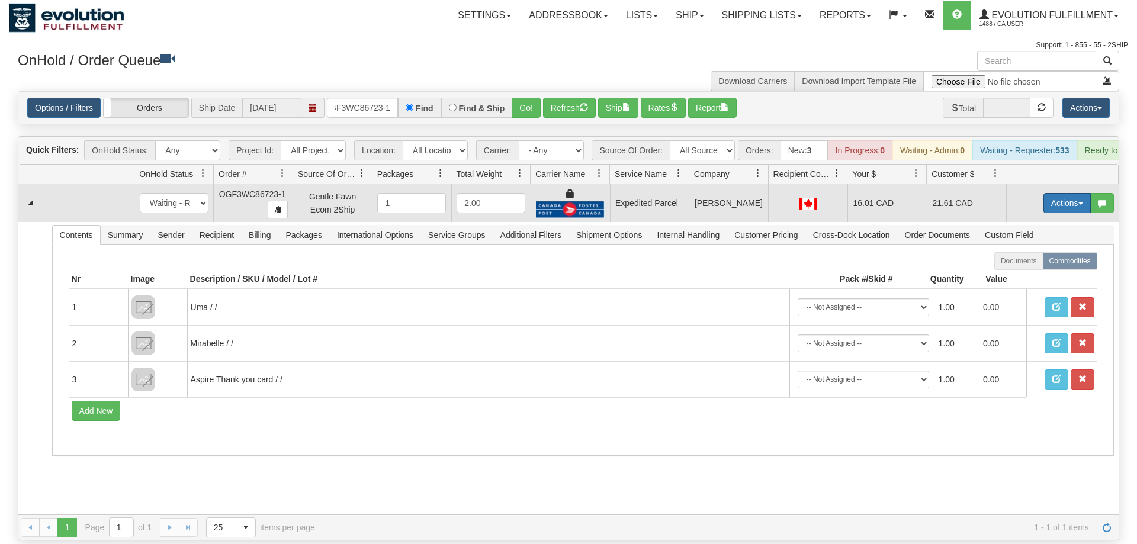
click at [1061, 194] on button "Actions" at bounding box center [1066, 203] width 47 height 20
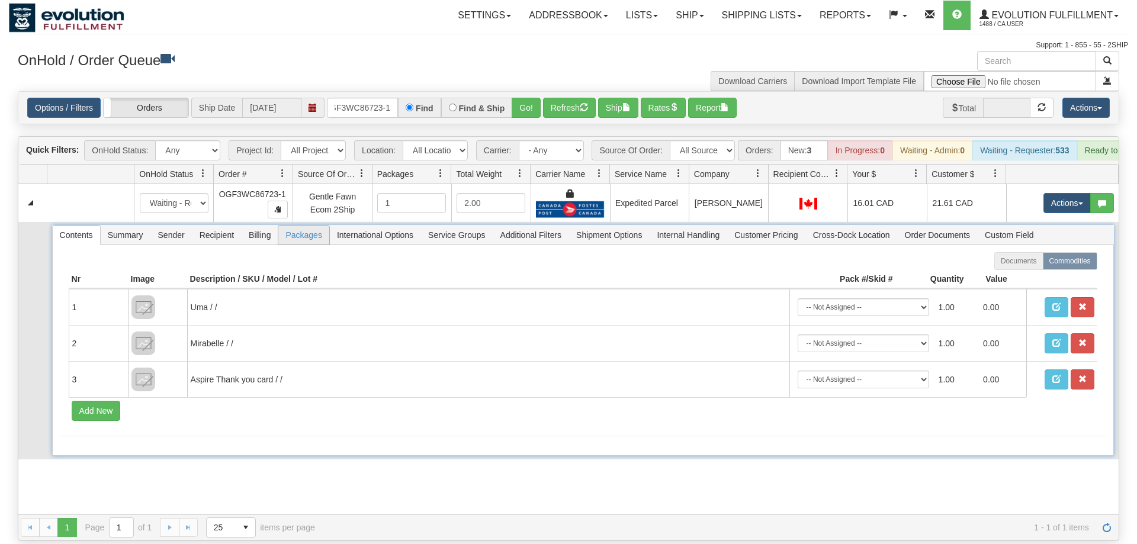
click at [304, 226] on span "Packages" at bounding box center [303, 235] width 50 height 19
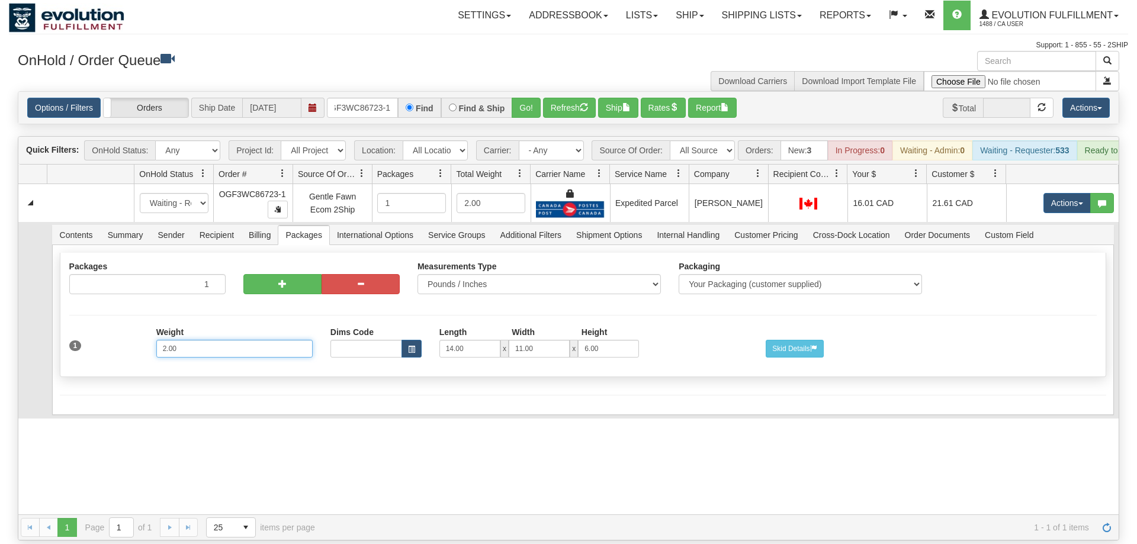
drag, startPoint x: 188, startPoint y: 333, endPoint x: 0, endPoint y: 338, distance: 188.4
click at [156, 340] on input "2.00" at bounding box center [234, 349] width 156 height 18
type input "4"
click at [271, 390] on div "Shipment Level Pack / Skid Level Packages 1 1 Measurements Type Packaging" at bounding box center [583, 330] width 1062 height 170
click at [78, 407] on button "Save" at bounding box center [77, 417] width 34 height 20
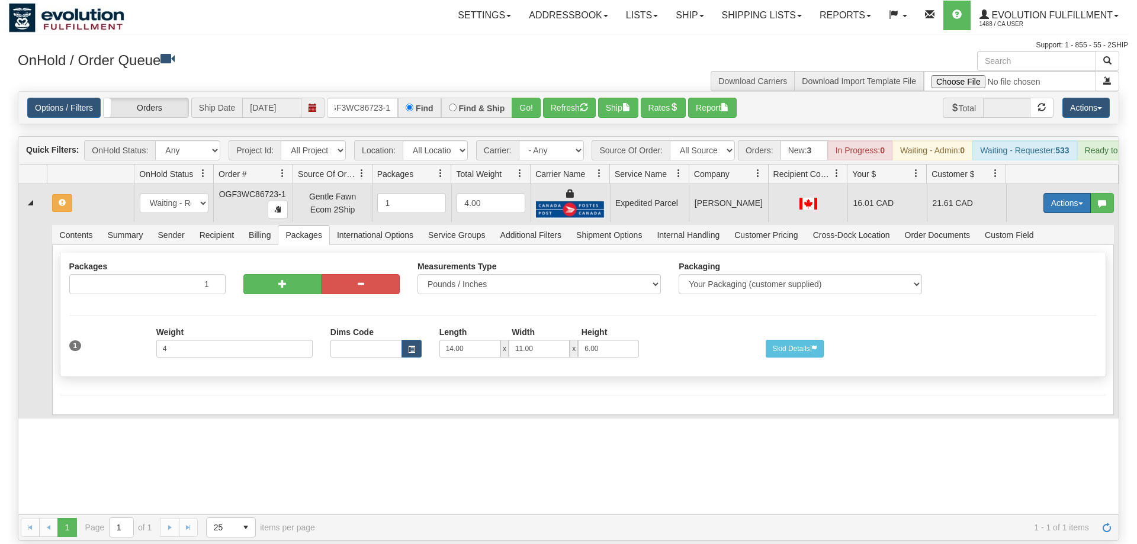
click at [1058, 193] on button "Actions" at bounding box center [1066, 203] width 47 height 20
click at [1036, 236] on span "Refresh Rates" at bounding box center [1037, 240] width 61 height 9
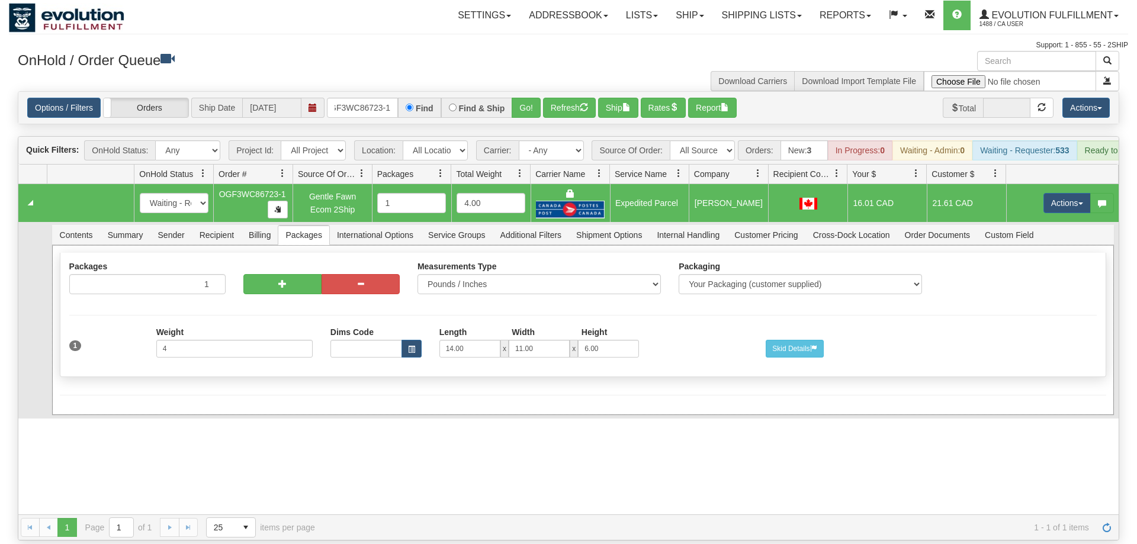
click at [970, 330] on div "1 Weight 4 Dims Code Length Width Height 14.00 x 11.00 x" at bounding box center [582, 347] width 1045 height 40
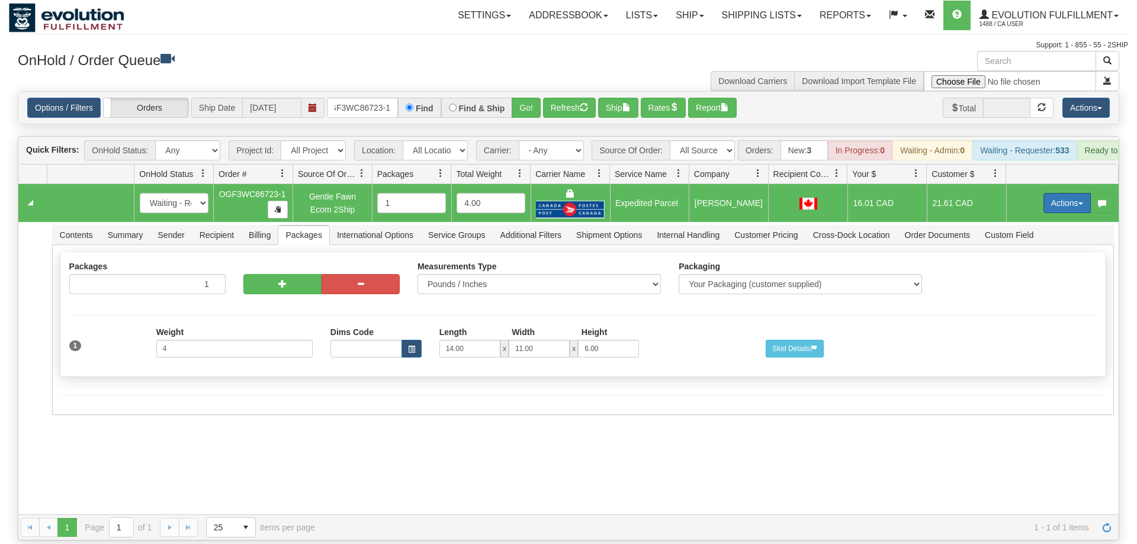
click at [1074, 193] on button "Actions" at bounding box center [1066, 203] width 47 height 20
click at [1046, 233] on link "Refresh Rates" at bounding box center [1042, 240] width 95 height 15
drag, startPoint x: 1057, startPoint y: 188, endPoint x: 1058, endPoint y: 195, distance: 7.7
click at [1058, 193] on button "Actions" at bounding box center [1066, 203] width 47 height 20
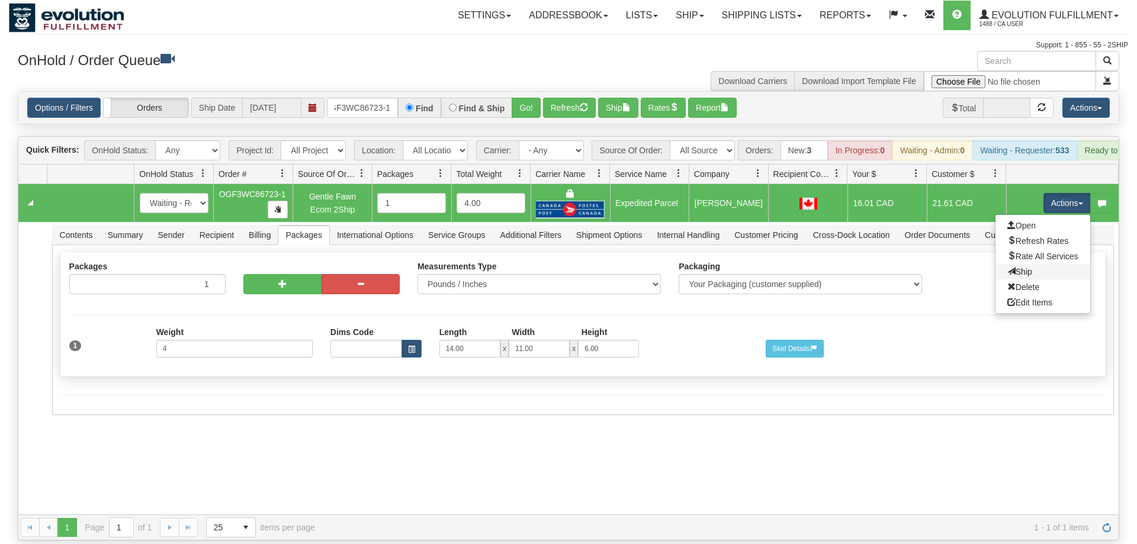
click at [1049, 264] on link "Ship" at bounding box center [1042, 271] width 95 height 15
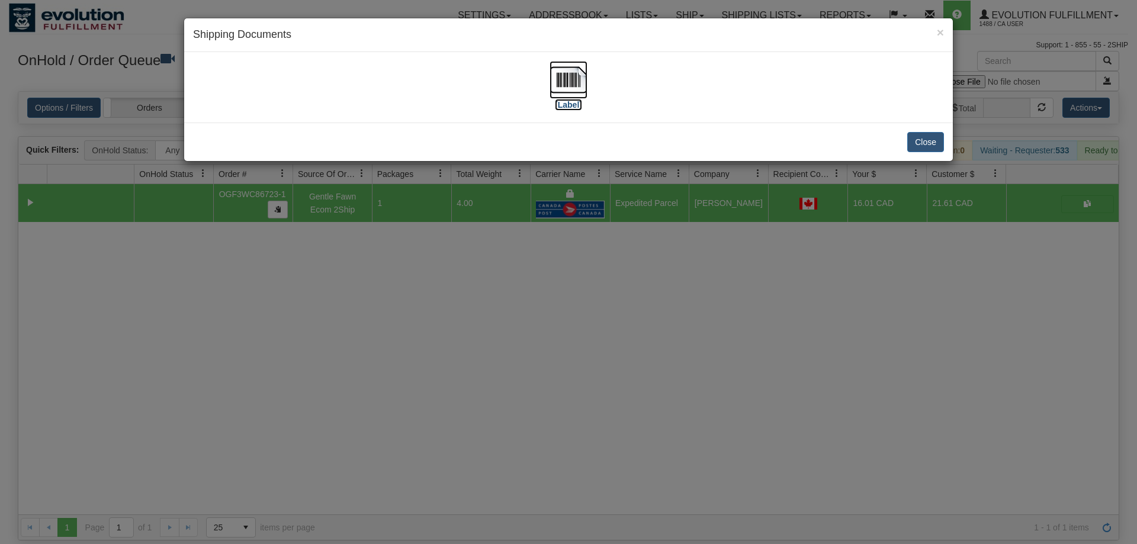
click at [572, 85] on img at bounding box center [569, 80] width 38 height 38
click at [441, 250] on div "× Shipping Documents [Label] Close" at bounding box center [568, 272] width 1137 height 544
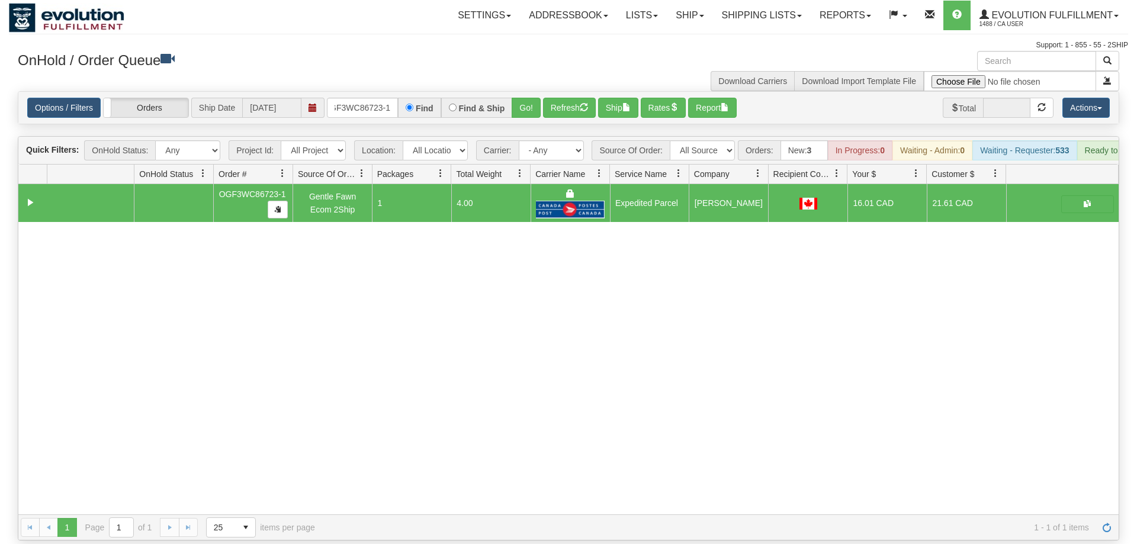
click at [359, 102] on div "Options / Filters Group Shipments Orders Ship Date [DATE] OGF3WC86723-1 Find Fi…" at bounding box center [568, 108] width 1100 height 32
click at [368, 98] on input "OGF3WC86723-1" at bounding box center [362, 108] width 71 height 20
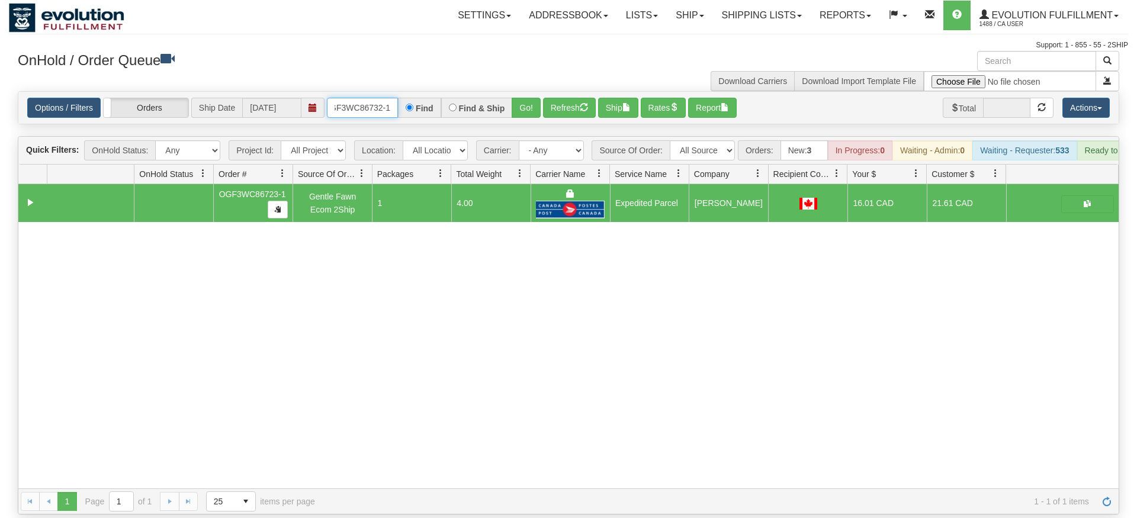
type input "OGF3WC86732-1"
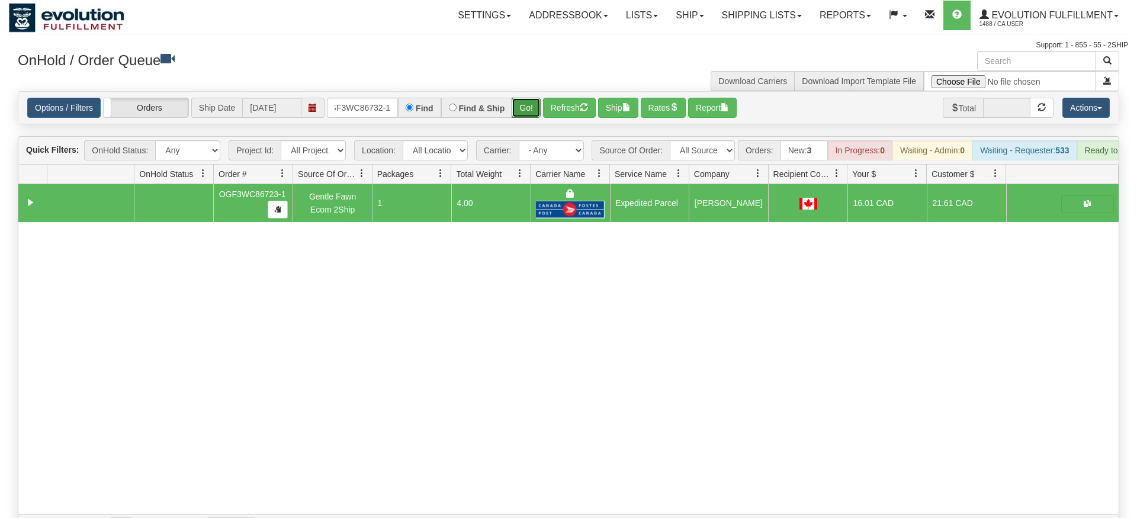
drag, startPoint x: 535, startPoint y: 118, endPoint x: 521, endPoint y: 92, distance: 29.9
click at [532, 117] on div "Is equal to Is not equal to Contains Does not contains CAD USD EUR ZAR [PERSON_…" at bounding box center [568, 315] width 1119 height 449
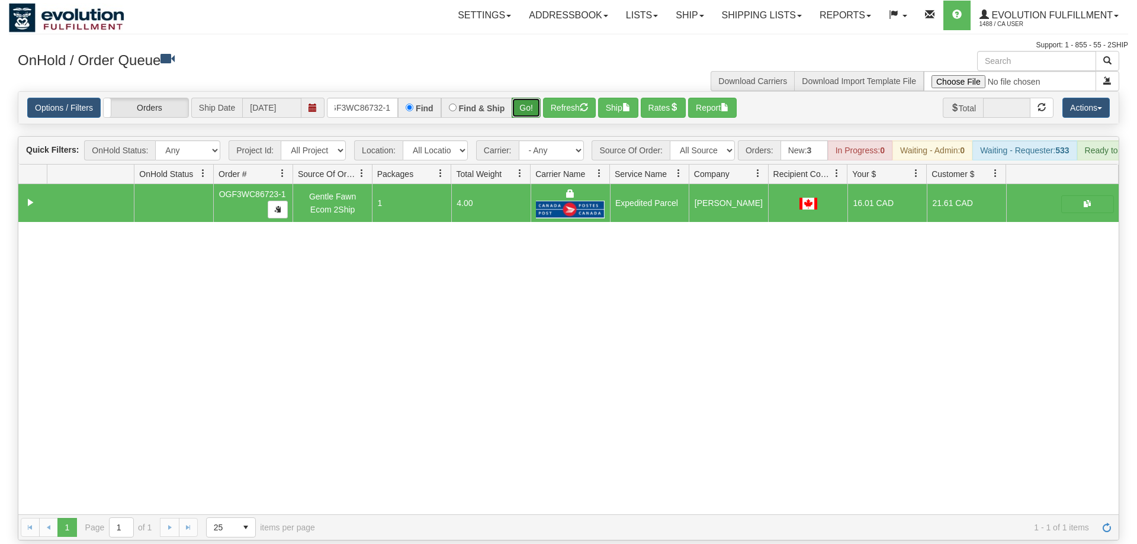
click at [520, 98] on button "Go!" at bounding box center [526, 108] width 29 height 20
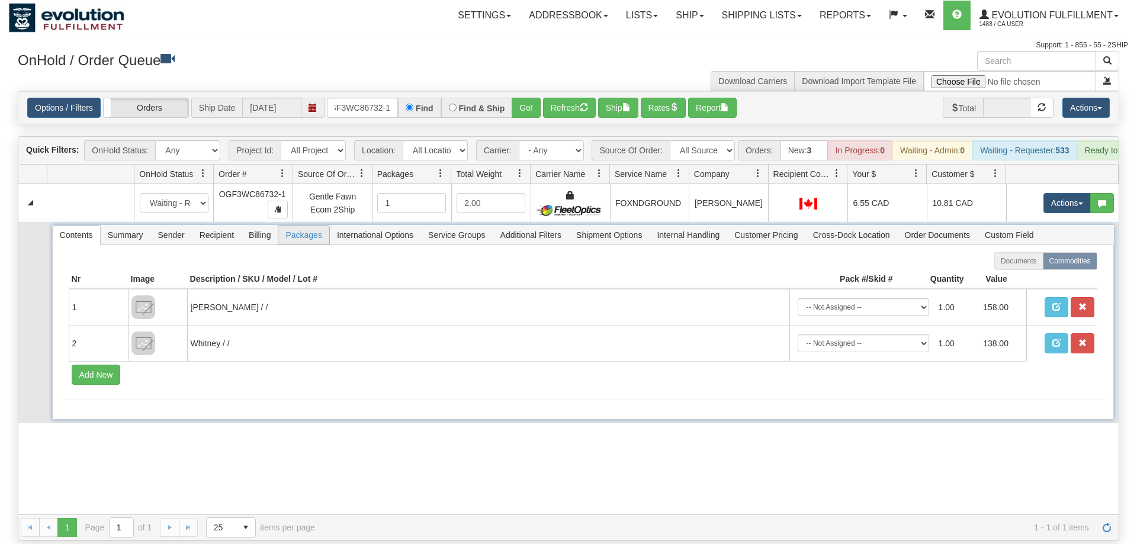
click at [296, 226] on span "Packages" at bounding box center [303, 235] width 50 height 19
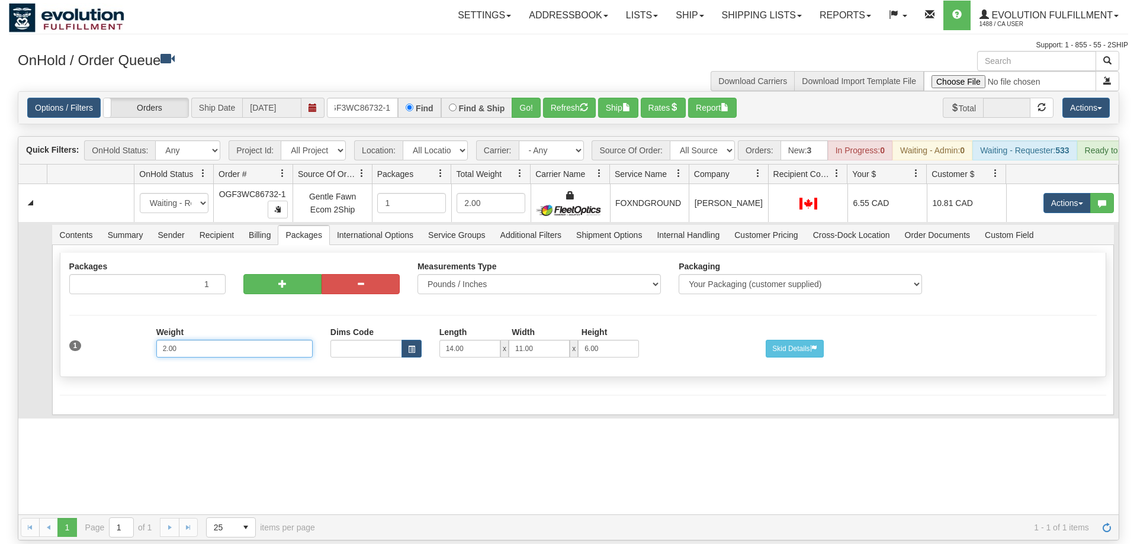
drag, startPoint x: 213, startPoint y: 330, endPoint x: 84, endPoint y: 330, distance: 128.5
click at [156, 340] on input "2.00" at bounding box center [234, 349] width 156 height 18
type input "3"
click at [125, 328] on div "1" at bounding box center [103, 338] width 87 height 23
click at [87, 407] on button "Save" at bounding box center [77, 417] width 34 height 20
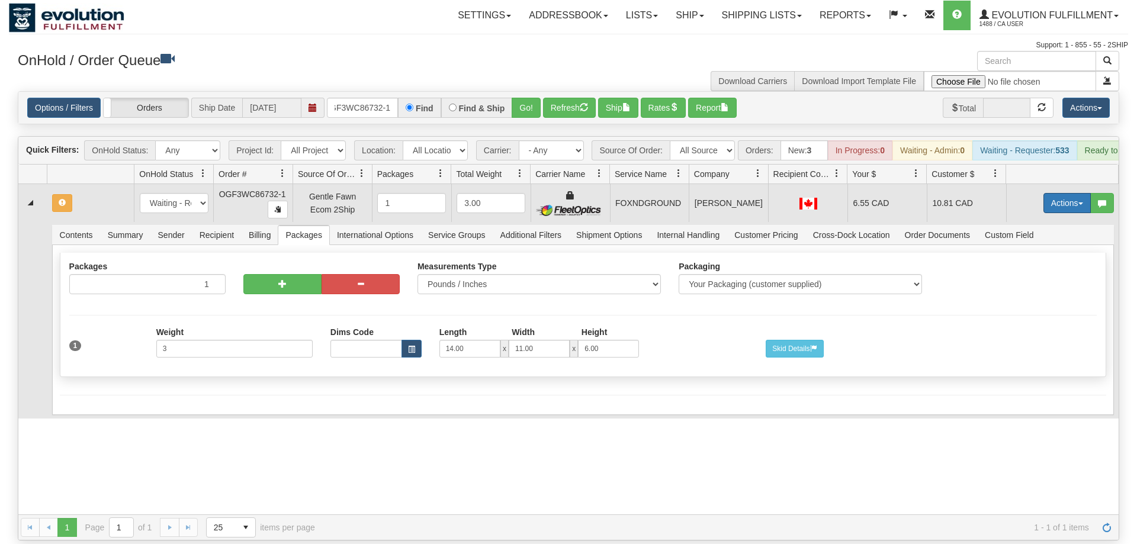
click at [1079, 193] on button "Actions" at bounding box center [1066, 203] width 47 height 20
click at [1049, 236] on span "Refresh Rates" at bounding box center [1037, 240] width 61 height 9
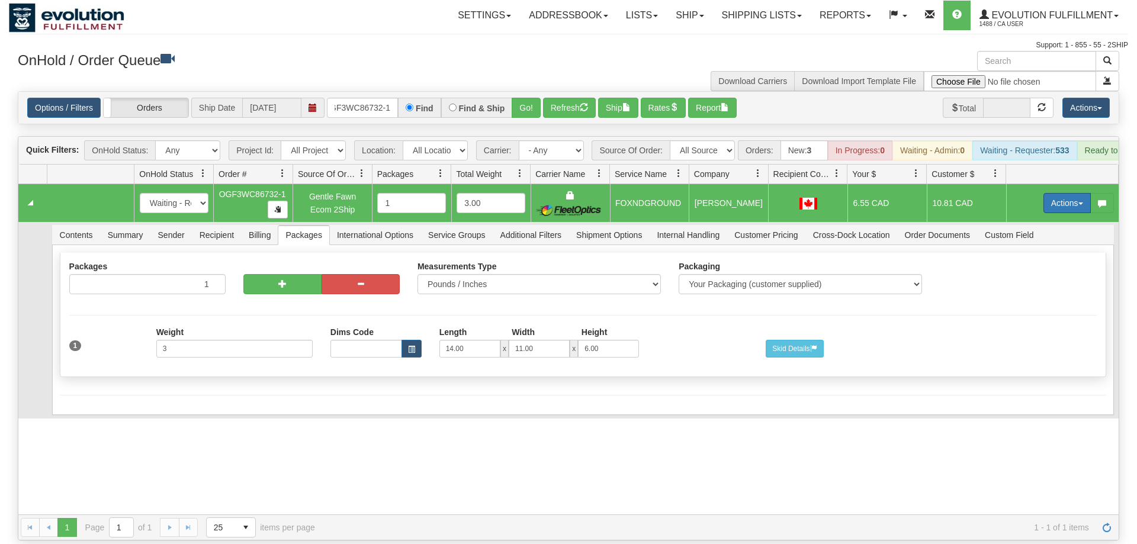
click at [1074, 193] on button "Actions" at bounding box center [1066, 203] width 47 height 20
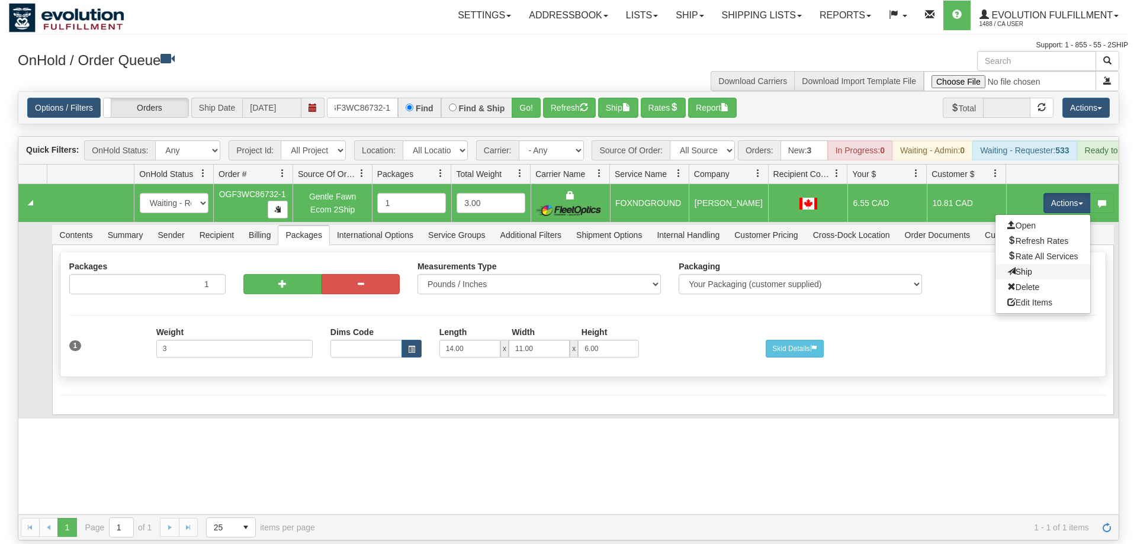
click at [1032, 264] on link "Ship" at bounding box center [1042, 271] width 95 height 15
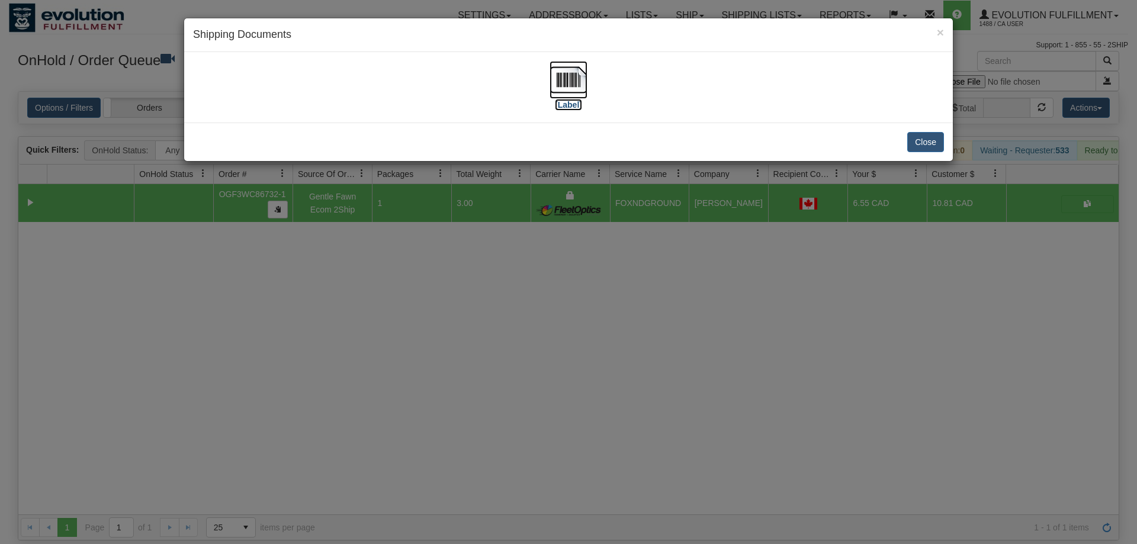
click at [577, 90] on img at bounding box center [569, 80] width 38 height 38
drag, startPoint x: 381, startPoint y: 213, endPoint x: 380, endPoint y: 101, distance: 112.5
click at [381, 212] on div "× Shipping Documents [Label] Close" at bounding box center [568, 272] width 1137 height 544
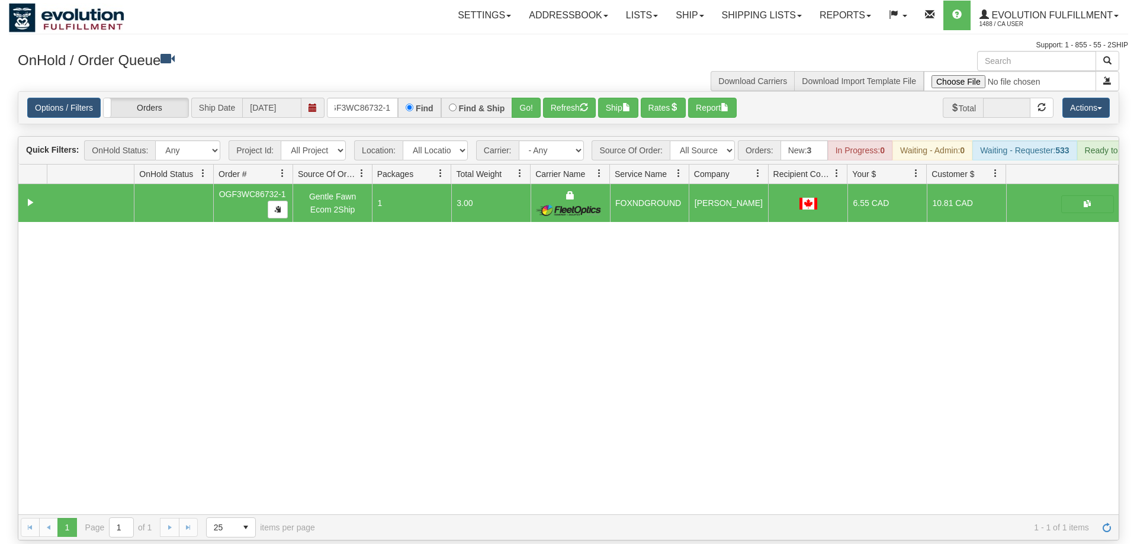
drag, startPoint x: 354, startPoint y: 104, endPoint x: 356, endPoint y: 96, distance: 8.6
click at [355, 97] on div "Options / Filters Group Shipments Orders Ship Date 09/11/2025 OGF3WC86732-1 Fin…" at bounding box center [568, 108] width 1100 height 32
click at [356, 98] on input "OGF3WC86732-1" at bounding box center [362, 108] width 71 height 20
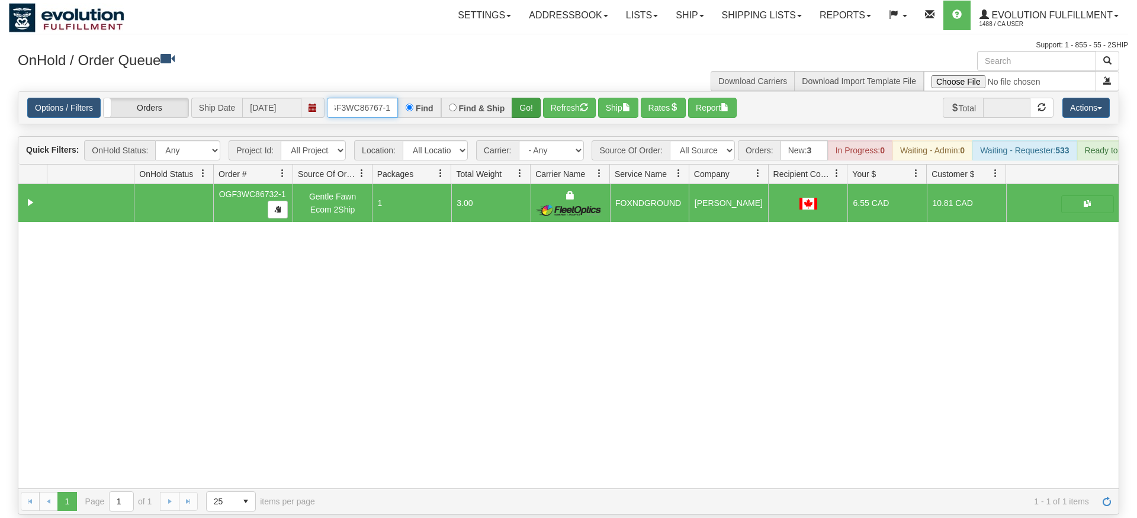
type input "OGF3WC86767-1"
drag, startPoint x: 526, startPoint y: 94, endPoint x: 526, endPoint y: 120, distance: 25.5
click at [526, 120] on div "Is equal to Is not equal to Contains Does not contains CAD USD EUR ZAR RON ANG …" at bounding box center [568, 302] width 1119 height 423
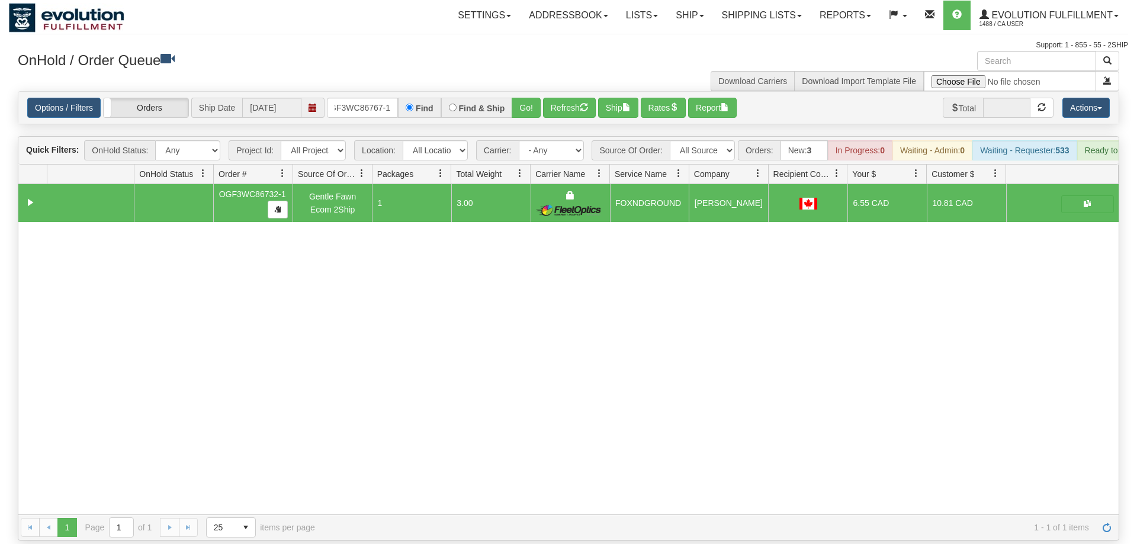
click at [524, 102] on div "Options / Filters Group Shipments Orders Ship Date 09/11/2025 OGF3WC86767-1 Fin…" at bounding box center [568, 108] width 1100 height 32
click at [524, 98] on button "Go!" at bounding box center [526, 108] width 29 height 20
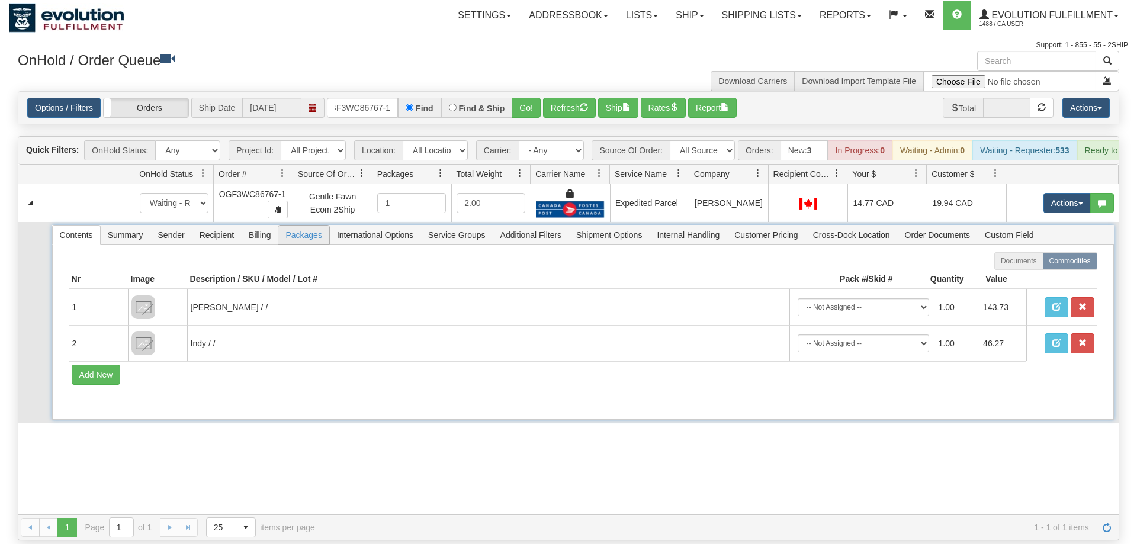
click at [300, 226] on span "Packages" at bounding box center [303, 235] width 50 height 19
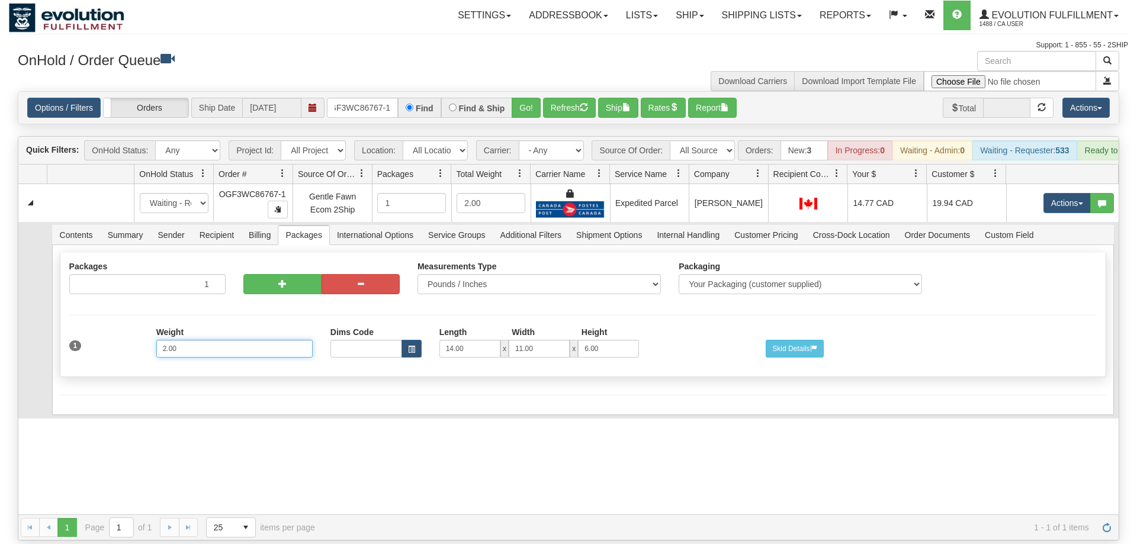
drag, startPoint x: 191, startPoint y: 335, endPoint x: 71, endPoint y: 333, distance: 120.2
click at [156, 340] on input "2.00" at bounding box center [234, 349] width 156 height 18
type input "4"
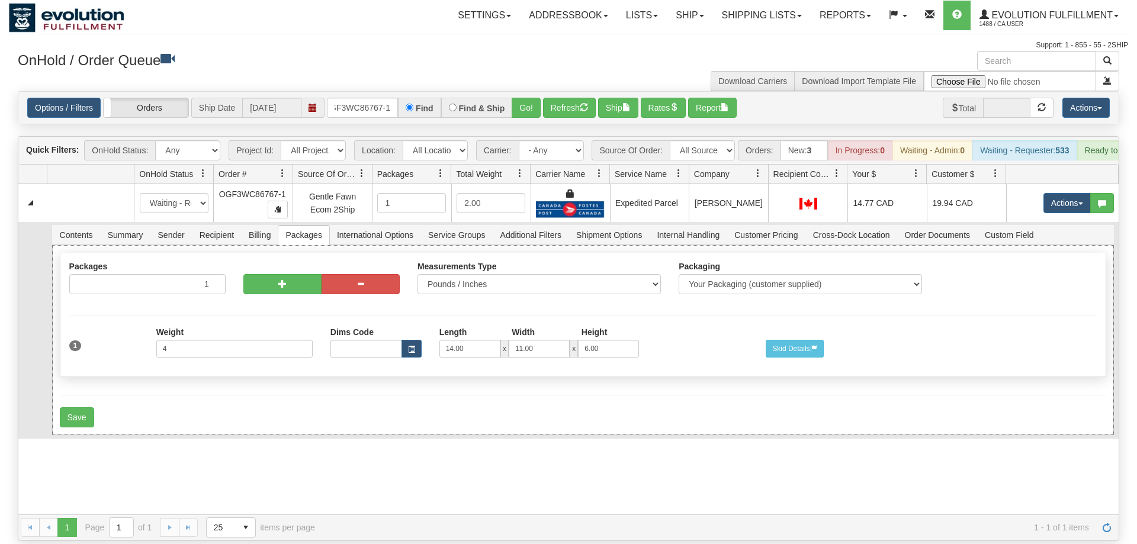
click at [233, 362] on div "Packages 1 1 Measurements Type" at bounding box center [583, 315] width 1046 height 124
click at [73, 407] on button "Save" at bounding box center [77, 417] width 34 height 20
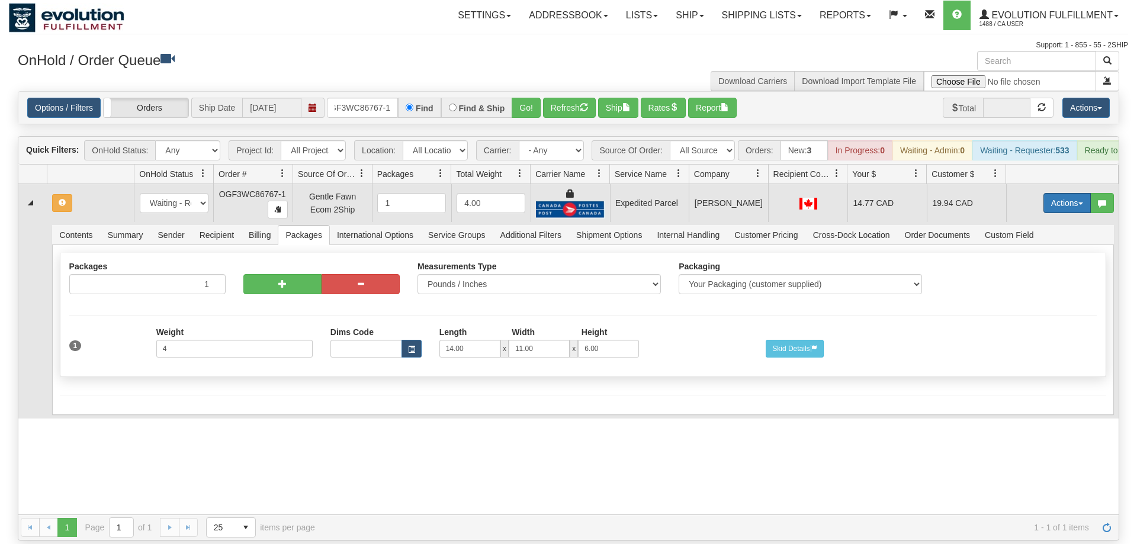
click at [1062, 194] on button "Actions" at bounding box center [1066, 203] width 47 height 20
click at [1042, 236] on span "Refresh Rates" at bounding box center [1037, 240] width 61 height 9
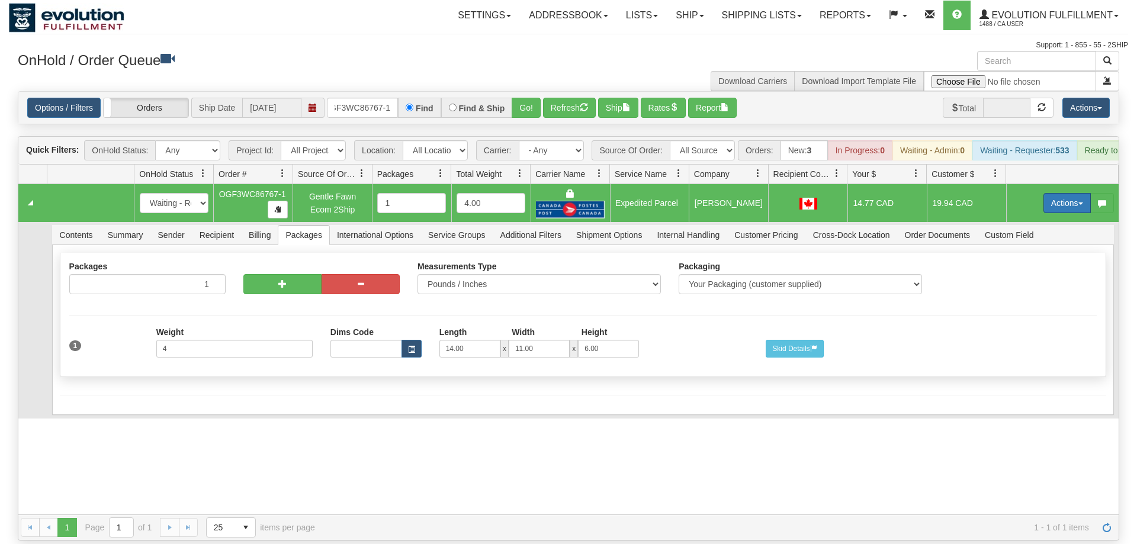
click at [1064, 193] on button "Actions" at bounding box center [1066, 203] width 47 height 20
click at [1028, 267] on span "Ship" at bounding box center [1019, 271] width 25 height 9
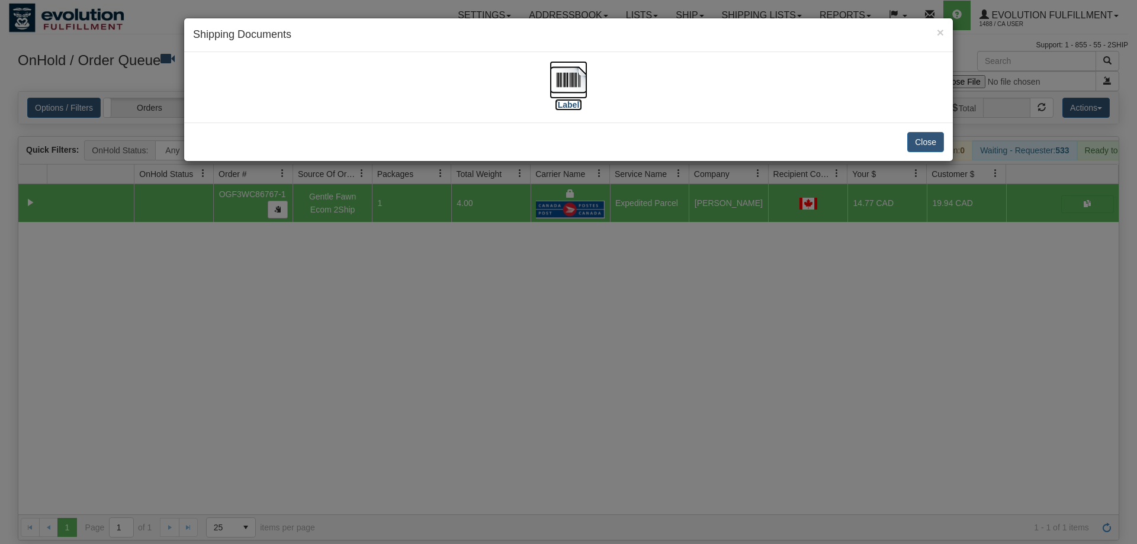
click at [562, 83] on img at bounding box center [569, 80] width 38 height 38
click at [494, 295] on div "× Shipping Documents [Label] Close" at bounding box center [568, 272] width 1137 height 544
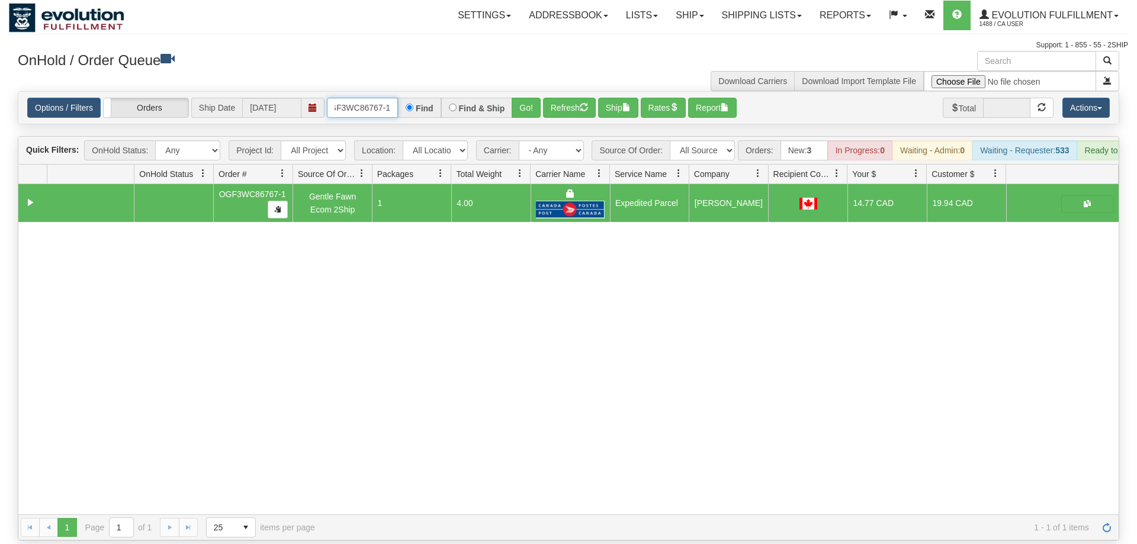
click at [375, 98] on input "OGF3WC86767-1" at bounding box center [362, 108] width 71 height 20
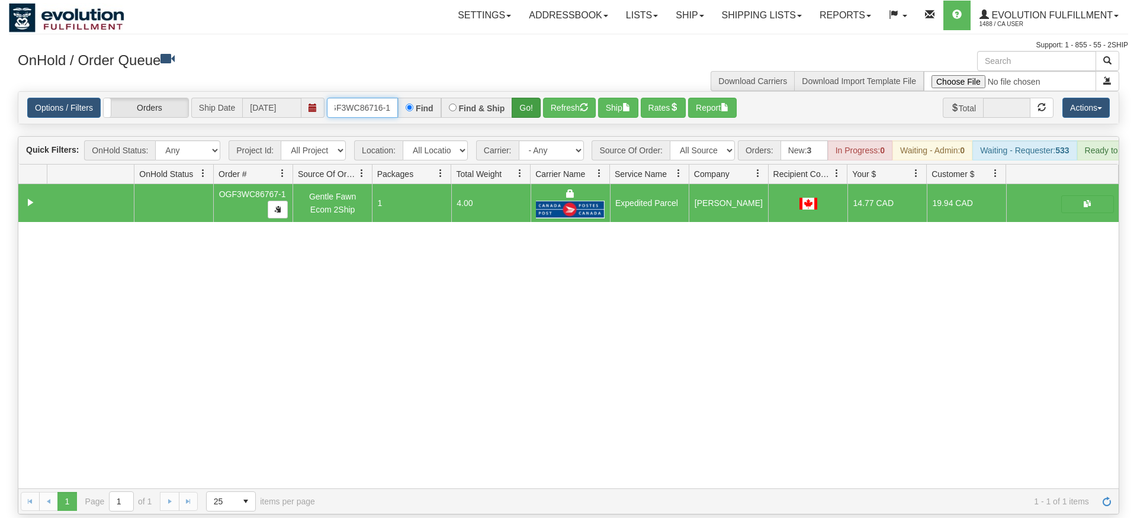
type input "OGF3WC86716-1"
click at [520, 110] on div "Is equal to Is not equal to Contains Does not contains CAD USD EUR ZAR RON ANG …" at bounding box center [568, 302] width 1119 height 423
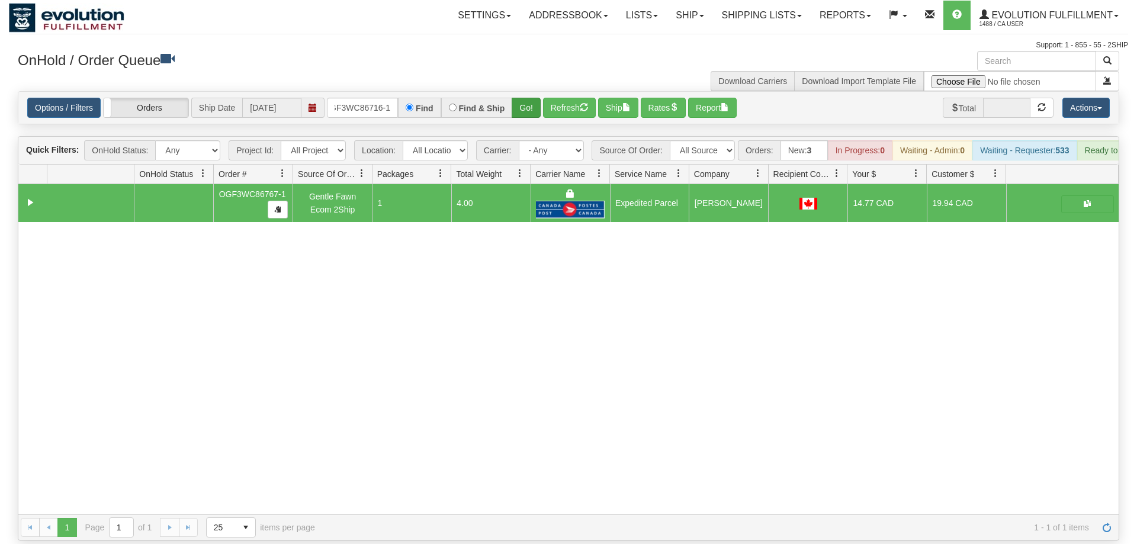
drag, startPoint x: 521, startPoint y: 101, endPoint x: 521, endPoint y: 91, distance: 9.5
click at [521, 100] on div "Options / Filters Group Shipments Orders Ship Date 09/11/2025 OGF3WC86716-1 Fin…" at bounding box center [568, 108] width 1100 height 32
click at [521, 98] on button "Go!" at bounding box center [526, 108] width 29 height 20
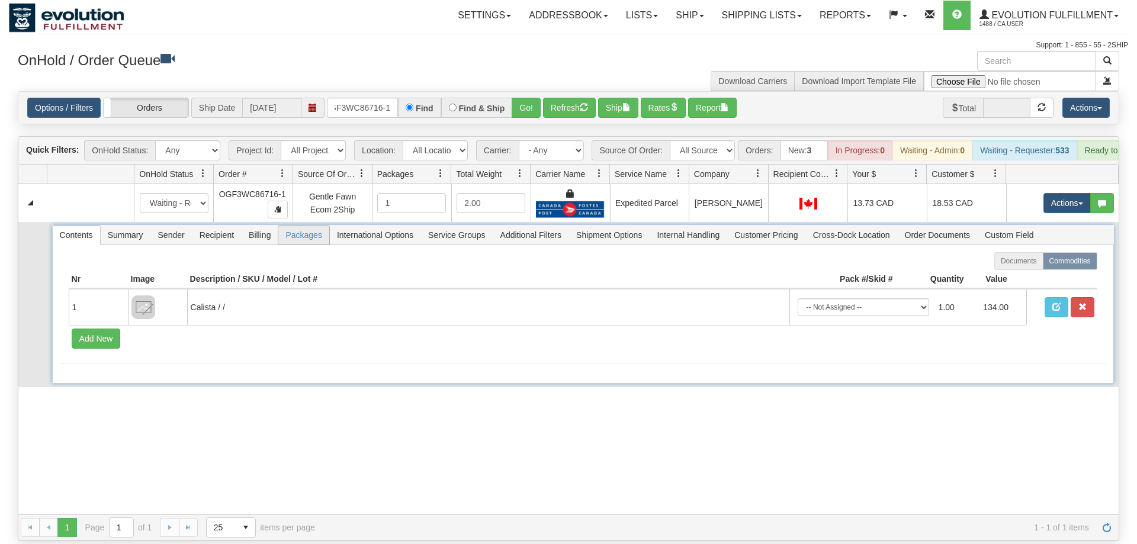
click at [291, 226] on span "Packages" at bounding box center [303, 235] width 50 height 19
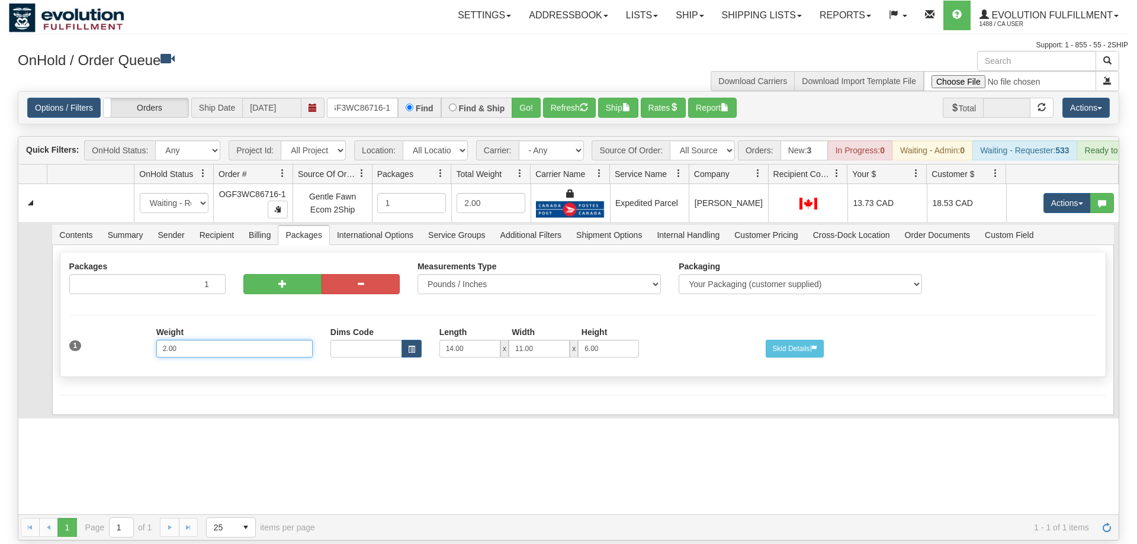
drag, startPoint x: 166, startPoint y: 336, endPoint x: 156, endPoint y: 334, distance: 10.8
click at [156, 340] on input "2.00" at bounding box center [234, 349] width 156 height 18
type input "3.00"
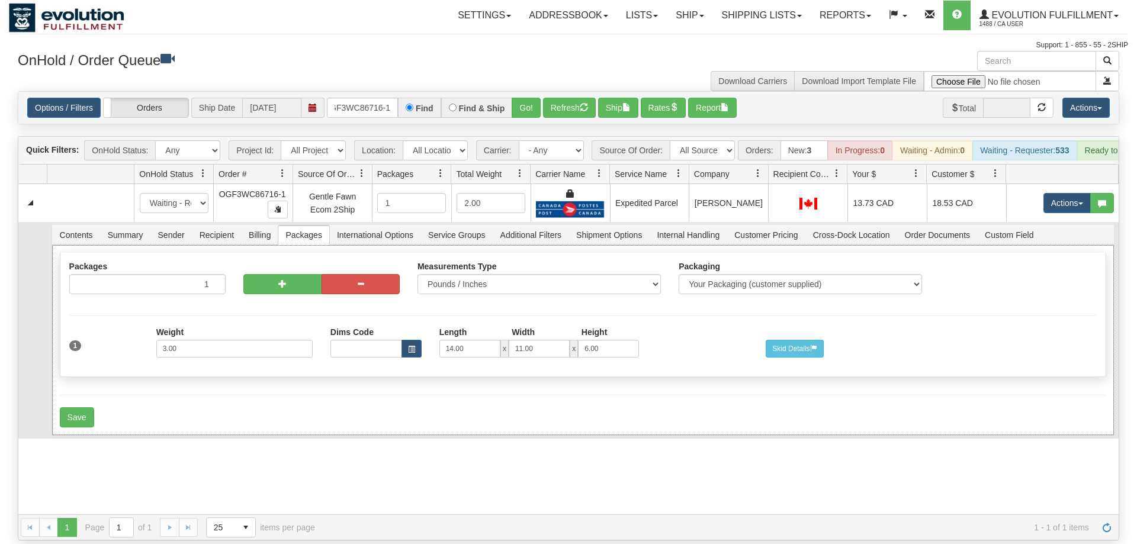
click at [185, 374] on form "Shipment Level Pack / Skid Level Packages 1 1" at bounding box center [583, 339] width 1046 height 175
click at [83, 407] on button "Save" at bounding box center [77, 417] width 34 height 20
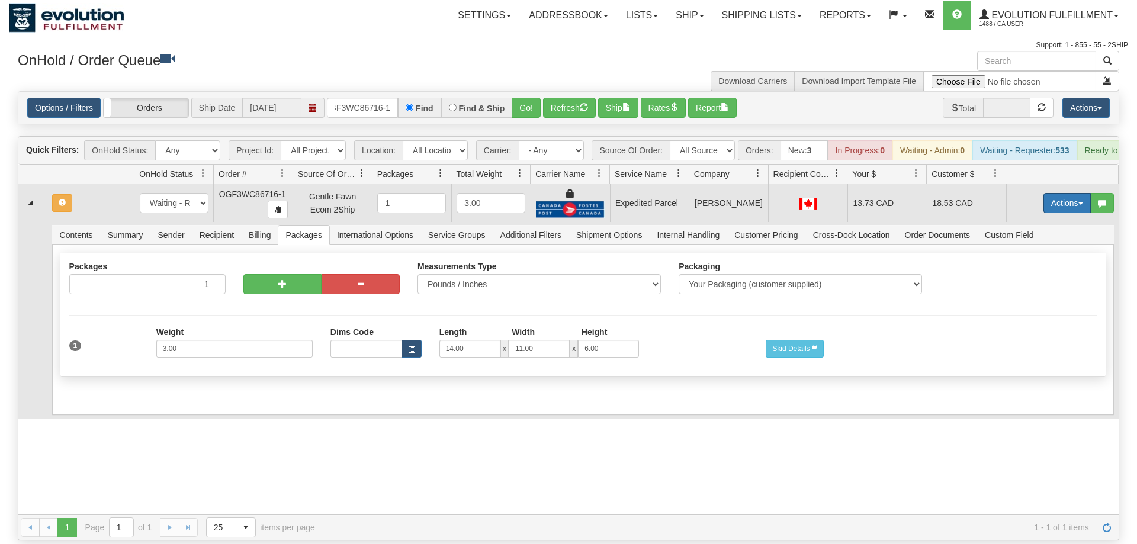
click at [1058, 193] on button "Actions" at bounding box center [1066, 203] width 47 height 20
click at [1033, 236] on span "Refresh Rates" at bounding box center [1037, 240] width 61 height 9
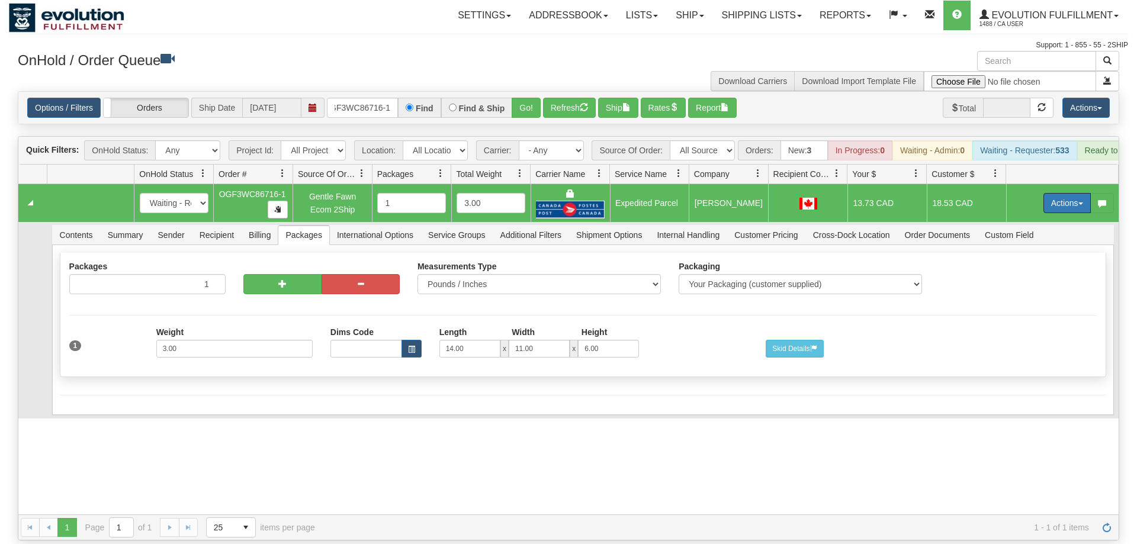
click at [1056, 193] on button "Actions" at bounding box center [1066, 203] width 47 height 20
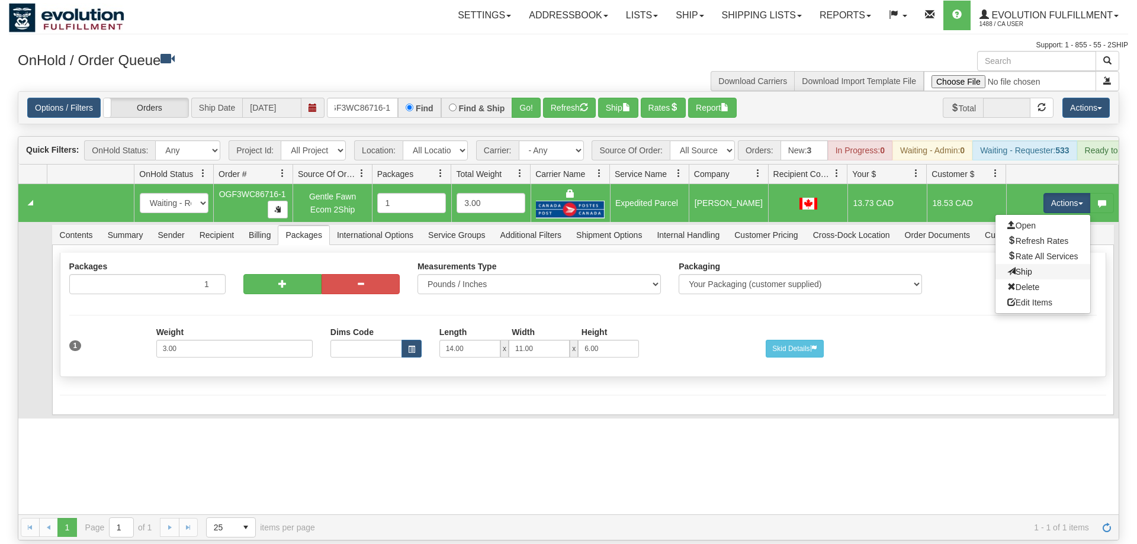
click at [1031, 264] on link "Ship" at bounding box center [1042, 271] width 95 height 15
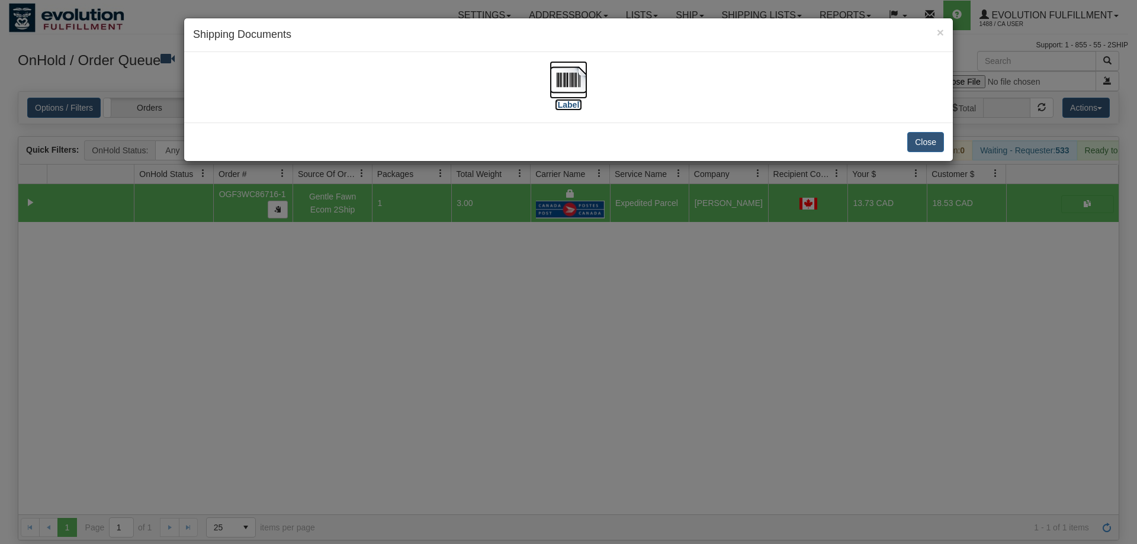
click at [551, 83] on img at bounding box center [569, 80] width 38 height 38
drag, startPoint x: 411, startPoint y: 338, endPoint x: 355, endPoint y: 107, distance: 237.1
click at [411, 331] on div "× Shipping Documents [Label] Close" at bounding box center [568, 272] width 1137 height 544
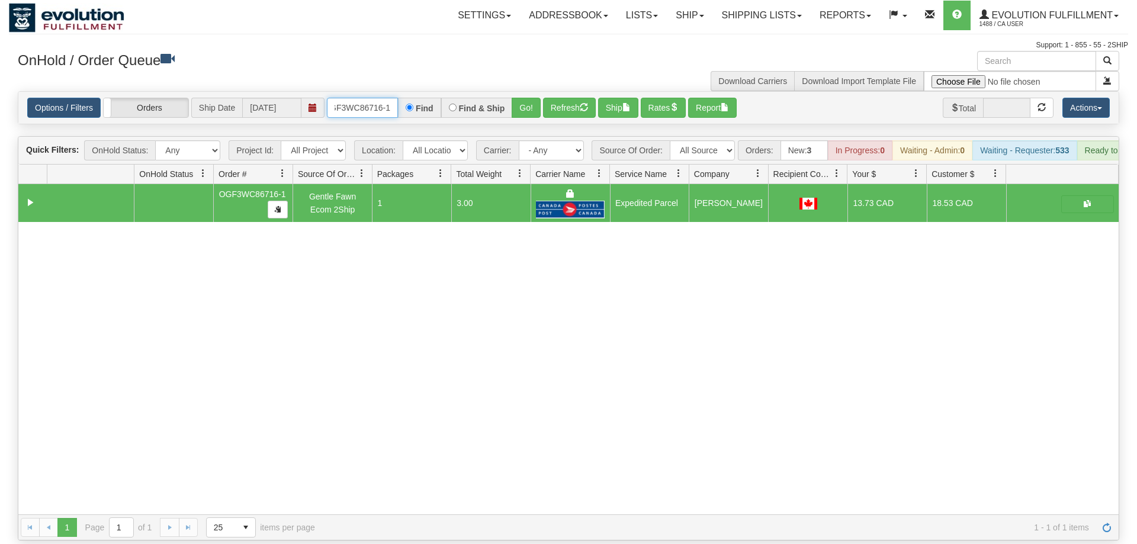
click at [352, 98] on input "OGF3WC86716-1" at bounding box center [362, 108] width 71 height 20
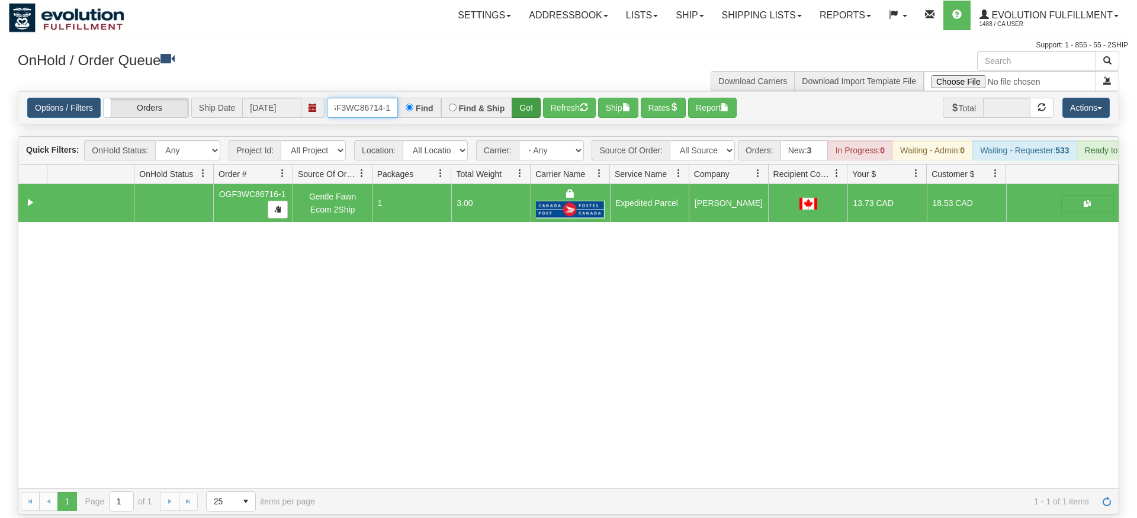
type input "OGF3WC86714-1"
drag, startPoint x: 532, startPoint y: 86, endPoint x: 531, endPoint y: 101, distance: 14.3
click at [531, 112] on div "Is equal to Is not equal to Contains Does not contains CAD USD EUR ZAR [PERSON_…" at bounding box center [568, 302] width 1119 height 423
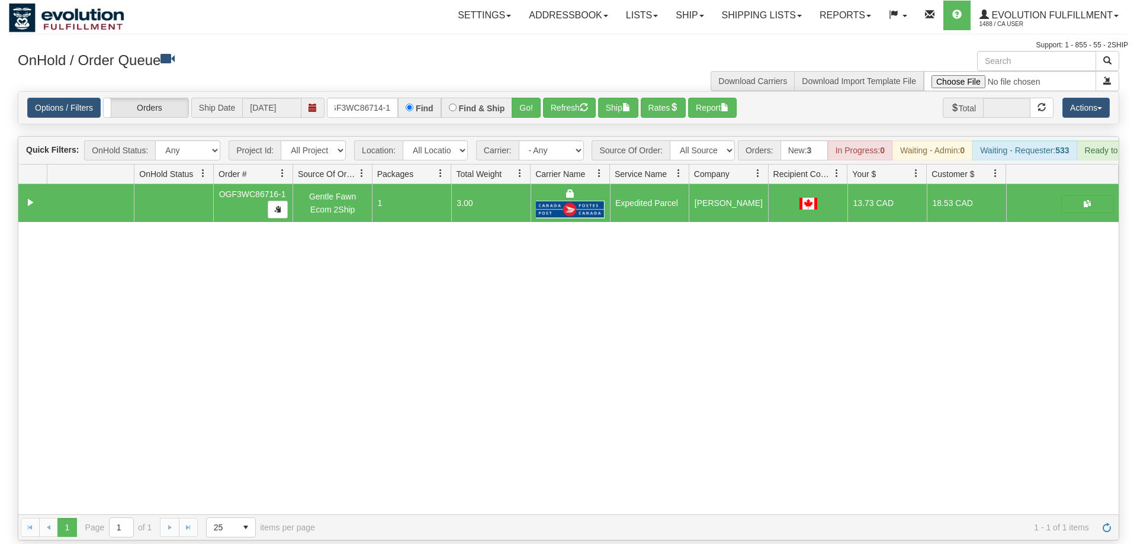
click at [531, 101] on div "Options / Filters Group Shipments Orders Ship Date 09/11/2025 OGF3WC86714-1 Fin…" at bounding box center [568, 108] width 1100 height 32
click at [532, 98] on button "Go!" at bounding box center [526, 108] width 29 height 20
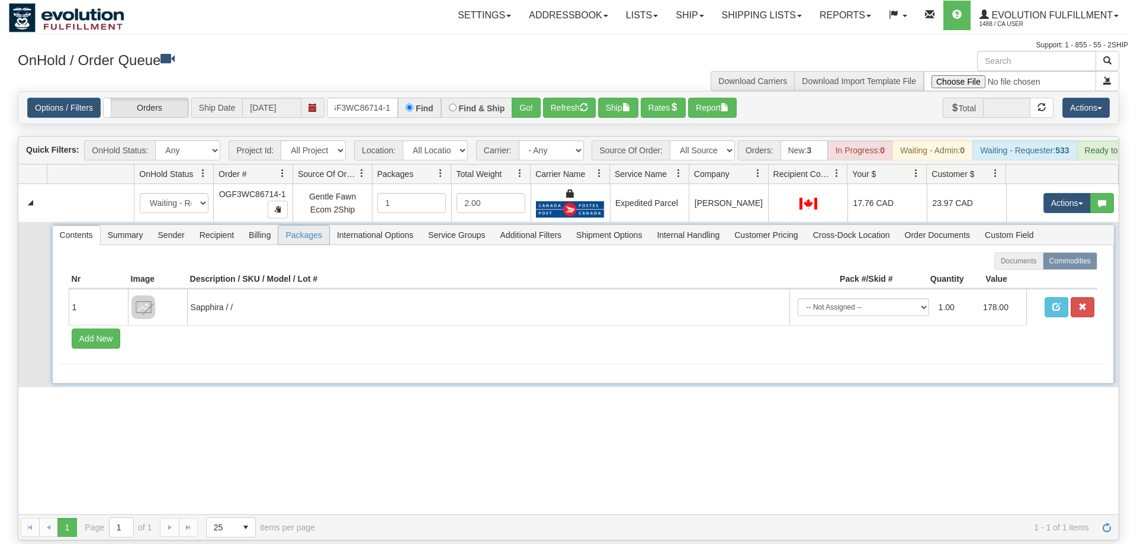
click at [304, 226] on span "Packages" at bounding box center [303, 235] width 50 height 19
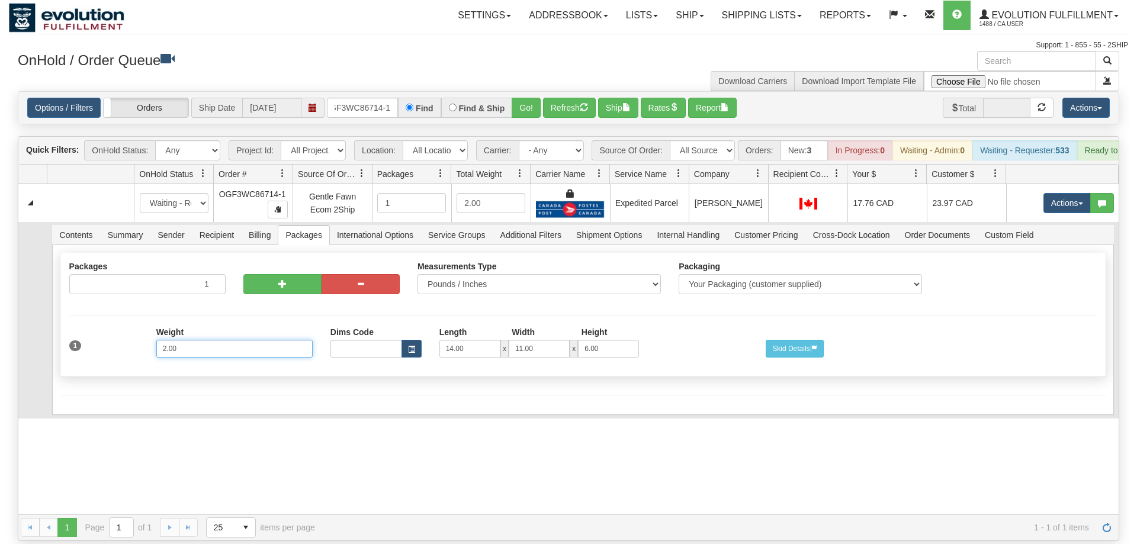
drag, startPoint x: 206, startPoint y: 336, endPoint x: 52, endPoint y: 367, distance: 157.6
click at [156, 358] on input "2.00" at bounding box center [234, 349] width 156 height 18
type input "3"
click at [138, 366] on div "Shipment Level Pack / Skid Level Packages 1 1 Measurements Type Packaging" at bounding box center [583, 317] width 1046 height 131
click at [72, 412] on button "Save" at bounding box center [77, 417] width 34 height 20
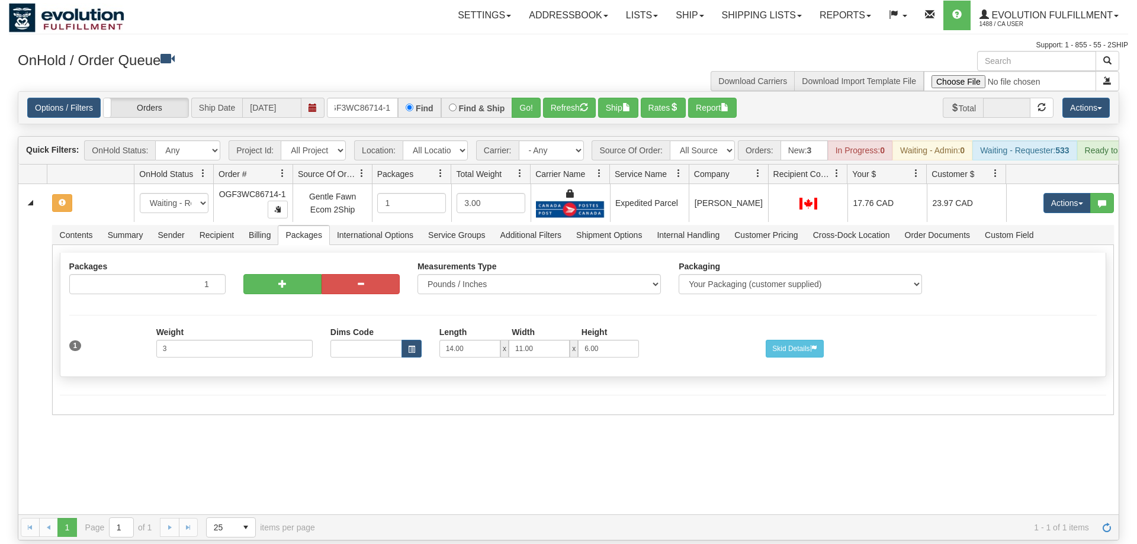
click at [72, 411] on div "31608176 EVOLUTION V3 91074218 91074221 New In Progress Waiting - Admin Waiting…" at bounding box center [568, 349] width 1100 height 330
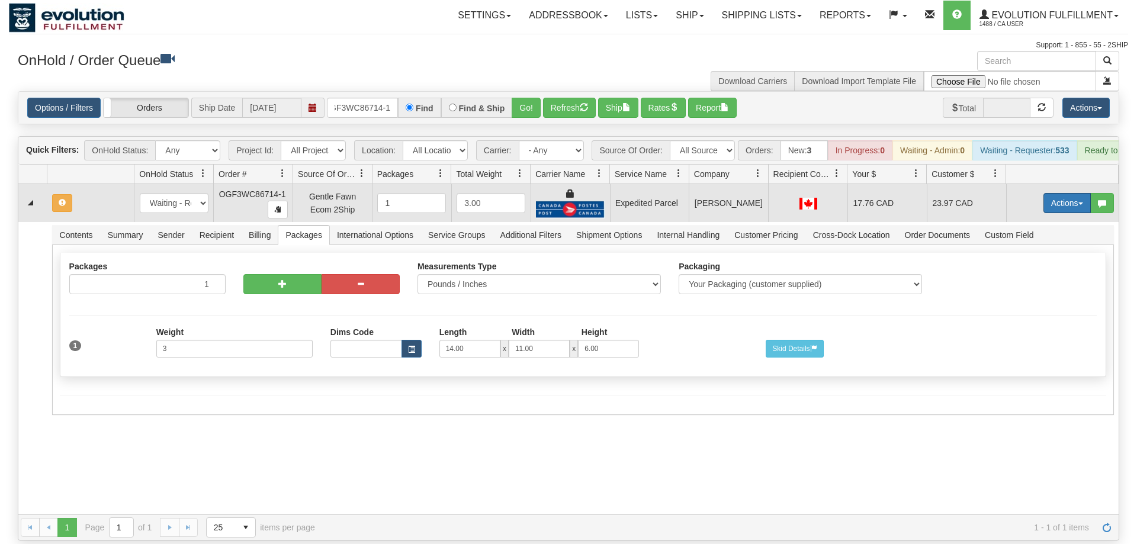
click at [1068, 193] on button "Actions" at bounding box center [1066, 203] width 47 height 20
click at [1032, 236] on span "Refresh Rates" at bounding box center [1037, 240] width 61 height 9
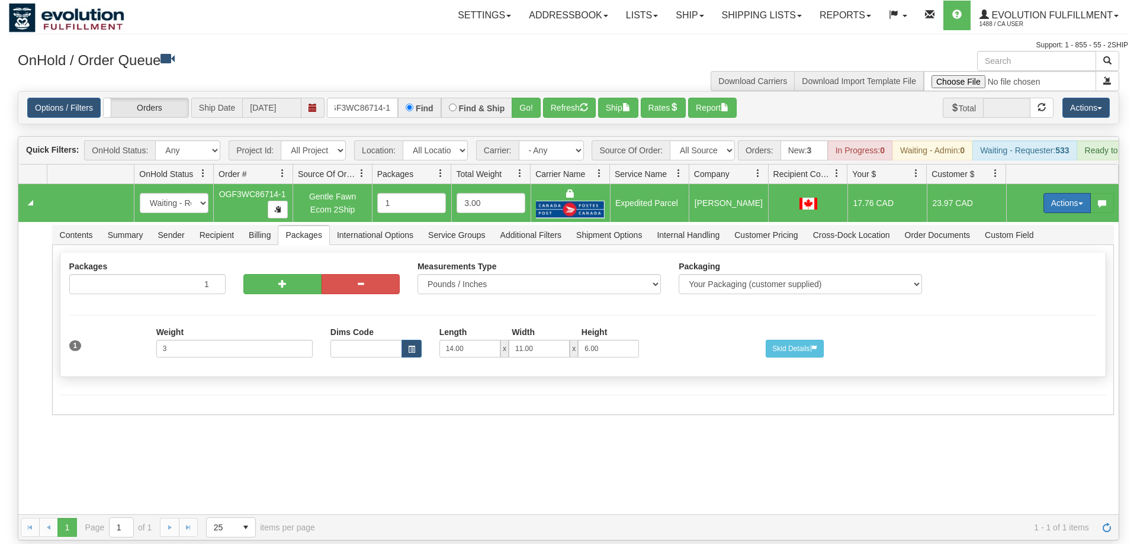
click at [1053, 193] on button "Actions" at bounding box center [1066, 203] width 47 height 20
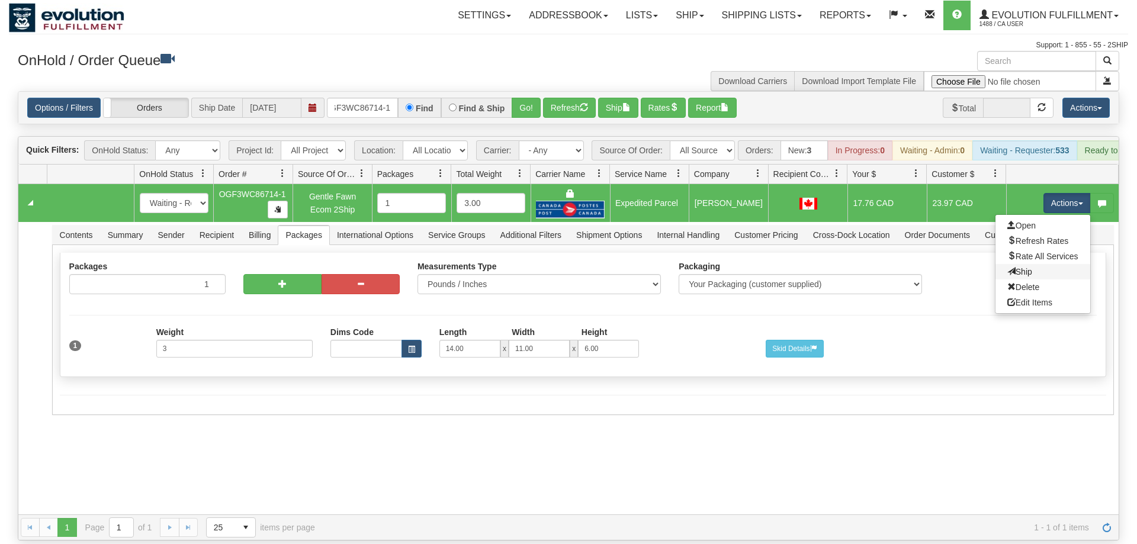
click at [1023, 264] on link "Ship" at bounding box center [1042, 271] width 95 height 15
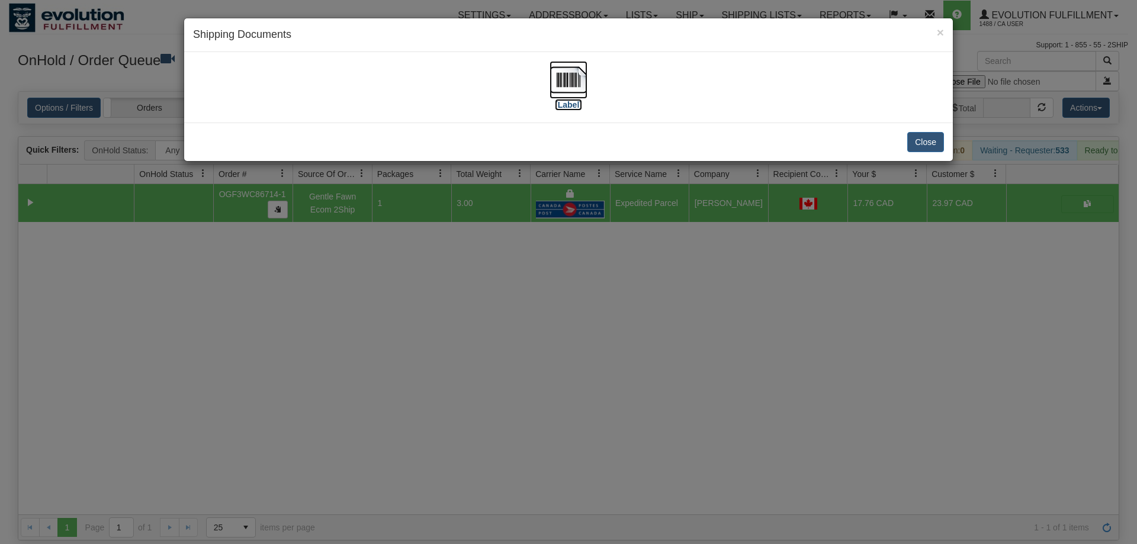
click at [574, 95] on img at bounding box center [569, 80] width 38 height 38
drag, startPoint x: 625, startPoint y: 438, endPoint x: 632, endPoint y: 432, distance: 9.6
click at [632, 432] on div "× Shipping Documents [Label] Close" at bounding box center [568, 272] width 1137 height 544
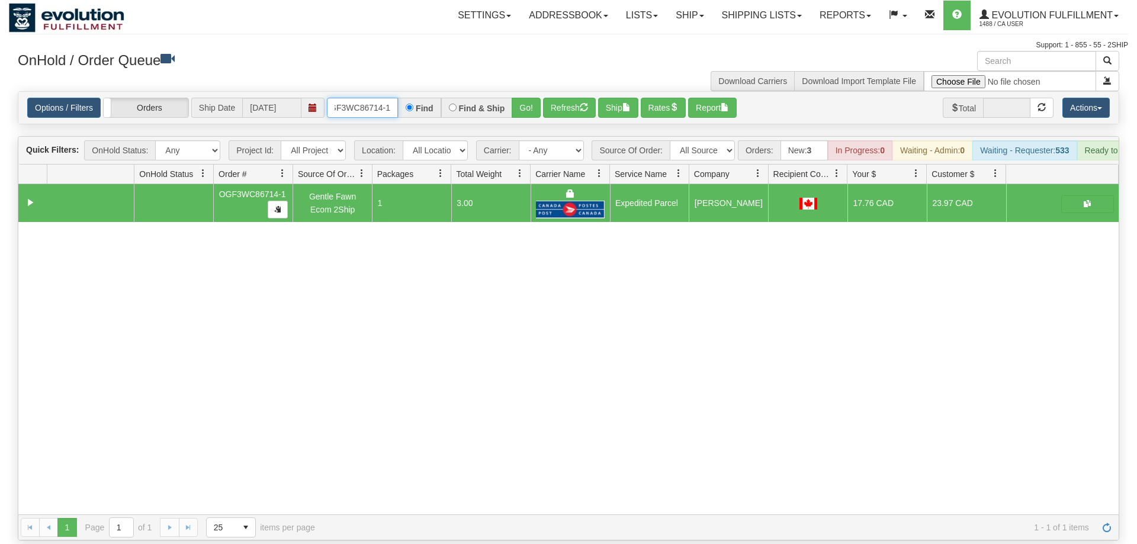
click at [348, 98] on input "OGF3WC86714-1" at bounding box center [362, 108] width 71 height 20
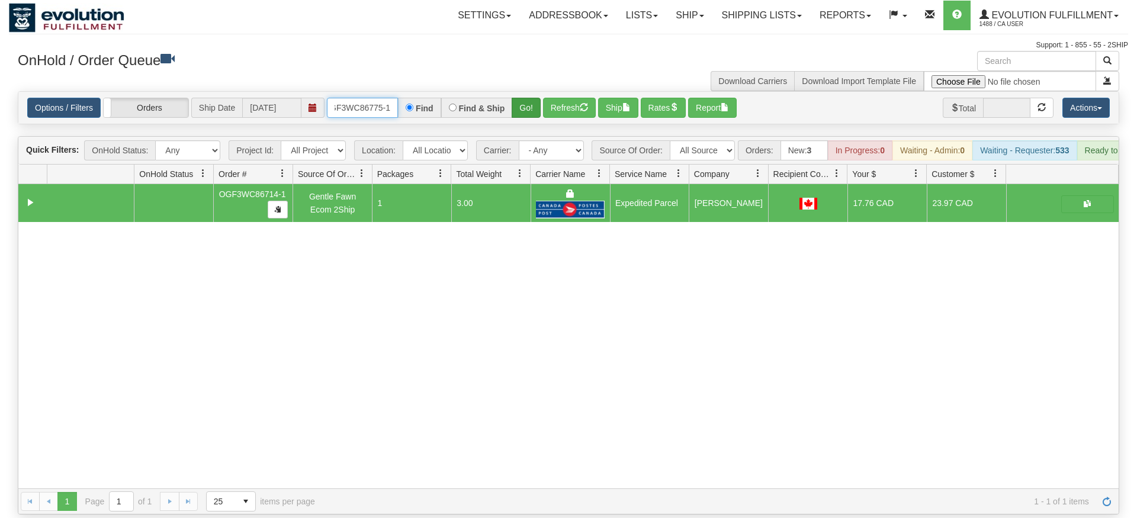
type input "OGF3WC86775-1"
click at [528, 115] on div "Is equal to Is not equal to Contains Does not contains CAD USD EUR ZAR RON ANG …" at bounding box center [568, 302] width 1119 height 423
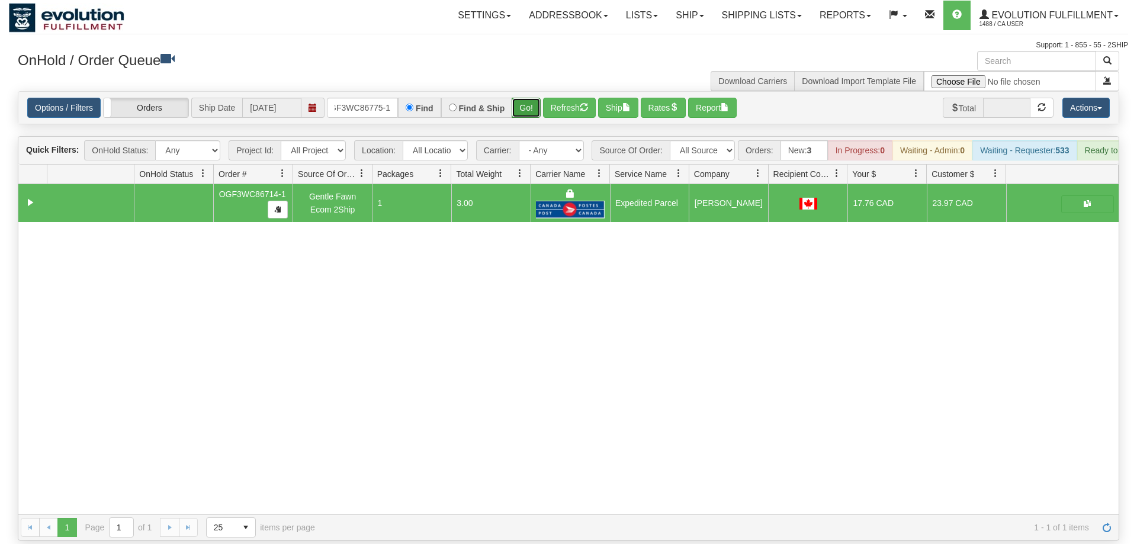
click at [527, 100] on button "Go!" at bounding box center [526, 108] width 29 height 20
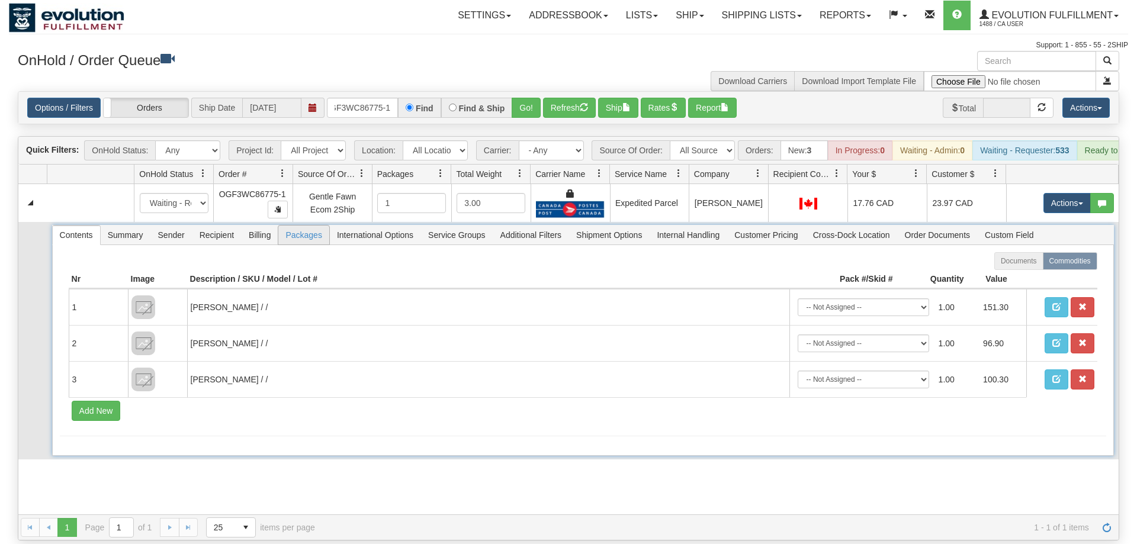
click at [310, 226] on span "Packages" at bounding box center [303, 235] width 50 height 19
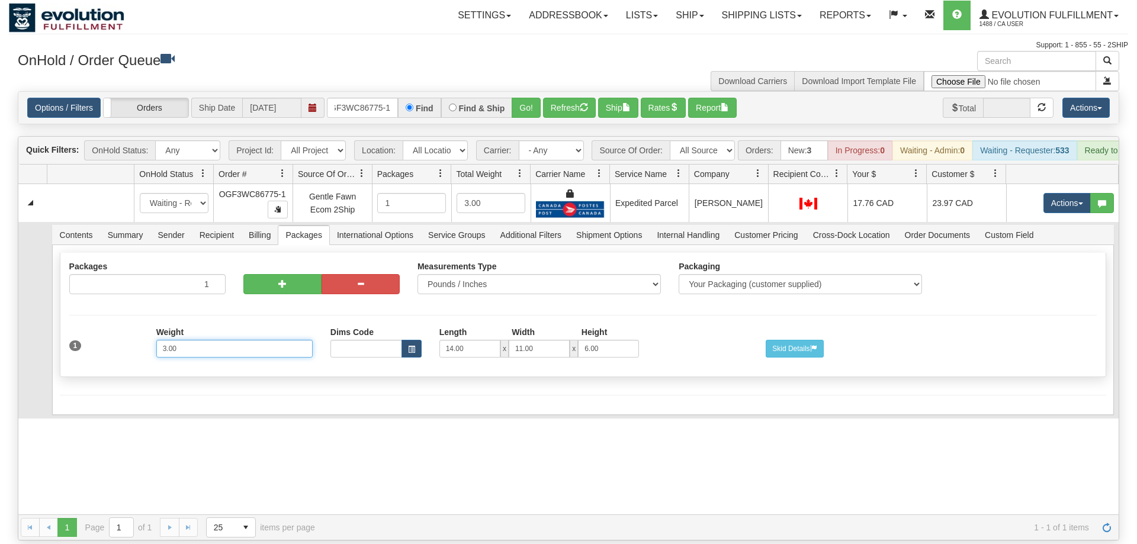
drag, startPoint x: 167, startPoint y: 336, endPoint x: 120, endPoint y: 337, distance: 47.4
click at [156, 340] on input "3.00" at bounding box center [234, 349] width 156 height 18
type input "5.00"
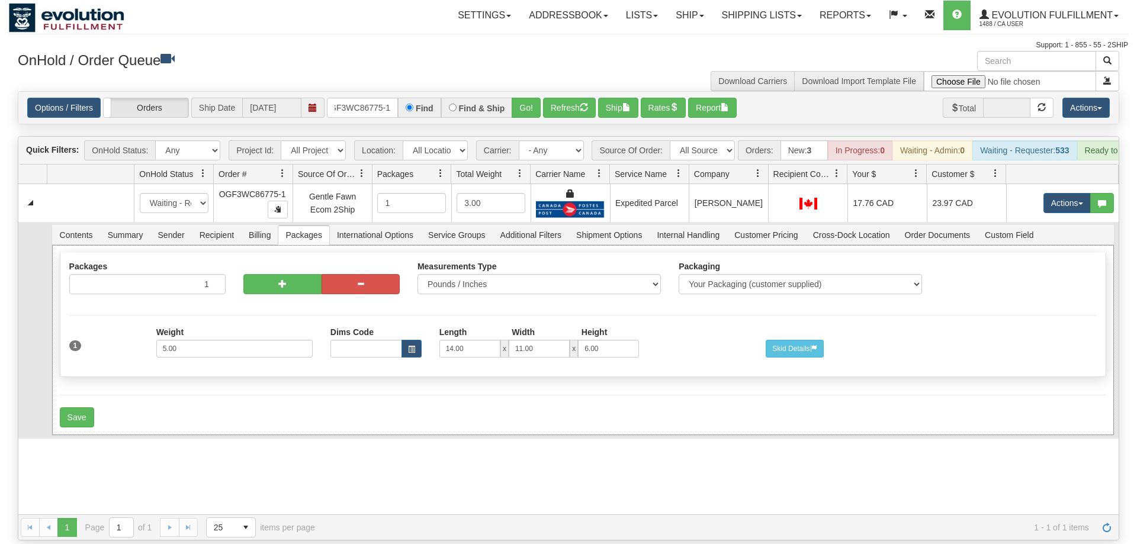
click at [213, 364] on div "Shipment Level Pack / Skid Level Packages 1 1 Measurements Type Packaging" at bounding box center [583, 317] width 1046 height 131
click at [85, 407] on button "Save" at bounding box center [77, 417] width 34 height 20
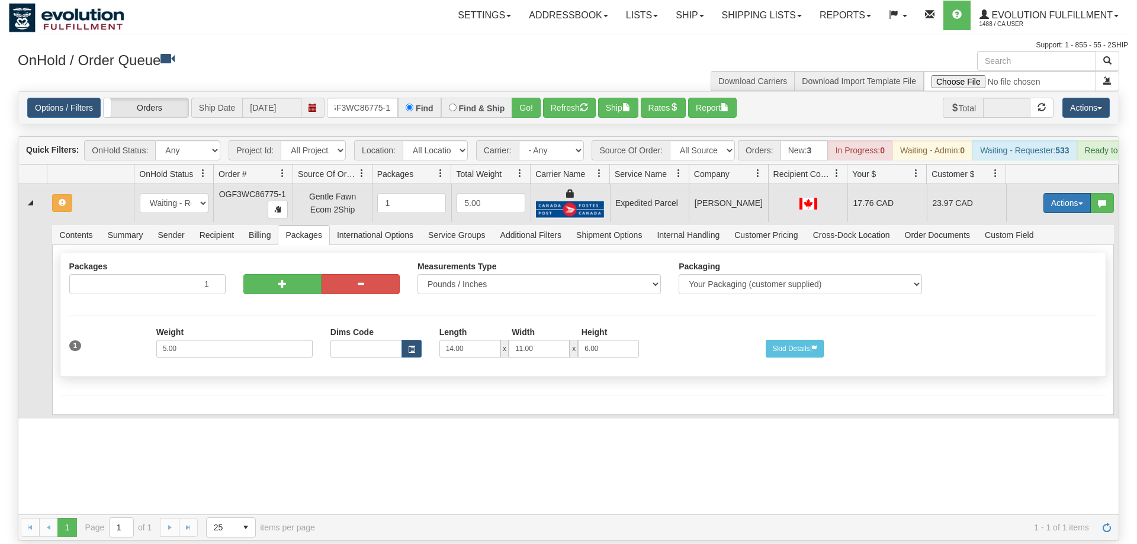
click at [1078, 193] on button "Actions" at bounding box center [1066, 203] width 47 height 20
click at [1020, 236] on span "Refresh Rates" at bounding box center [1037, 240] width 61 height 9
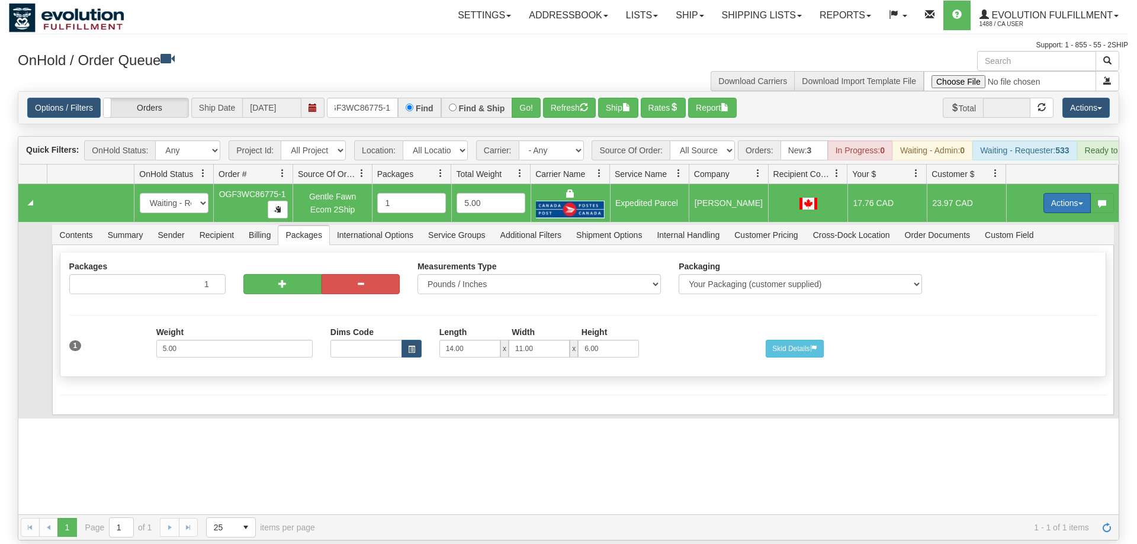
click at [1053, 193] on button "Actions" at bounding box center [1066, 203] width 47 height 20
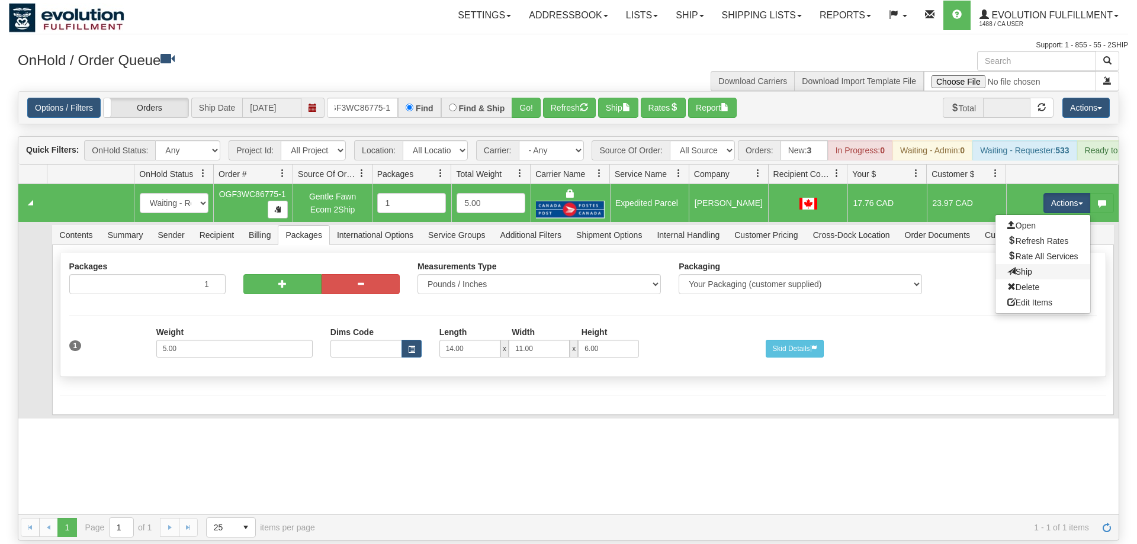
click at [1032, 264] on link "Ship" at bounding box center [1042, 271] width 95 height 15
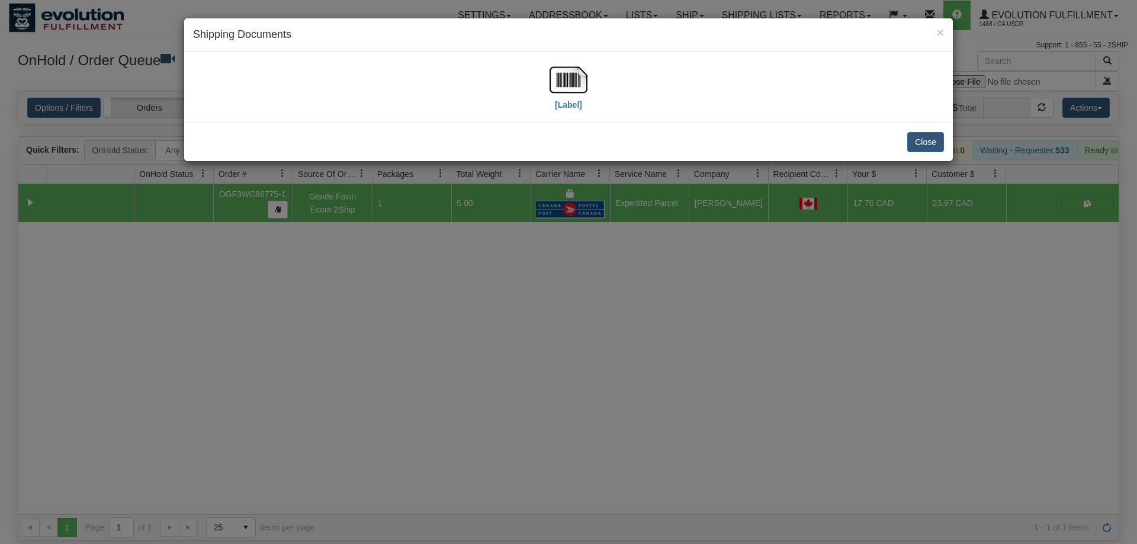
click at [532, 95] on div "[Label]" at bounding box center [568, 87] width 751 height 53
click at [547, 87] on div "[Label]" at bounding box center [568, 87] width 751 height 53
click at [557, 82] on img at bounding box center [569, 80] width 38 height 38
click at [576, 313] on div "× Shipping Documents [Label] Close" at bounding box center [568, 272] width 1137 height 544
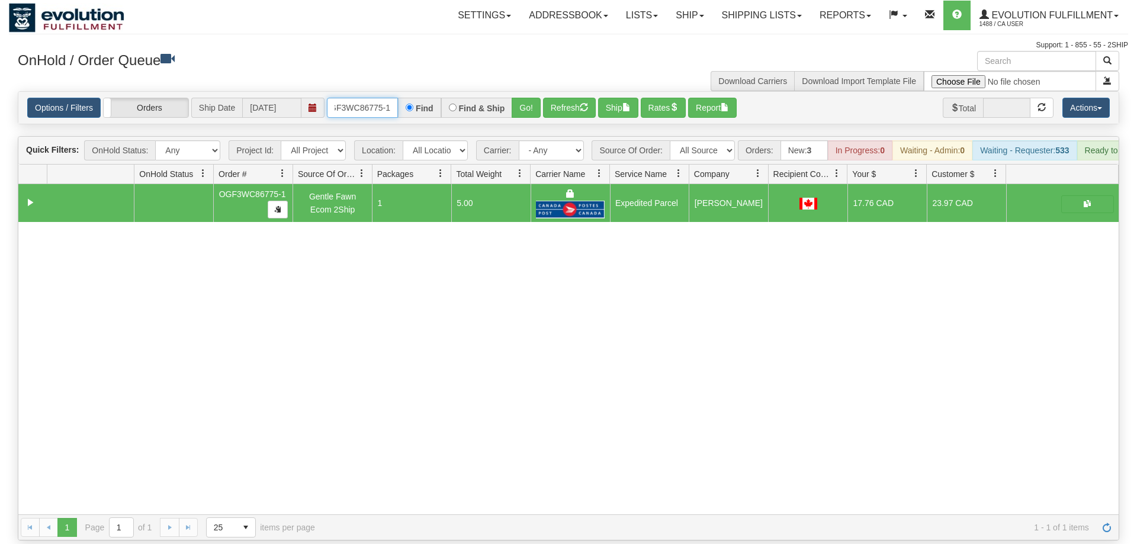
click at [377, 98] on input "OGF3WC86775-1" at bounding box center [362, 108] width 71 height 20
type input "6758"
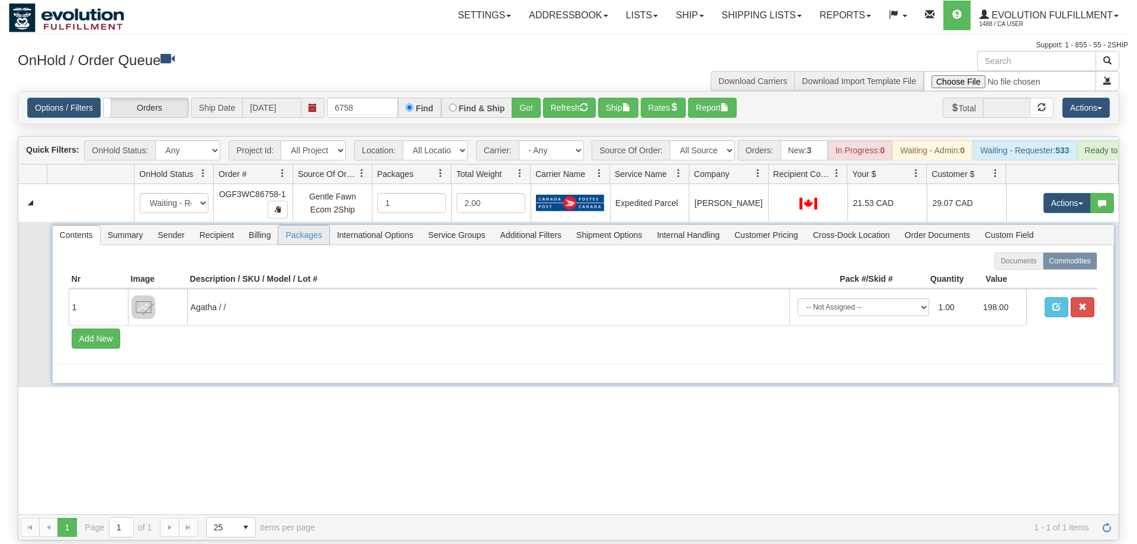
click at [298, 226] on span "Packages" at bounding box center [303, 235] width 50 height 19
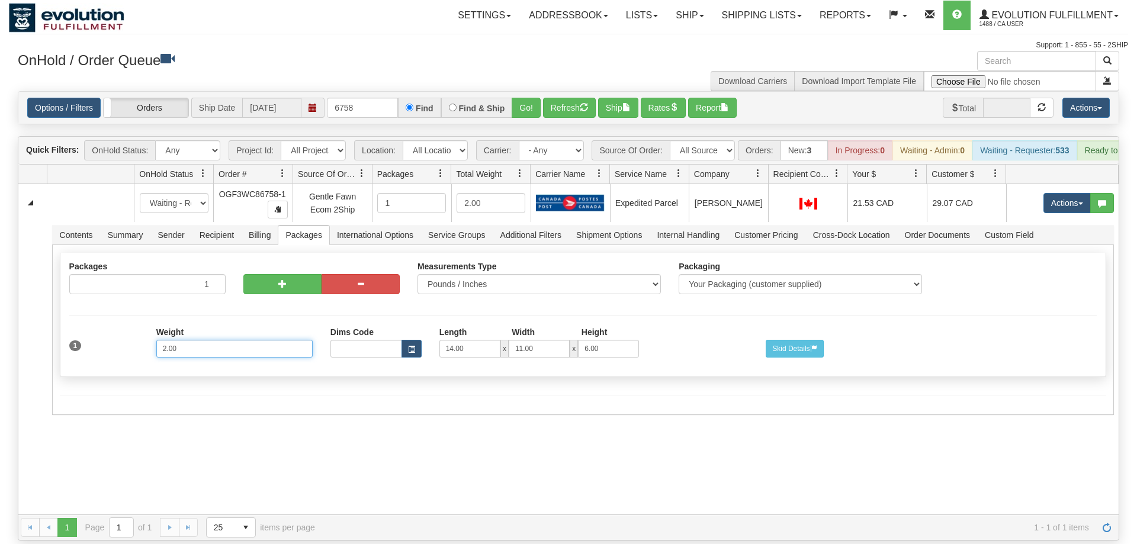
drag, startPoint x: 215, startPoint y: 328, endPoint x: 11, endPoint y: 335, distance: 203.8
click at [156, 340] on input "2.00" at bounding box center [234, 349] width 156 height 18
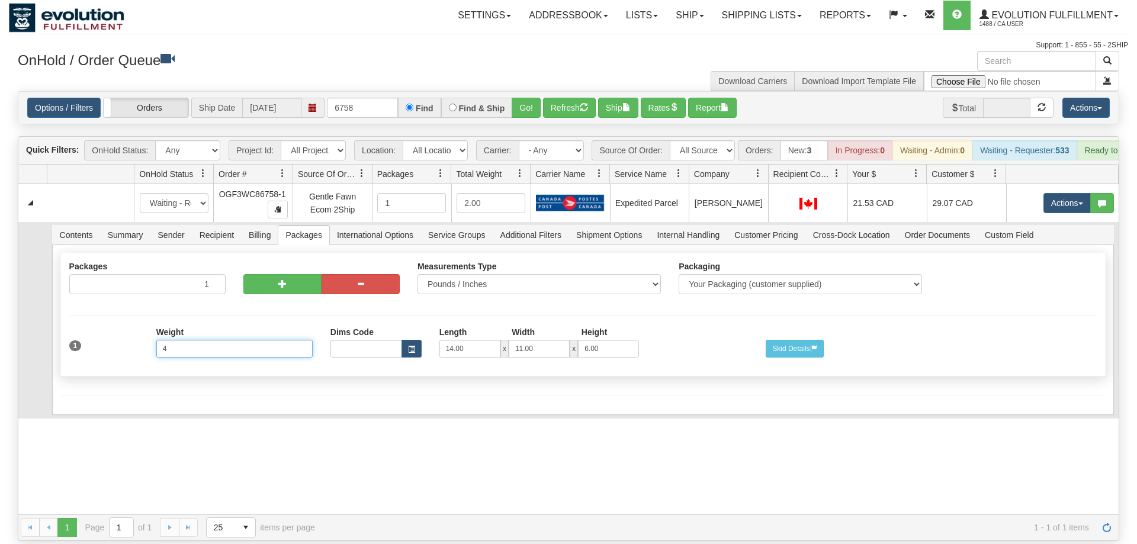
type input "4"
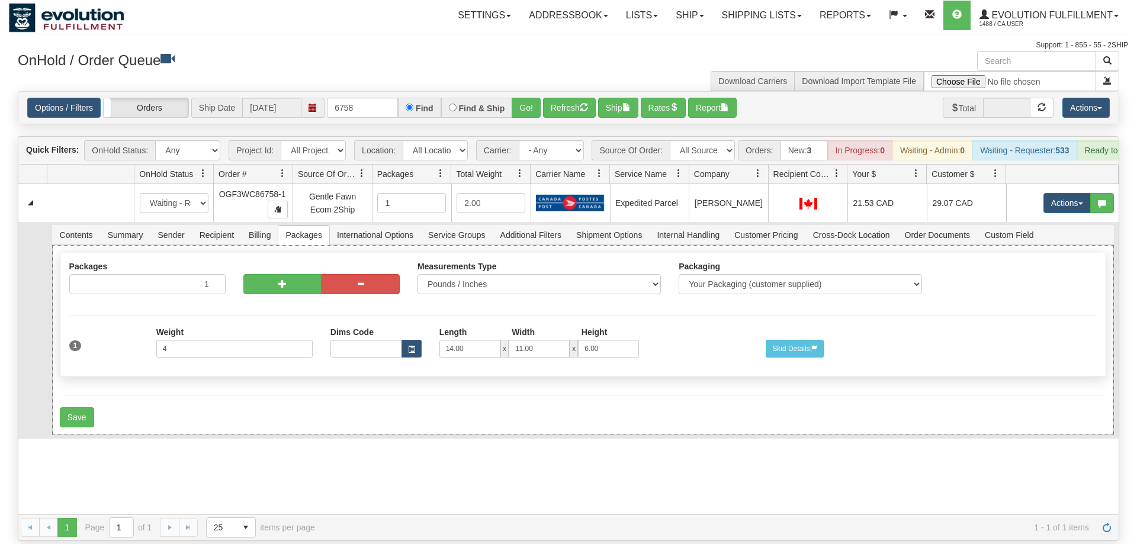
click at [212, 367] on div "Shipment Level Pack / Skid Level Packages 1 1 Measurements Type Packaging" at bounding box center [583, 317] width 1046 height 131
click at [74, 407] on button "Save" at bounding box center [77, 417] width 34 height 20
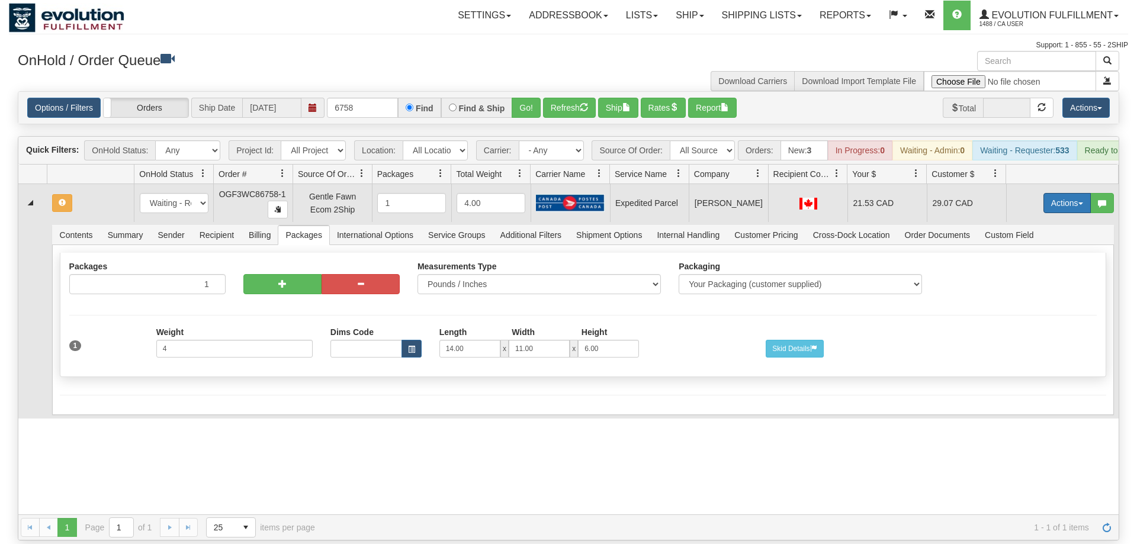
click at [1075, 193] on button "Actions" at bounding box center [1066, 203] width 47 height 20
click at [1044, 236] on span "Refresh Rates" at bounding box center [1037, 240] width 61 height 9
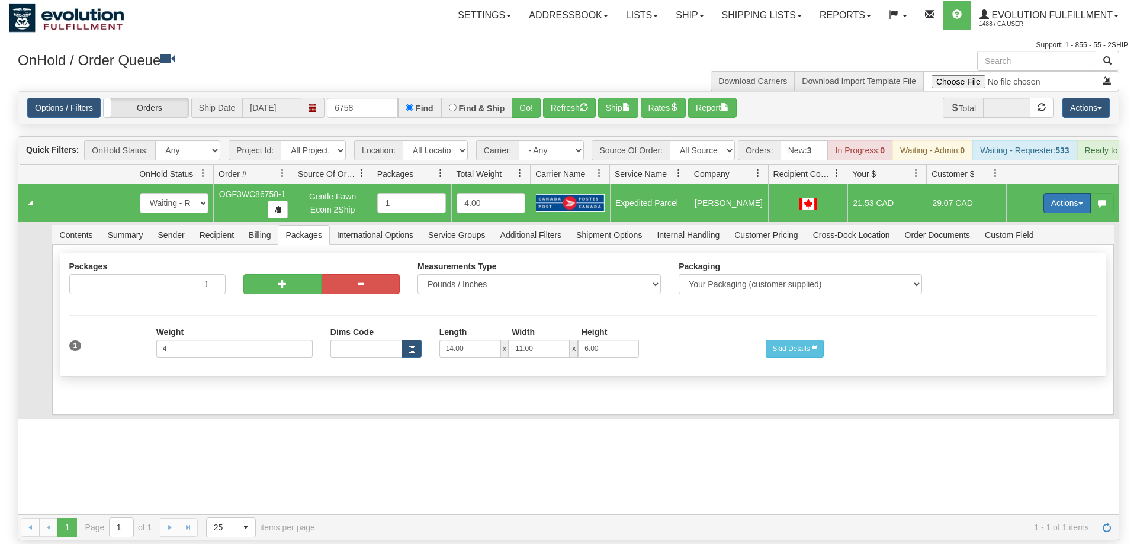
click at [1077, 193] on button "Actions" at bounding box center [1066, 203] width 47 height 20
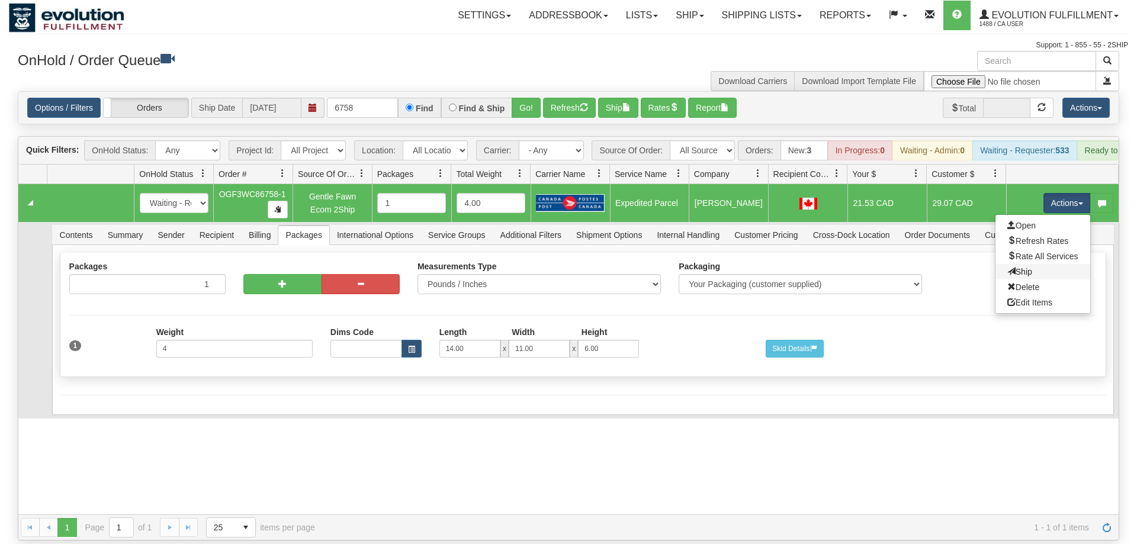
click at [1030, 264] on link "Ship" at bounding box center [1042, 271] width 95 height 15
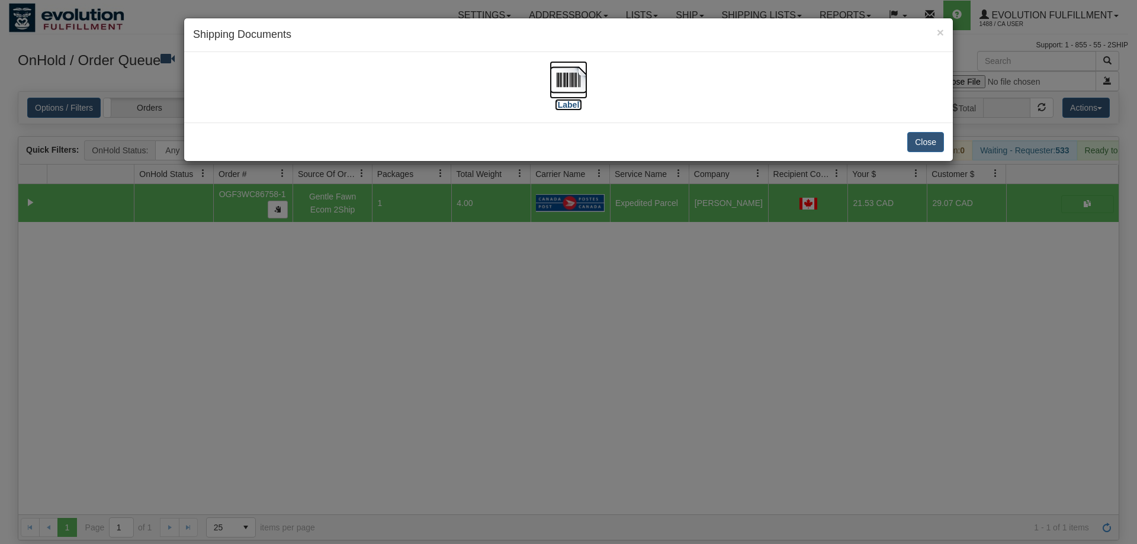
click at [573, 81] on img at bounding box center [569, 80] width 38 height 38
drag, startPoint x: 432, startPoint y: 327, endPoint x: 430, endPoint y: 309, distance: 19.0
click at [432, 314] on div "× Shipping Documents [Label] Close" at bounding box center [568, 272] width 1137 height 544
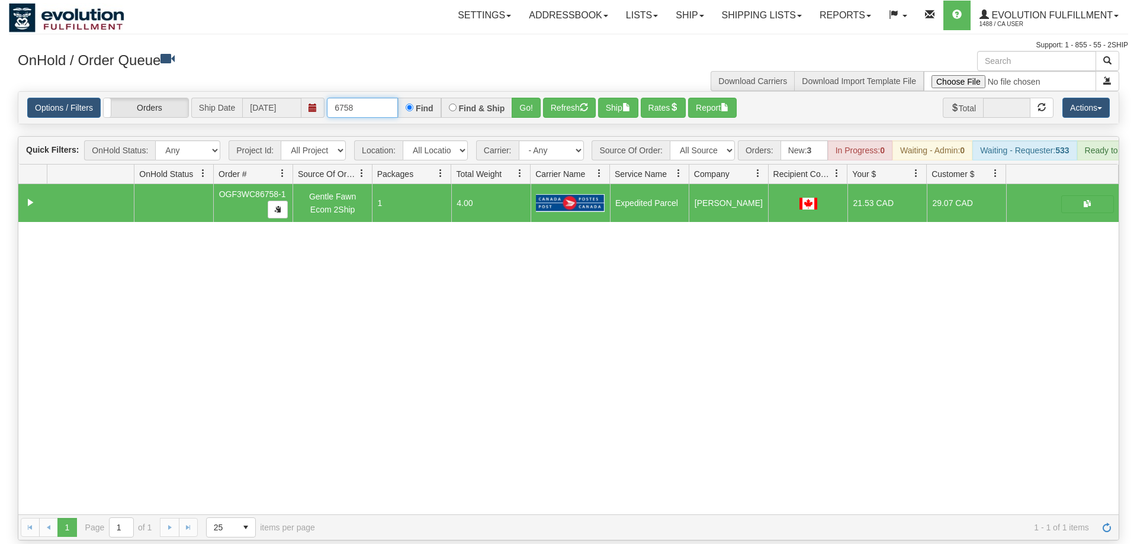
click at [364, 98] on input "6758" at bounding box center [362, 108] width 71 height 20
drag, startPoint x: 361, startPoint y: 94, endPoint x: 232, endPoint y: 93, distance: 129.7
click at [327, 98] on input "6758" at bounding box center [362, 108] width 71 height 20
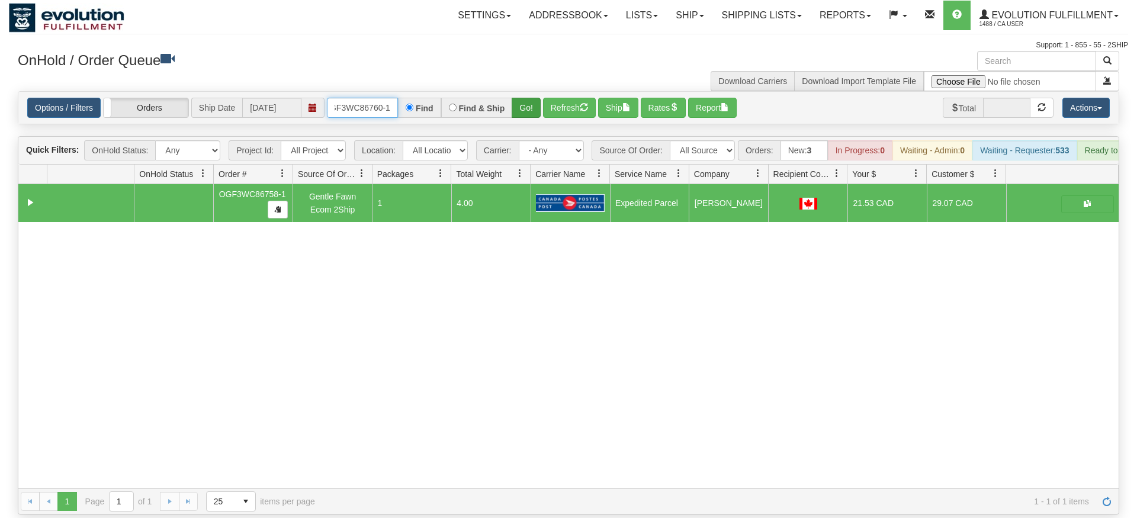
type input "oGF3WC86760-1"
click at [520, 112] on div "Is equal to Is not equal to Contains Does not contains CAD USD EUR ZAR [PERSON_…" at bounding box center [568, 302] width 1119 height 423
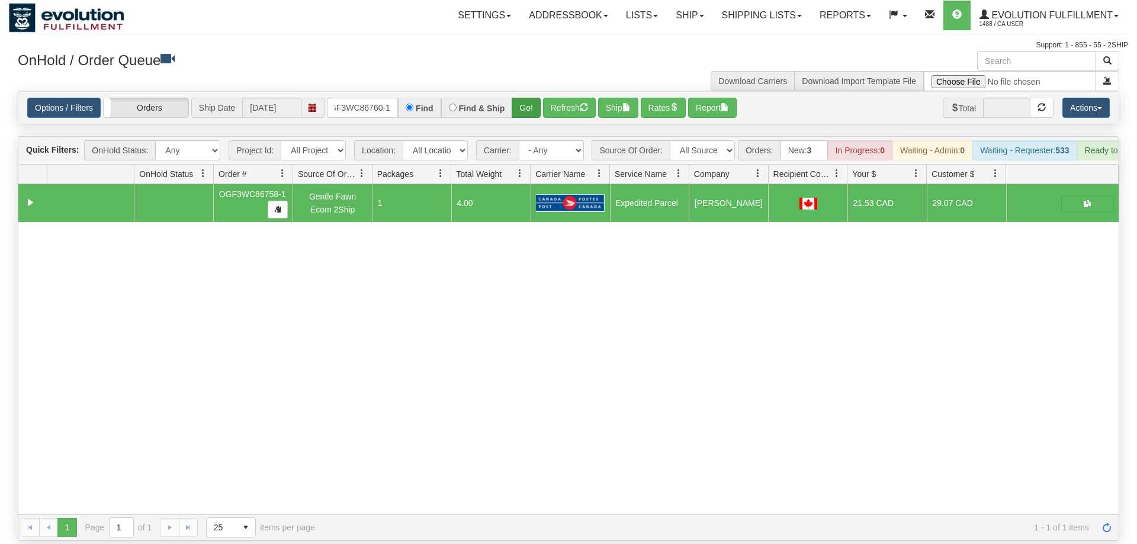
drag, startPoint x: 521, startPoint y: 109, endPoint x: 525, endPoint y: 95, distance: 14.6
click at [522, 104] on div "Is equal to Is not equal to Contains Does not contains CAD USD EUR ZAR [PERSON_…" at bounding box center [568, 315] width 1119 height 449
click at [525, 98] on button "Go!" at bounding box center [526, 108] width 29 height 20
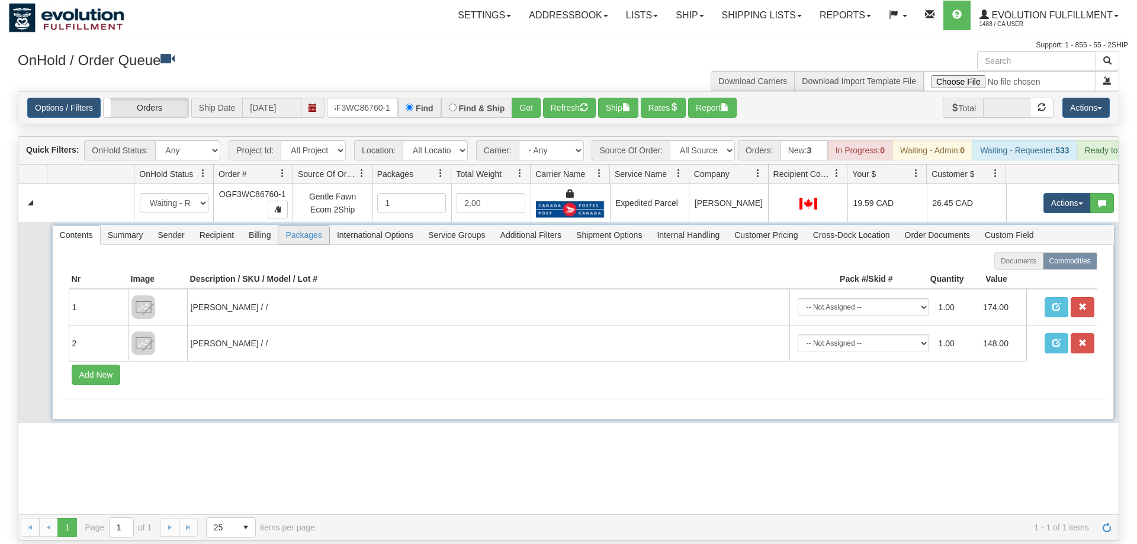
click at [295, 226] on span "Packages" at bounding box center [303, 235] width 50 height 19
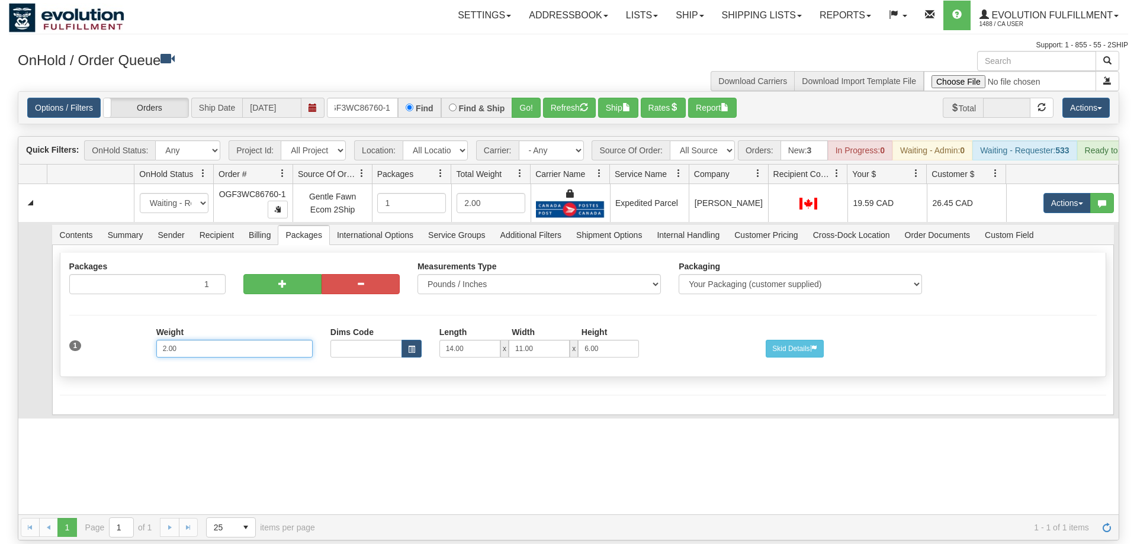
drag, startPoint x: 201, startPoint y: 335, endPoint x: 117, endPoint y: 335, distance: 84.7
click at [156, 340] on input "2.00" at bounding box center [234, 349] width 156 height 18
type input "5"
click at [160, 387] on div "Shipment Level Pack / Skid Level Packages 1 1 Measurements Type Packaging" at bounding box center [583, 330] width 1062 height 170
click at [85, 407] on button "Save" at bounding box center [77, 417] width 34 height 20
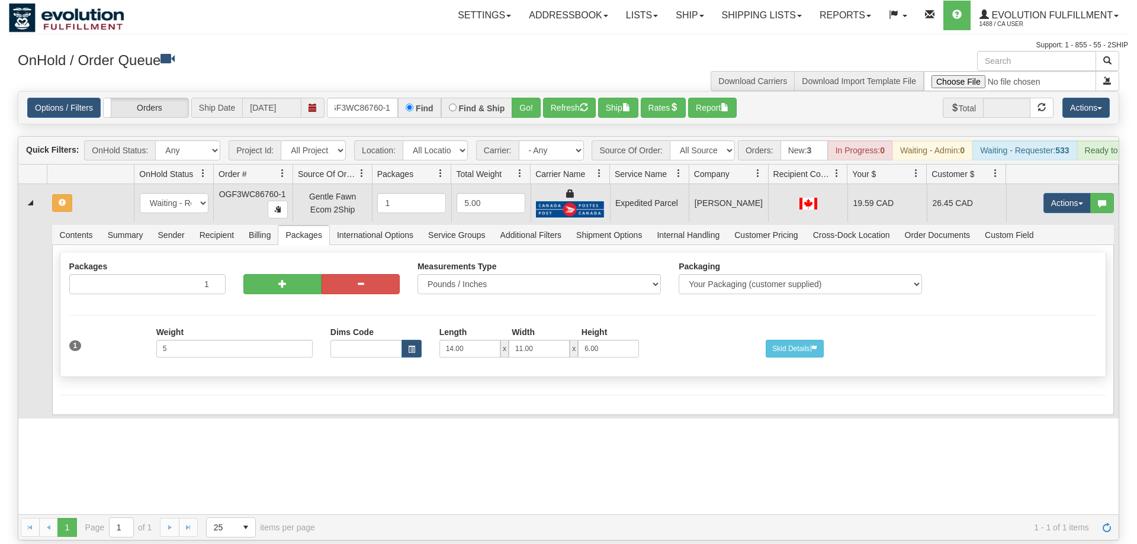
click at [1033, 184] on td "Actions Open Refresh Rates Rate All Services Ship Delete Edit Items" at bounding box center [1062, 203] width 113 height 38
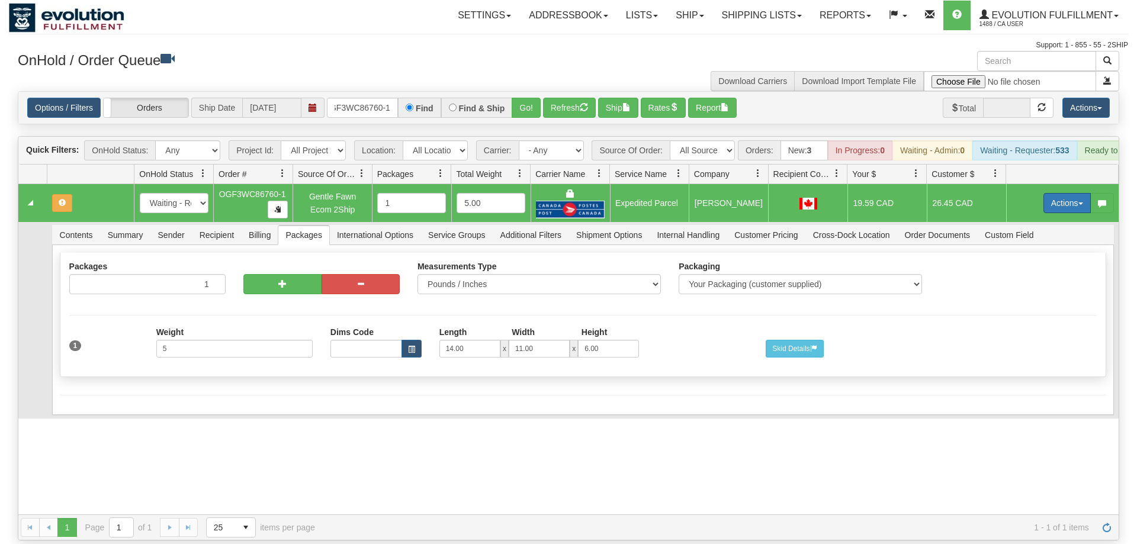
click at [1050, 193] on button "Actions" at bounding box center [1066, 203] width 47 height 20
click at [1020, 236] on span "Refresh Rates" at bounding box center [1037, 240] width 61 height 9
click at [1059, 193] on button "Actions" at bounding box center [1066, 203] width 47 height 20
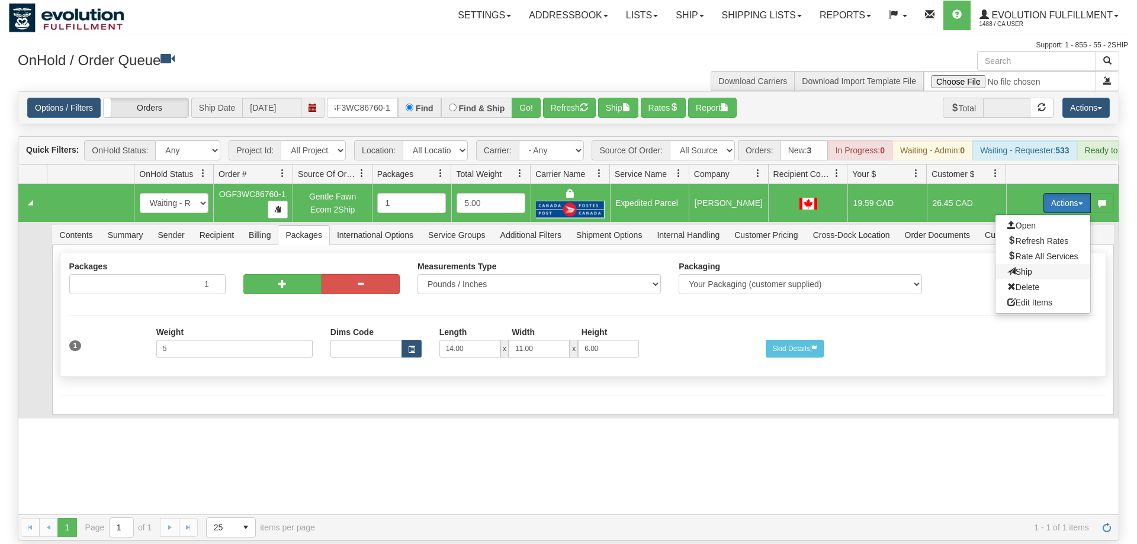
click at [1029, 267] on span "Ship" at bounding box center [1019, 271] width 25 height 9
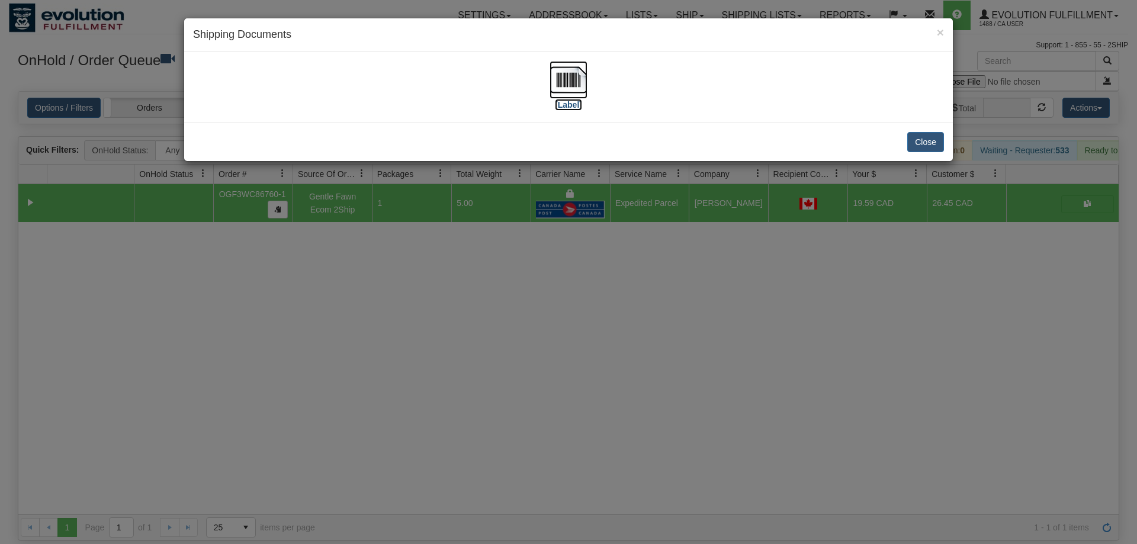
click at [564, 76] on img at bounding box center [569, 80] width 38 height 38
click at [440, 259] on div "× Shipping Documents [Label] Close" at bounding box center [568, 272] width 1137 height 544
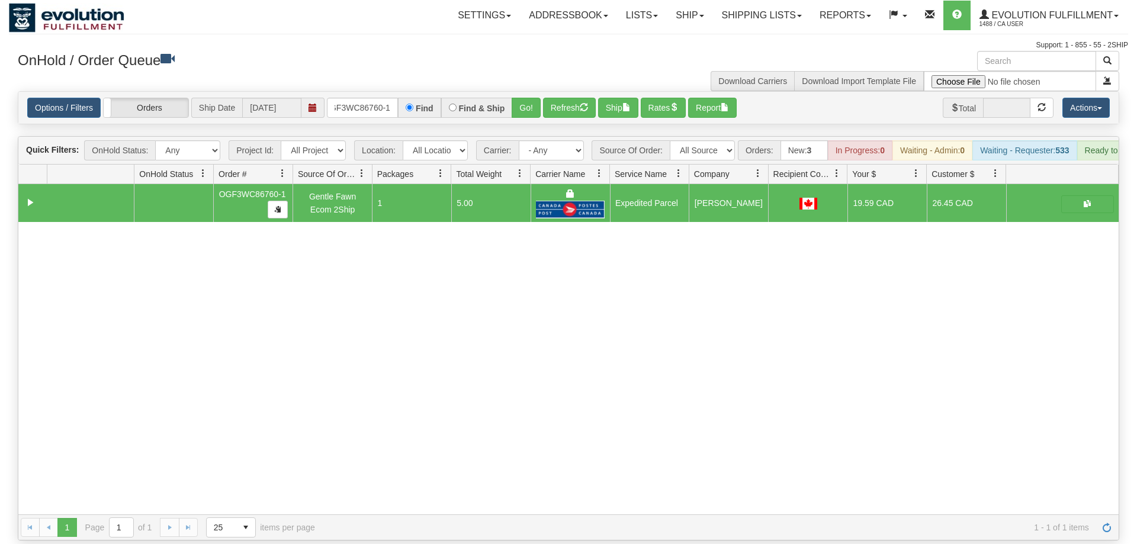
click at [66, 101] on div "Options / Filters Group Shipments Orders Ship Date 09/11/2025 oGF3WC86760-1 Fin…" at bounding box center [568, 108] width 1100 height 32
click at [73, 98] on link "Options / Filters" at bounding box center [63, 108] width 73 height 20
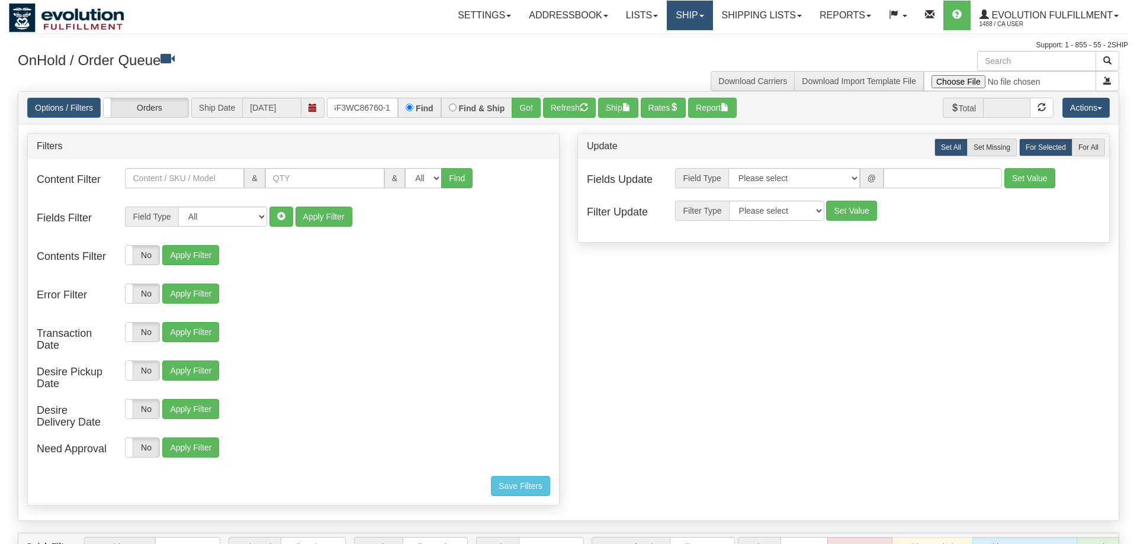
click at [684, 18] on link "Ship" at bounding box center [690, 16] width 46 height 30
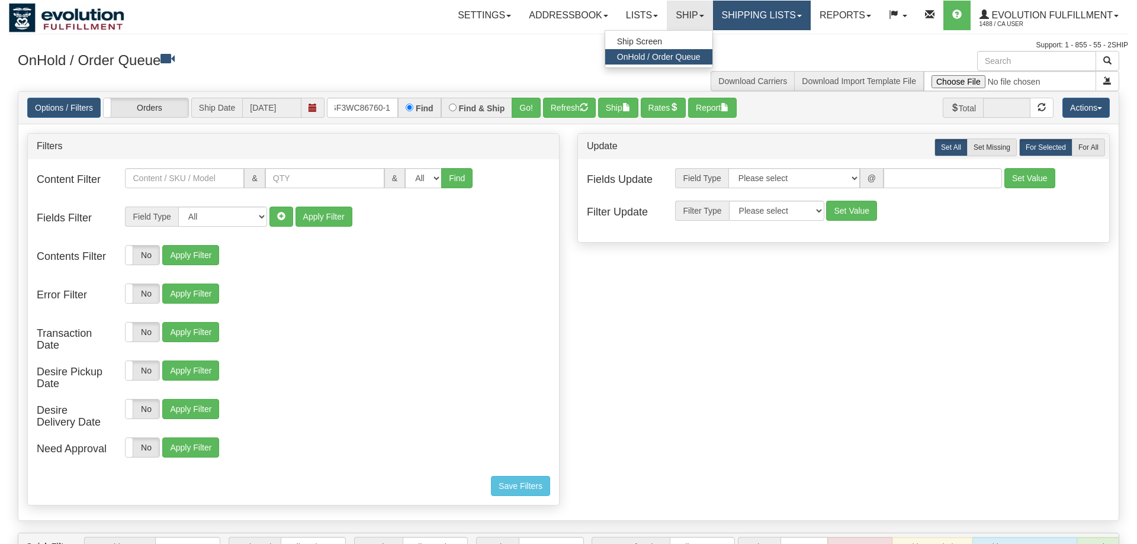
click at [730, 15] on link "Shipping lists" at bounding box center [762, 16] width 98 height 30
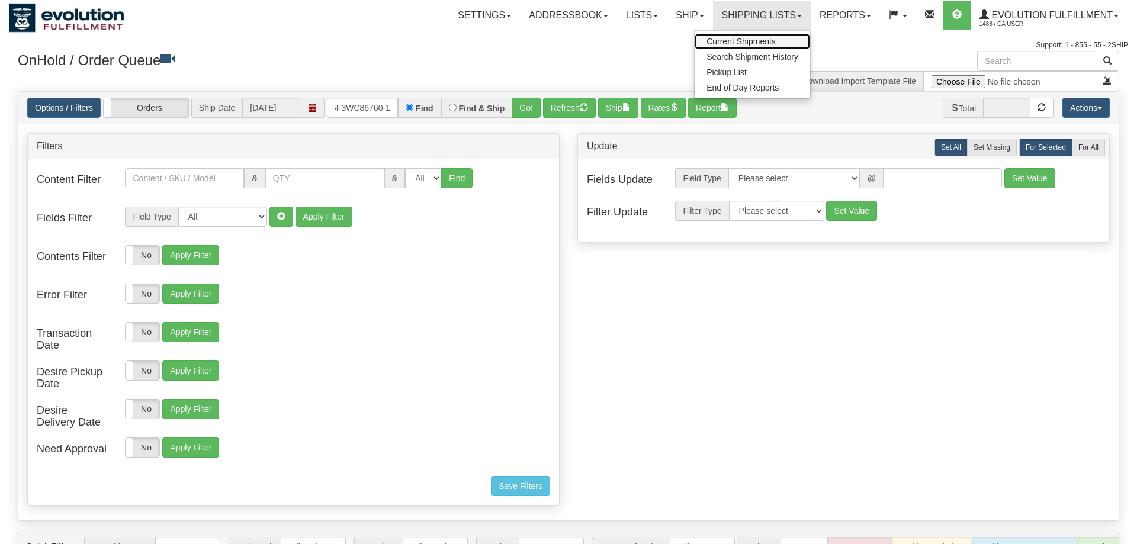
click at [748, 38] on span "Current Shipments" at bounding box center [740, 41] width 69 height 9
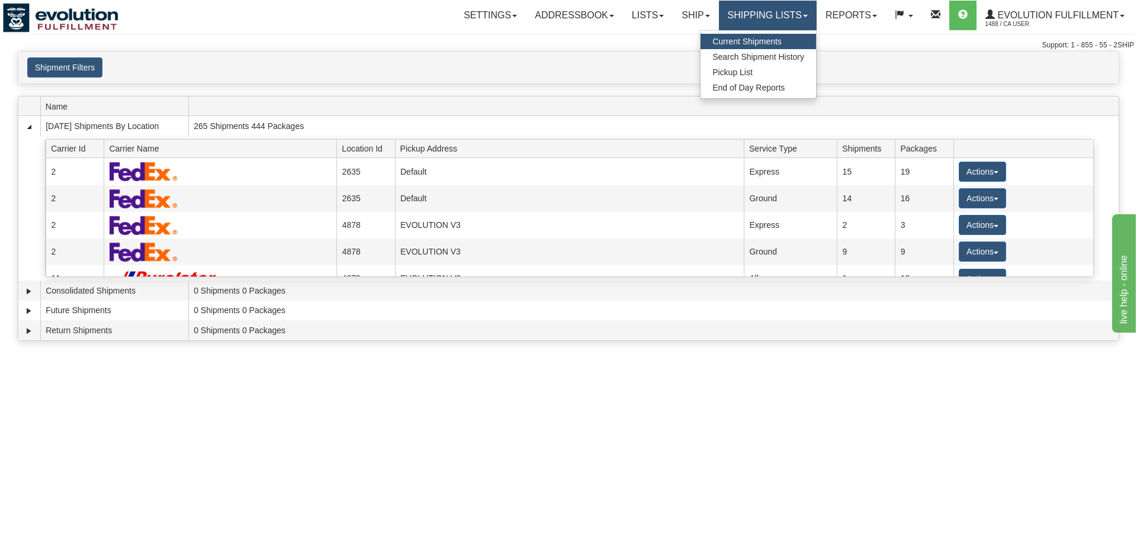
click at [719, 23] on link "Shipping lists" at bounding box center [768, 16] width 98 height 30
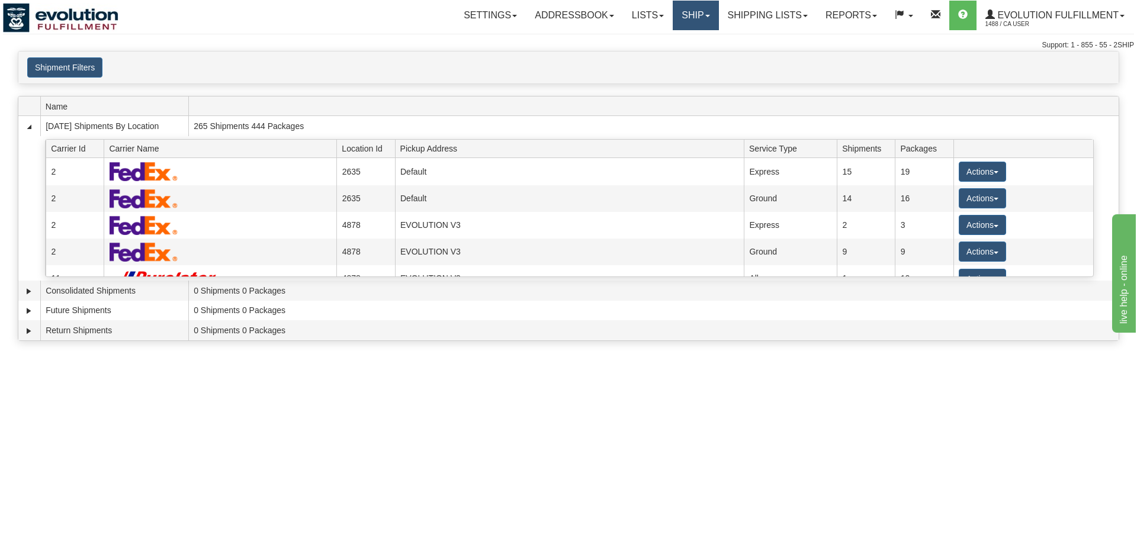
click at [700, 18] on link "Ship" at bounding box center [696, 16] width 46 height 30
click at [676, 56] on span "OnHold / Order Queue" at bounding box center [664, 56] width 83 height 9
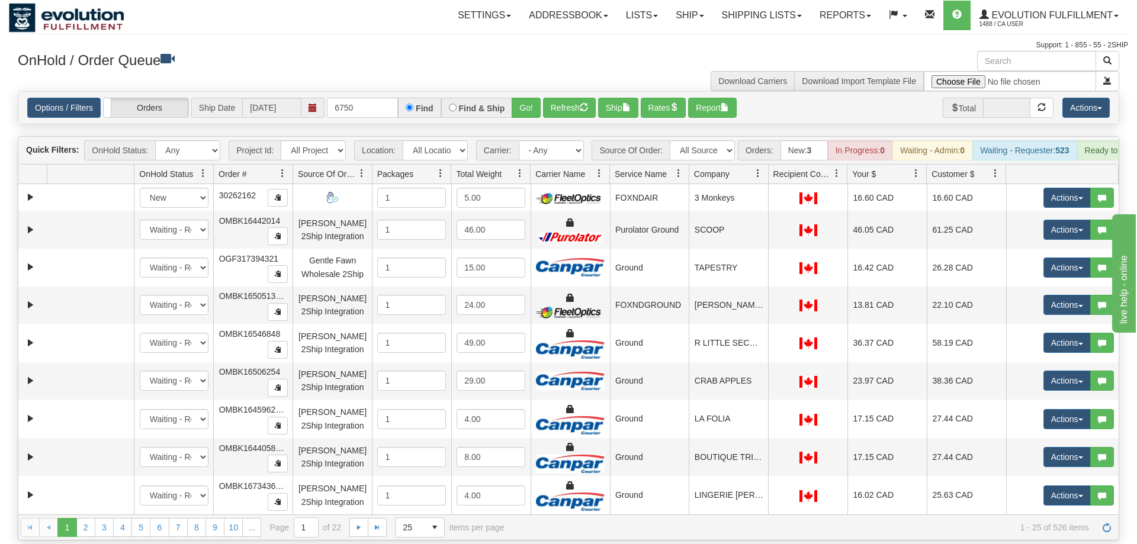
type input "6750"
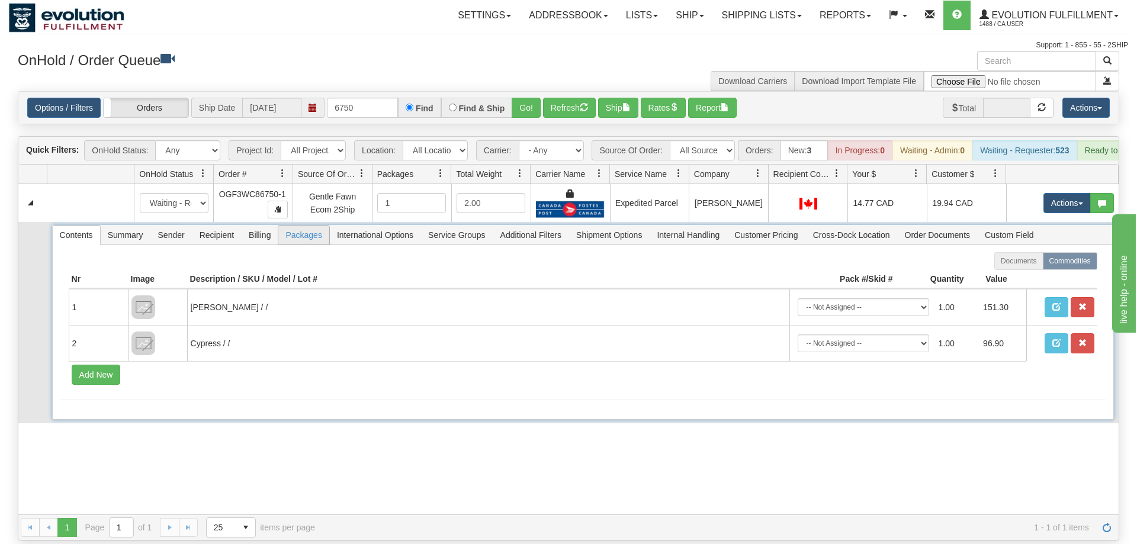
click at [319, 226] on span "Packages" at bounding box center [303, 235] width 50 height 19
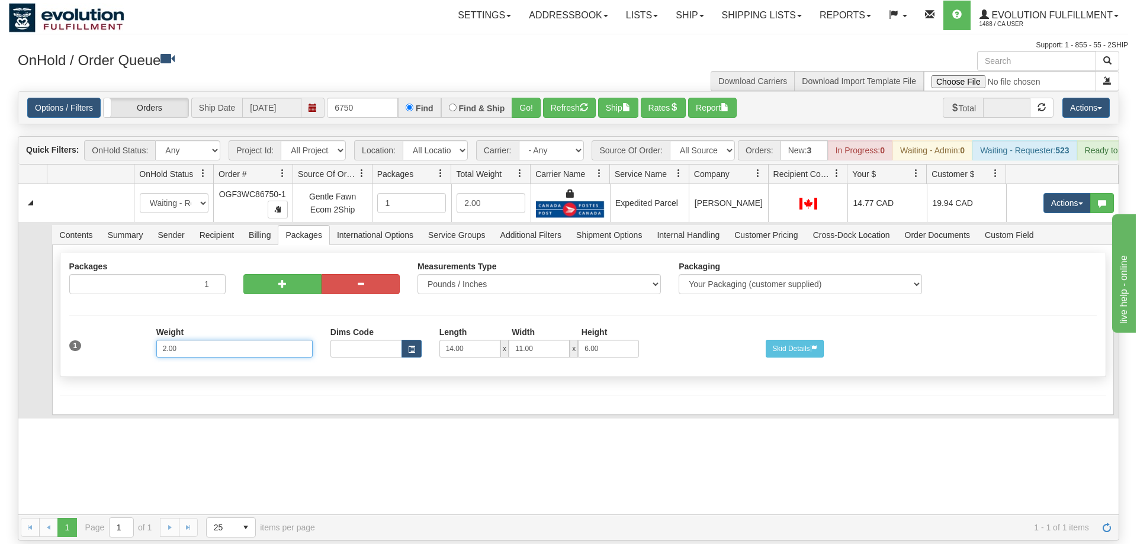
drag, startPoint x: 194, startPoint y: 335, endPoint x: 62, endPoint y: 359, distance: 133.8
click at [156, 358] on input "2.00" at bounding box center [234, 349] width 156 height 18
type input "4"
drag, startPoint x: 227, startPoint y: 403, endPoint x: 217, endPoint y: 401, distance: 10.2
click at [226, 402] on td "Contents Summary Sender Recipient Billing Packages International Options Servic…" at bounding box center [583, 320] width 1072 height 197
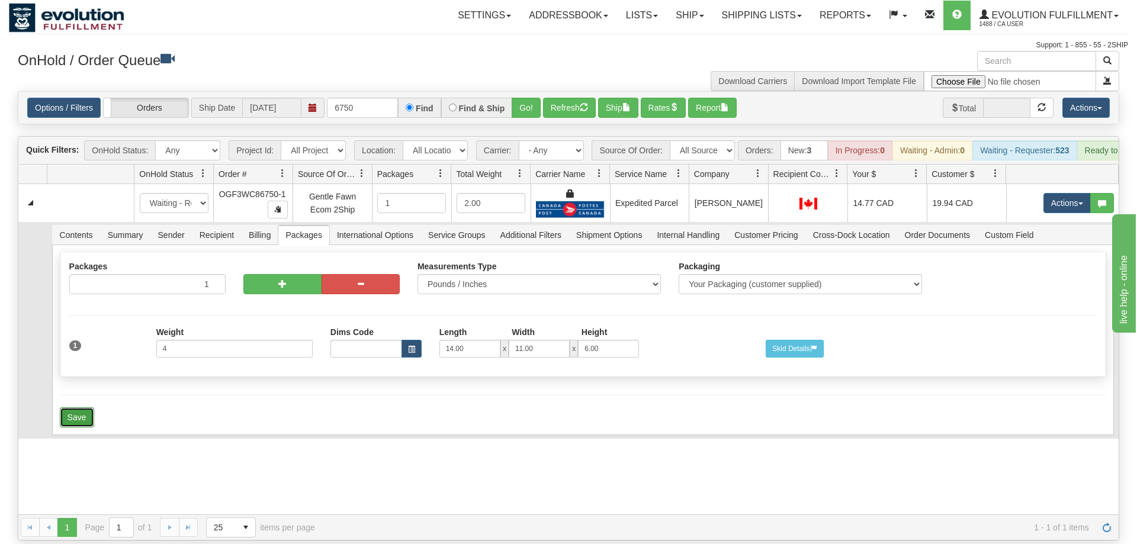
click at [84, 407] on button "Save" at bounding box center [77, 417] width 34 height 20
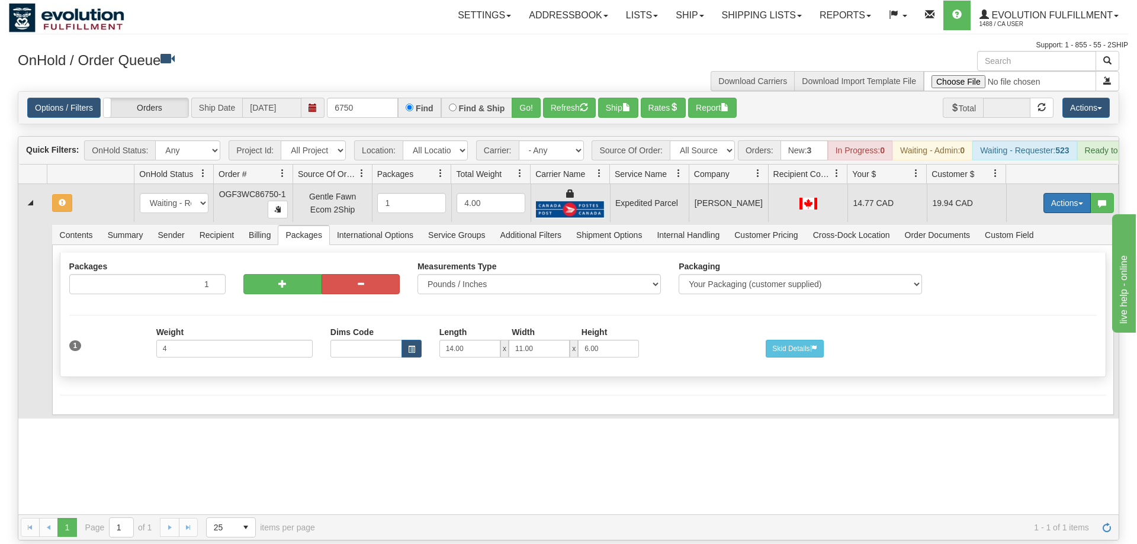
click at [1053, 193] on button "Actions" at bounding box center [1066, 203] width 47 height 20
click at [1043, 236] on span "Refresh Rates" at bounding box center [1037, 240] width 61 height 9
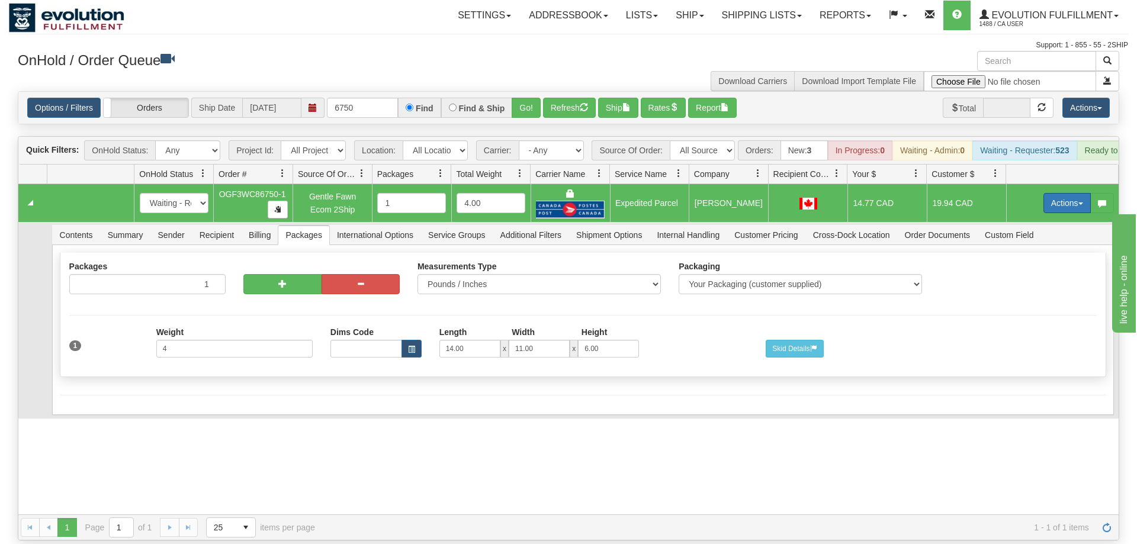
click at [1062, 196] on td "Actions Open Refresh Rates Rate All Services Ship Delete Edit Items" at bounding box center [1062, 203] width 113 height 38
click at [1060, 193] on button "Actions" at bounding box center [1066, 203] width 47 height 20
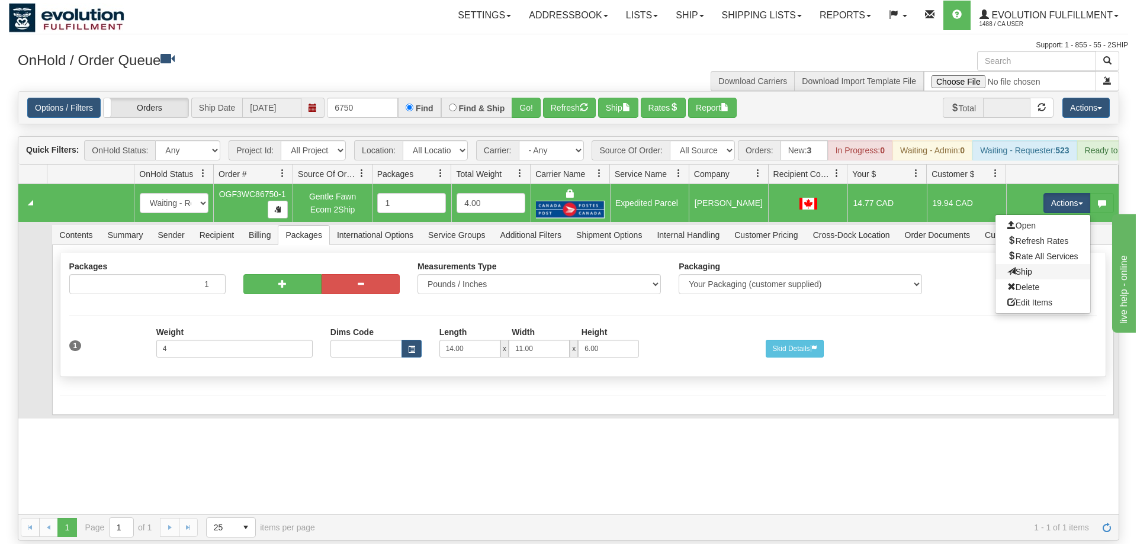
click at [1049, 264] on link "Ship" at bounding box center [1042, 271] width 95 height 15
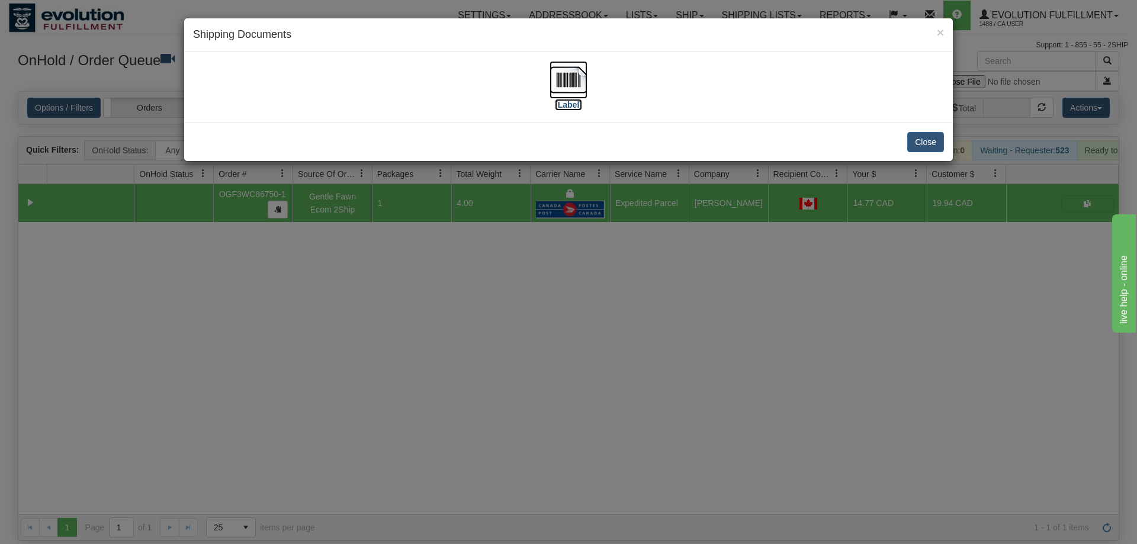
click at [564, 88] on img at bounding box center [569, 80] width 38 height 38
click at [504, 127] on div "Close" at bounding box center [568, 142] width 769 height 38
drag, startPoint x: 451, startPoint y: 276, endPoint x: 152, endPoint y: 66, distance: 365.0
click at [450, 275] on div "× Shipping Documents [Label] Close" at bounding box center [568, 272] width 1137 height 544
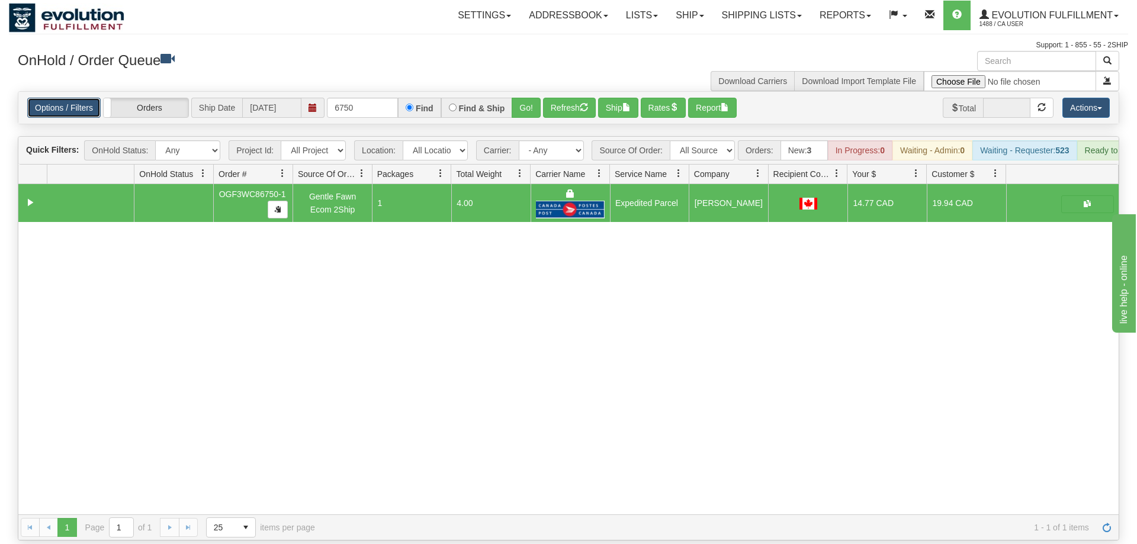
click at [70, 98] on link "Options / Filters" at bounding box center [63, 108] width 73 height 20
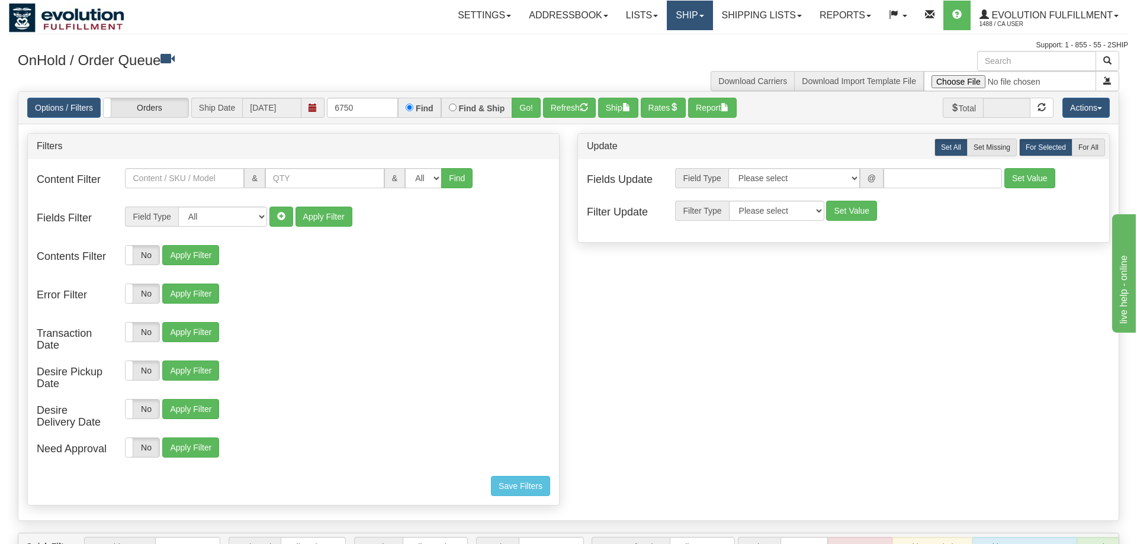
click at [669, 15] on link "Ship" at bounding box center [690, 16] width 46 height 30
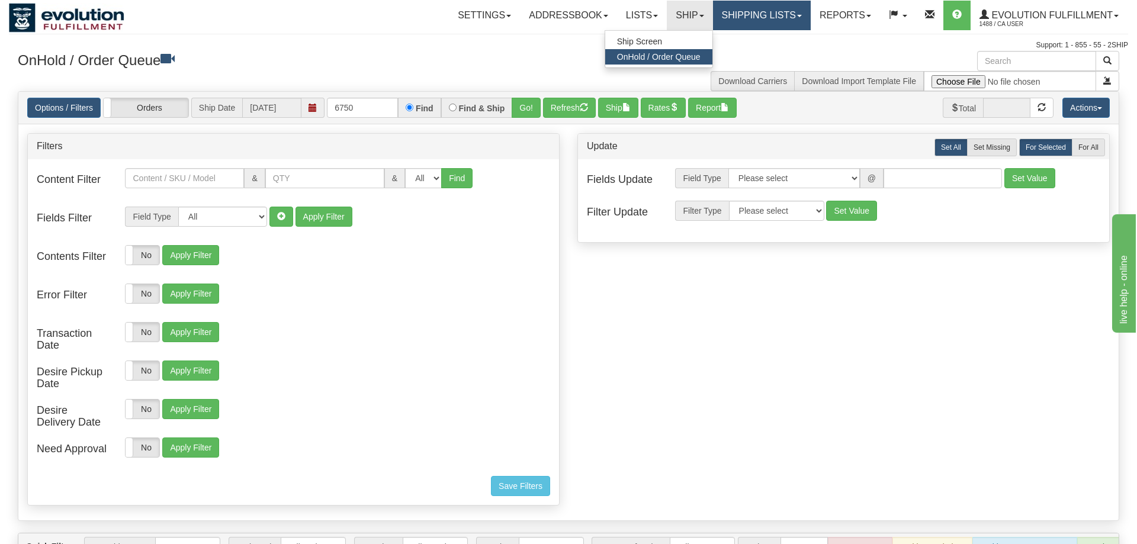
click at [745, 23] on link "Shipping lists" at bounding box center [762, 16] width 98 height 30
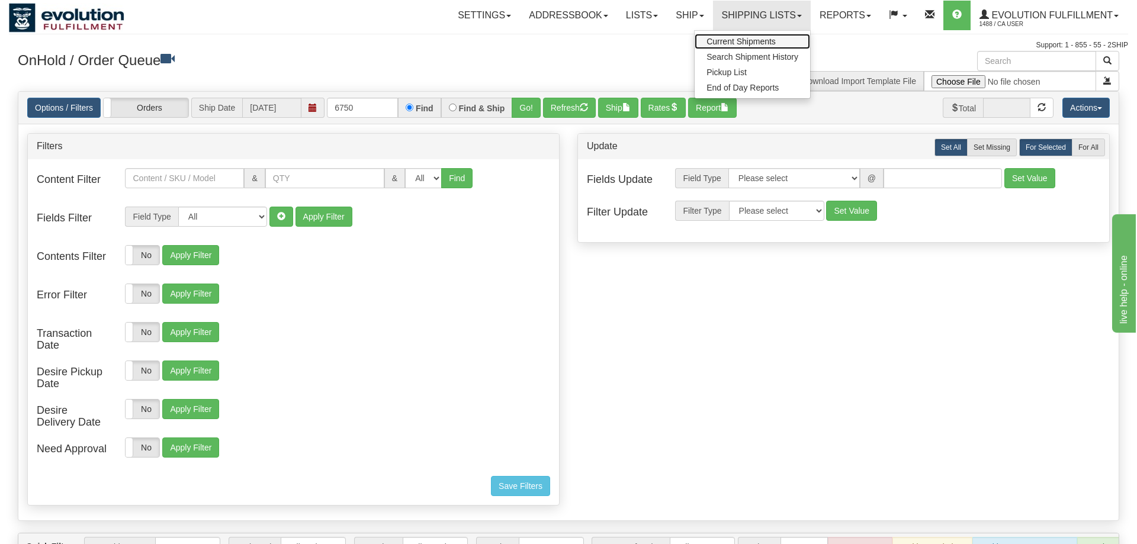
click at [731, 44] on span "Current Shipments" at bounding box center [740, 41] width 69 height 9
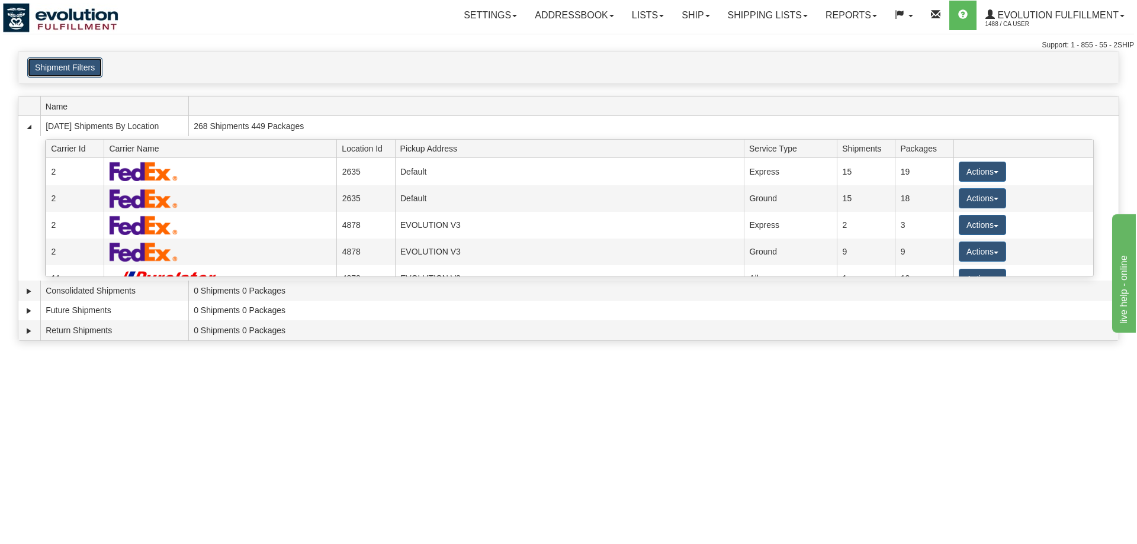
click at [89, 73] on button "Shipment Filters" at bounding box center [64, 67] width 75 height 20
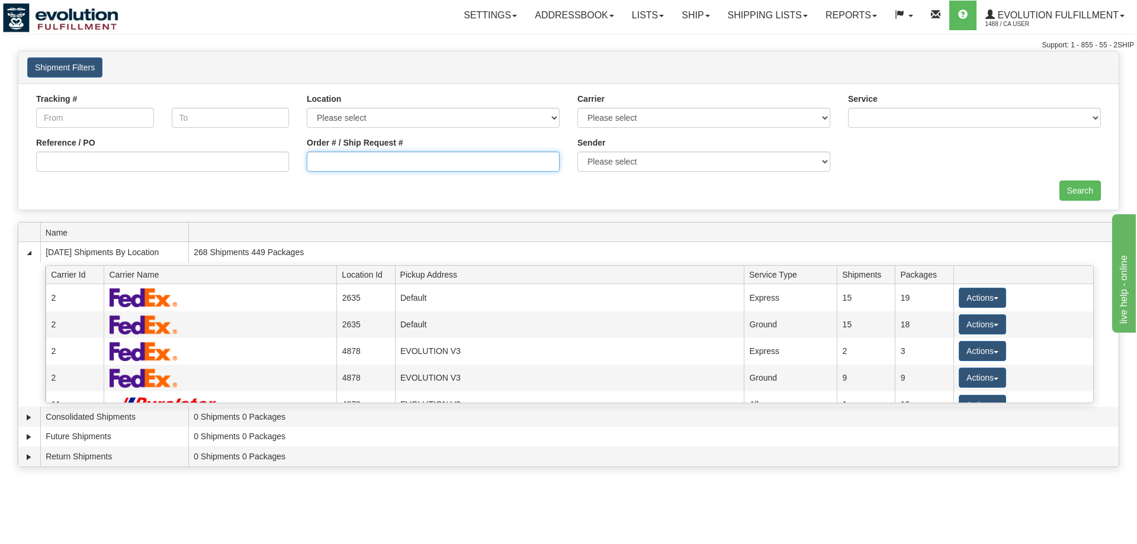
click at [372, 163] on input "Order # / Ship Request #" at bounding box center [433, 162] width 253 height 20
type input "OGF3WC86735-1"
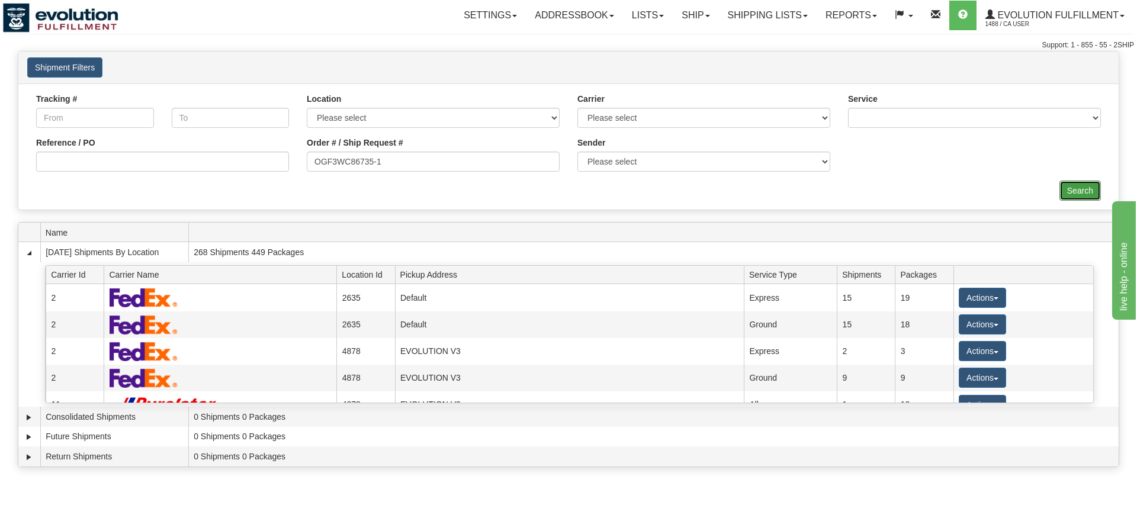
click at [1098, 183] on input "Search" at bounding box center [1079, 191] width 41 height 20
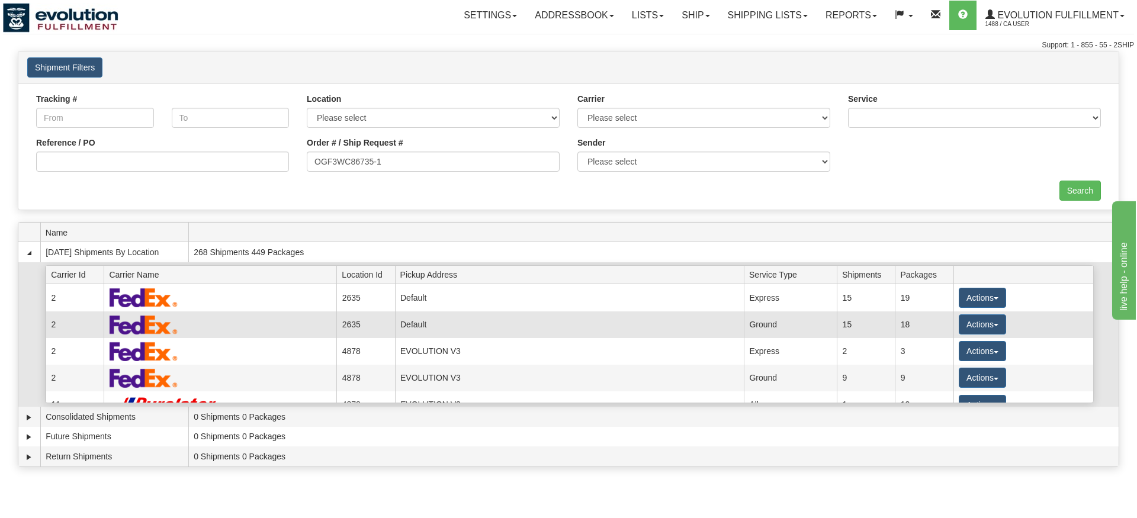
click at [1081, 338] on td "Actions Details Close Pickup Zip Print" at bounding box center [1023, 351] width 140 height 27
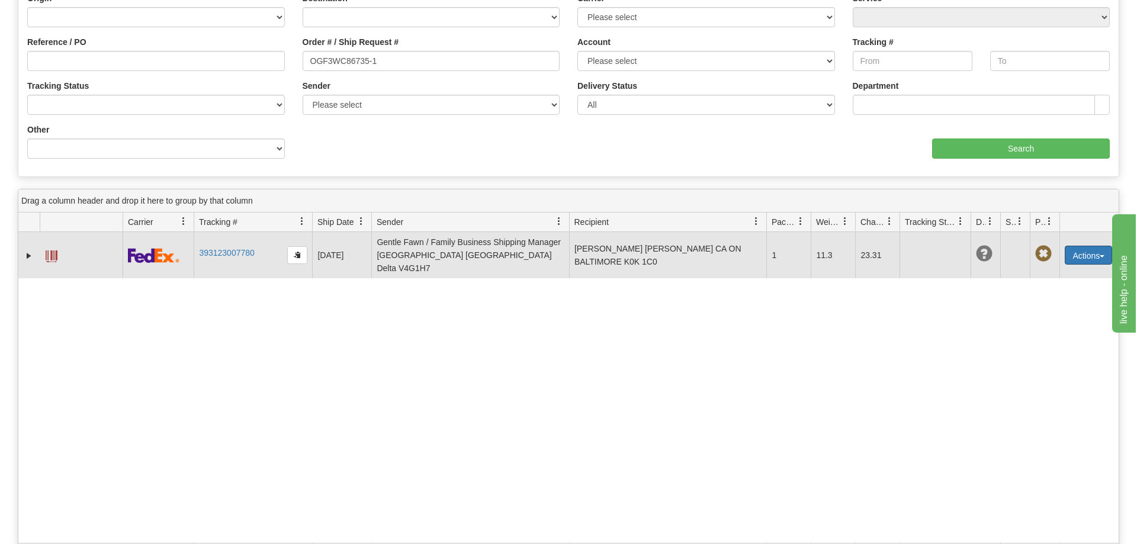
click at [1095, 248] on button "Actions" at bounding box center [1088, 255] width 47 height 19
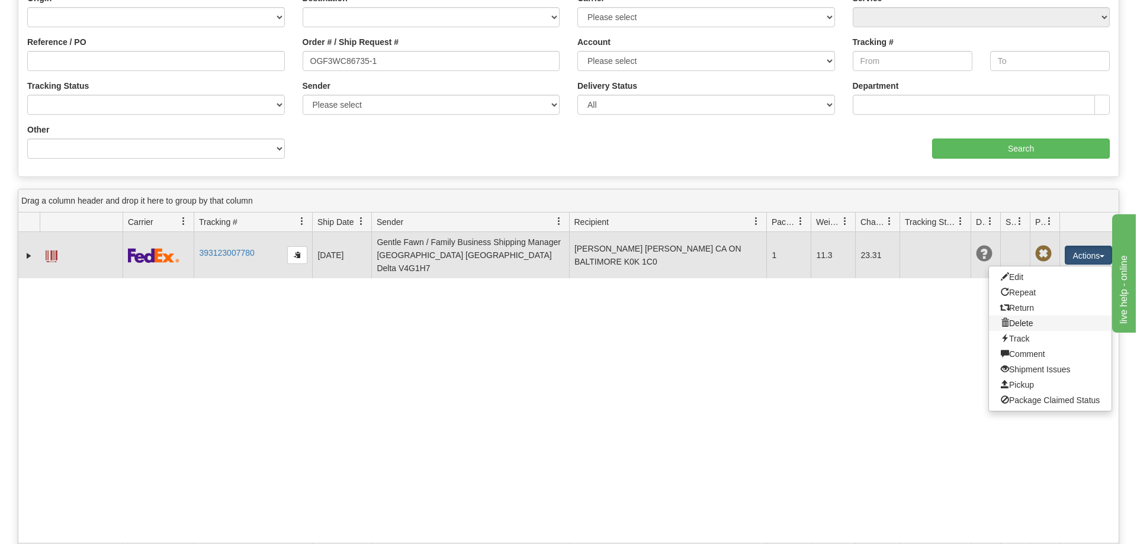
click at [1030, 316] on link "Delete" at bounding box center [1050, 323] width 123 height 15
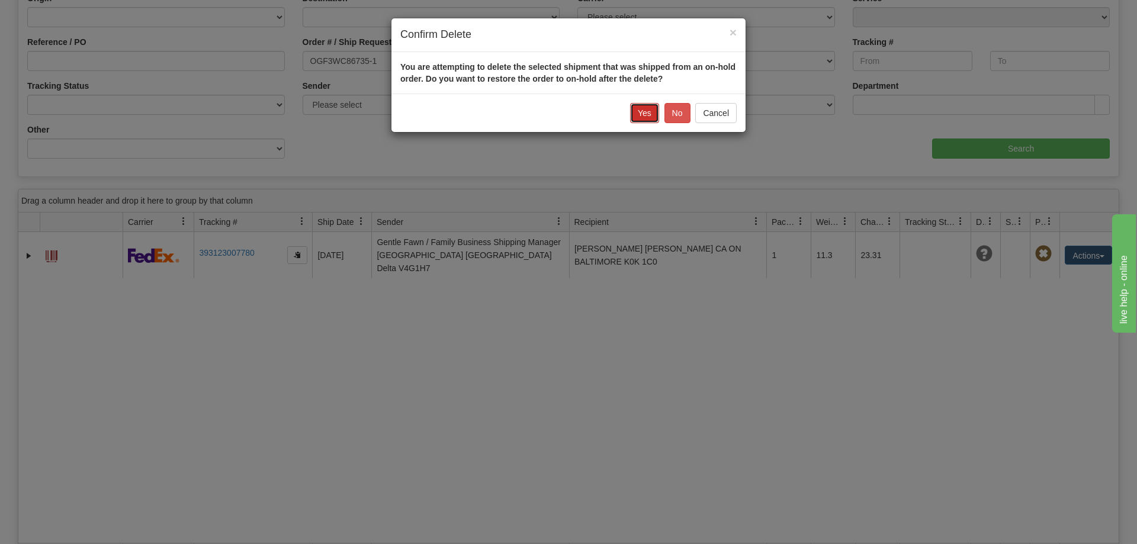
click at [647, 117] on button "Yes" at bounding box center [644, 113] width 29 height 20
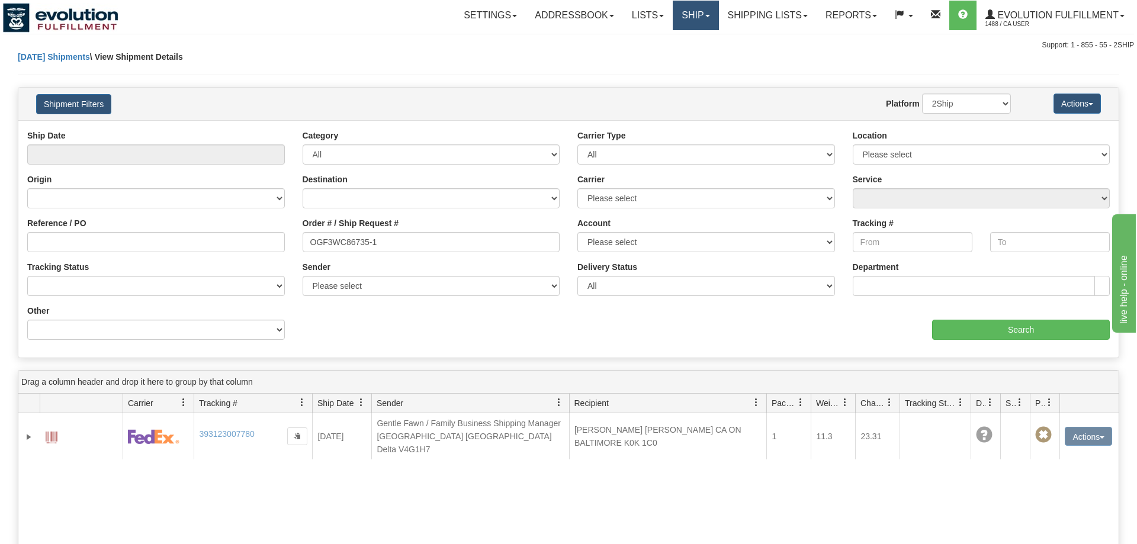
click at [701, 23] on link "Ship" at bounding box center [696, 16] width 46 height 30
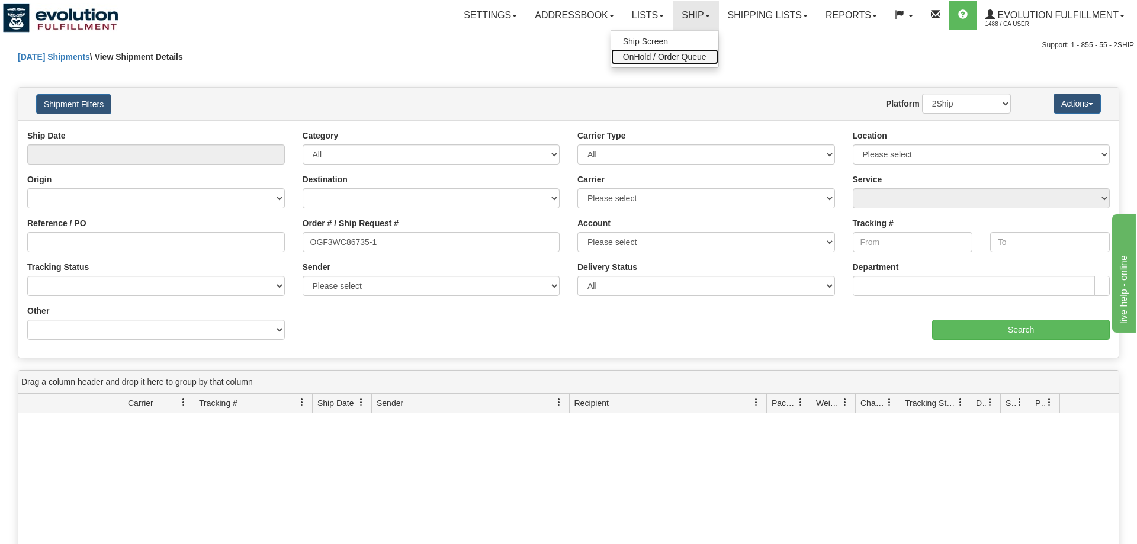
click at [673, 56] on span "OnHold / Order Queue" at bounding box center [664, 56] width 83 height 9
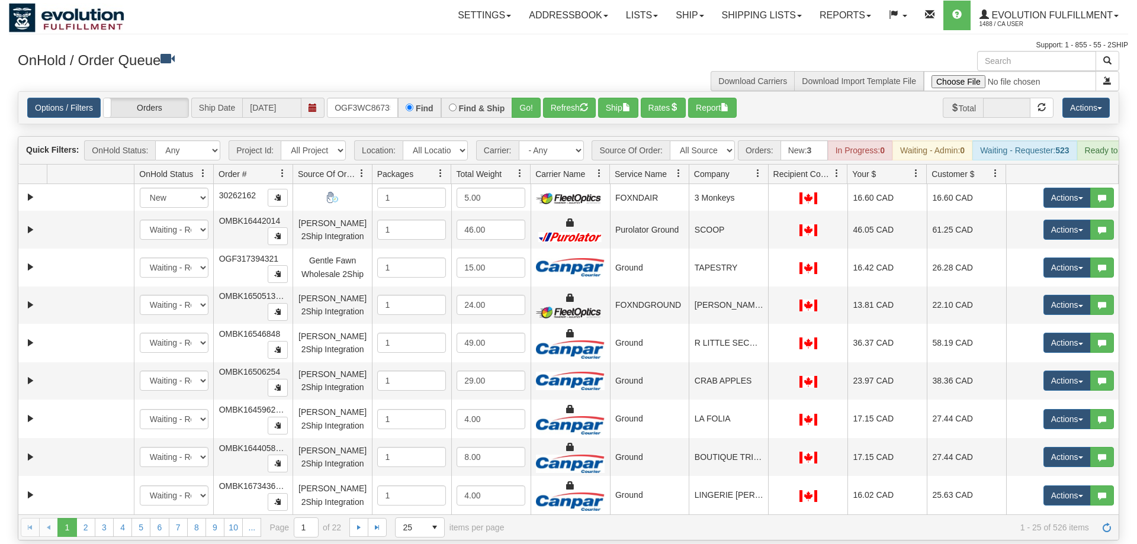
scroll to position [0, 11]
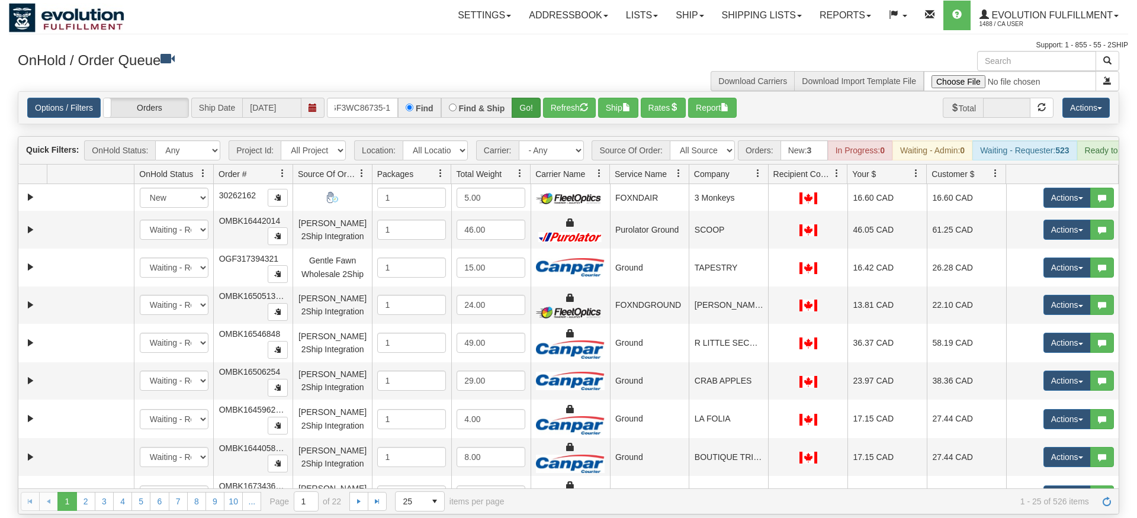
type input "OGF3WC86735-1"
click at [536, 116] on div "Is equal to Is not equal to Contains Does not contains CAD USD EUR ZAR [PERSON_…" at bounding box center [568, 302] width 1119 height 423
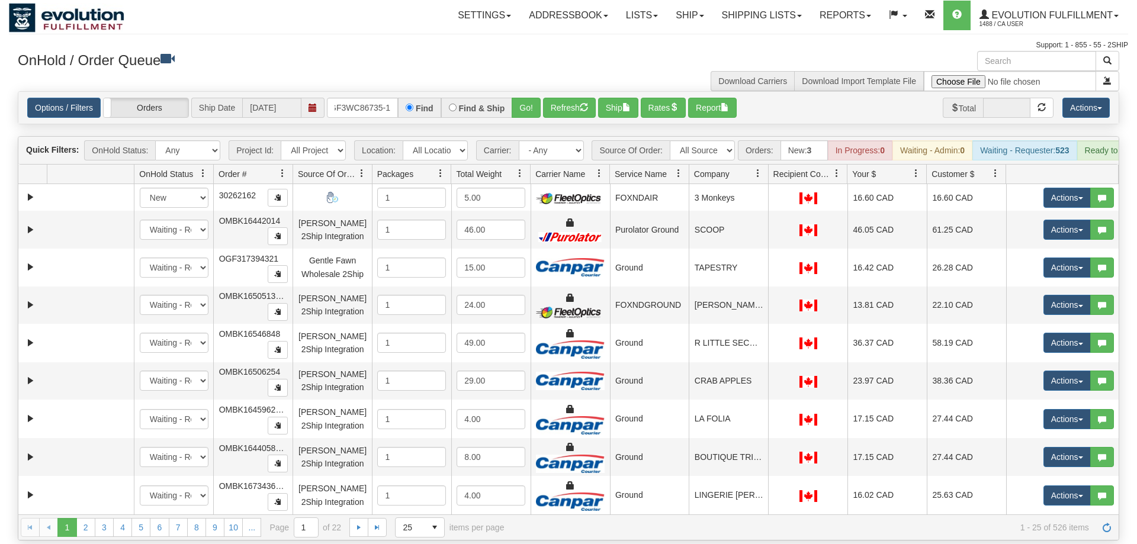
click at [527, 92] on div "Options / Filters Group Shipments Orders Ship Date [DATE] OGF3WC86735-1 Find Fi…" at bounding box center [568, 108] width 1100 height 32
click at [371, 98] on input "OGF3WC86735-1" at bounding box center [362, 108] width 71 height 20
drag, startPoint x: 528, startPoint y: 91, endPoint x: 527, endPoint y: 78, distance: 13.1
click at [528, 98] on button "Go!" at bounding box center [526, 108] width 29 height 20
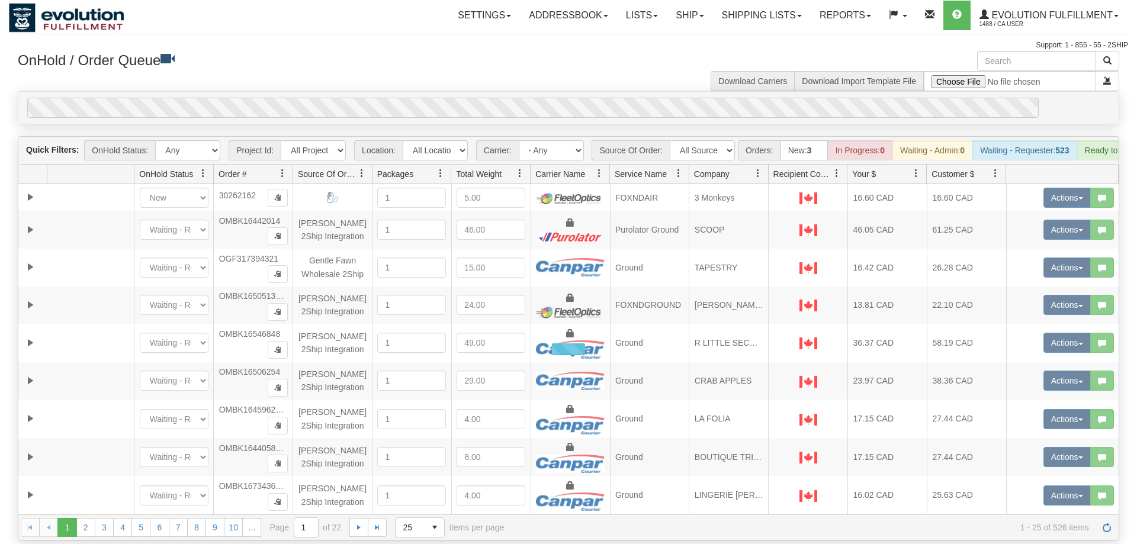
click at [526, 92] on div "Options / Filters Group Shipments Orders Ship Date [DATE] OGF3WC86735-1 Find Fi…" at bounding box center [568, 108] width 1100 height 32
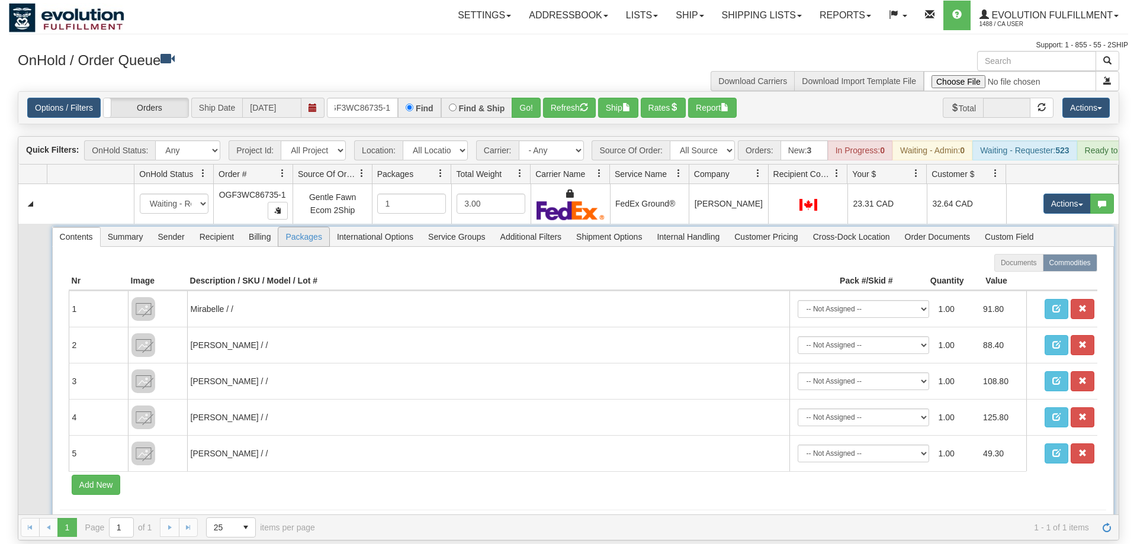
click at [309, 227] on span "Packages" at bounding box center [303, 236] width 50 height 19
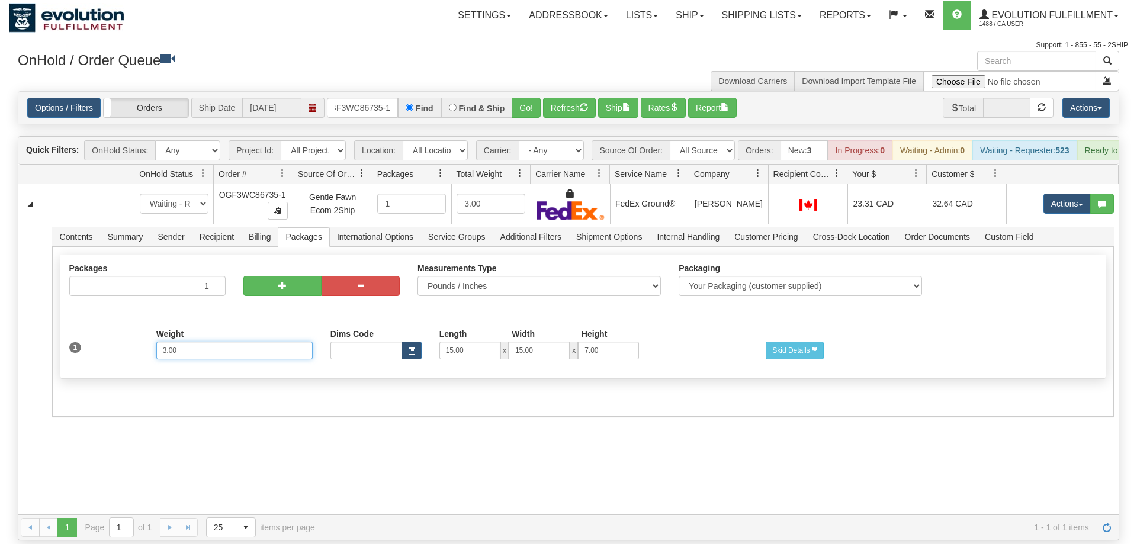
drag, startPoint x: 208, startPoint y: 338, endPoint x: 2, endPoint y: 354, distance: 206.7
click at [156, 354] on input "3.00" at bounding box center [234, 351] width 156 height 18
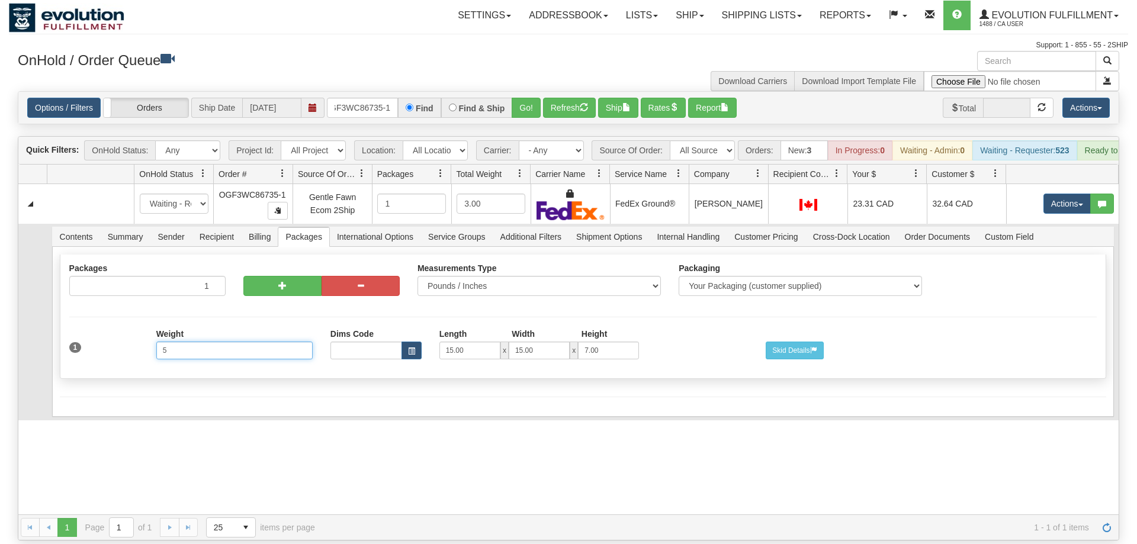
type input "5"
click at [177, 371] on form "Shipment Level Pack / Skid Level Packages 1 1" at bounding box center [583, 325] width 1046 height 143
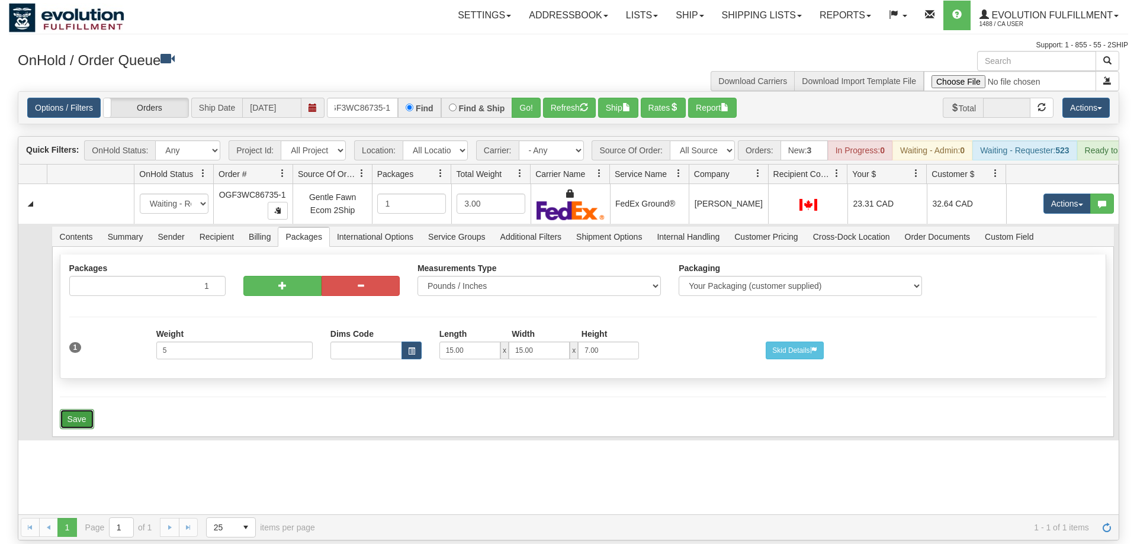
click at [75, 409] on button "Save" at bounding box center [77, 419] width 34 height 20
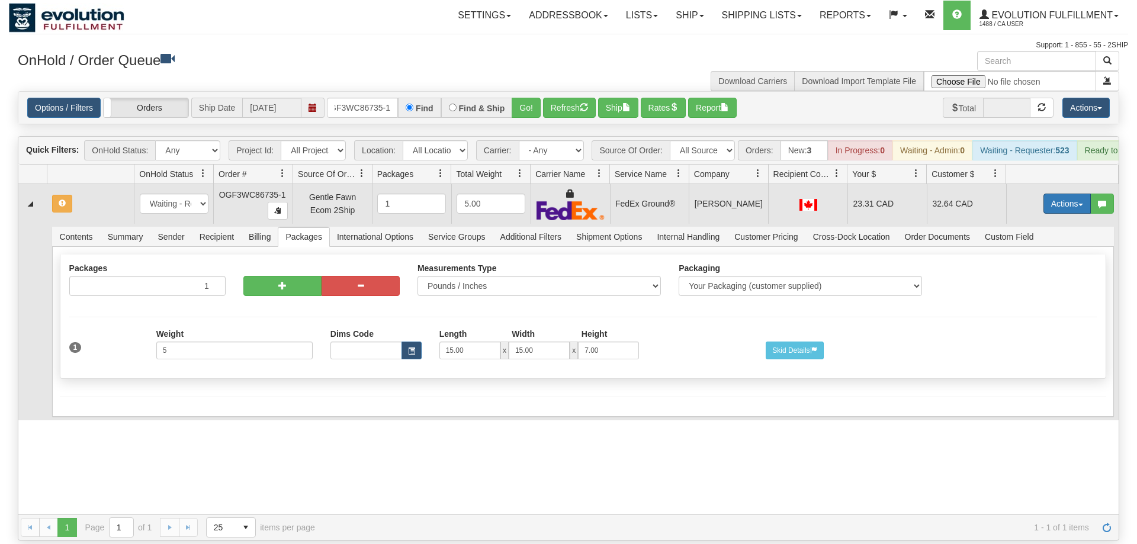
click at [1077, 194] on button "Actions" at bounding box center [1066, 204] width 47 height 20
click at [1059, 237] on span "Refresh Rates" at bounding box center [1037, 241] width 61 height 9
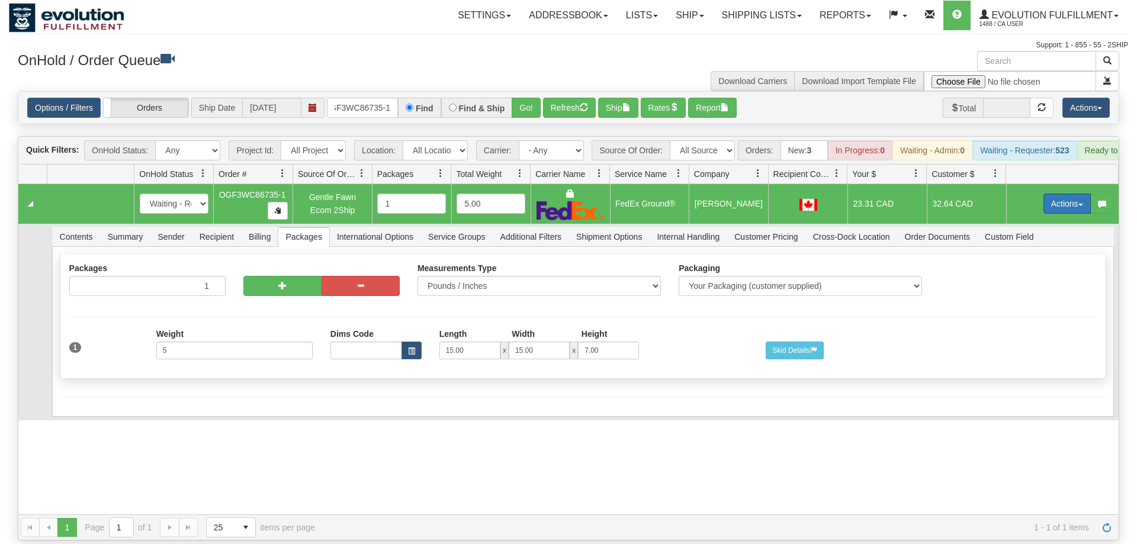
click at [1048, 194] on button "Actions" at bounding box center [1066, 204] width 47 height 20
click at [1029, 268] on span "Ship" at bounding box center [1019, 272] width 25 height 9
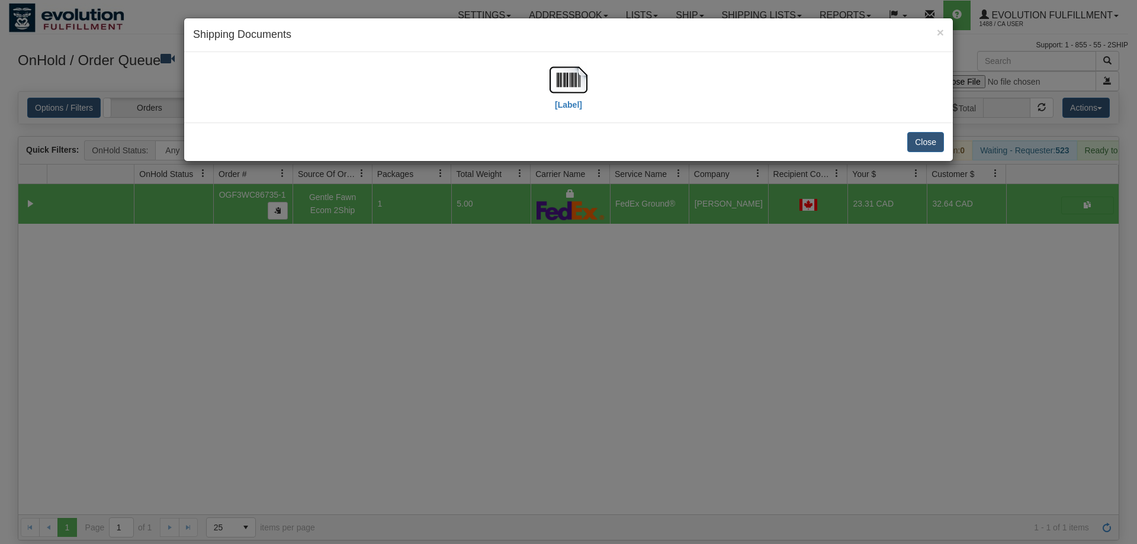
click at [547, 90] on div "[Label]" at bounding box center [568, 87] width 751 height 53
click at [568, 88] on img at bounding box center [569, 80] width 38 height 38
click at [354, 297] on div "× Shipping Documents [Label] Close" at bounding box center [568, 272] width 1137 height 544
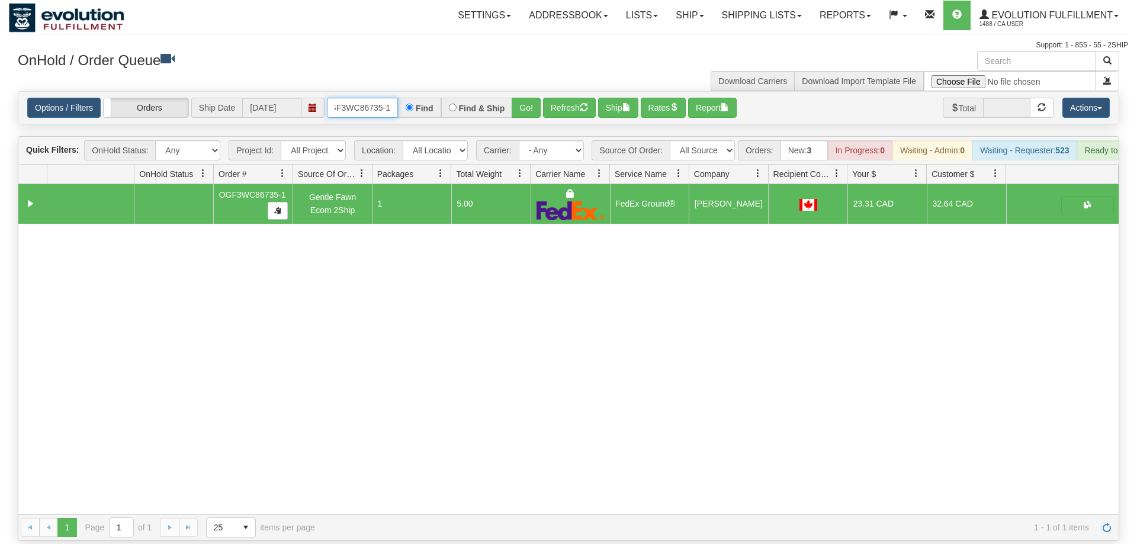
click at [362, 98] on input "OGF3WC86735-1" at bounding box center [362, 108] width 71 height 20
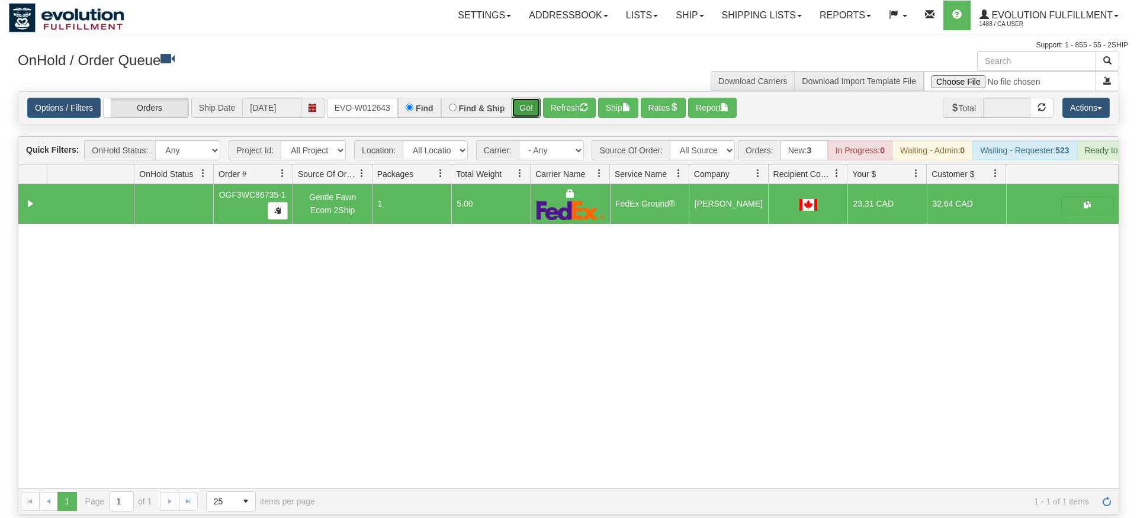
drag, startPoint x: 529, startPoint y: 89, endPoint x: 529, endPoint y: 111, distance: 22.5
click at [529, 111] on div "Is equal to Is not equal to Contains Does not contains CAD USD EUR ZAR RON ANG …" at bounding box center [568, 302] width 1119 height 423
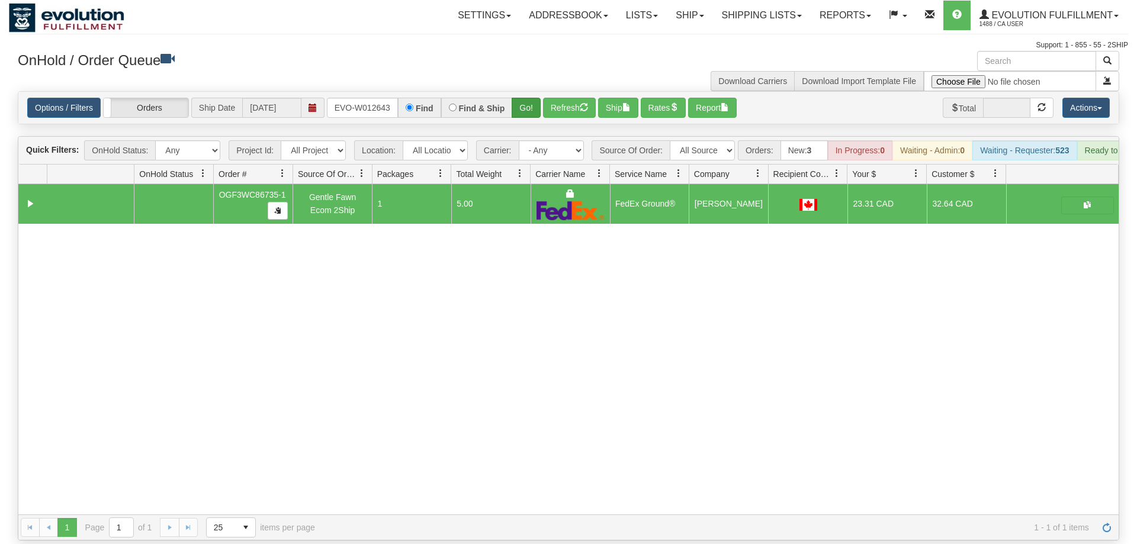
drag, startPoint x: 529, startPoint y: 101, endPoint x: 532, endPoint y: 92, distance: 9.4
click at [530, 99] on div "Options / Filters Group Shipments Orders Ship Date 09/11/2025 ORSCEVO-W012643 F…" at bounding box center [568, 108] width 1100 height 32
click at [532, 98] on button "Go!" at bounding box center [526, 108] width 29 height 20
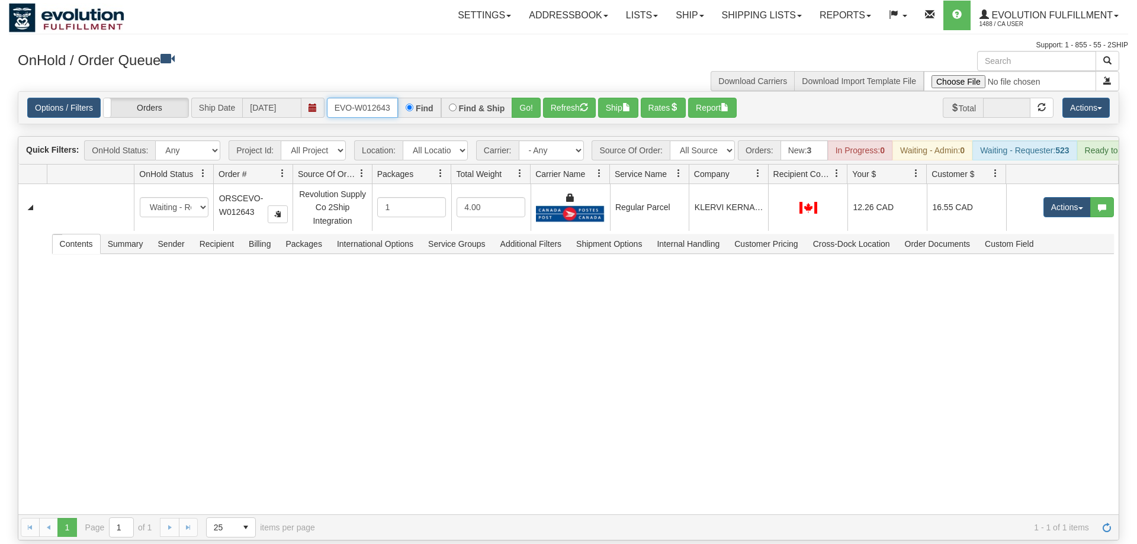
click at [374, 98] on input "ORSCEVO-W012643" at bounding box center [362, 108] width 71 height 20
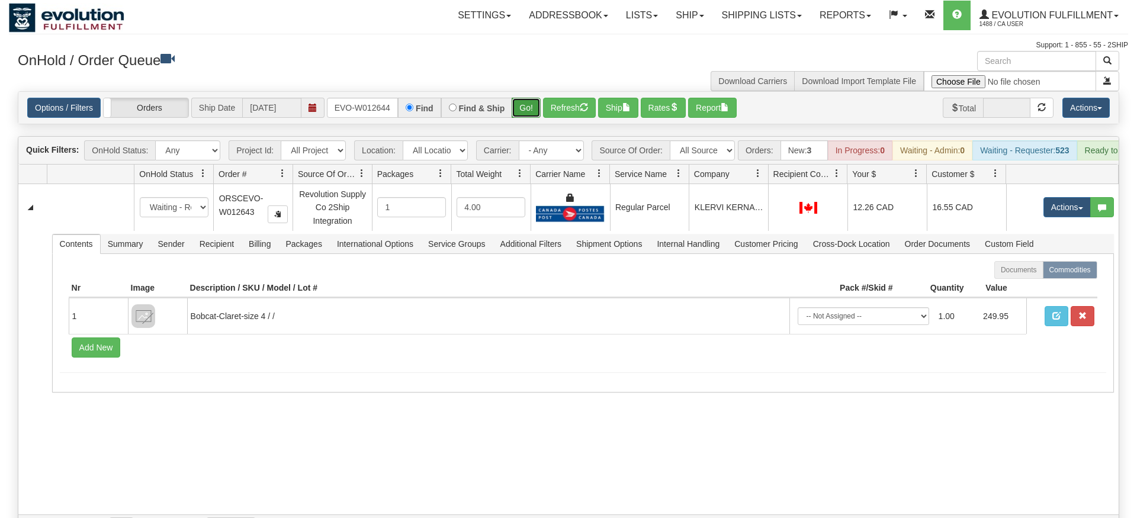
click at [518, 118] on div "Is equal to Is not equal to Contains Does not contains CAD USD EUR ZAR RON ANG …" at bounding box center [568, 315] width 1119 height 449
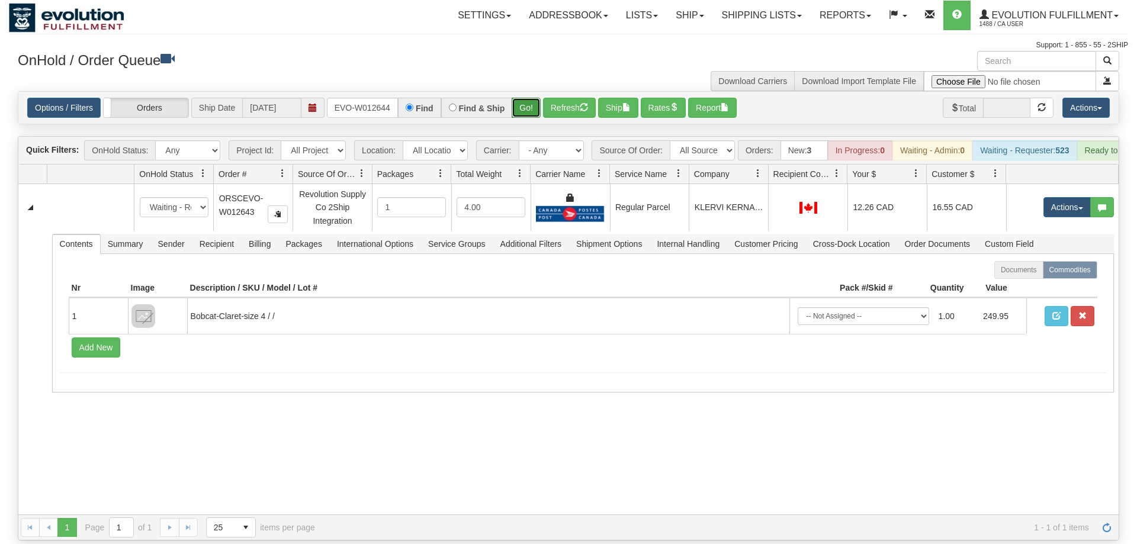
click at [528, 98] on button "Go!" at bounding box center [526, 108] width 29 height 20
click at [348, 98] on input "ORSCEVO-W012644" at bounding box center [362, 108] width 71 height 20
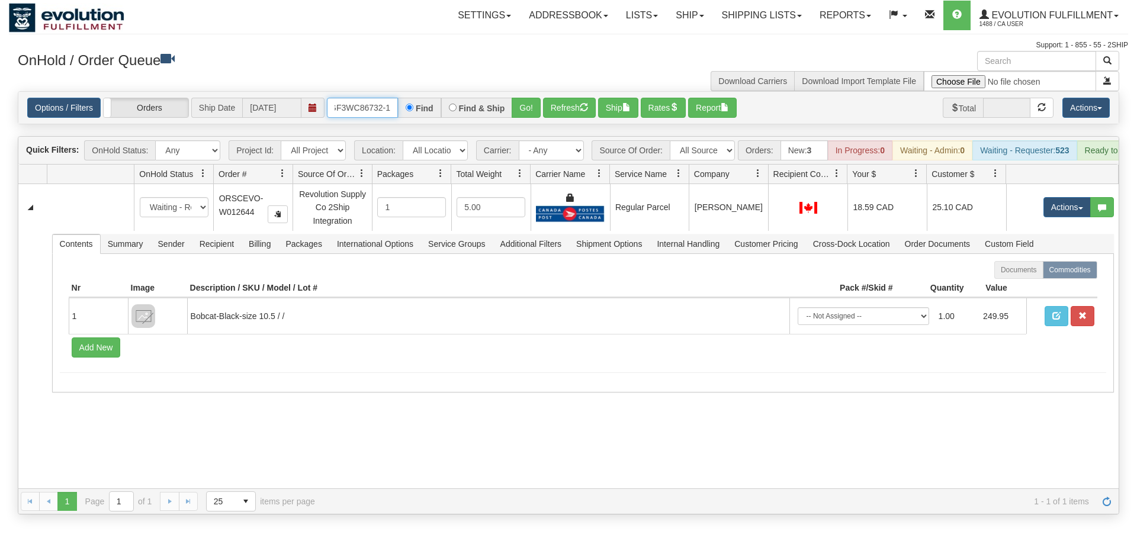
scroll to position [0, 11]
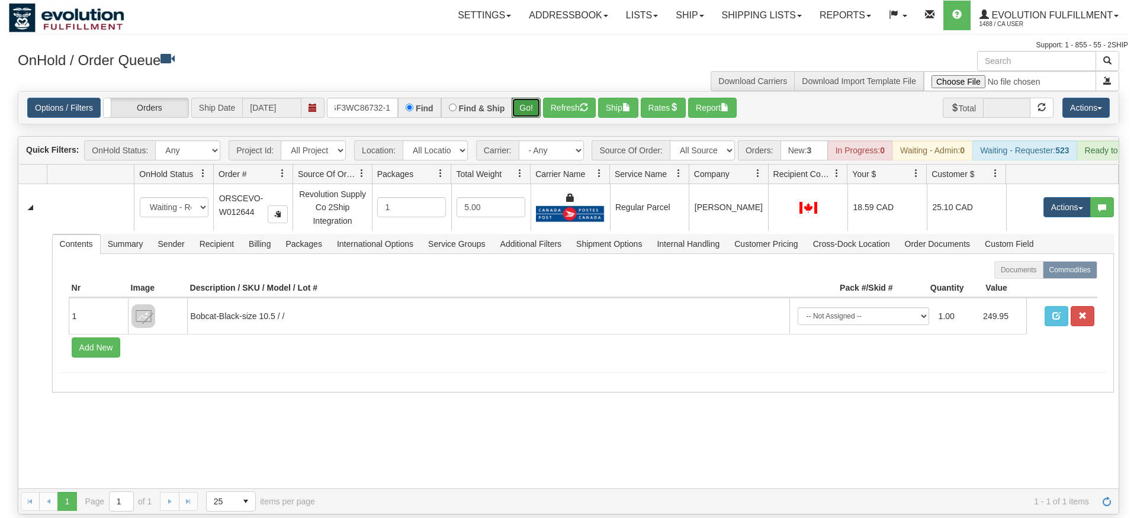
drag, startPoint x: 518, startPoint y: 93, endPoint x: 521, endPoint y: 104, distance: 11.1
click at [518, 117] on div "Is equal to Is not equal to Contains Does not contains CAD USD EUR ZAR RON ANG …" at bounding box center [568, 302] width 1119 height 423
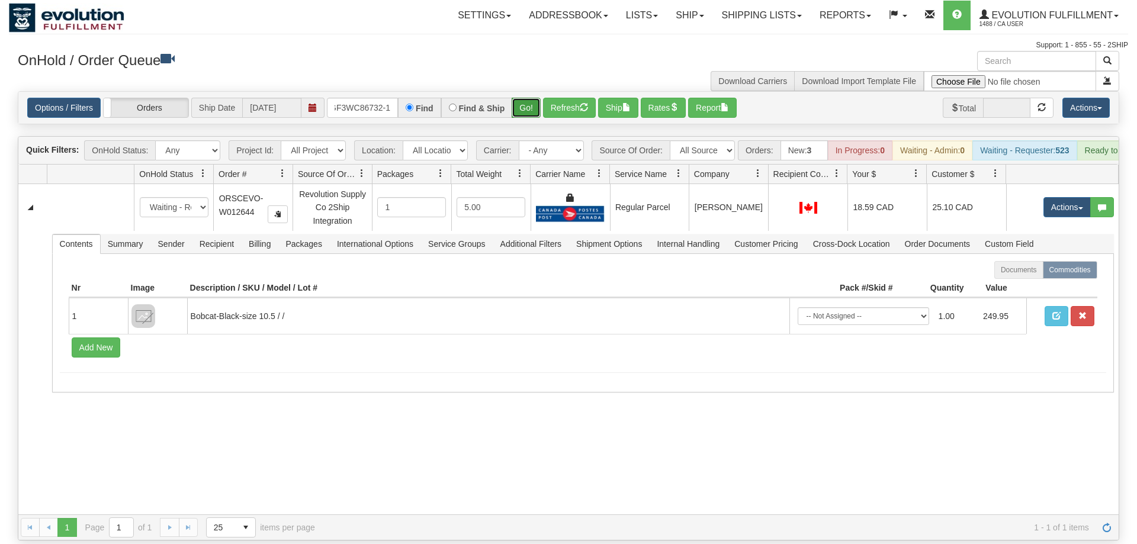
click at [523, 98] on button "Go!" at bounding box center [526, 108] width 29 height 20
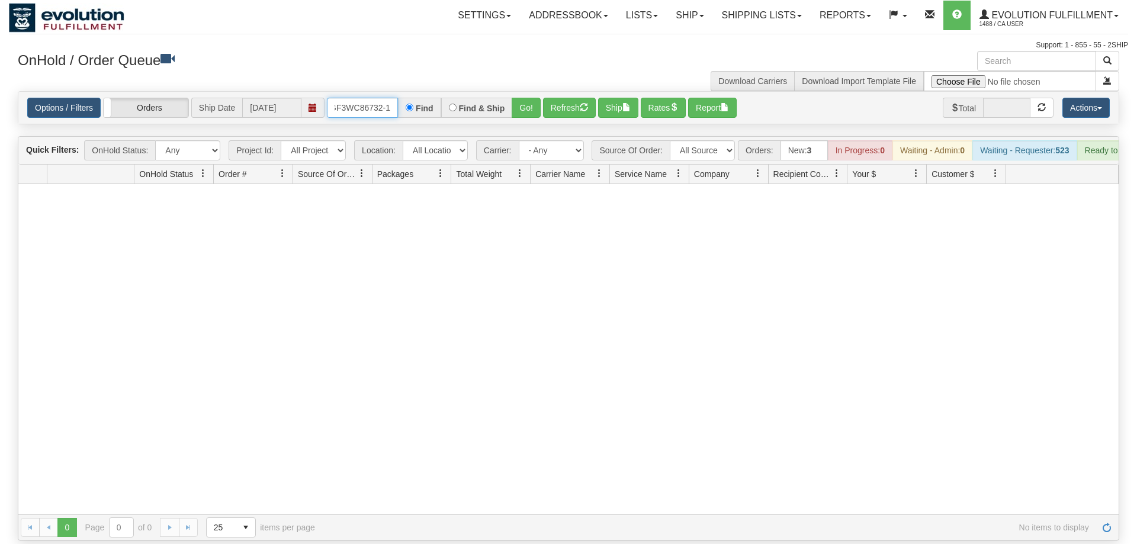
click at [364, 98] on input "OGF3WC86732-1" at bounding box center [362, 108] width 71 height 20
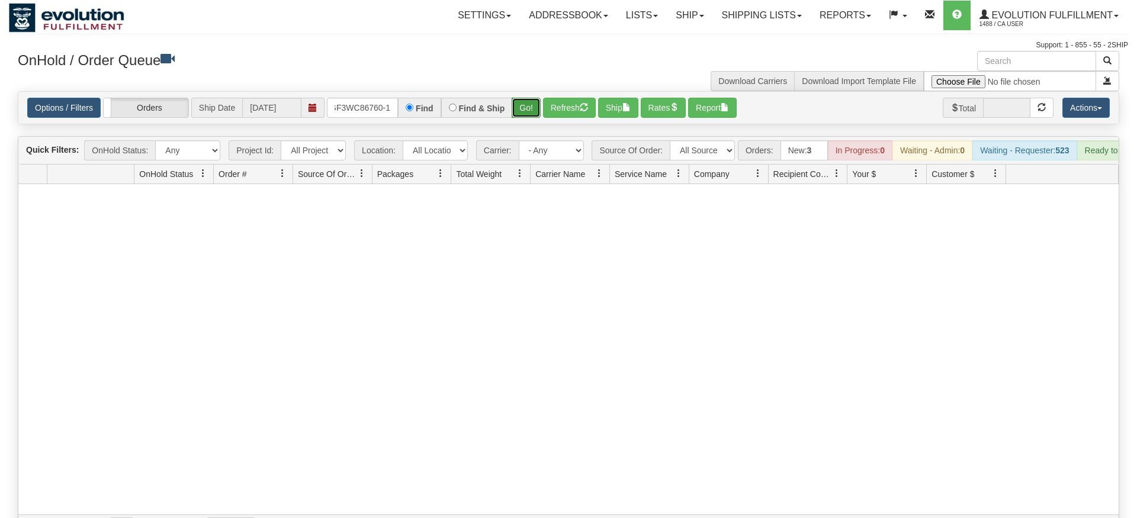
click at [526, 110] on div "Is equal to Is not equal to Contains Does not contains CAD USD EUR ZAR [PERSON_…" at bounding box center [568, 315] width 1119 height 449
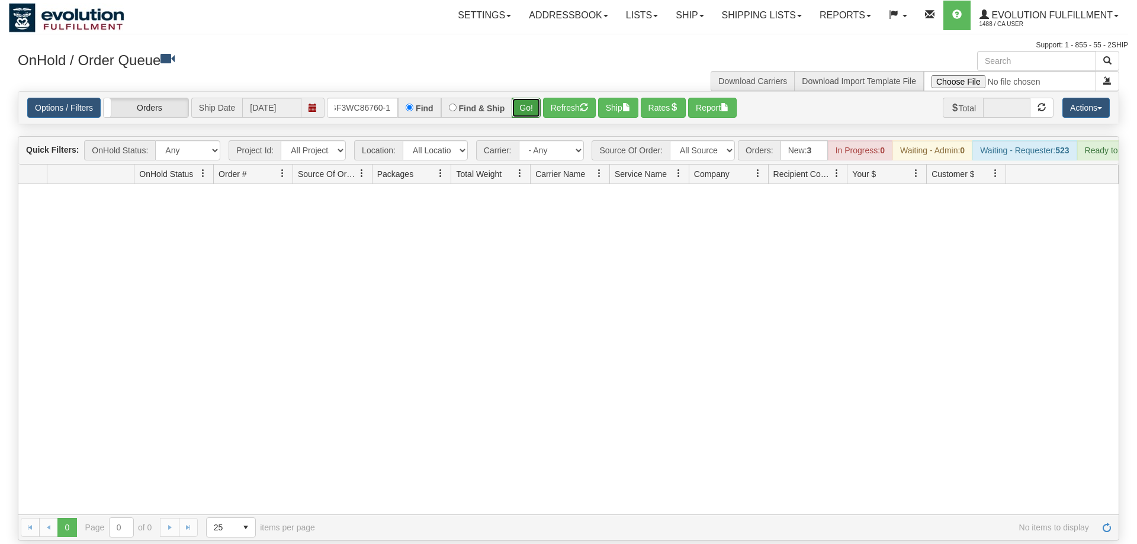
click at [530, 98] on button "Go!" at bounding box center [526, 108] width 29 height 20
click at [380, 98] on input "OGF3WC86760-1" at bounding box center [362, 108] width 71 height 20
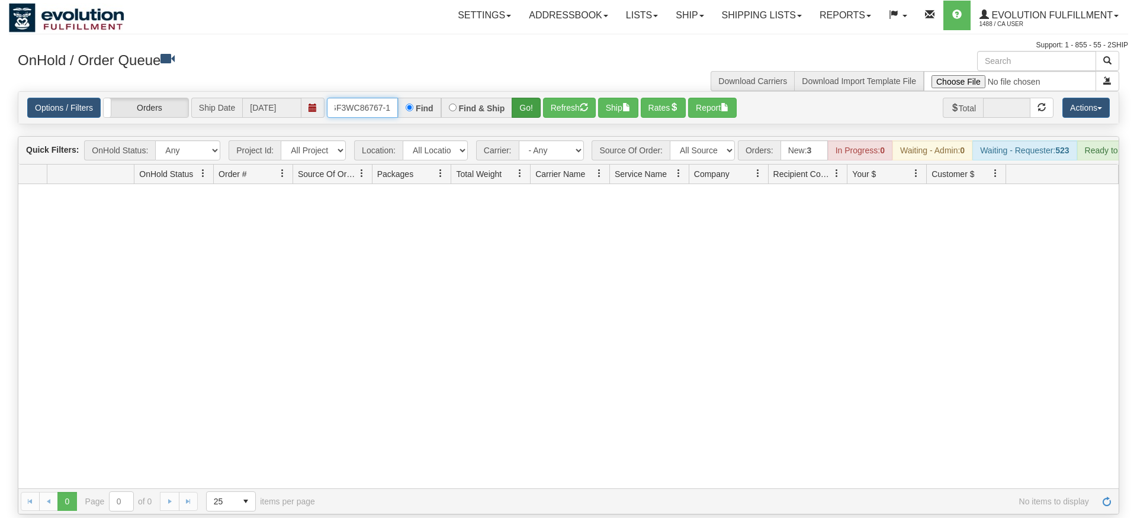
type input "OGF3WC86767-1"
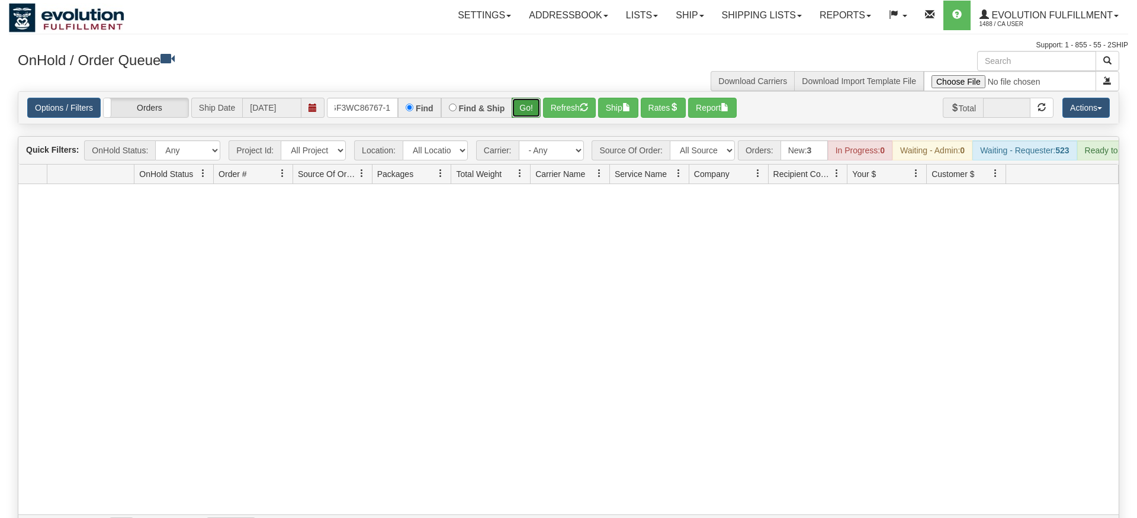
click at [524, 118] on div "Is equal to Is not equal to Contains Does not contains CAD USD EUR ZAR [PERSON_…" at bounding box center [568, 315] width 1119 height 449
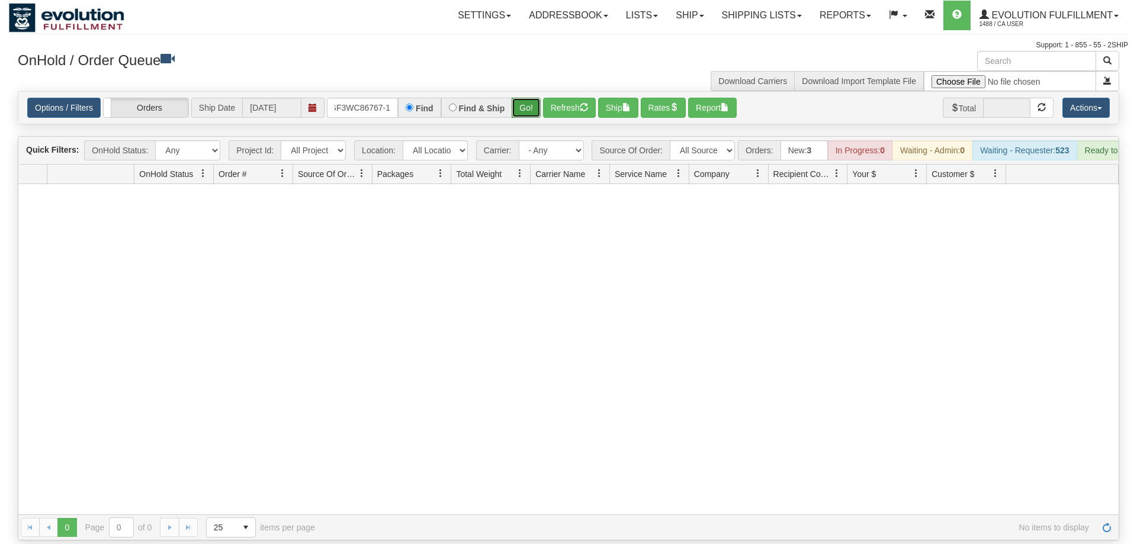
click at [535, 98] on button "Go!" at bounding box center [526, 108] width 29 height 20
drag, startPoint x: 69, startPoint y: 104, endPoint x: 73, endPoint y: 89, distance: 15.0
click at [69, 99] on div "Options / Filters Group Shipments Orders Ship Date 09/11/2025 OGF3WC86767-1 Fin…" at bounding box center [568, 108] width 1100 height 32
click at [73, 98] on link "Options / Filters" at bounding box center [63, 108] width 73 height 20
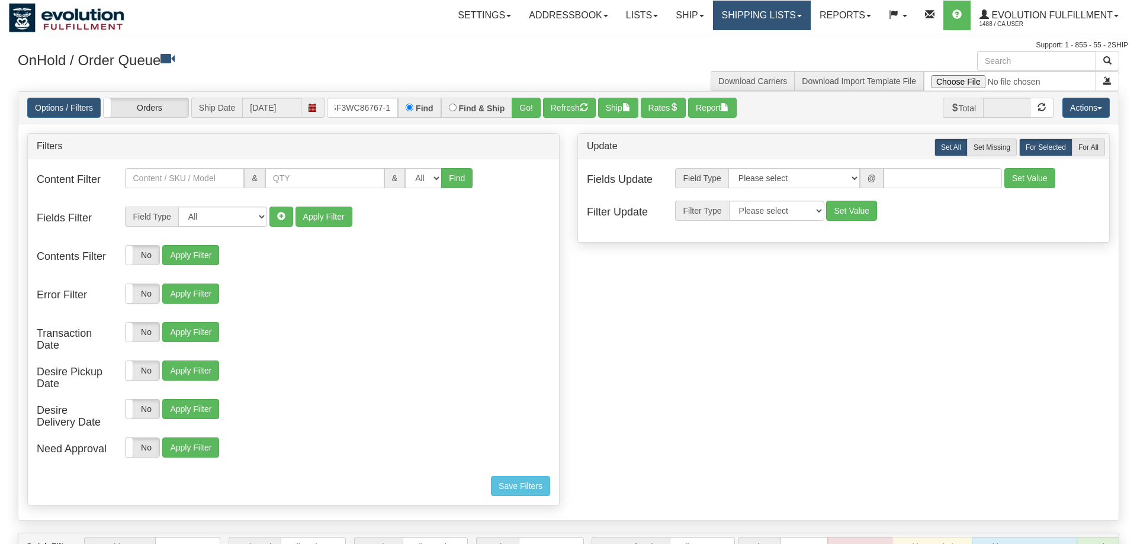
click at [751, 8] on link "Shipping lists" at bounding box center [762, 16] width 98 height 30
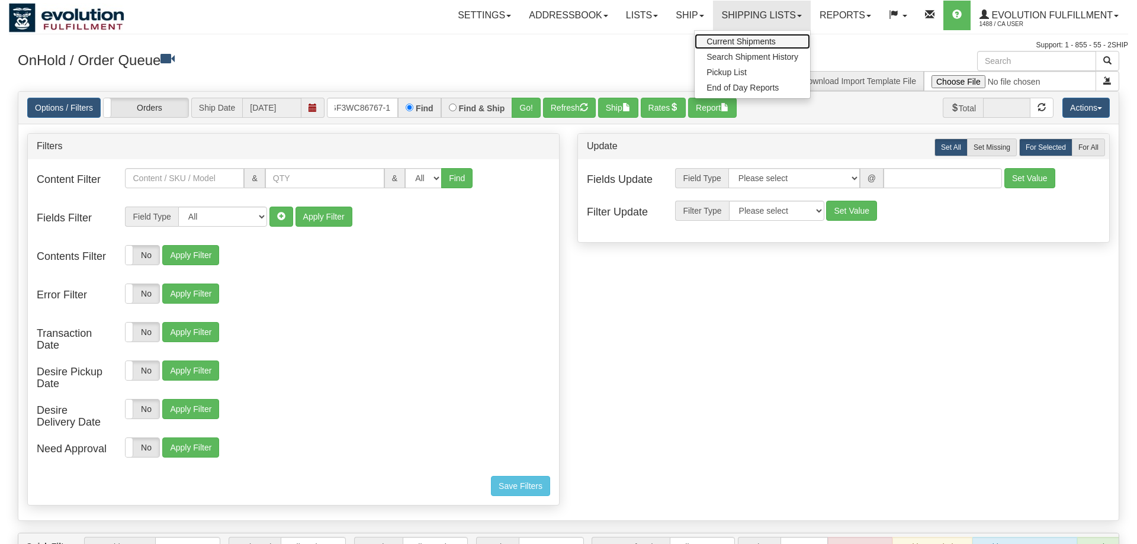
click at [722, 36] on link "Current Shipments" at bounding box center [752, 41] width 115 height 15
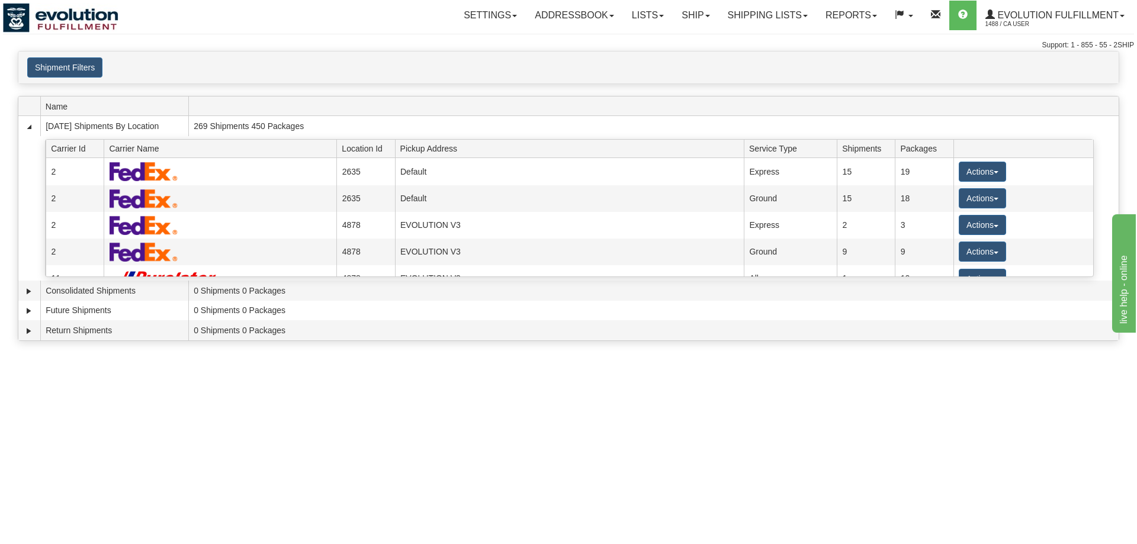
click at [40, 82] on div "Shipment Filters Website Agent Client User" at bounding box center [568, 68] width 1100 height 32
click at [57, 68] on button "Shipment Filters" at bounding box center [64, 67] width 75 height 20
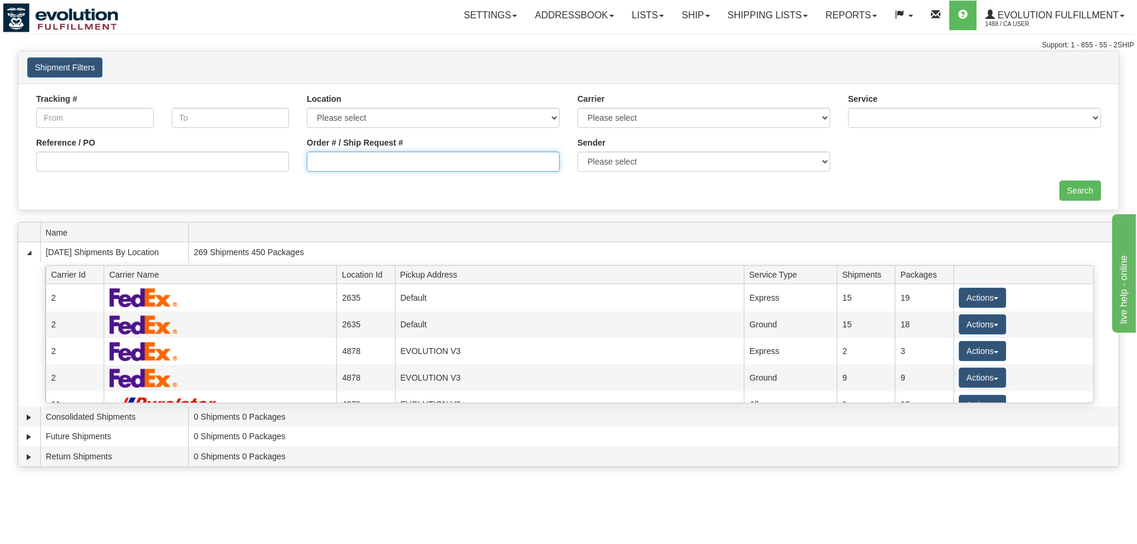
click at [463, 157] on input "Order # / Ship Request #" at bounding box center [433, 162] width 253 height 20
type input "6719"
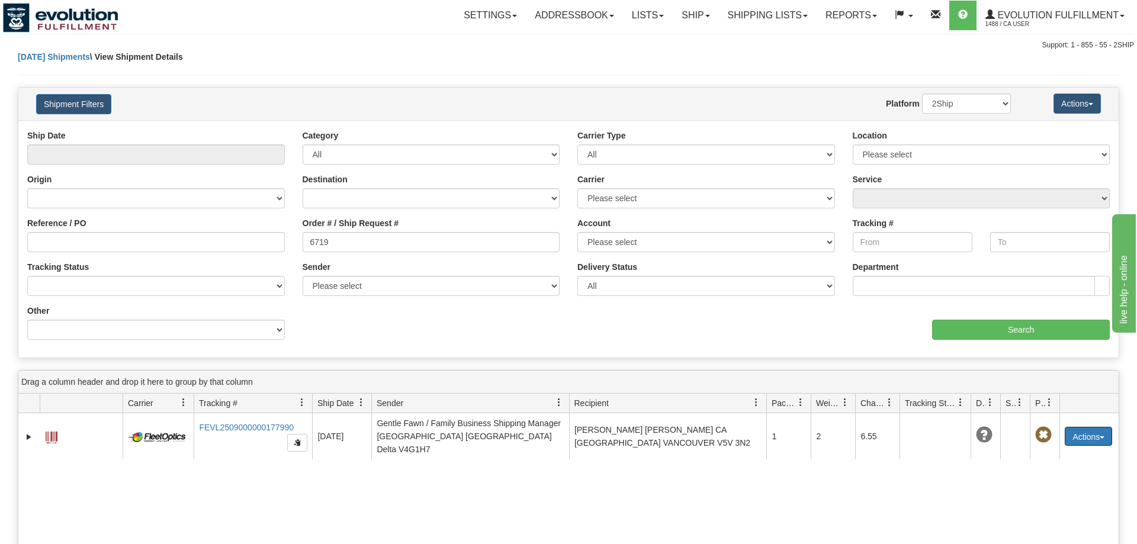
click at [1093, 427] on button "Actions" at bounding box center [1088, 436] width 47 height 19
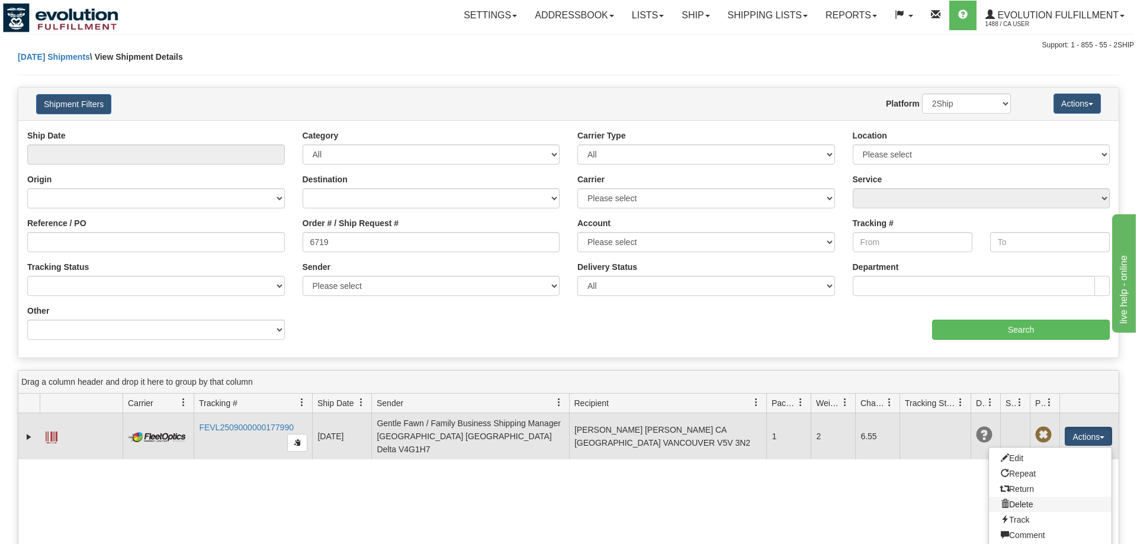
click at [1032, 497] on link "Delete" at bounding box center [1050, 504] width 123 height 15
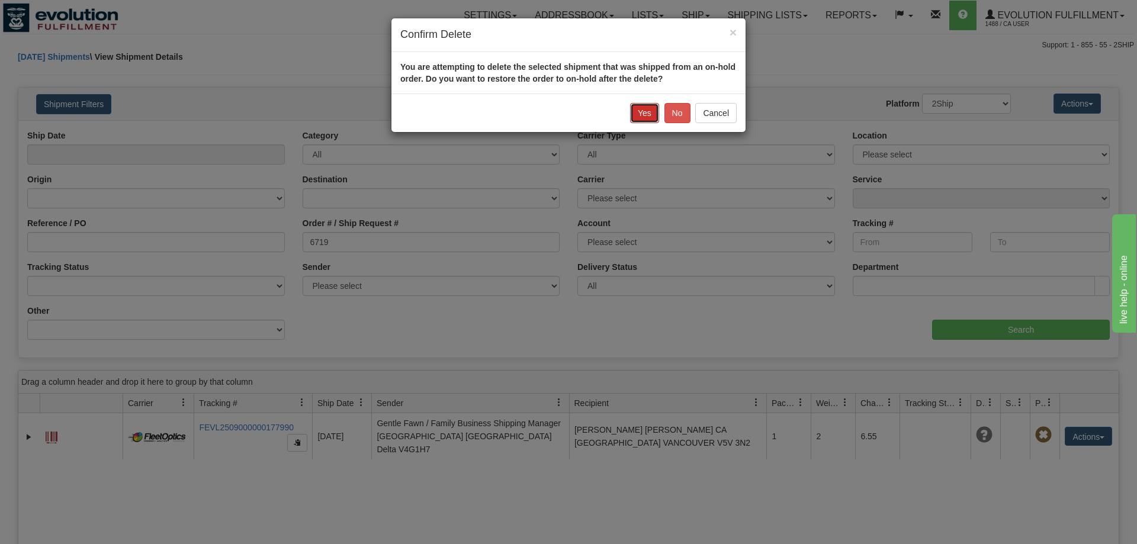
click at [640, 108] on button "Yes" at bounding box center [644, 113] width 29 height 20
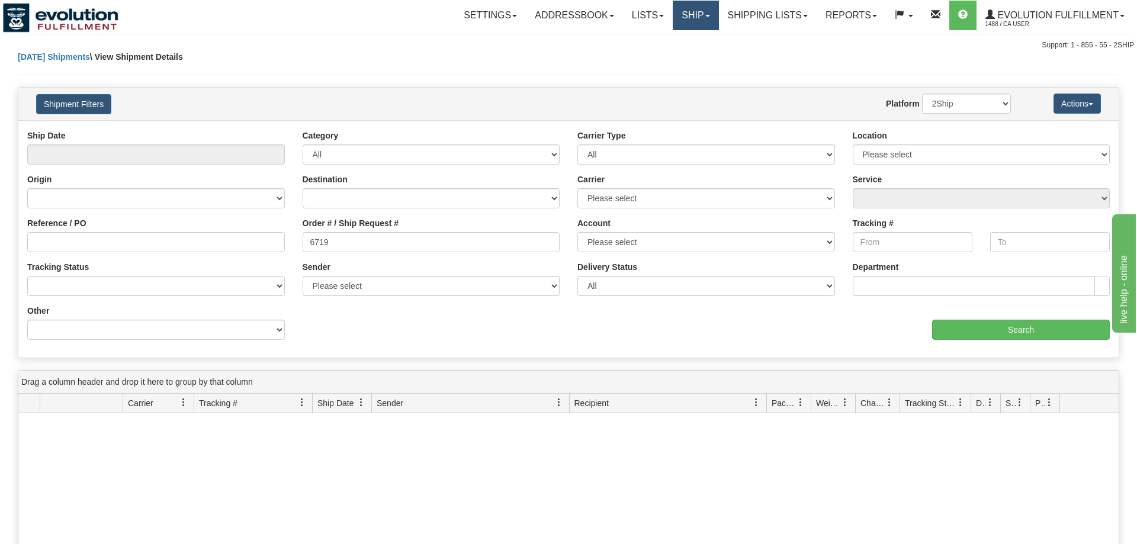
click at [680, 28] on link "Ship" at bounding box center [696, 16] width 46 height 30
click at [681, 16] on link "Ship" at bounding box center [696, 16] width 46 height 30
drag, startPoint x: 376, startPoint y: 236, endPoint x: 61, endPoint y: 237, distance: 315.0
click at [303, 237] on input "6719" at bounding box center [432, 242] width 258 height 20
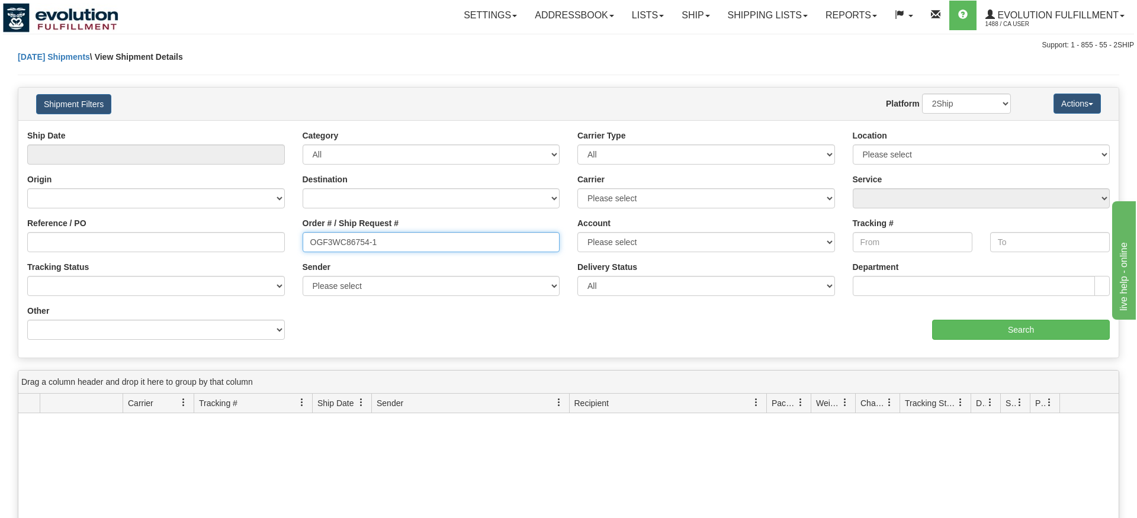
type input "OGF3WC86754-1"
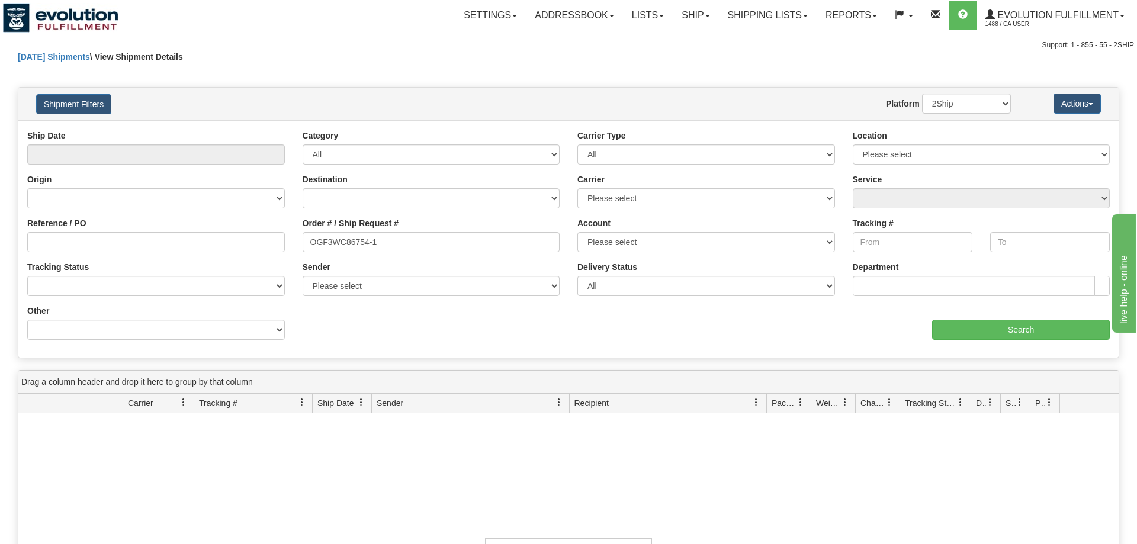
click at [1002, 336] on div "aaa Search" at bounding box center [843, 322] width 550 height 35
click at [997, 325] on input "Search" at bounding box center [1021, 330] width 178 height 20
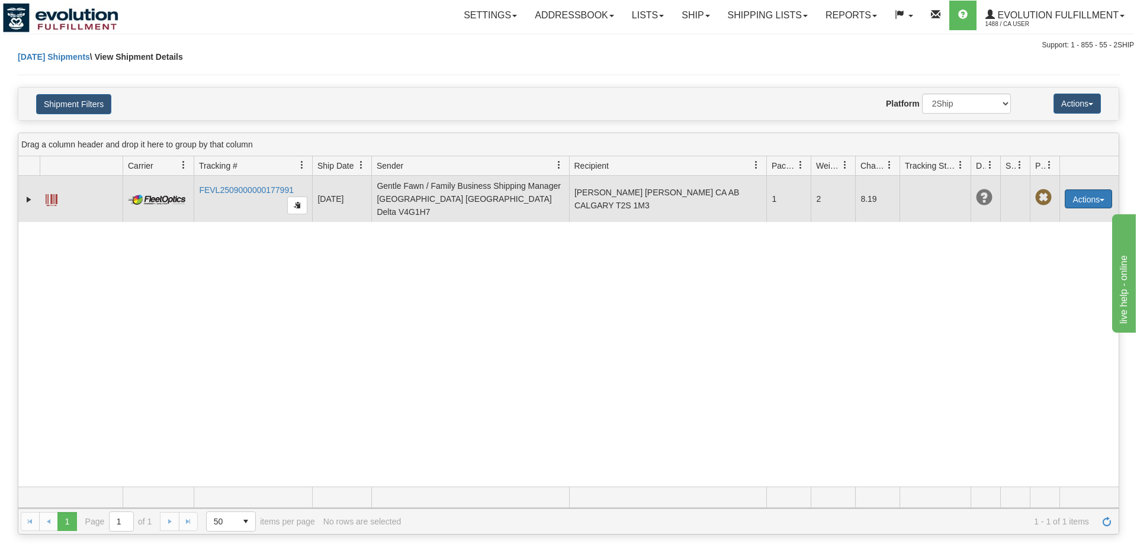
click at [1099, 193] on button "Actions" at bounding box center [1088, 198] width 47 height 19
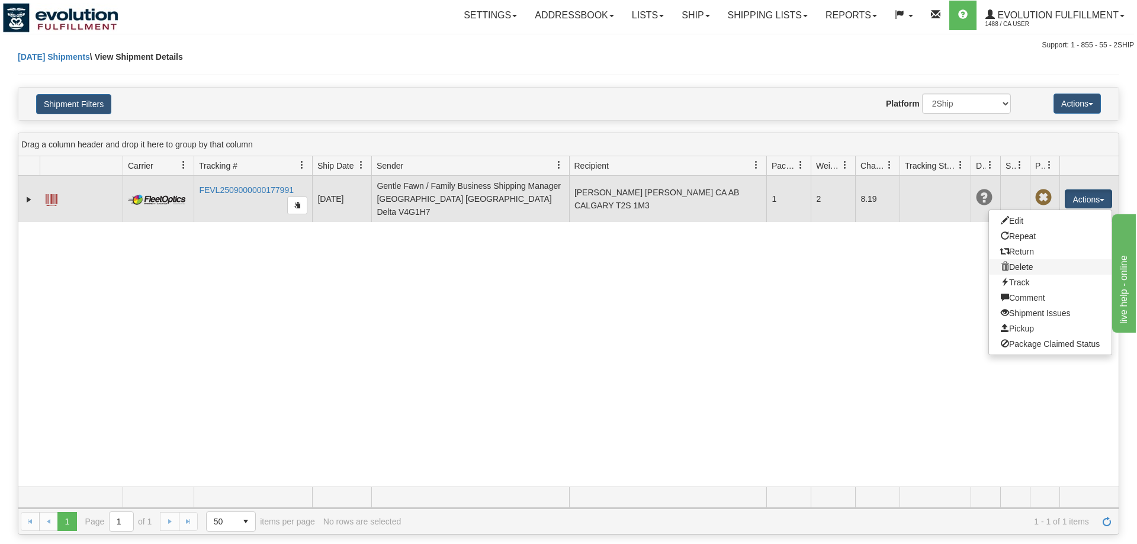
click at [1046, 260] on link "Delete" at bounding box center [1050, 266] width 123 height 15
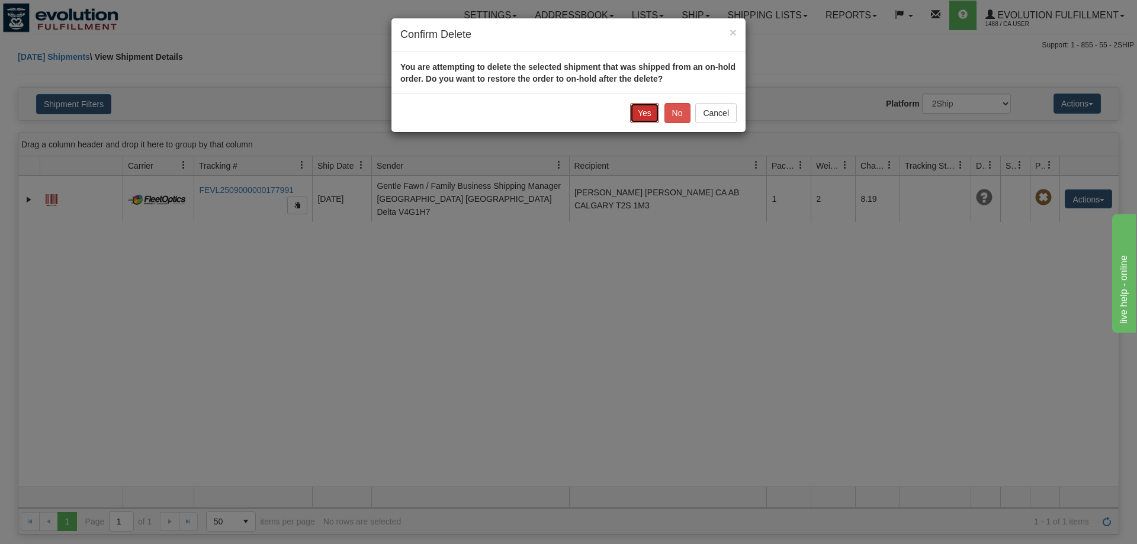
click at [636, 115] on button "Yes" at bounding box center [644, 113] width 29 height 20
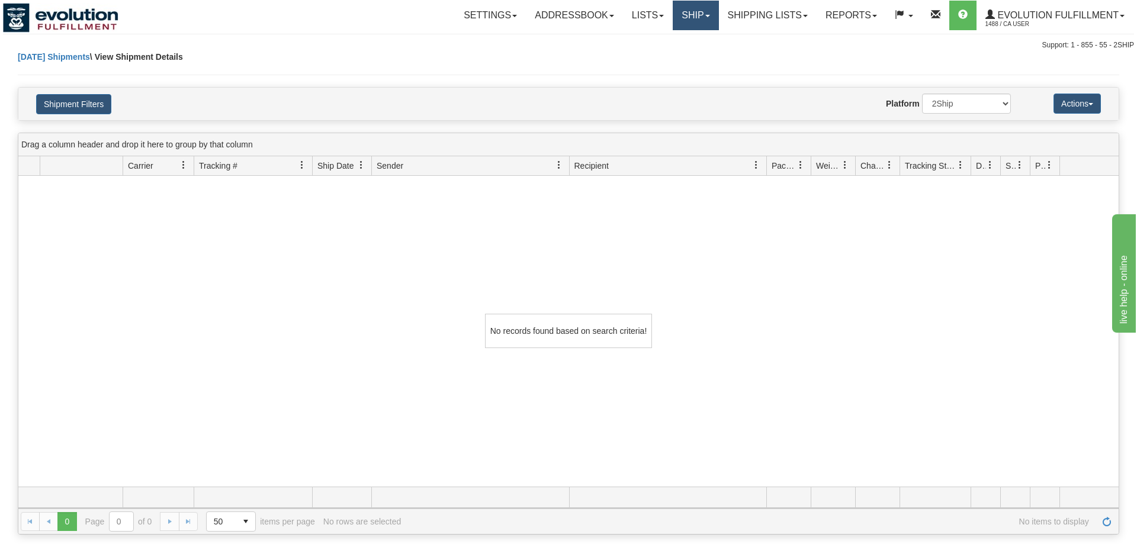
click at [697, 12] on link "Ship" at bounding box center [696, 16] width 46 height 30
click at [682, 54] on span "OnHold / Order Queue" at bounding box center [664, 56] width 83 height 9
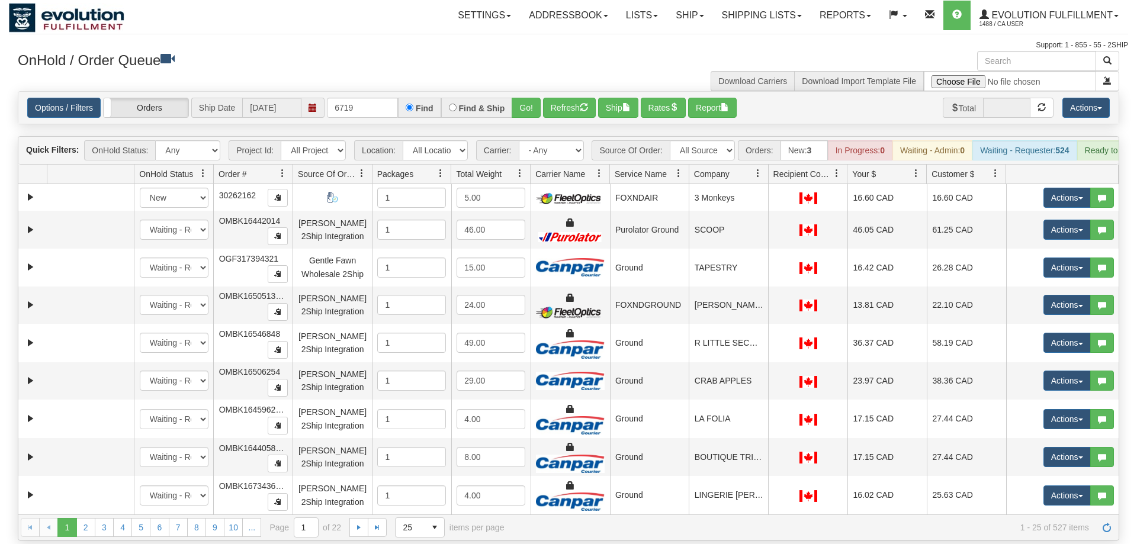
type input "6719"
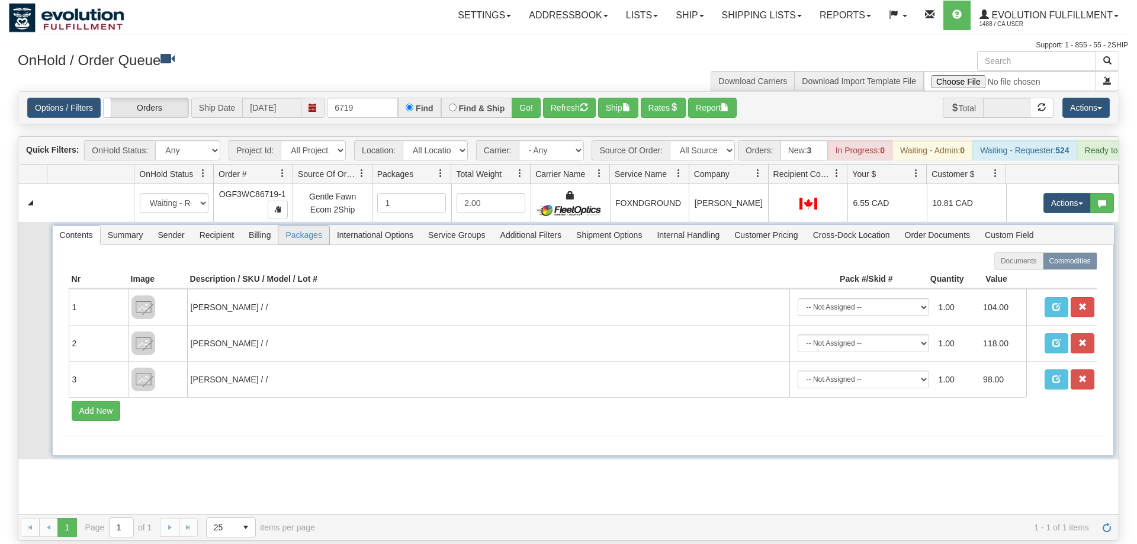
click at [296, 226] on span "Packages" at bounding box center [303, 235] width 50 height 19
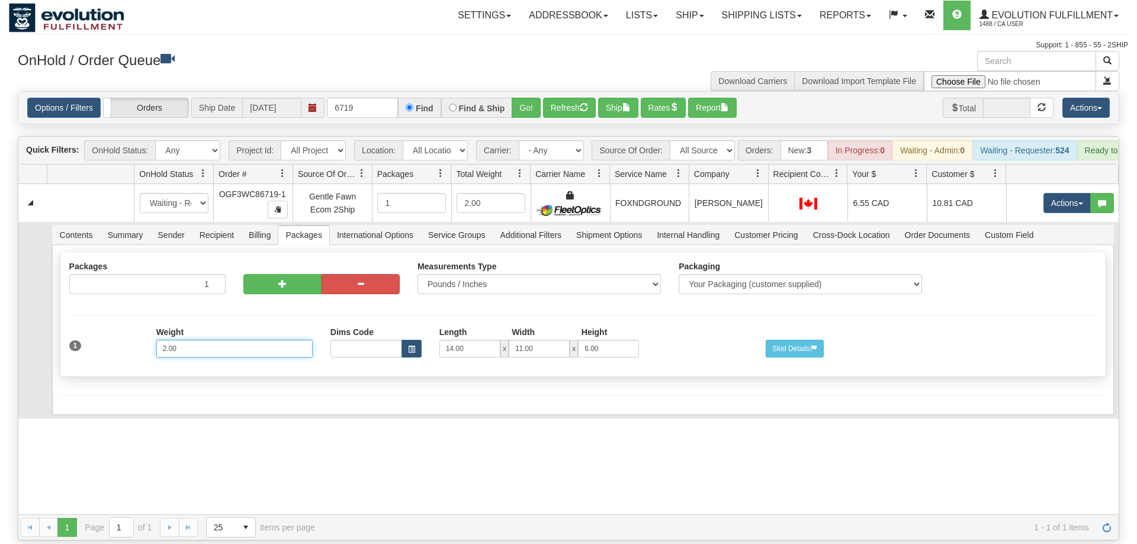
drag, startPoint x: 157, startPoint y: 332, endPoint x: 3, endPoint y: 312, distance: 155.3
click at [156, 340] on input "2.00" at bounding box center [234, 349] width 156 height 18
type input "4"
click at [149, 365] on div "Shipment Level Pack / Skid Level Packages 1 1 Measurements Type Packaging" at bounding box center [583, 317] width 1046 height 131
click at [80, 407] on button "Save" at bounding box center [77, 417] width 34 height 20
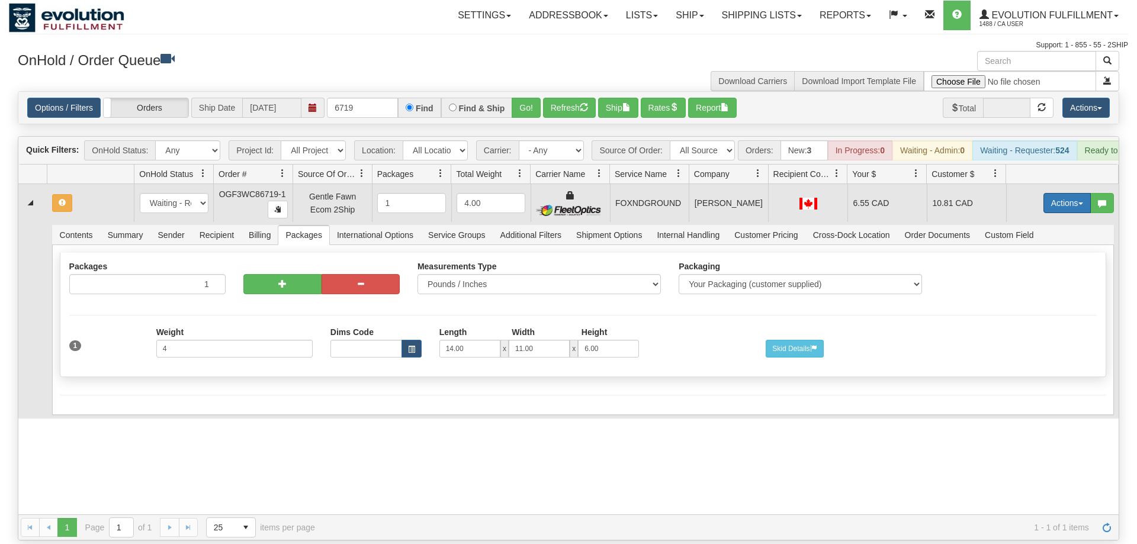
click at [1052, 193] on button "Actions" at bounding box center [1066, 203] width 47 height 20
click at [1036, 233] on link "Refresh Rates" at bounding box center [1042, 240] width 95 height 15
click at [1055, 193] on button "Actions" at bounding box center [1066, 203] width 47 height 20
click at [1020, 267] on span "Ship" at bounding box center [1019, 271] width 25 height 9
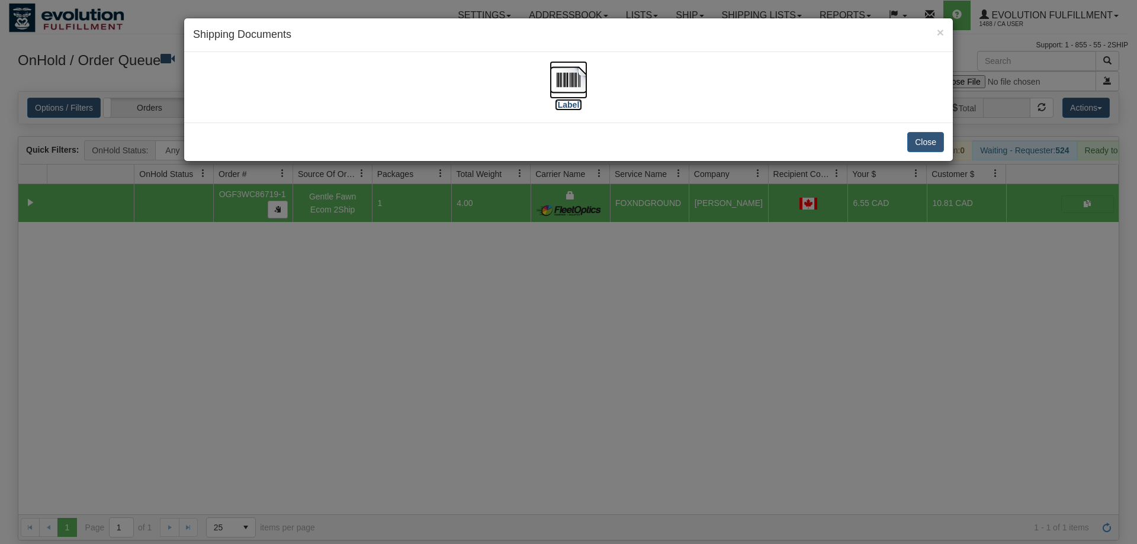
click at [574, 86] on img at bounding box center [569, 80] width 38 height 38
